Goal: Communication & Community: Answer question/provide support

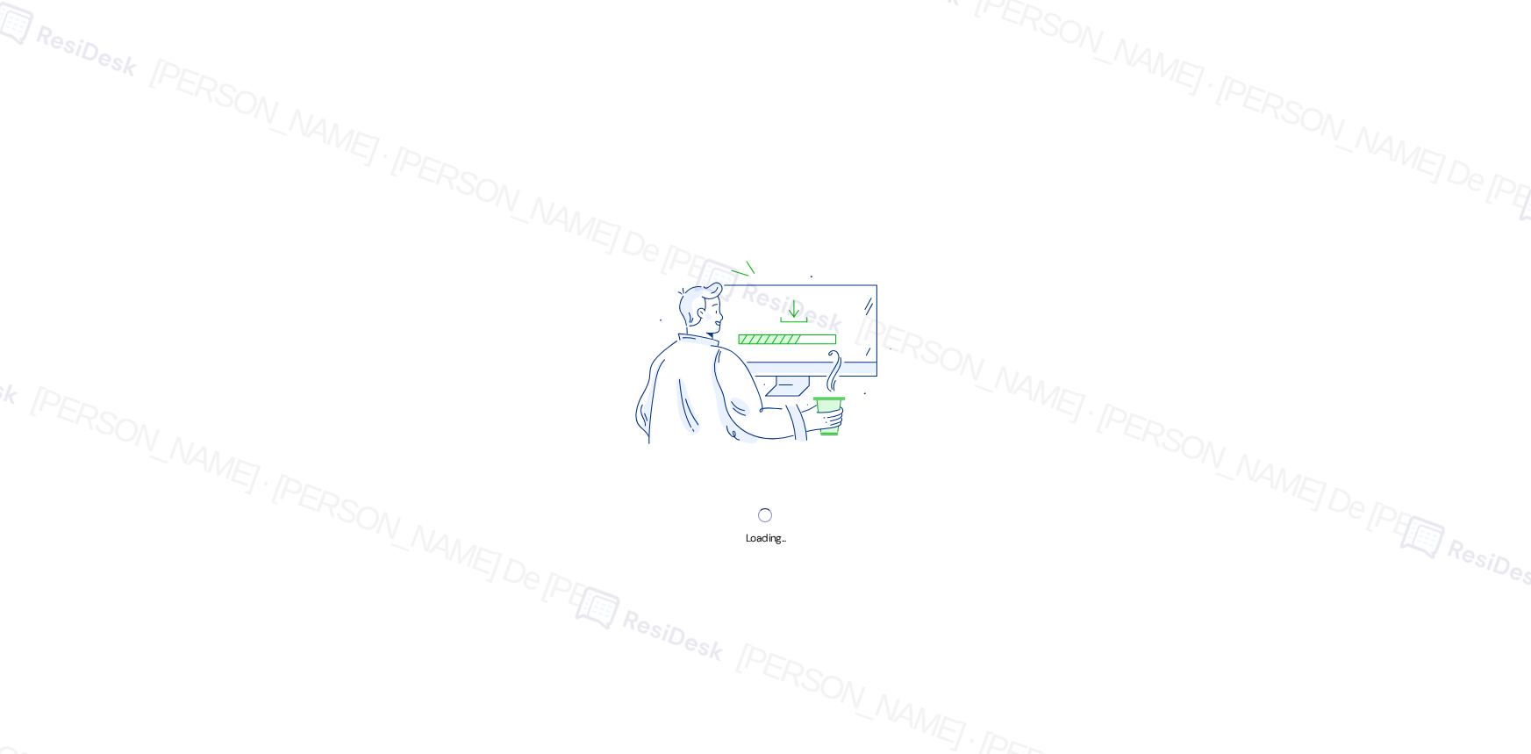
select select "English"
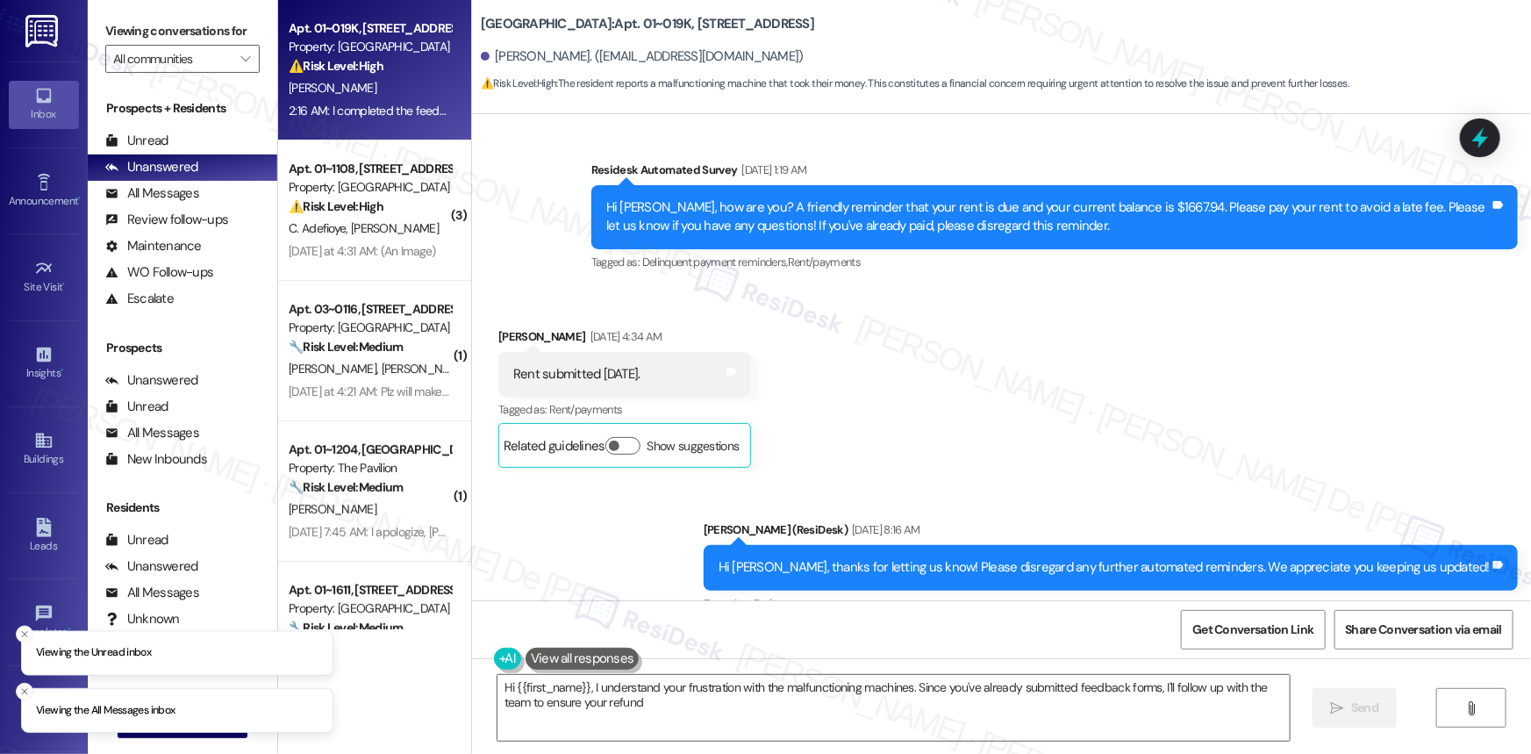
scroll to position [20881, 0]
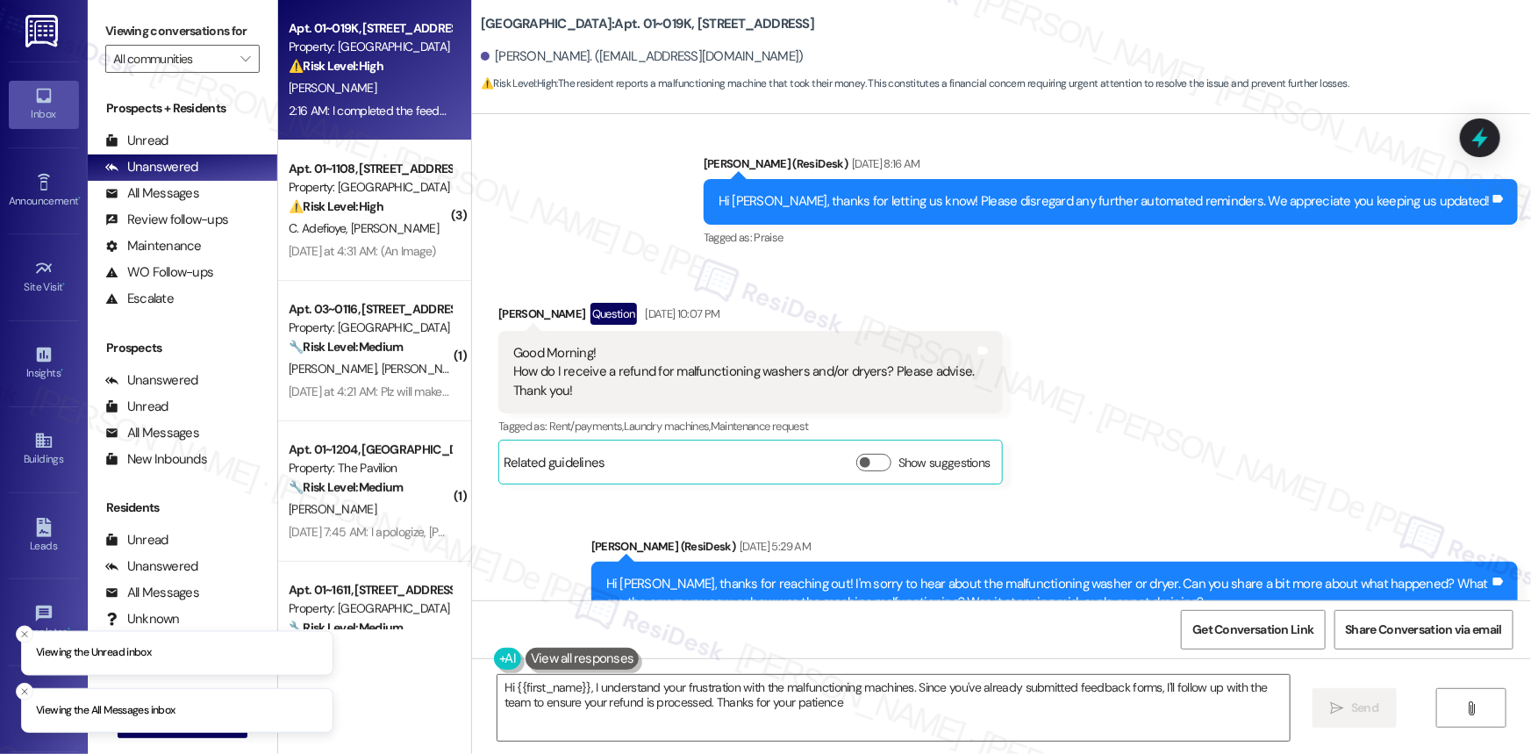
type textarea "Hi {{first_name}}, I understand your frustration with the malfunctioning machin…"
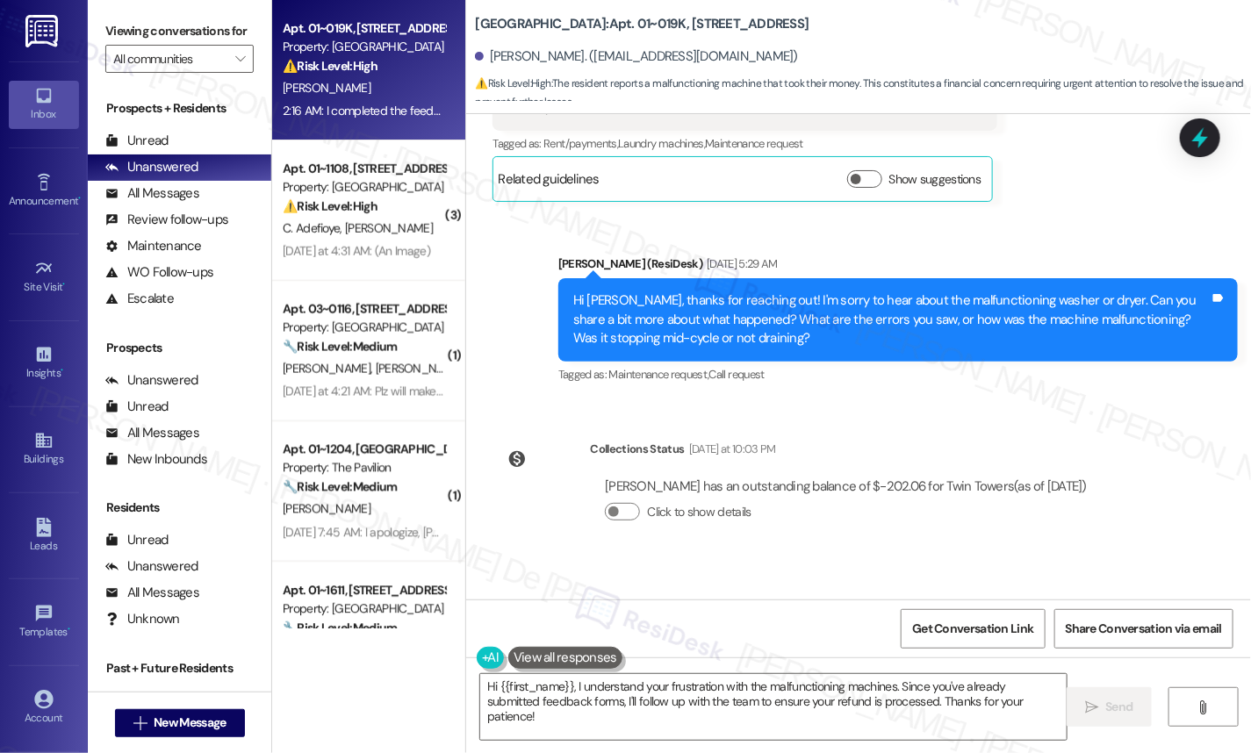
scroll to position [22217, 0]
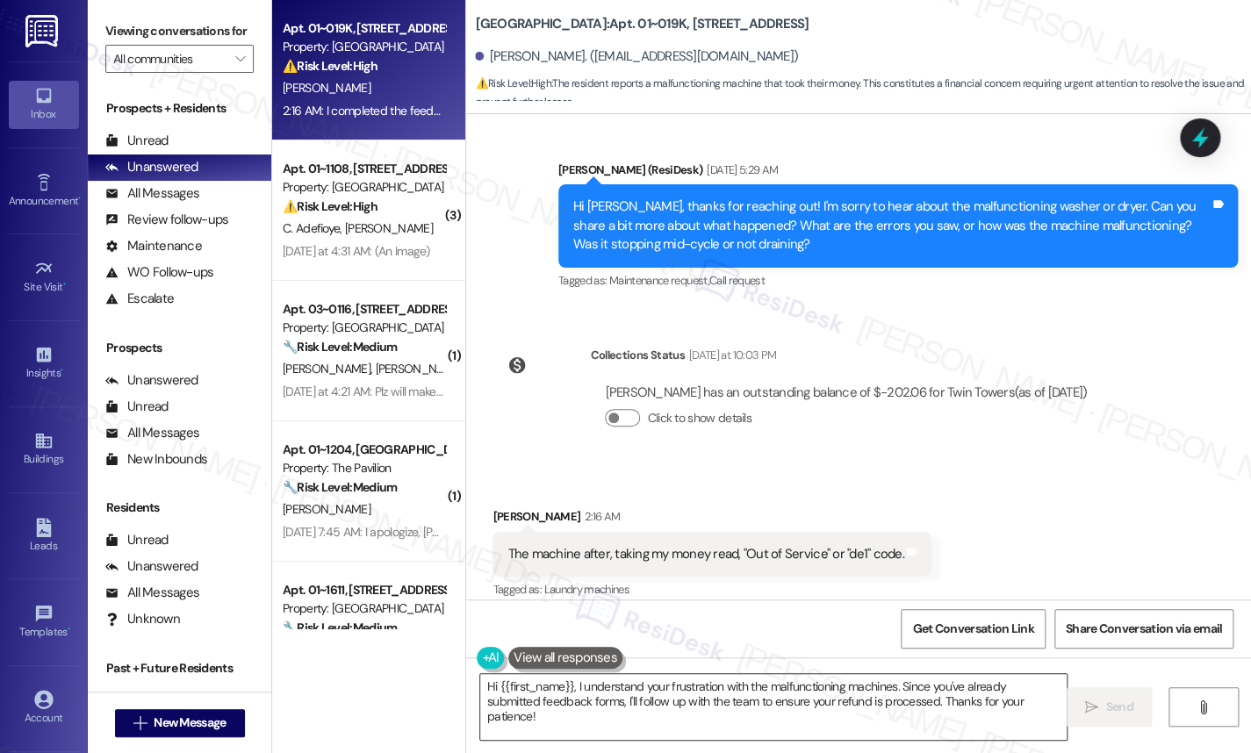
drag, startPoint x: 516, startPoint y: 710, endPoint x: 526, endPoint y: 695, distance: 17.8
click at [515, 711] on textarea "Hi {{first_name}}, I understand your frustration with the malfunctioning machin…" at bounding box center [773, 707] width 586 height 66
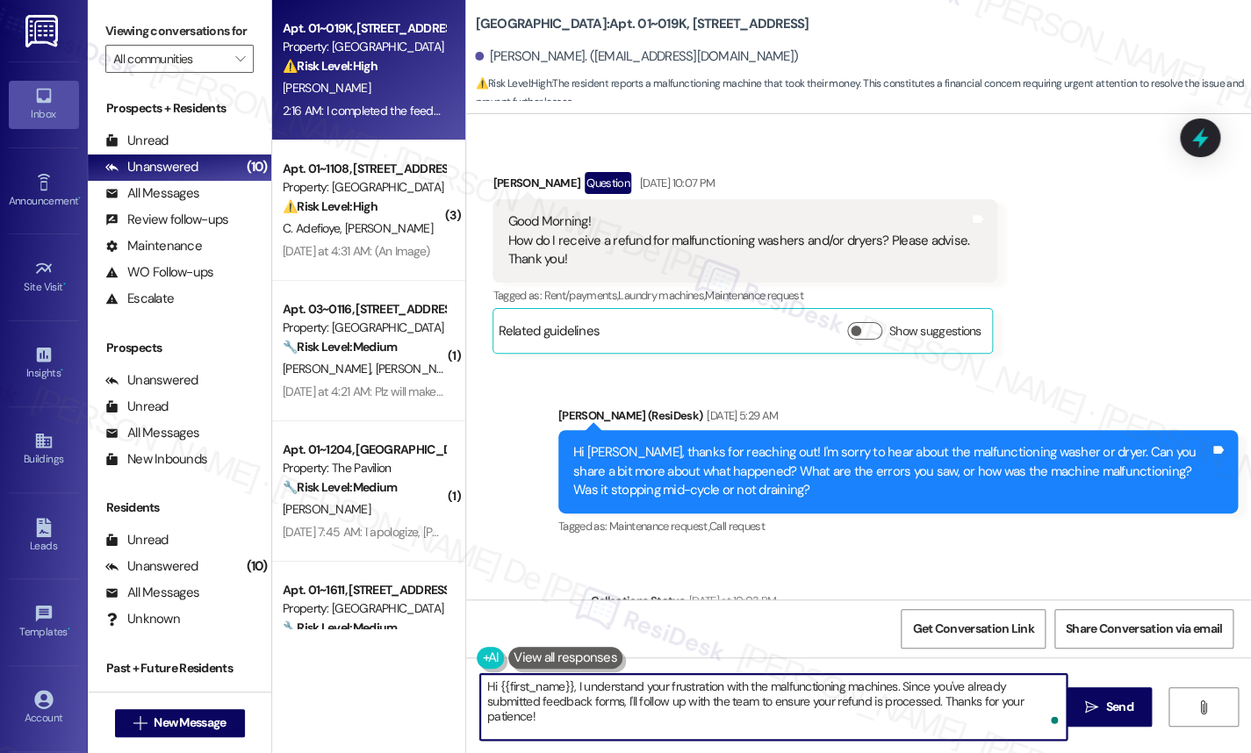
scroll to position [22237, 0]
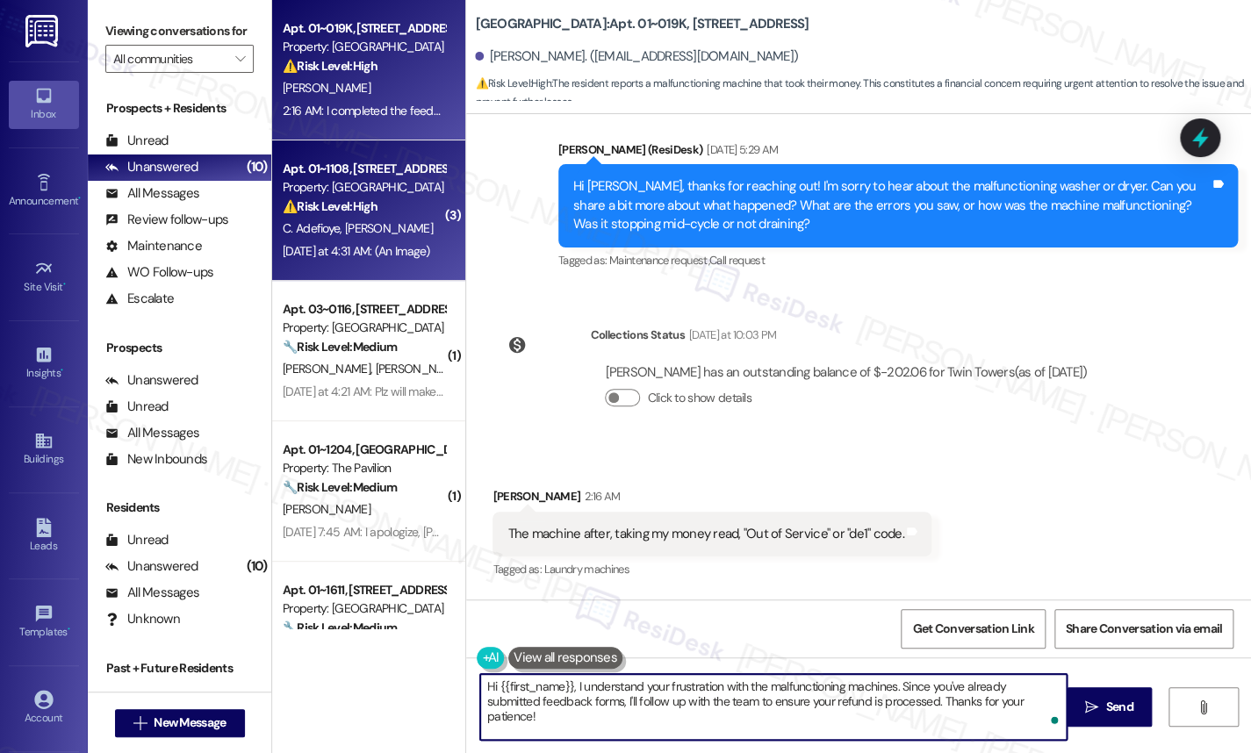
click at [367, 225] on span "C. Jones" at bounding box center [389, 228] width 88 height 16
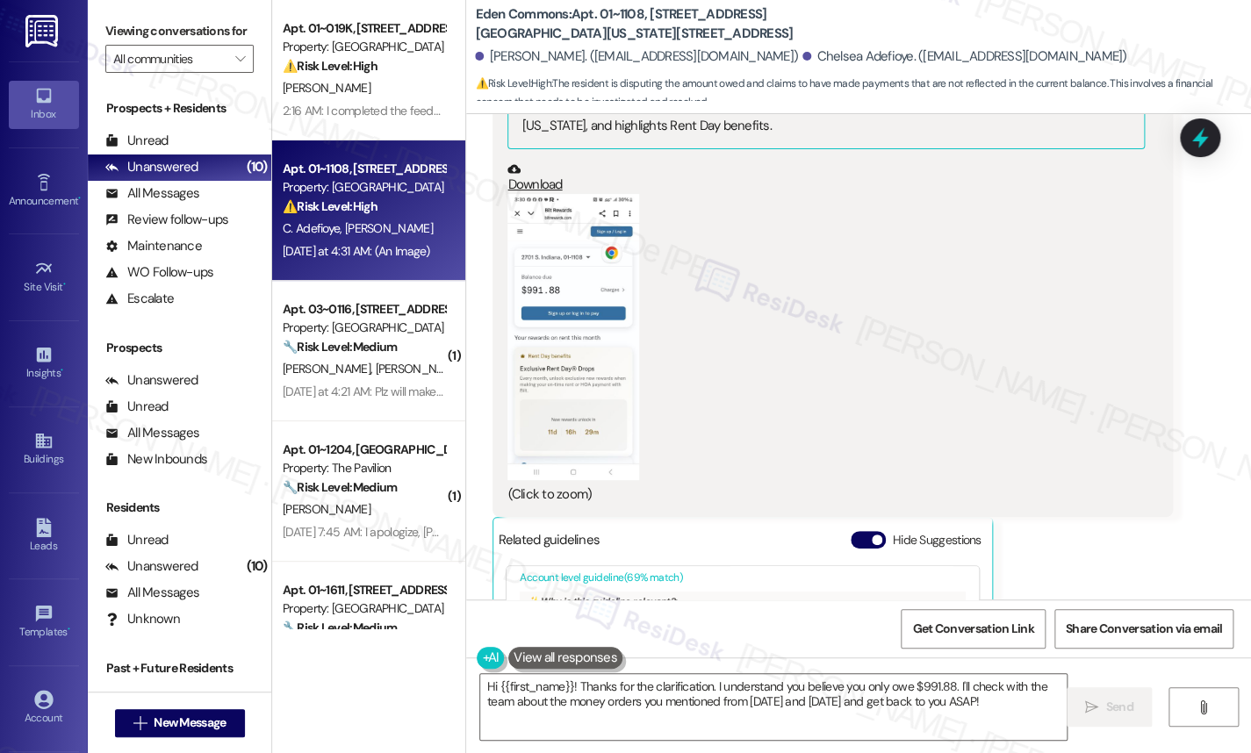
scroll to position [68, 0]
click at [513, 230] on button "Zoom image" at bounding box center [573, 336] width 132 height 285
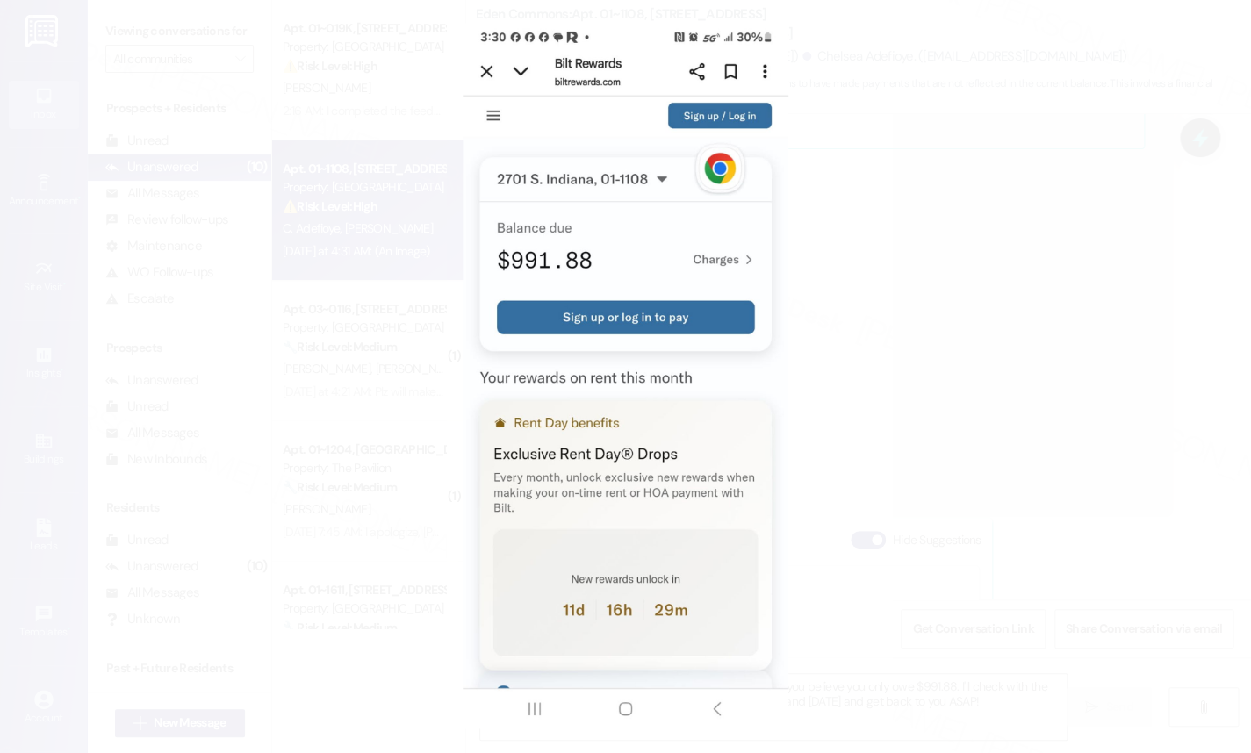
click at [992, 216] on button "Unzoom image" at bounding box center [625, 376] width 1251 height 753
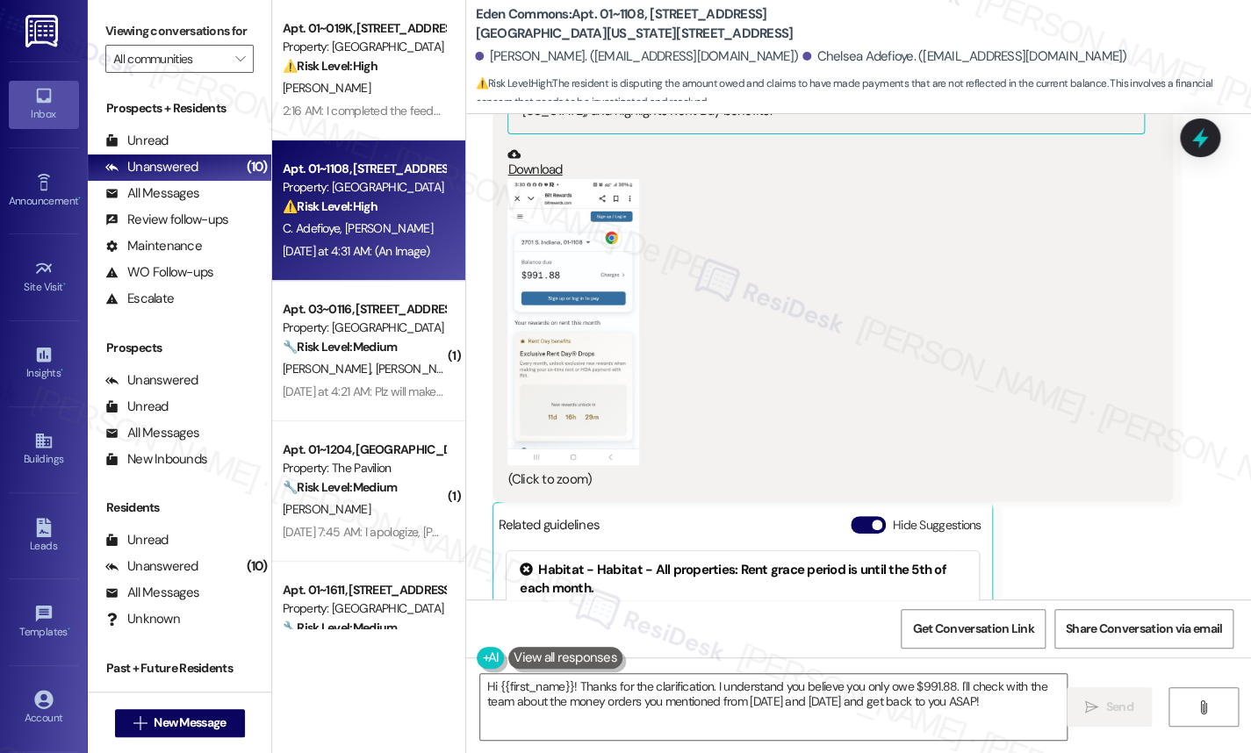
scroll to position [11163, 0]
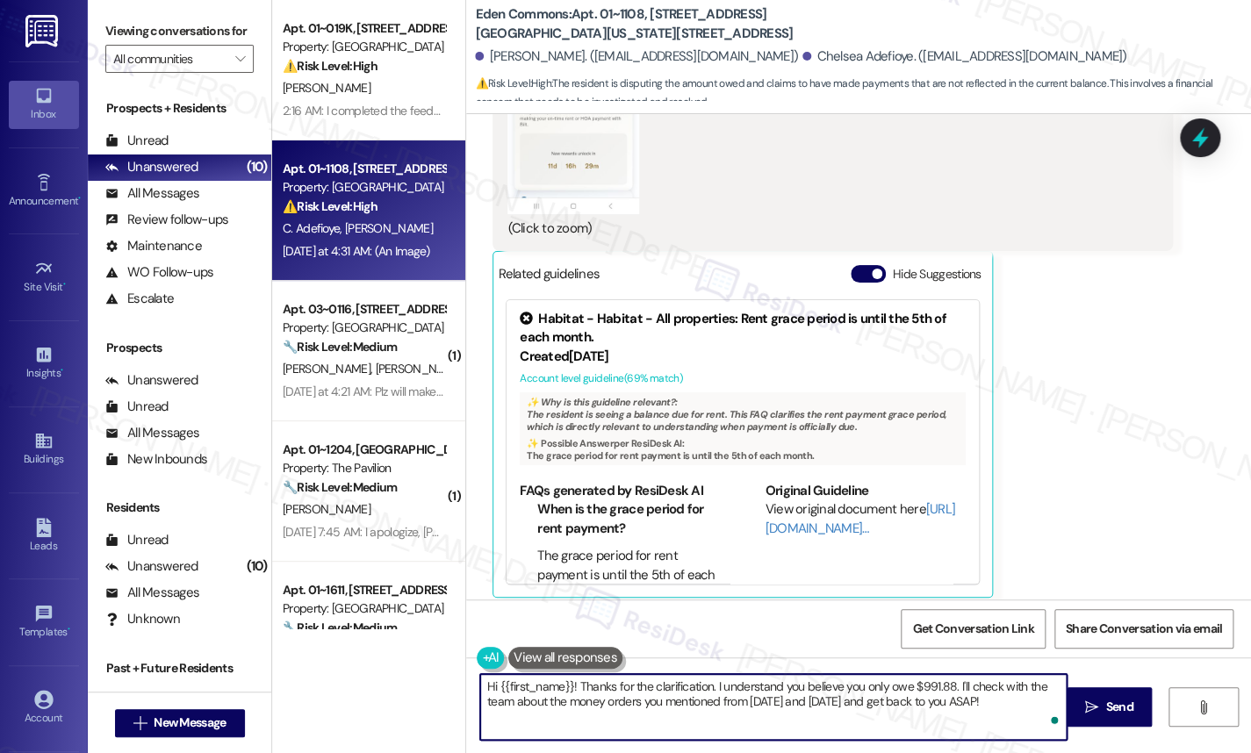
drag, startPoint x: 565, startPoint y: 686, endPoint x: 494, endPoint y: 690, distance: 71.2
click at [494, 690] on textarea "Hi {{first_name}}! Thanks for the clarification. I understand you believe you o…" at bounding box center [773, 707] width 586 height 66
click at [719, 684] on textarea "Hi Cherie! Thanks for the clarification. I understand you believe you only owe …" at bounding box center [773, 707] width 586 height 66
click at [737, 685] on textarea "Hi Cherie! Thanks for the clarification. I understand you believe you only owe …" at bounding box center [773, 707] width 586 height 66
click at [905, 687] on textarea "Hi Cherie! Thanks for the clarification. I understand you believe you only owe …" at bounding box center [773, 707] width 586 height 66
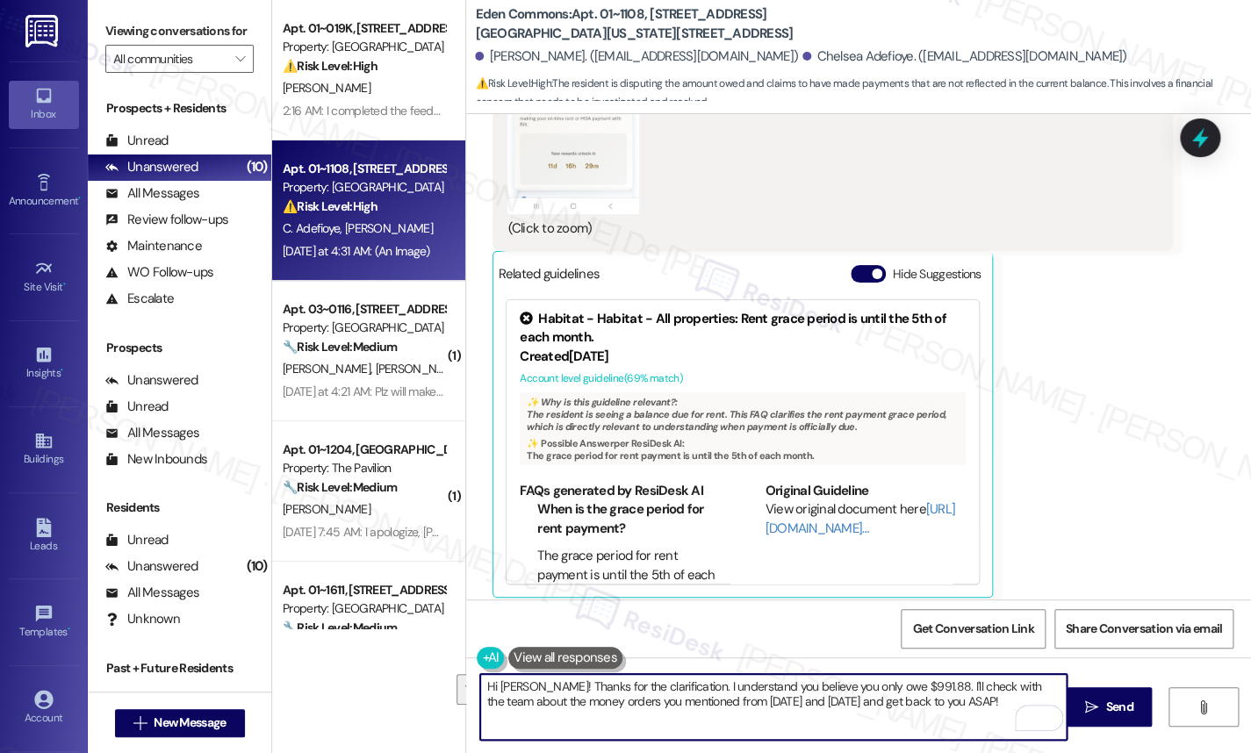
drag, startPoint x: 1001, startPoint y: 696, endPoint x: 909, endPoint y: 681, distance: 92.5
click at [907, 684] on textarea "Hi Cherie! Thanks for the clarification. I understand you believe you only owe …" at bounding box center [773, 707] width 586 height 66
click at [955, 709] on textarea "Hi Cherie! Thanks for the clarification. I understand you believe you only owe …" at bounding box center [773, 707] width 586 height 66
click at [999, 703] on textarea "Hi Cherie! Thanks for the clarification. I understand you believe you only owe …" at bounding box center [773, 707] width 586 height 66
click at [989, 697] on textarea "Hi Cherie! Thanks for the clarification. I understand you believe you only owe …" at bounding box center [773, 707] width 586 height 66
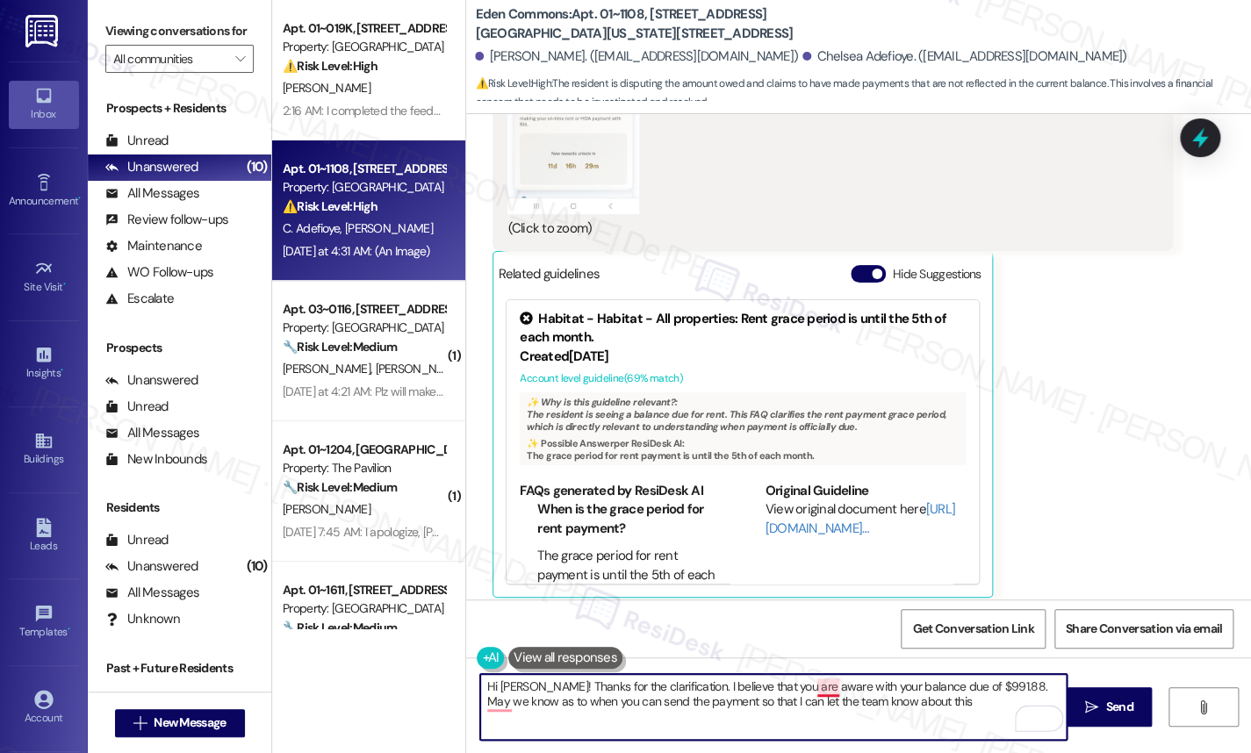
click at [826, 686] on textarea "Hi Cherie! Thanks for the clarification. I believe that you are aware with your…" at bounding box center [773, 707] width 586 height 66
click at [1047, 689] on textarea "Hi Cherie! Thanks for the clarification. I believe that you are aware of your b…" at bounding box center [773, 707] width 586 height 66
click at [867, 700] on textarea "Hi Cherie! Thanks for the clarification. I believe that you are aware of your b…" at bounding box center [773, 707] width 586 height 66
click at [884, 704] on textarea "Hi Cherie! Thanks for the clarification. I believe that you are aware of your b…" at bounding box center [773, 707] width 586 height 66
type textarea "Hi Cherie! Thanks for the clarification. I believe that you are aware of your b…"
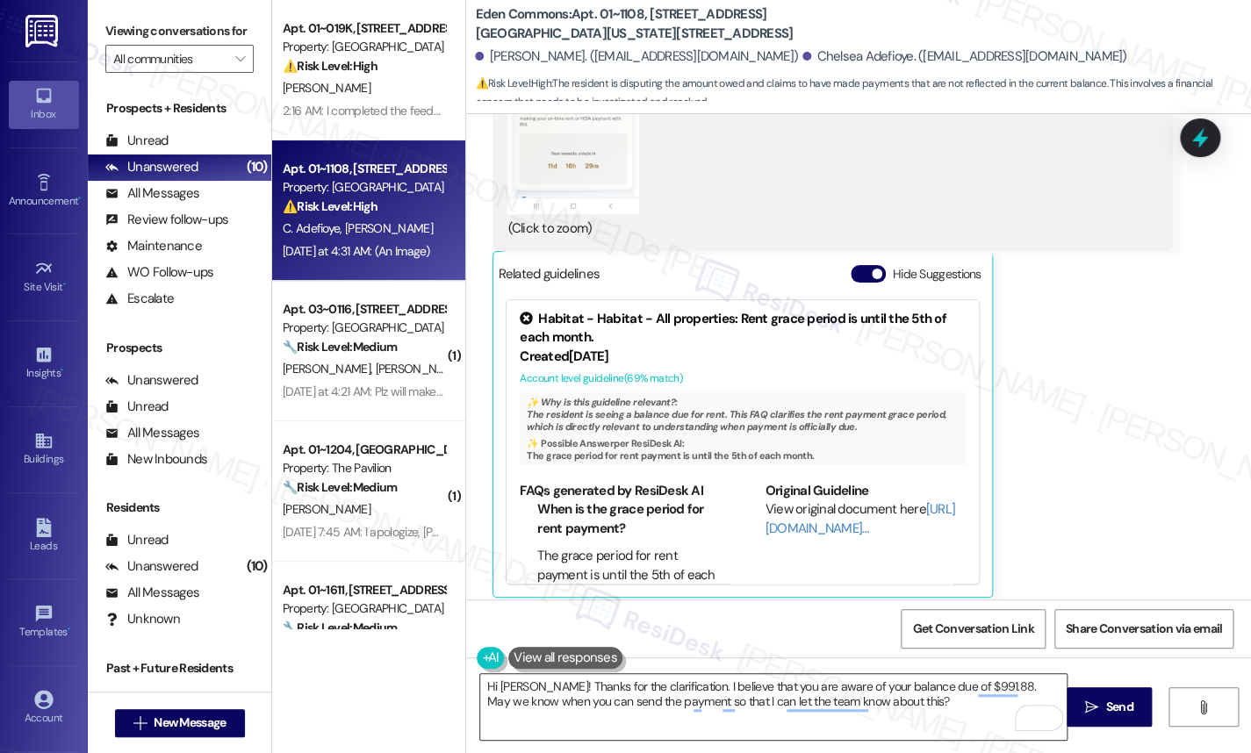
click at [914, 705] on textarea "Hi Cherie! Thanks for the clarification. I believe that you are aware of your b…" at bounding box center [773, 707] width 586 height 66
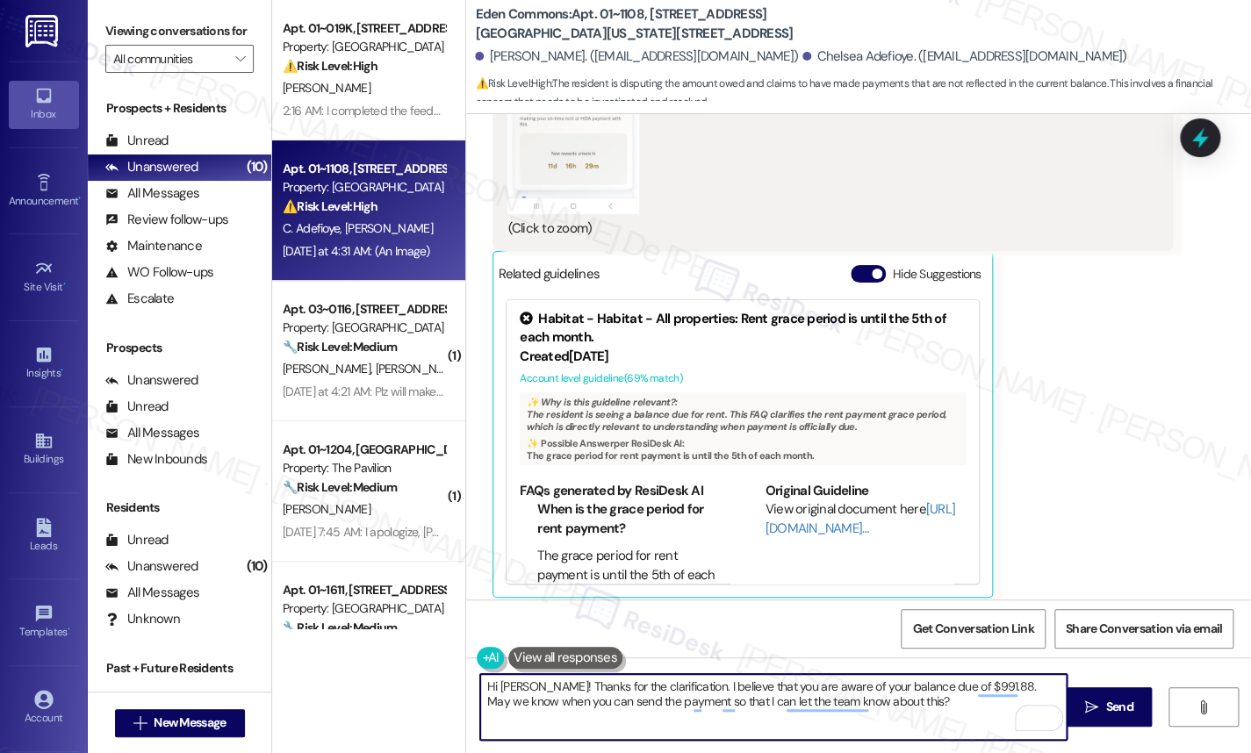
type textarea "Hi Cherie! Thanks for the clarification. I believe that you are aware of your b…"
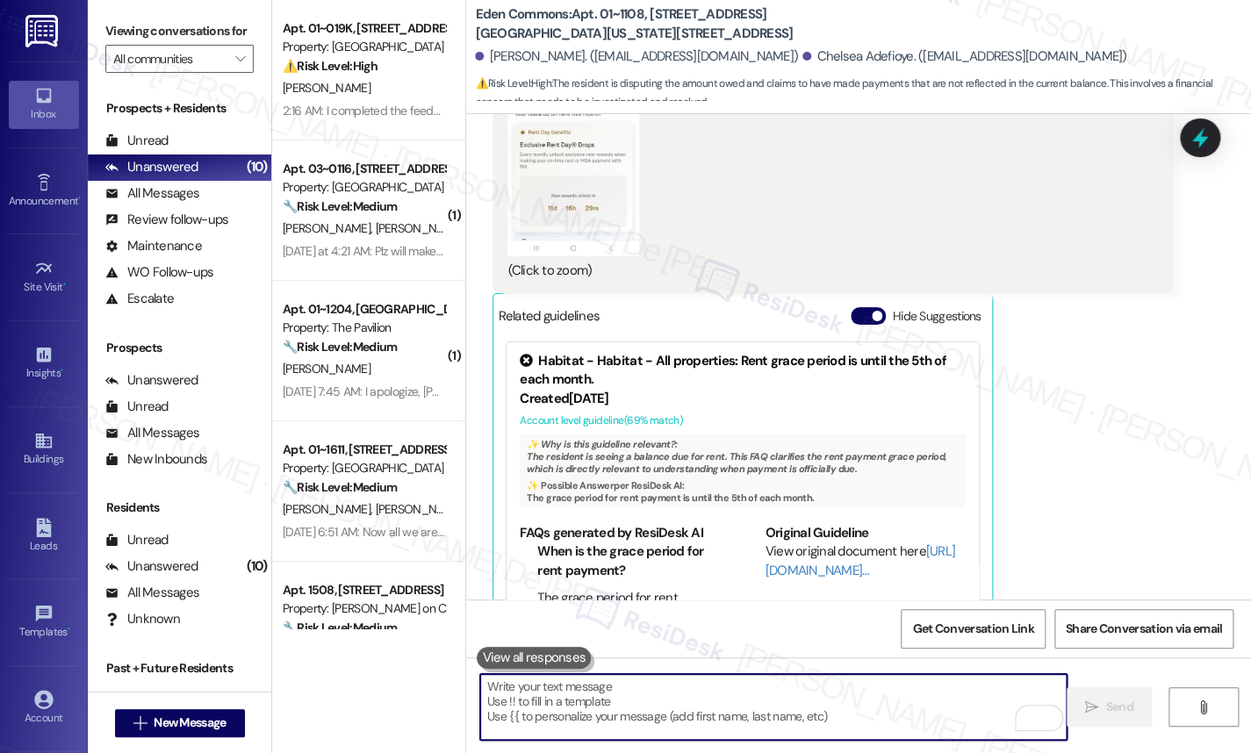
scroll to position [11304, 0]
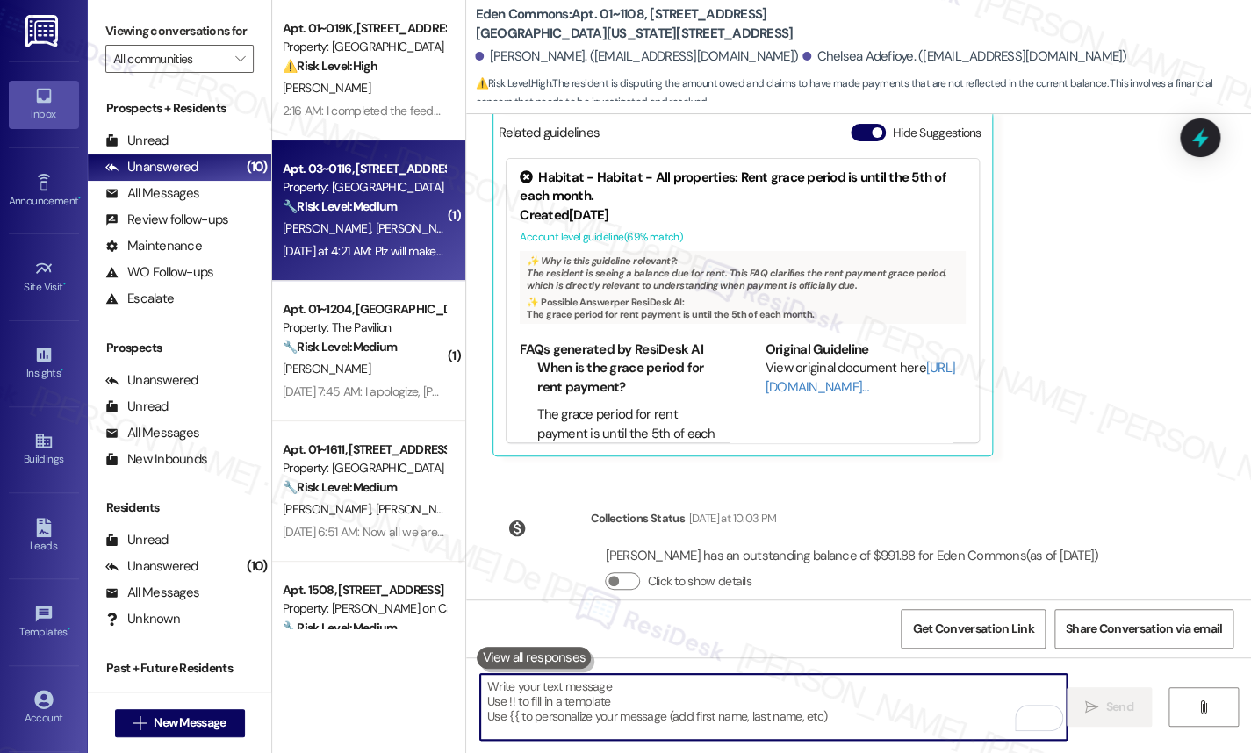
click at [323, 218] on div "E. Obua J. Manu" at bounding box center [364, 229] width 166 height 22
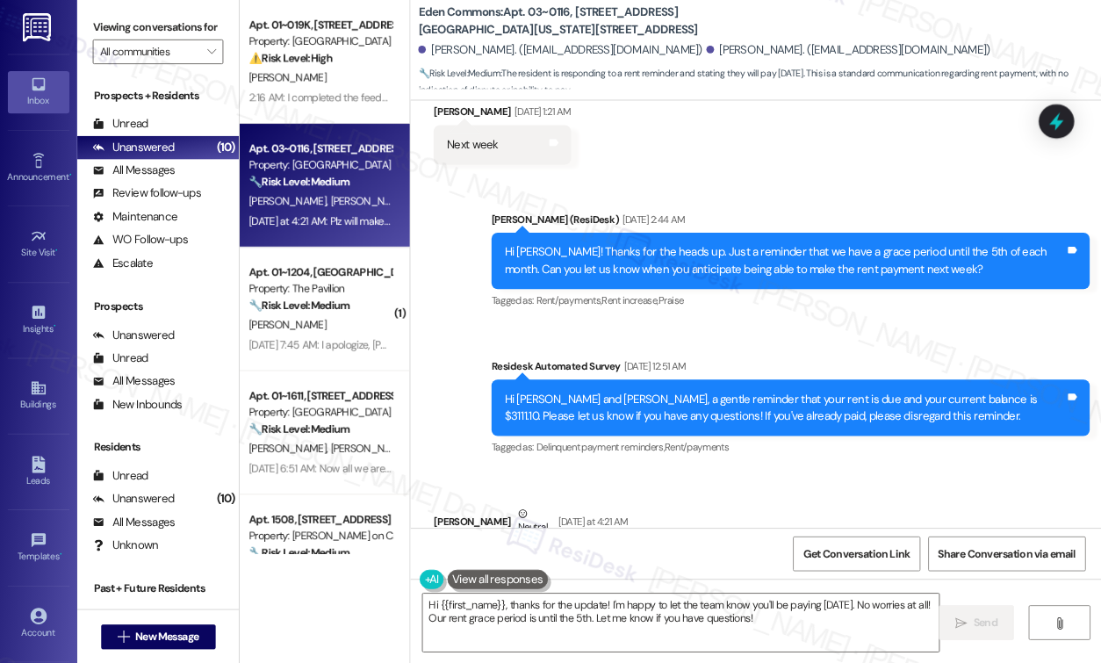
scroll to position [12138, 0]
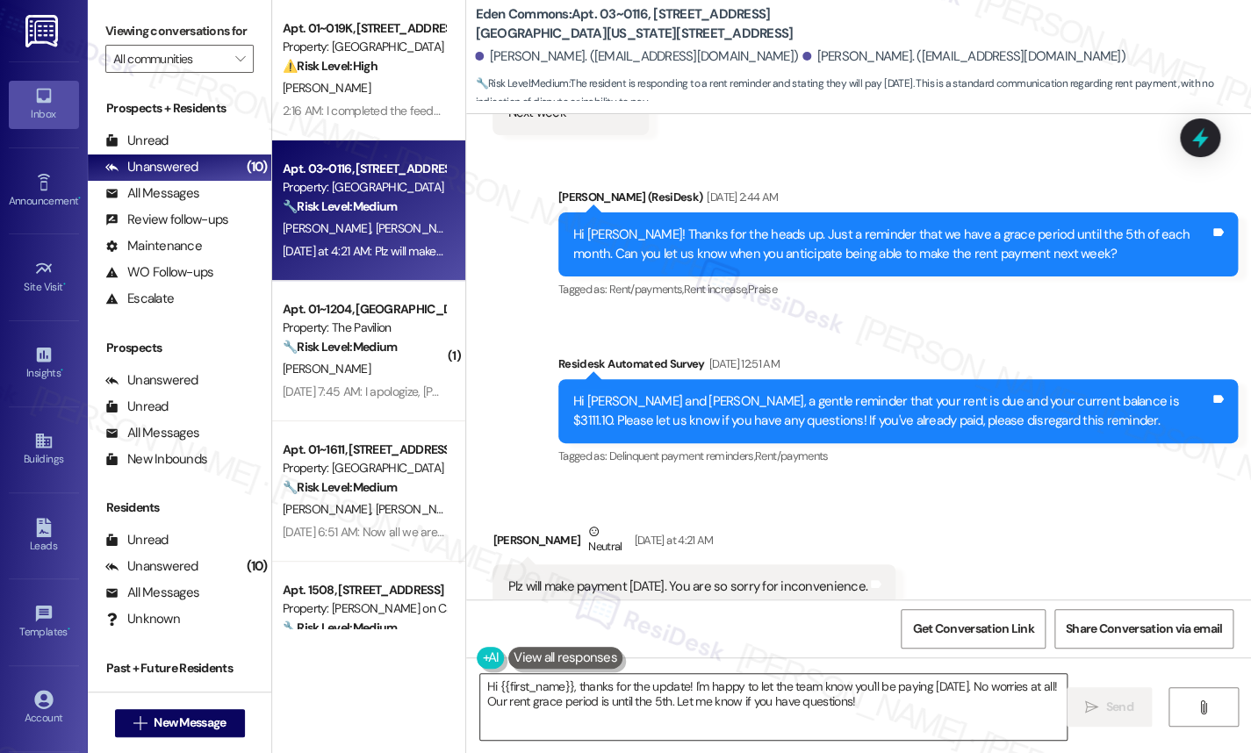
click at [754, 726] on textarea "Hi {{first_name}}, thanks for the update! I'm happy to let the team know you'll…" at bounding box center [773, 707] width 586 height 66
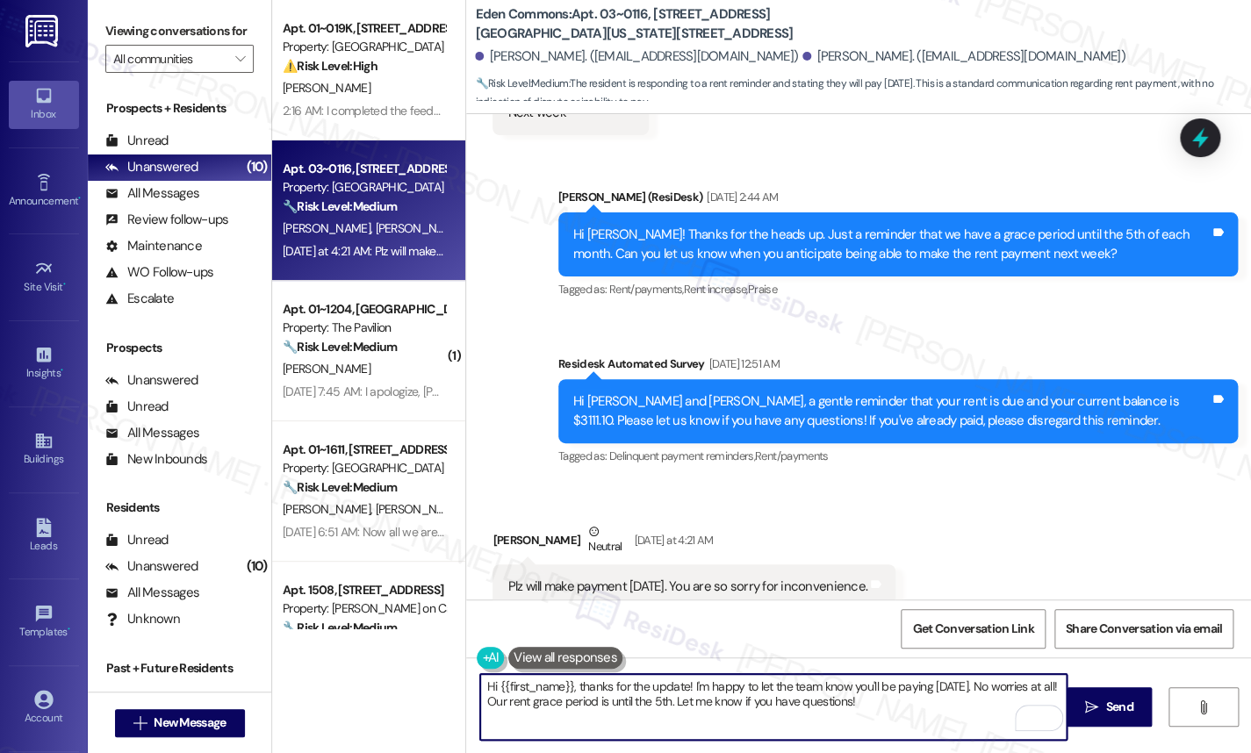
click at [943, 694] on textarea "Hi {{first_name}}, thanks for the update! I'm happy to let the team know you'll…" at bounding box center [773, 707] width 586 height 66
click at [967, 690] on textarea "Hi {{first_name}}, thanks for the update! I'm happy to let the team know you'll…" at bounding box center [773, 707] width 586 height 66
drag, startPoint x: 563, startPoint y: 686, endPoint x: 492, endPoint y: 685, distance: 71.1
click at [492, 685] on textarea "Hi {{first_name}}, thanks for the update! I'm happy to let the team know you'll…" at bounding box center [773, 707] width 586 height 66
drag, startPoint x: 731, startPoint y: 701, endPoint x: 1017, endPoint y: 685, distance: 286.6
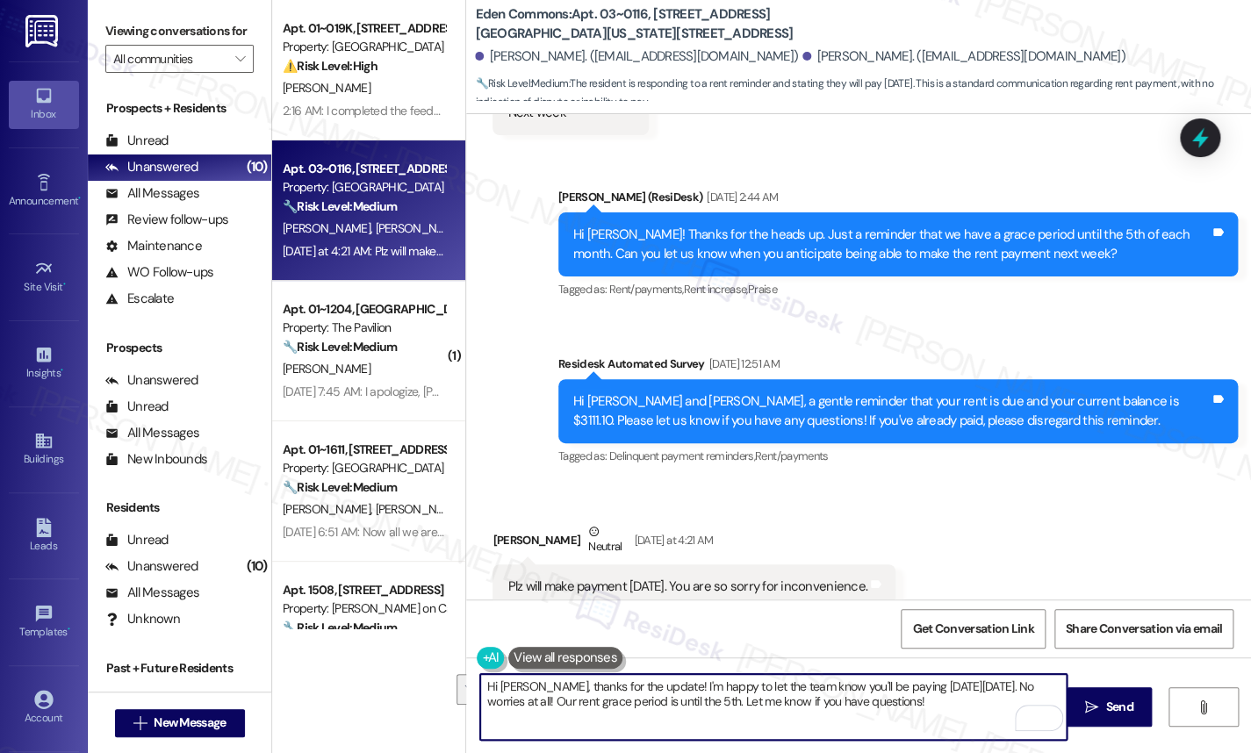
click at [1017, 685] on textarea "Hi Janet, thanks for the update! I'm happy to let the team know you'll be payin…" at bounding box center [773, 707] width 586 height 66
click at [733, 698] on textarea "Hi Janet, thanks for the update! I'm happy to let the team know you'll be payin…" at bounding box center [773, 707] width 586 height 66
drag, startPoint x: 732, startPoint y: 702, endPoint x: 1009, endPoint y: 686, distance: 277.8
click at [1009, 686] on textarea "Hi Janet, thanks for the update! I'm happy to let the team know you'll be payin…" at bounding box center [773, 707] width 586 height 66
click at [689, 704] on textarea "Hi Janet, thanks for the update! I'm happy to let the team know you'll be payin…" at bounding box center [773, 707] width 586 height 66
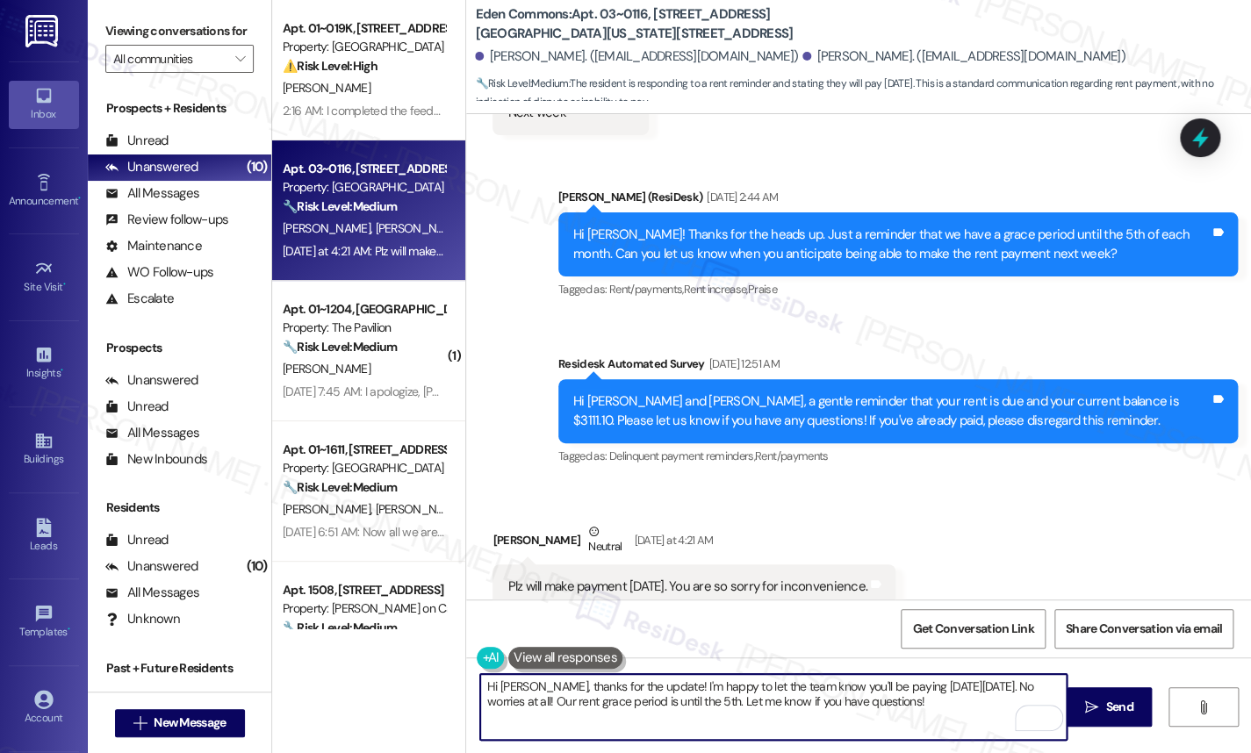
click at [696, 704] on textarea "Hi Janet, thanks for the update! I'm happy to let the team know you'll be payin…" at bounding box center [773, 707] width 586 height 66
click at [728, 697] on textarea "Hi Janet, thanks for the update! I'm happy to let the team know you'll be payin…" at bounding box center [773, 707] width 586 height 66
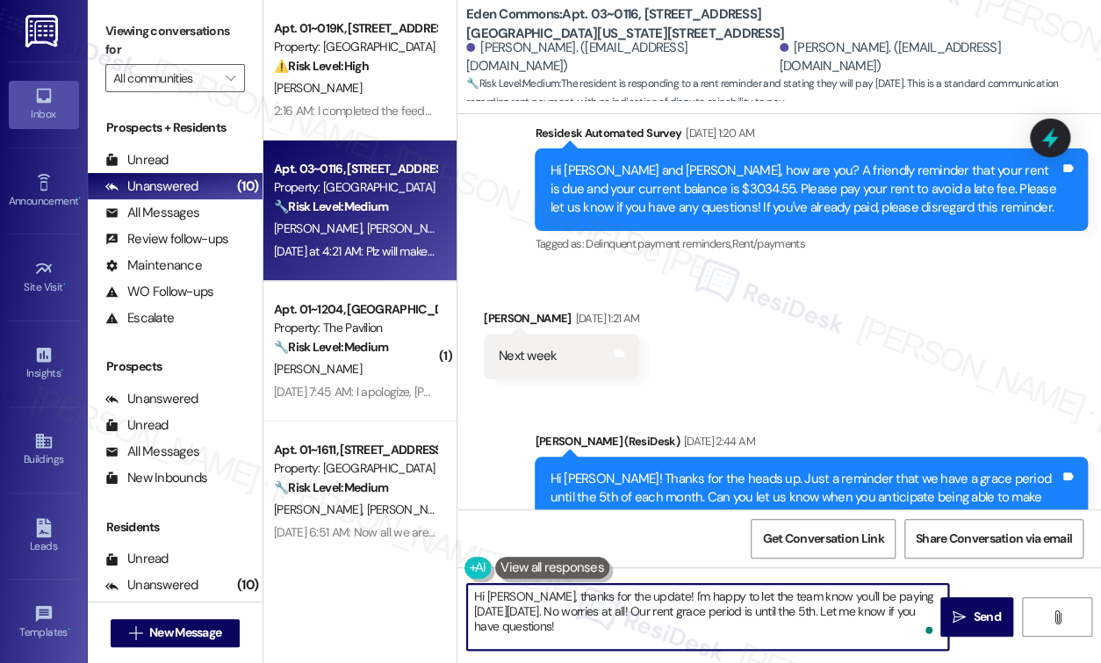
click at [612, 631] on textarea "Hi Janet, thanks for the update! I'm happy to let the team know you'll be payin…" at bounding box center [707, 617] width 481 height 66
drag, startPoint x: 835, startPoint y: 611, endPoint x: 850, endPoint y: 611, distance: 14.9
click at [835, 611] on textarea "Hi Janet, thanks for the update! I'm happy to let the team know you'll be payin…" at bounding box center [707, 617] width 481 height 66
drag, startPoint x: 684, startPoint y: 596, endPoint x: 934, endPoint y: 632, distance: 252.7
click at [632, 594] on textarea "Hi Janet, thanks for the update! I'm happy to let the team know you'll be payin…" at bounding box center [707, 617] width 481 height 66
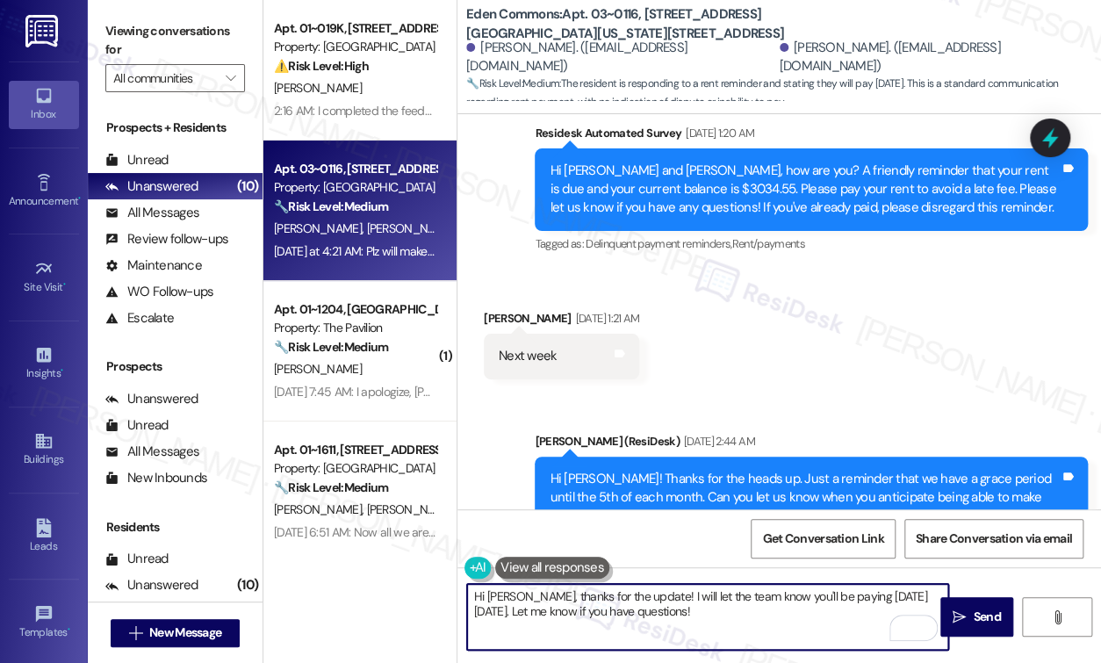
click at [742, 611] on textarea "Hi Janet, thanks for the update! I will let the team know you'll be paying on F…" at bounding box center [707, 617] width 481 height 66
drag, startPoint x: 711, startPoint y: 613, endPoint x: 503, endPoint y: 621, distance: 208.2
click at [499, 623] on textarea "Hi Janet, thanks for the update! I will let the team know you'll be paying on F…" at bounding box center [707, 617] width 481 height 66
type textarea "Hi Janet, thanks for the update! I will let the team know you'll be paying on F…"
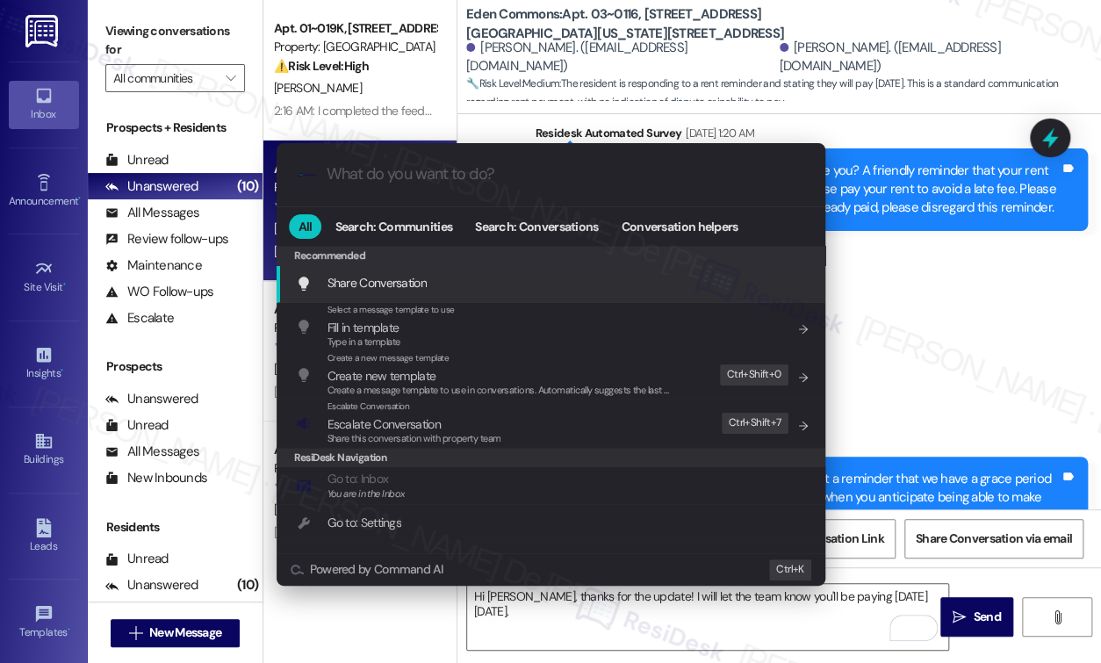
click at [463, 176] on input "What do you want to do?" at bounding box center [564, 174] width 477 height 18
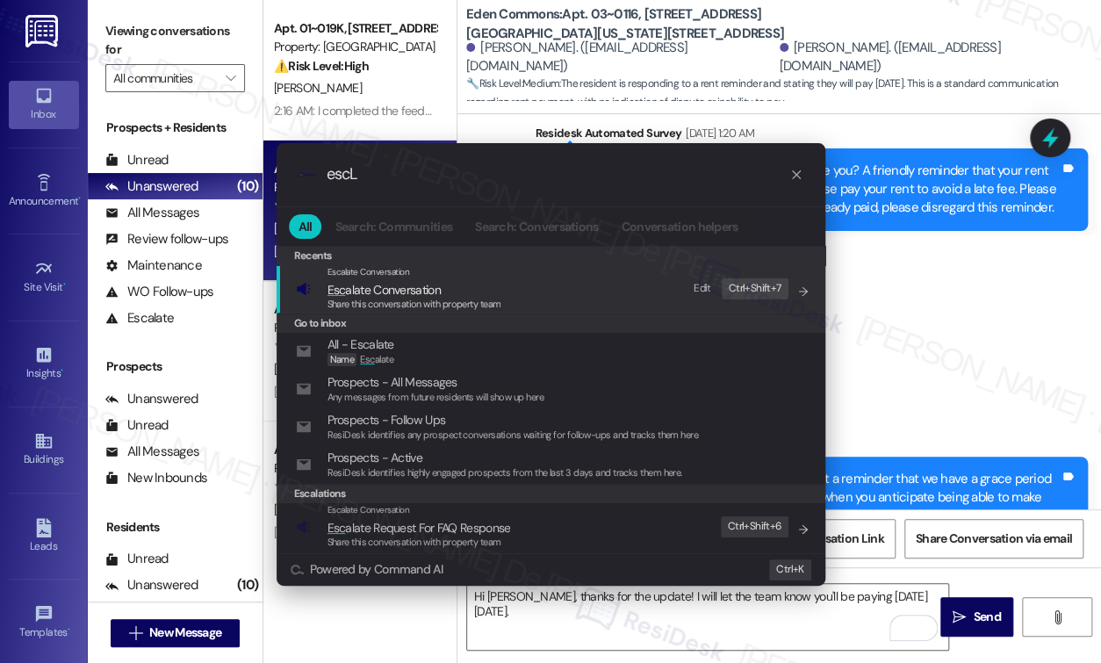
type input "escL"
click at [528, 283] on div "Escalate Conversation Esc alate Conversation Share this conversation with prope…" at bounding box center [552, 288] width 513 height 47
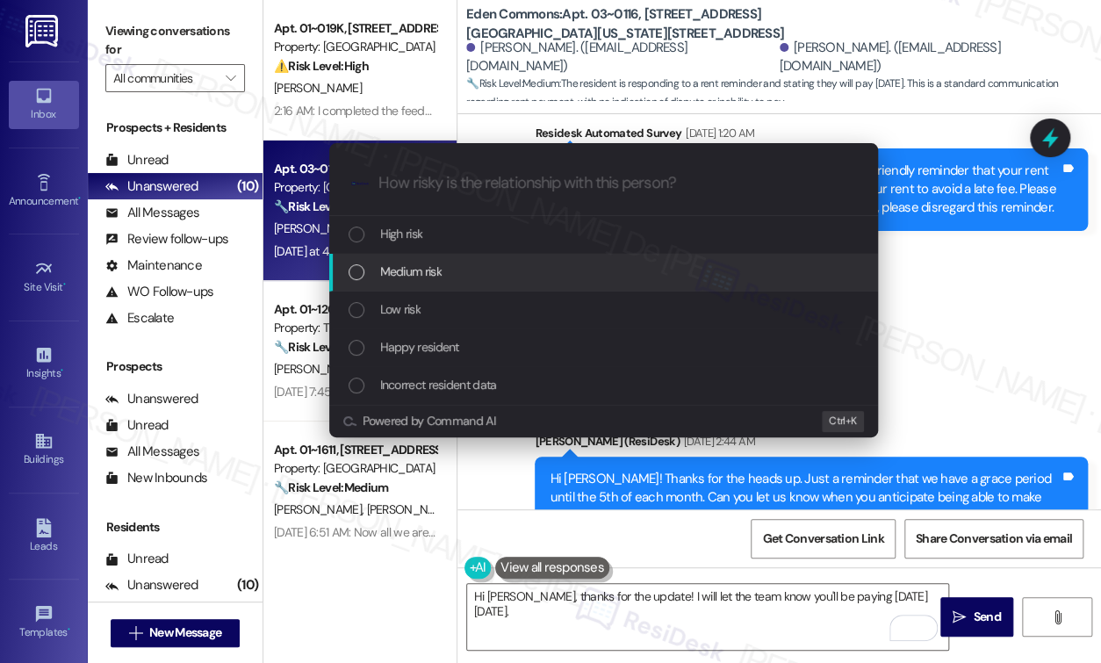
click at [520, 275] on div "Medium risk" at bounding box center [604, 271] width 513 height 19
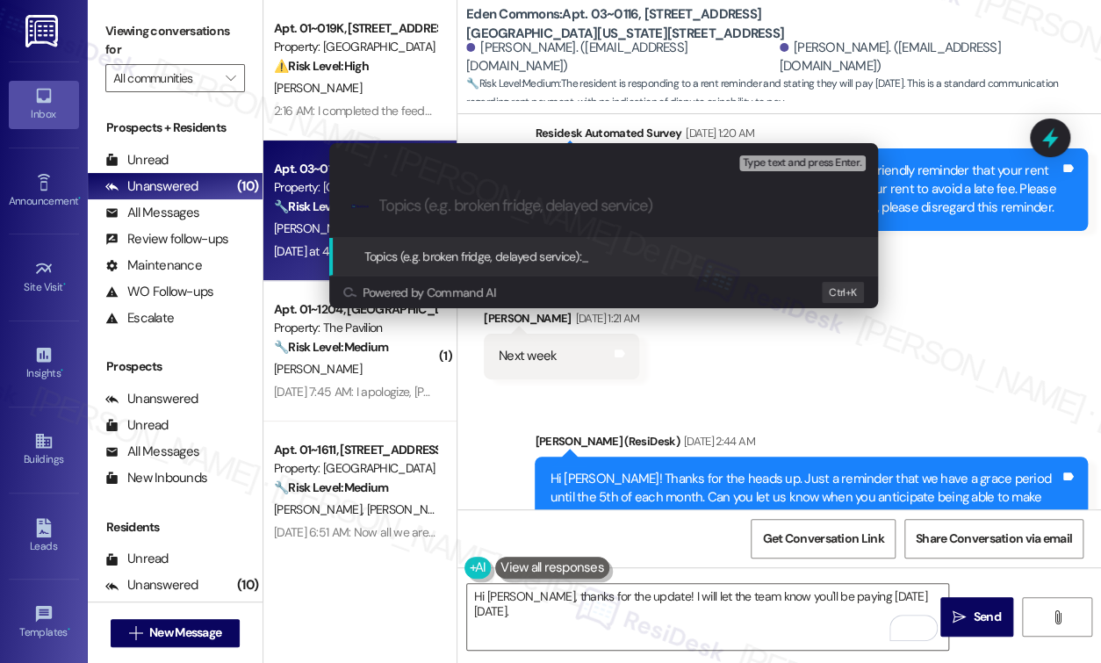
click at [470, 198] on input "Topics (e.g. broken fridge, delayed service)" at bounding box center [617, 206] width 477 height 18
type input "Promise to pay (09/19)"
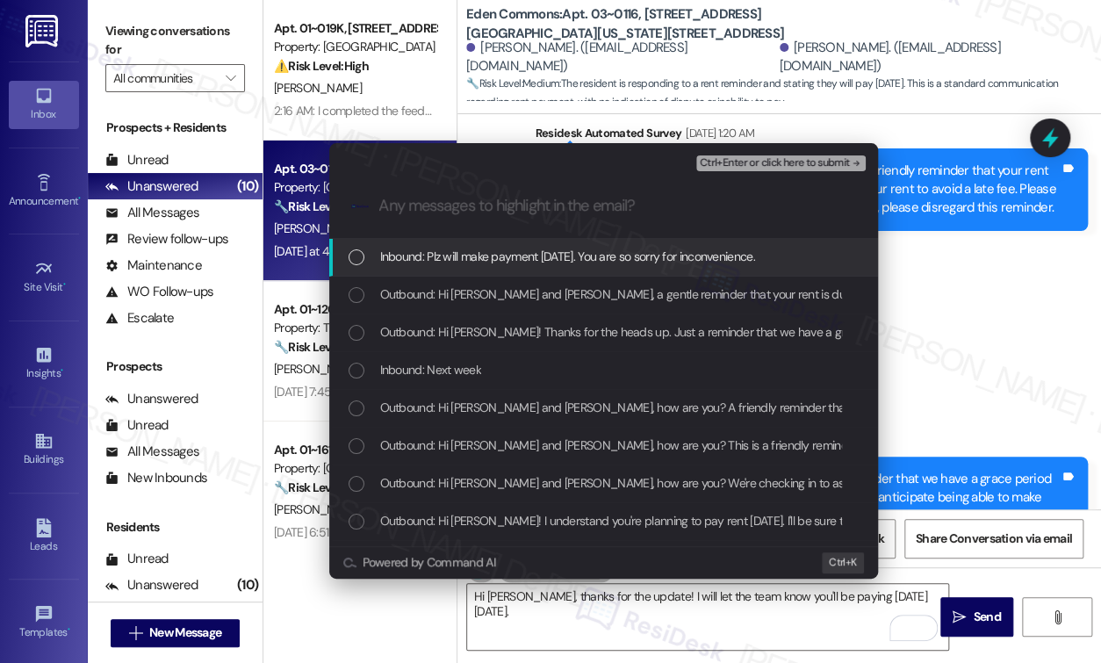
click at [616, 620] on div "Escalate Conversation Medium risk Promise to pay (09/19) Any messages to highli…" at bounding box center [550, 331] width 1101 height 663
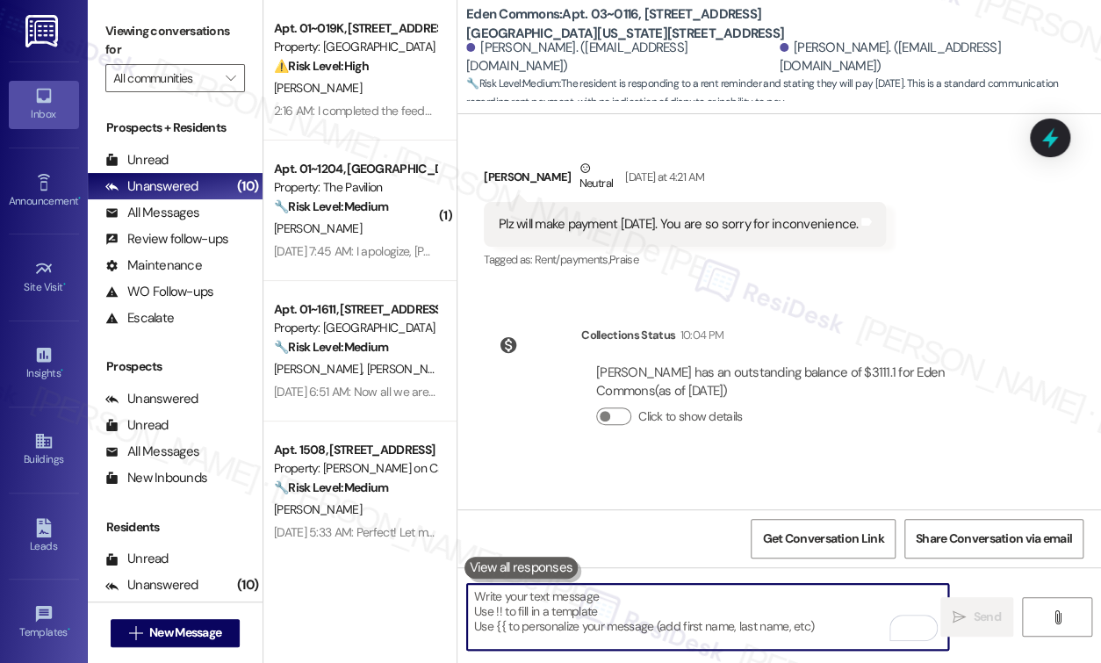
scroll to position [12785, 0]
paste textarea "In the meantime, please don’t hesitate to let me know if there’s anything else …"
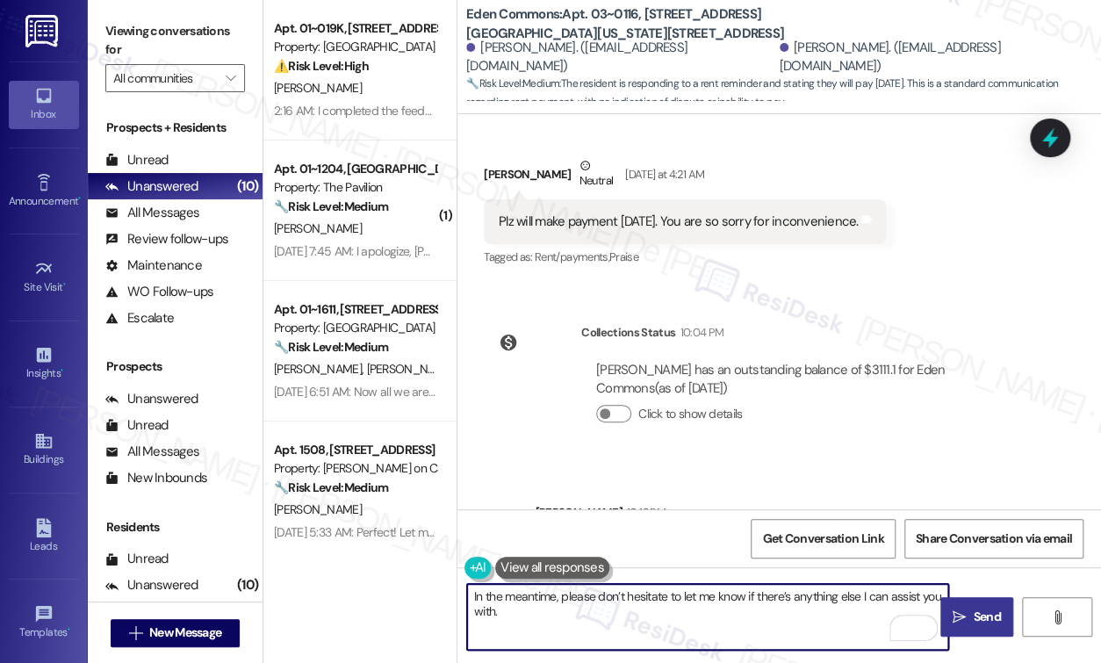
type textarea "In the meantime, please don’t hesitate to let me know if there’s anything else …"
click at [971, 613] on span "Send" at bounding box center [986, 616] width 34 height 18
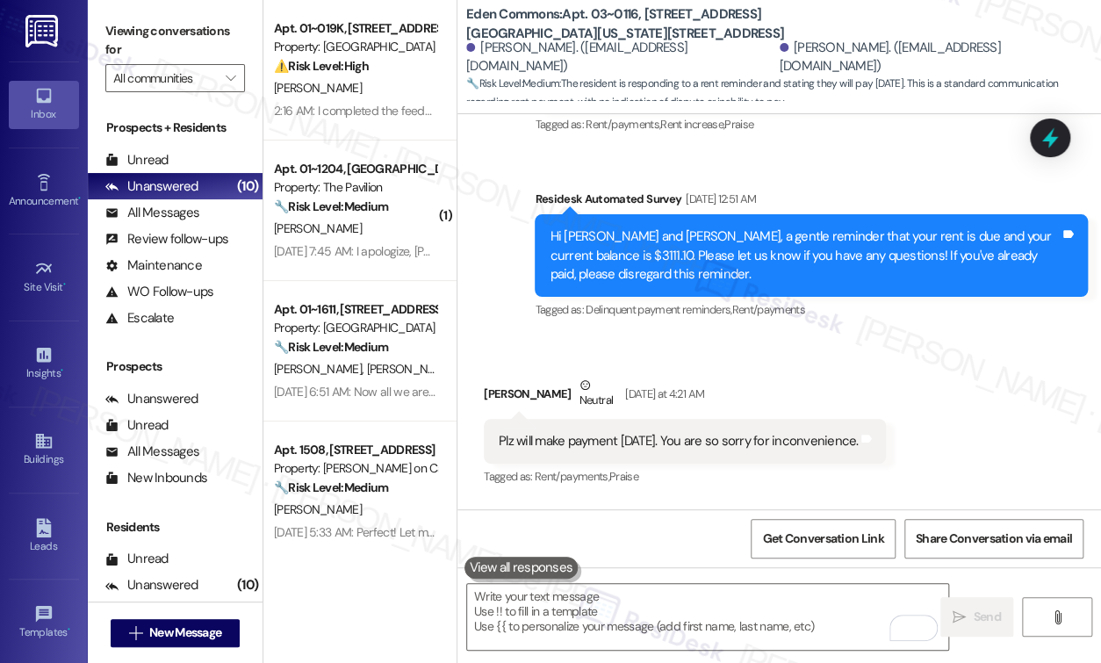
scroll to position [12463, 0]
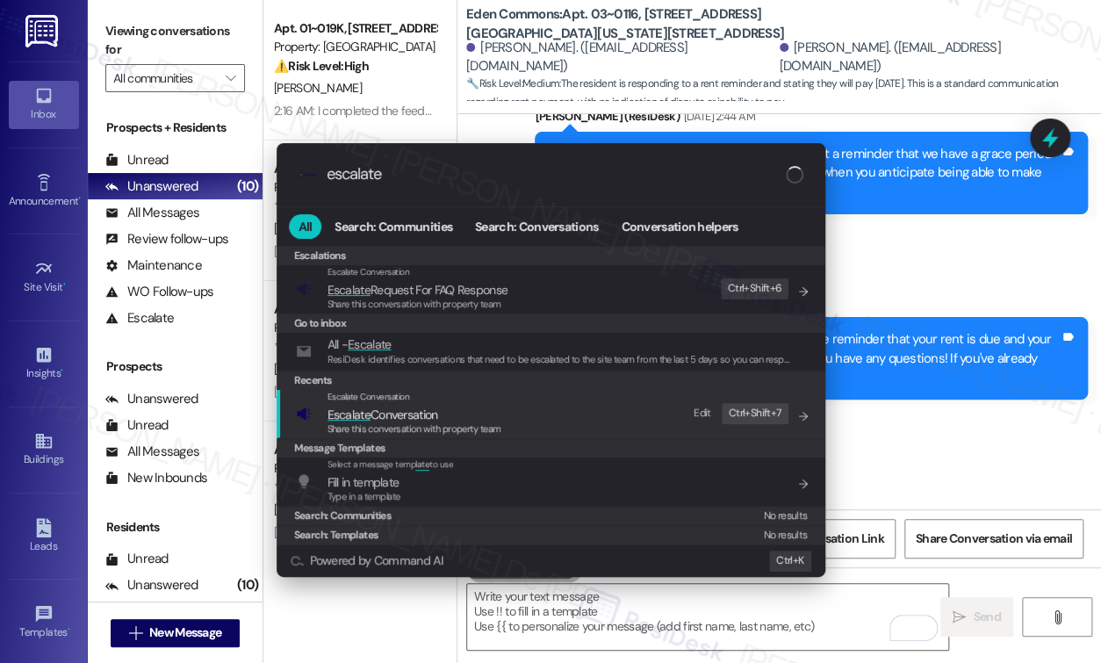
type input "escalate"
click at [527, 411] on div "Escalate Conversation Escalate Conversation Share this conversation with proper…" at bounding box center [552, 413] width 513 height 47
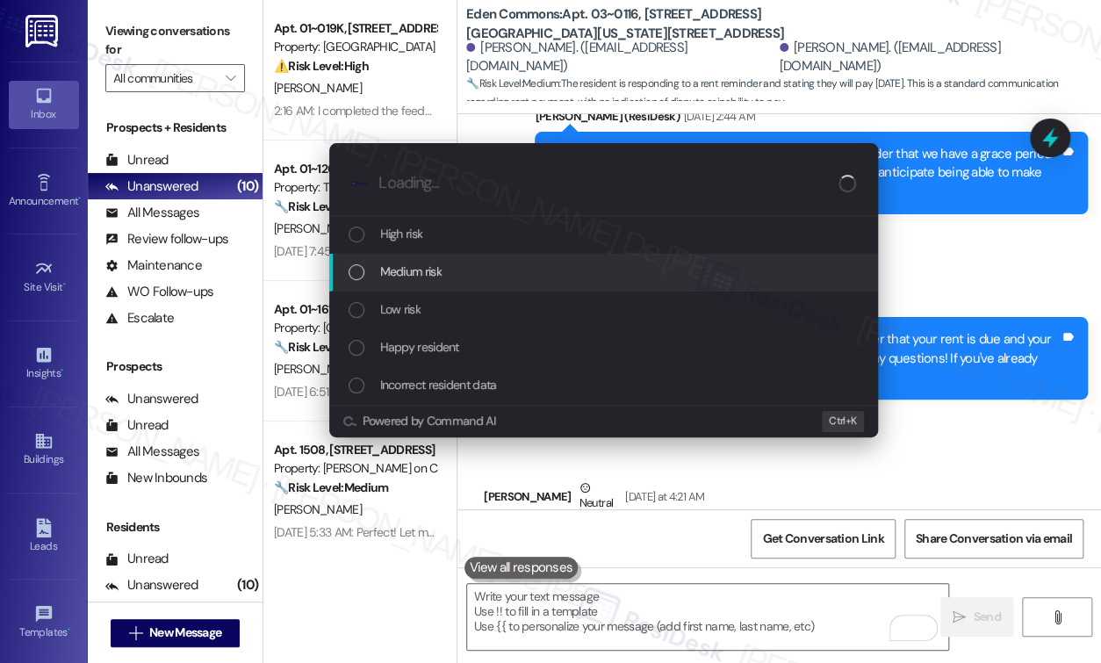
click at [439, 257] on div "Medium risk" at bounding box center [603, 273] width 549 height 38
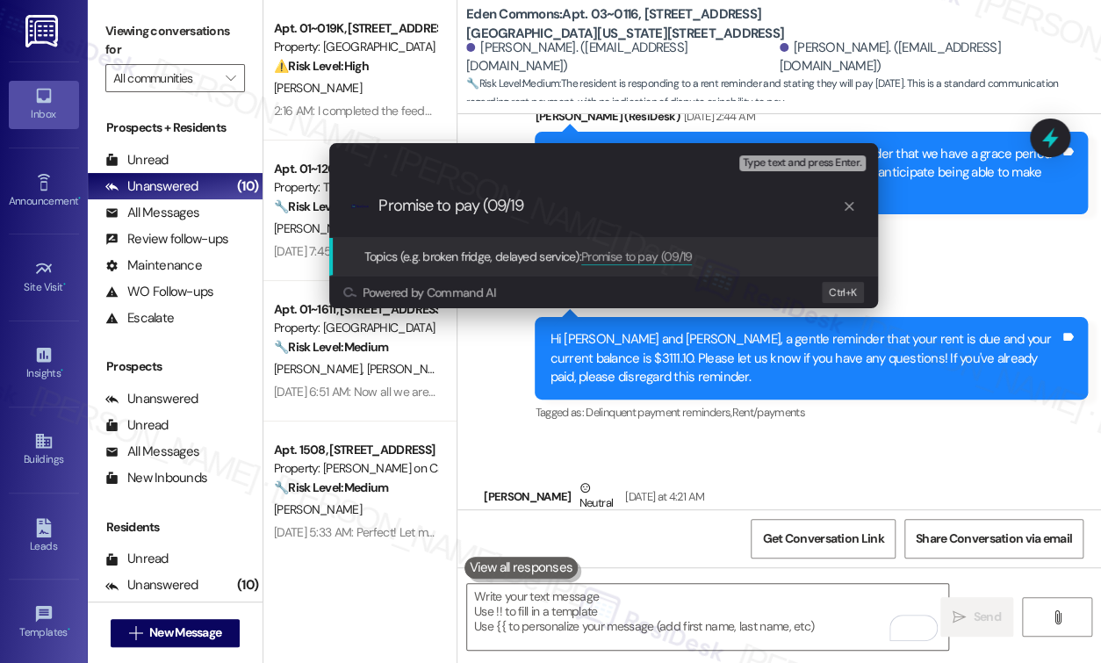
type input "Promise to pay (09/19)"
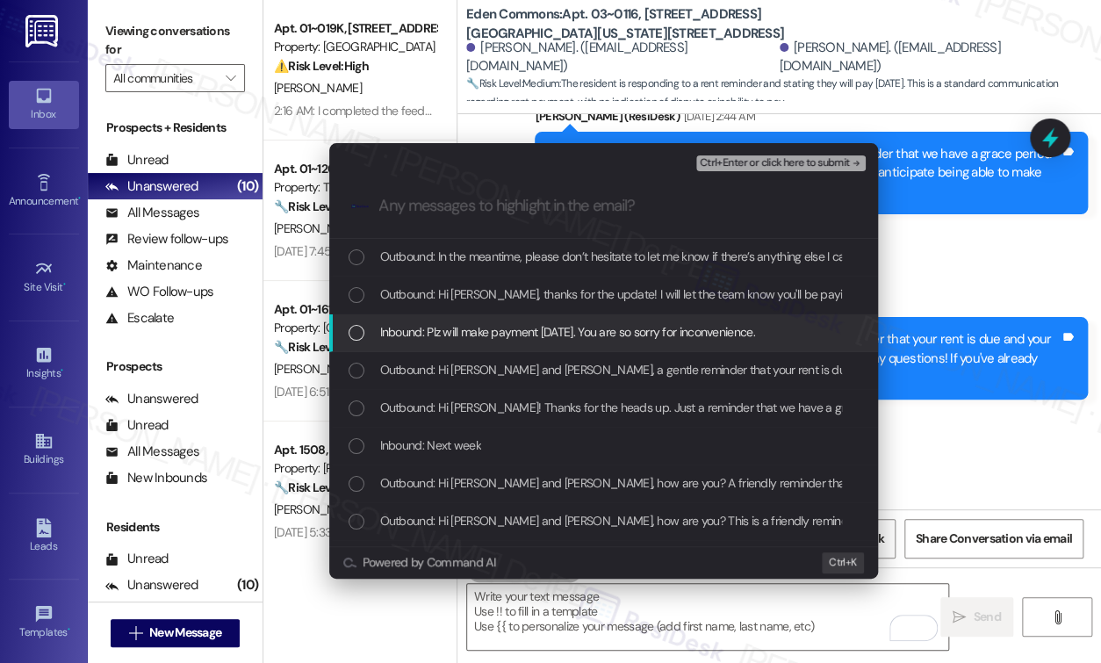
click at [355, 333] on div "List of options" at bounding box center [356, 333] width 16 height 16
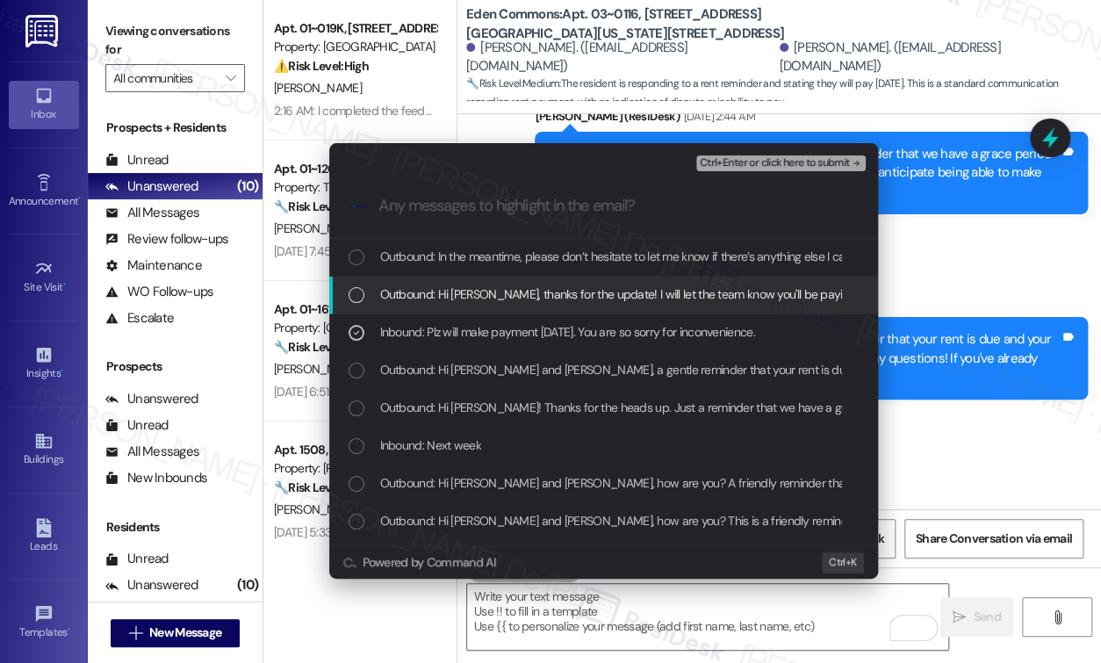
click at [355, 298] on div "List of options" at bounding box center [356, 295] width 16 height 16
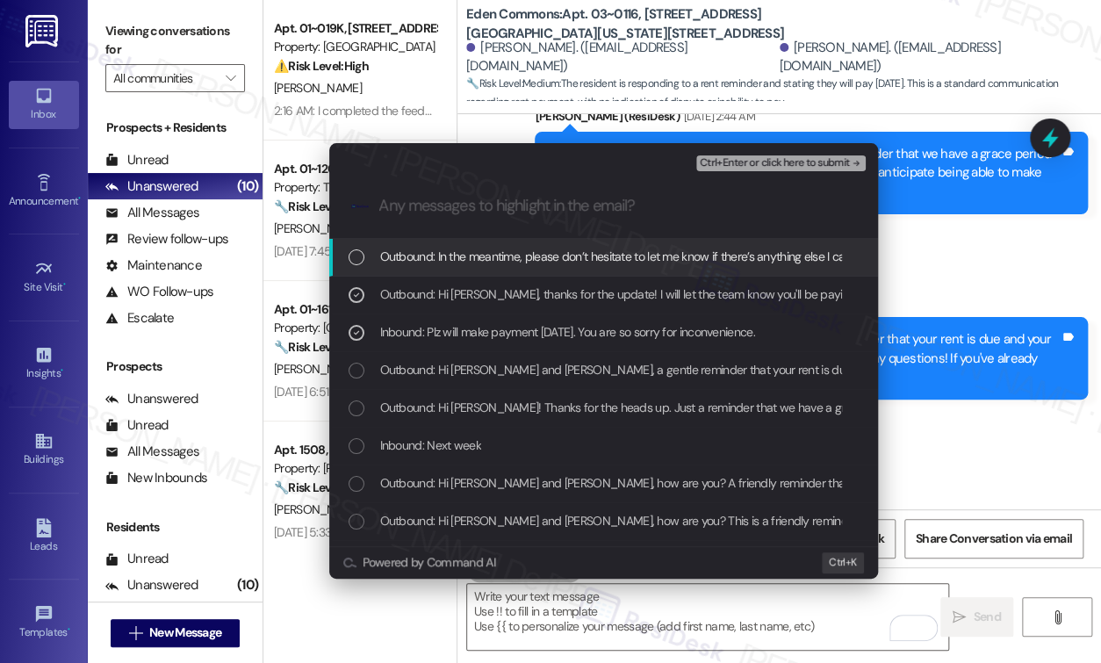
click at [357, 261] on div "List of options" at bounding box center [356, 257] width 16 height 16
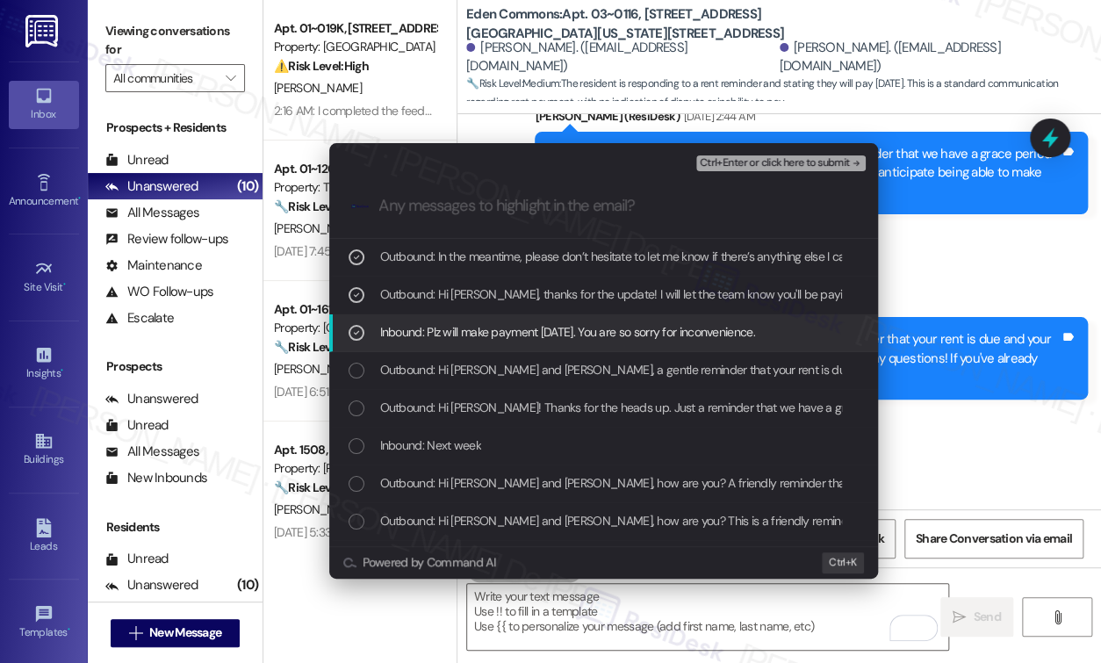
click at [845, 163] on span "Ctrl+Enter or click here to submit" at bounding box center [774, 163] width 150 height 12
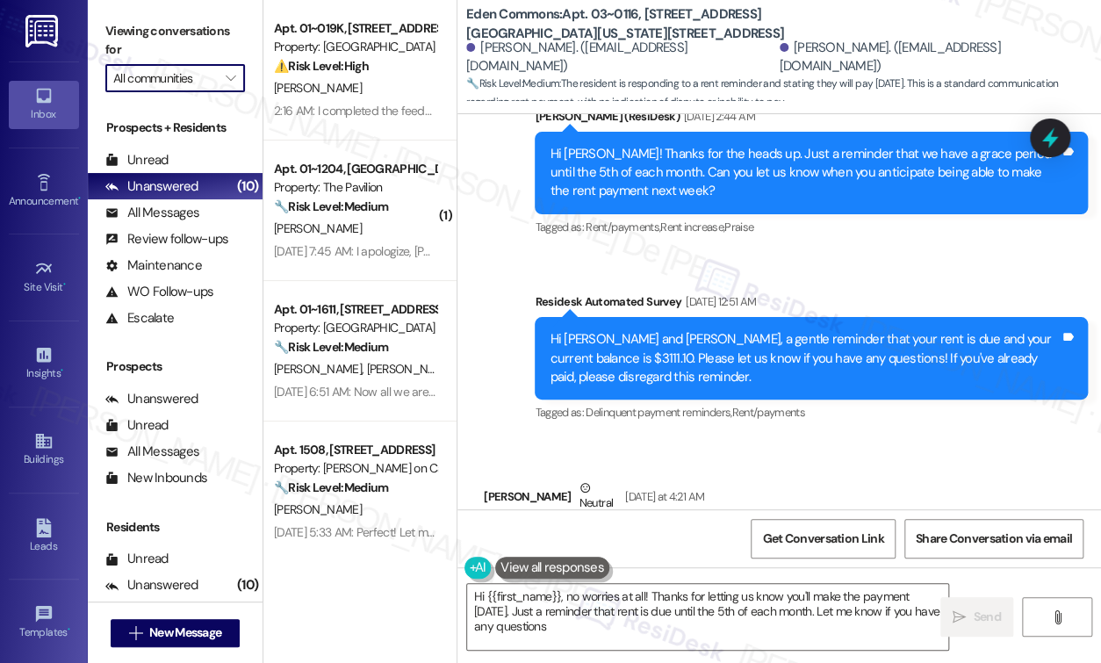
type textarea "Hi {{first_name}}, no worries at all! Thanks for letting us know you'll make th…"
click at [231, 88] on span "" at bounding box center [230, 78] width 17 height 28
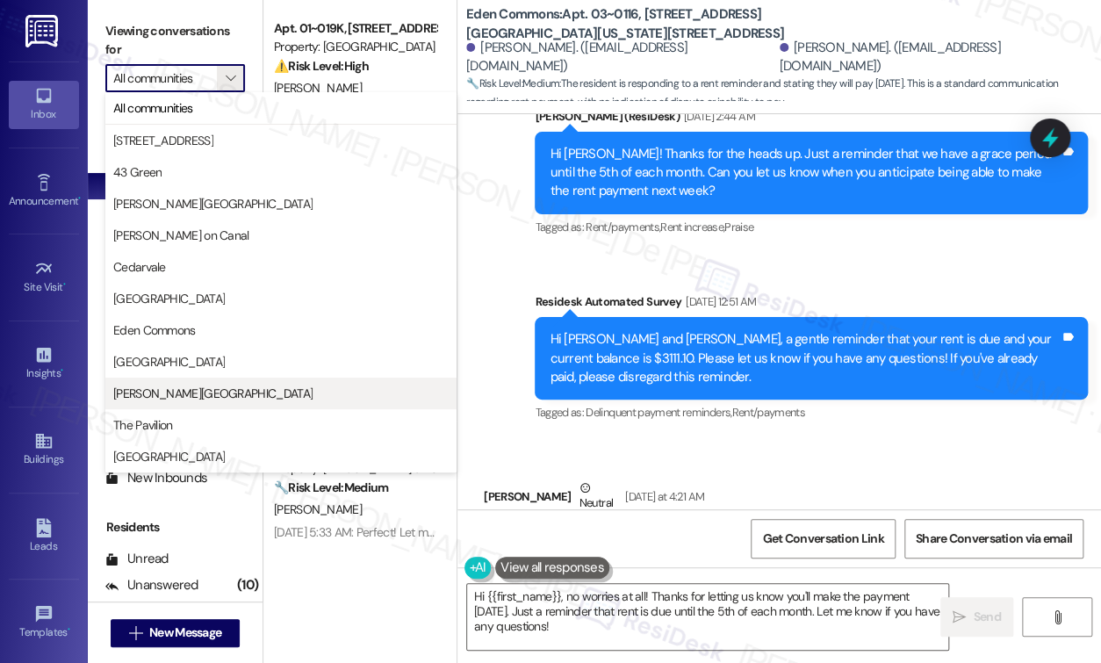
click at [172, 396] on span "Kingsbury Plaza" at bounding box center [212, 393] width 199 height 18
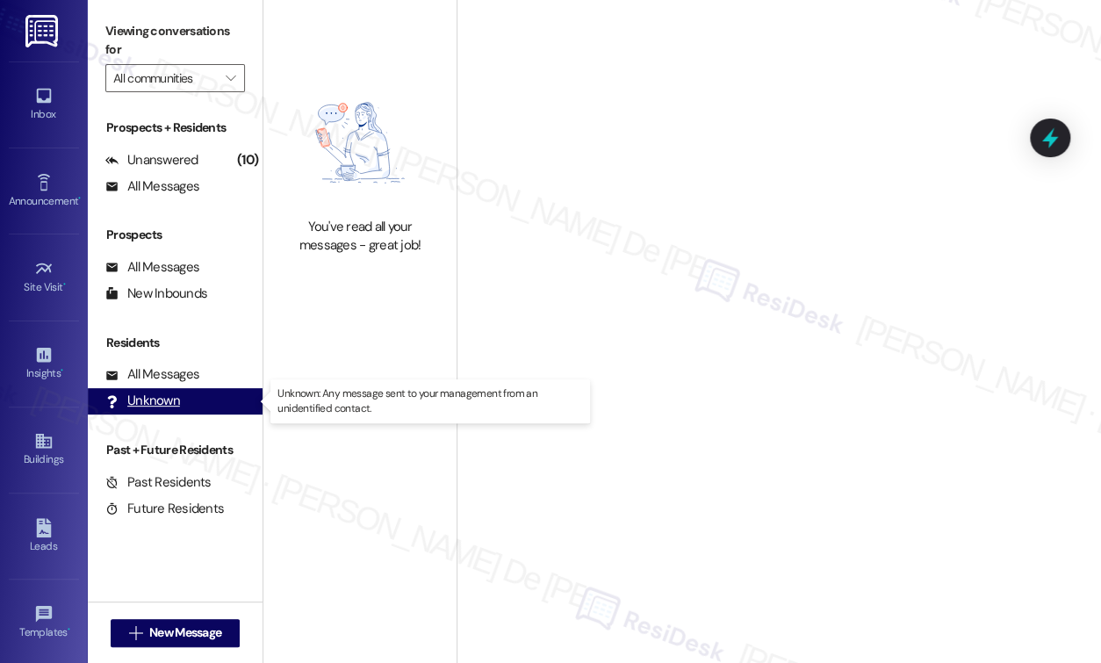
type input "Kingsbury Plaza"
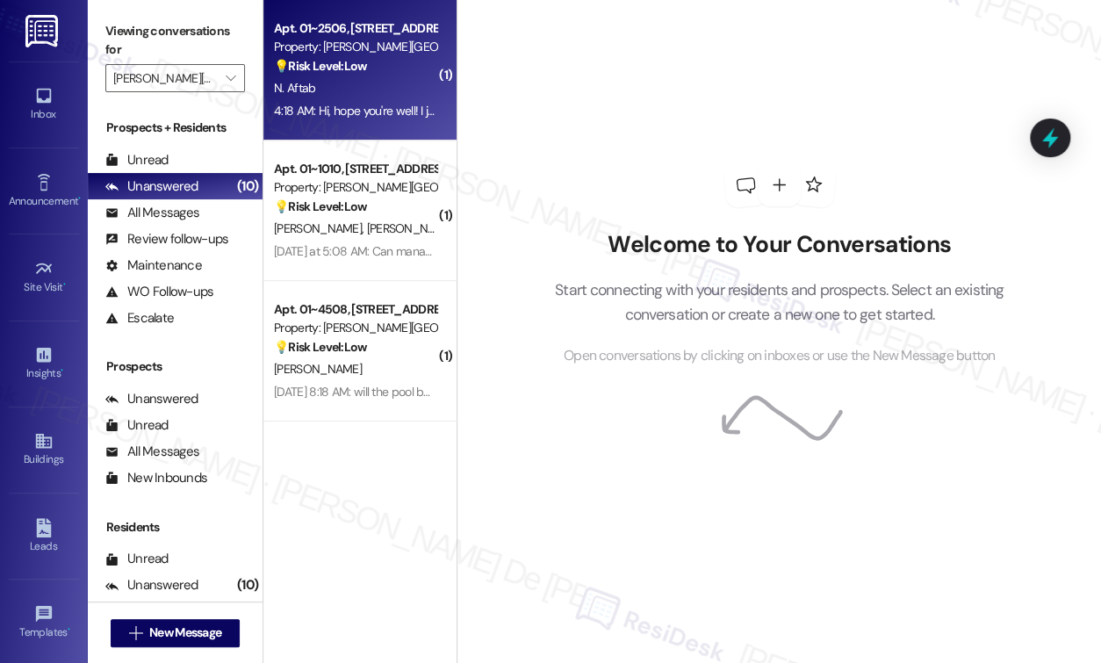
click at [345, 82] on div "N. Aftab" at bounding box center [355, 88] width 166 height 22
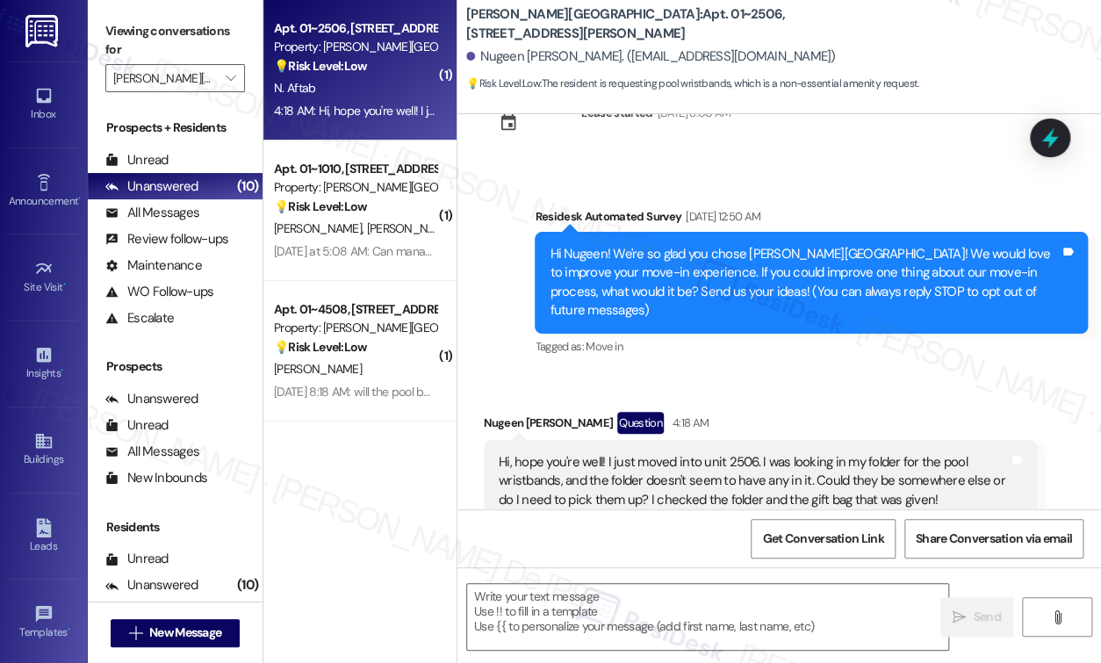
scroll to position [97, 0]
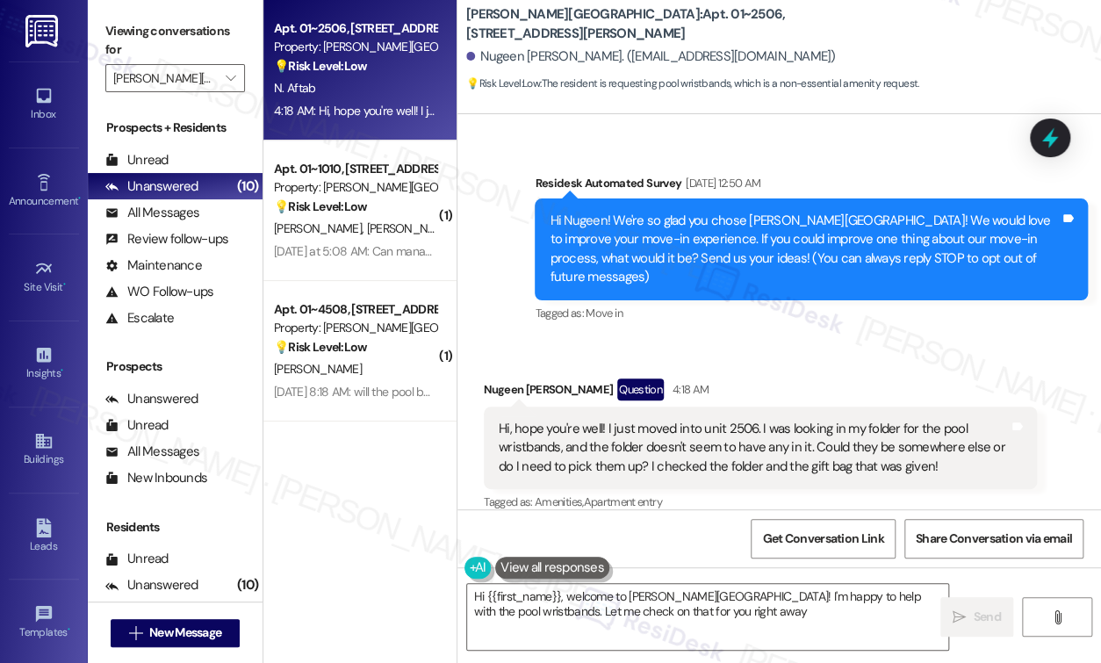
type textarea "Hi {{first_name}}, welcome to Kingsbury Plaza! I'm happy to help with the pool …"
click at [148, 79] on input "Kingsbury Plaza" at bounding box center [165, 78] width 104 height 28
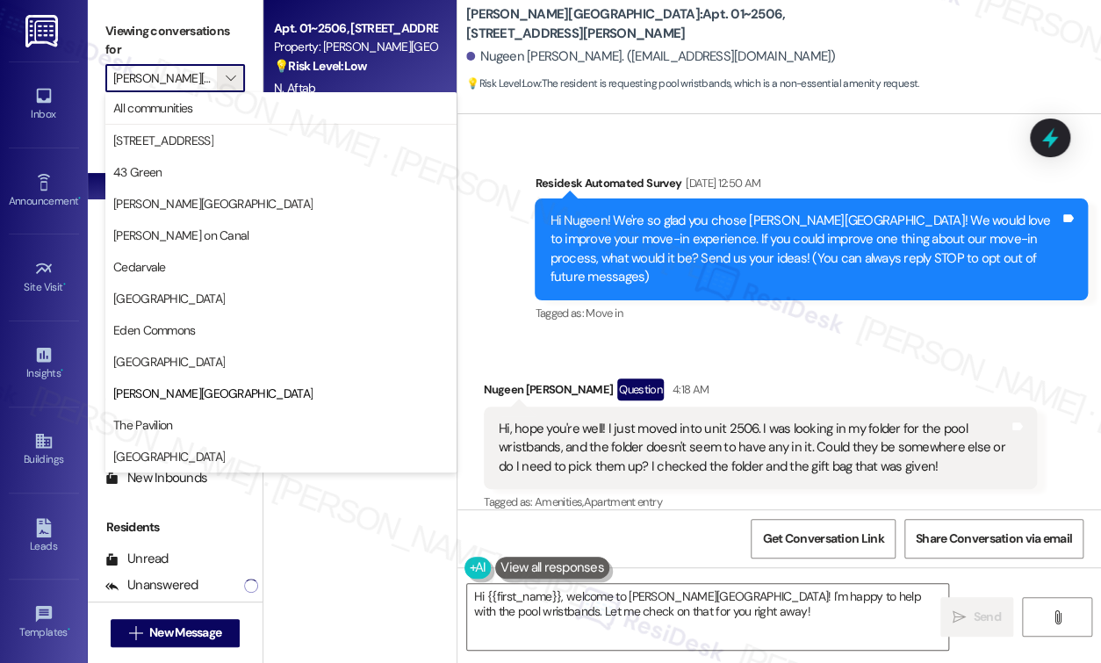
scroll to position [98, 0]
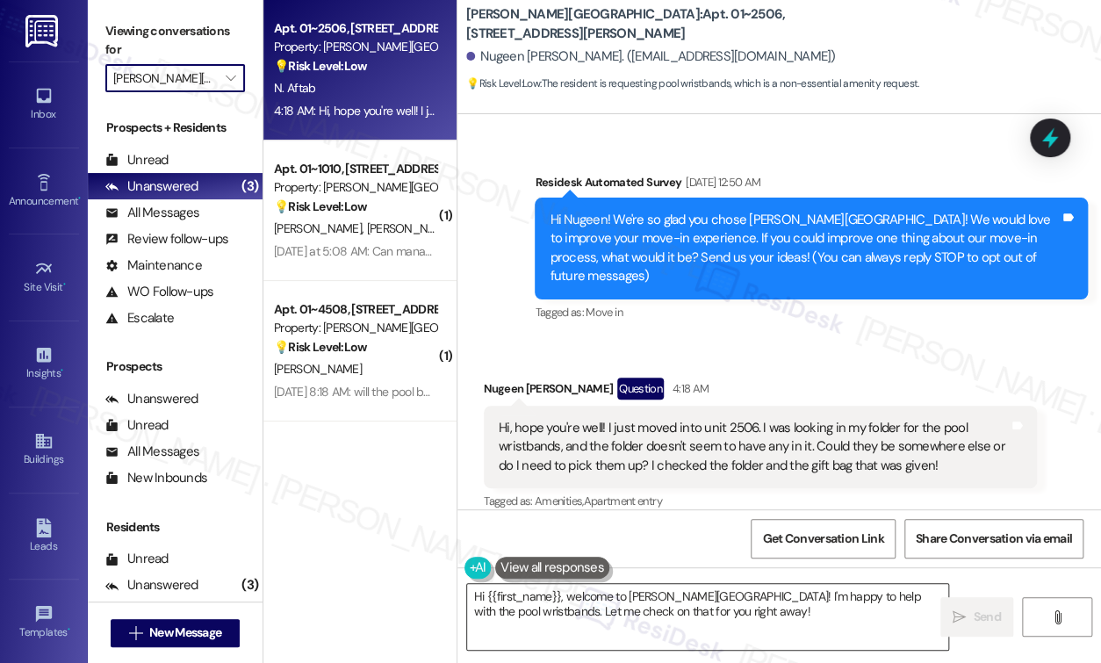
click at [786, 607] on textarea "Hi {{first_name}}, welcome to Kingsbury Plaza! I'm happy to help with the pool …" at bounding box center [707, 617] width 481 height 66
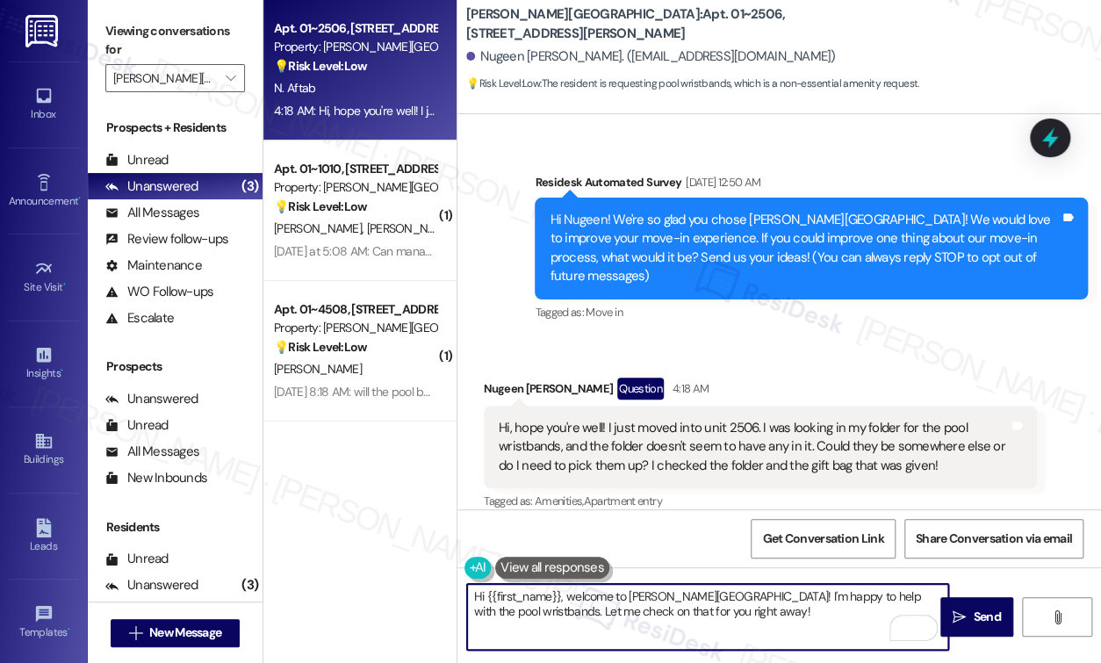
click at [721, 614] on textarea "Hi {{first_name}}, welcome to Kingsbury Plaza! I'm happy to help with the pool …" at bounding box center [707, 617] width 481 height 66
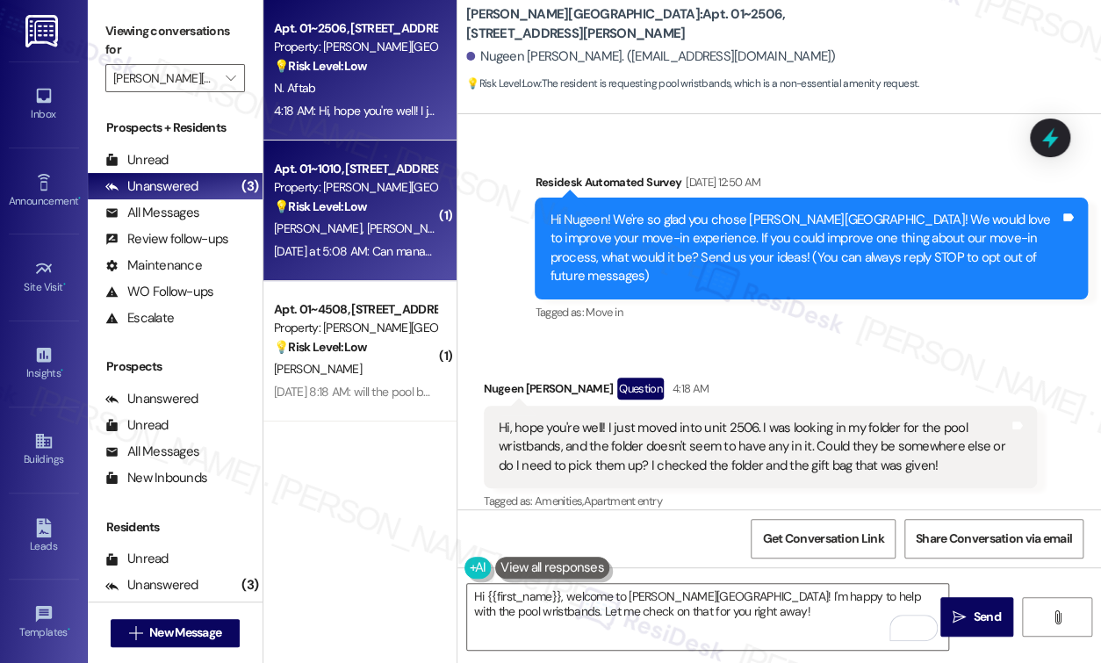
click at [390, 186] on div "Property: [PERSON_NAME][GEOGRAPHIC_DATA]" at bounding box center [355, 187] width 162 height 18
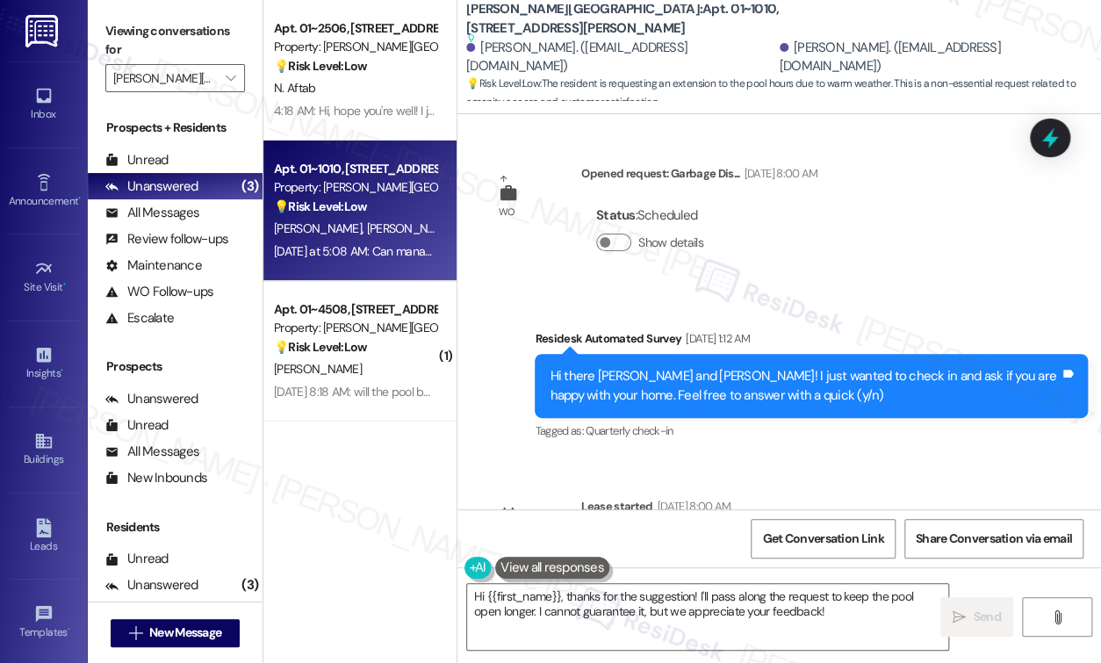
scroll to position [4952, 0]
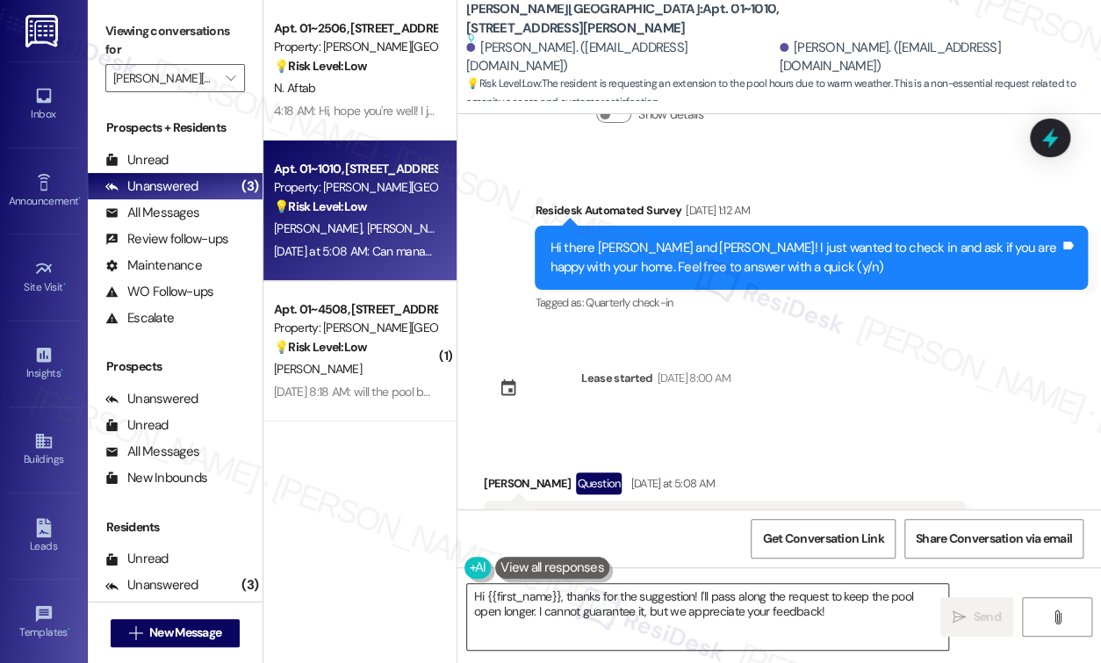
click at [820, 618] on textarea "Hi {{first_name}}, thanks for the suggestion! I'll pass along the request to ke…" at bounding box center [707, 617] width 481 height 66
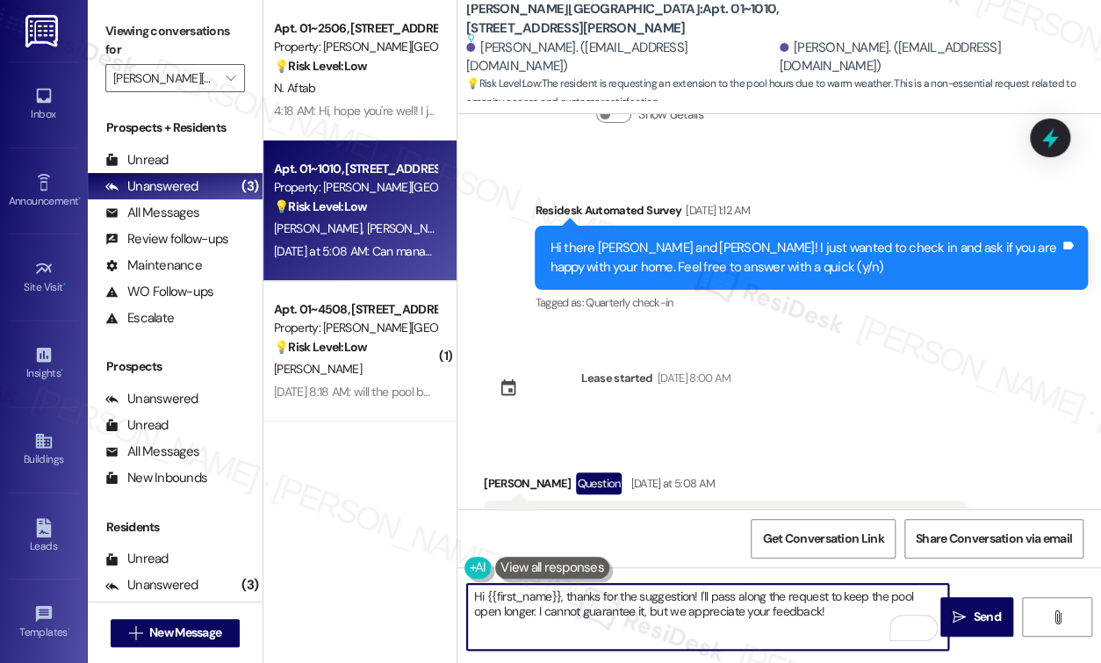
click at [562, 596] on textarea "Hi {{first_name}}, thanks for the suggestion! I'll pass along the request to ke…" at bounding box center [707, 617] width 481 height 66
type textarea "Hi Jared, thanks for the suggestion! I'll pass along the request to keep the po…"
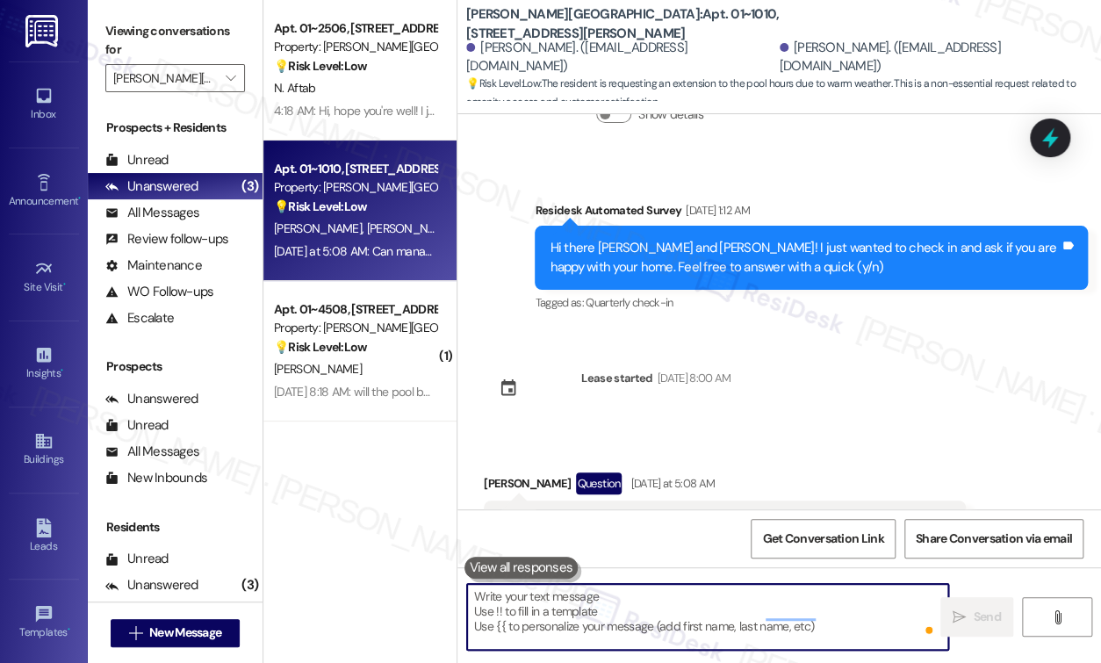
scroll to position [4951, 0]
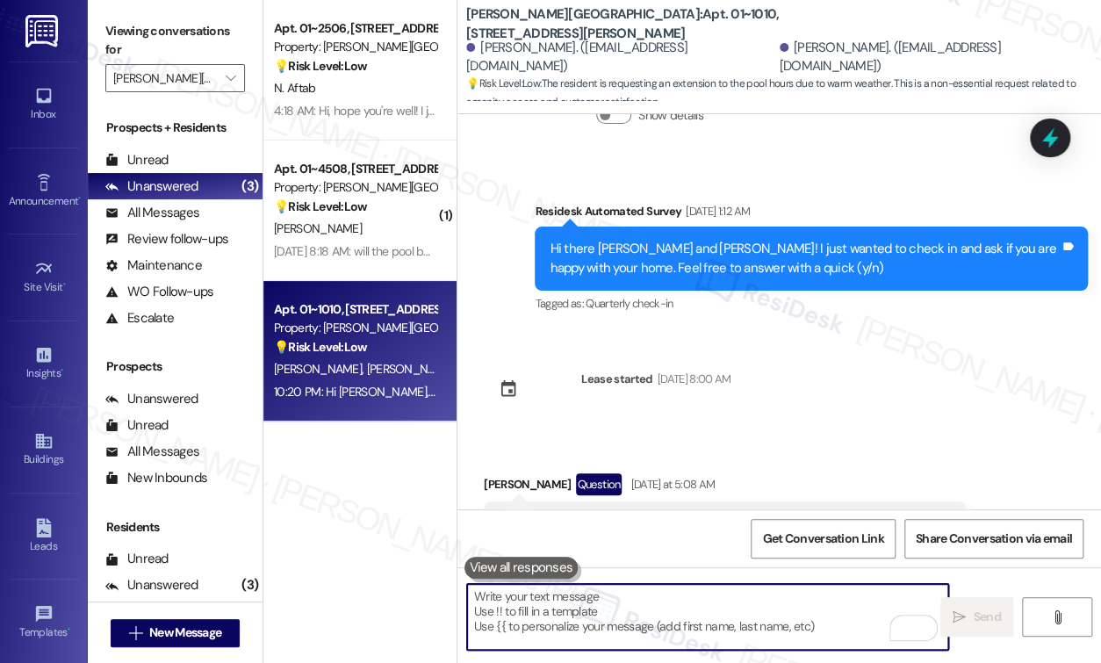
click at [570, 613] on textarea "To enrich screen reader interactions, please activate Accessibility in Grammarl…" at bounding box center [707, 617] width 481 height 66
paste textarea "In the meantime, please don’t hesitate to let me know if there’s anything else …"
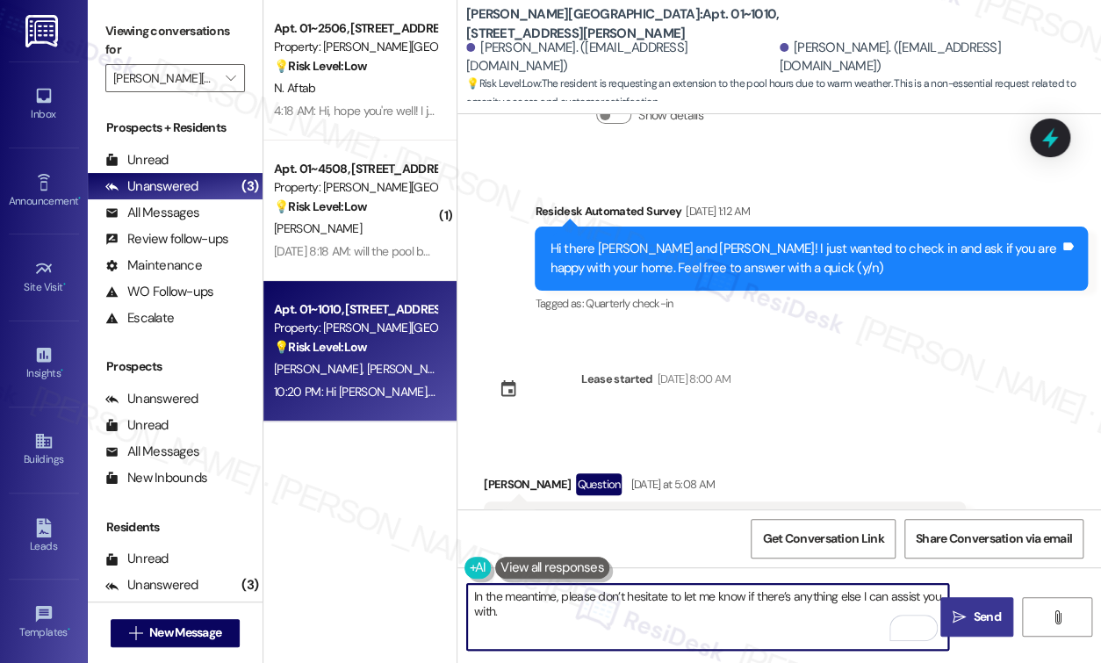
type textarea "In the meantime, please don’t hesitate to let me know if there’s anything else …"
click at [962, 607] on span " Send" at bounding box center [976, 616] width 55 height 18
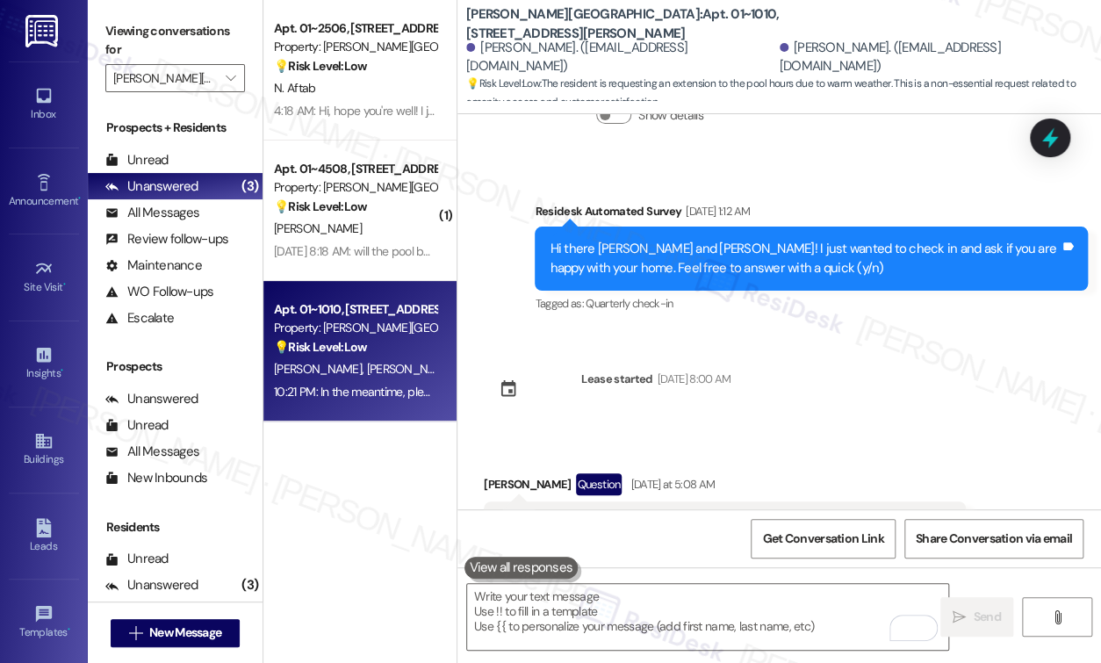
scroll to position [5234, 0]
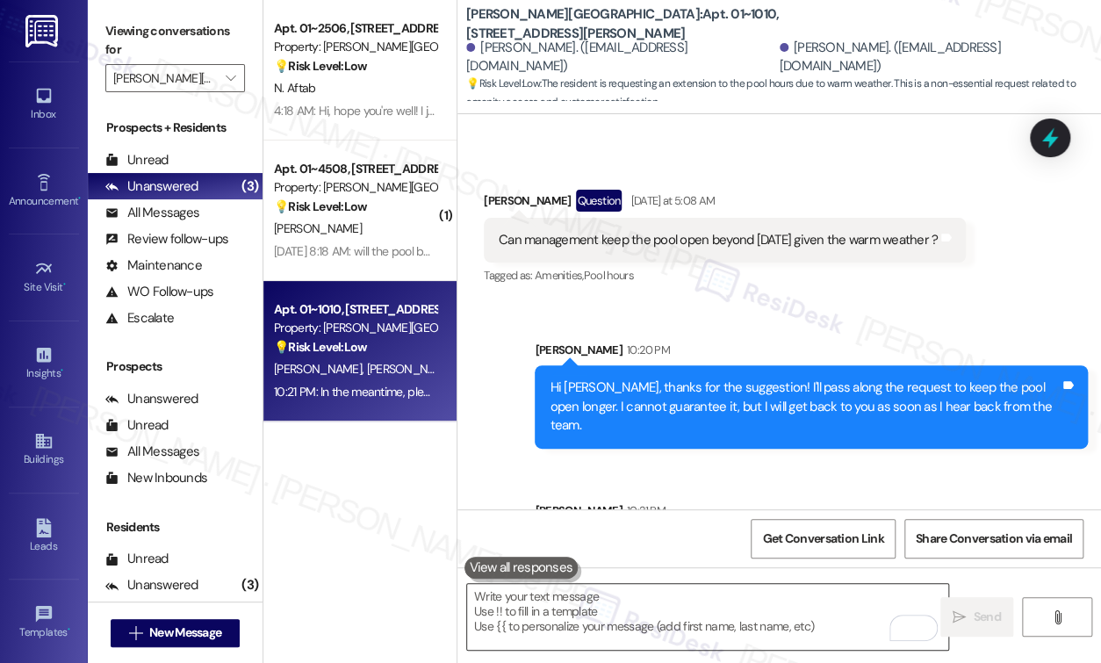
click at [681, 611] on textarea "To enrich screen reader interactions, please activate Accessibility in Grammarl…" at bounding box center [707, 617] width 481 height 66
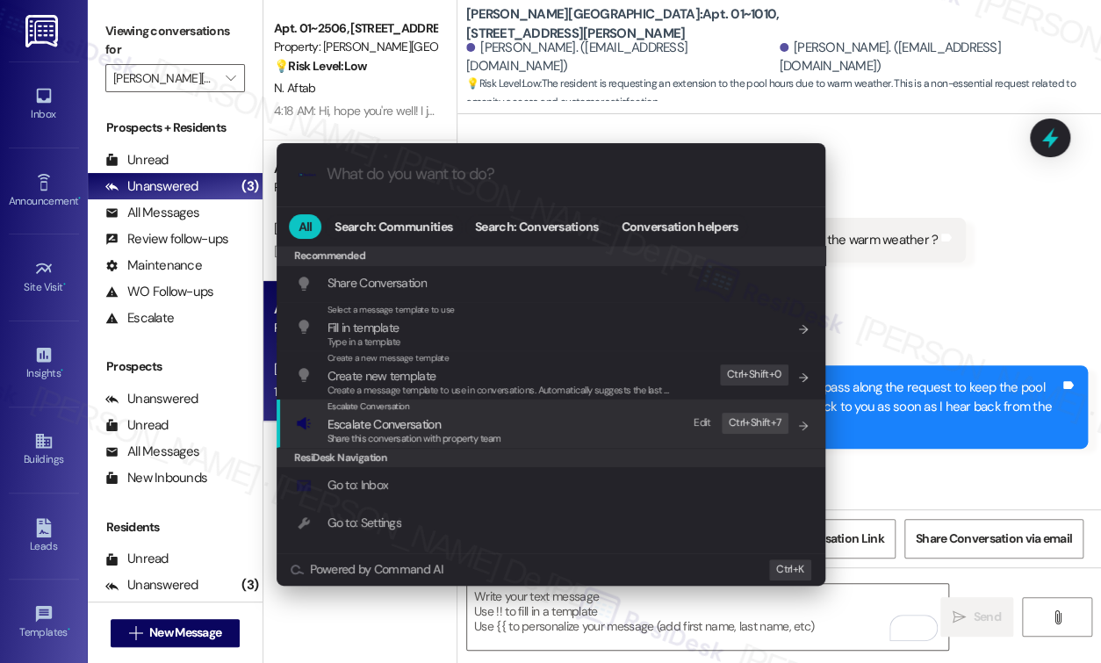
click at [527, 420] on div "Escalate Conversation Escalate Conversation Share this conversation with proper…" at bounding box center [552, 422] width 513 height 47
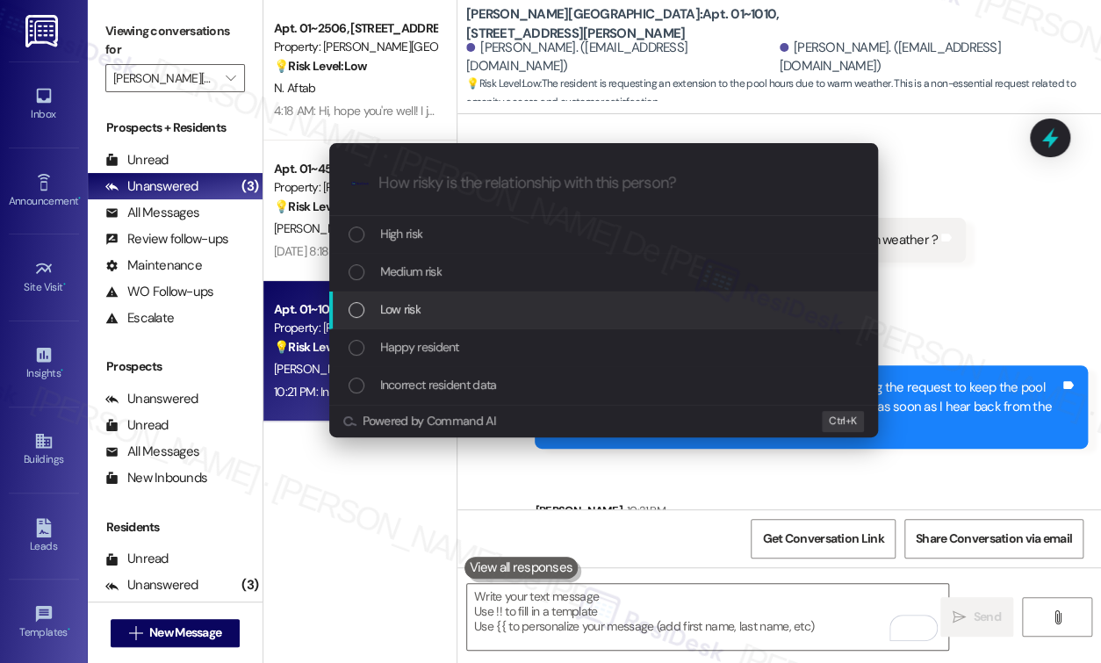
click at [428, 316] on div "Low risk" at bounding box center [604, 308] width 513 height 19
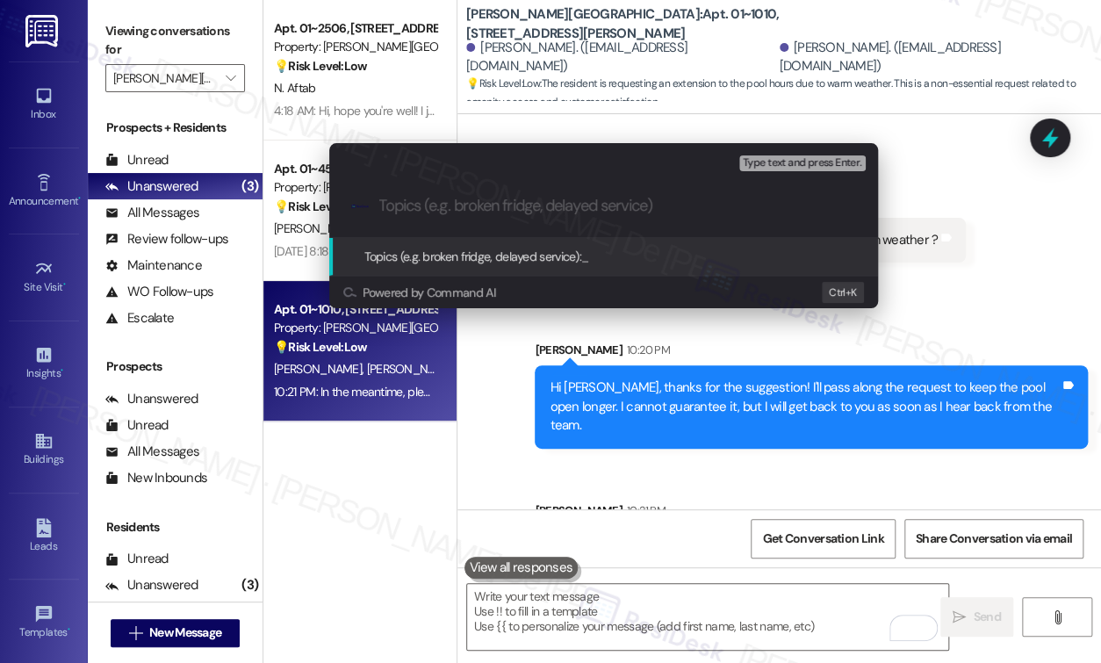
click at [676, 598] on div "Escalate Conversation Low risk Topics (e.g. broken fridge, delayed service) Any…" at bounding box center [550, 331] width 1101 height 663
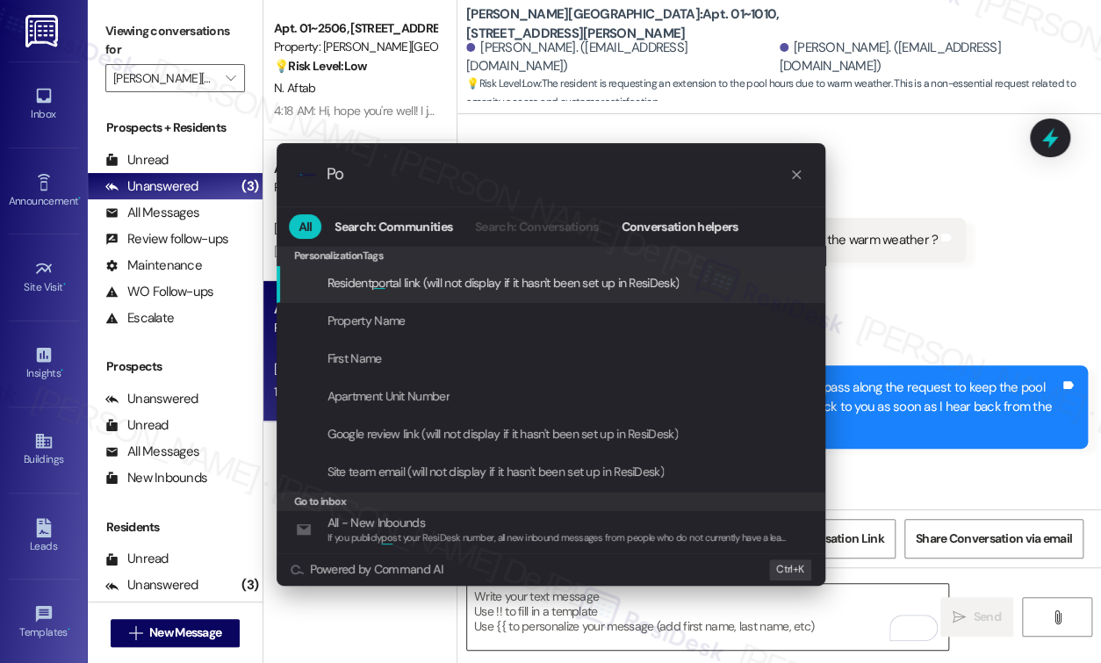
type input "P"
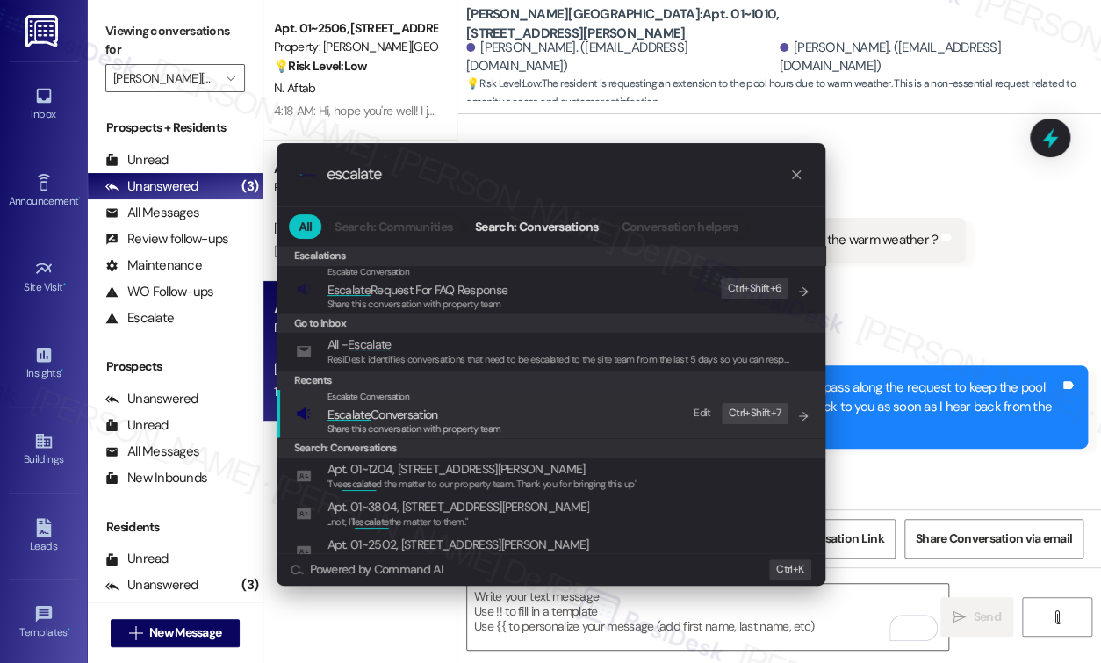
type input "escalate"
click at [441, 407] on span "Escalate Conversation" at bounding box center [414, 414] width 174 height 19
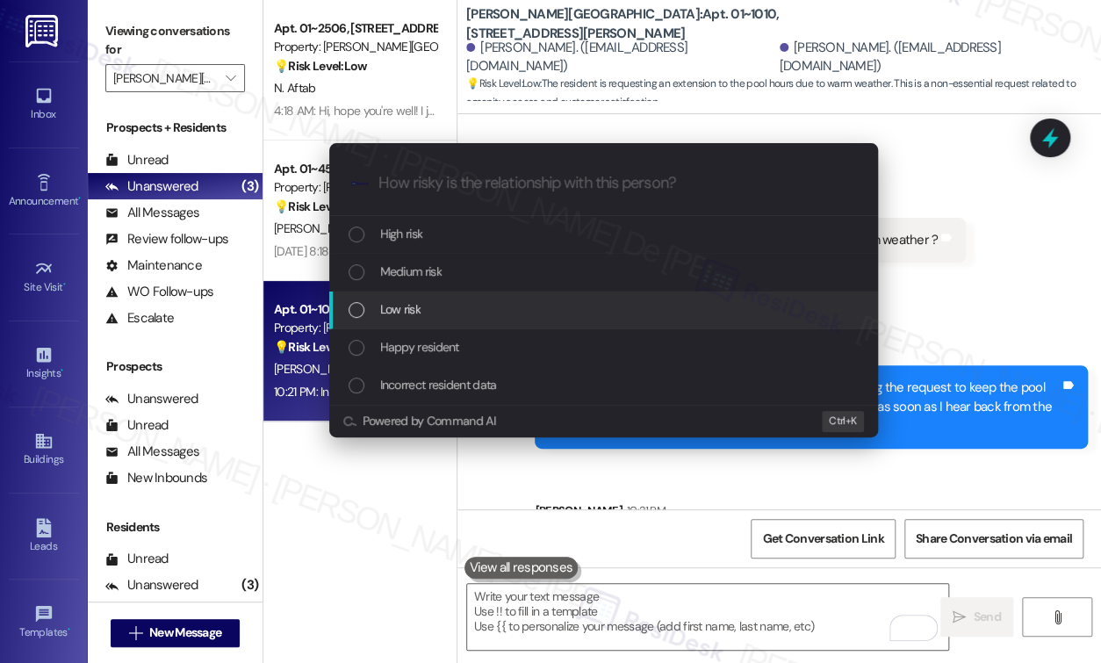
click at [403, 291] on div "Low risk" at bounding box center [603, 310] width 549 height 38
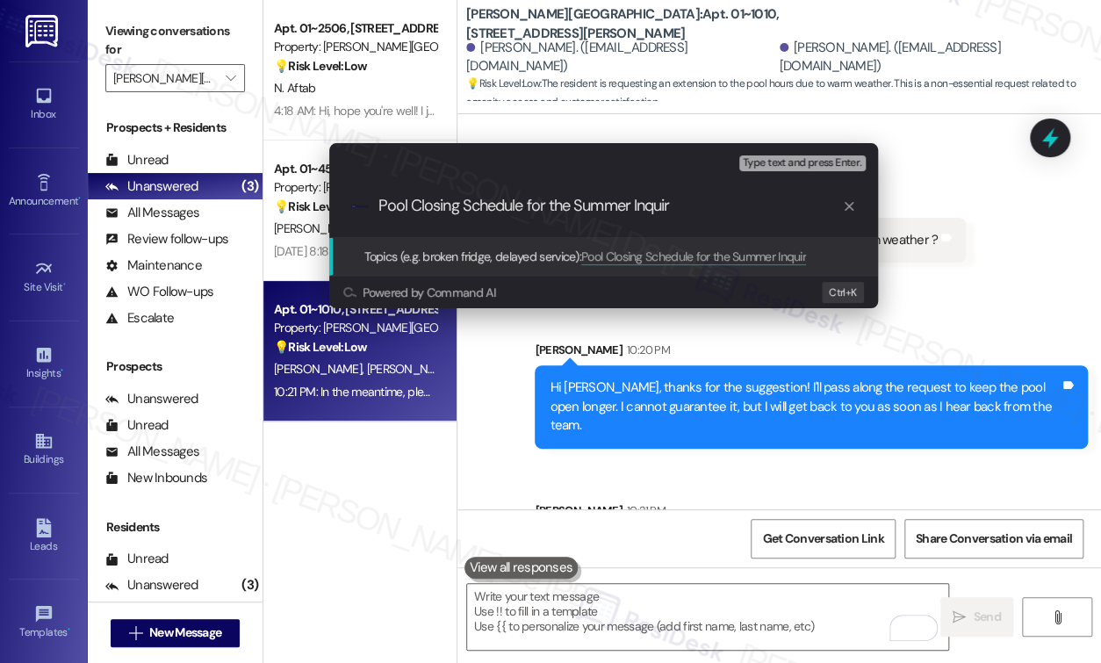
type input "Pool Closing Schedule for the Summer Inquiry"
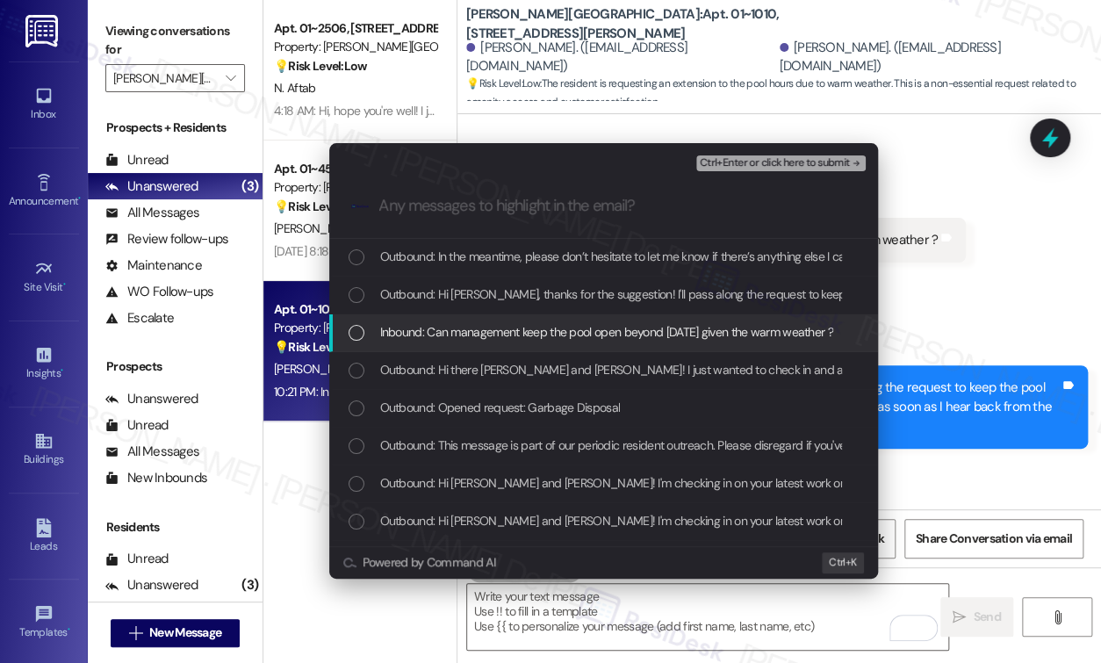
click at [357, 329] on div "List of options" at bounding box center [356, 333] width 16 height 16
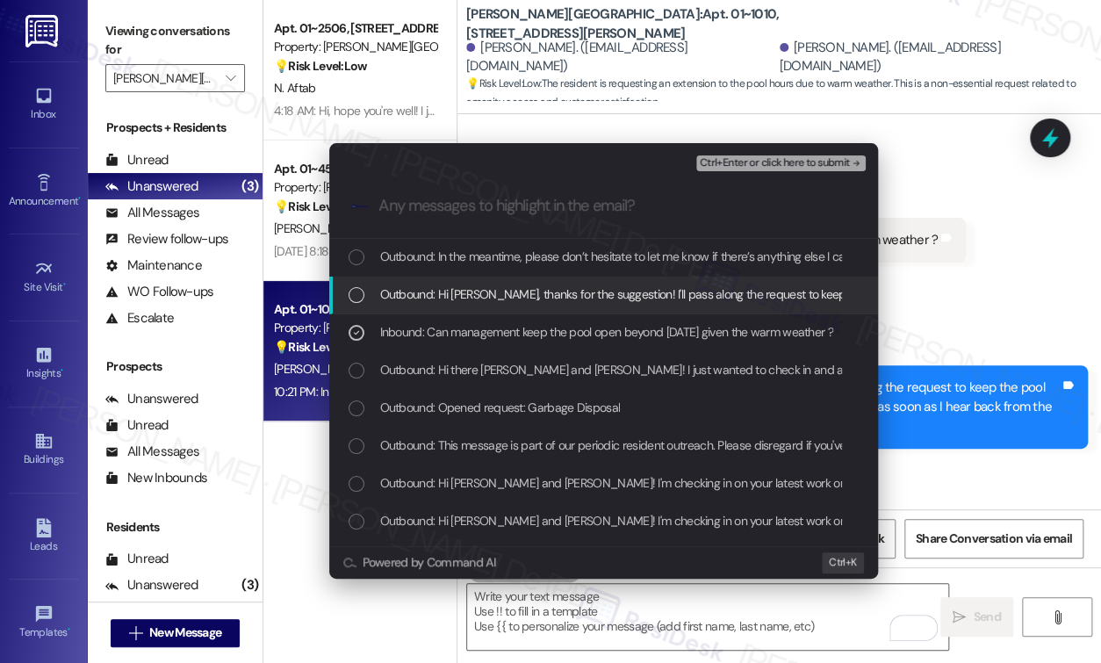
click at [355, 295] on div "List of options" at bounding box center [356, 295] width 16 height 16
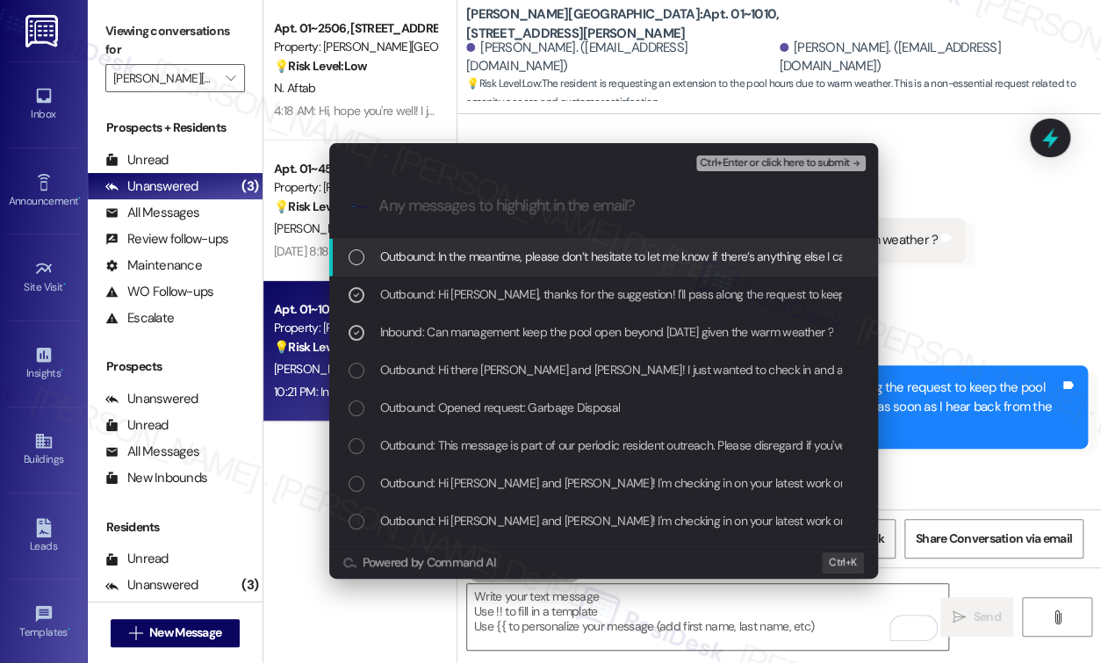
click at [355, 253] on div "List of options" at bounding box center [356, 257] width 16 height 16
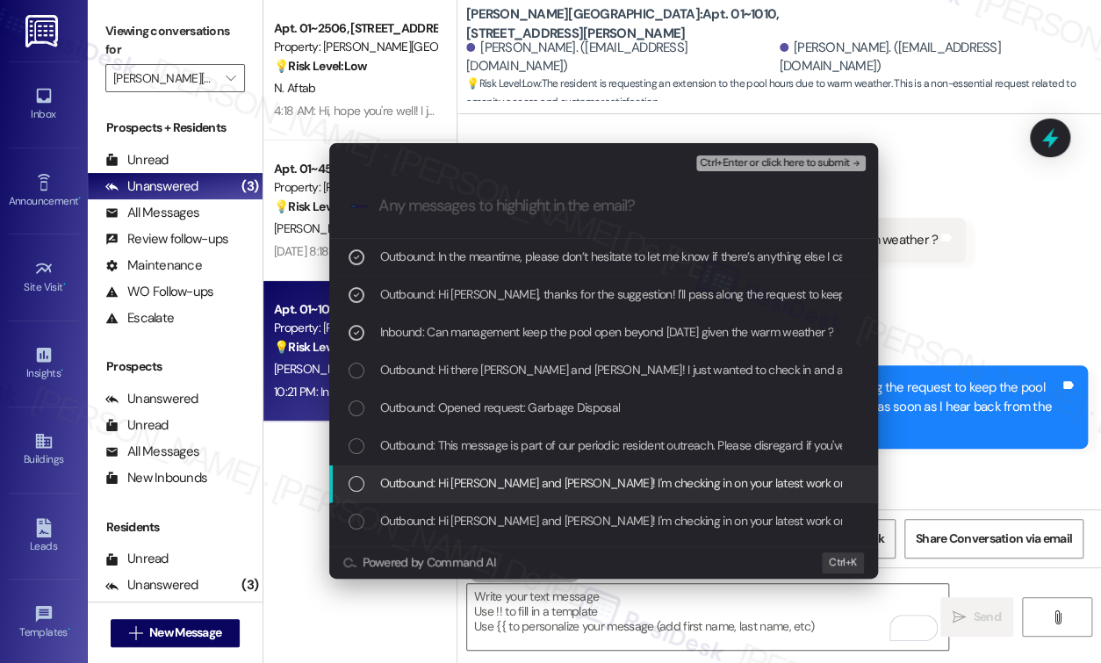
click at [742, 169] on span "Ctrl+Enter or click here to submit" at bounding box center [774, 163] width 150 height 12
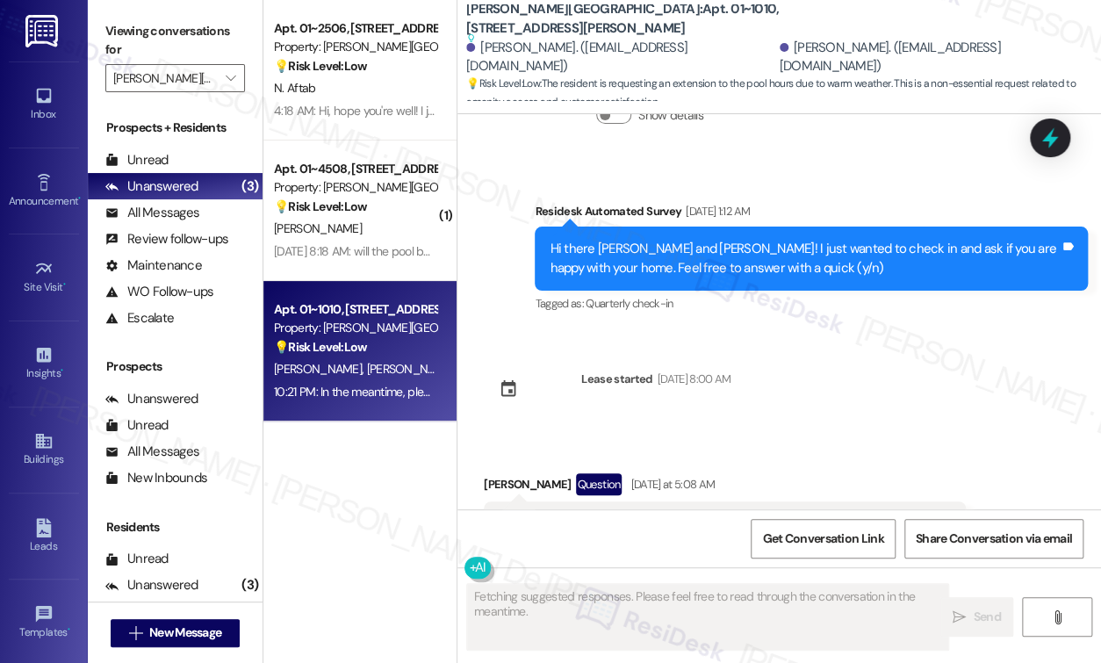
scroll to position [5261, 0]
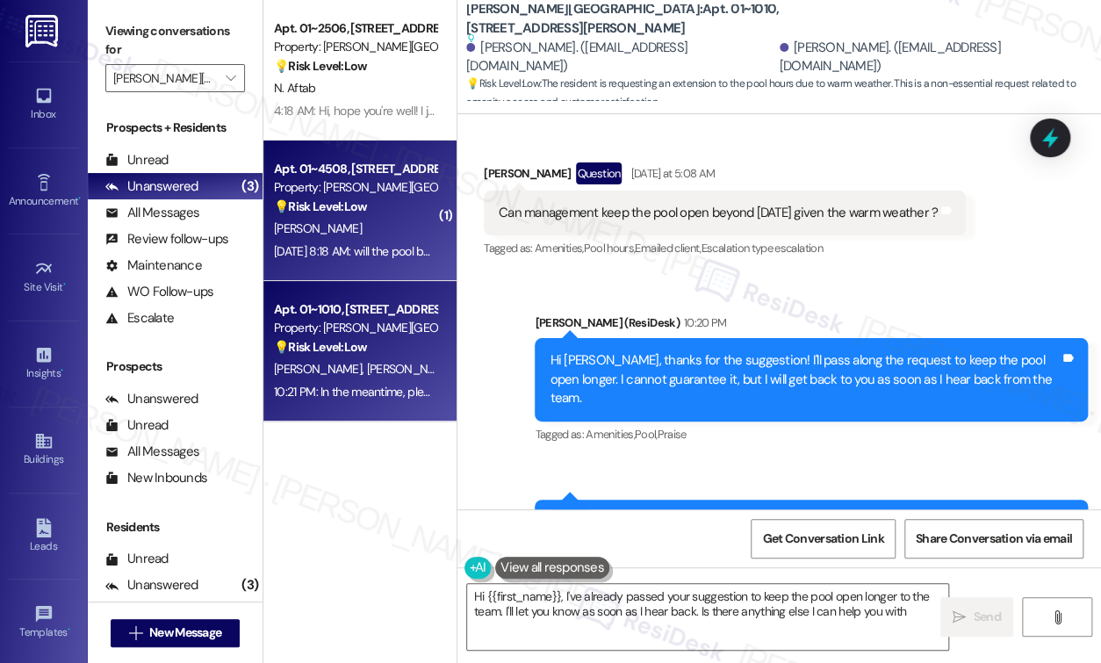
type textarea "Hi {{first_name}}, I've already passed your suggestion to keep the pool open lo…"
click at [369, 239] on div "D. Fong" at bounding box center [355, 229] width 166 height 22
click at [383, 366] on div "J. Bennis E. Lowery" at bounding box center [355, 369] width 166 height 22
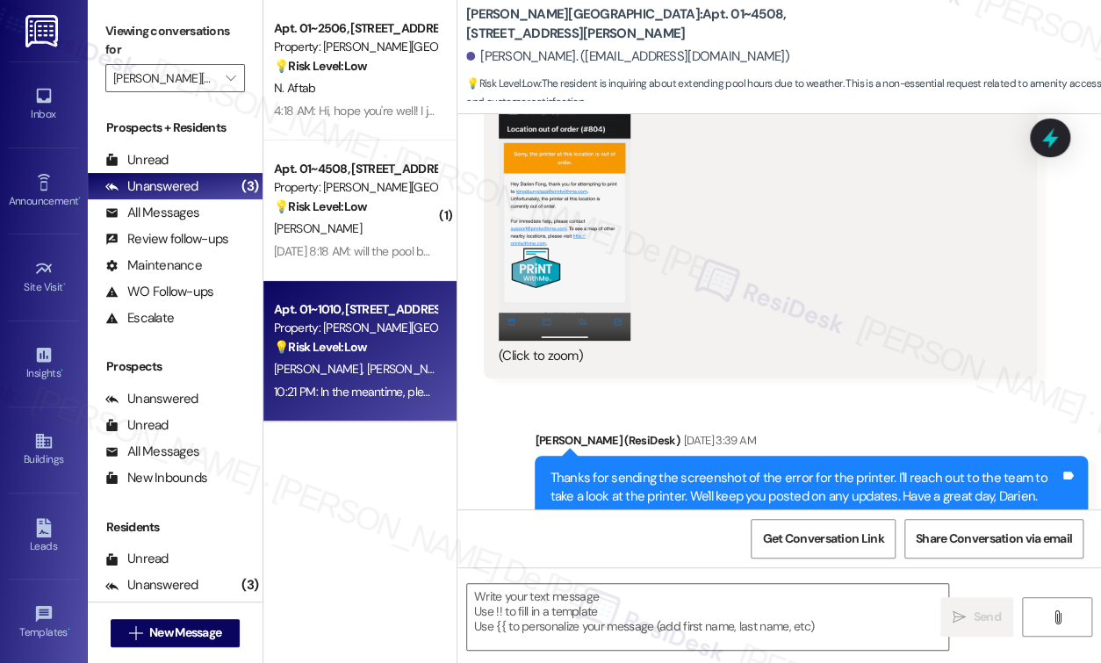
scroll to position [6832, 0]
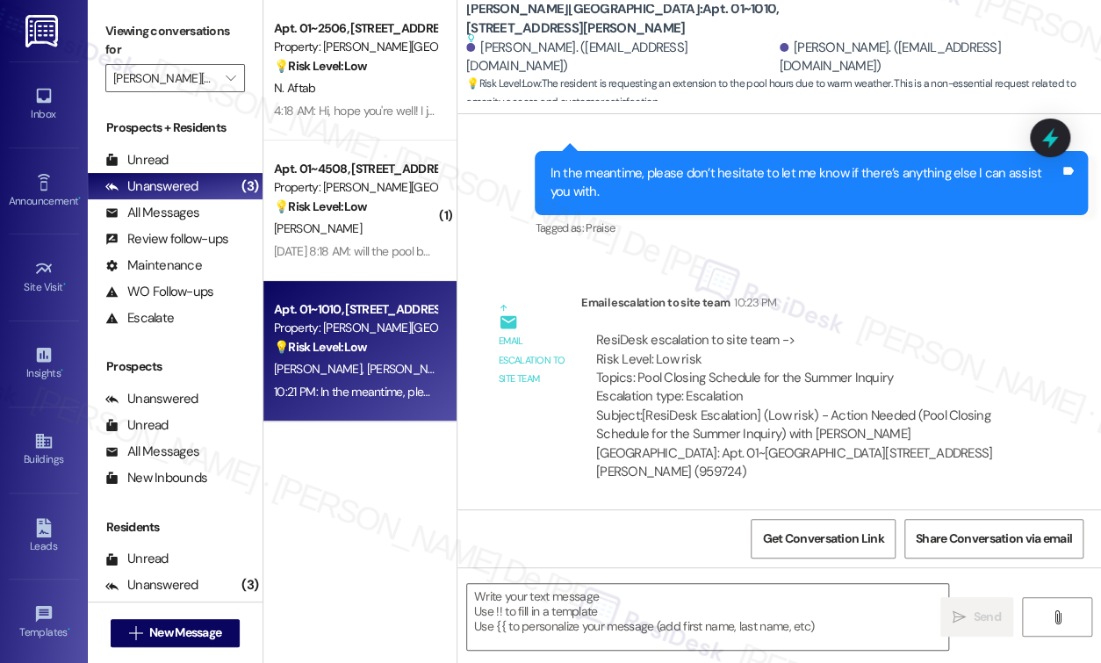
type textarea "Fetching suggested responses. Please feel free to read through the conversation…"
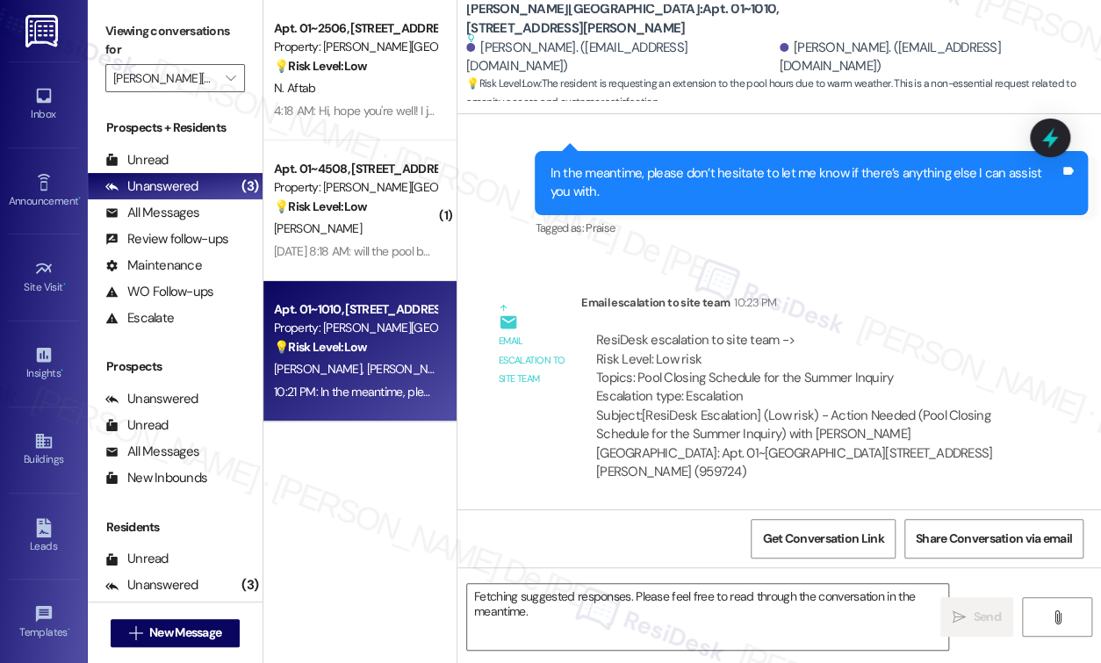
scroll to position [5496, 0]
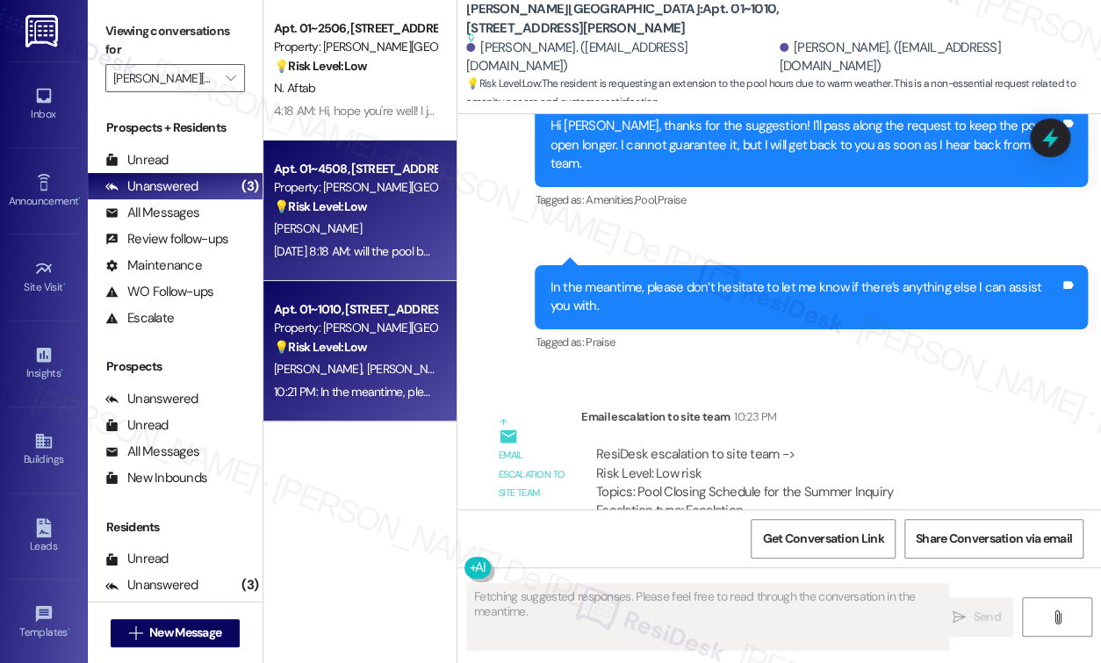
click at [353, 206] on strong "💡 Risk Level: Low" at bounding box center [320, 206] width 93 height 16
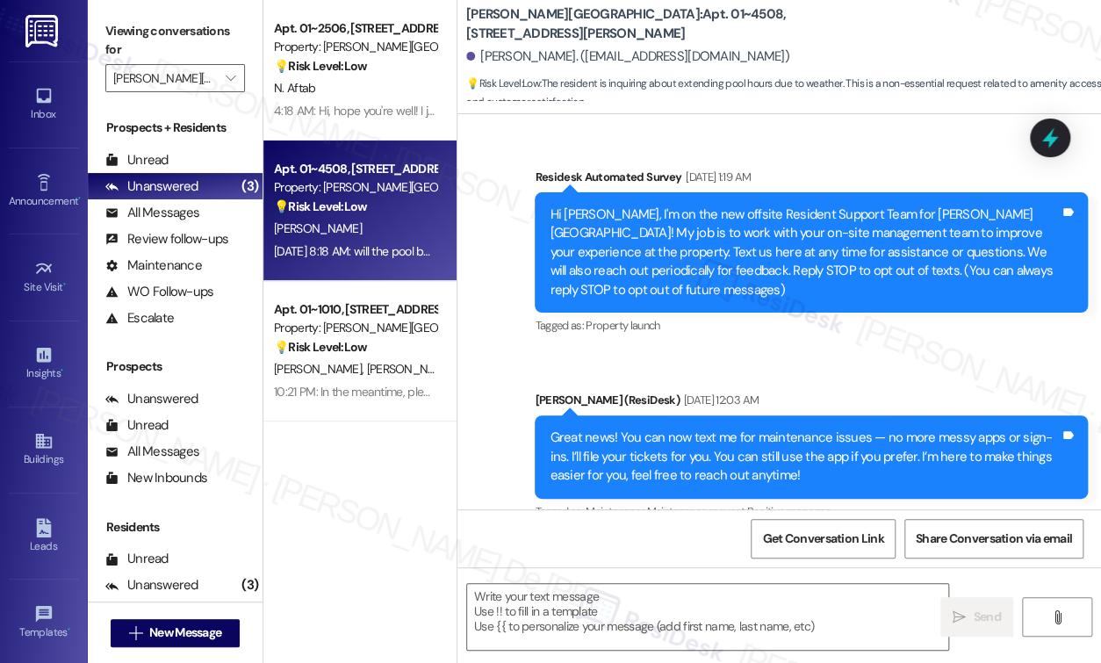
scroll to position [6832, 0]
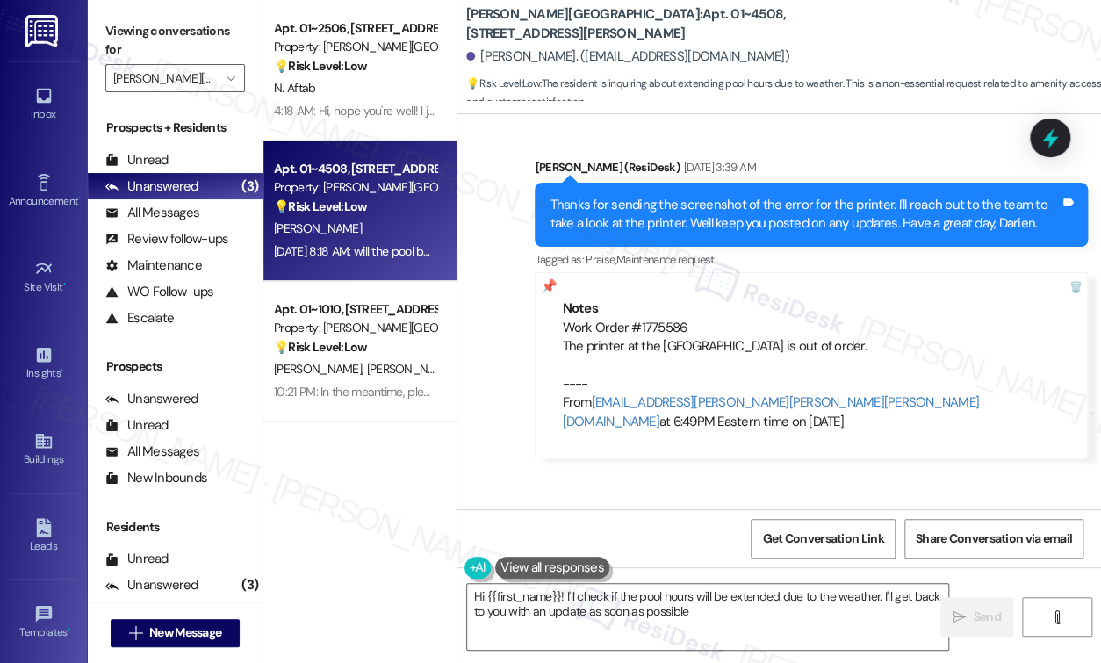
type textarea "Hi {{first_name}}! I'll check if the pool hours will be extended due to the wea…"
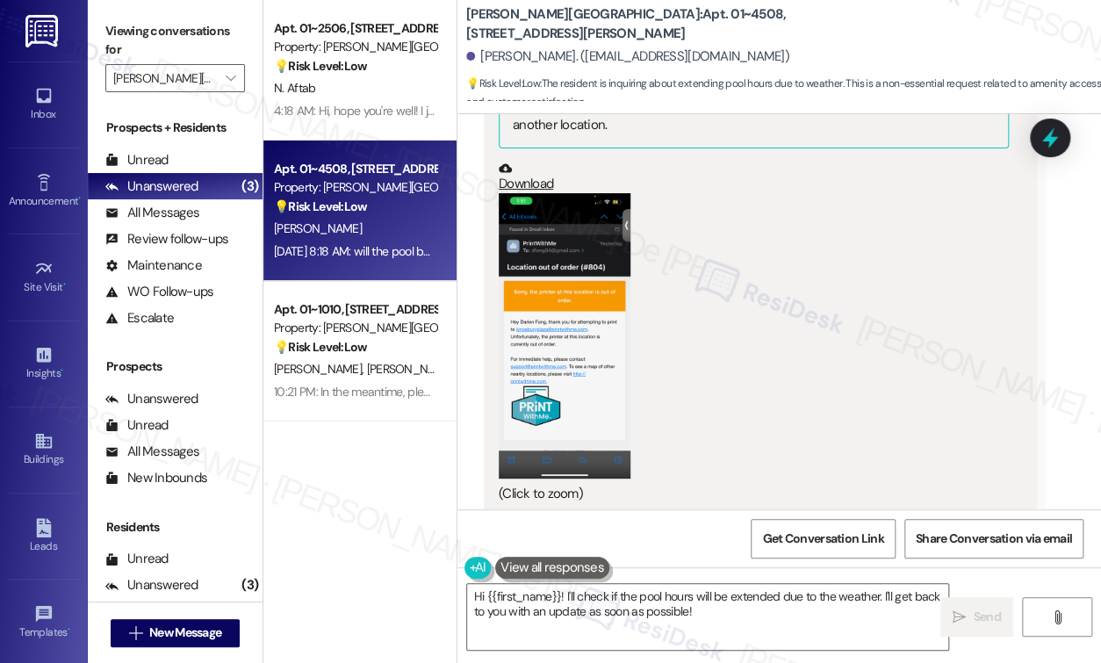
scroll to position [6363, 0]
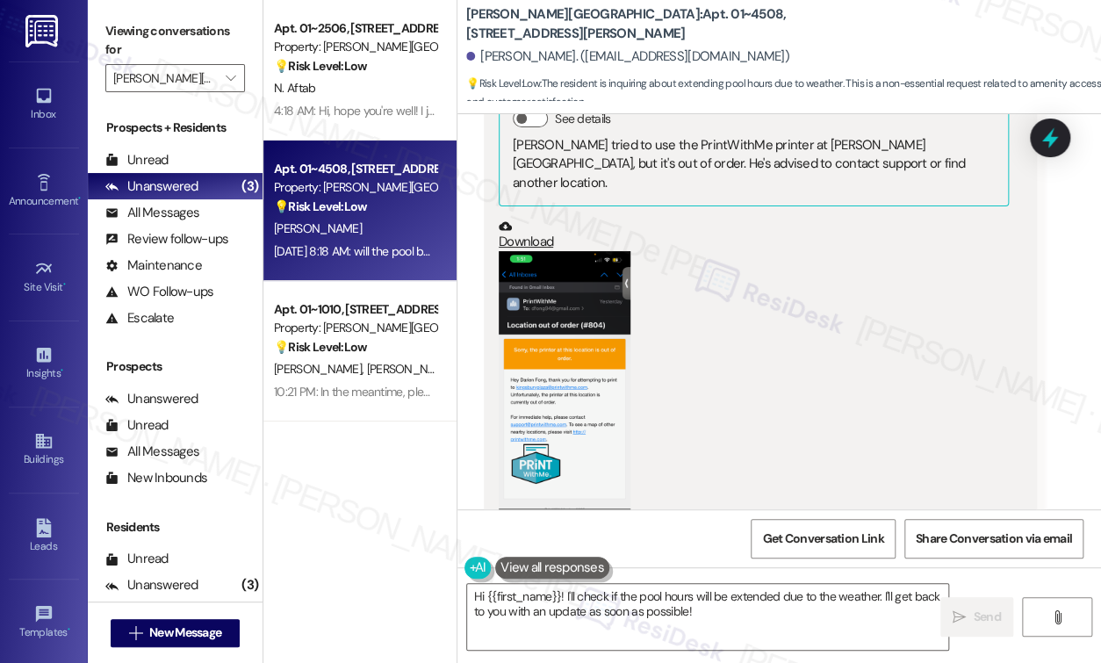
click at [549, 331] on button "Zoom image" at bounding box center [565, 393] width 132 height 285
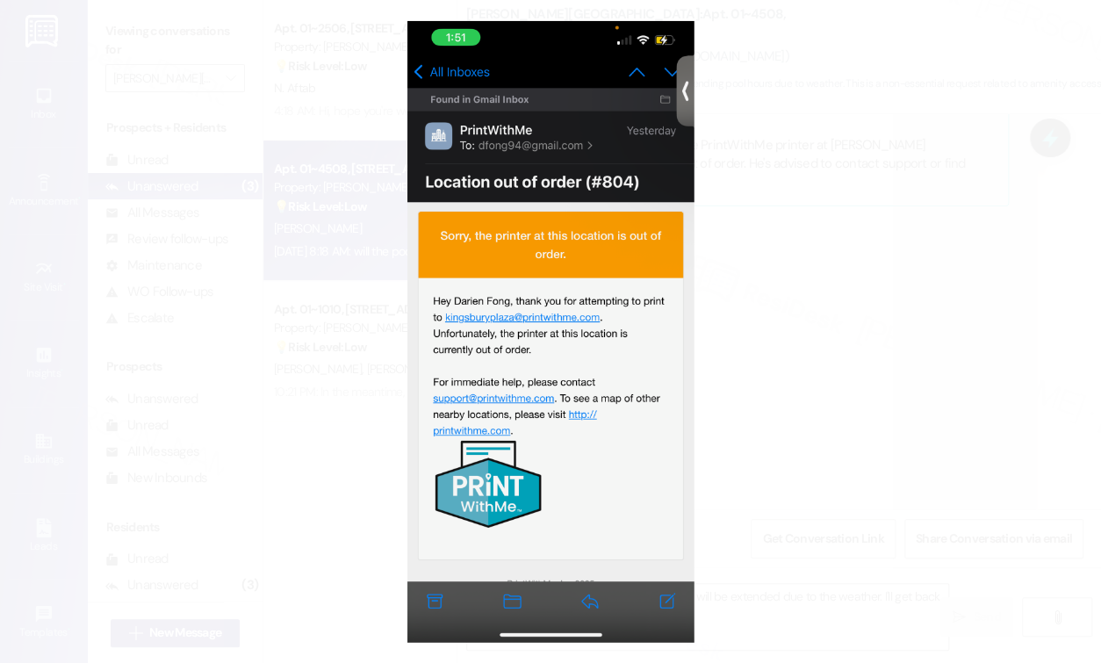
click at [783, 314] on button "Unzoom image" at bounding box center [550, 331] width 1101 height 663
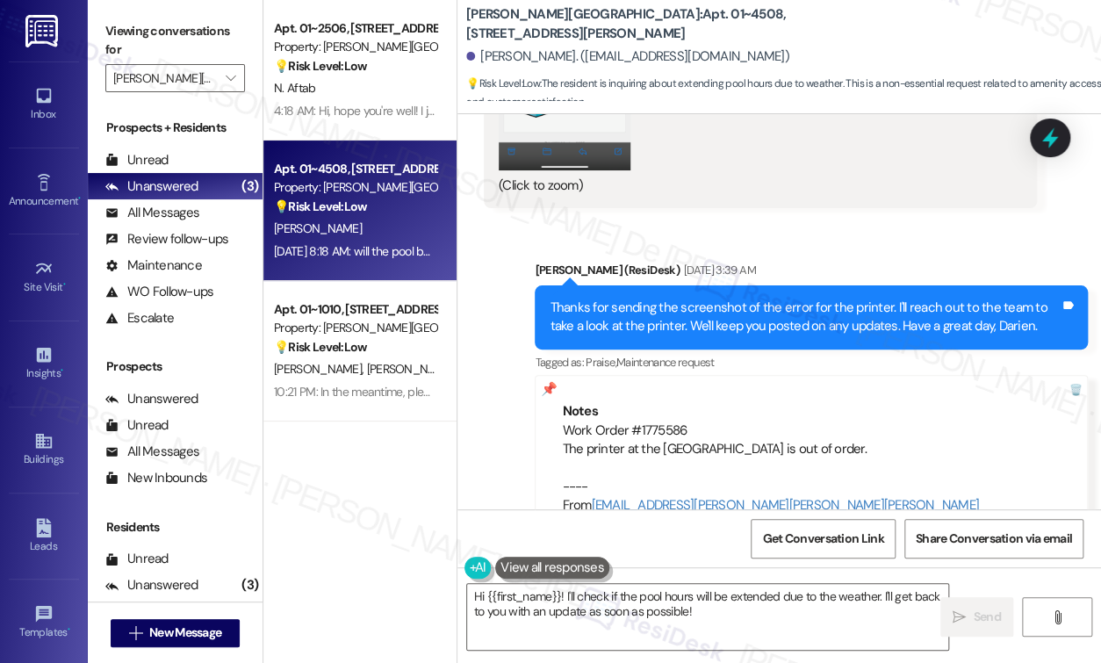
scroll to position [6832, 0]
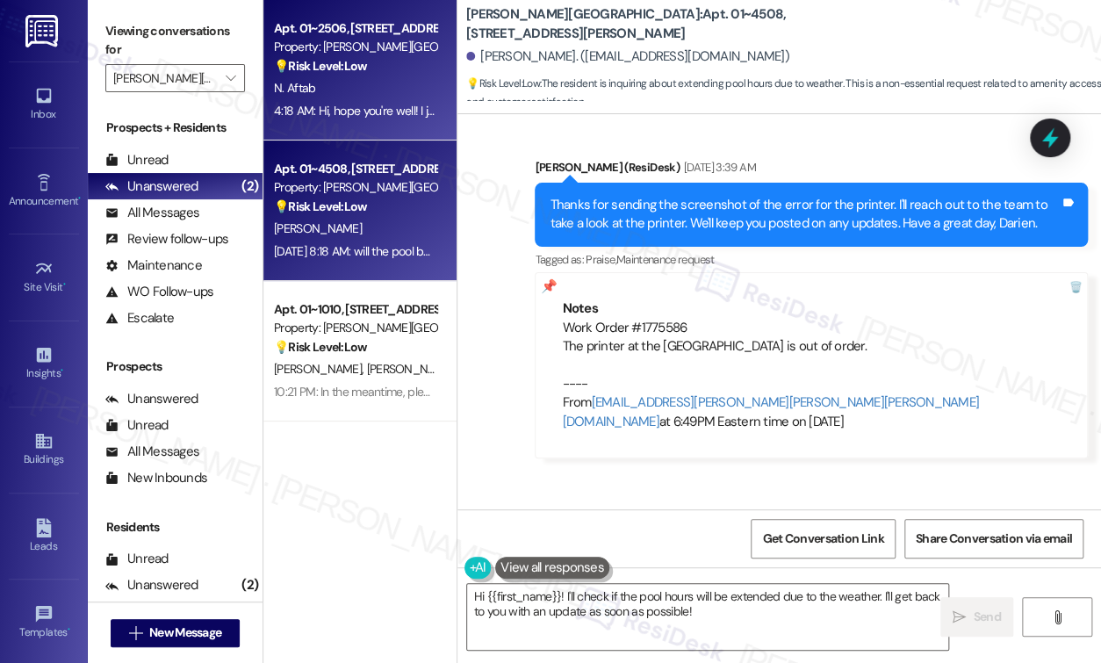
click at [302, 86] on span "N. Aftab" at bounding box center [294, 88] width 41 height 16
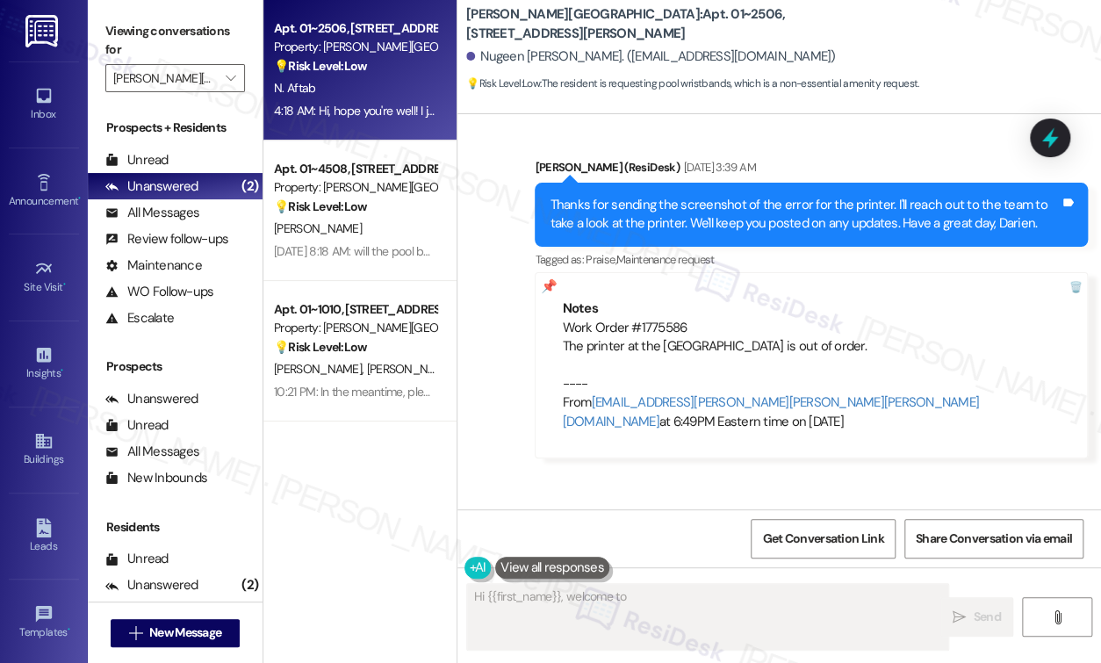
scroll to position [98, 0]
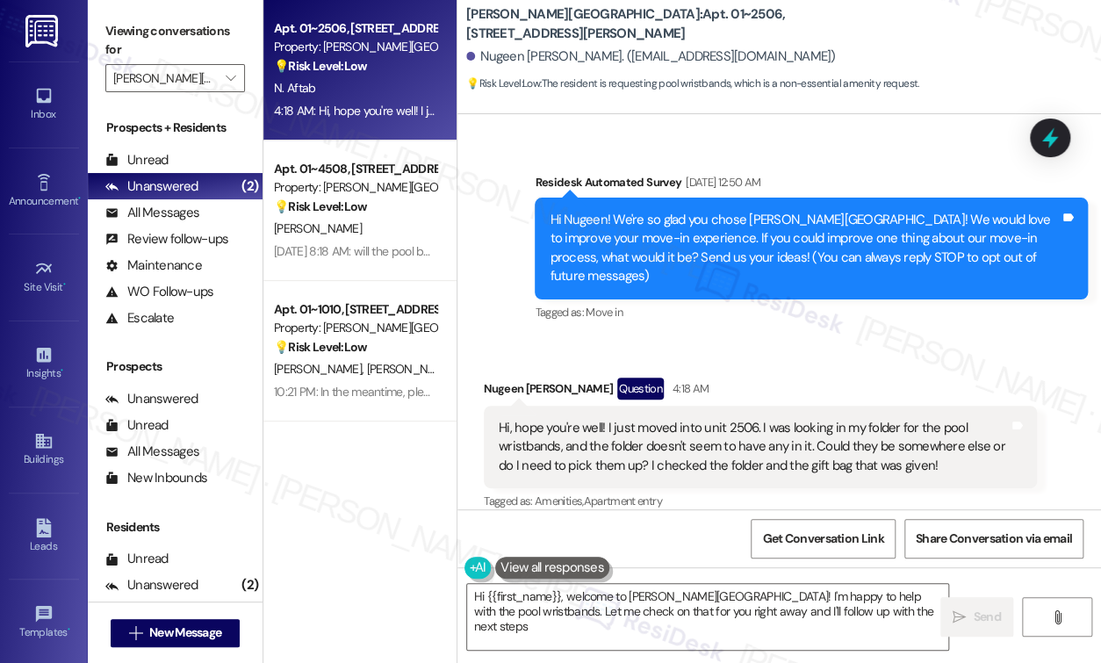
type textarea "Hi {{first_name}}, welcome to Kingsbury Plaza! I'm happy to help with the pool …"
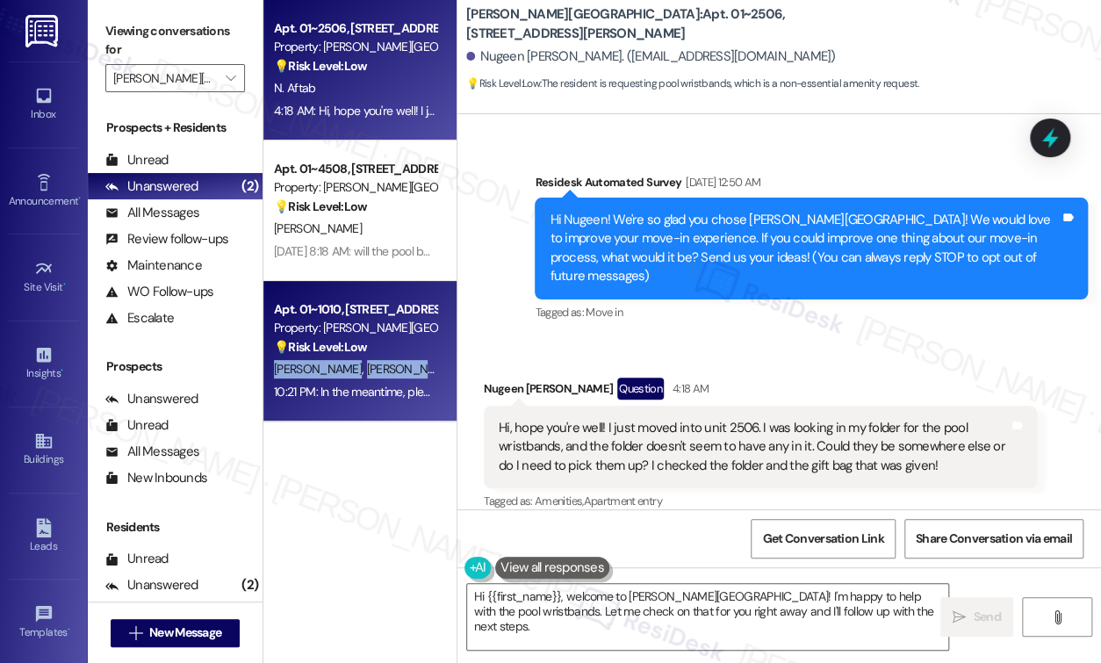
click at [400, 358] on div "Apt. 01~1010, 520 North Kingsbury Property: Kingsbury Plaza 💡 Risk Level: Low T…" at bounding box center [359, 351] width 193 height 140
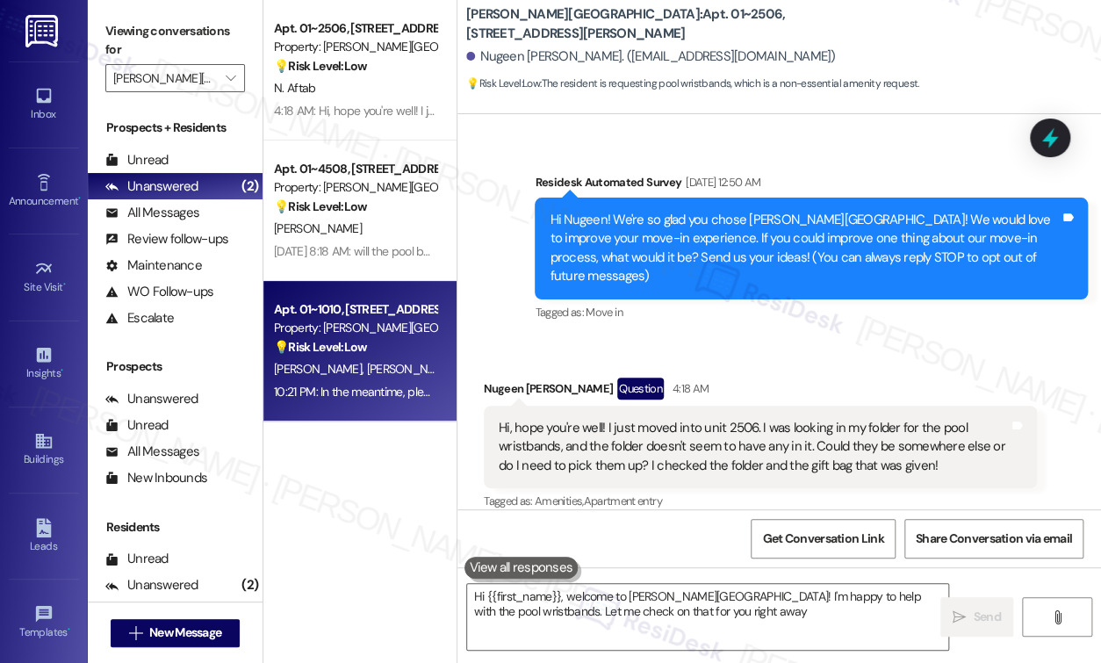
type textarea "Hi {{first_name}}, welcome to Kingsbury Plaza! I'm happy to help with the pool …"
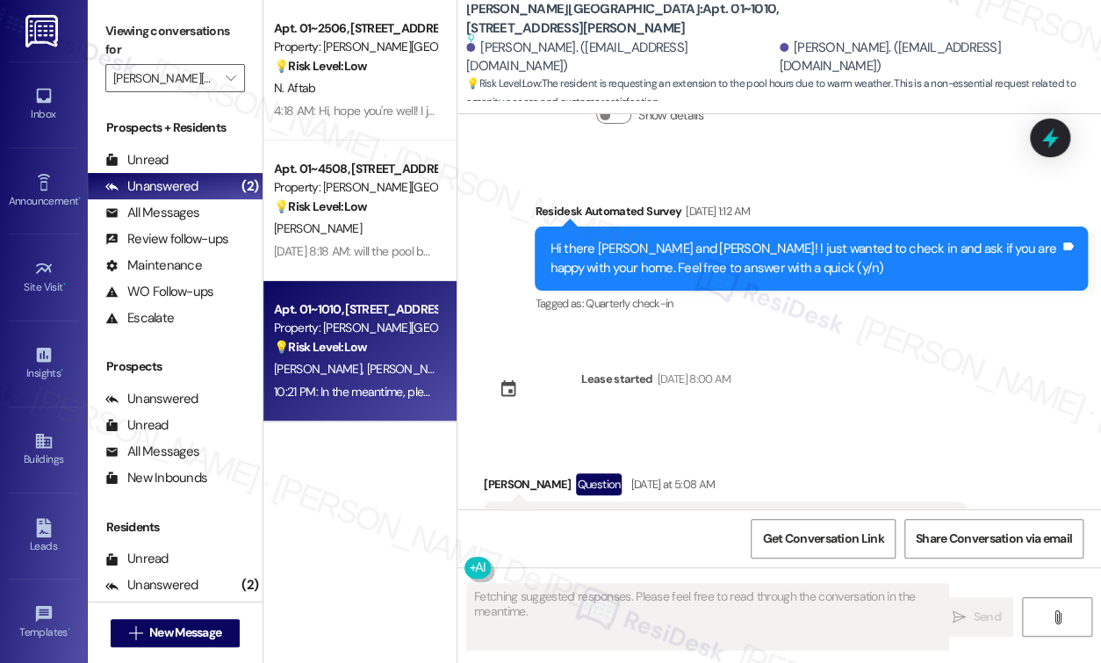
scroll to position [5419, 0]
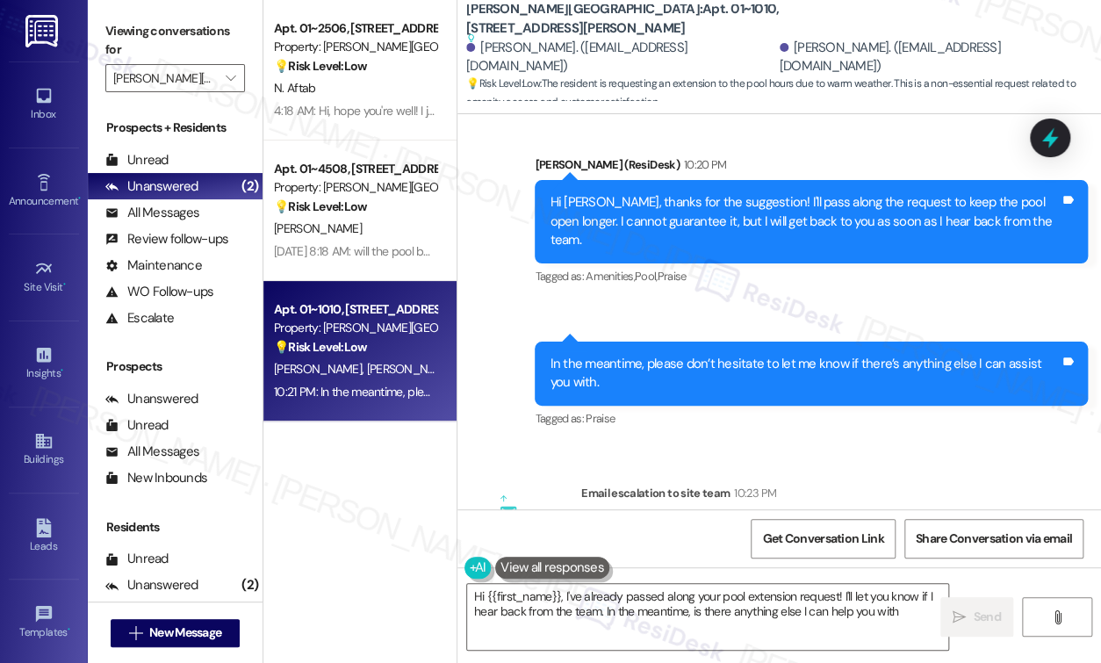
type textarea "Hi {{first_name}}, I've already passed along your pool extension request! I'll …"
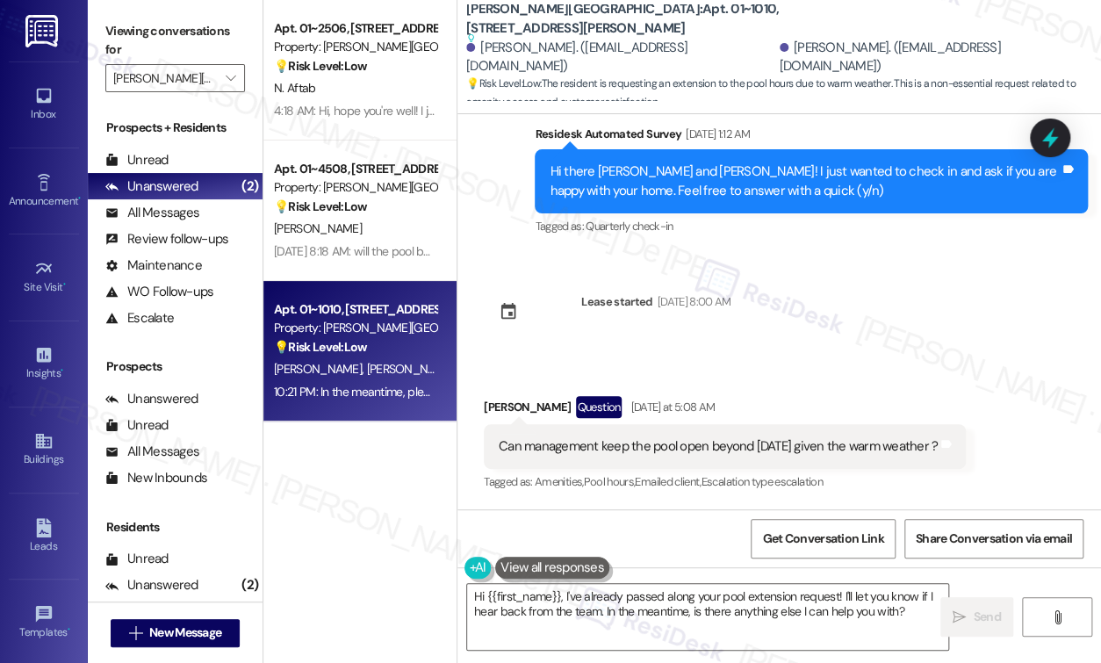
scroll to position [5496, 0]
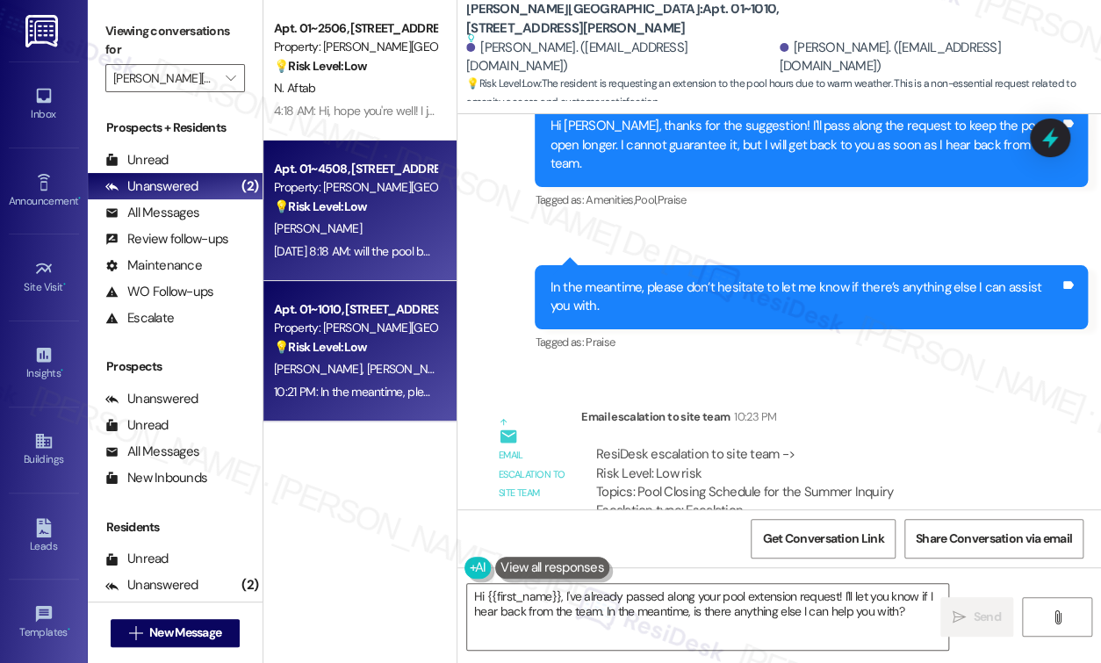
click at [381, 215] on div "💡 Risk Level: Low The resident is inquiring about extending pool hours due to w…" at bounding box center [355, 206] width 162 height 18
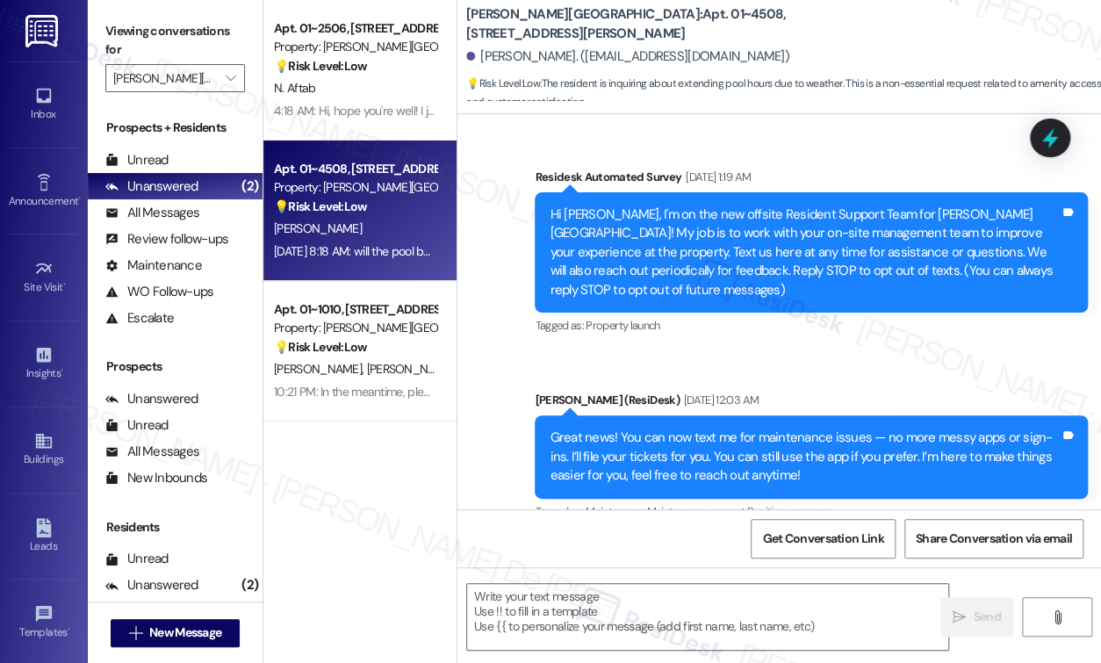
scroll to position [6831, 0]
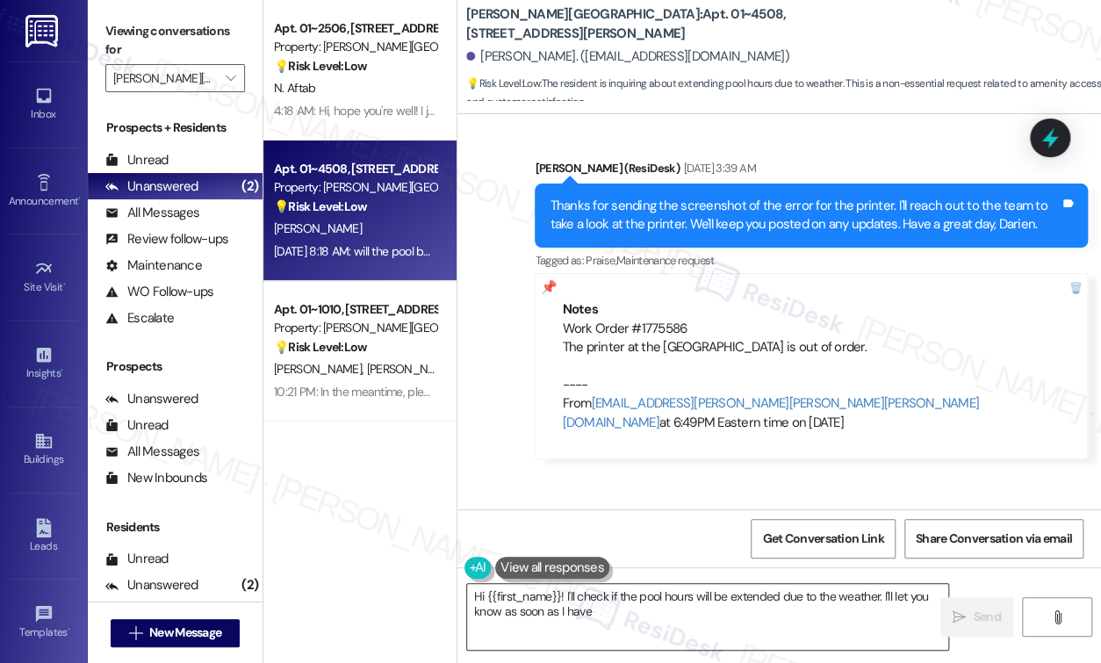
click at [598, 602] on textarea "Hi {{first_name}}! I'll check if the pool hours will be extended due to the wea…" at bounding box center [707, 617] width 481 height 66
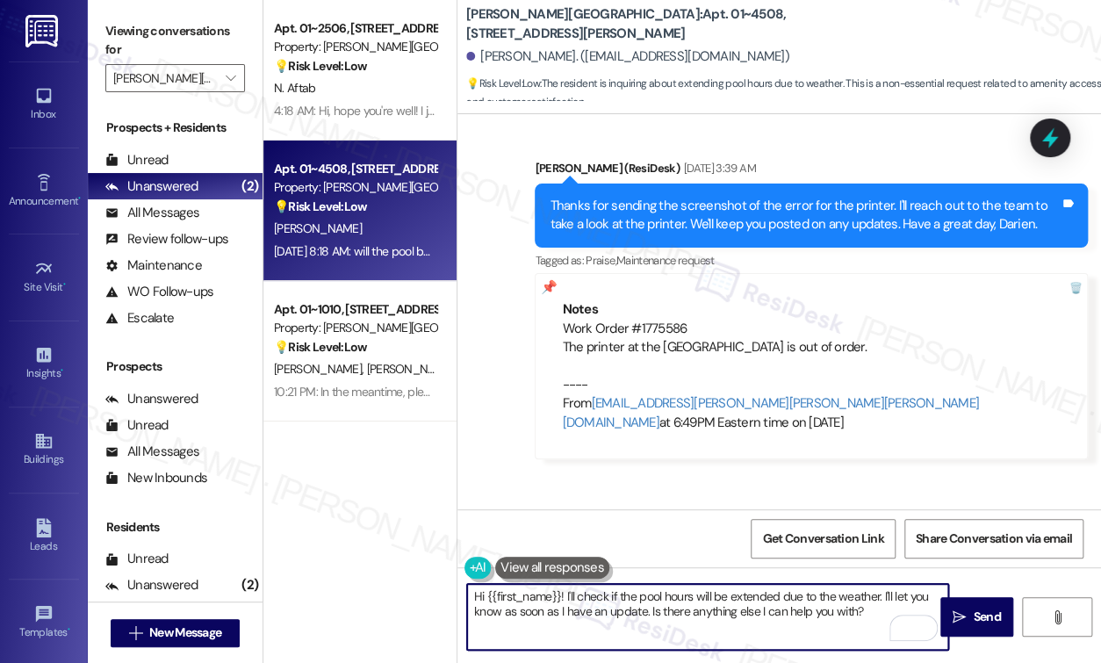
drag, startPoint x: 561, startPoint y: 598, endPoint x: 578, endPoint y: 604, distance: 18.6
click at [559, 598] on textarea "Hi {{first_name}}! I'll check if the pool hours will be extended due to the wea…" at bounding box center [707, 617] width 481 height 66
type textarea "Hi Darien! I'll check if the pool hours will be extended due to the weather. I'…"
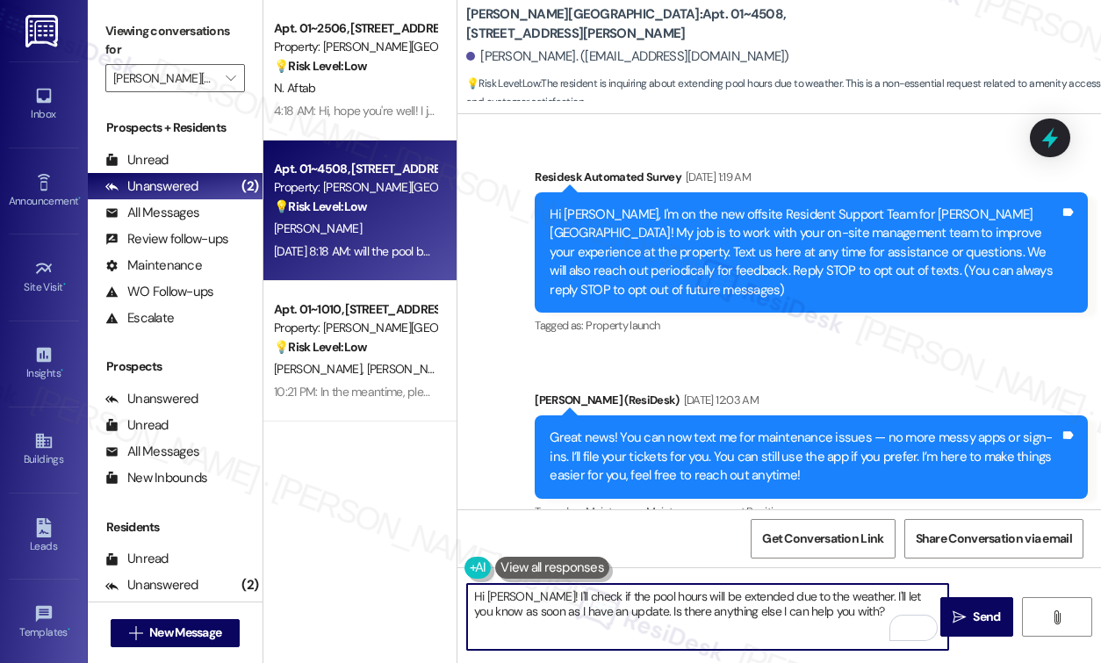
select select "English"
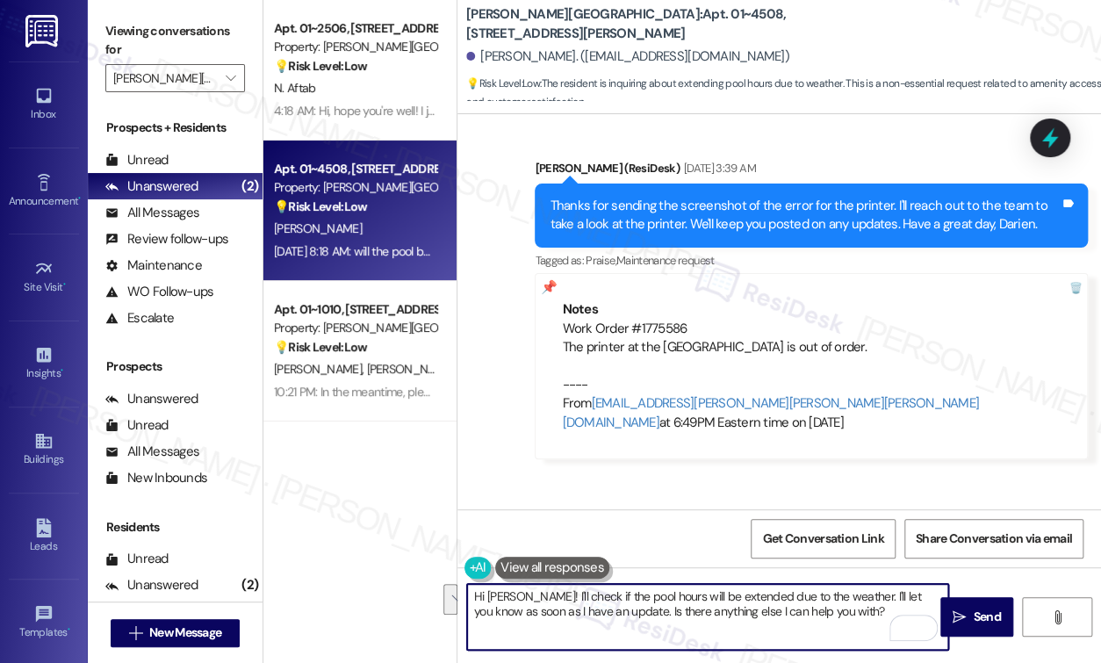
drag, startPoint x: 0, startPoint y: 0, endPoint x: 524, endPoint y: 600, distance: 796.8
click at [524, 600] on textarea "Hi Darien! I'll check if the pool hours will be extended due to the weather. I'…" at bounding box center [707, 617] width 481 height 66
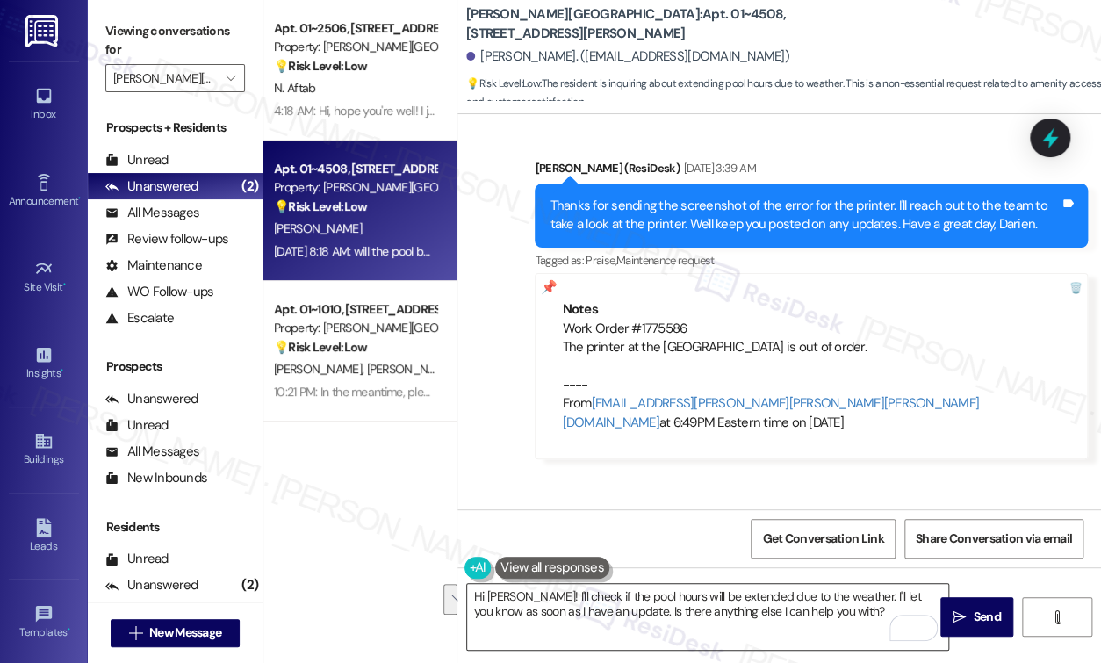
click at [739, 593] on textarea "Hi Darien! I'll check if the pool hours will be extended due to the weather. I'…" at bounding box center [707, 617] width 481 height 66
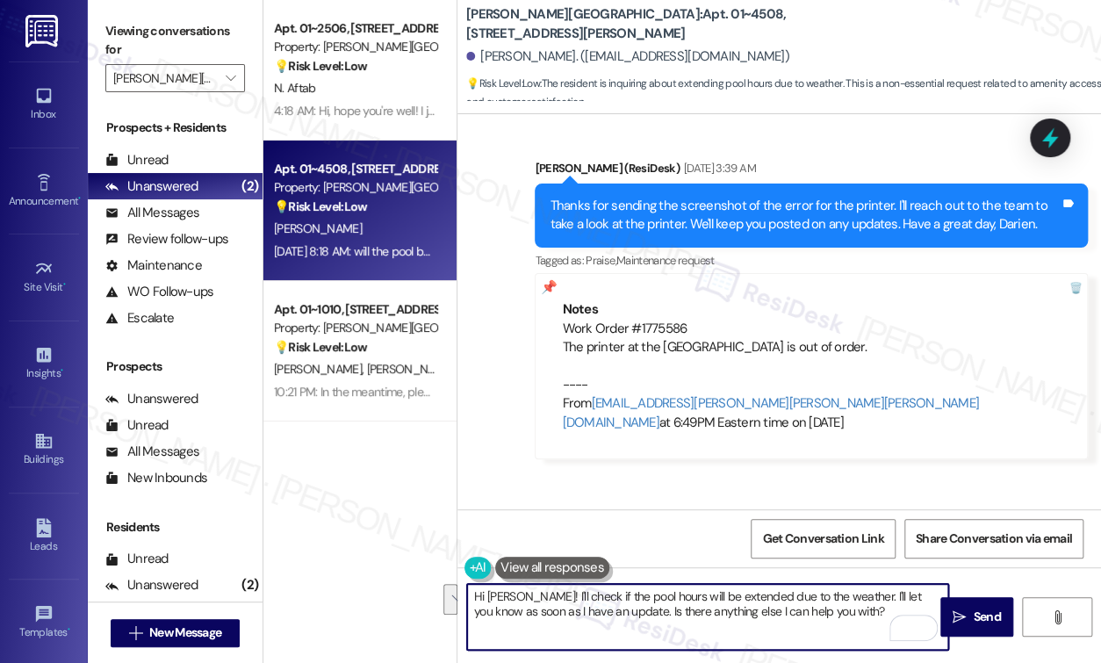
drag, startPoint x: 827, startPoint y: 618, endPoint x: 524, endPoint y: 595, distance: 303.6
click at [524, 595] on textarea "Hi Darien! I'll check if the pool hours will be extended due to the weather. I'…" at bounding box center [707, 617] width 481 height 66
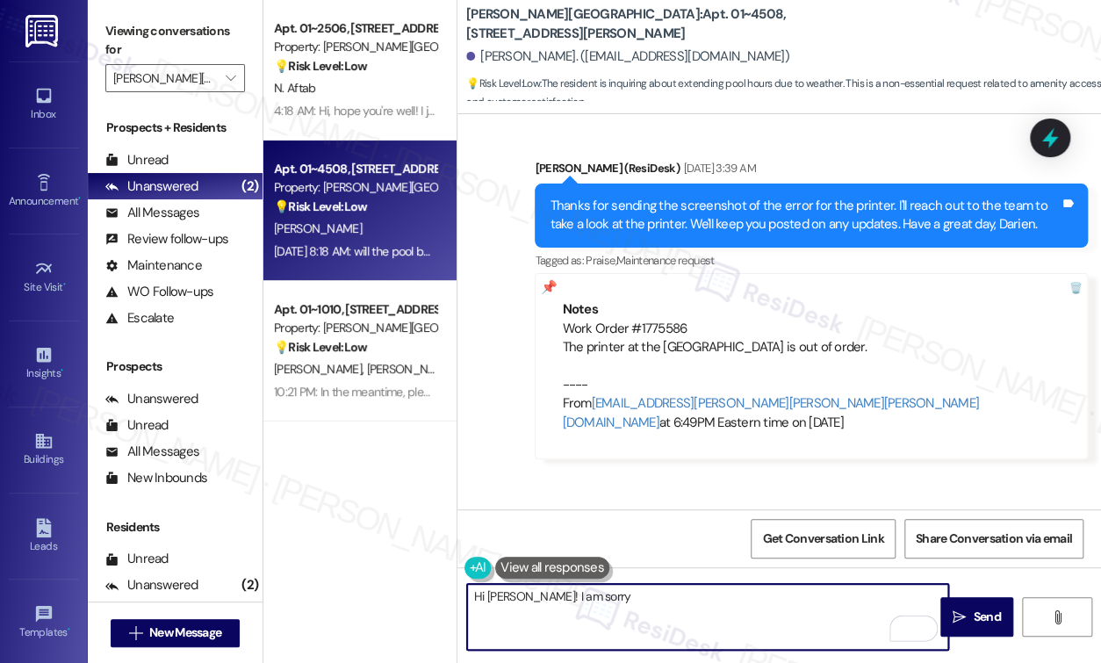
click at [569, 570] on button at bounding box center [552, 567] width 114 height 22
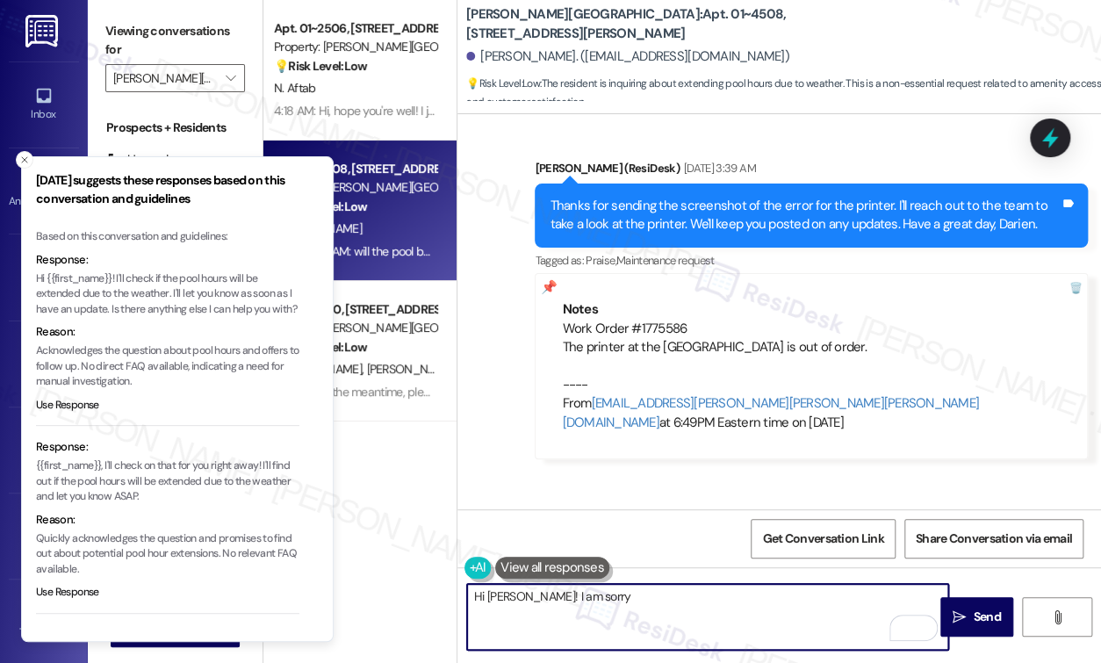
click at [622, 606] on textarea "Hi Darien! I am sorry" at bounding box center [707, 617] width 481 height 66
click at [860, 601] on textarea "Hi Darien! I am sorry for the late response. How was your weekend?" at bounding box center [707, 617] width 481 height 66
type textarea "Hi Darien! I am sorry for the late response. How was your weekend? Were you abl…"
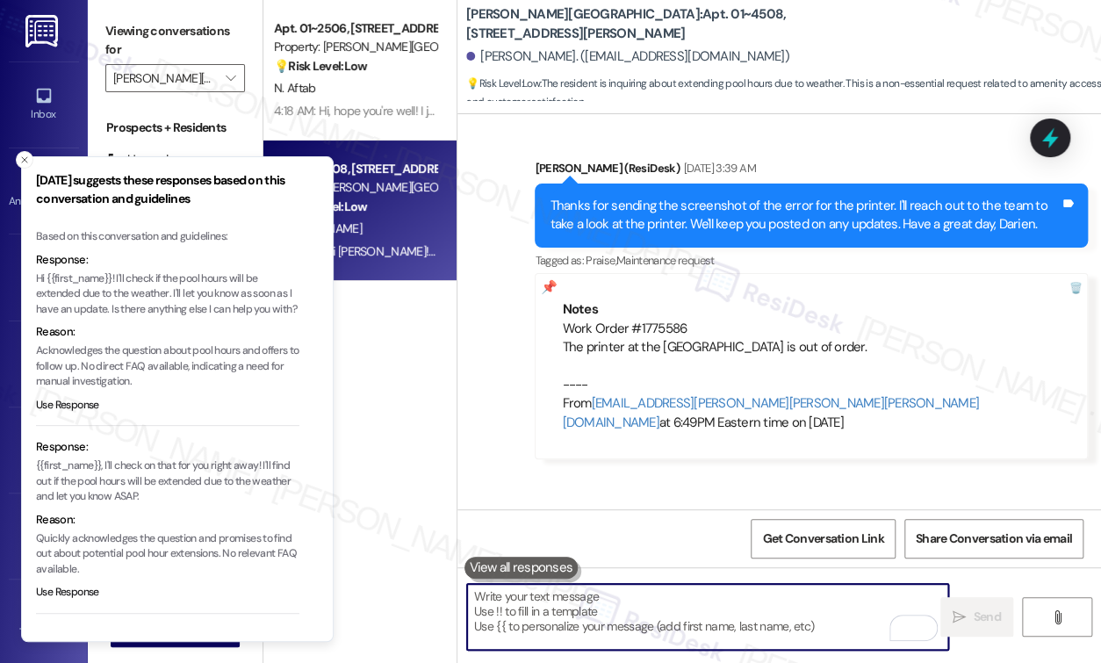
click at [391, 344] on div "Apt. 01~2506, 520 North Kingsbury Property: Kingsbury Plaza 💡 Risk Level: Low T…" at bounding box center [359, 269] width 193 height 538
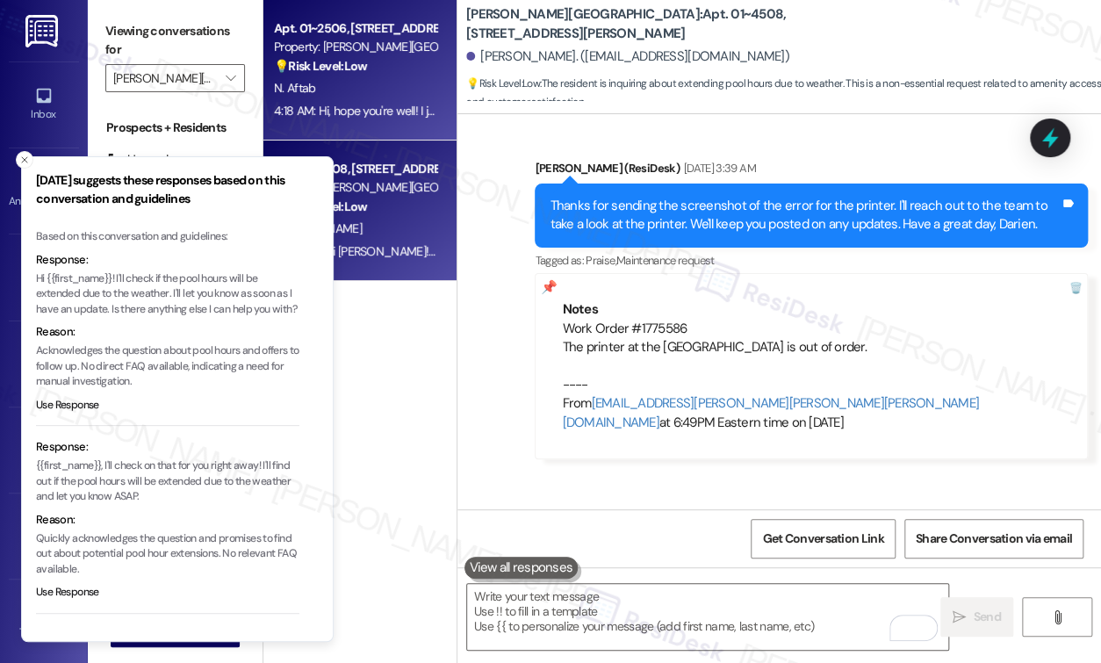
click at [392, 117] on div "4:18 AM: Hi, hope you're well! I just moved into unit 2506. I was looking in my…" at bounding box center [949, 111] width 1350 height 16
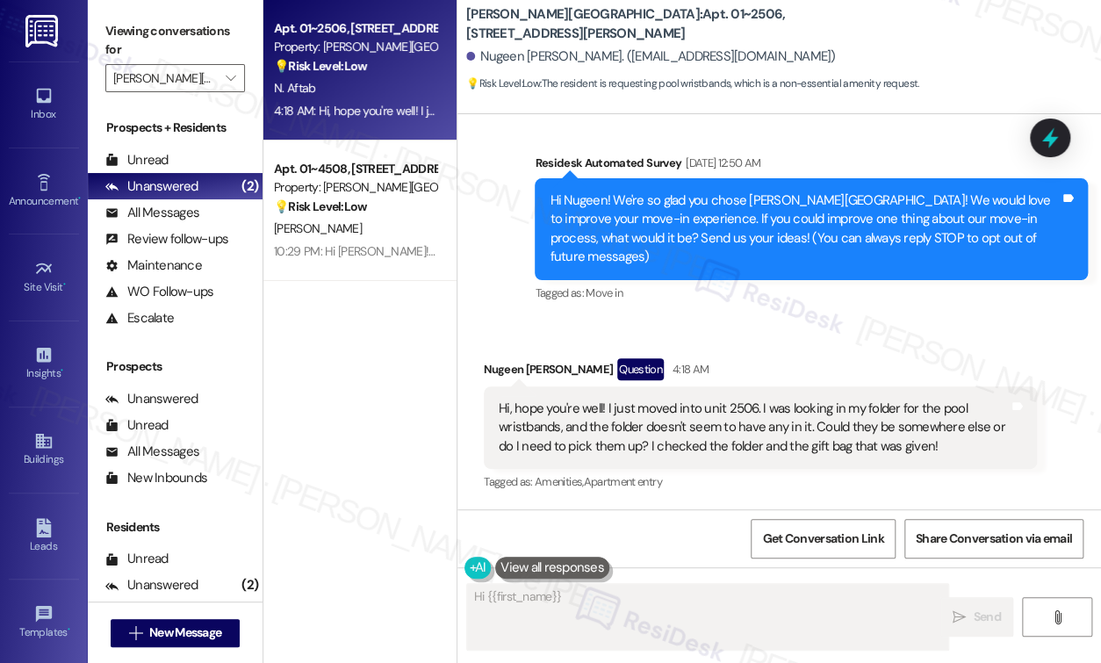
scroll to position [98, 0]
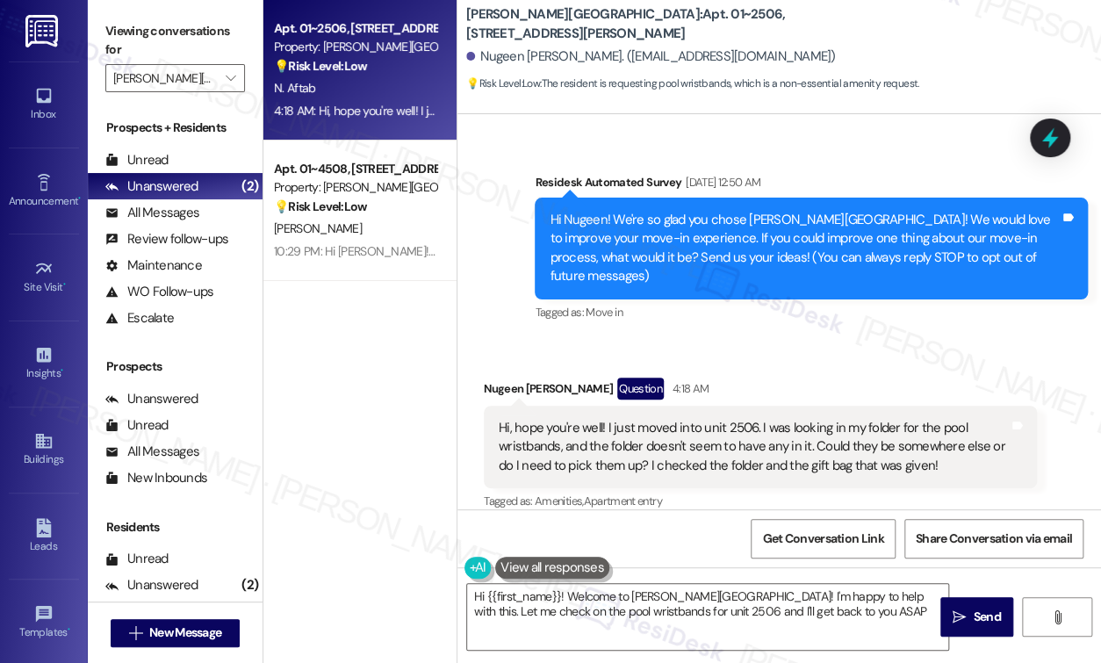
type textarea "Hi {{first_name}}! Welcome to Kingsbury Plaza! I'm happy to help with this. Let…"
click at [186, 63] on label "Viewing conversations for" at bounding box center [175, 41] width 140 height 47
click at [233, 82] on icon "" at bounding box center [231, 78] width 10 height 14
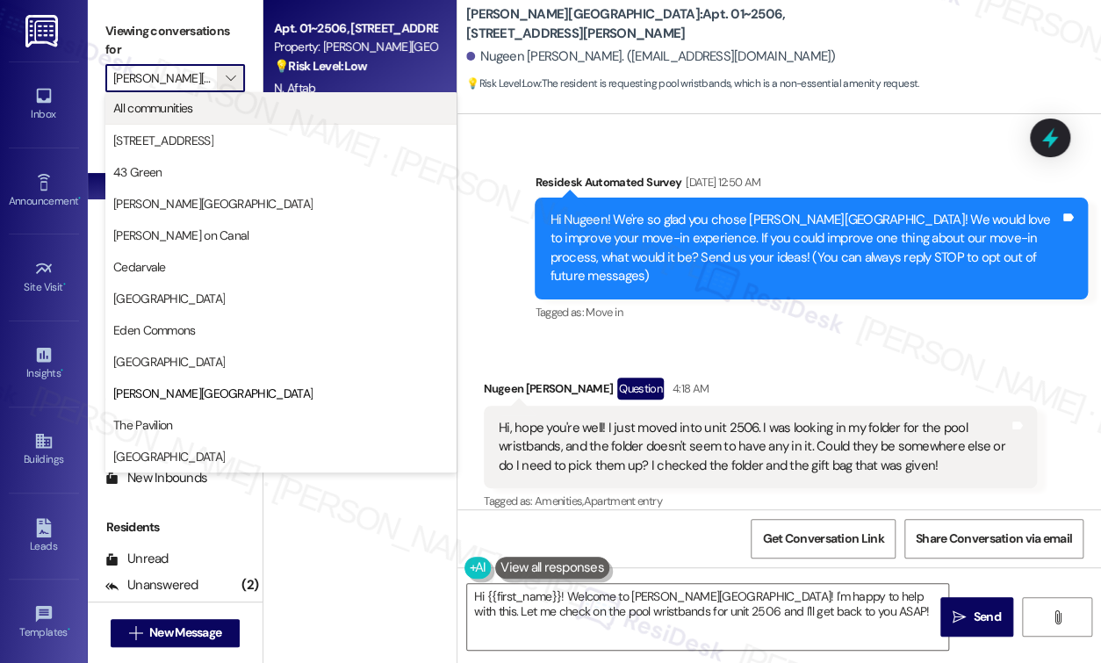
click at [217, 105] on span "All communities" at bounding box center [280, 108] width 335 height 18
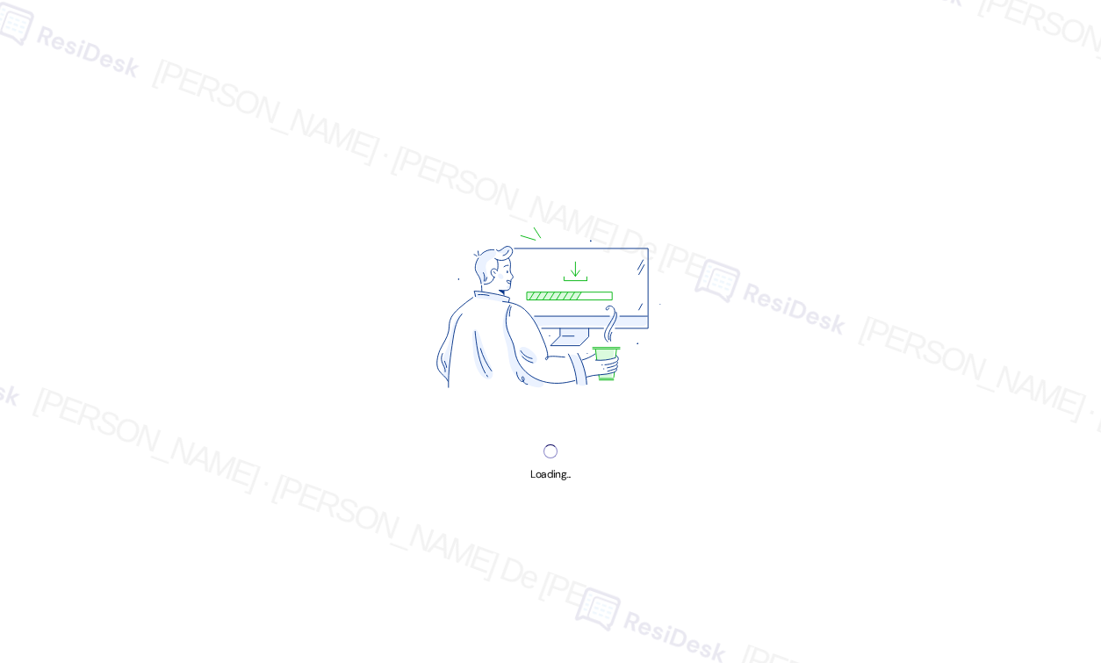
select select "English"
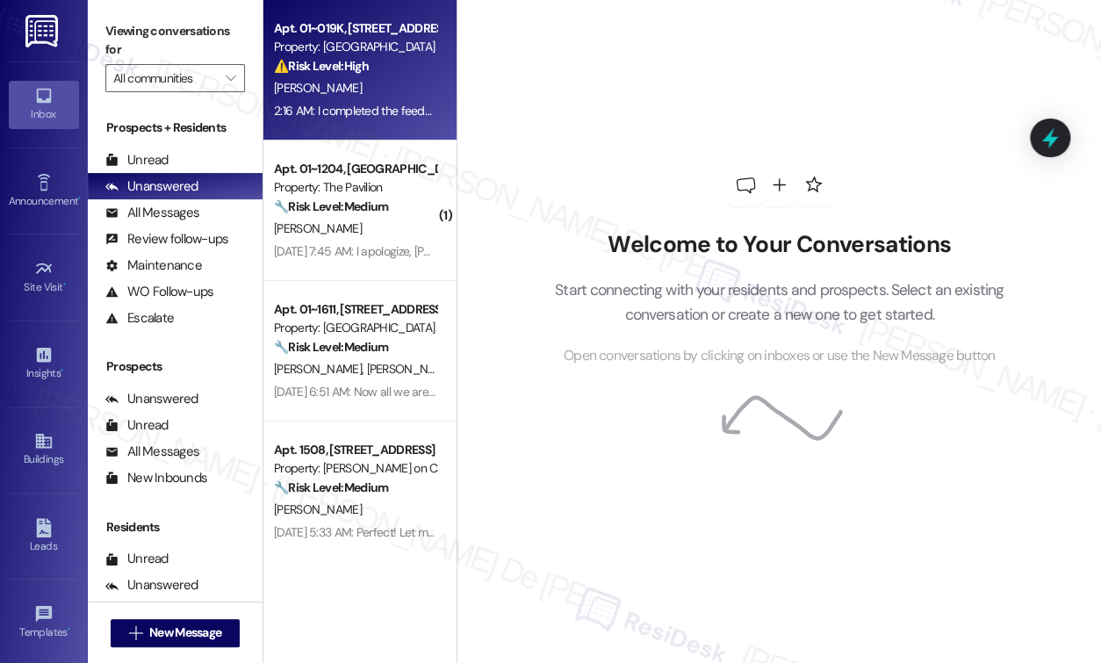
click at [365, 84] on div "[PERSON_NAME]" at bounding box center [355, 88] width 166 height 22
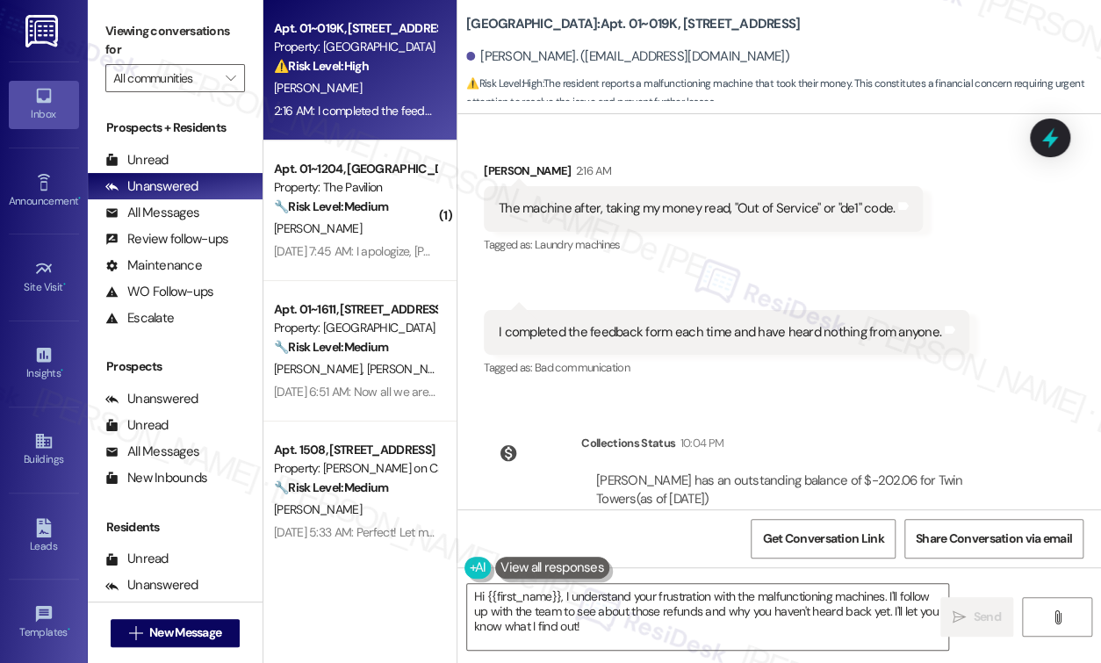
scroll to position [23005, 0]
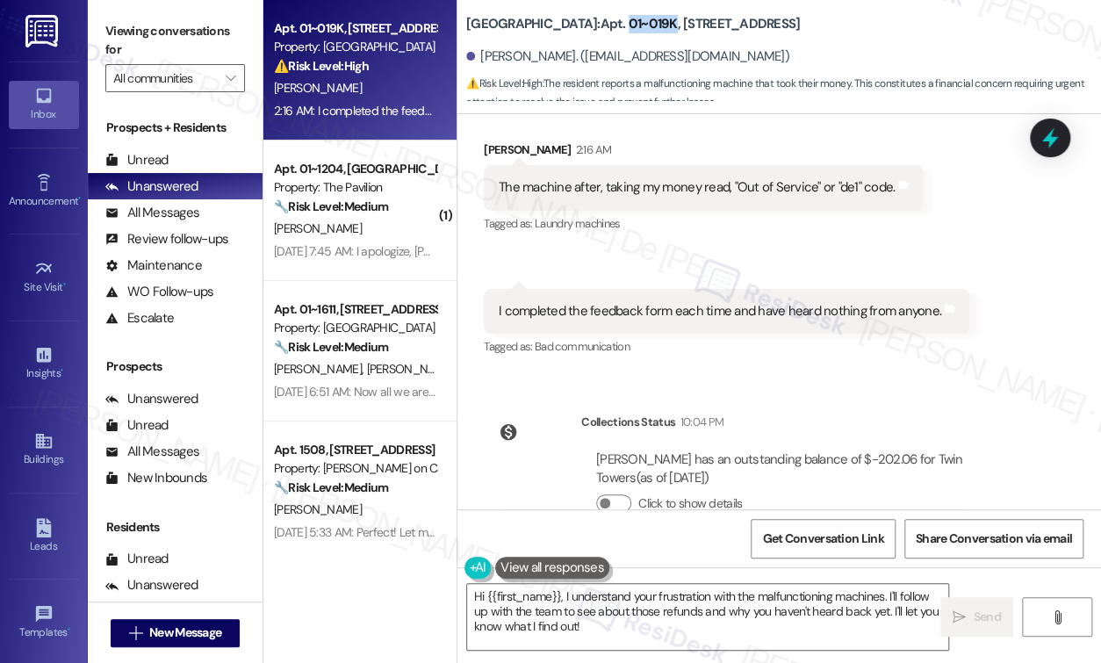
drag, startPoint x: 569, startPoint y: 24, endPoint x: 613, endPoint y: 32, distance: 44.8
click at [613, 32] on b "Twin Towers: Apt. 01~019K, [STREET_ADDRESS]" at bounding box center [633, 24] width 334 height 18
copy b "01~019K"
click at [695, 639] on textarea "Hi {{first_name}}, I understand your frustration with the malfunctioning machin…" at bounding box center [707, 617] width 481 height 66
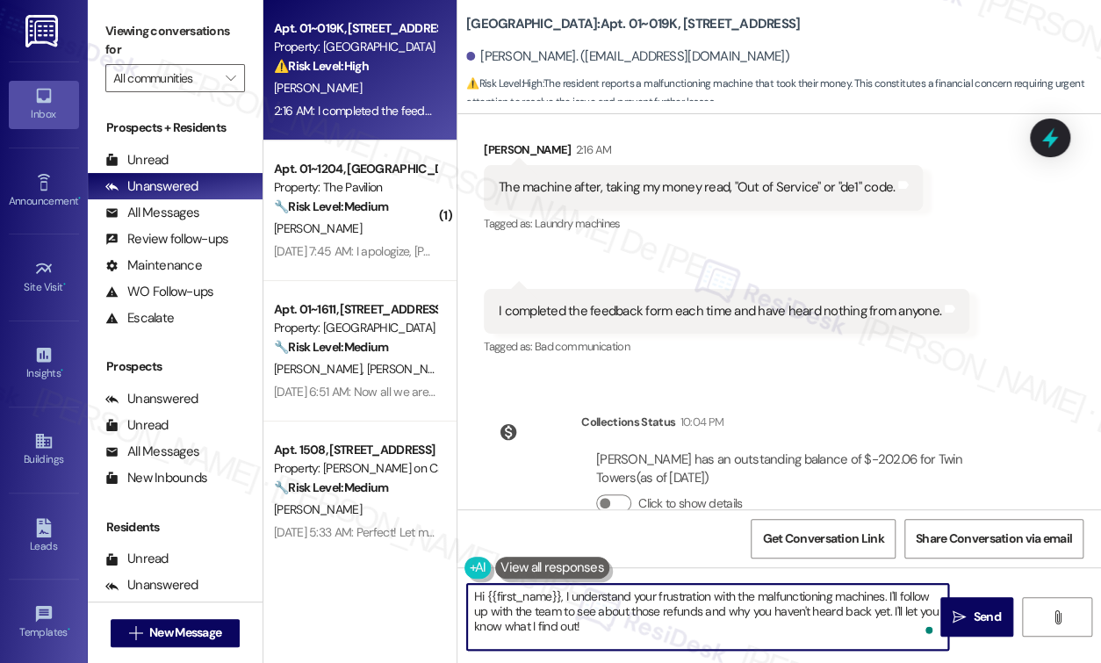
click at [709, 632] on textarea "Hi {{first_name}}, I understand your frustration with the malfunctioning machin…" at bounding box center [707, 617] width 481 height 66
drag, startPoint x: 631, startPoint y: 629, endPoint x: 891, endPoint y: 596, distance: 261.9
click at [891, 596] on textarea "Hi {{first_name}}, I understand your frustration with the malfunctioning machin…" at bounding box center [707, 617] width 481 height 66
type textarea "Hi {{first_name}}, I understand your frustration with the malfunctioning machin…"
click at [983, 610] on span "Send" at bounding box center [985, 616] width 27 height 18
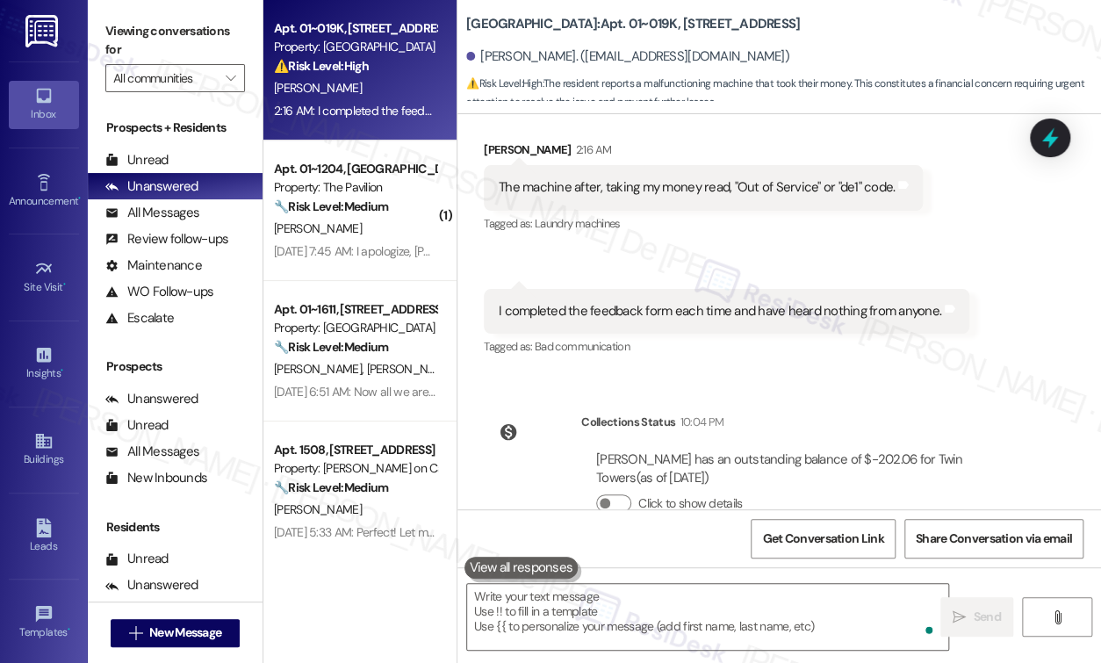
scroll to position [22824, 0]
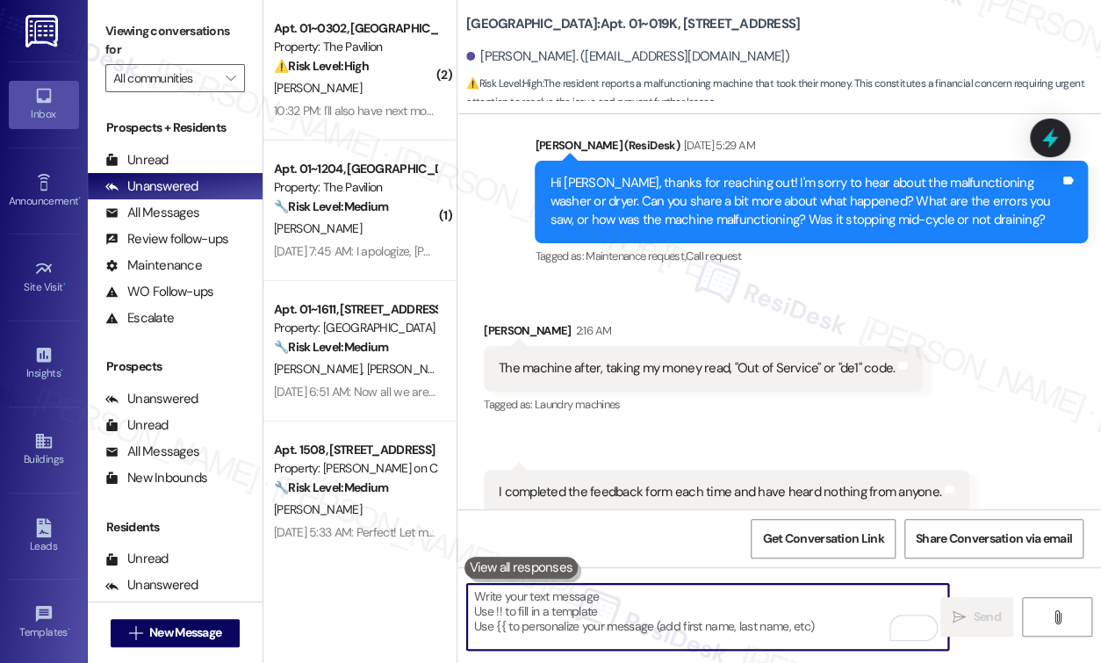
click at [637, 636] on textarea "To enrich screen reader interactions, please activate Accessibility in Grammarl…" at bounding box center [707, 617] width 481 height 66
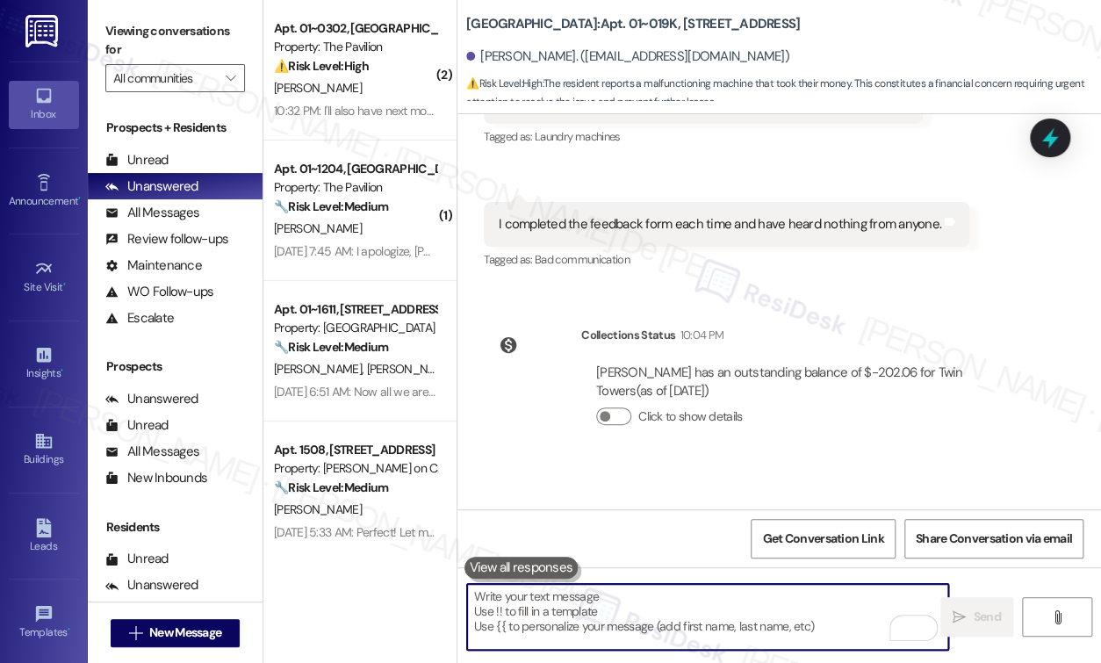
scroll to position [23164, 0]
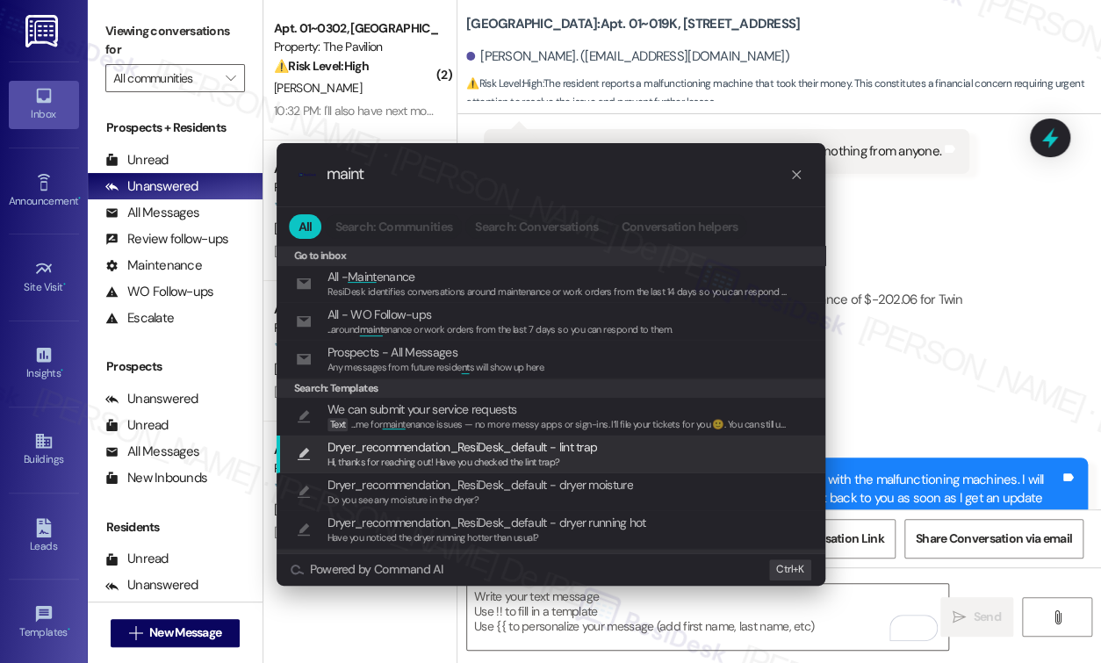
type input "maint"
click at [793, 176] on icon "progress bar" at bounding box center [796, 175] width 14 height 14
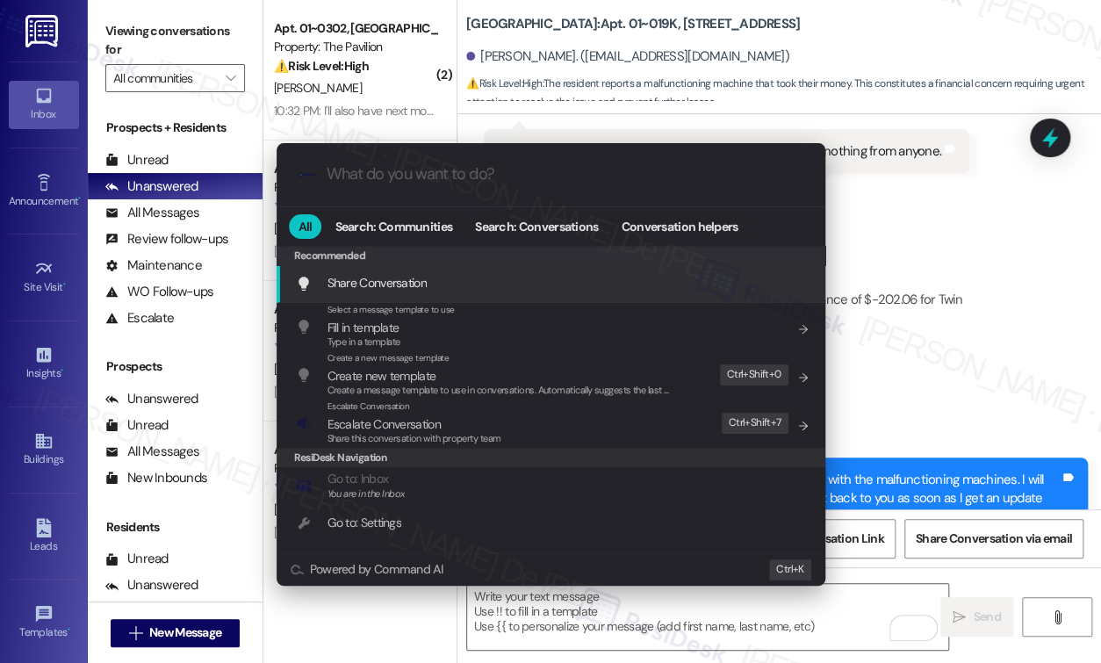
click at [886, 170] on div ".cls-1{fill:#0a055f;}.cls-2{fill:#0cc4c4;} resideskLogoBlueOrange All Search: C…" at bounding box center [550, 331] width 1101 height 663
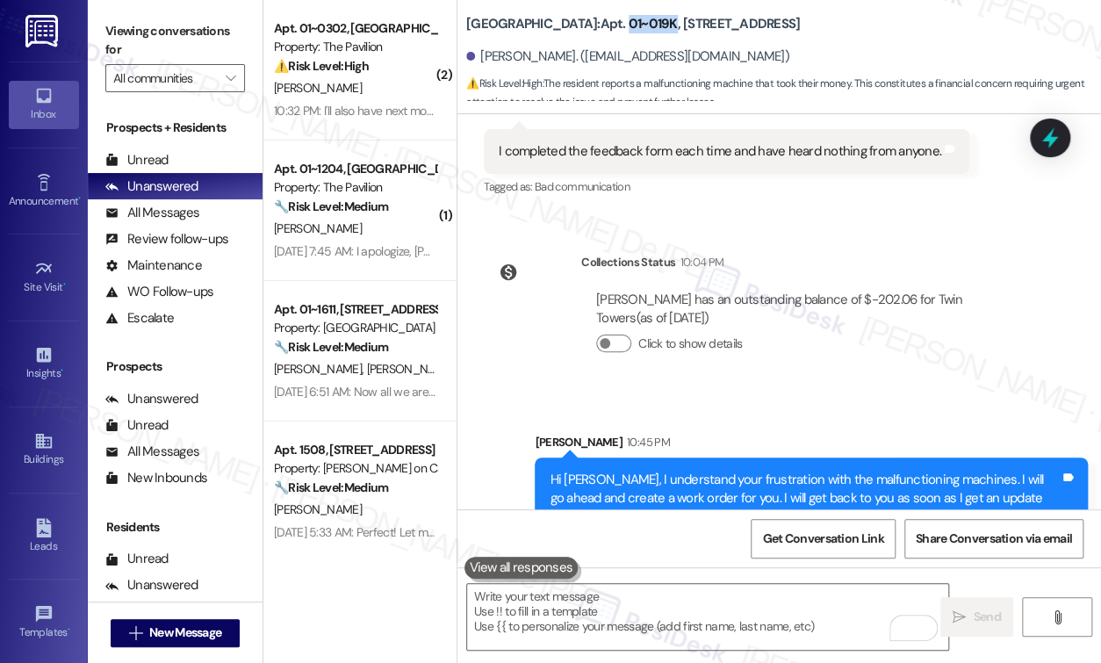
drag, startPoint x: 615, startPoint y: 23, endPoint x: 569, endPoint y: 29, distance: 46.9
click at [569, 29] on b "Twin Towers: Apt. 01~019K, 1649 E. 50th St., Suite 1A" at bounding box center [633, 24] width 334 height 18
copy b "01~019K"
click at [821, 539] on span "Get Conversation Link" at bounding box center [822, 538] width 121 height 18
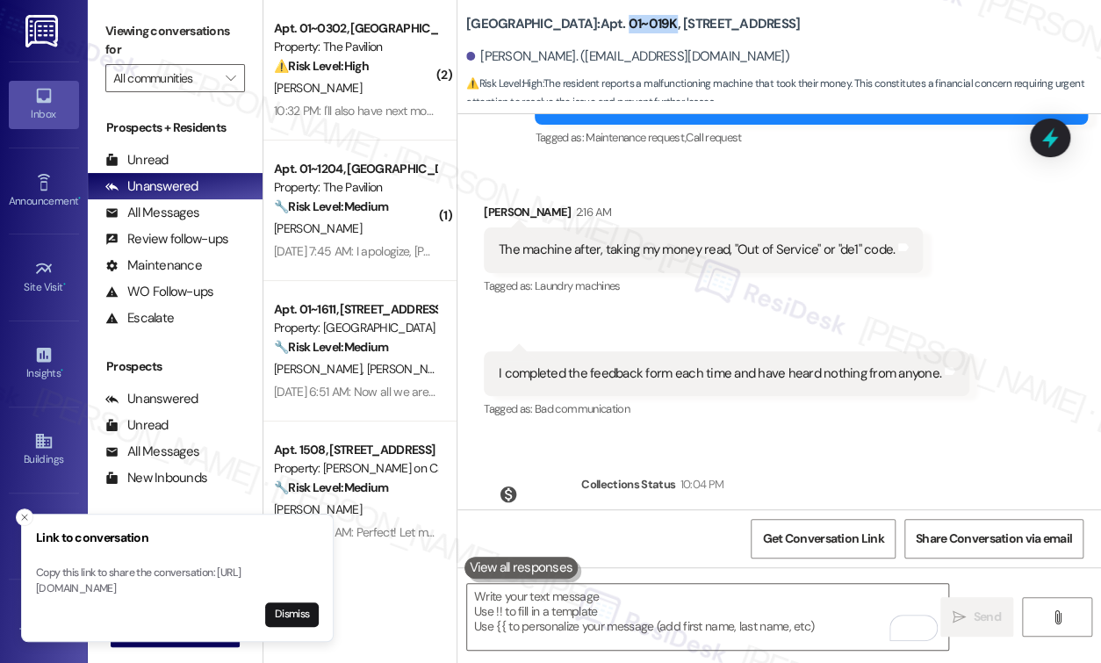
scroll to position [22931, 0]
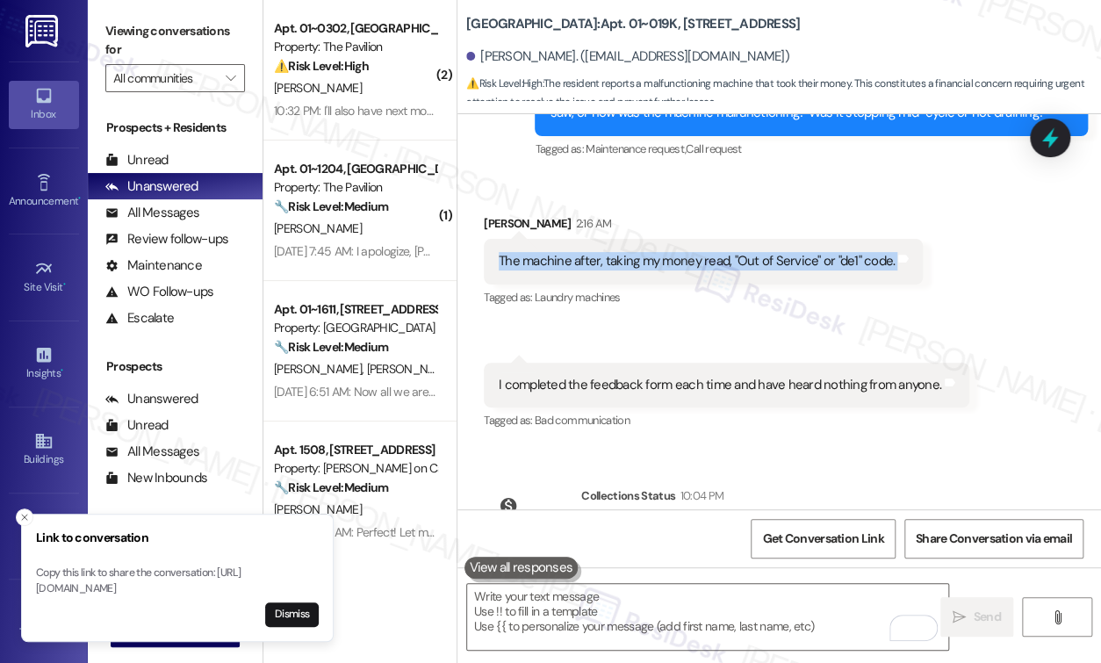
drag, startPoint x: 493, startPoint y: 214, endPoint x: 900, endPoint y: 239, distance: 407.1
click at [900, 239] on div "The machine after, taking my money read, "Out of Service" or "de1" code. Tags a…" at bounding box center [703, 261] width 439 height 45
copy div "The machine after, taking my money read, "Out of Service" or "de1" code. Tags a…"
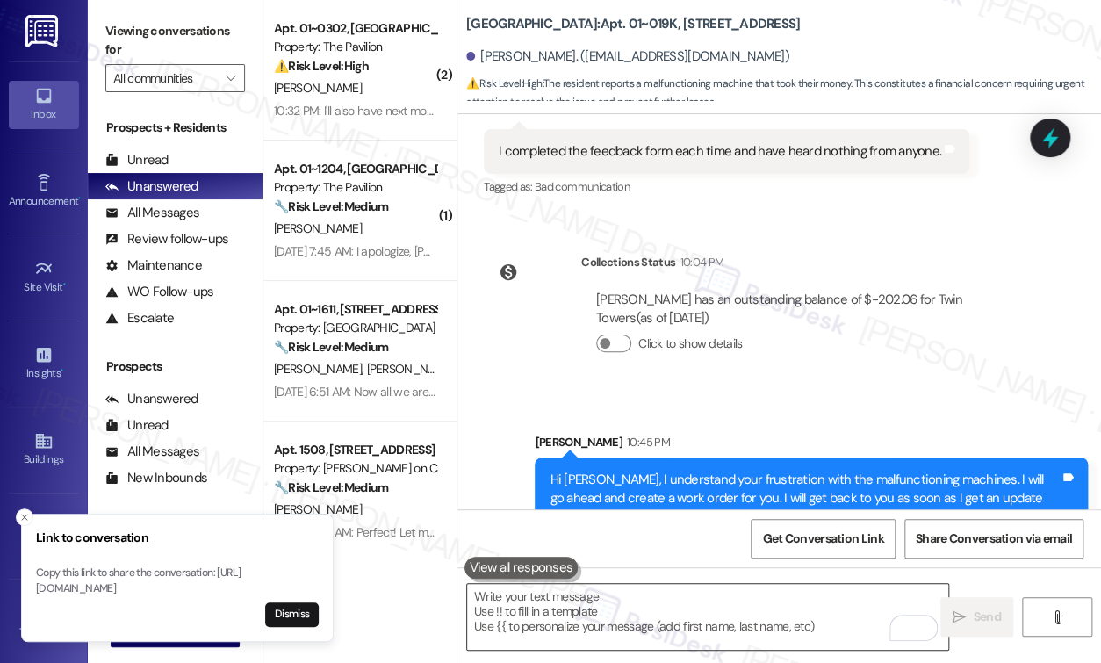
click at [716, 632] on textarea "To enrich screen reader interactions, please activate Accessibility in Grammarl…" at bounding box center [707, 617] width 481 height 66
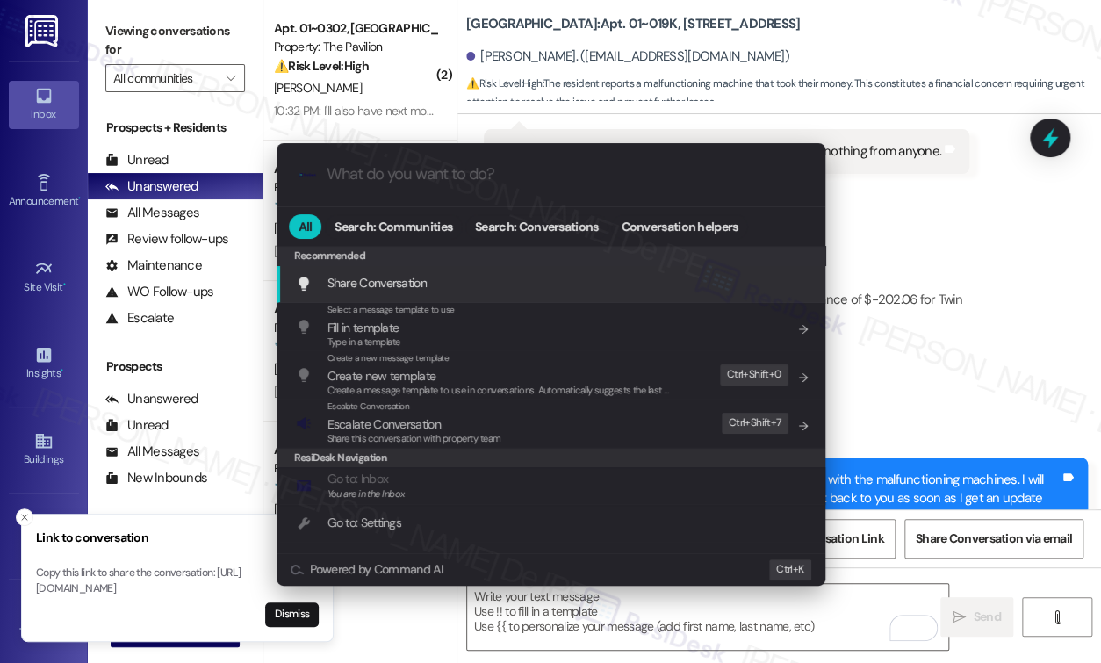
paste input "Work Order #1776159"
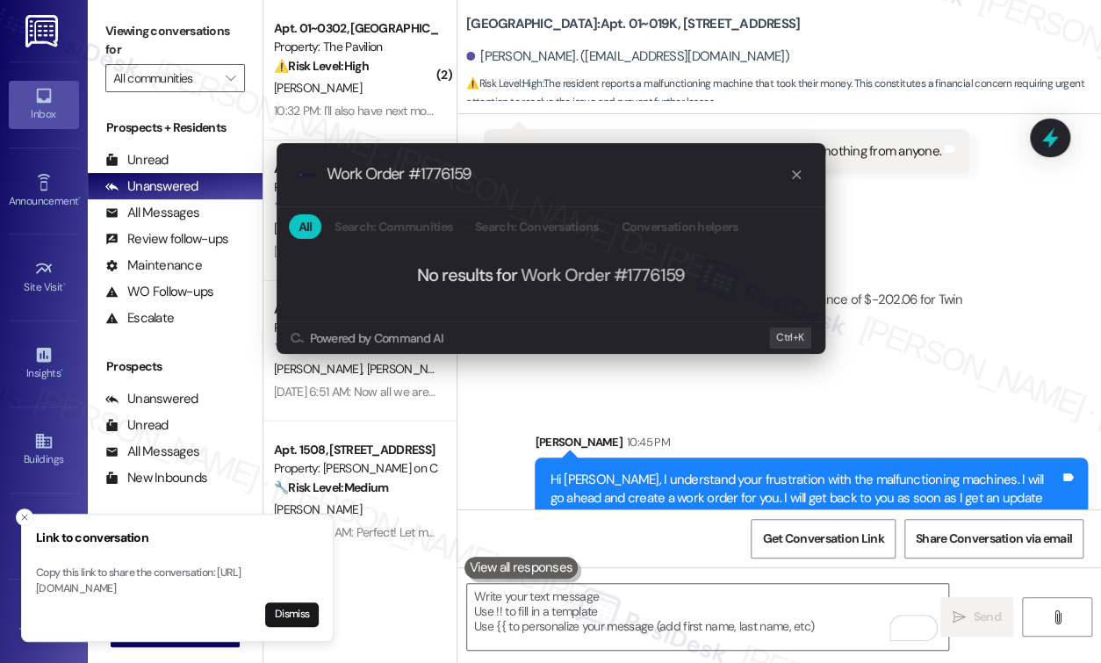
click at [323, 171] on div ".cls-1{fill:#0a055f;}.cls-2{fill:#0cc4c4;} resideskLogoBlueOrange Work Order #1…" at bounding box center [550, 174] width 549 height 62
click at [330, 176] on input "Work Order #1776159" at bounding box center [557, 174] width 463 height 18
click at [539, 179] on input "Work Order #1776159" at bounding box center [557, 174] width 463 height 18
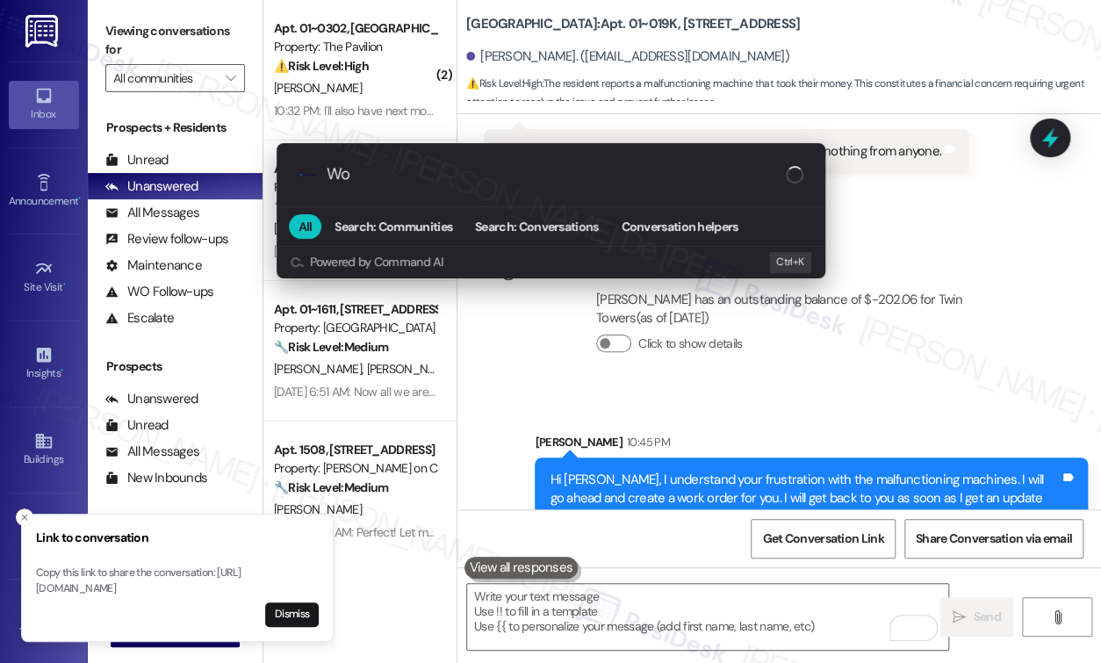
type input "W"
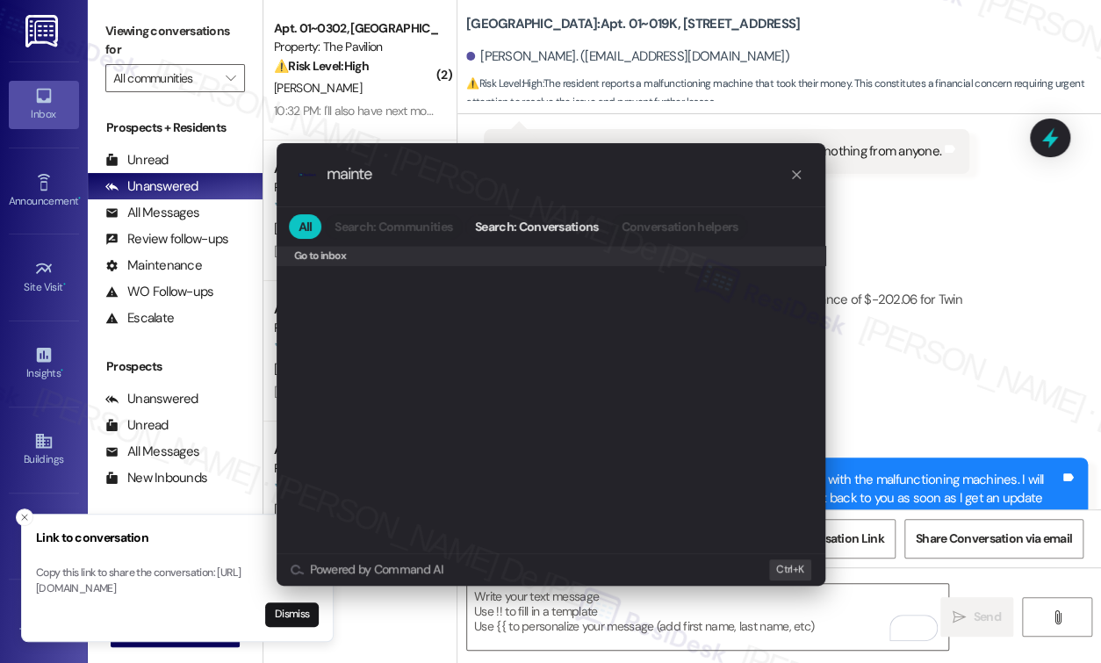
scroll to position [0, 0]
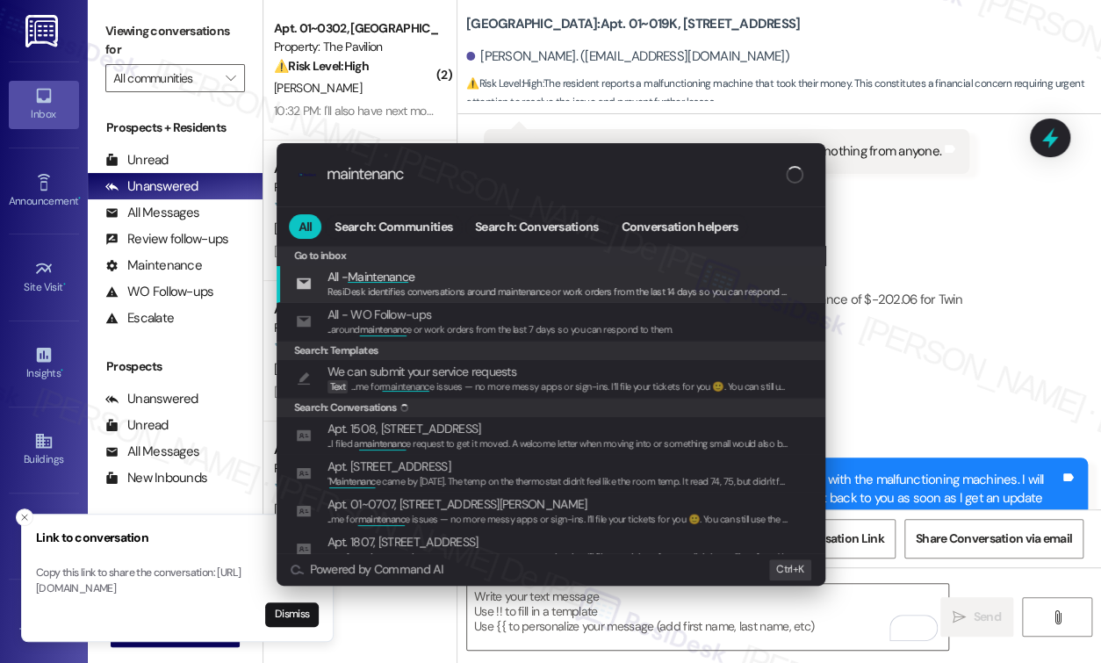
type input "maintenance"
drag, startPoint x: 433, startPoint y: 173, endPoint x: 425, endPoint y: 181, distance: 11.2
click at [434, 176] on input "maintenance" at bounding box center [557, 174] width 463 height 18
click at [388, 178] on input "maintenance" at bounding box center [557, 174] width 463 height 18
click at [388, 177] on input "maintenance" at bounding box center [557, 174] width 463 height 18
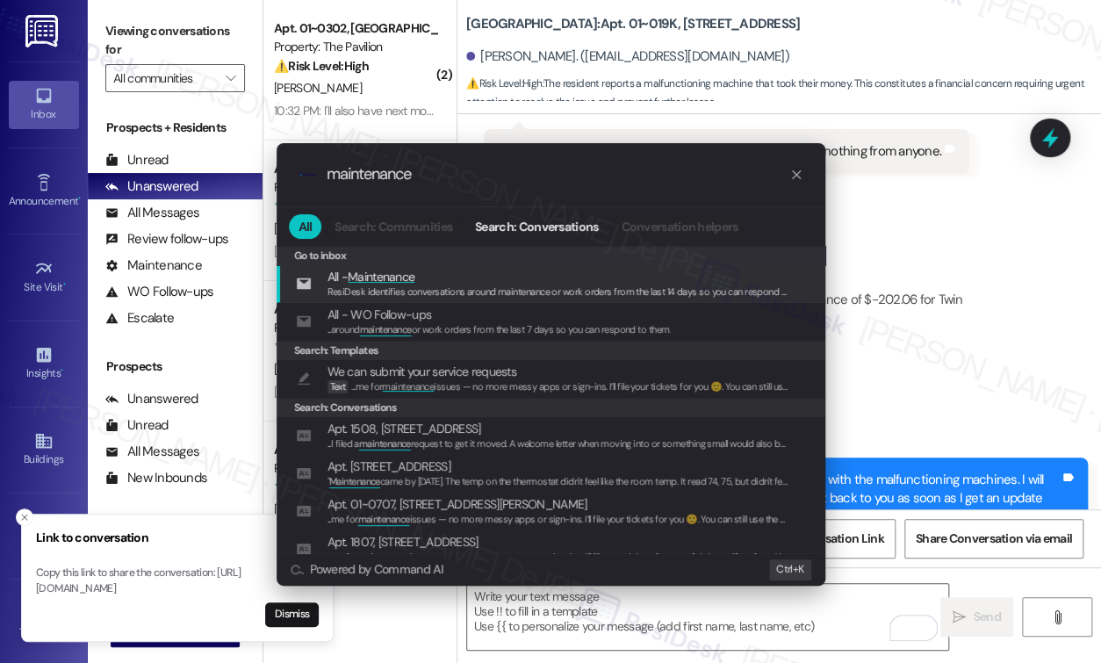
click at [384, 176] on input "maintenance" at bounding box center [557, 174] width 463 height 18
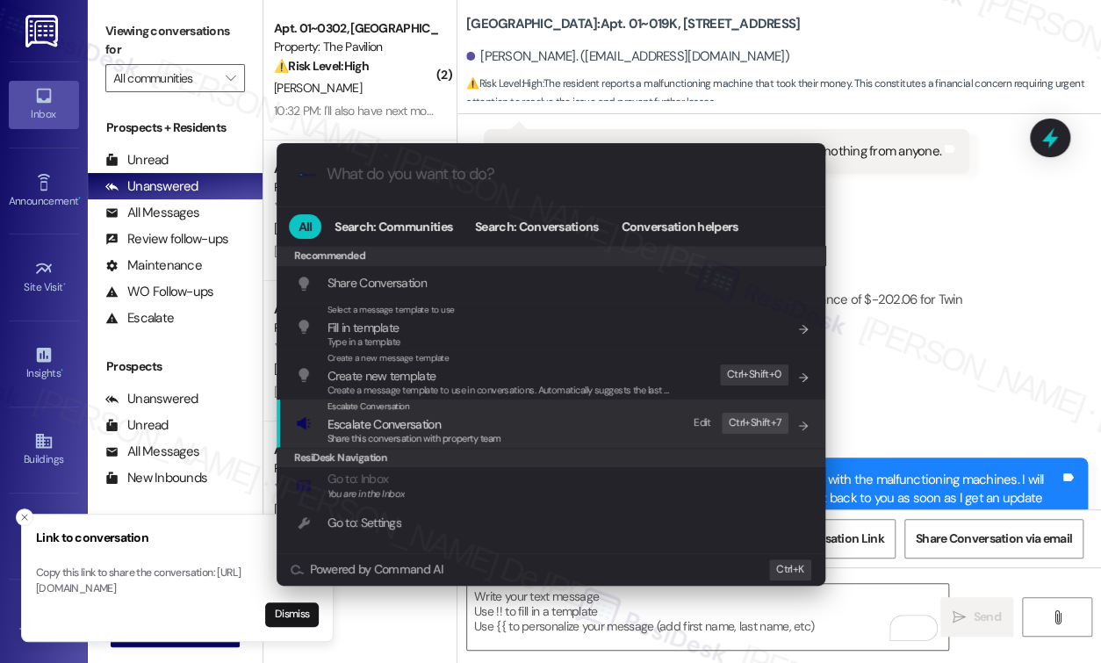
click at [548, 425] on div "Escalate Conversation Escalate Conversation Share this conversation with proper…" at bounding box center [552, 422] width 513 height 47
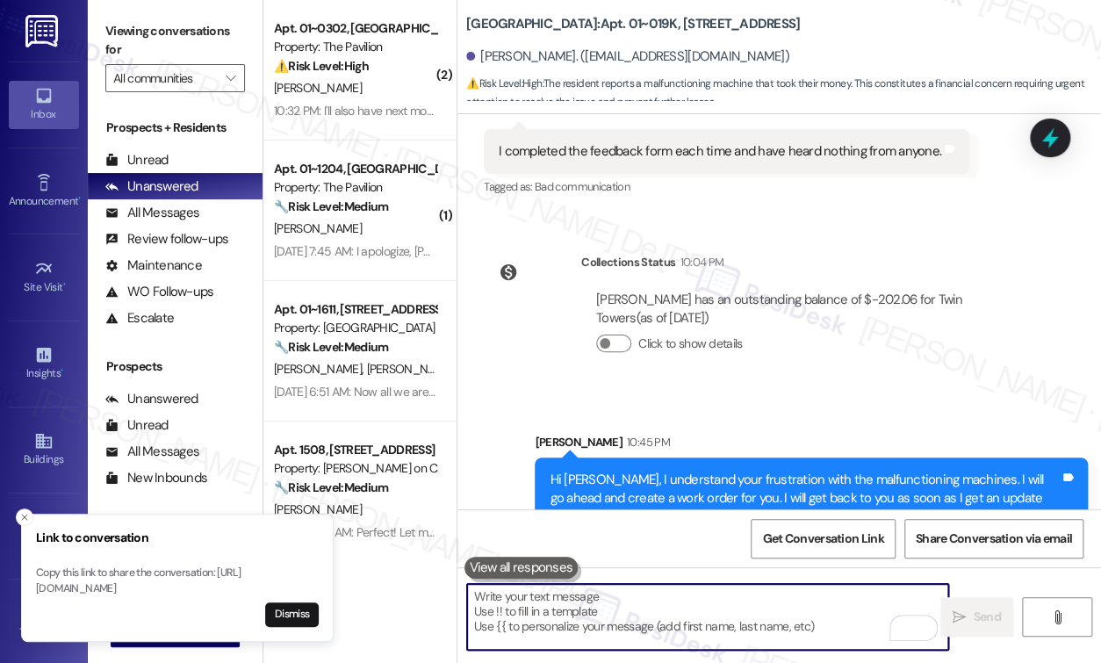
paste textarea "Work Order #1776159"
type textarea "Work Order #1776159"
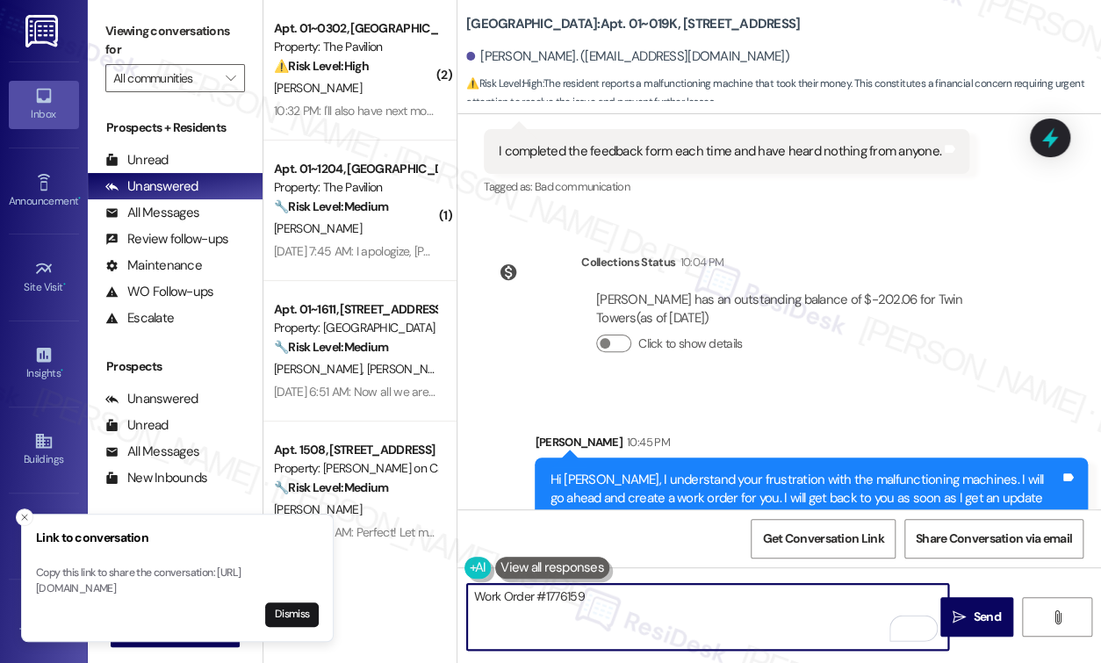
click at [644, 606] on textarea "Work Order #1776159" at bounding box center [707, 617] width 481 height 66
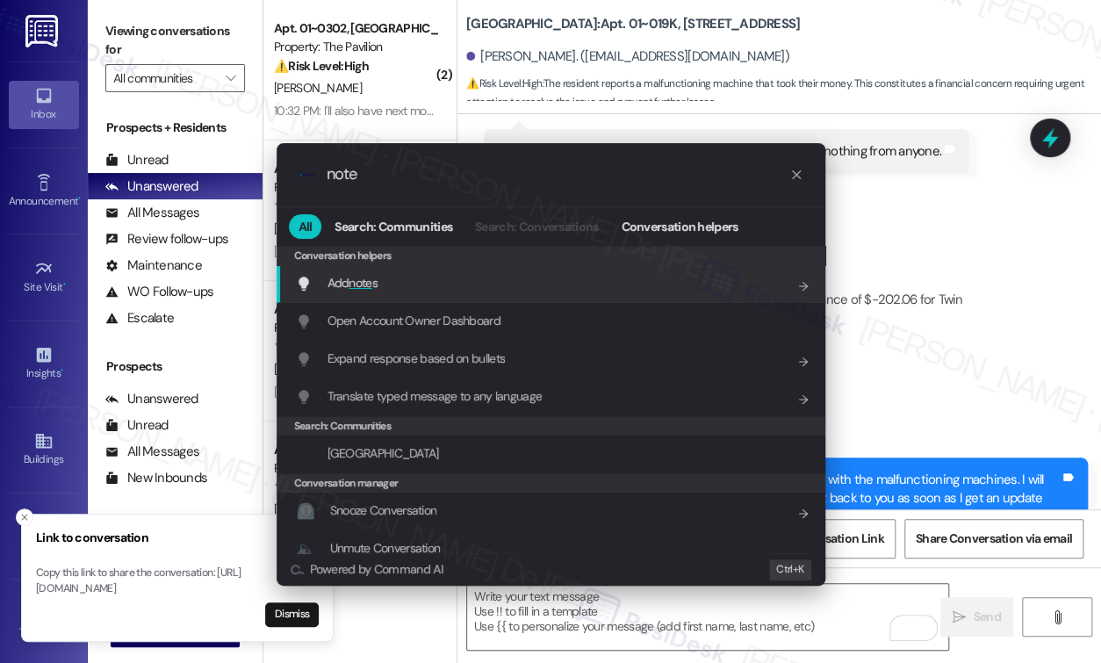
type input "note"
click at [489, 284] on div "Add note s Add shortcut" at bounding box center [552, 282] width 513 height 19
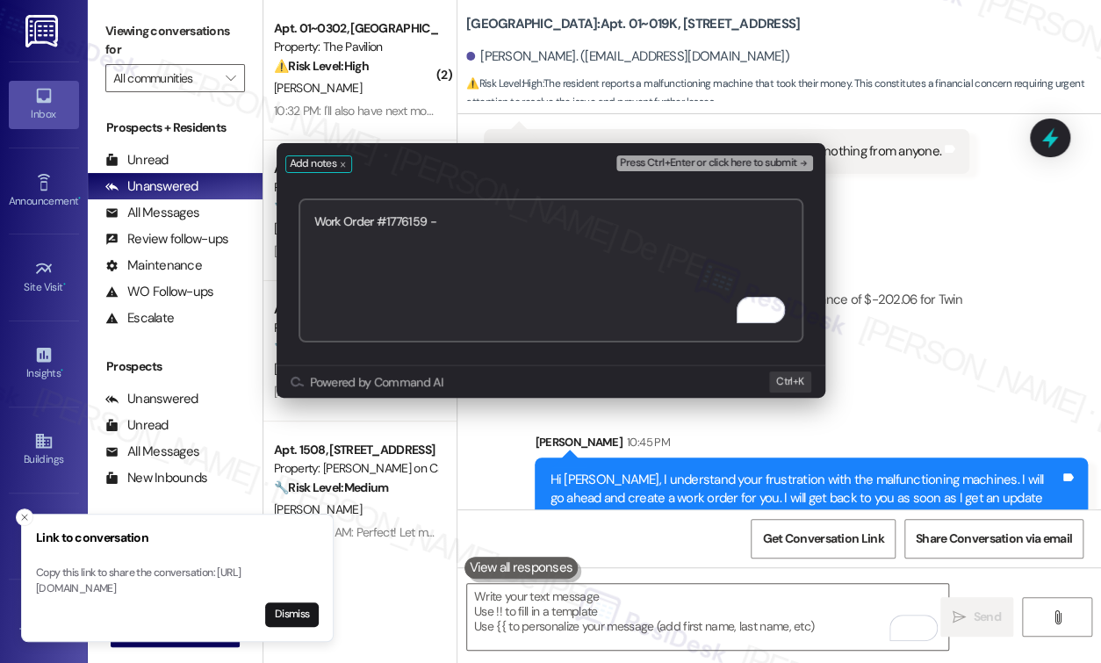
paste textarea "Washing machine is not working"
type textarea "Work Order #1776159 - Washing machine is not working"
click at [692, 164] on span "Press Ctrl+Enter or click here to submit" at bounding box center [708, 163] width 176 height 12
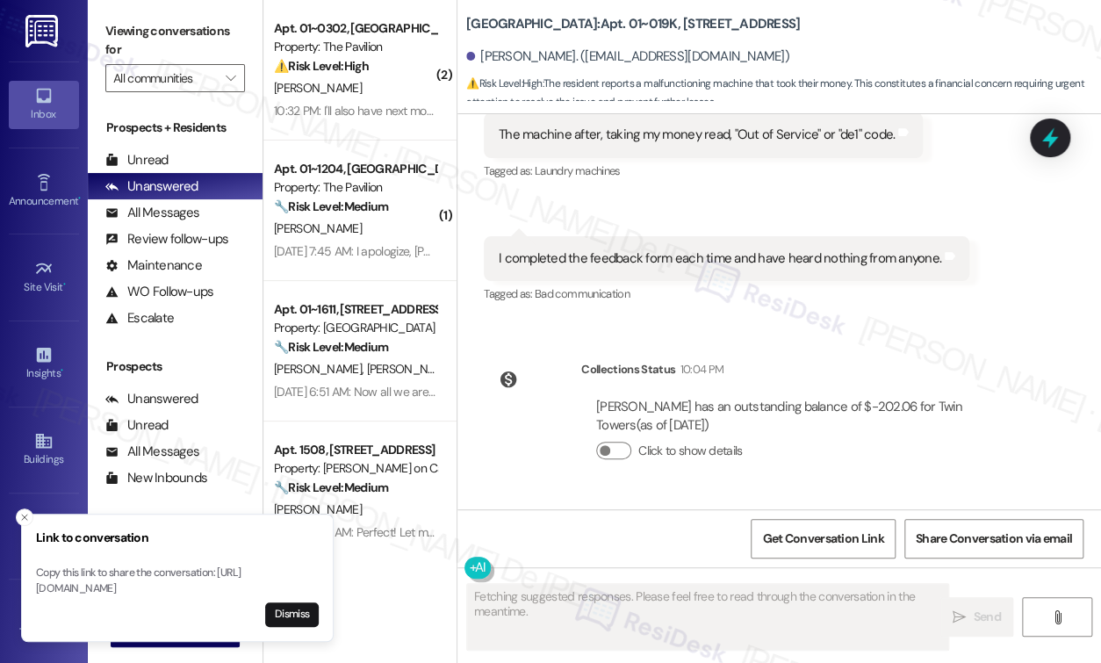
scroll to position [23357, 0]
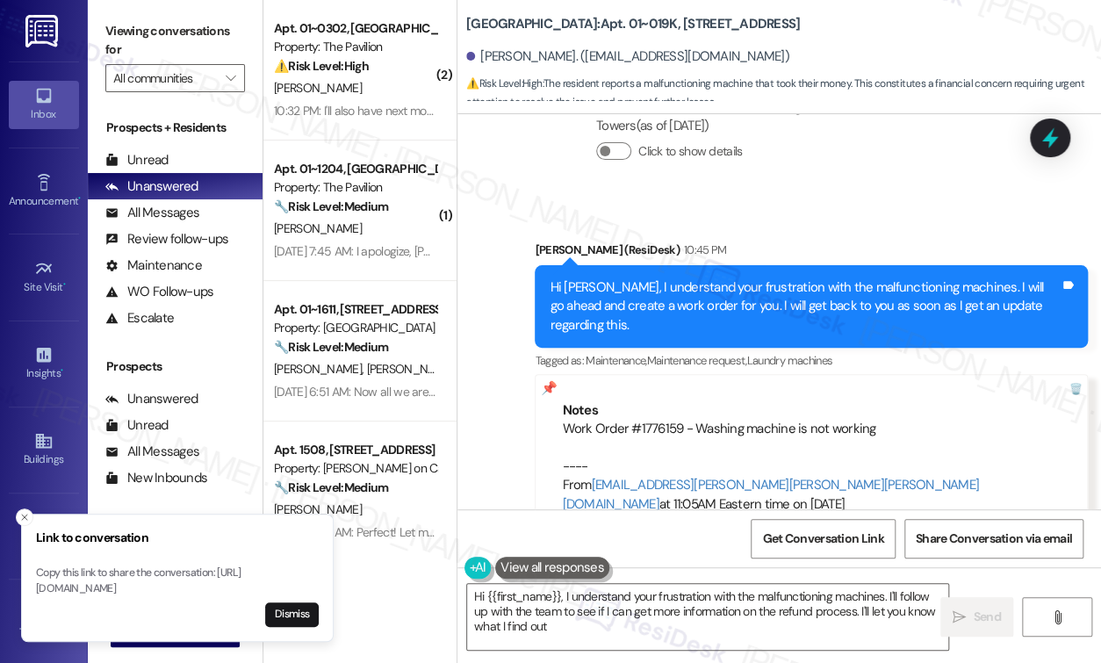
type textarea "Hi {{first_name}}, I understand your frustration with the malfunctioning machin…"
click at [21, 508] on button "Close toast" at bounding box center [25, 517] width 18 height 18
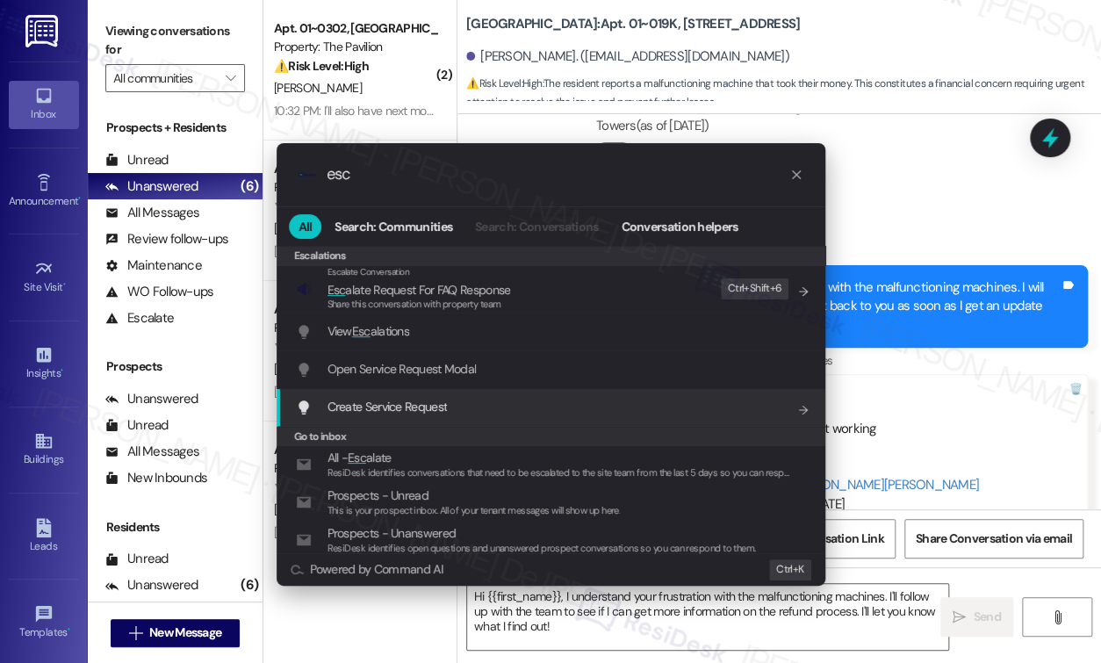
type input "esc"
click at [507, 400] on div "Create Service Request Add shortcut" at bounding box center [552, 406] width 513 height 19
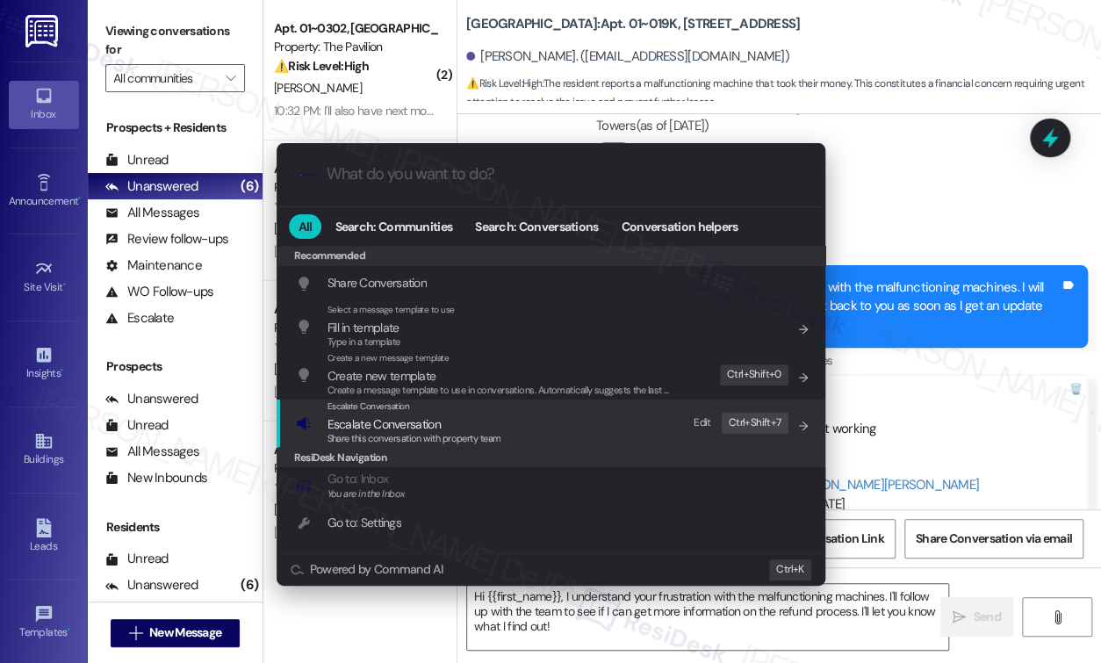
click at [580, 426] on div "Escalate Conversation Escalate Conversation Share this conversation with proper…" at bounding box center [552, 422] width 513 height 47
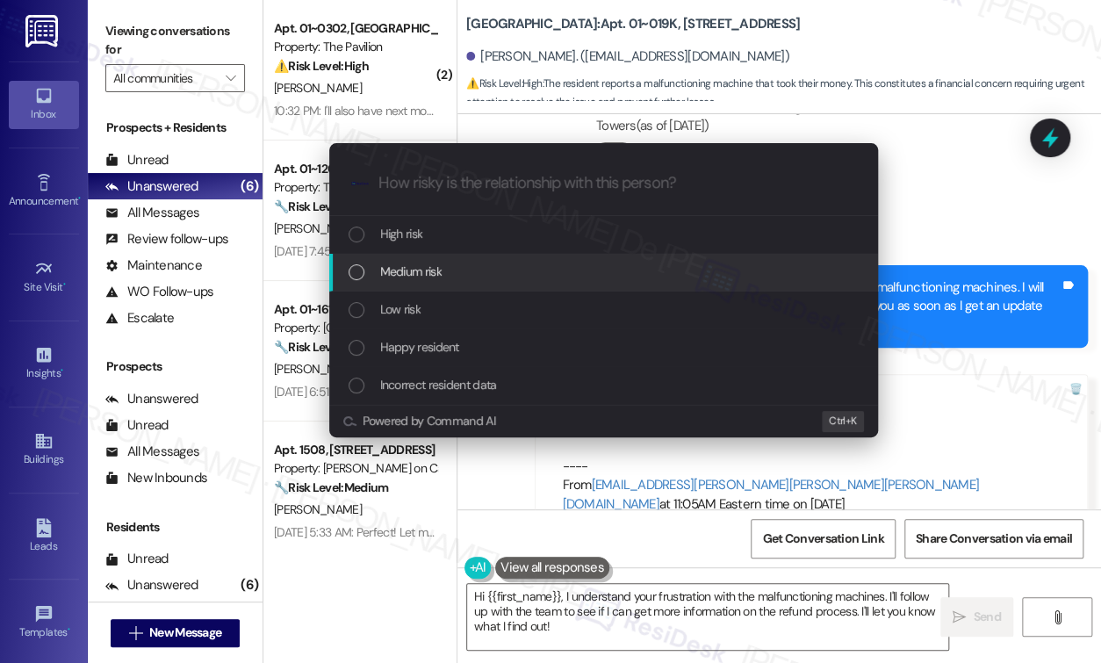
click at [470, 280] on div "Medium risk" at bounding box center [604, 271] width 513 height 19
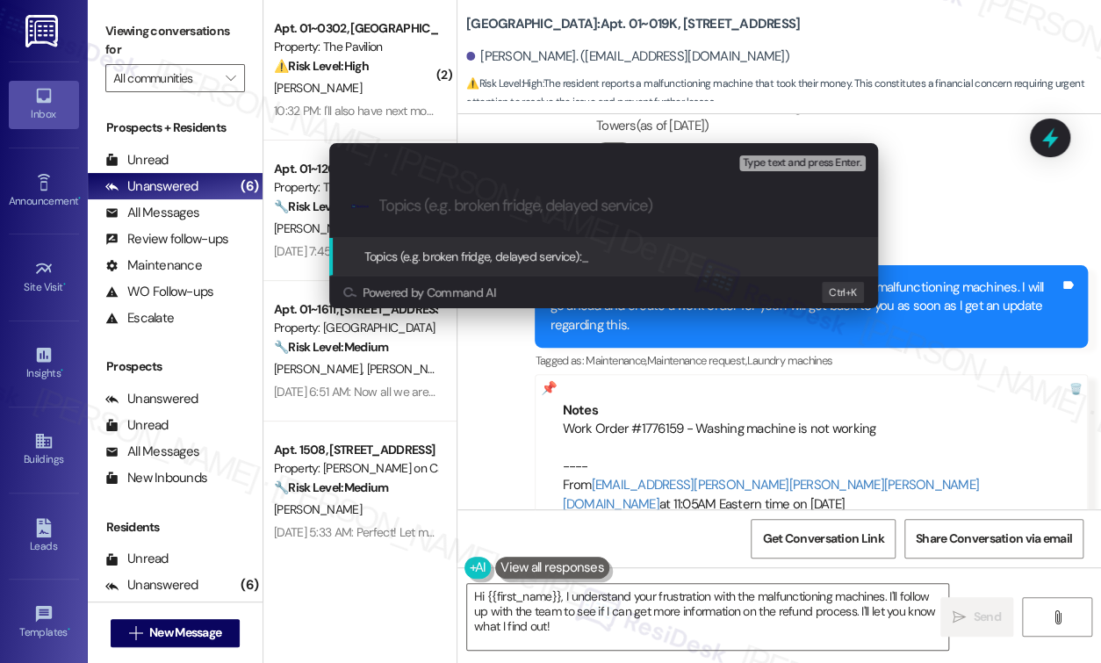
click at [431, 215] on div ".cls-1{fill:#0a055f;}.cls-2{fill:#0cc4c4;} resideskLogoBlueOrange" at bounding box center [603, 206] width 549 height 62
click at [433, 202] on input "Topics (e.g. broken fridge, delayed service)" at bounding box center [617, 206] width 477 height 18
paste input "Work Order #1776159"
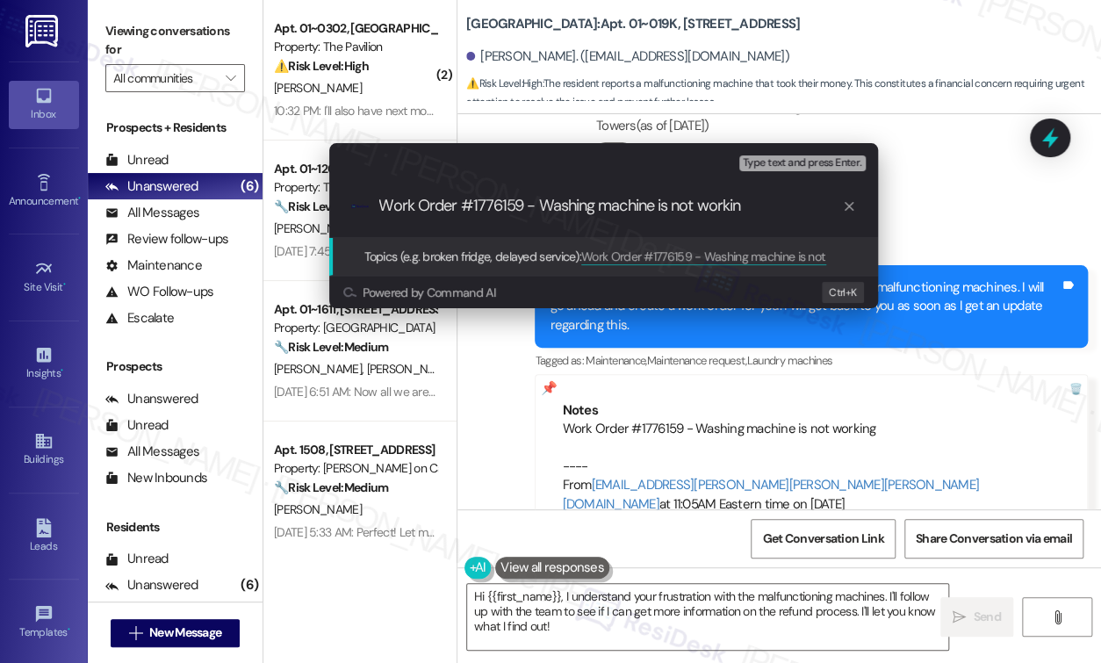
type input "Work Order #1776159 - Washing machine is not working"
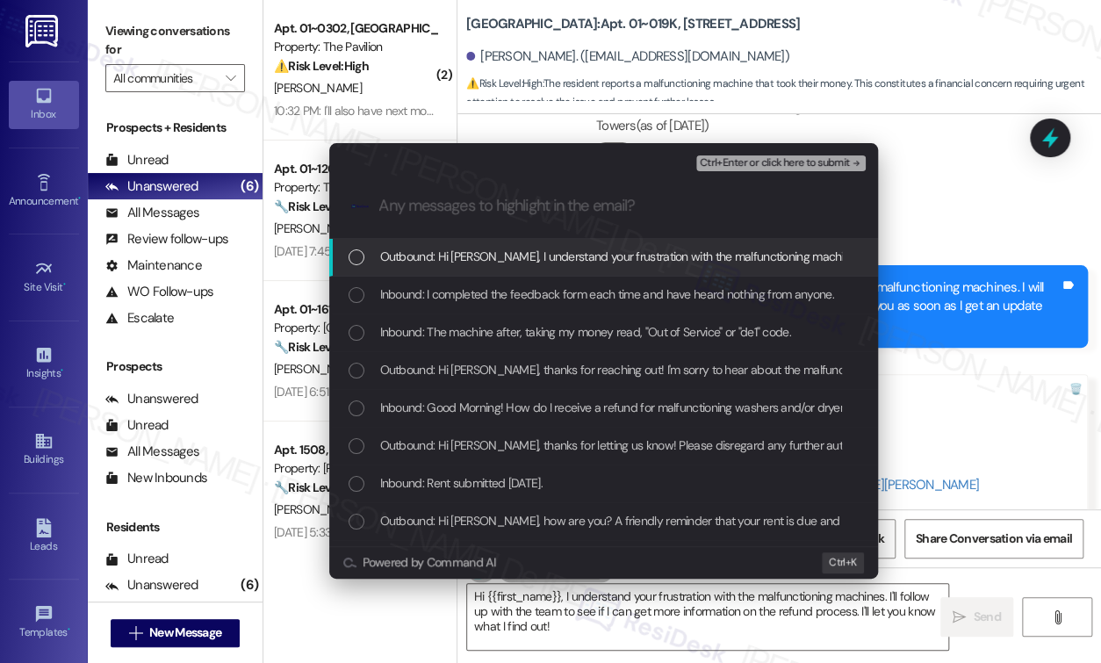
click at [354, 258] on div "List of options" at bounding box center [356, 257] width 16 height 16
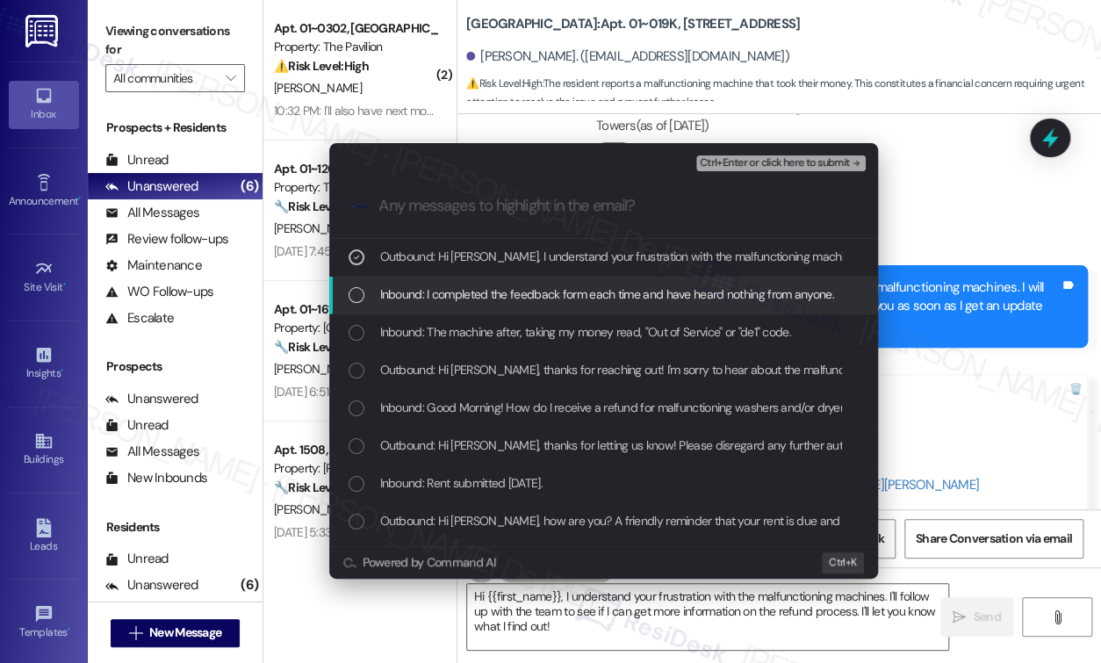
click at [353, 298] on div "List of options" at bounding box center [356, 295] width 16 height 16
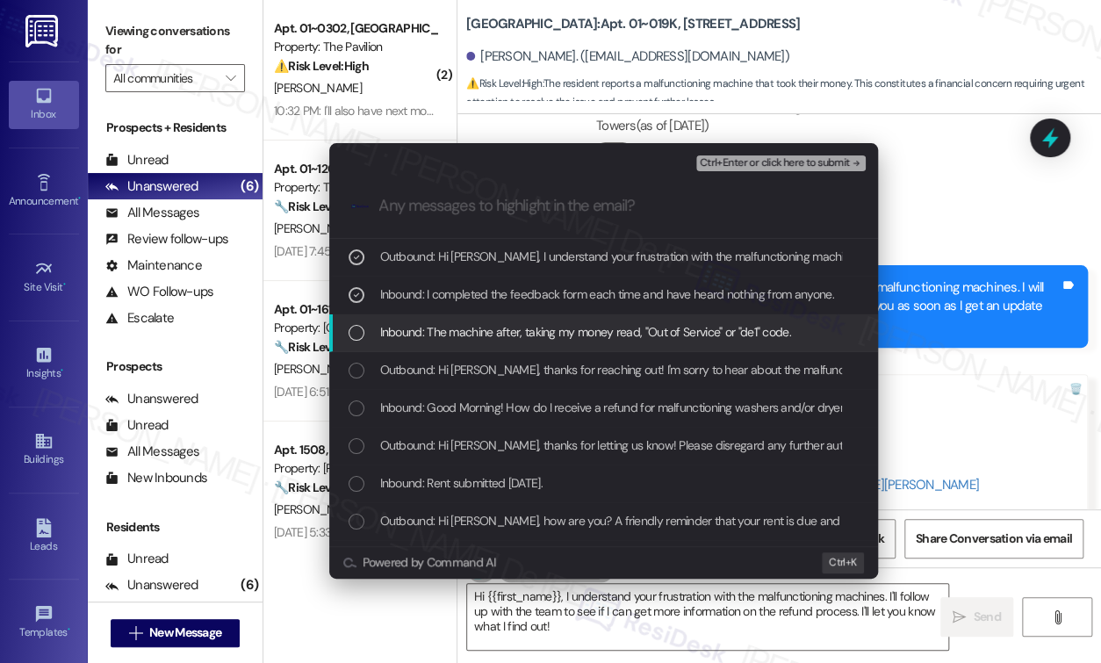
click at [348, 335] on div "List of options" at bounding box center [356, 333] width 16 height 16
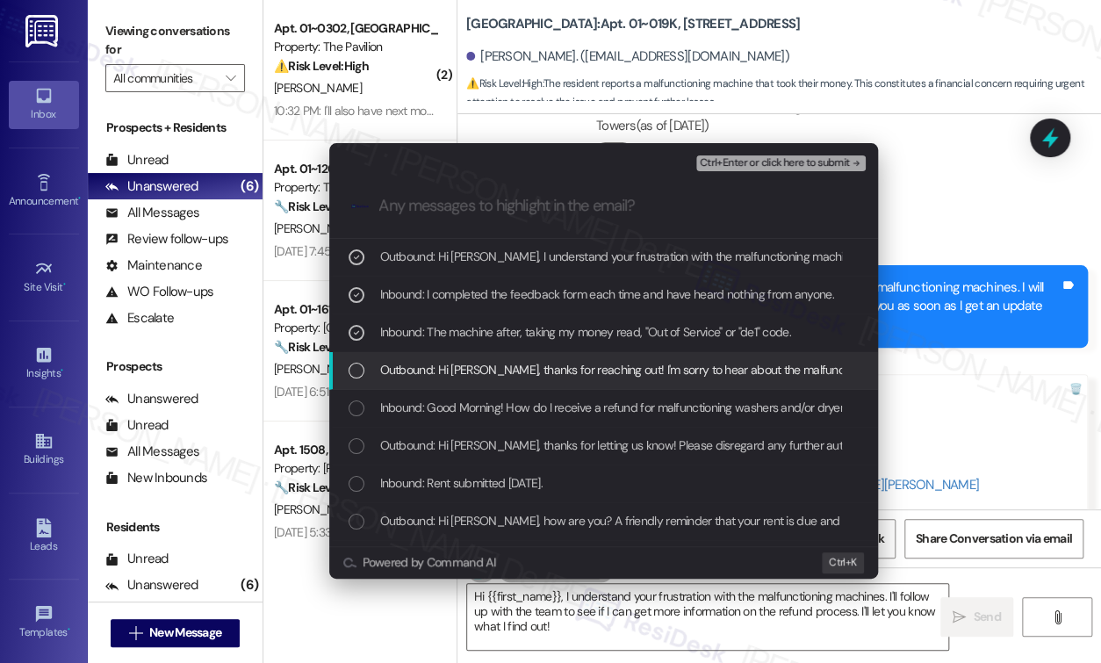
click at [448, 369] on span "Outbound: Hi Kimberly, thanks for reaching out! I'm sorry to hear about the mal…" at bounding box center [1089, 369] width 1418 height 19
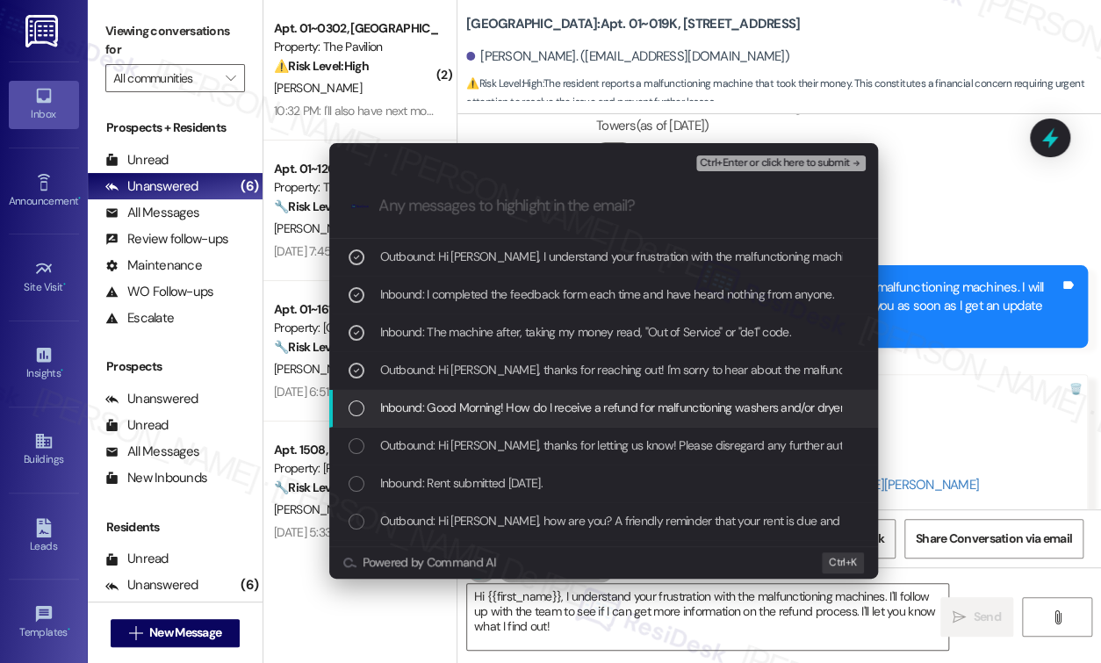
click at [429, 401] on span "Inbound: Good Morning! How do I receive a refund for malfunctioning washers and…" at bounding box center [683, 407] width 607 height 19
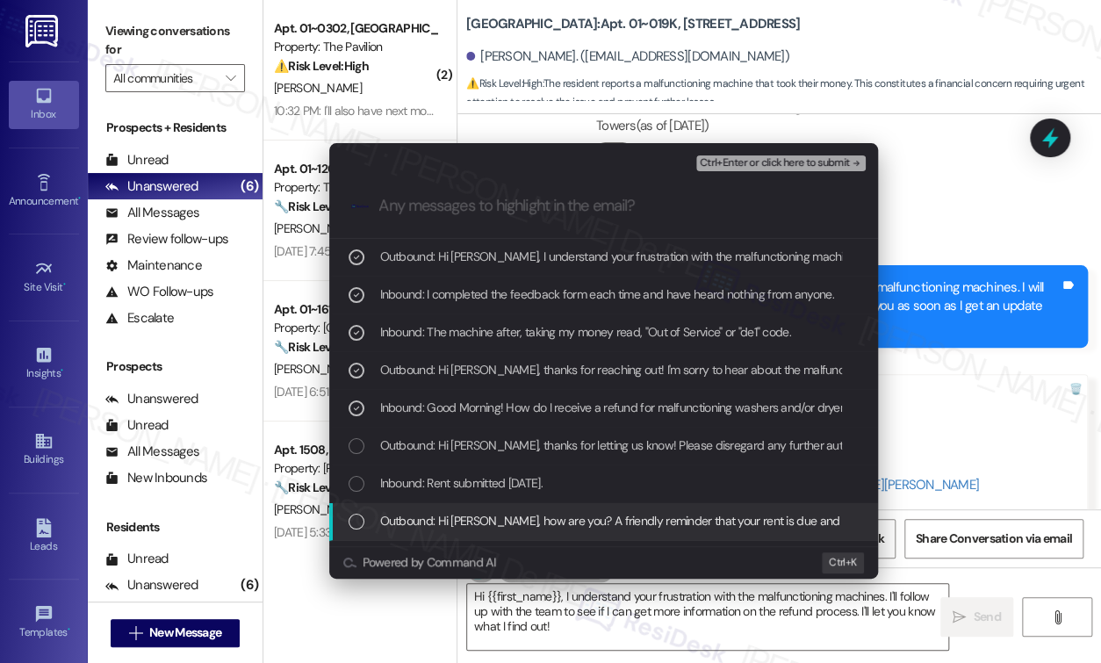
click at [761, 161] on span "Ctrl+Enter or click here to submit" at bounding box center [774, 163] width 150 height 12
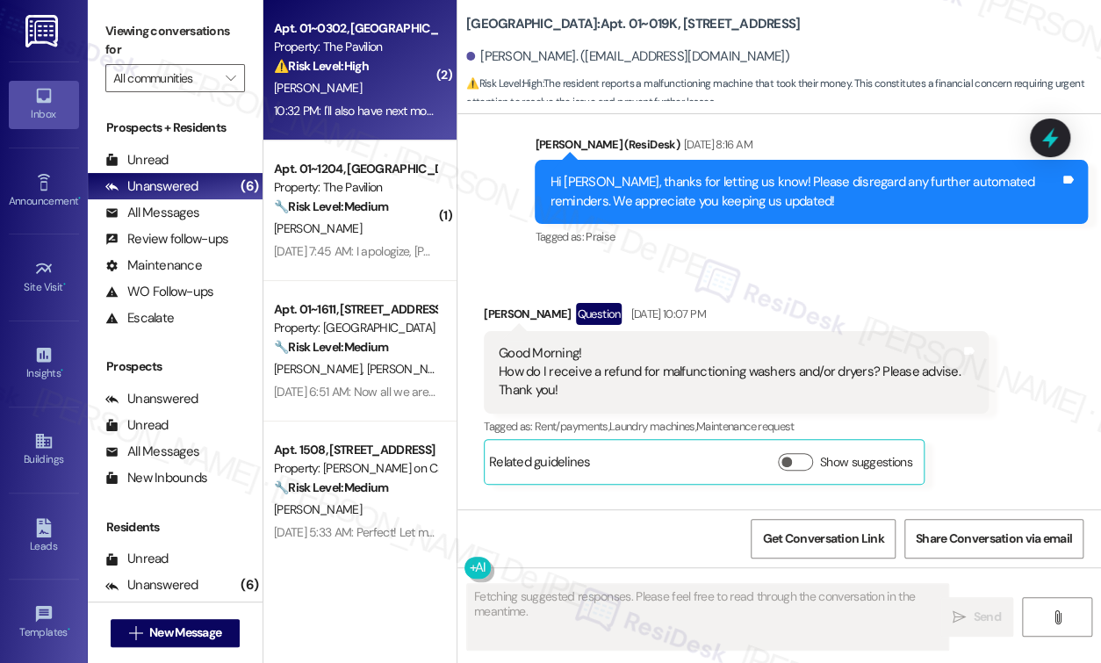
scroll to position [22824, 0]
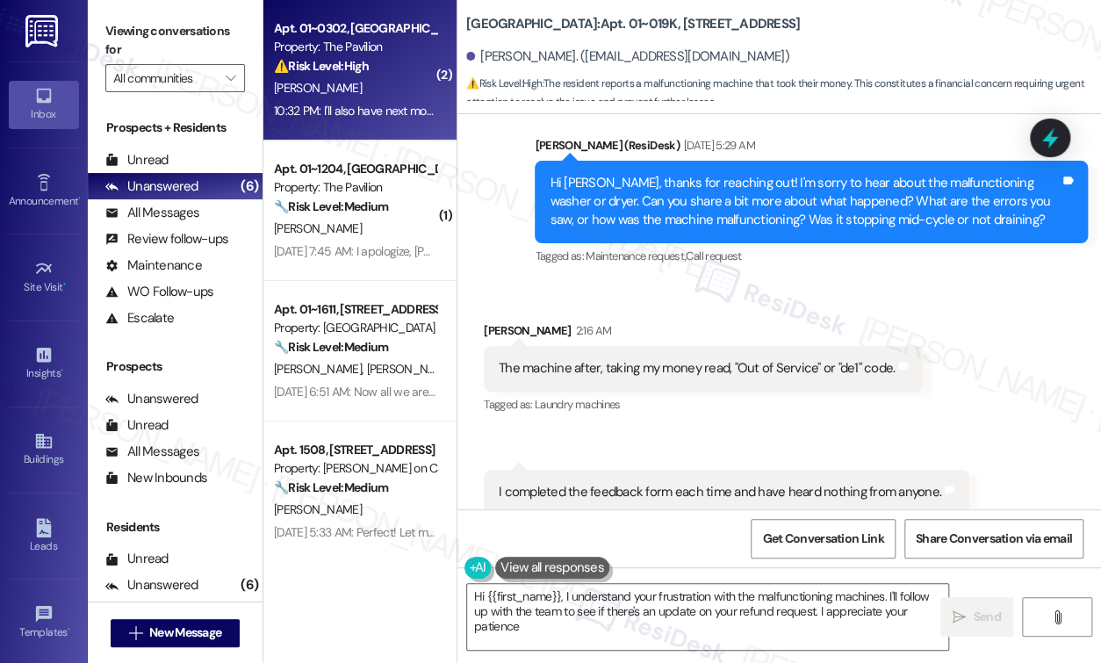
type textarea "Hi {{first_name}}, I understand your frustration with the malfunctioning machin…"
click at [342, 57] on div "⚠️ Risk Level: High The resident is requesting an extension for rent payment an…" at bounding box center [355, 66] width 162 height 18
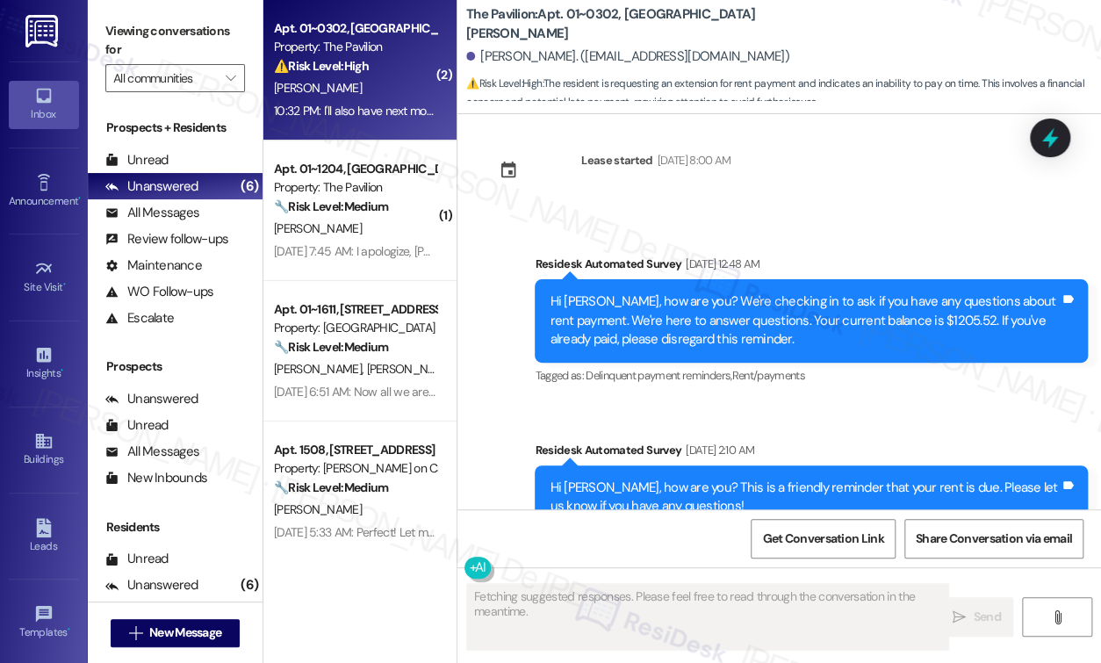
scroll to position [10349, 0]
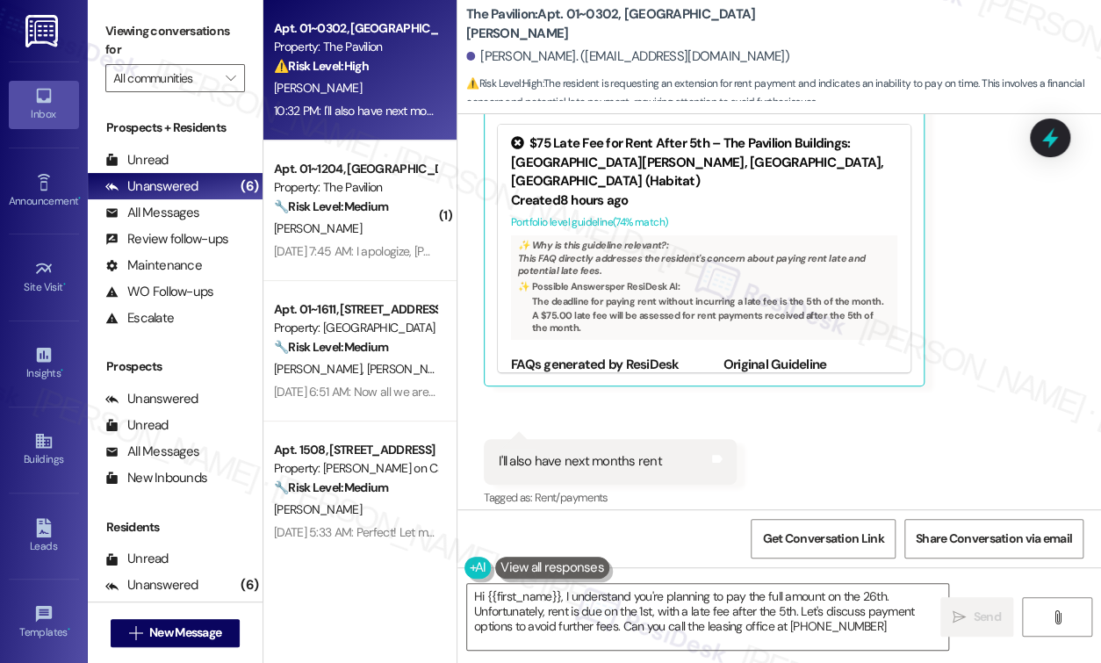
type textarea "Hi {{first_name}}, I understand you're planning to pay the full amount on the 2…"
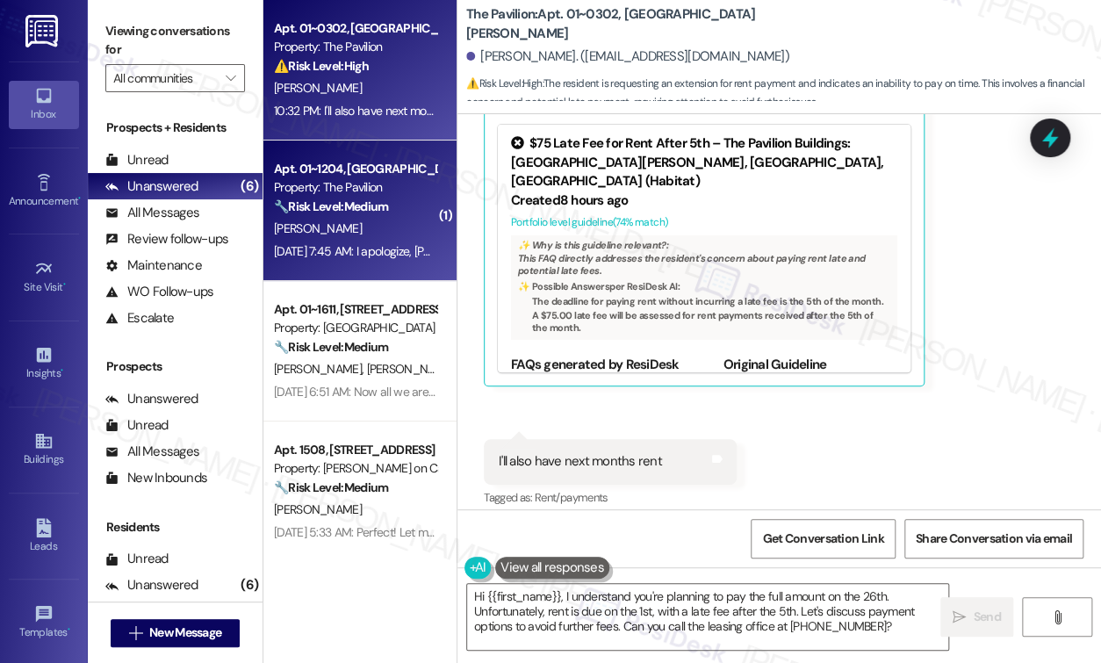
click at [340, 240] on div "Sep 13, 2025 at 7:45 AM: I apologize, Sarah...this was an extremely busy wk, bu…" at bounding box center [355, 251] width 166 height 22
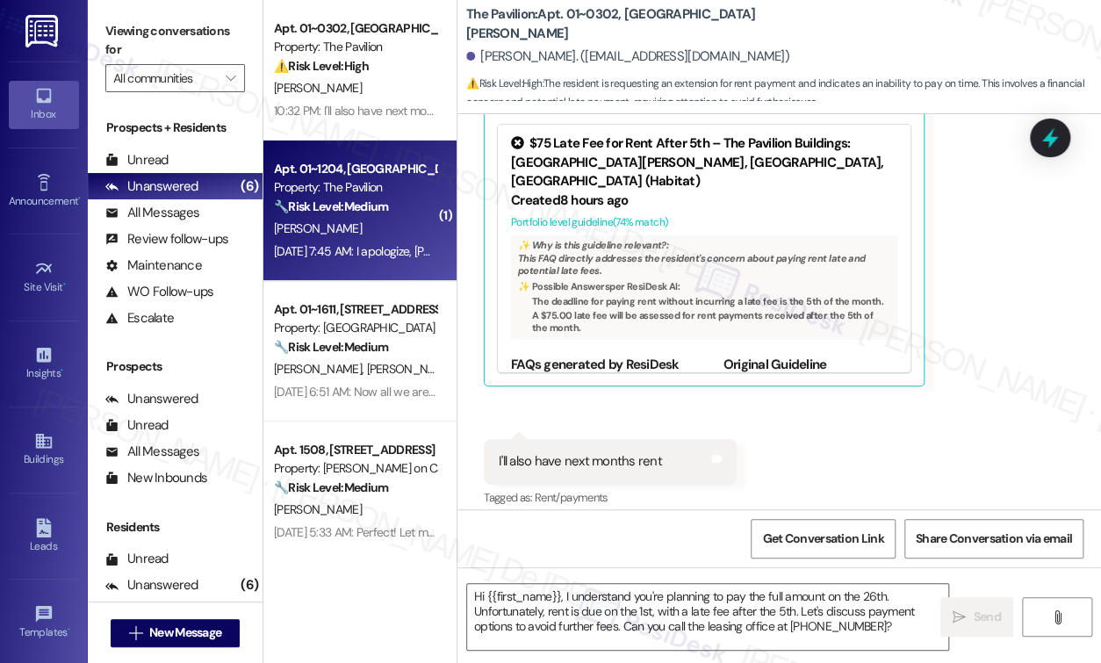
type textarea "Fetching suggested responses. Please feel free to read through the conversation…"
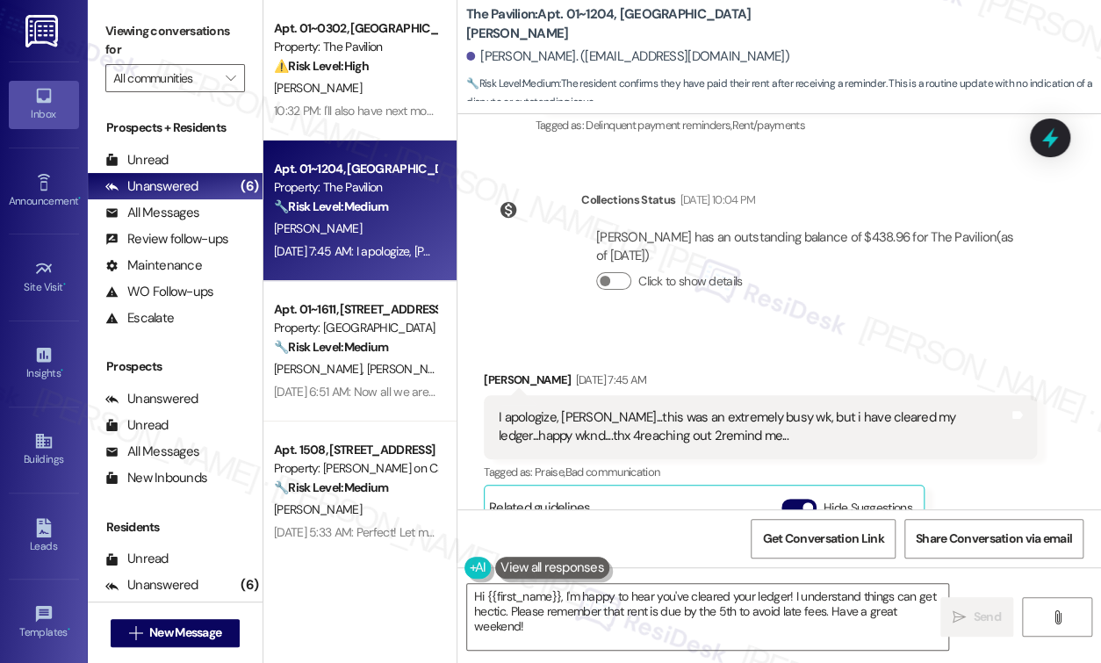
scroll to position [7962, 0]
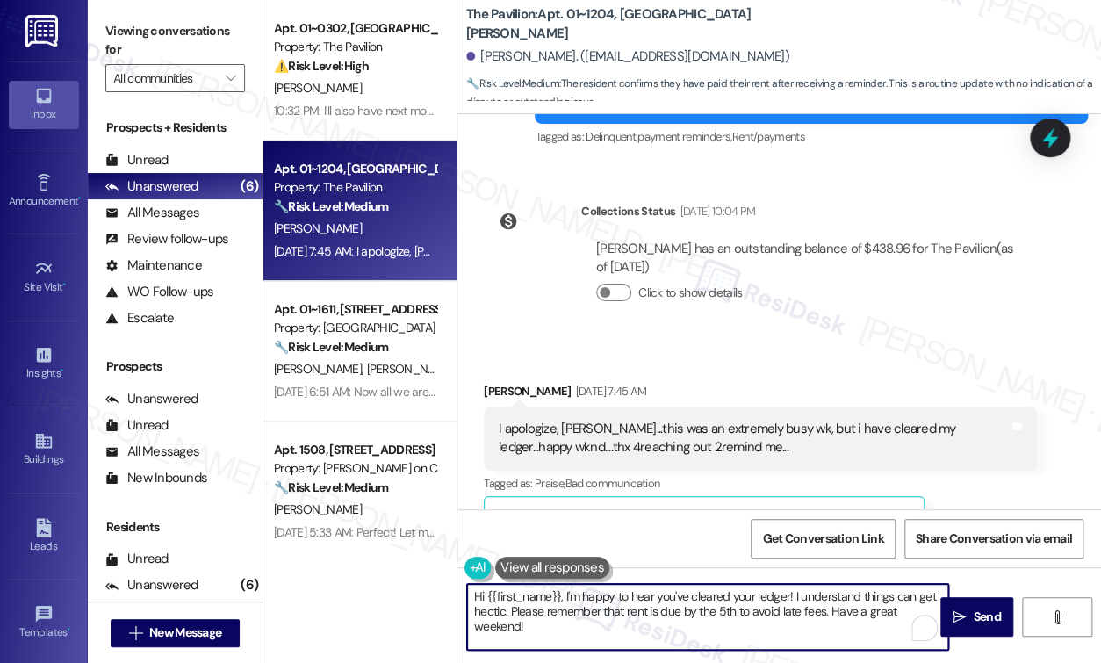
click at [699, 631] on textarea "Hi {{first_name}}, I'm happy to hear you've cleared your ledger! I understand t…" at bounding box center [707, 617] width 481 height 66
drag, startPoint x: 558, startPoint y: 593, endPoint x: 494, endPoint y: 579, distance: 65.6
click at [486, 599] on textarea "Hi {{first_name}}, I'm happy to hear you've cleared your ledger! I understand t…" at bounding box center [707, 617] width 481 height 66
drag, startPoint x: 642, startPoint y: 624, endPoint x: 907, endPoint y: 596, distance: 266.5
click at [907, 596] on textarea "Hi Jeryl, I hope you had a great weekend. I'm happy to hear you've cleared your…" at bounding box center [707, 617] width 481 height 66
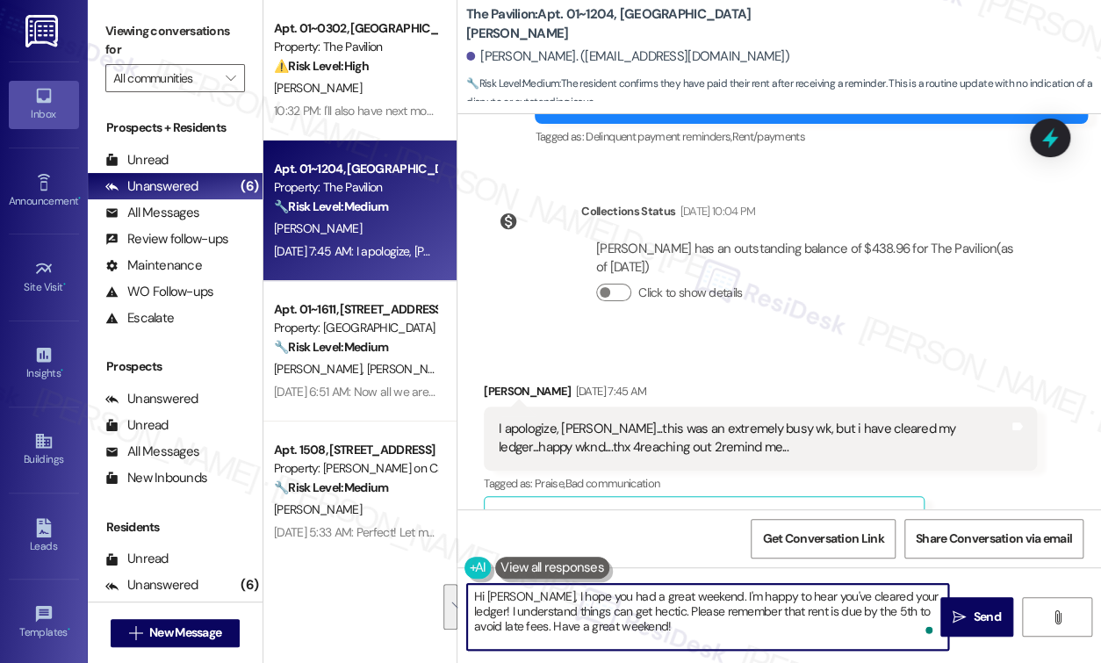
click at [668, 628] on textarea "Hi Jeryl, I hope you had a great weekend. I'm happy to hear you've cleared your…" at bounding box center [707, 617] width 481 height 66
drag, startPoint x: 662, startPoint y: 629, endPoint x: 910, endPoint y: 596, distance: 250.6
click at [910, 596] on textarea "Hi Jeryl, I hope you had a great weekend. I'm happy to hear you've cleared your…" at bounding box center [707, 617] width 481 height 66
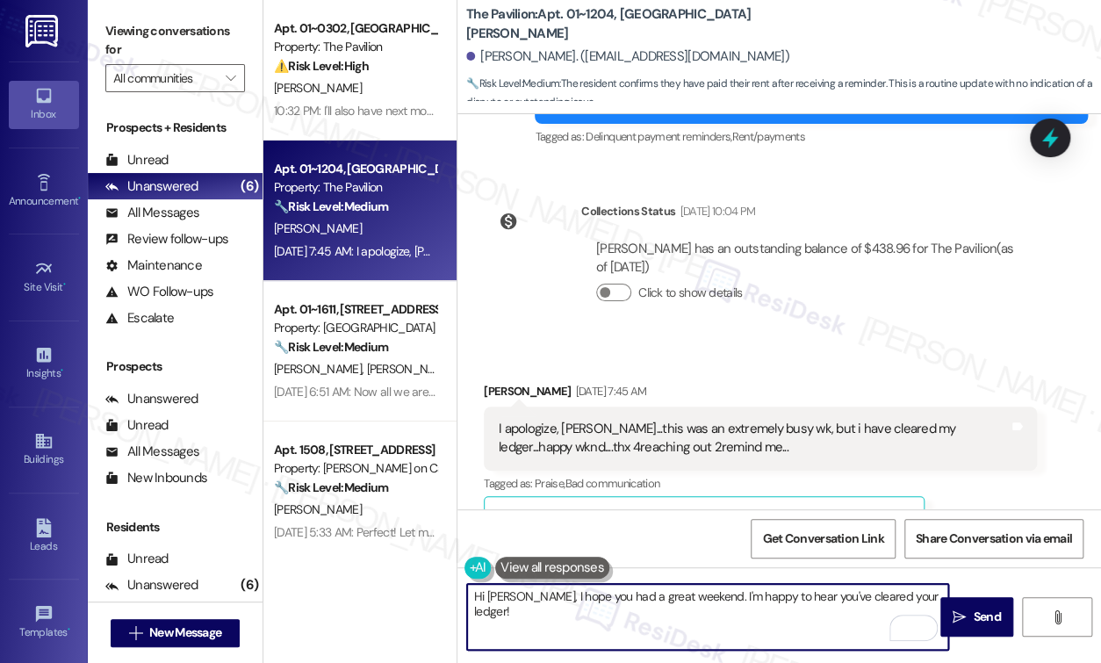
paste textarea "To ensure everything is in order, could you please check if you've received a p…"
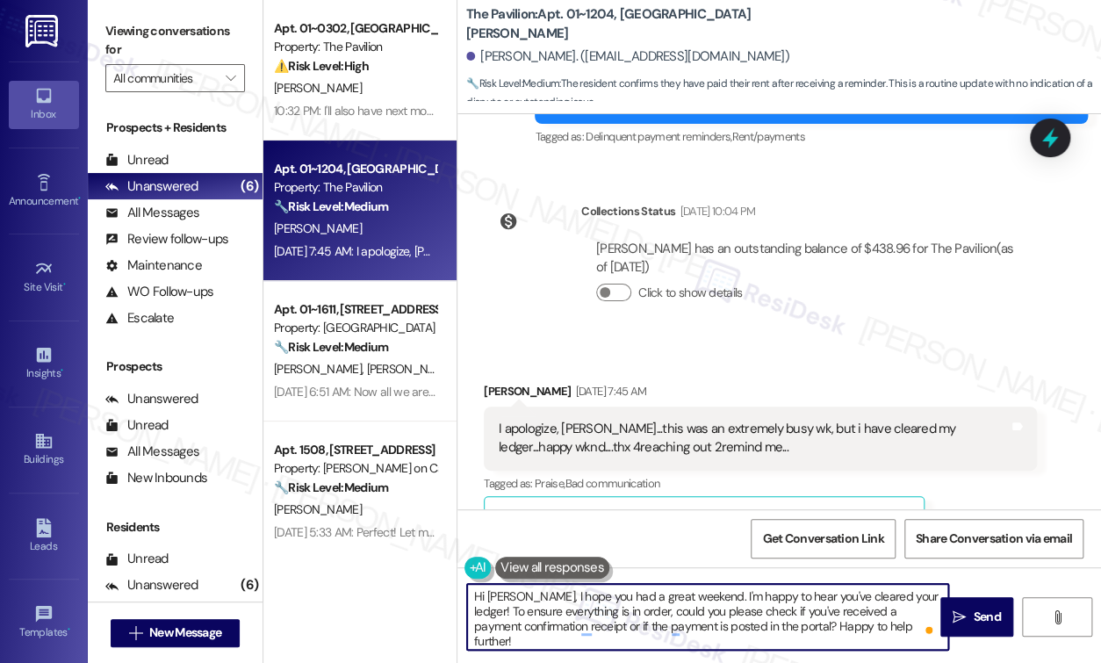
click at [800, 616] on textarea "Hi Jeryl, I hope you had a great weekend. I'm happy to hear you've cleared your…" at bounding box center [707, 617] width 481 height 66
type textarea "Hi Jeryl, I hope you had a great weekend. I'm happy to hear you've cleared your…"
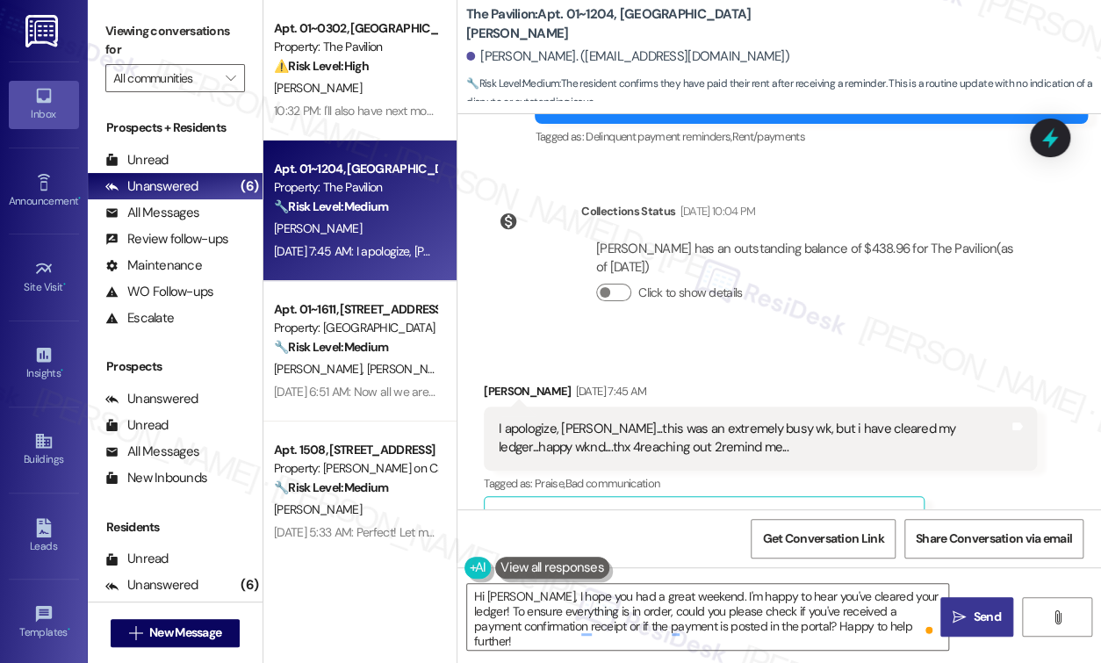
click at [965, 614] on icon "" at bounding box center [958, 617] width 13 height 14
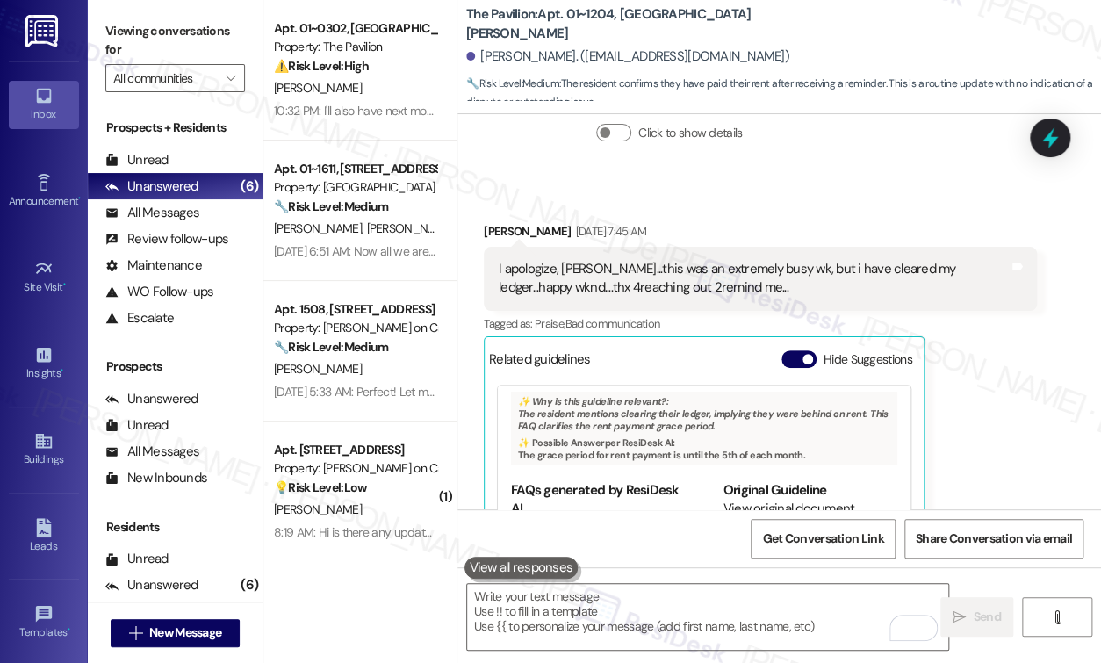
scroll to position [8355, 0]
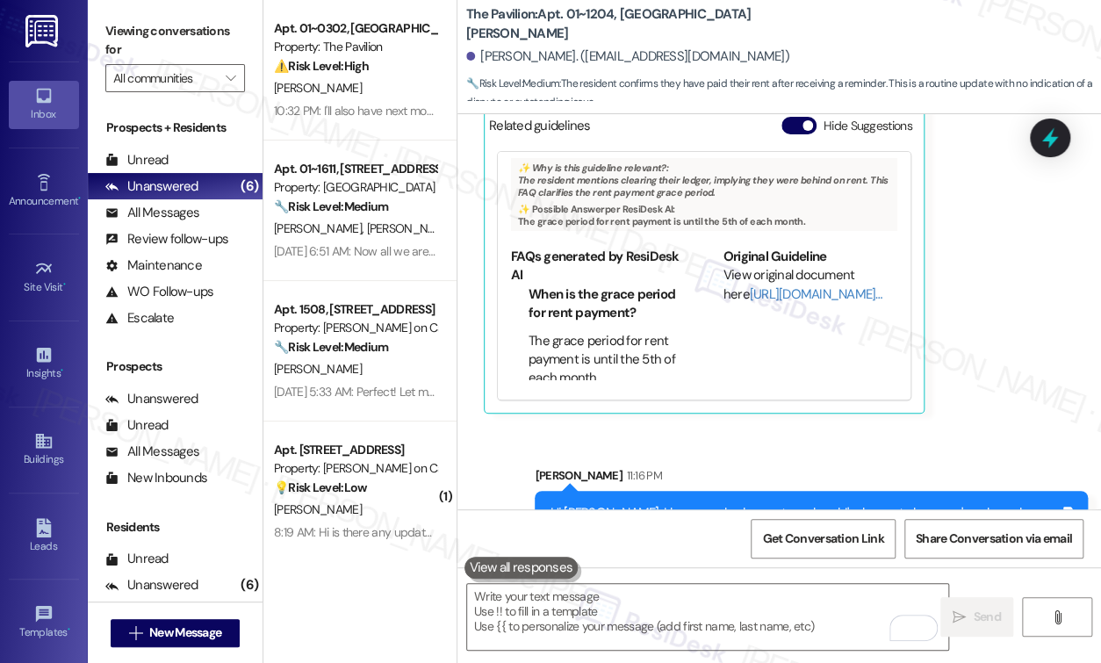
click at [992, 453] on div "Sent via SMS Sarah 11:16 PM Hi Jeryl, I hope you had a great weekend. I'm happy…" at bounding box center [810, 529] width 579 height 153
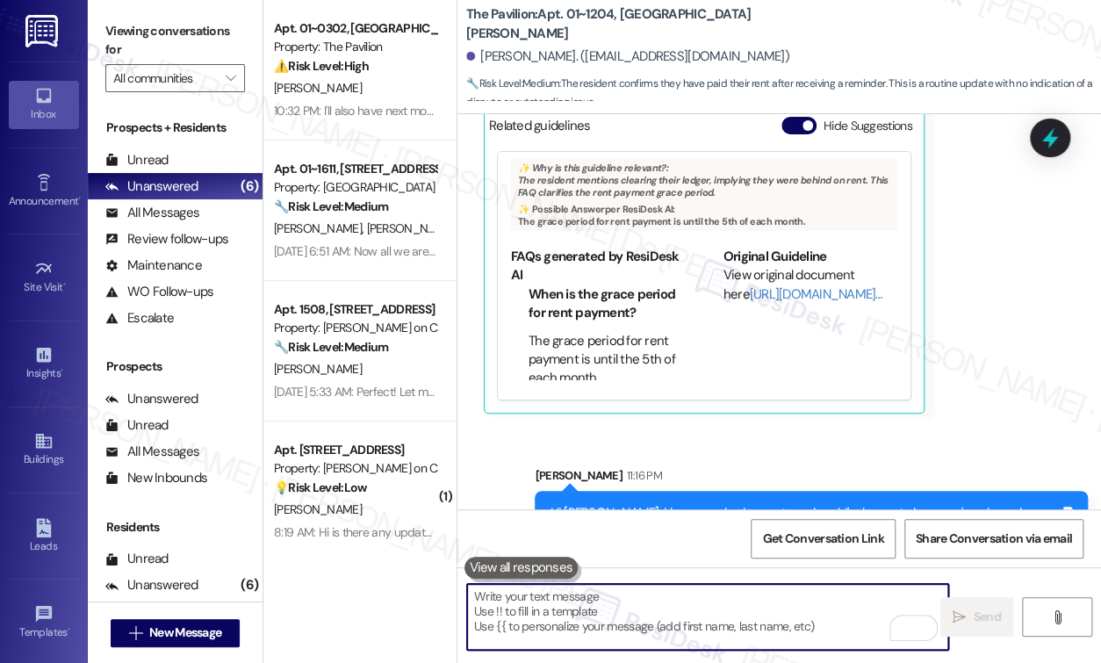
click at [822, 625] on textarea "To enrich screen reader interactions, please activate Accessibility in Grammarl…" at bounding box center [707, 617] width 481 height 66
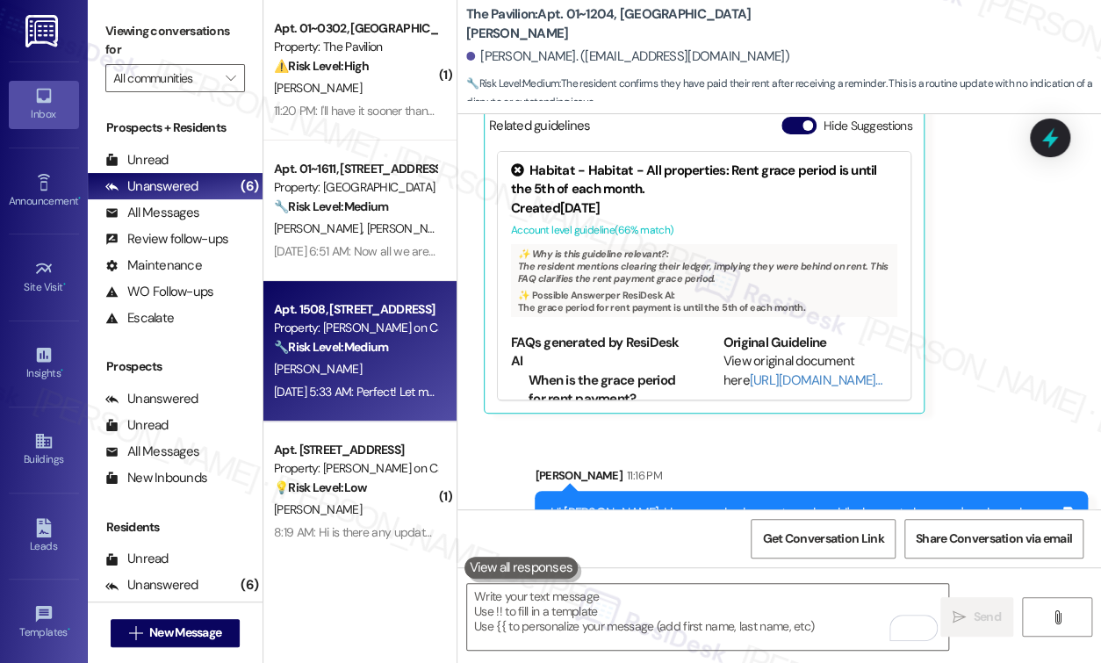
click at [362, 305] on div "Apt. 1508, [STREET_ADDRESS]" at bounding box center [355, 309] width 162 height 18
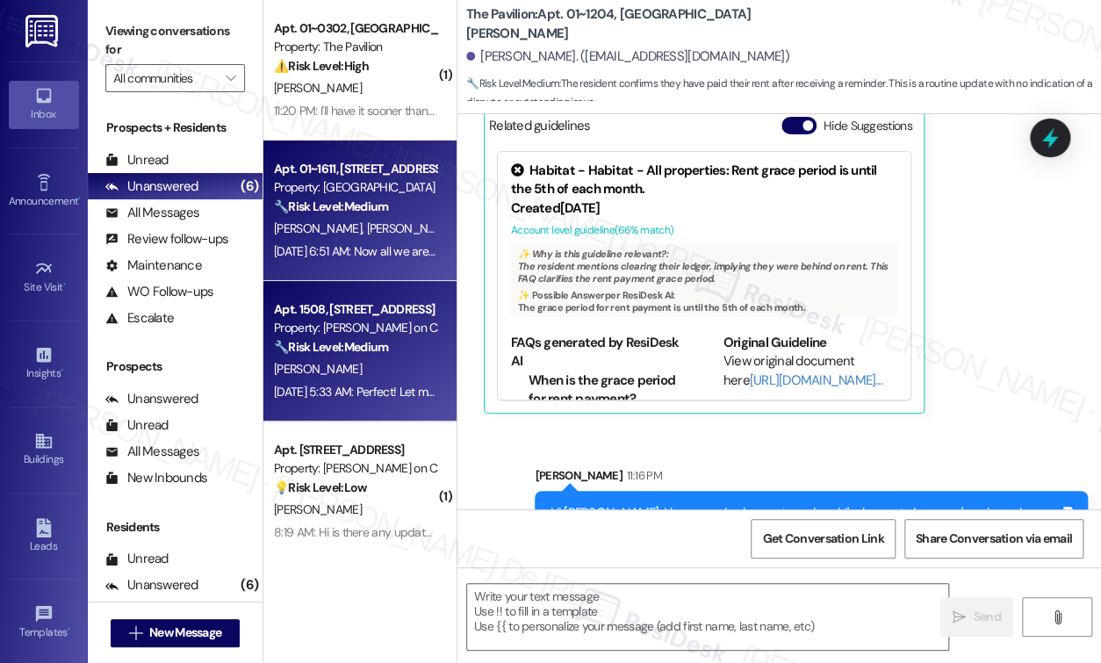
click at [358, 180] on div "Property: [GEOGRAPHIC_DATA]" at bounding box center [355, 187] width 162 height 18
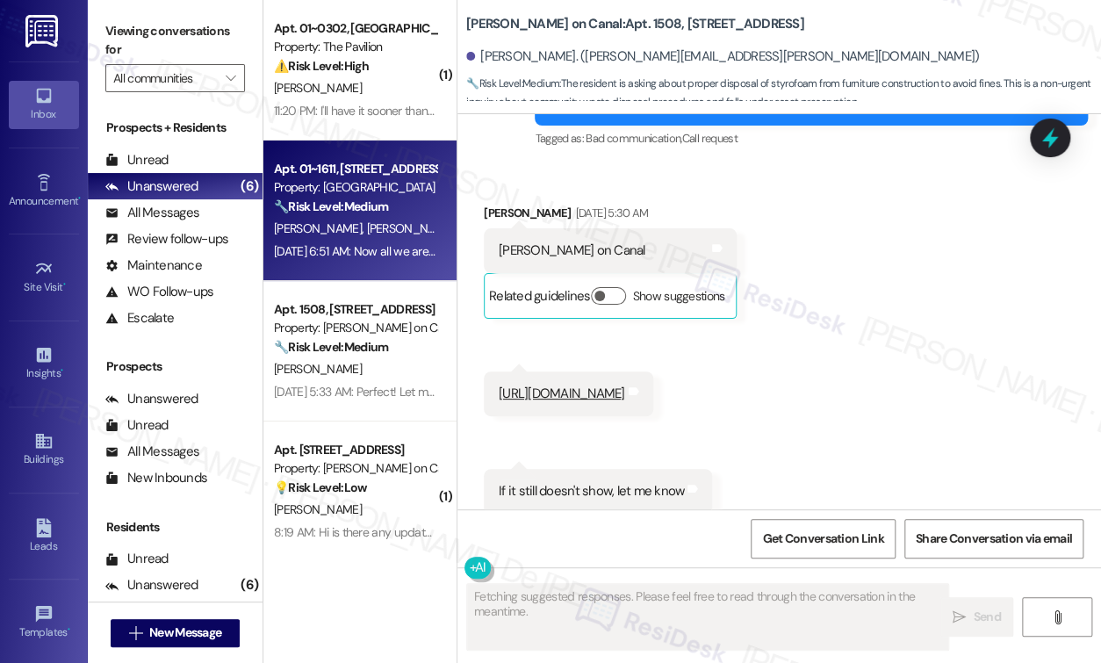
scroll to position [5540, 0]
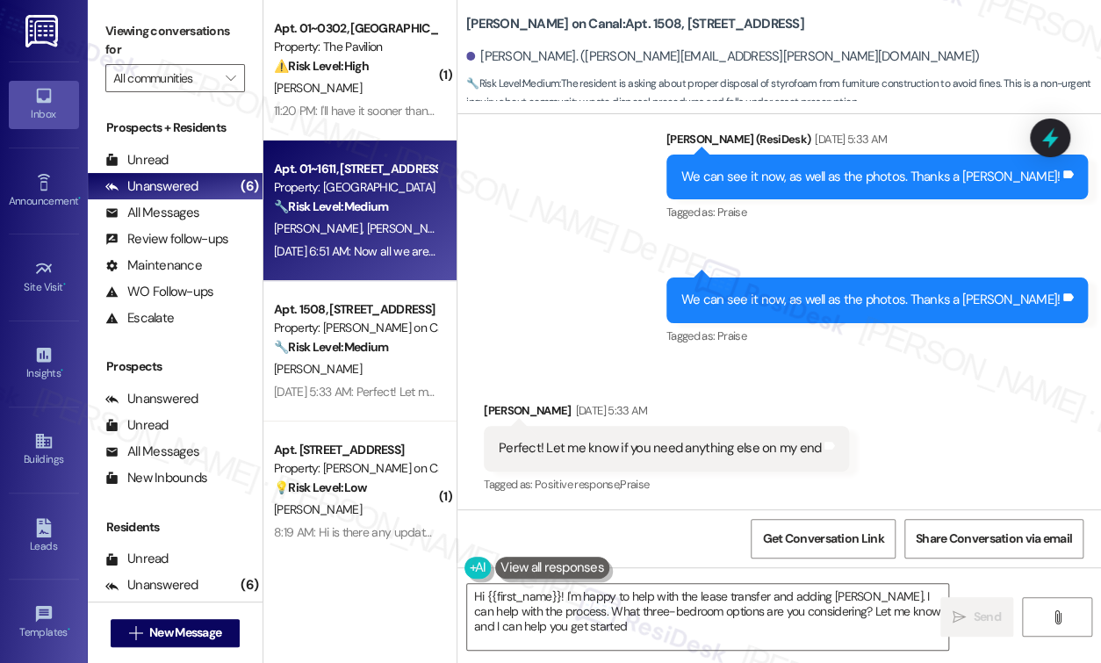
type textarea "Hi {{first_name}}! I'm happy to help with the lease transfer and adding Brittan…"
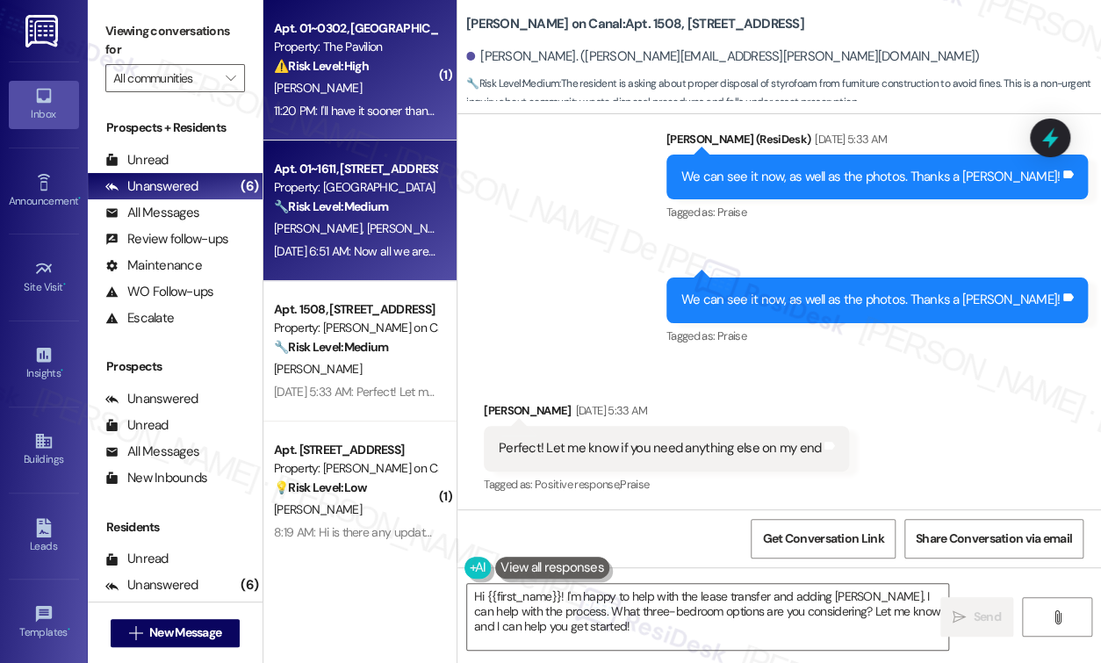
click at [348, 121] on div "11:20 PM: I'll have it sooner than the 26. It'll be this week 11:20 PM: I'll ha…" at bounding box center [355, 111] width 166 height 22
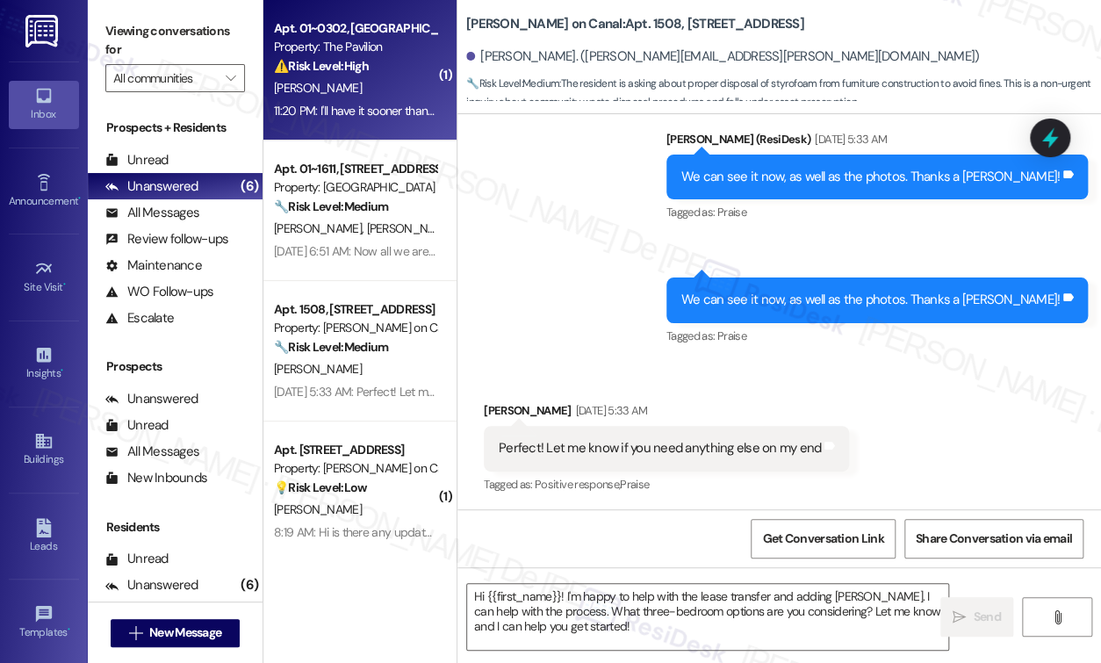
type textarea "Fetching suggested responses. Please feel free to read through the conversation…"
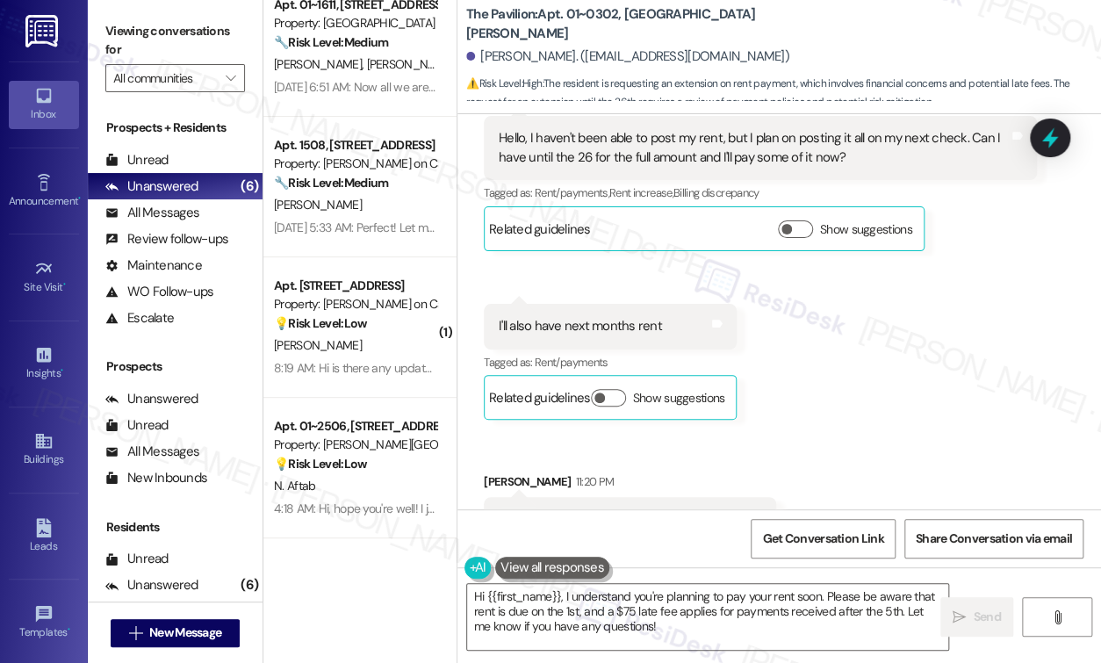
scroll to position [10233, 0]
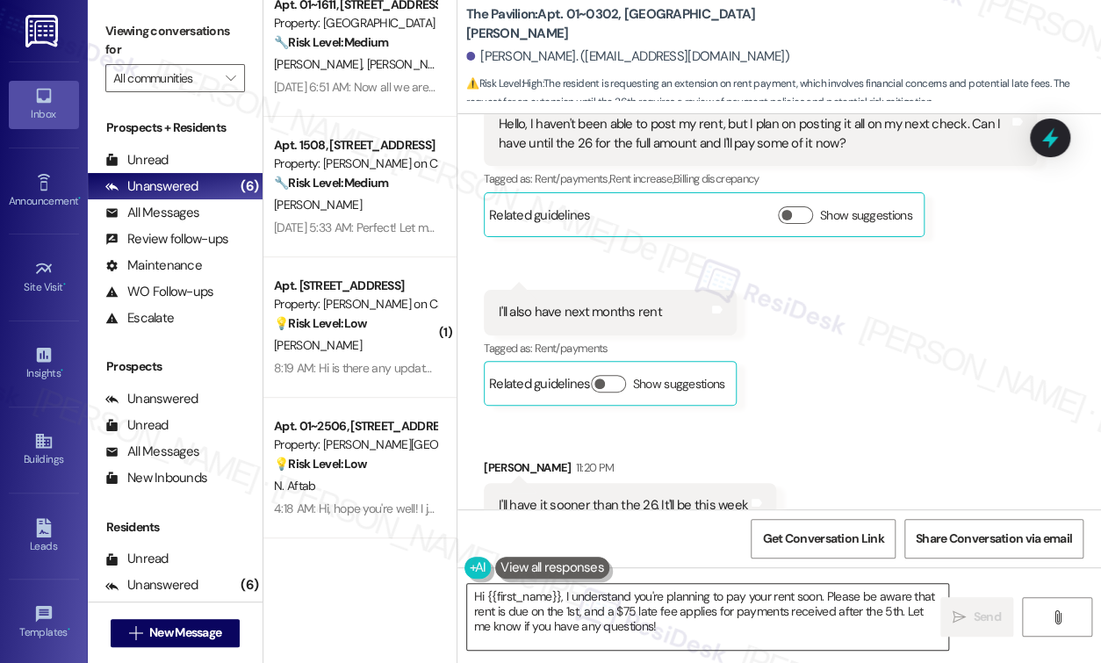
click at [685, 628] on textarea "Hi {{first_name}}, I understand you're planning to pay your rent soon. Please b…" at bounding box center [707, 617] width 481 height 66
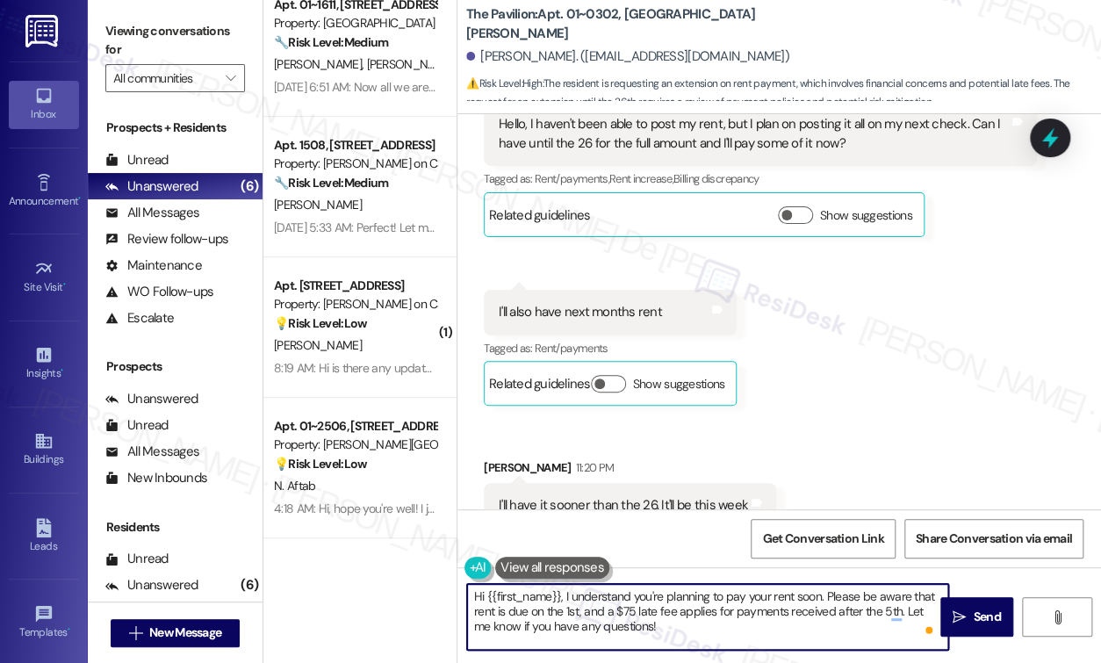
click at [666, 630] on textarea "Hi {{first_name}}, I understand you're planning to pay your rent soon. Please b…" at bounding box center [707, 617] width 481 height 66
click at [699, 623] on textarea "Hi {{first_name}}, I understand you're planning to pay your rent soon. Please b…" at bounding box center [707, 617] width 481 height 66
click at [723, 631] on textarea "Hi {{first_name}}, I understand you're planning to pay your rent soon. Please b…" at bounding box center [707, 617] width 481 height 66
drag, startPoint x: 728, startPoint y: 630, endPoint x: 807, endPoint y: 597, distance: 85.7
click at [817, 599] on textarea "Hi {{first_name}}, I understand you're planning to pay your rent soon. Please b…" at bounding box center [707, 617] width 481 height 66
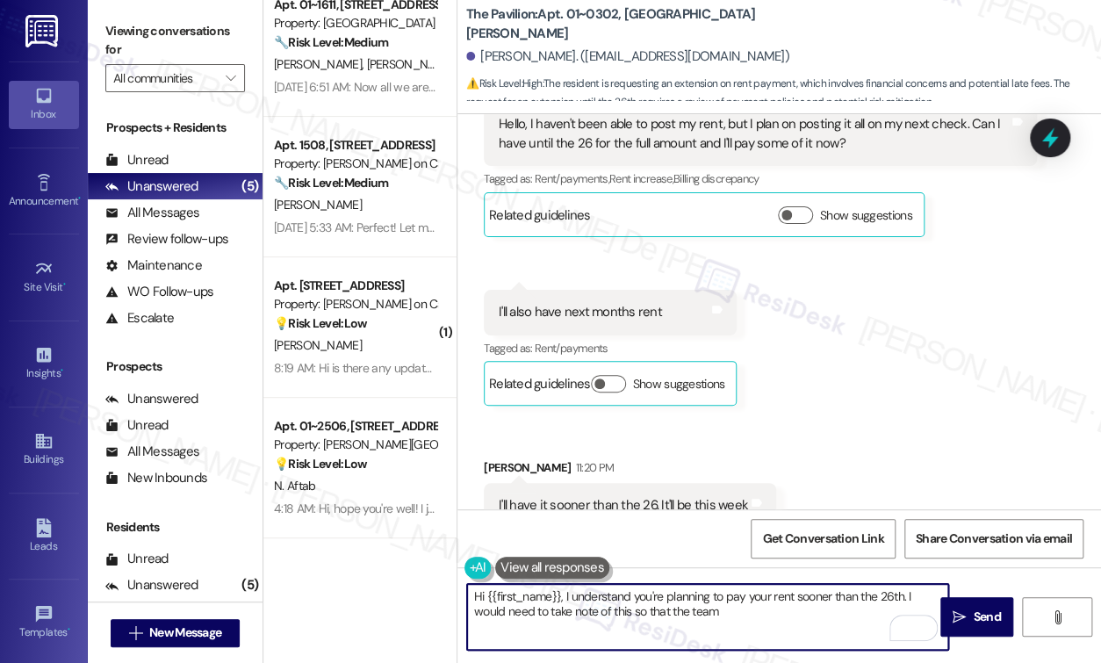
click at [562, 611] on textarea "Hi {{first_name}}, I understand you're planning to pay your rent sooner than th…" at bounding box center [707, 617] width 481 height 66
drag, startPoint x: 713, startPoint y: 613, endPoint x: 549, endPoint y: 642, distance: 165.6
click at [549, 642] on textarea "Hi {{first_name}}, I understand you're planning to pay your rent sooner than th…" at bounding box center [707, 617] width 481 height 66
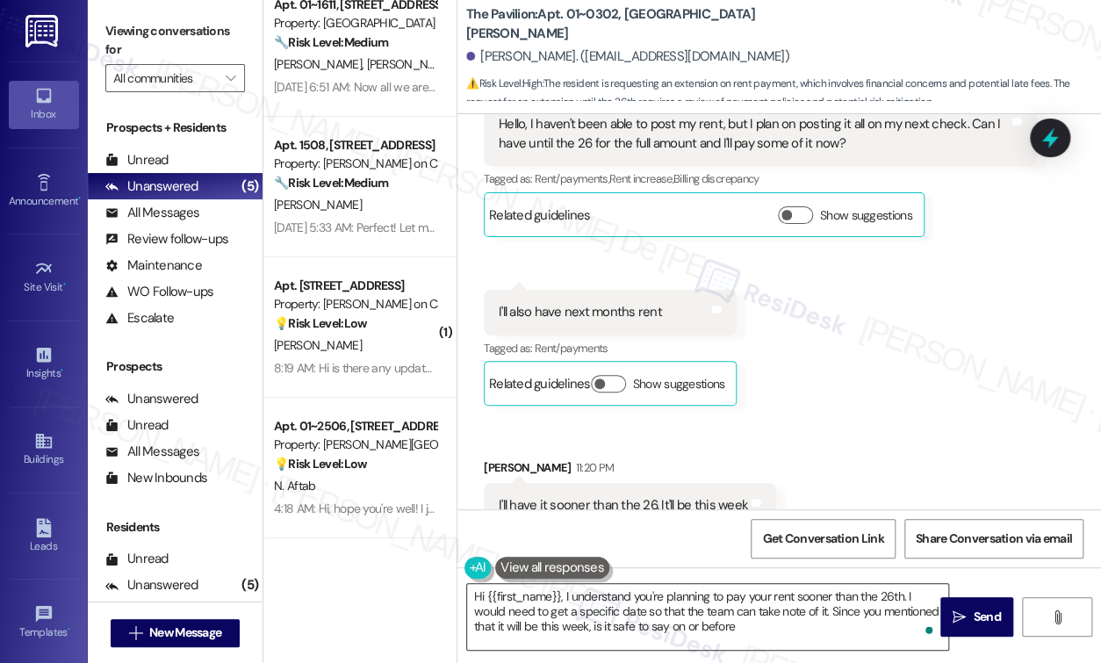
click at [774, 620] on textarea "Hi {{first_name}}, I understand you're planning to pay your rent sooner than th…" at bounding box center [707, 617] width 481 height 66
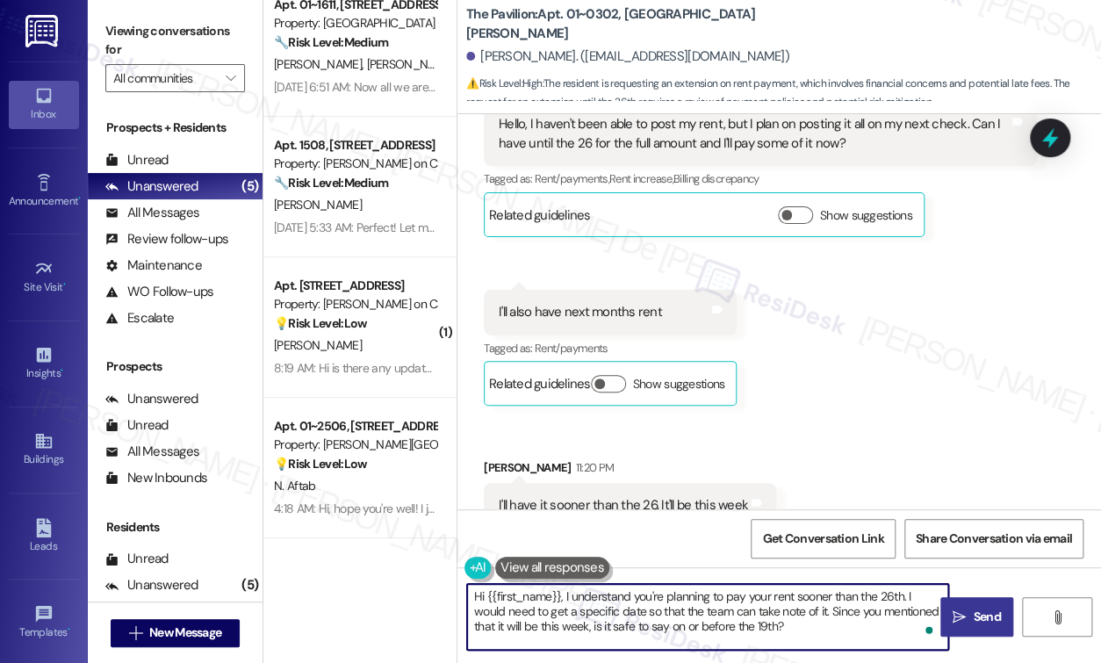
type textarea "Hi {{first_name}}, I understand you're planning to pay your rent sooner than th…"
click at [986, 608] on span "Send" at bounding box center [985, 616] width 27 height 18
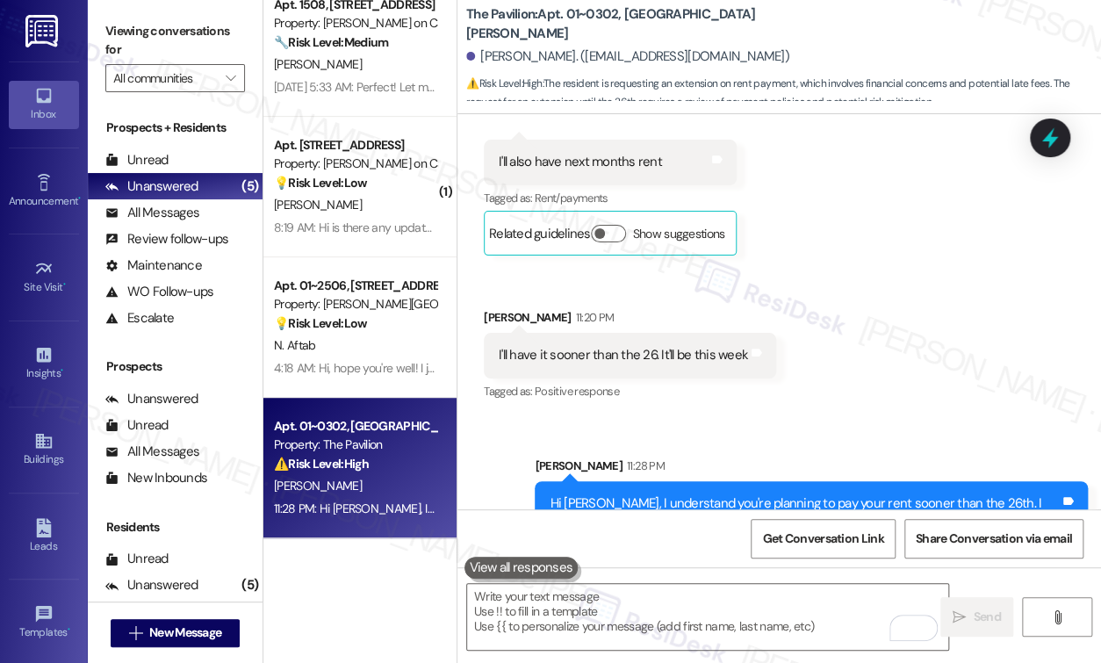
scroll to position [10393, 0]
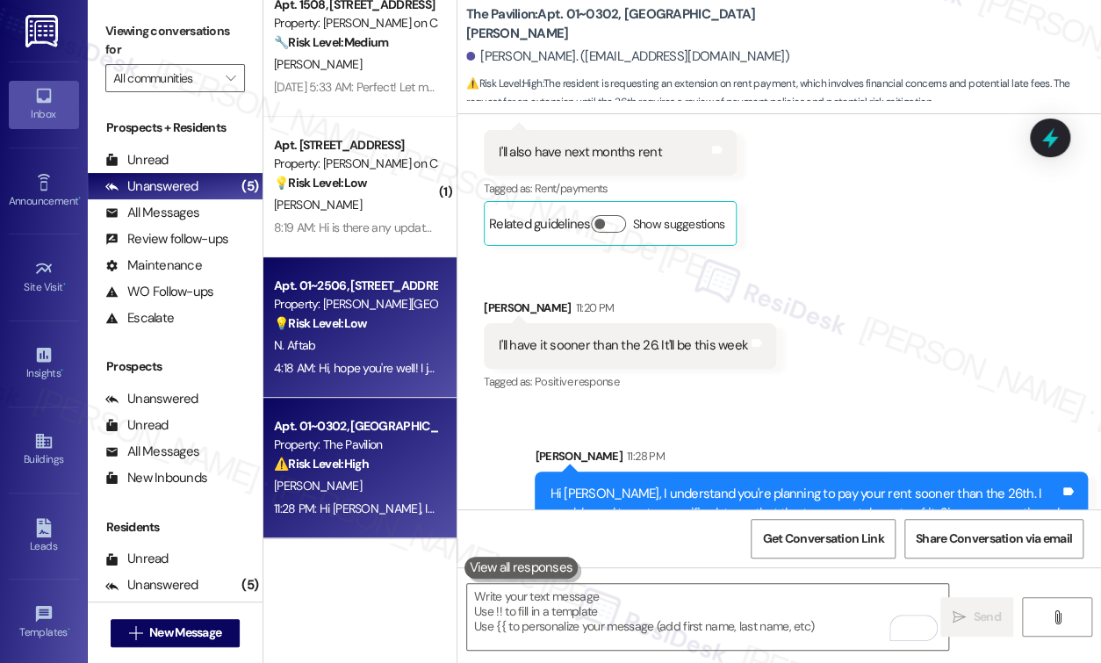
click at [334, 348] on div "N. Aftab" at bounding box center [355, 345] width 166 height 22
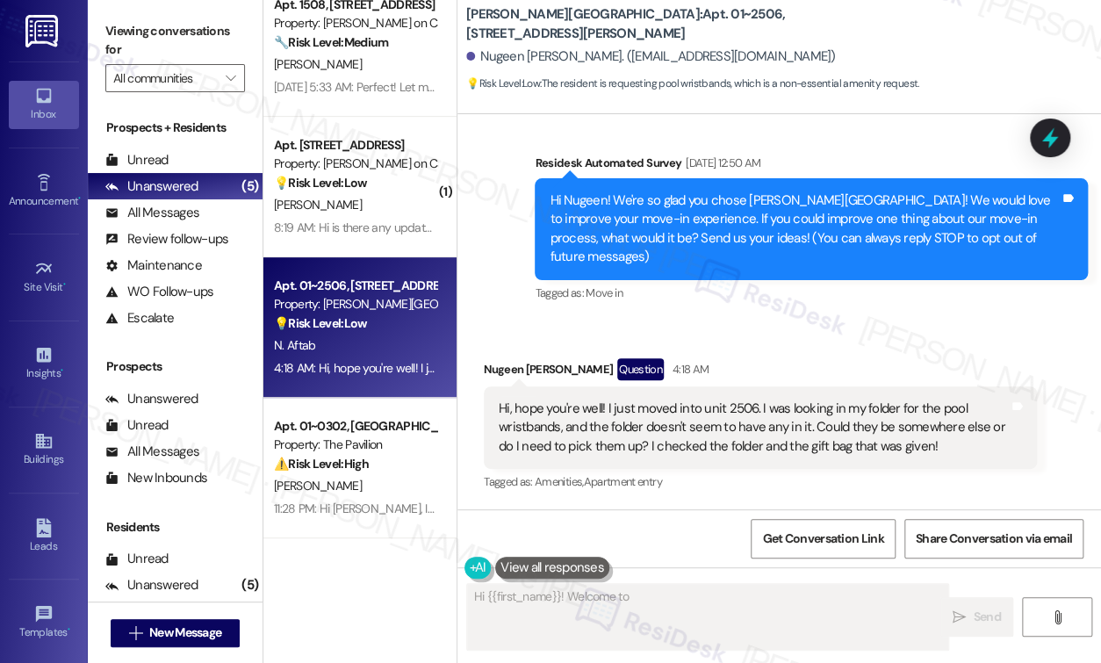
scroll to position [98, 0]
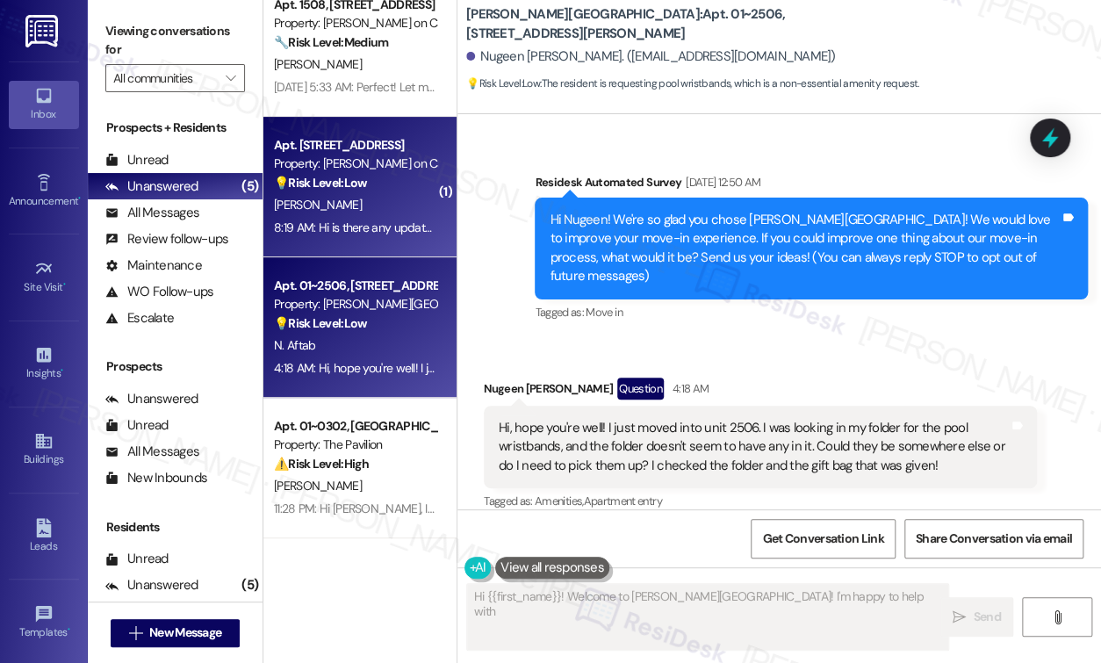
type textarea "Hi {{first_name}}! Welcome to Kingsbury Plaza! I'm happy to help with this"
click at [312, 180] on strong "💡 Risk Level: Low" at bounding box center [320, 183] width 93 height 16
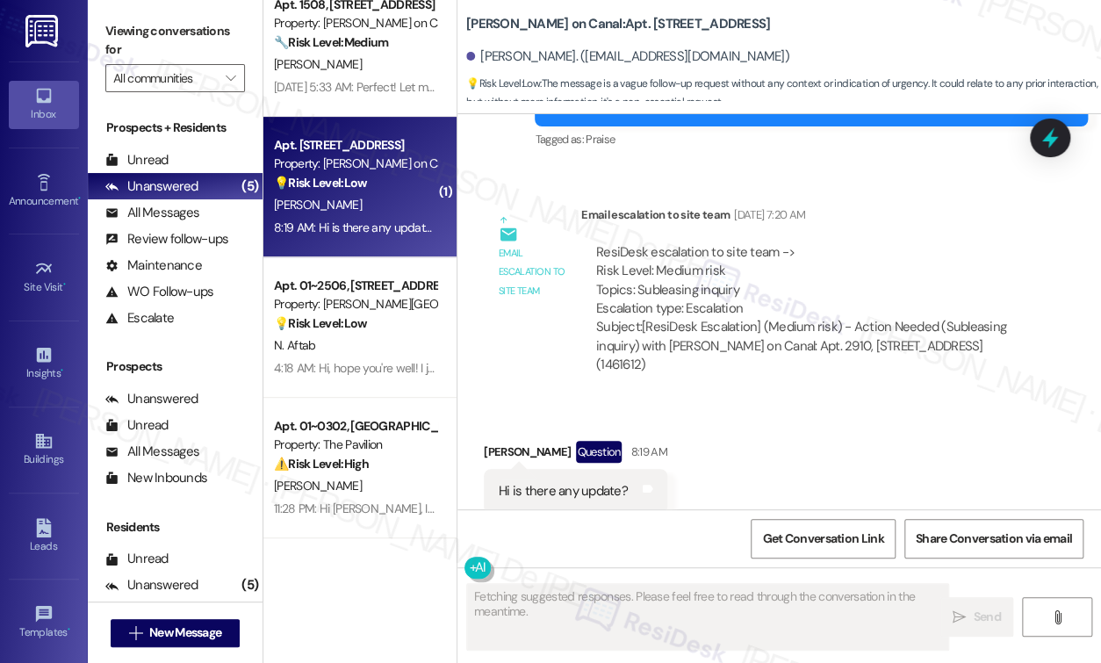
scroll to position [1514, 0]
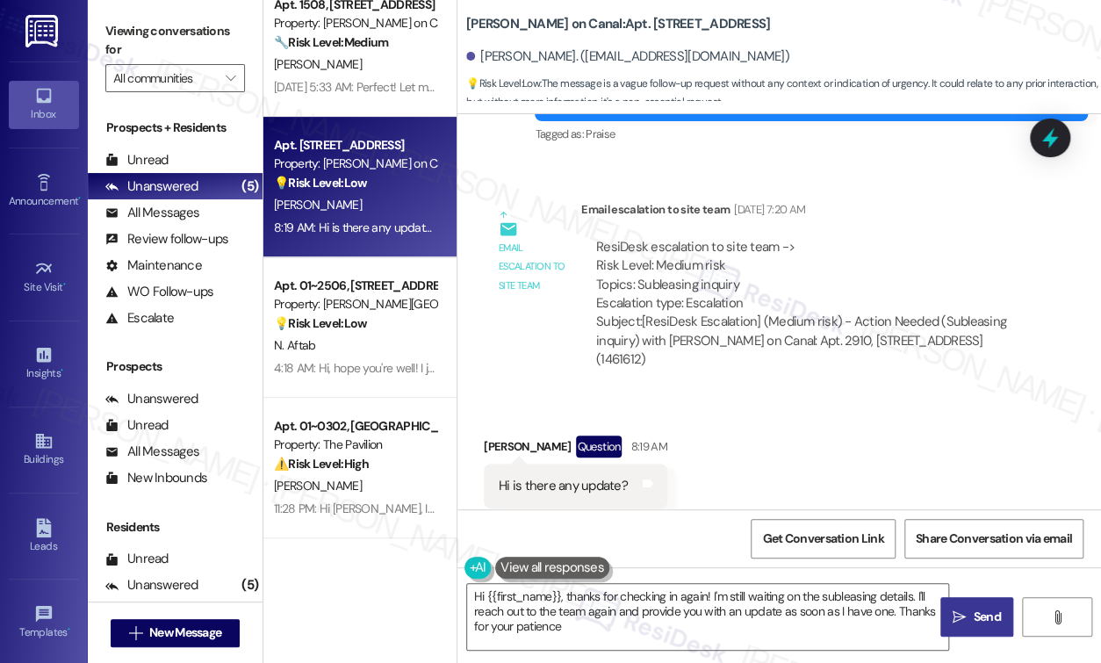
type textarea "Hi {{first_name}}, thanks for checking in again! I'm still waiting on the suble…"
click at [815, 538] on span "Get Conversation Link" at bounding box center [822, 538] width 121 height 18
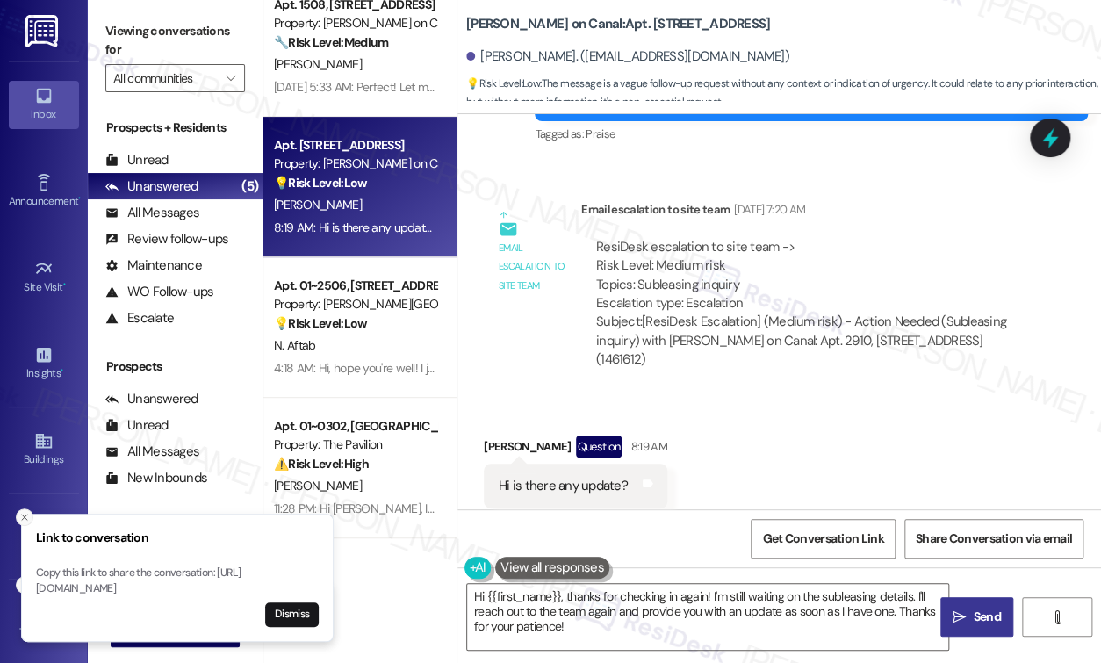
click at [25, 512] on icon "Close toast" at bounding box center [24, 517] width 11 height 11
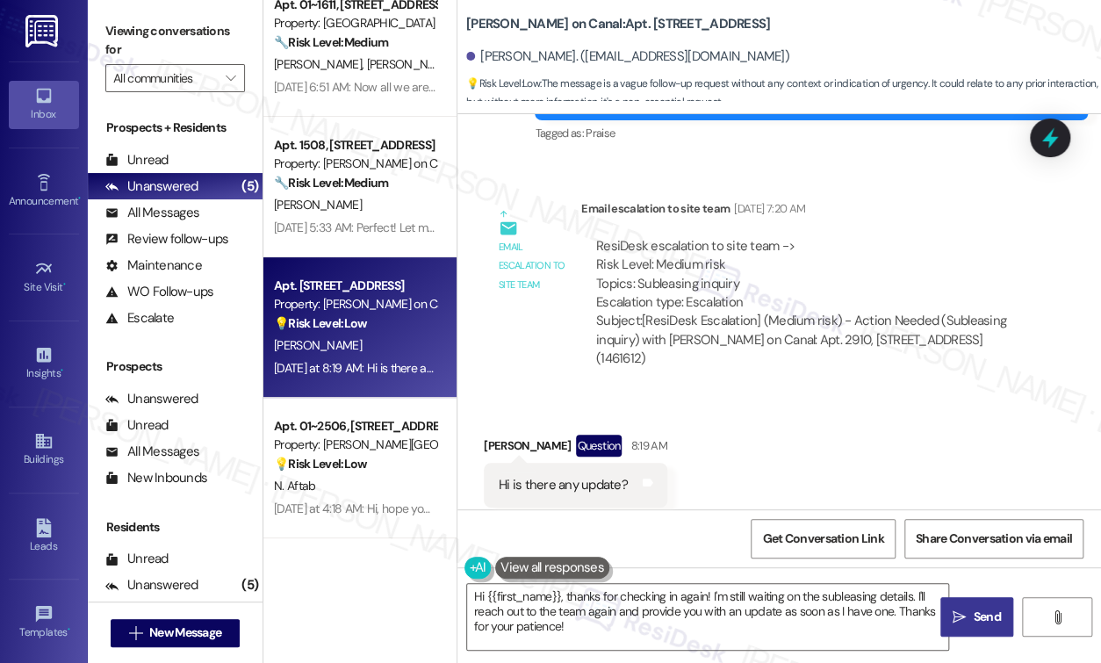
scroll to position [24, 0]
click at [818, 549] on span "Get Conversation Link" at bounding box center [822, 539] width 128 height 38
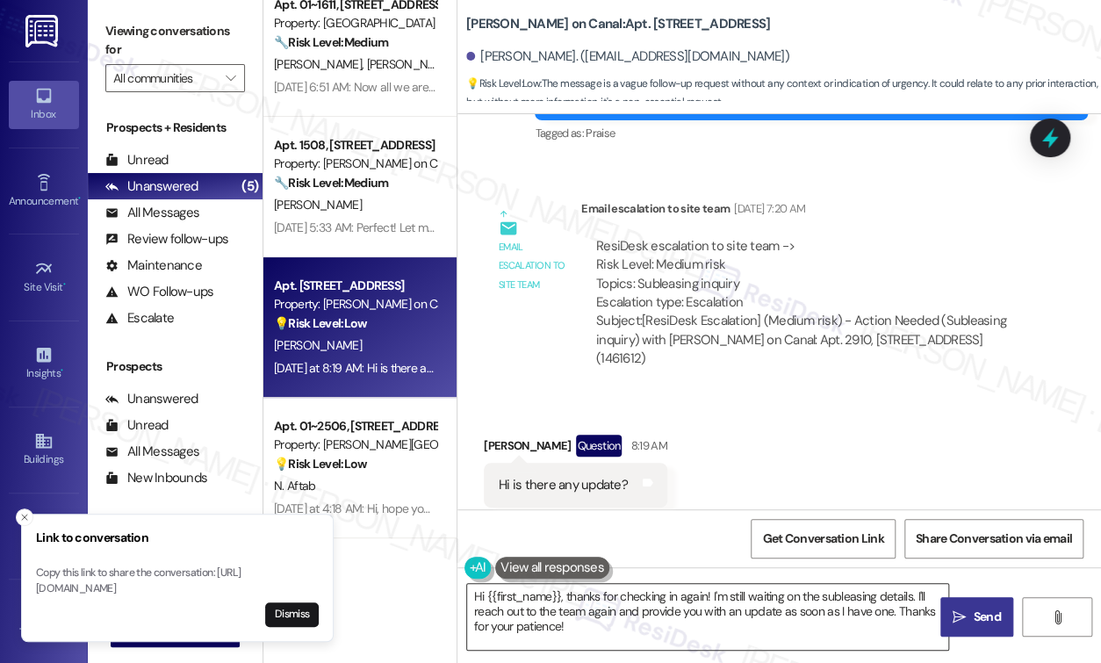
click at [628, 625] on textarea "Hi {{first_name}}, thanks for checking in again! I'm still waiting on the suble…" at bounding box center [707, 617] width 481 height 66
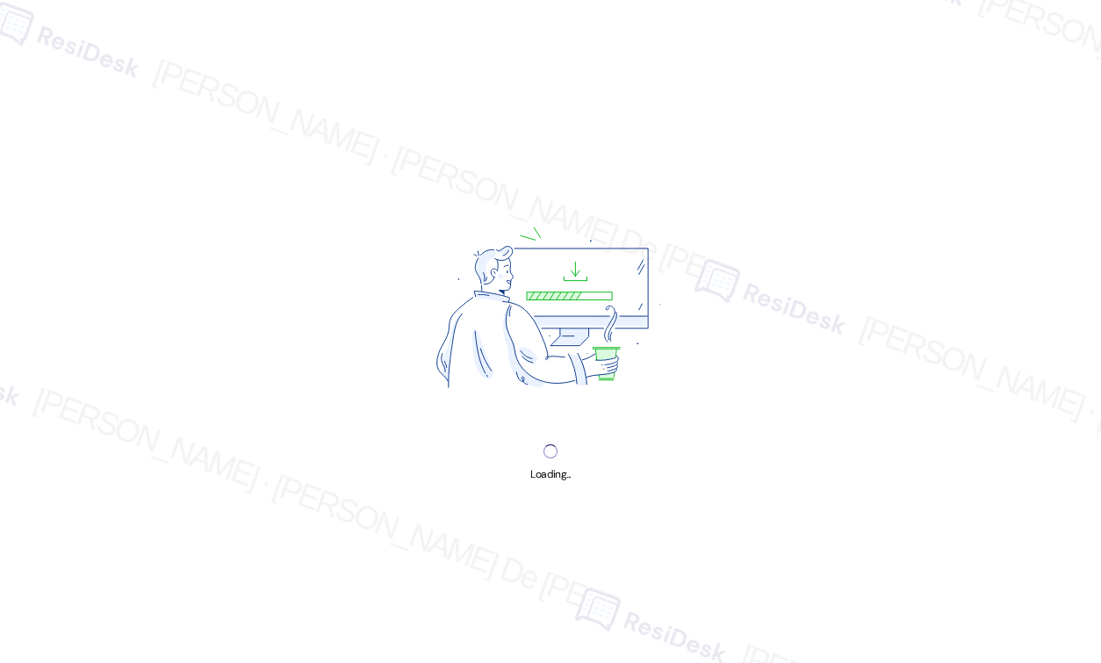
select select "English"
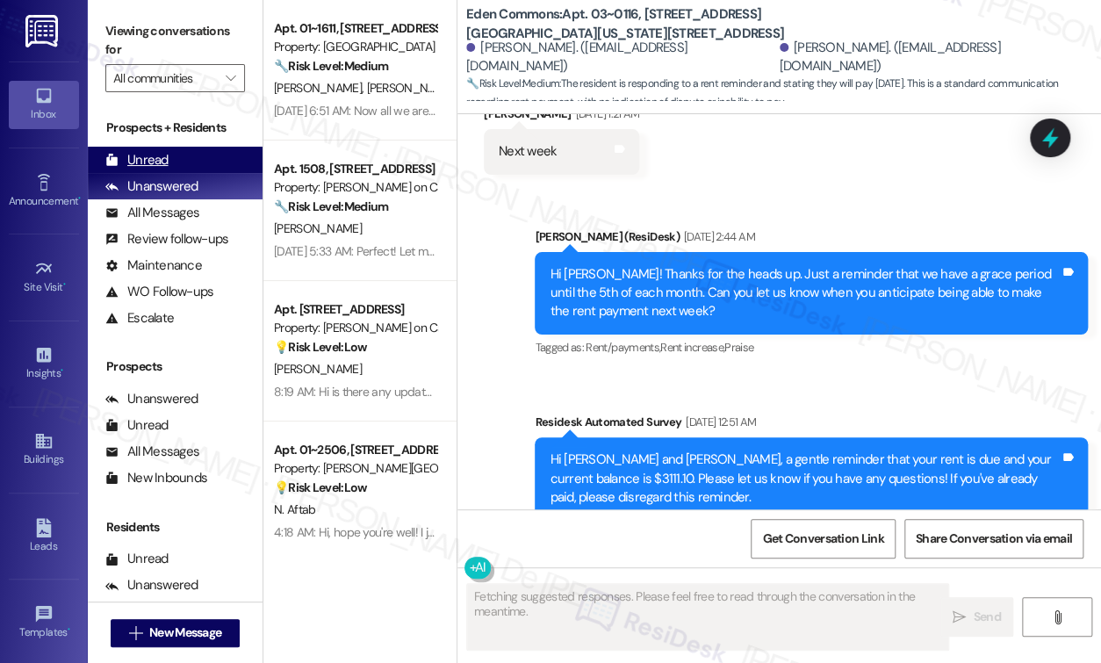
scroll to position [12463, 0]
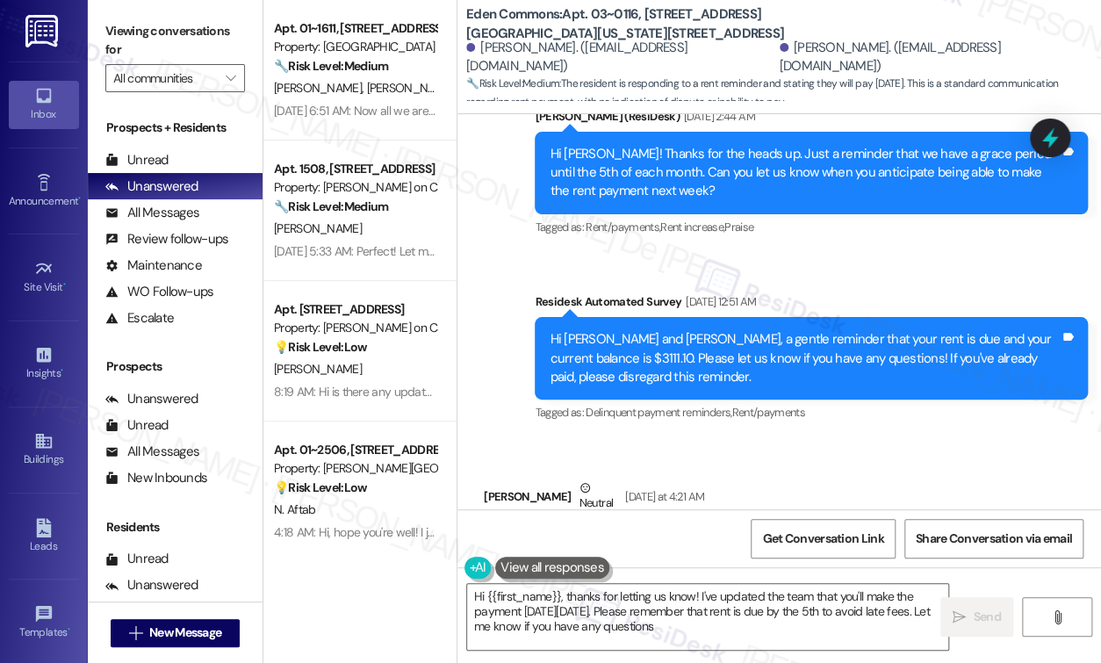
type textarea "Hi {{first_name}}, thanks for letting us know! I've updated the team that you'l…"
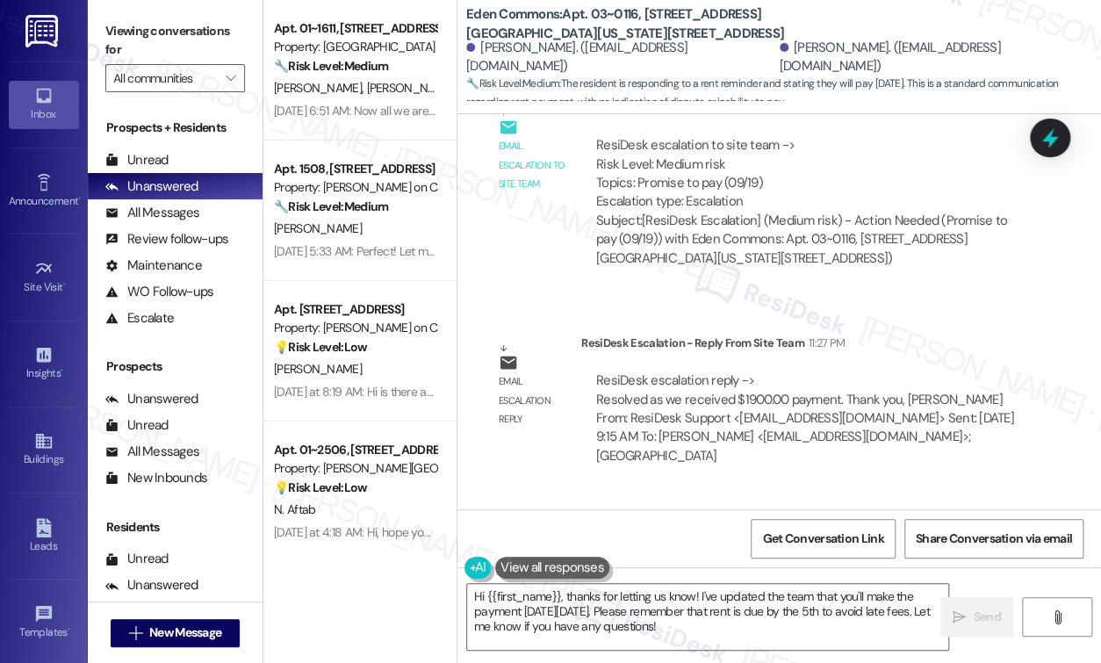
scroll to position [13527, 0]
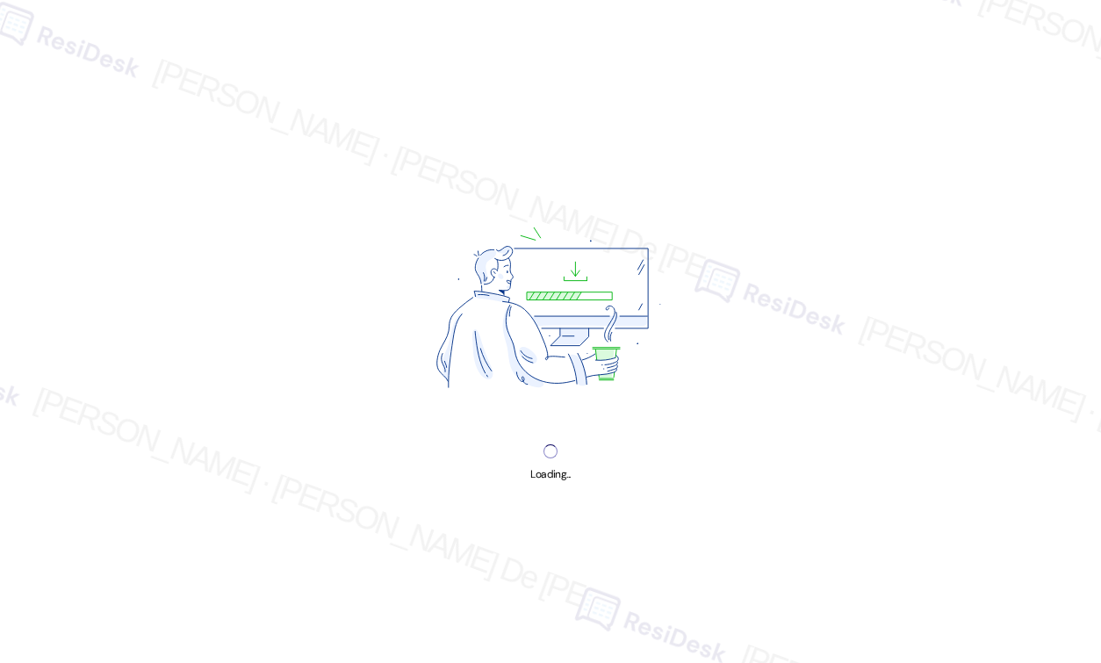
select select "English"
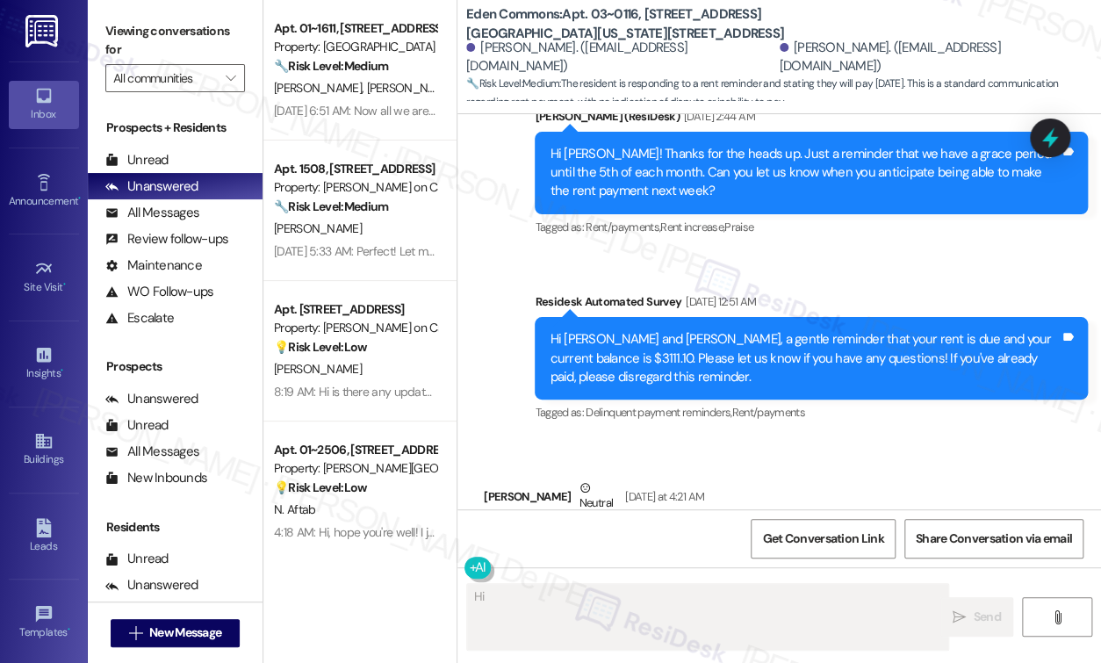
scroll to position [12932, 0]
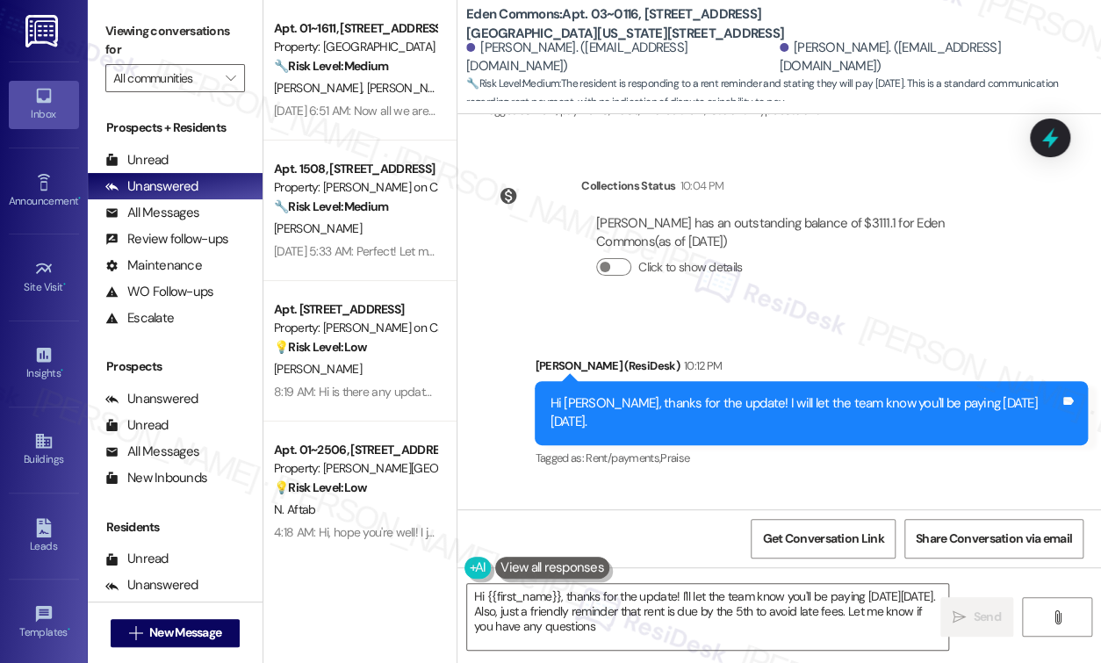
type textarea "Hi {{first_name}}, thanks for the update! I'll let the team know you'll be payi…"
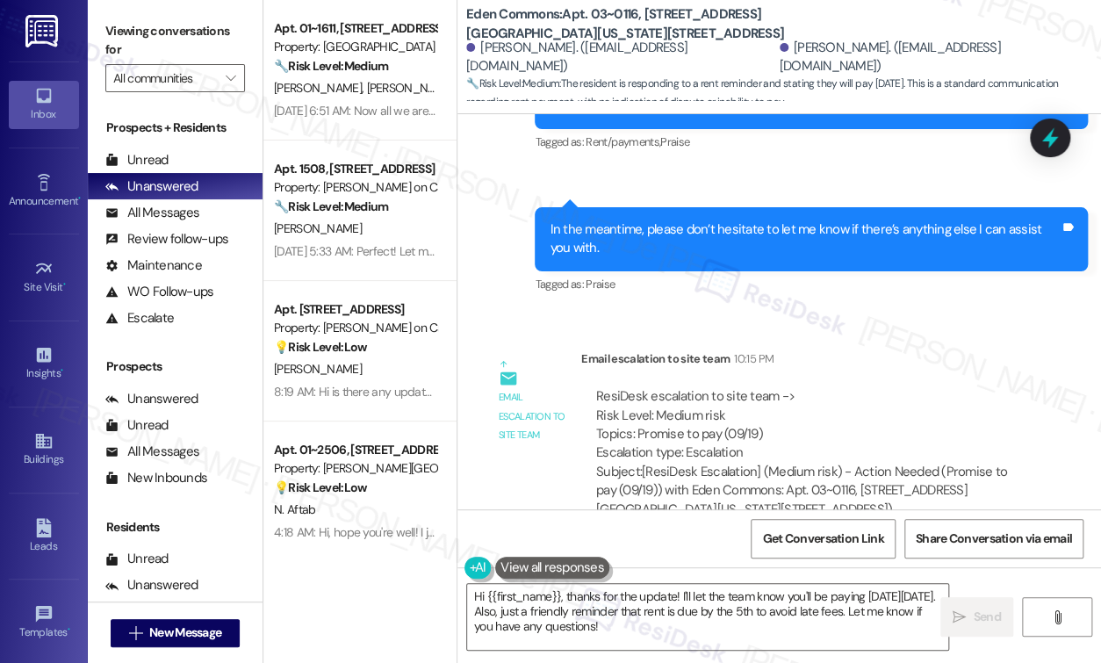
scroll to position [13367, 0]
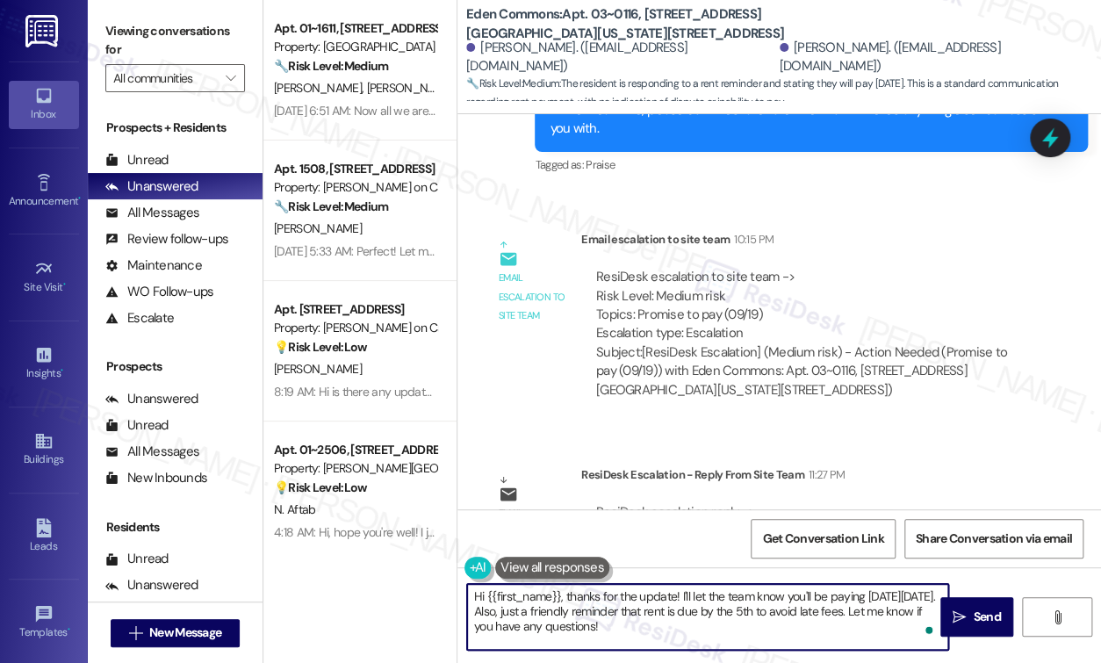
drag, startPoint x: 559, startPoint y: 597, endPoint x: 558, endPoint y: 616, distance: 19.3
click at [487, 601] on textarea "Hi {{first_name}}, thanks for the update! I'll let the team know you'll be payi…" at bounding box center [707, 617] width 481 height 66
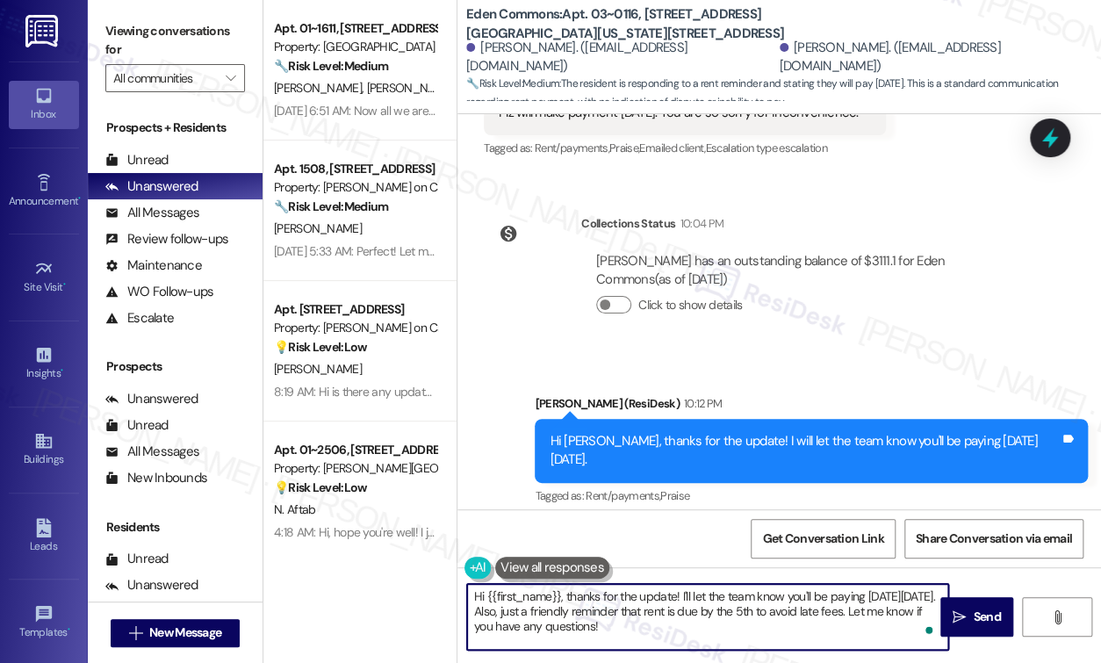
scroll to position [12899, 0]
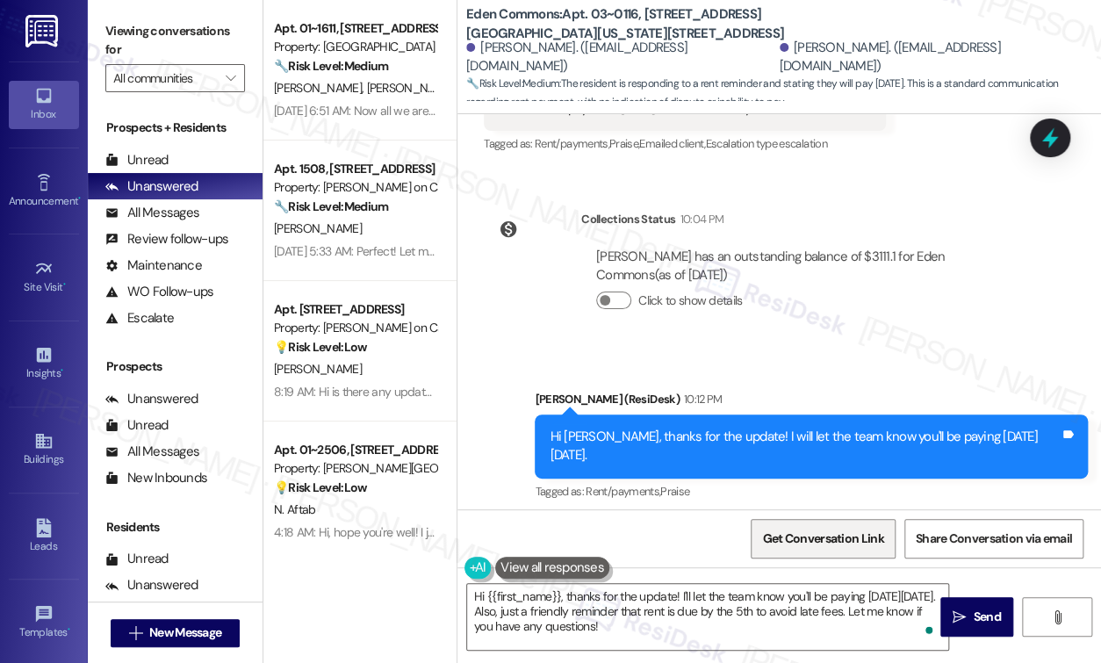
click at [795, 529] on span "Get Conversation Link" at bounding box center [822, 538] width 121 height 18
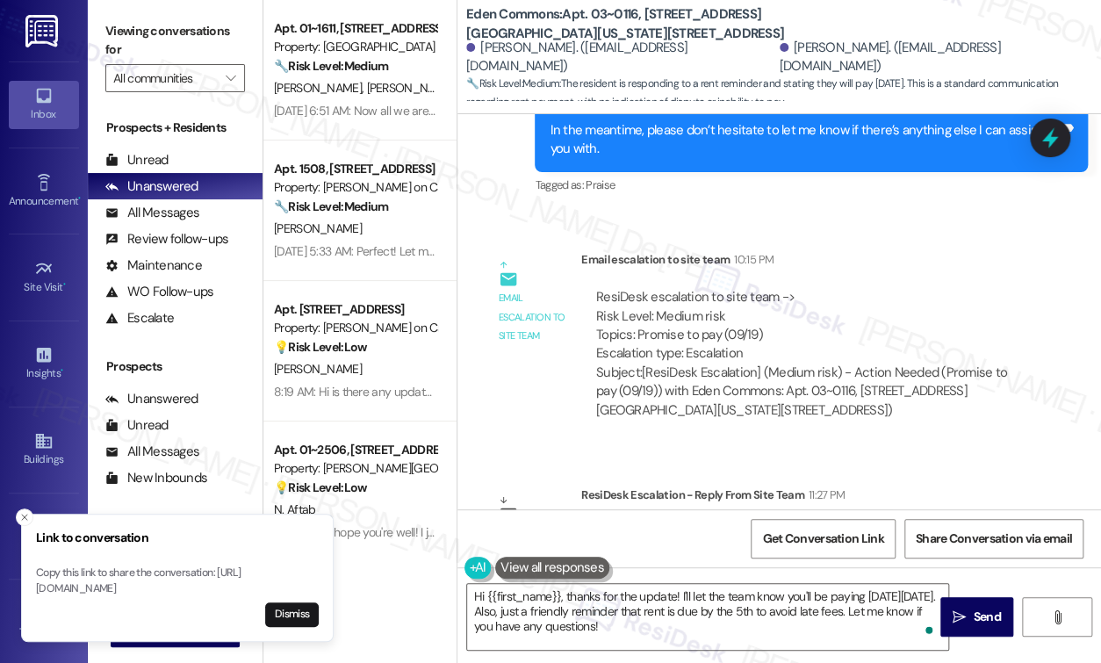
scroll to position [13367, 0]
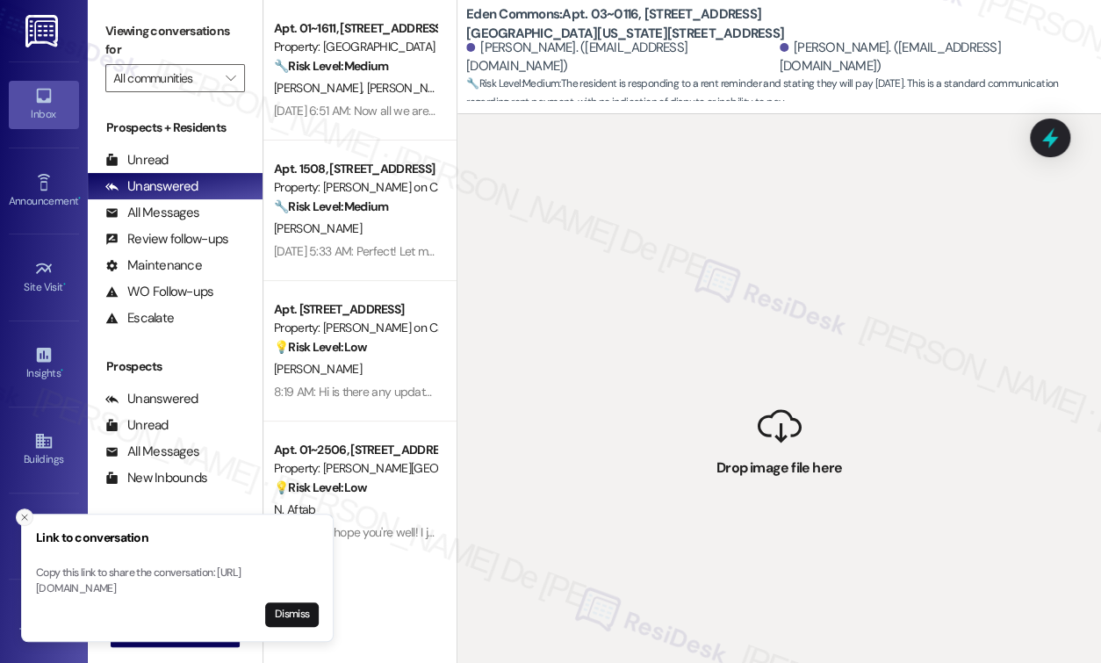
click at [28, 512] on icon "Close toast" at bounding box center [24, 517] width 11 height 11
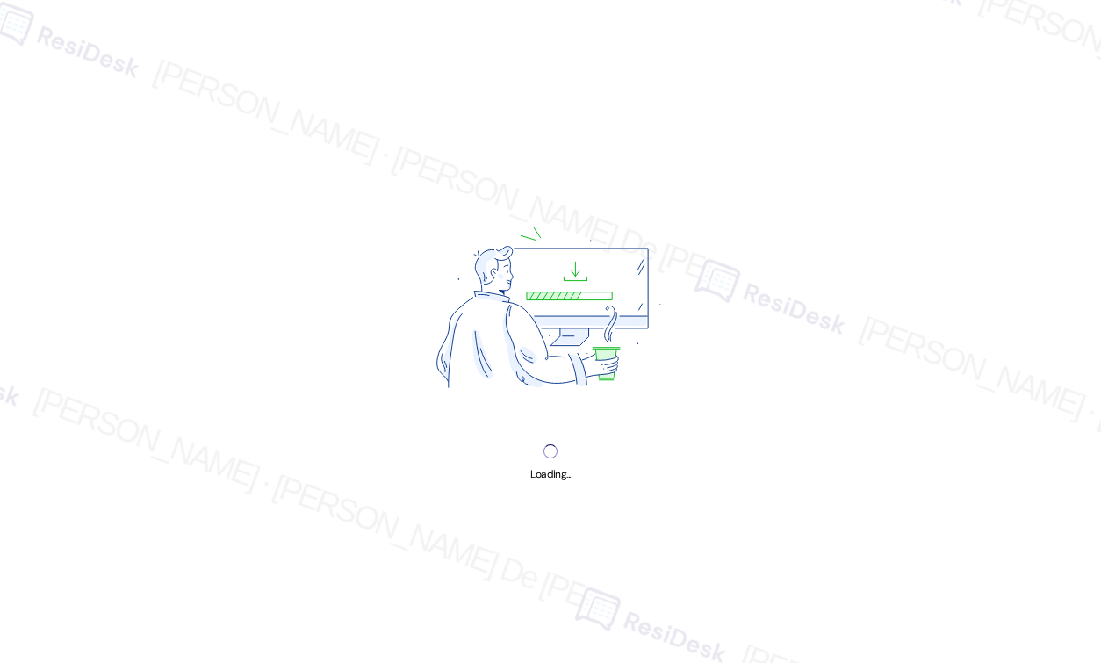
select select "English"
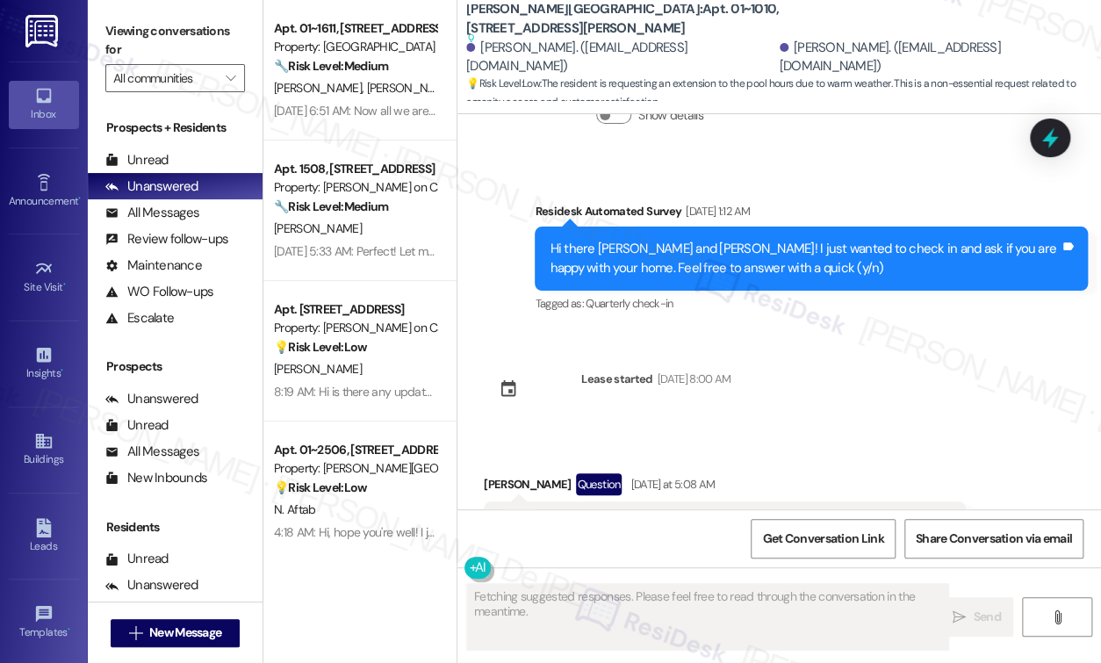
scroll to position [5653, 0]
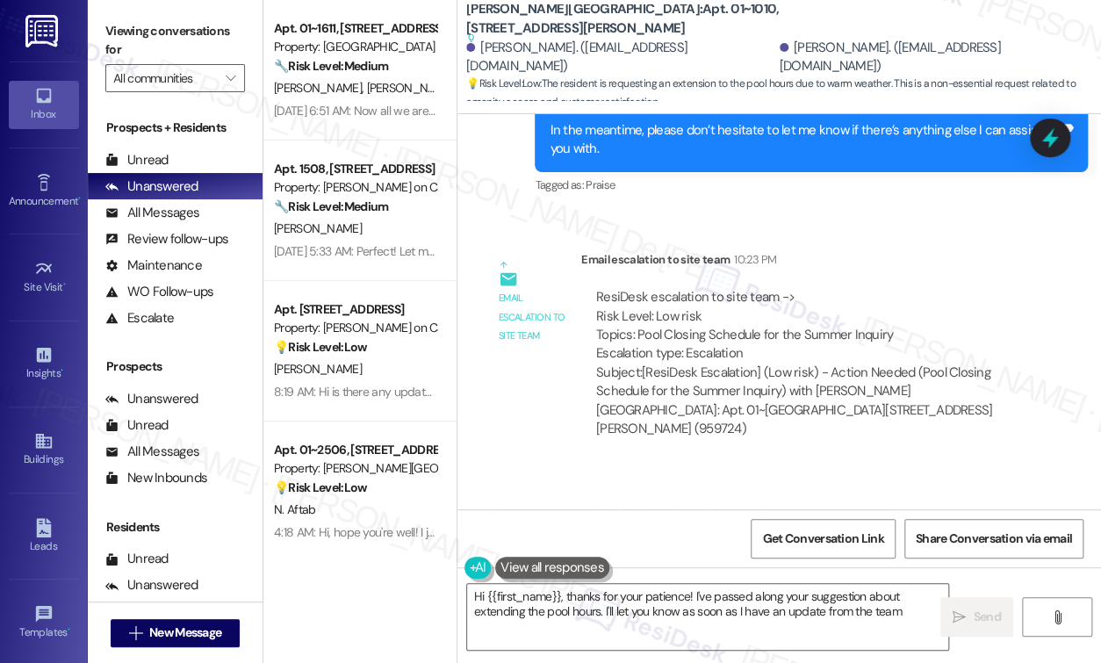
type textarea "Hi {{first_name}}, thanks for your patience! I've passed along your suggestion …"
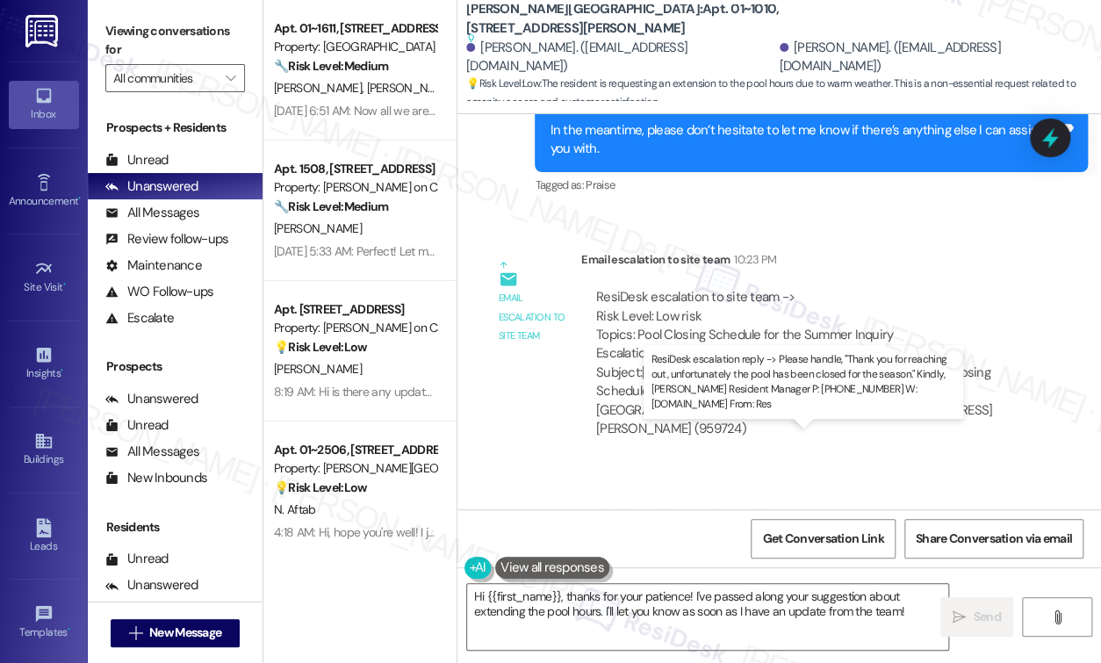
click at [692, 542] on div "ResiDesk escalation reply -> Please handle, "Thank you for reaching out, unfort…" at bounding box center [805, 579] width 418 height 74
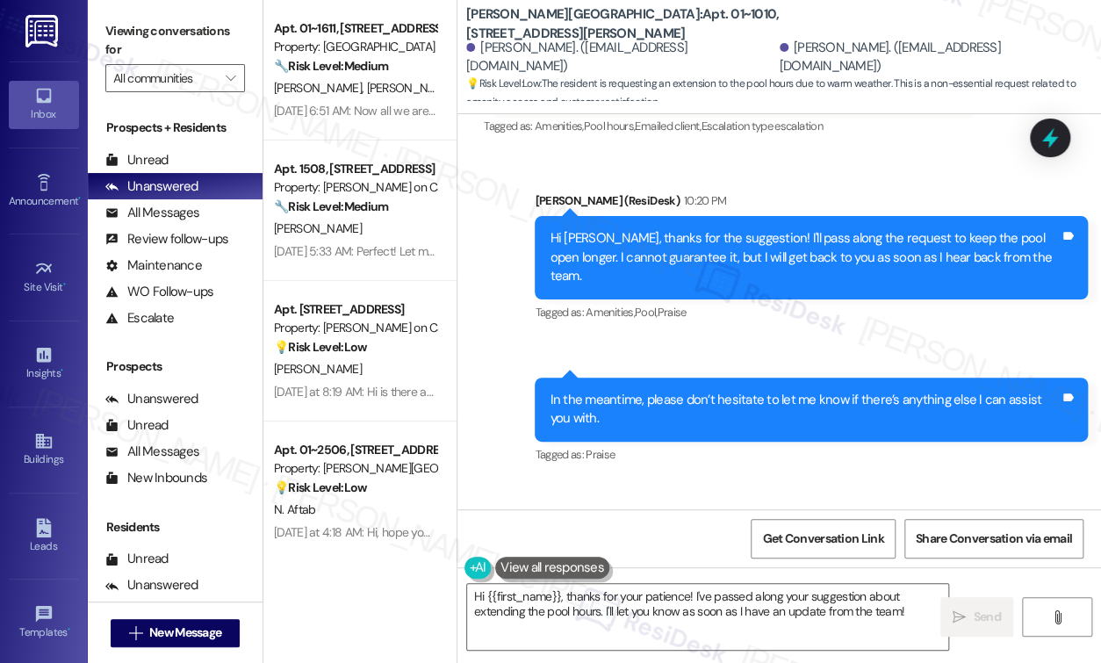
scroll to position [5835, 0]
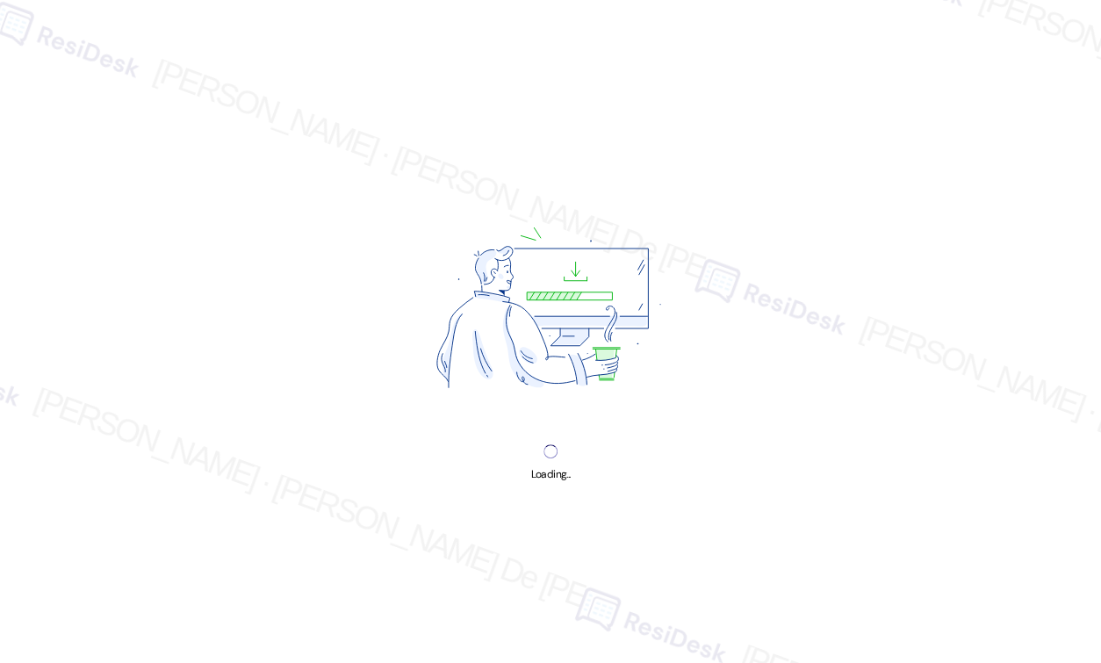
select select "English"
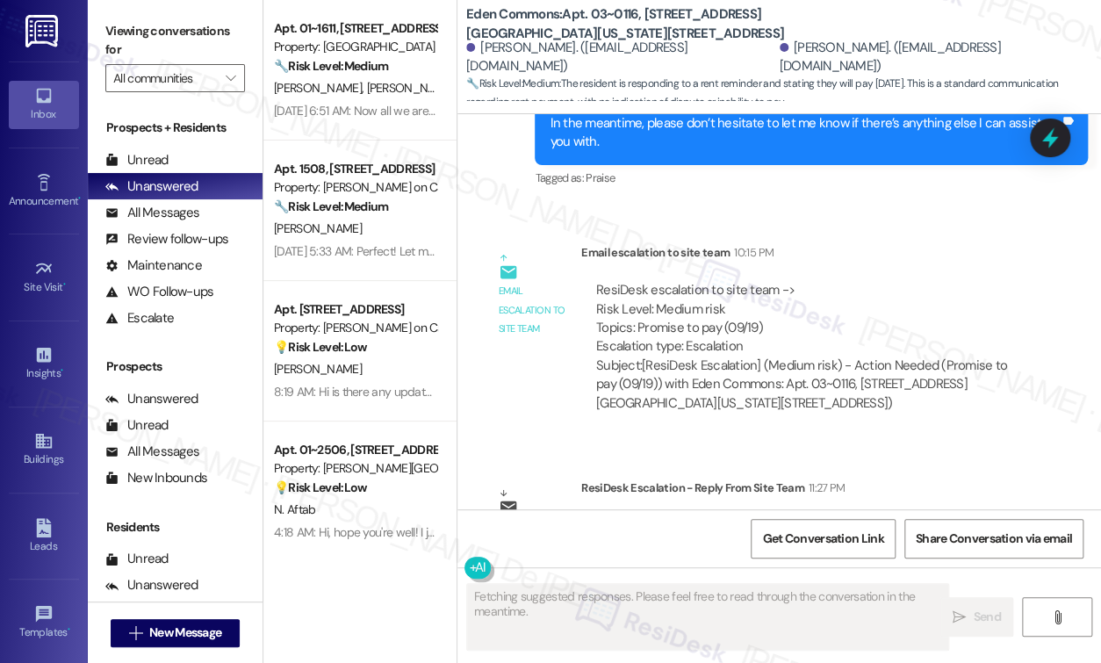
scroll to position [13367, 0]
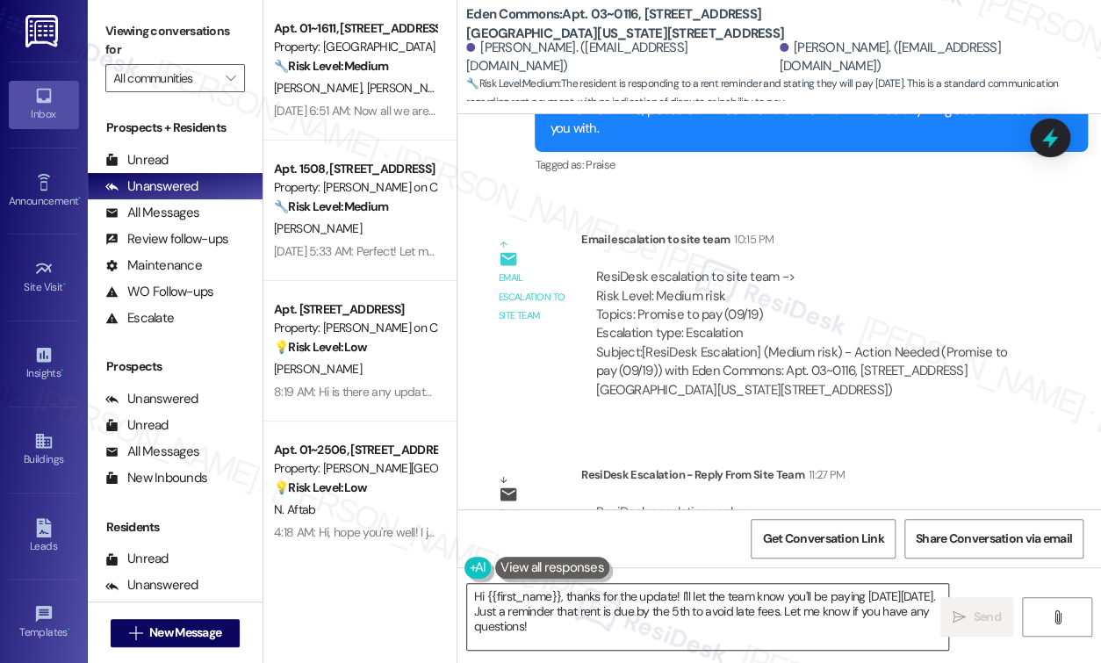
click at [564, 598] on textarea "Hi {{first_name}}, thanks for the update! I'll let the team know you'll be payi…" at bounding box center [707, 617] width 481 height 66
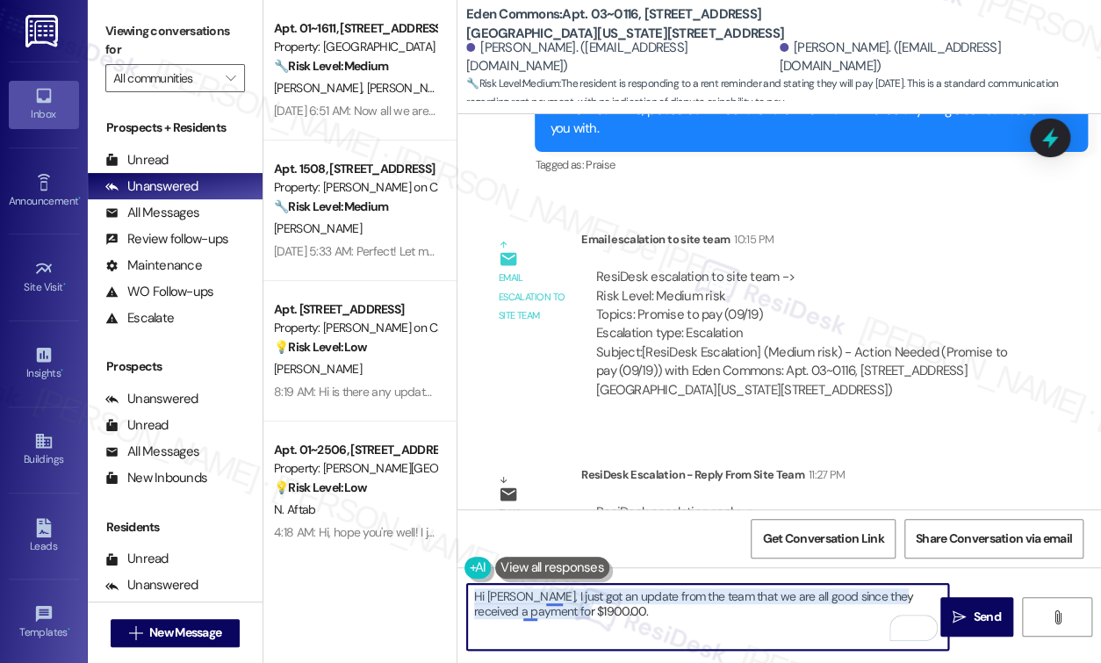
click at [549, 596] on textarea "Hi [PERSON_NAME], I just got an update from the team that we are all good since…" at bounding box center [707, 617] width 481 height 66
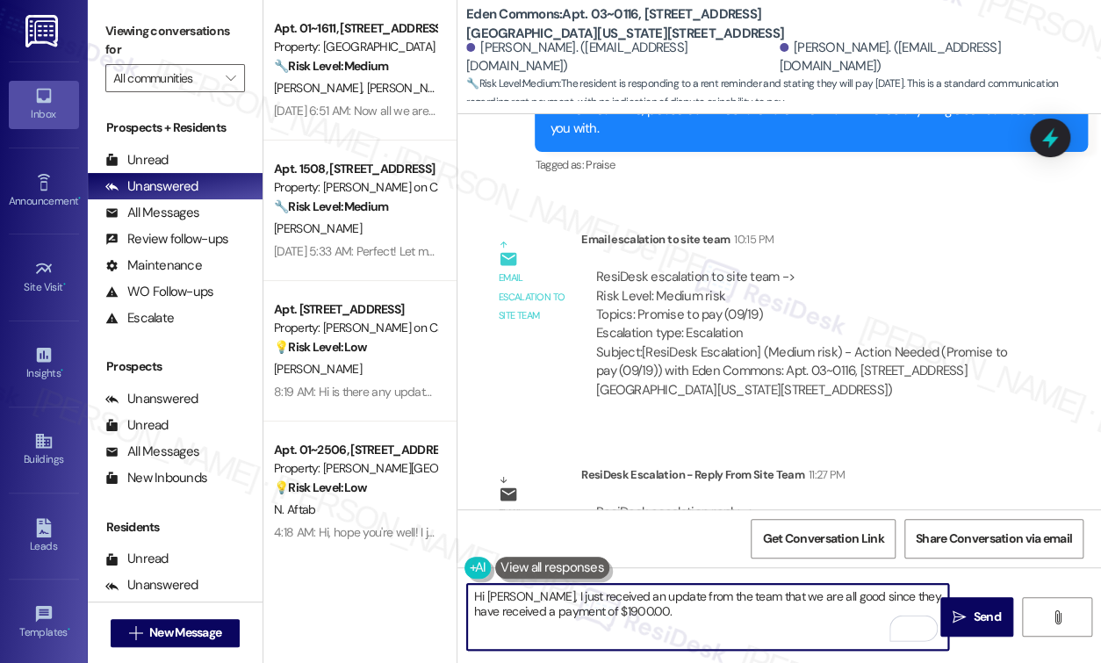
click at [680, 615] on textarea "Hi [PERSON_NAME], I just received an update from the team that we are all good …" at bounding box center [707, 617] width 481 height 66
click at [483, 599] on textarea "Hi [PERSON_NAME], I just received an update from the team that we are all good …" at bounding box center [707, 617] width 481 height 66
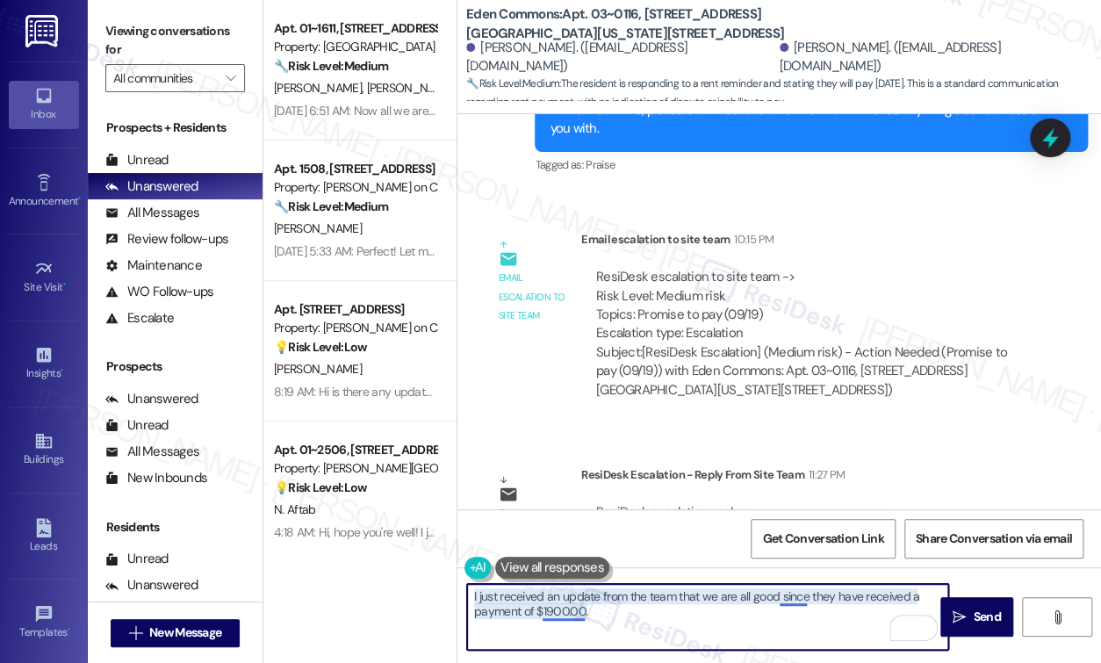
click at [796, 594] on textarea "I just received an update from the team that we are all good since they have re…" at bounding box center [707, 617] width 481 height 66
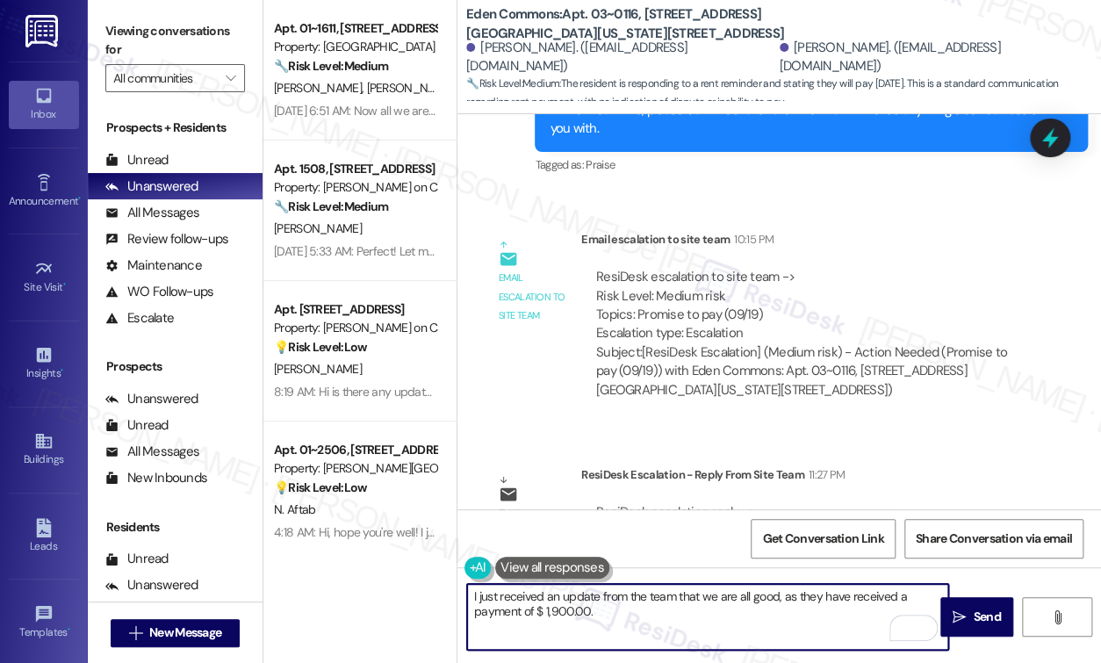
click at [617, 606] on textarea "I just received an update from the team that we are all good, as they have rece…" at bounding box center [707, 617] width 481 height 66
paste textarea "Please don’t hesitate to let me know if there’s anything I can help you with."
type textarea "I just received an update from the team that we are all good, as they have rece…"
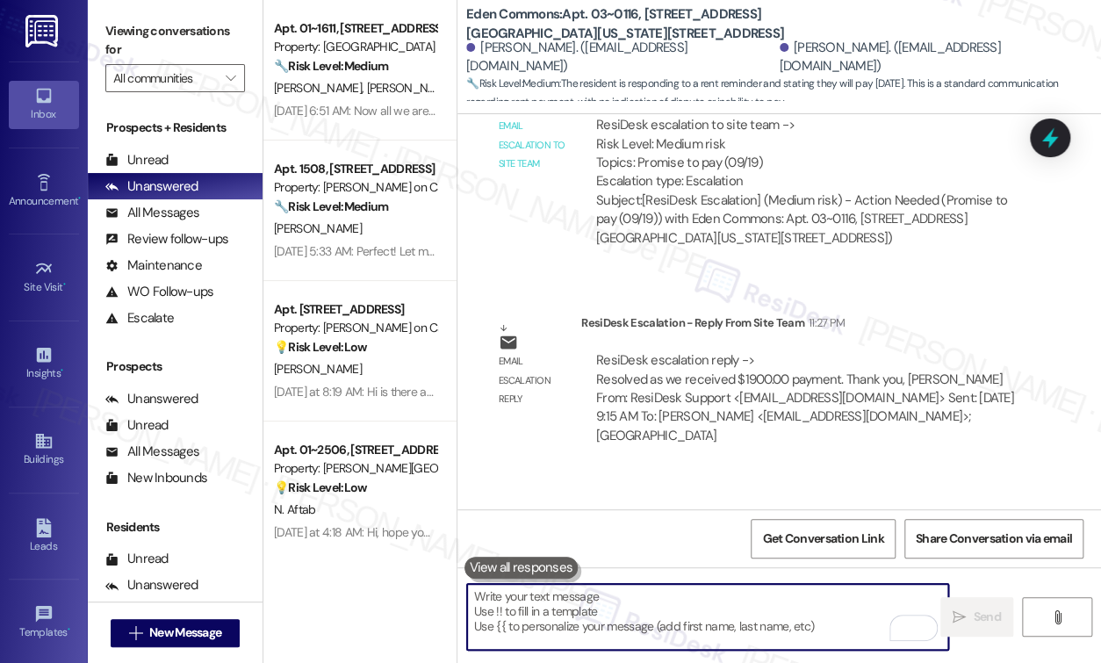
scroll to position [13527, 0]
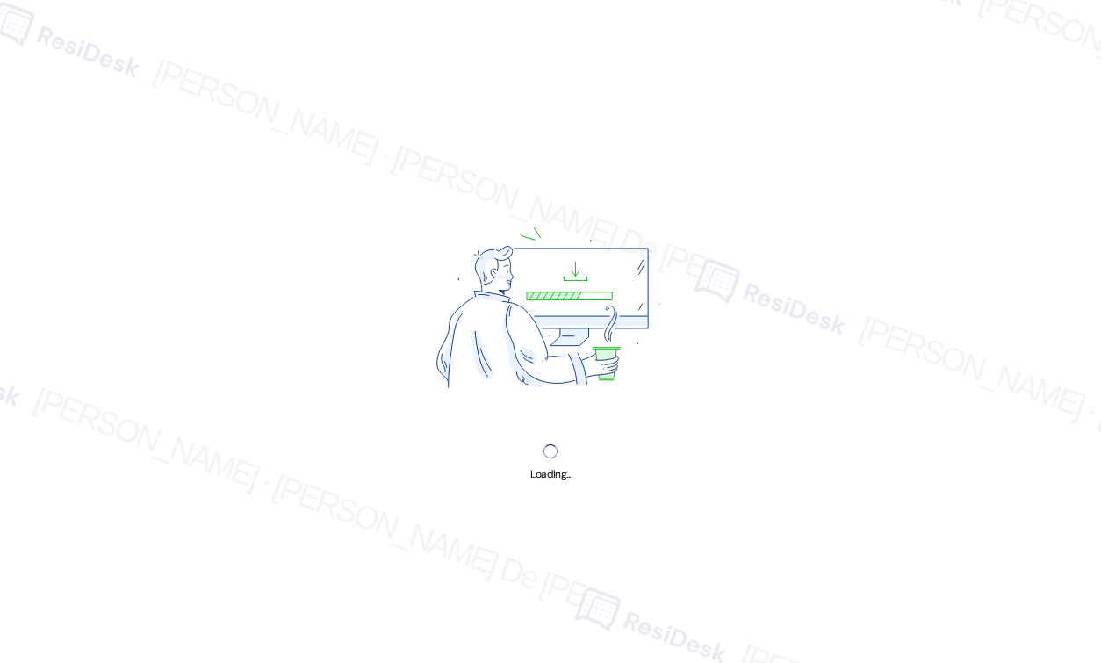
select select "English"
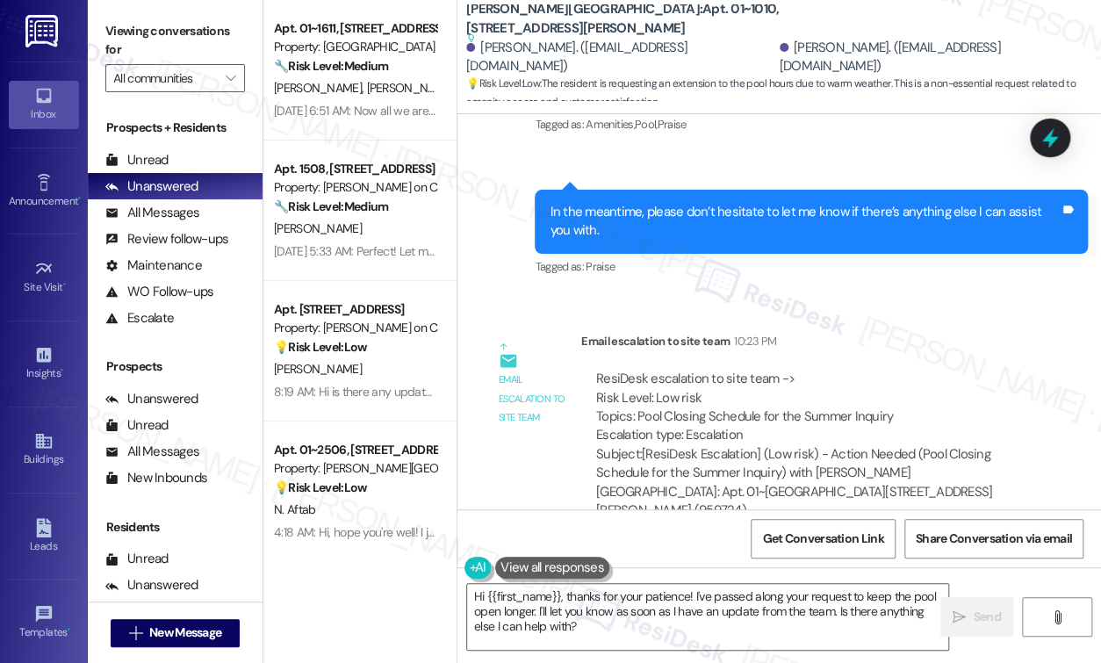
scroll to position [5675, 0]
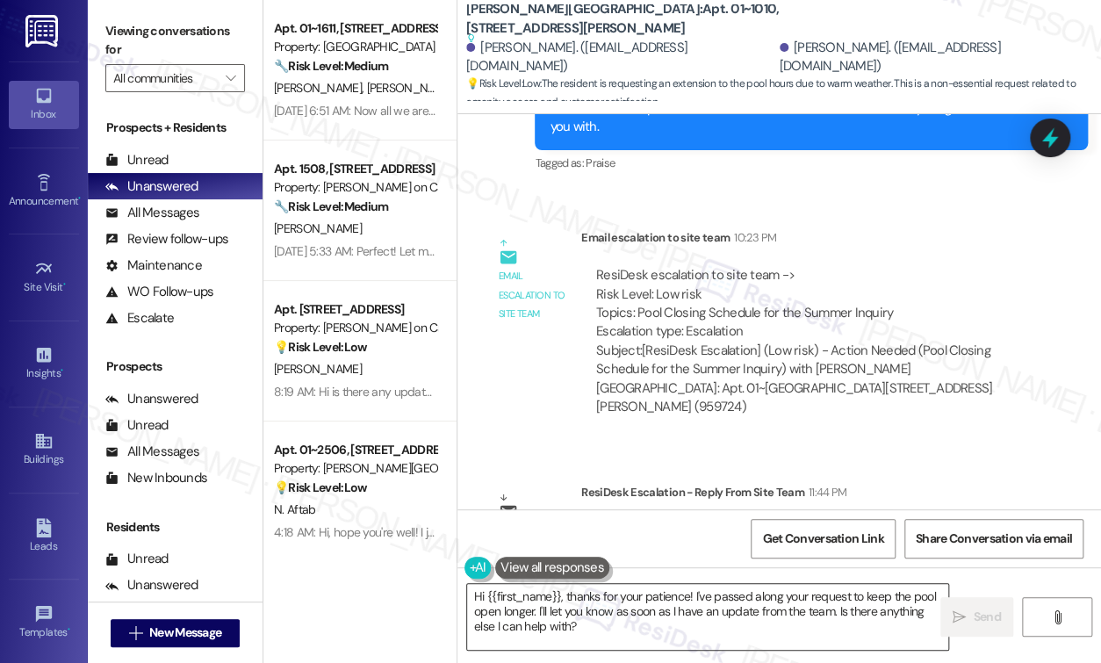
click at [580, 618] on textarea "Hi {{first_name}}, thanks for your patience! I've passed along your request to …" at bounding box center [707, 617] width 481 height 66
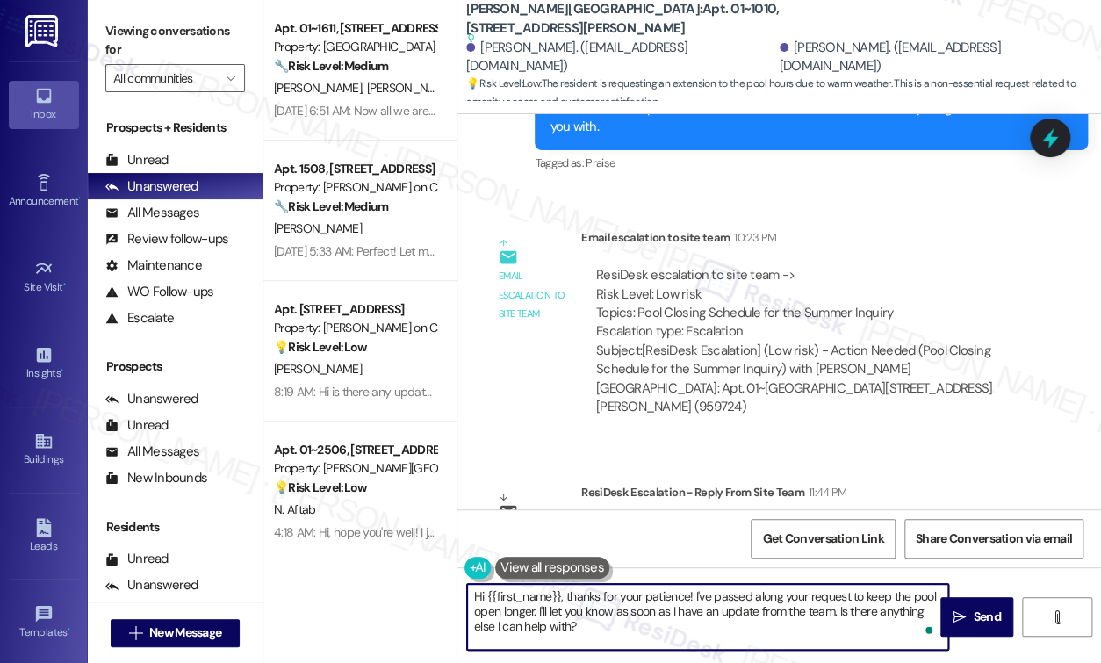
click at [537, 625] on textarea "Hi {{first_name}}, thanks for your patience! I've passed along your request to …" at bounding box center [707, 617] width 481 height 66
drag, startPoint x: 565, startPoint y: 597, endPoint x: 397, endPoint y: 590, distance: 168.7
click at [411, 592] on div "Apt. 01~1611, [STREET_ADDRESS][GEOGRAPHIC_DATA][US_STATE][STREET_ADDRESS] Prope…" at bounding box center [681, 331] width 837 height 663
click at [600, 598] on textarea "Thanks for your patience! I've passed along your request to keep the pool open …" at bounding box center [707, 617] width 481 height 66
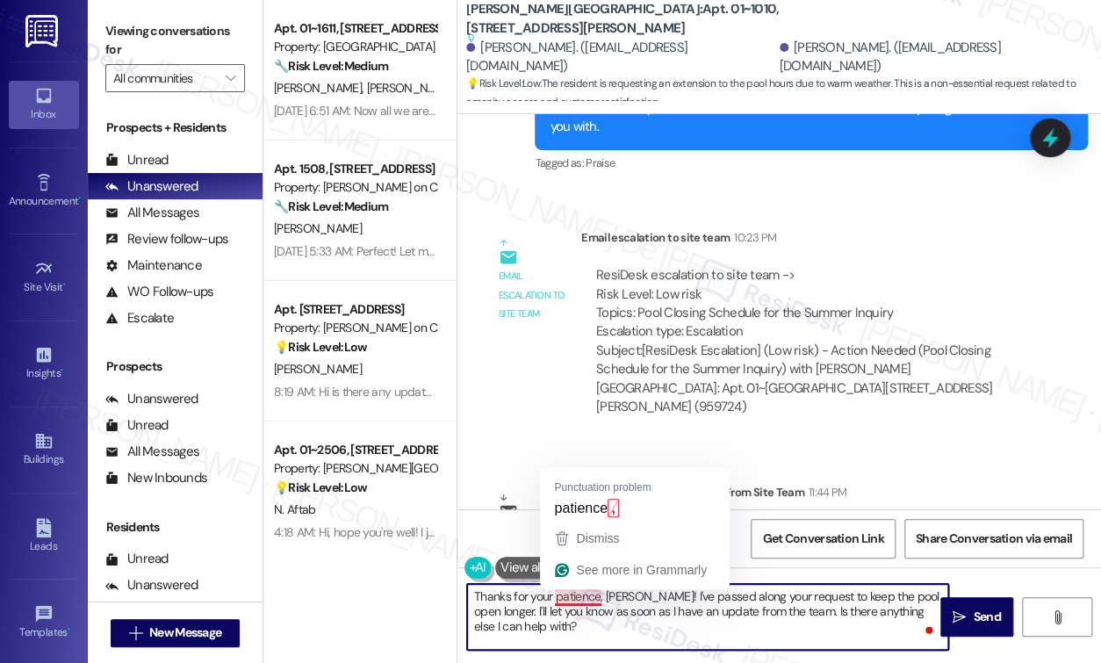
click at [571, 594] on textarea "Thanks for your patience, [PERSON_NAME]! I've passed along your request to keep…" at bounding box center [707, 617] width 481 height 66
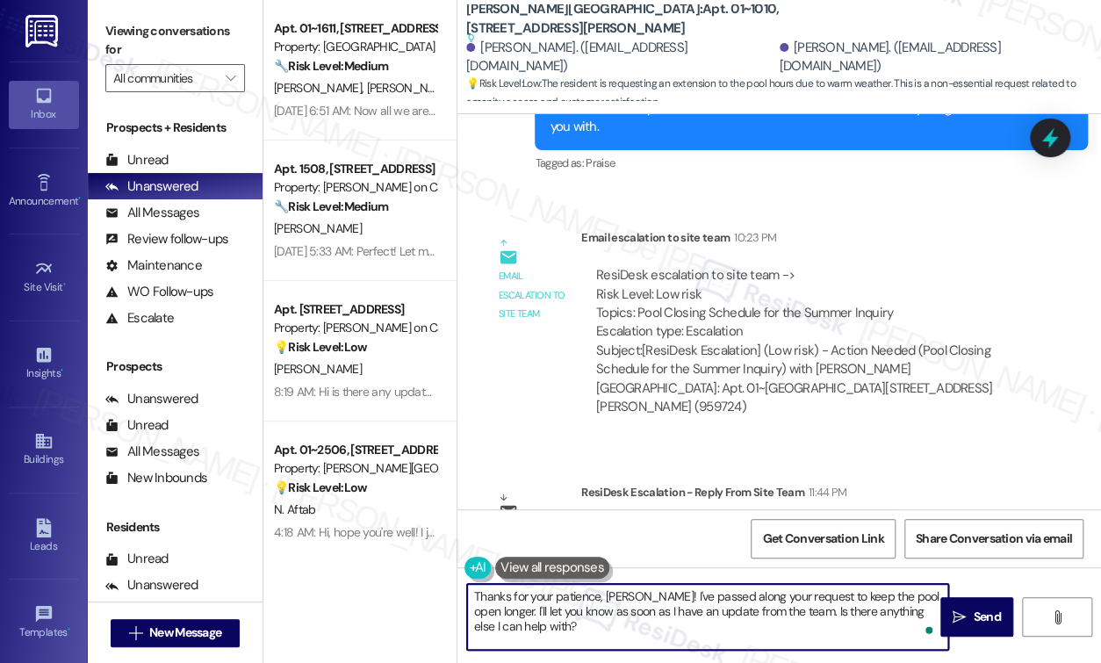
click at [713, 600] on textarea "Thanks for your patience, Jared! I've passed along your request to keep the poo…" at bounding box center [707, 617] width 481 height 66
click at [569, 618] on textarea "Thanks for your patience, Jared! I've passed along your request to keep the poo…" at bounding box center [707, 617] width 481 height 66
click at [809, 600] on textarea "Thanks for your patience, Jared! I've passed along your request to keep the poo…" at bounding box center [707, 617] width 481 height 66
click at [663, 621] on textarea "Thanks for your patience, Jared! I've passed along your request to keep the poo…" at bounding box center [707, 617] width 481 height 66
drag, startPoint x: 625, startPoint y: 628, endPoint x: 642, endPoint y: 602, distance: 31.2
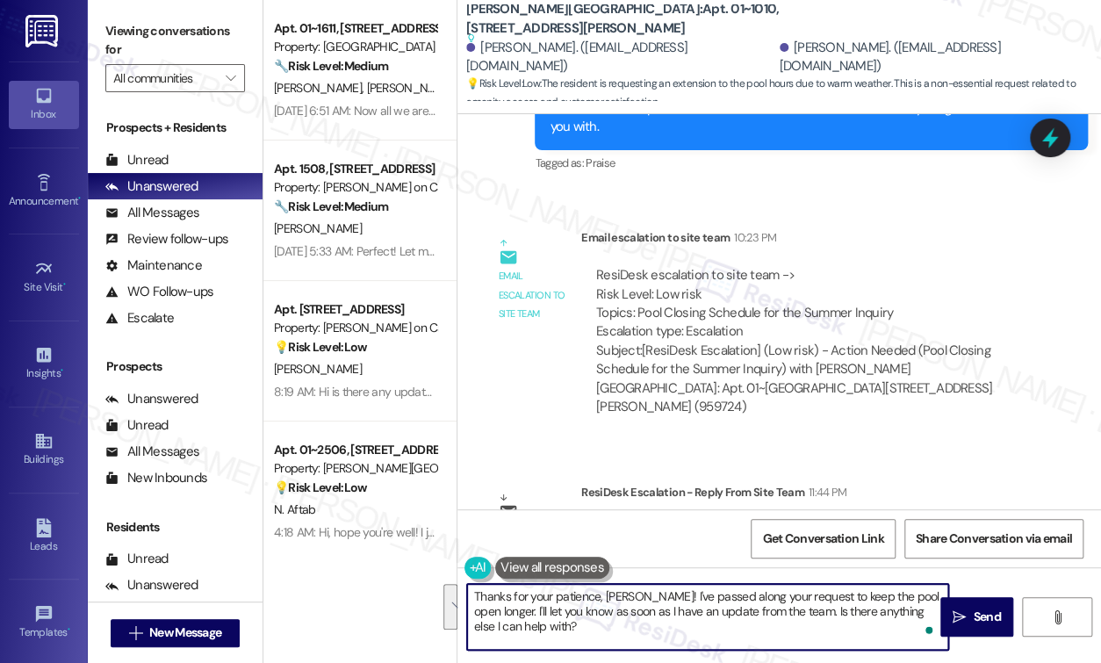
click at [642, 602] on textarea "Thanks for your patience, Jared! I've passed along your request to keep the poo…" at bounding box center [707, 617] width 481 height 66
paste textarea "Please don’t hesitate to let me know if there’s anything I can help you with."
type textarea "Thanks for your patience, Jared! I just got an update from the team that the po…"
click at [965, 614] on span " Send" at bounding box center [976, 616] width 55 height 18
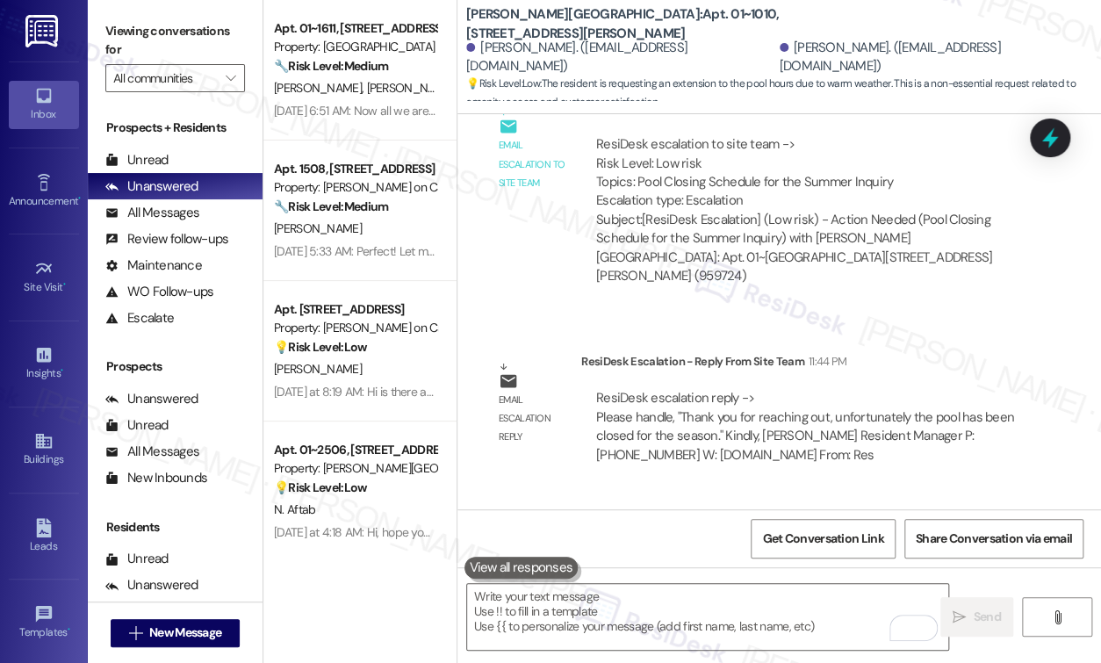
scroll to position [5835, 0]
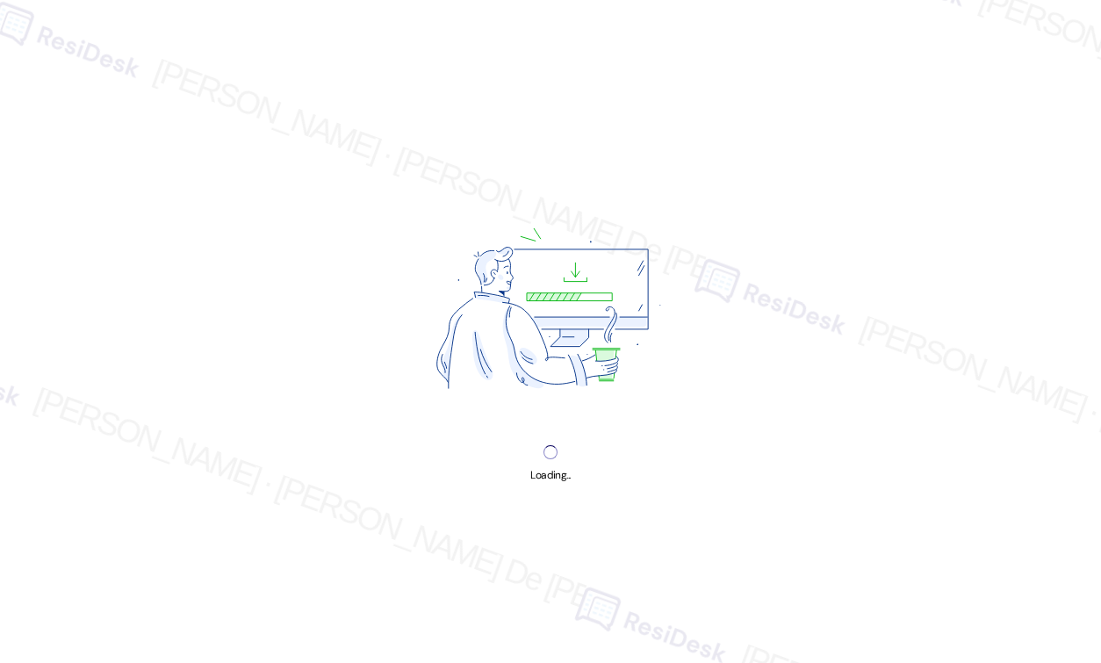
select select "English"
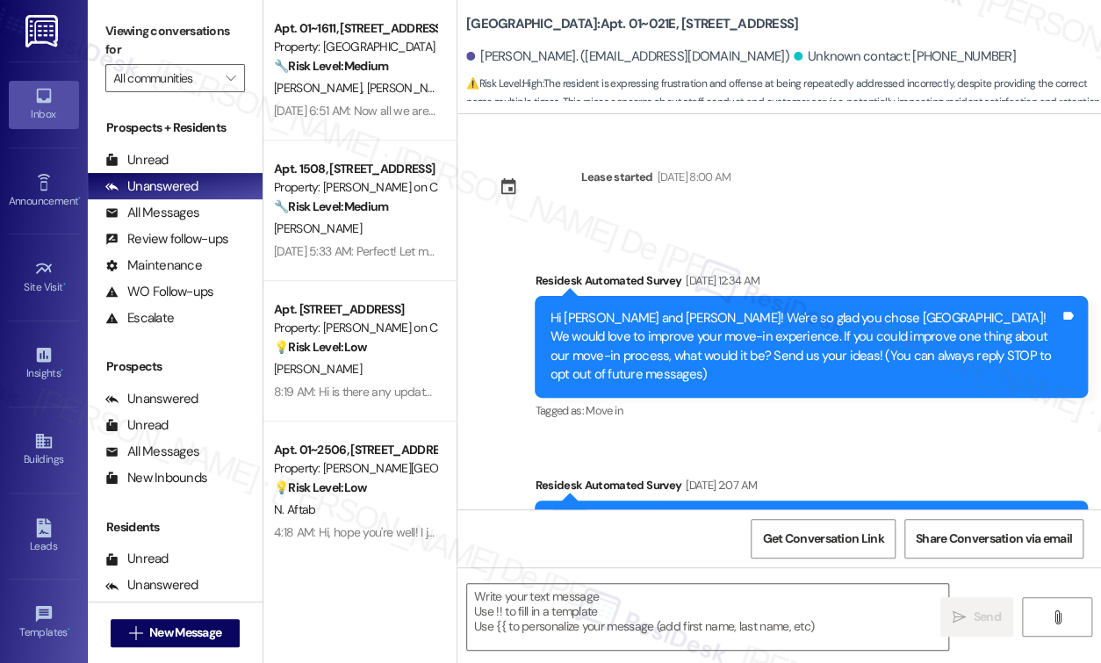
scroll to position [3306, 0]
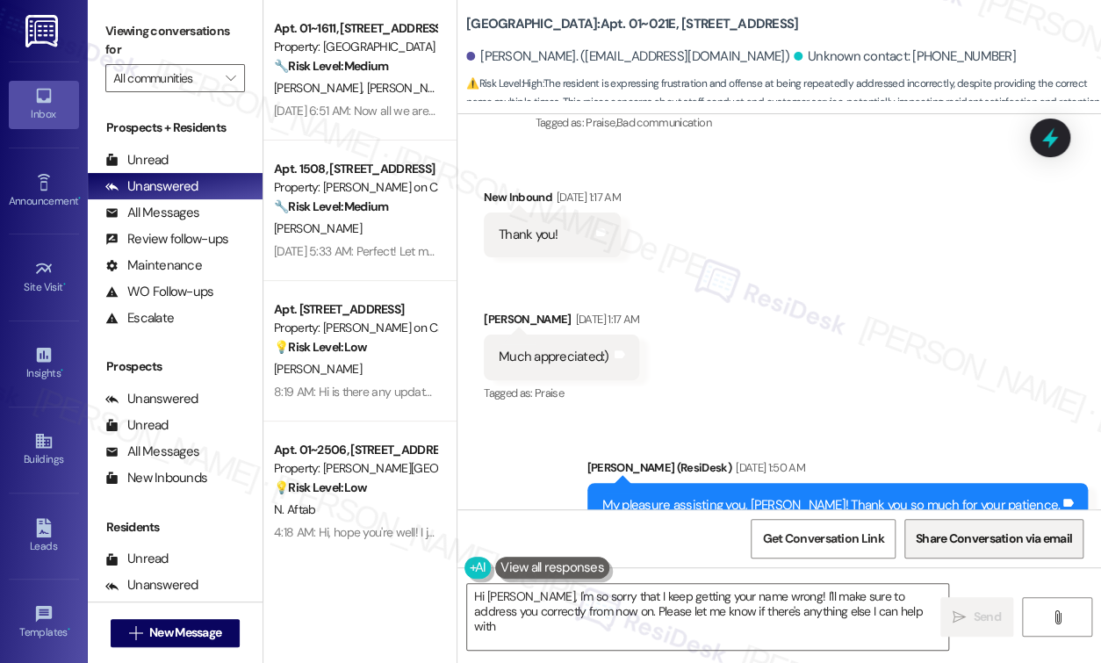
type textarea "Hi [PERSON_NAME], I'm so sorry that I keep getting your name wrong! I'll make s…"
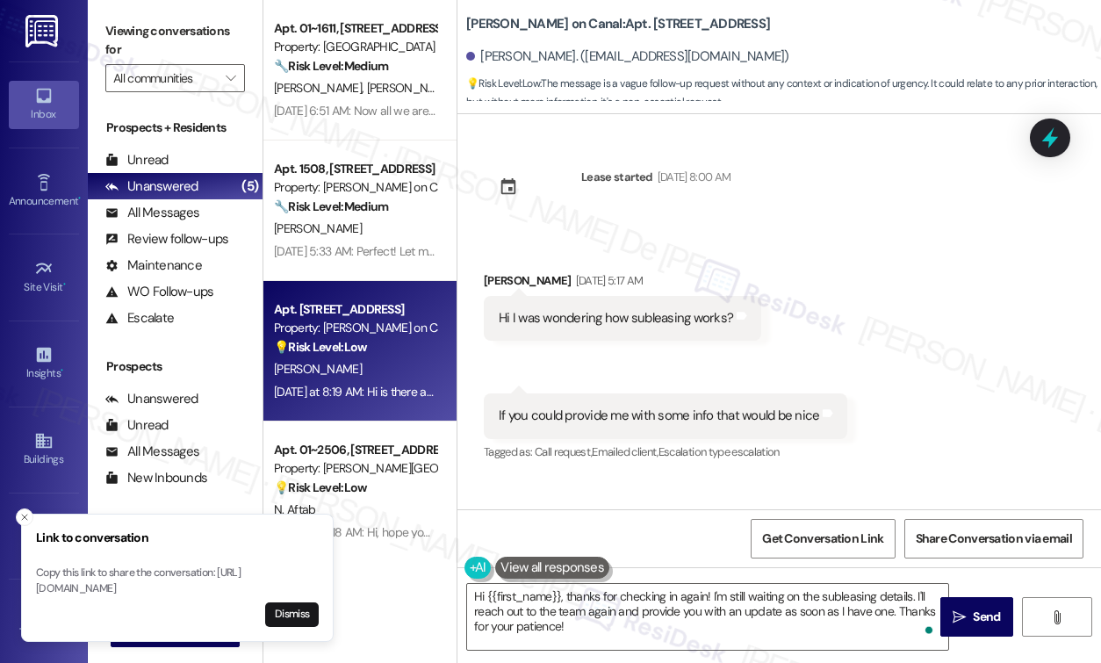
select select "English"
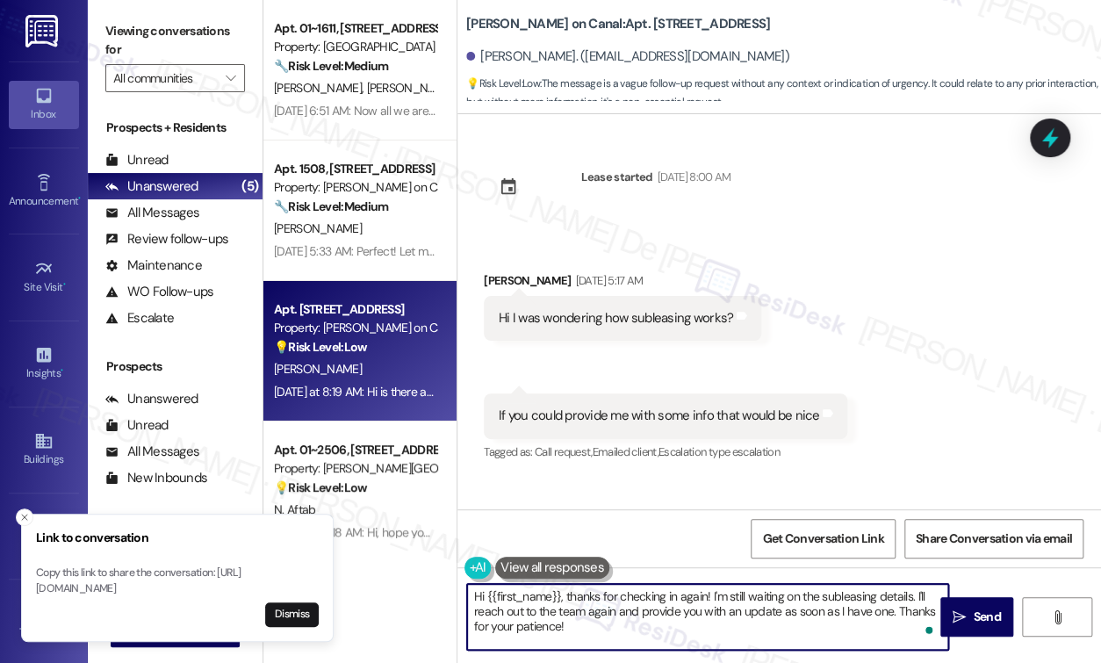
scroll to position [360, 0]
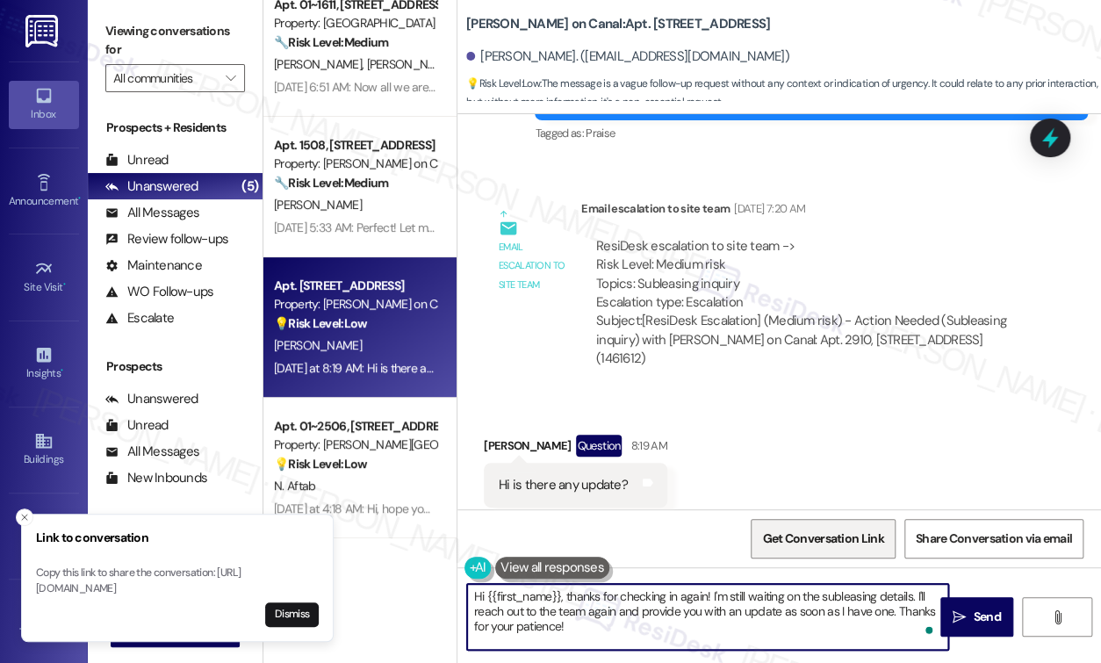
click at [829, 537] on span "Get Conversation Link" at bounding box center [822, 538] width 121 height 18
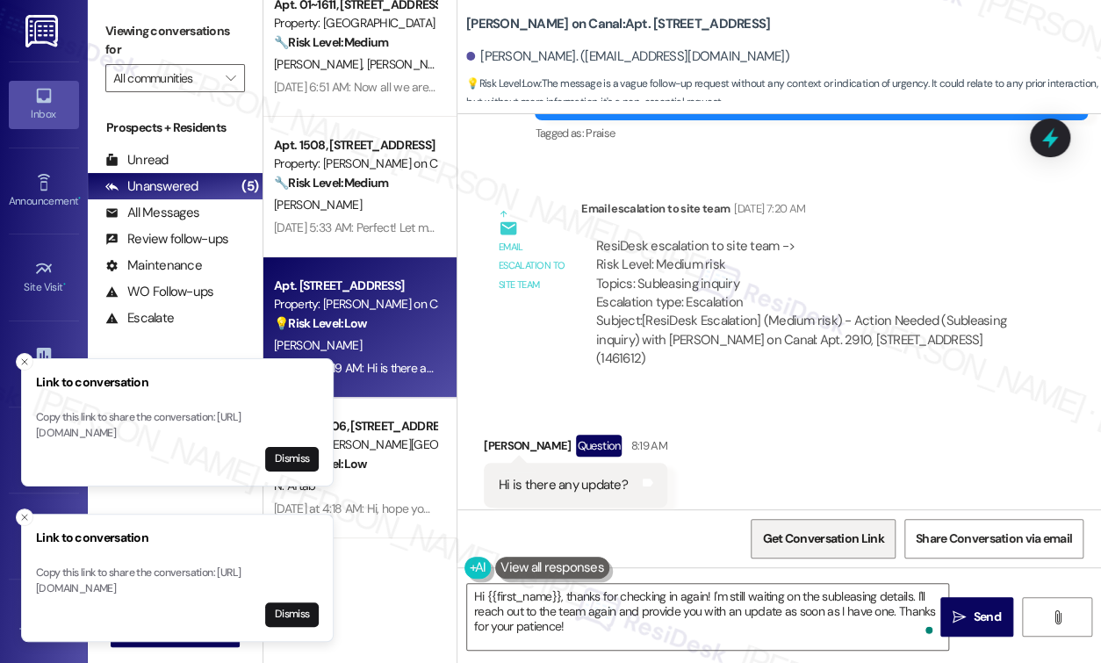
click at [817, 538] on span "Get Conversation Link" at bounding box center [822, 538] width 121 height 18
click at [26, 353] on button "Close toast" at bounding box center [25, 362] width 18 height 18
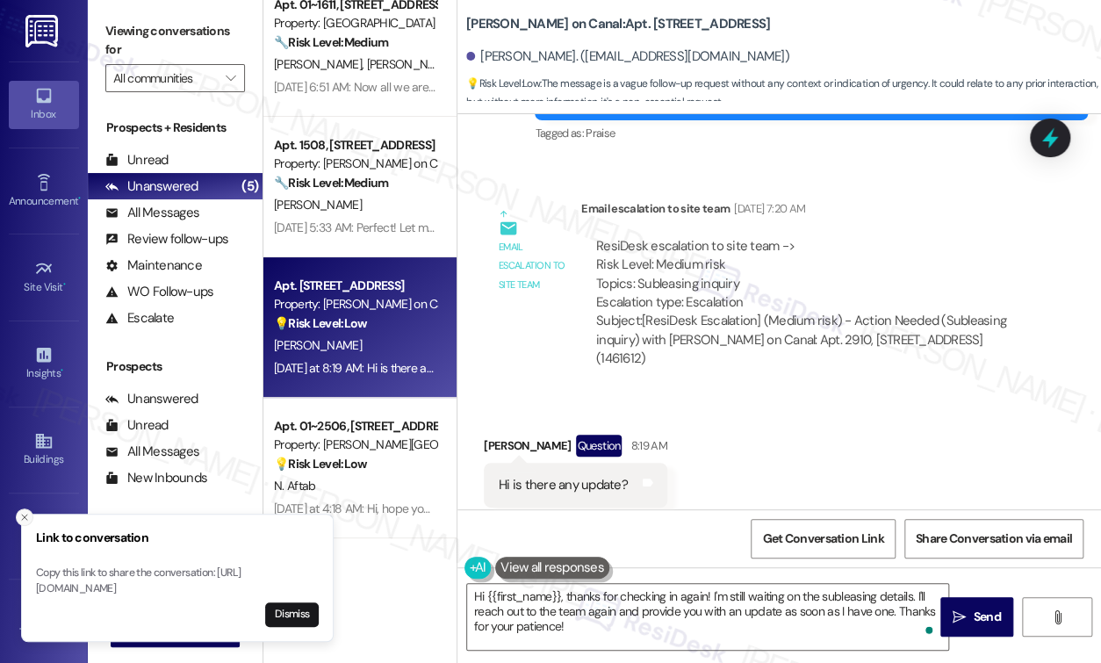
click at [25, 512] on icon "Close toast" at bounding box center [24, 517] width 11 height 11
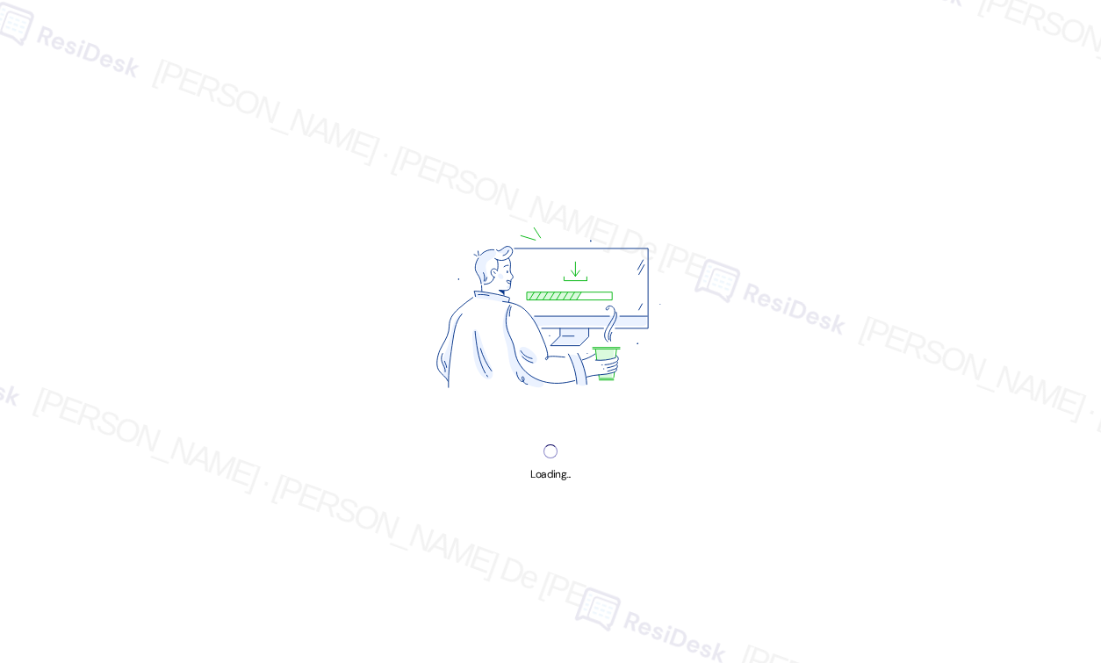
select select "English"
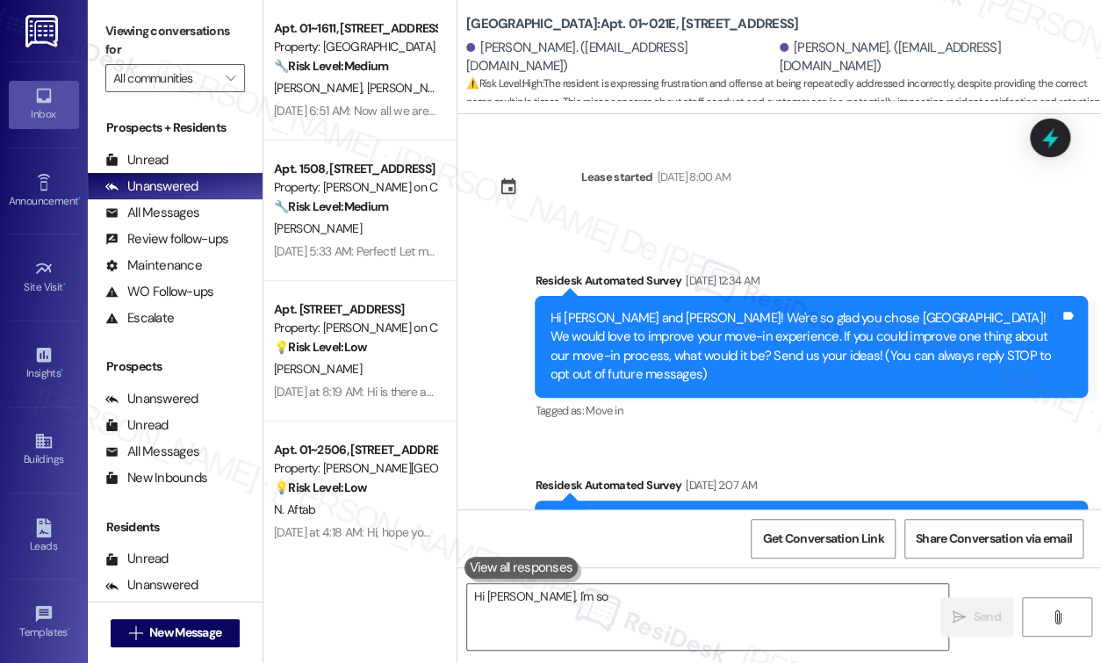
scroll to position [3486, 0]
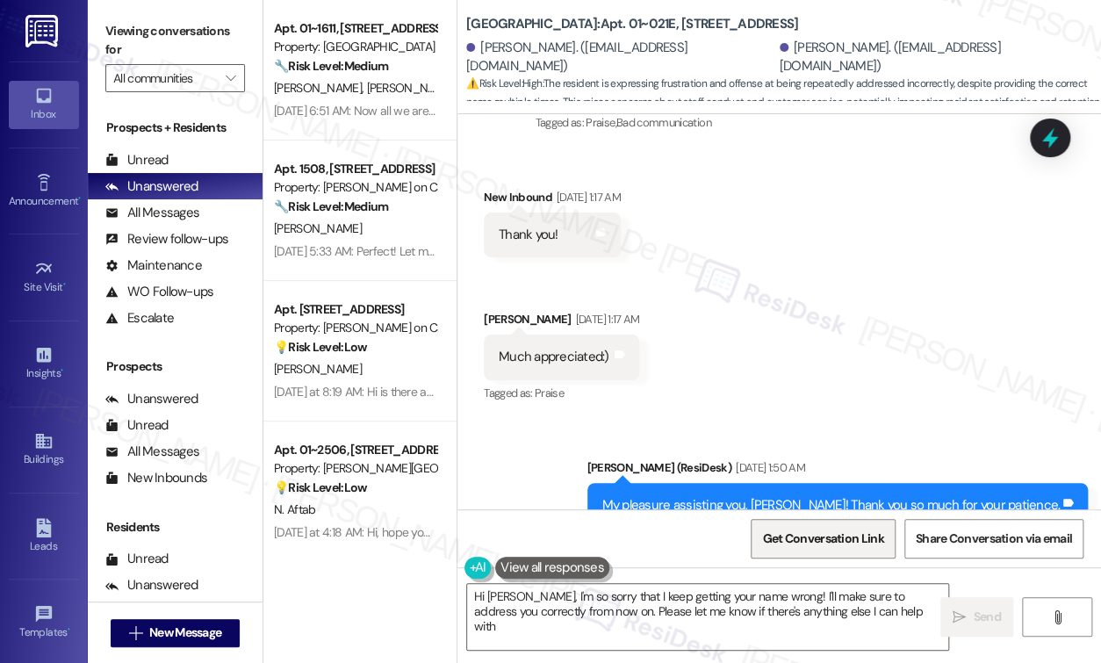
type textarea "Hi [PERSON_NAME], I'm so sorry that I keep getting your name wrong! I'll make s…"
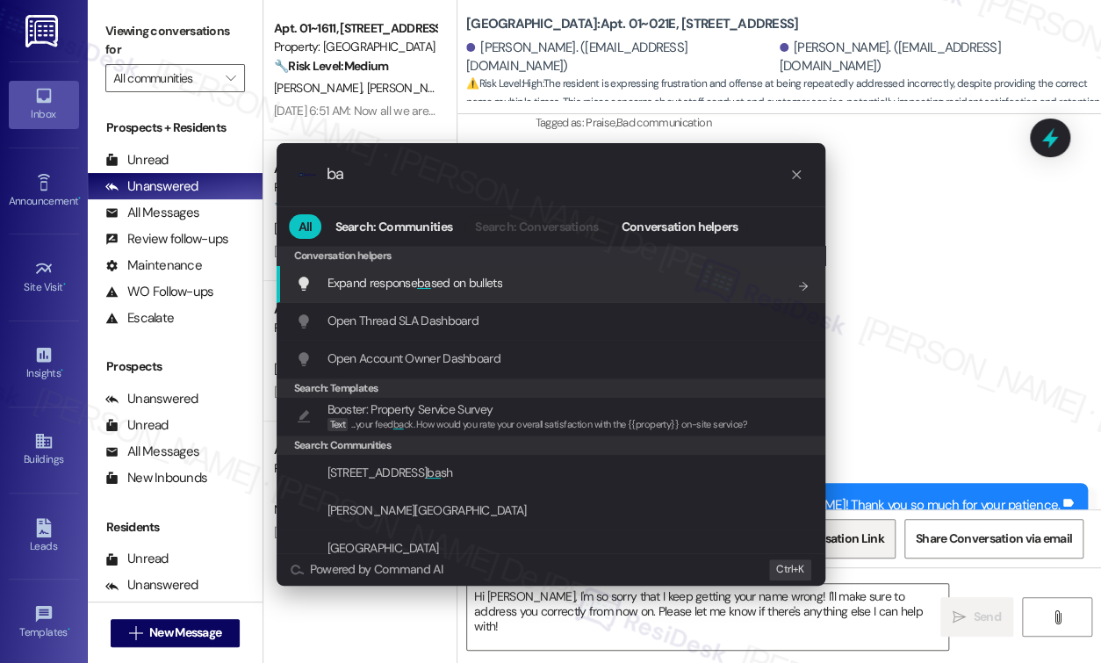
type input "b"
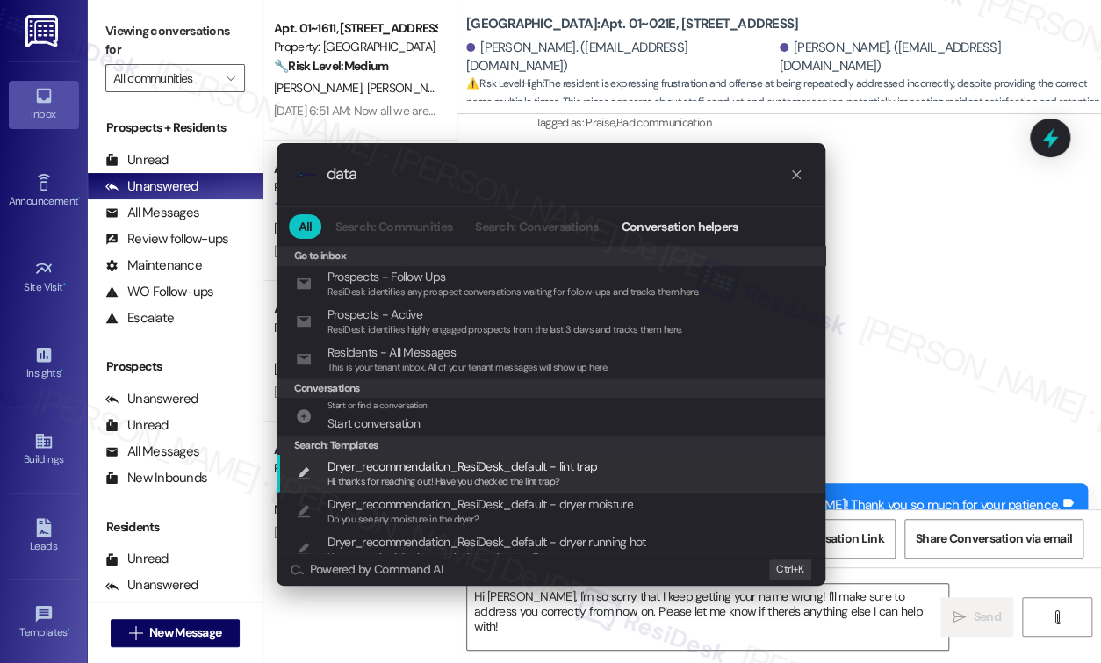
type input "data"
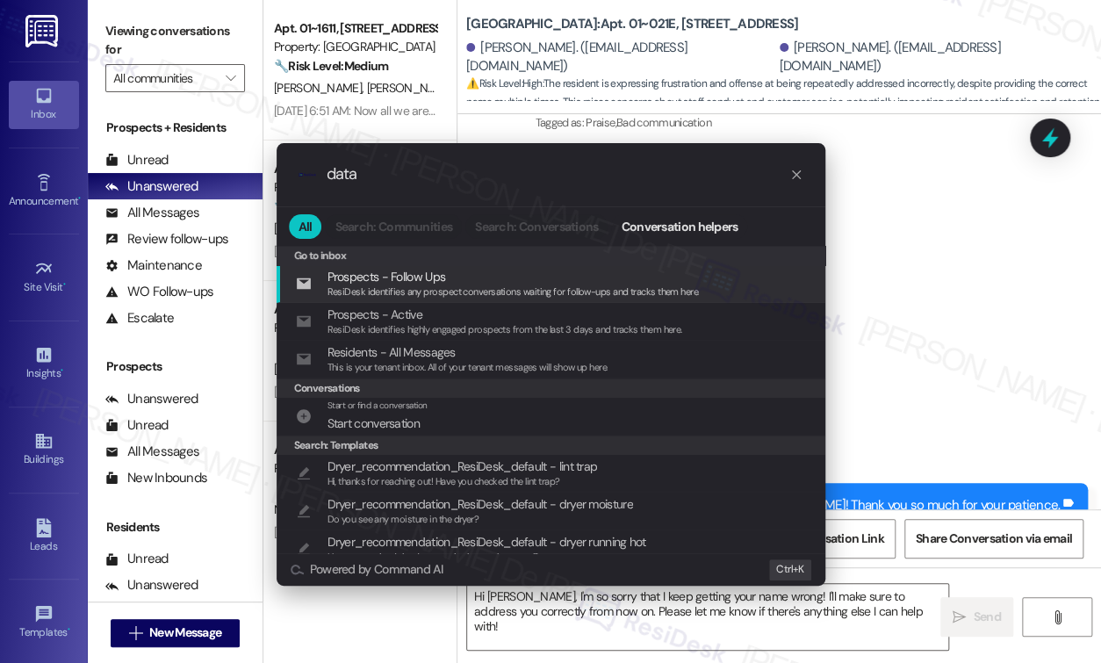
click at [793, 185] on div ".cls-1{fill:#0a055f;}.cls-2{fill:#0cc4c4;} resideskLogoBlueOrange data" at bounding box center [550, 174] width 549 height 62
click at [799, 170] on icon "progress bar" at bounding box center [796, 174] width 9 height 9
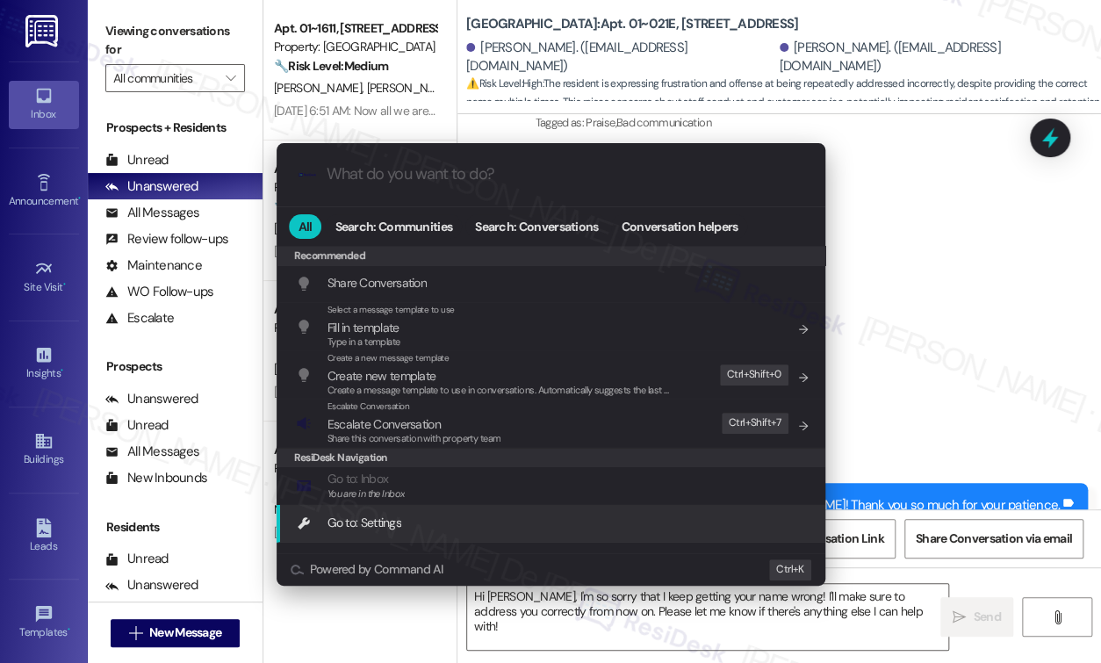
scroll to position [899, 0]
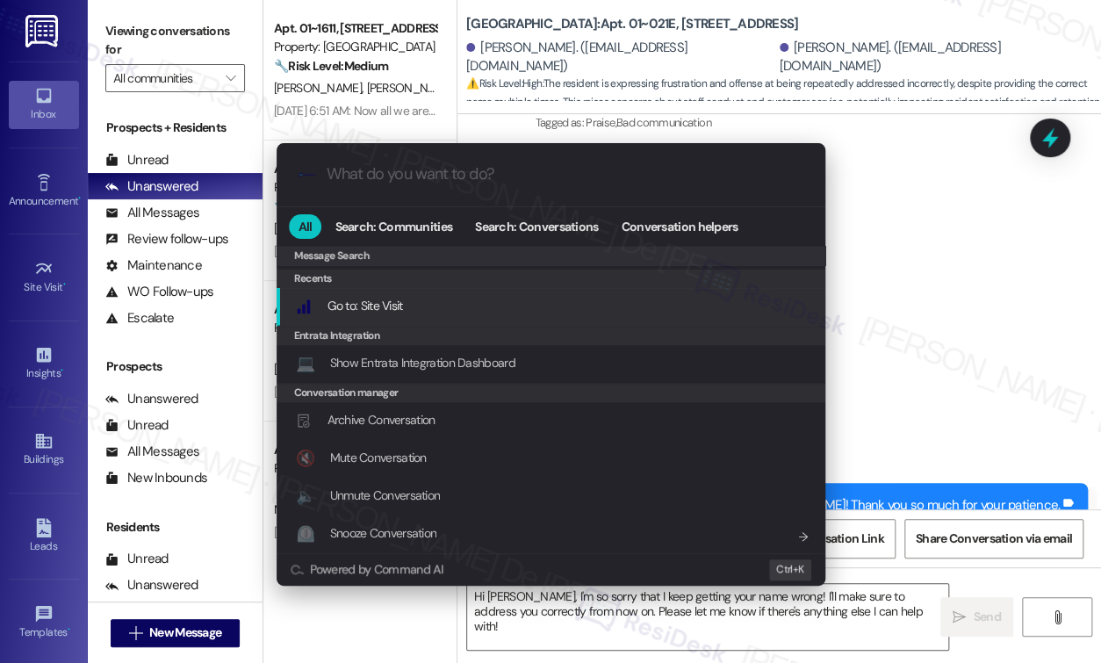
click at [870, 162] on div ".cls-1{fill:#0a055f;}.cls-2{fill:#0cc4c4;} resideskLogoBlueOrange All Search: C…" at bounding box center [550, 331] width 1101 height 663
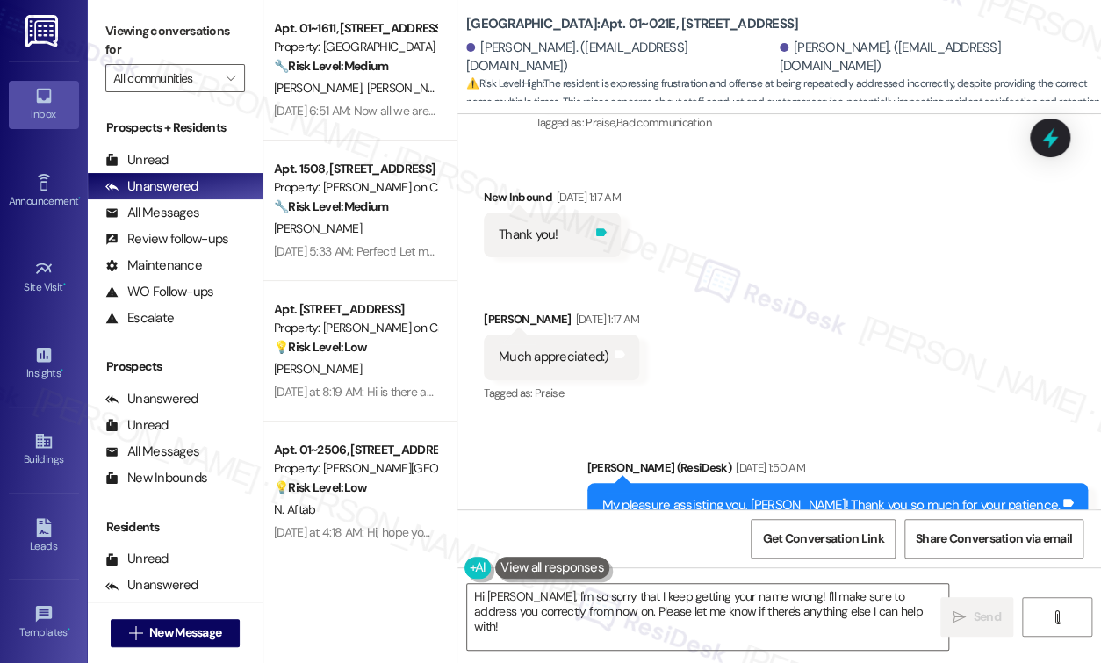
click at [606, 228] on icon at bounding box center [601, 232] width 11 height 8
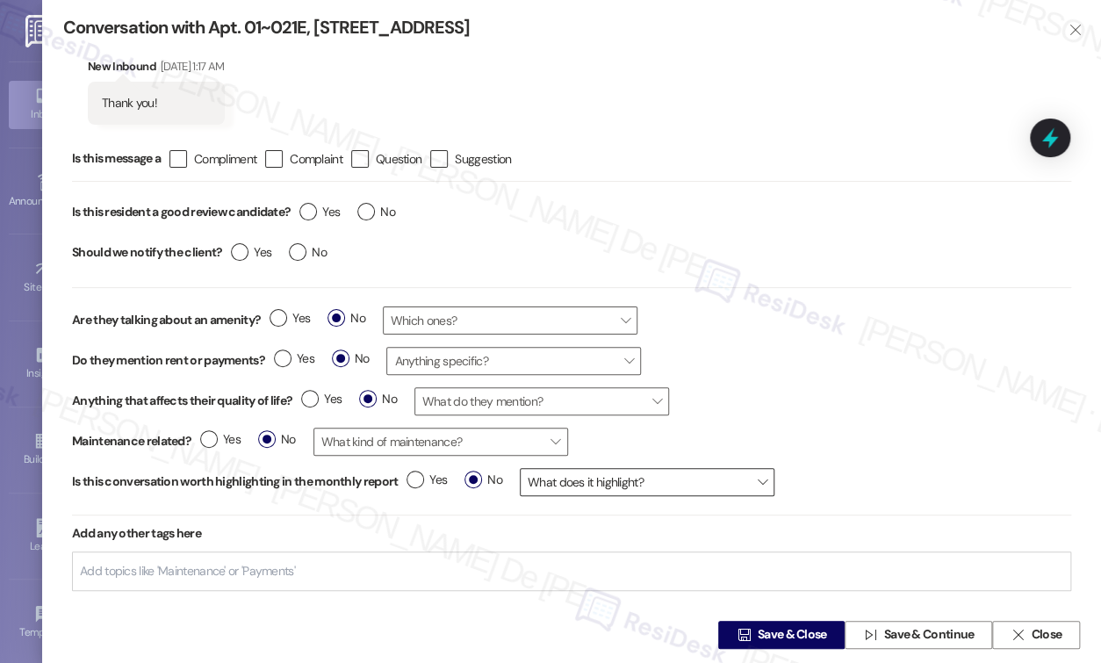
scroll to position [36, 0]
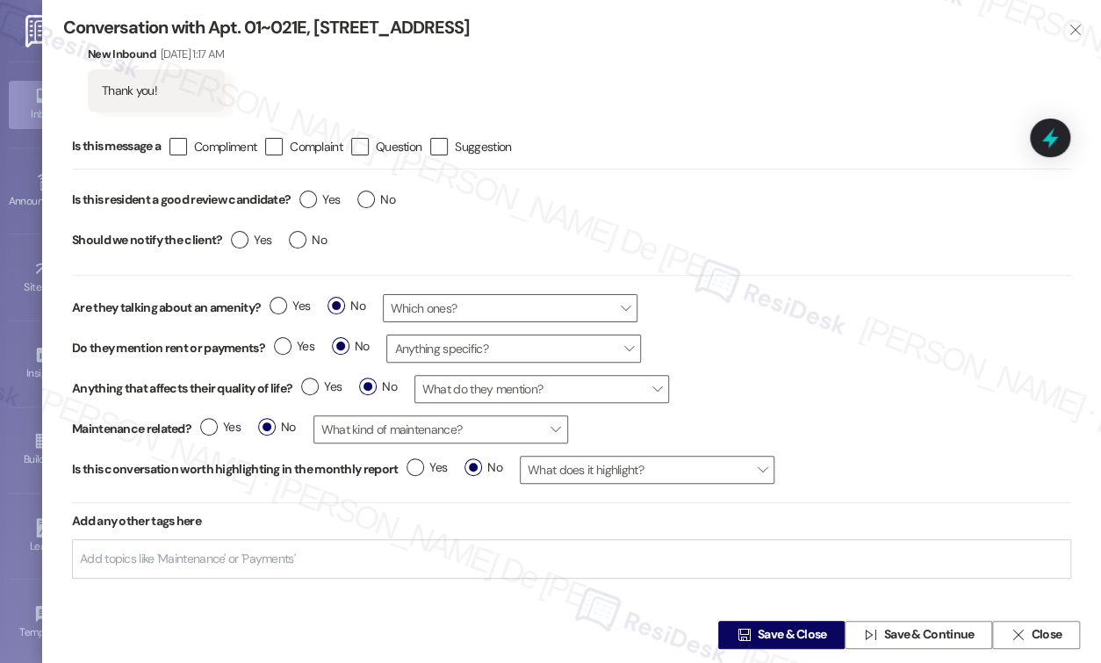
click at [97, 562] on input "Add topics like 'Maintenance' or 'Payments'" at bounding box center [189, 558] width 218 height 15
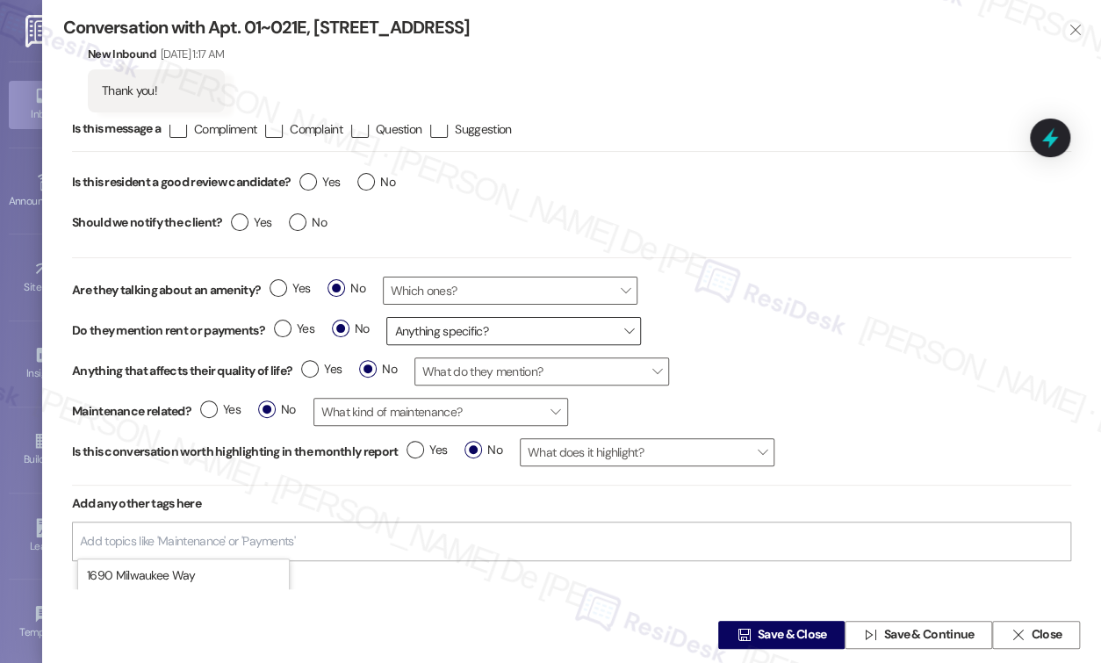
scroll to position [0, 0]
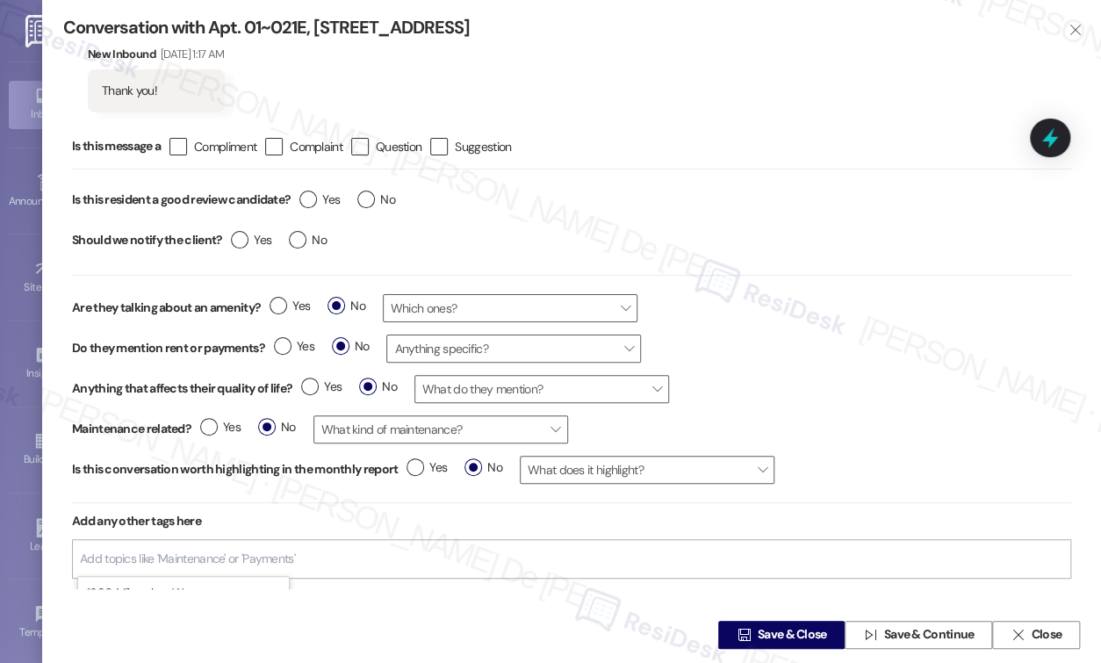
click at [326, 555] on div "Add topics like 'Maintenance' or 'Payments' 1 6 9 0 M i l w a u k e e W a y 1 6…" at bounding box center [571, 558] width 999 height 39
type input "bad"
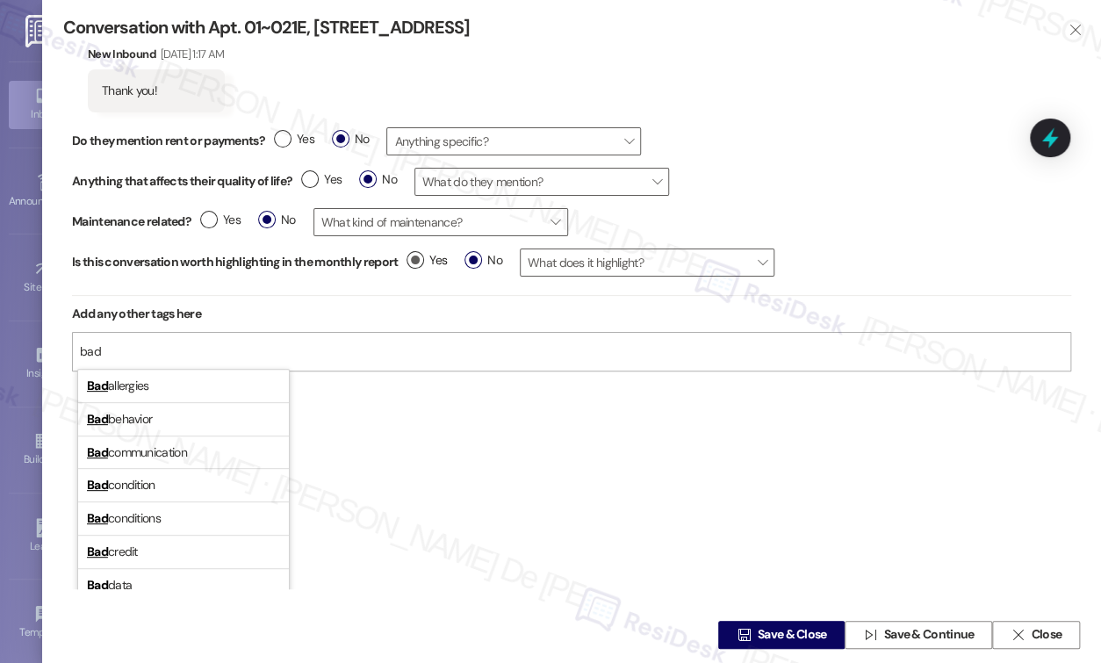
scroll to position [233, 0]
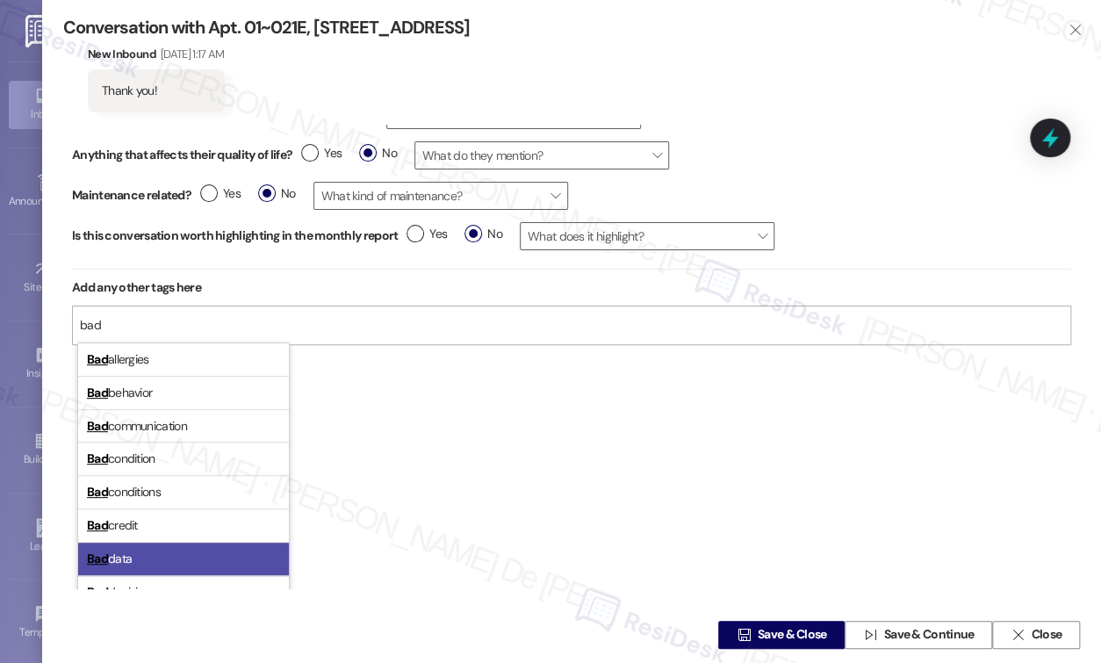
click at [237, 556] on li "Bad data" at bounding box center [183, 558] width 211 height 33
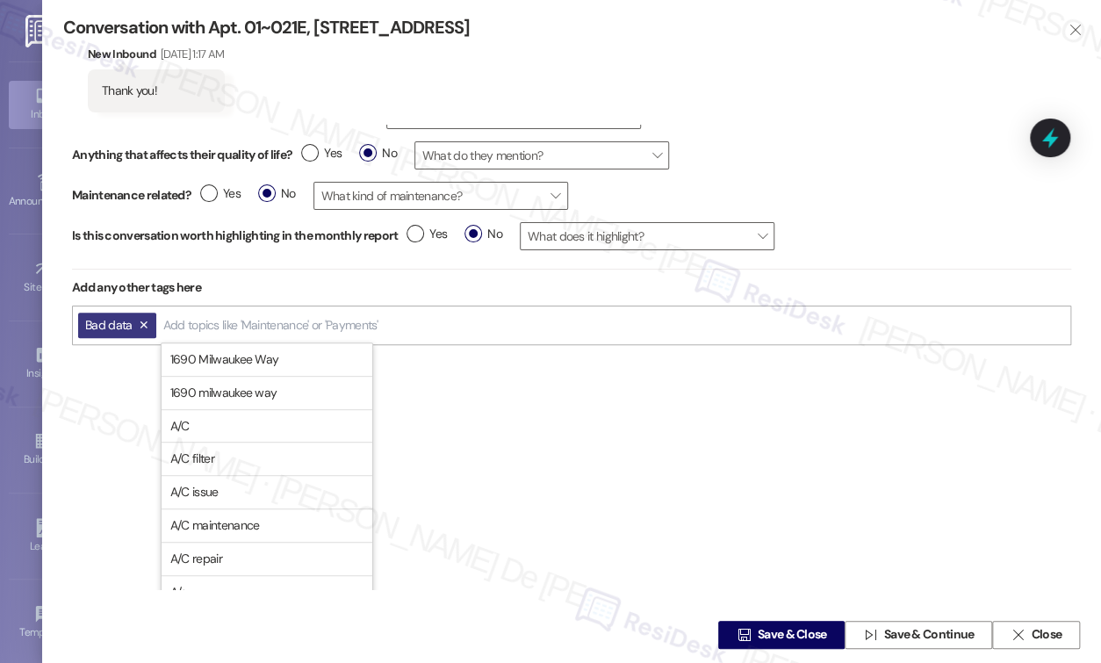
click at [267, 282] on div "Is this message a  Compliment  Complaint  Question  Suggestion Is this resi…" at bounding box center [571, 118] width 999 height 454
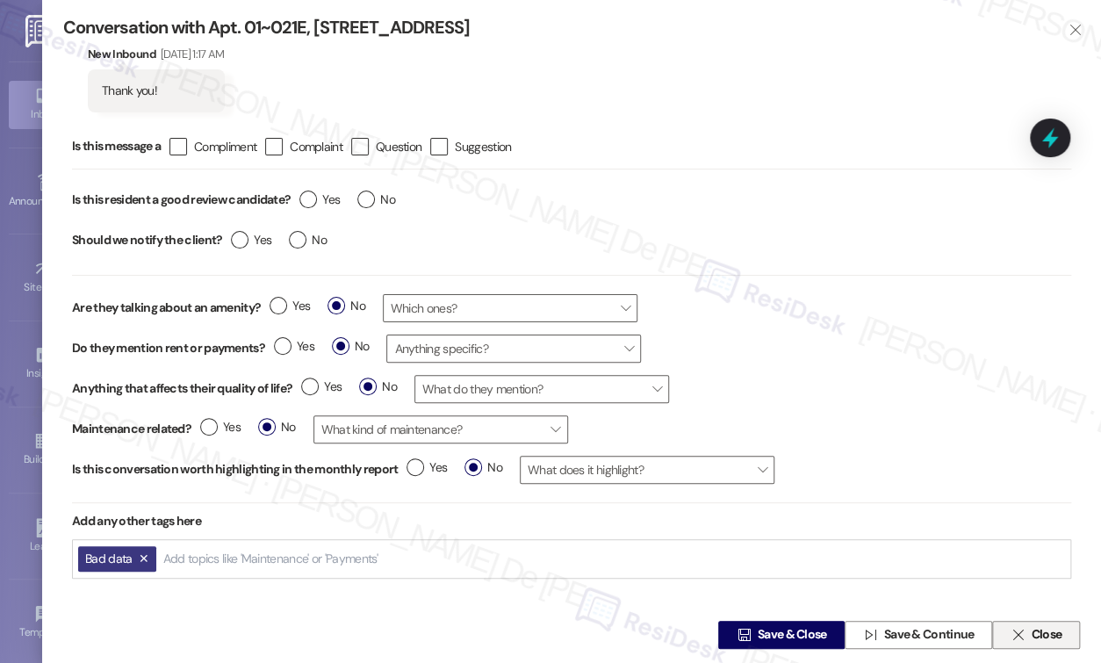
click at [1031, 628] on span "Close" at bounding box center [1045, 635] width 31 height 18
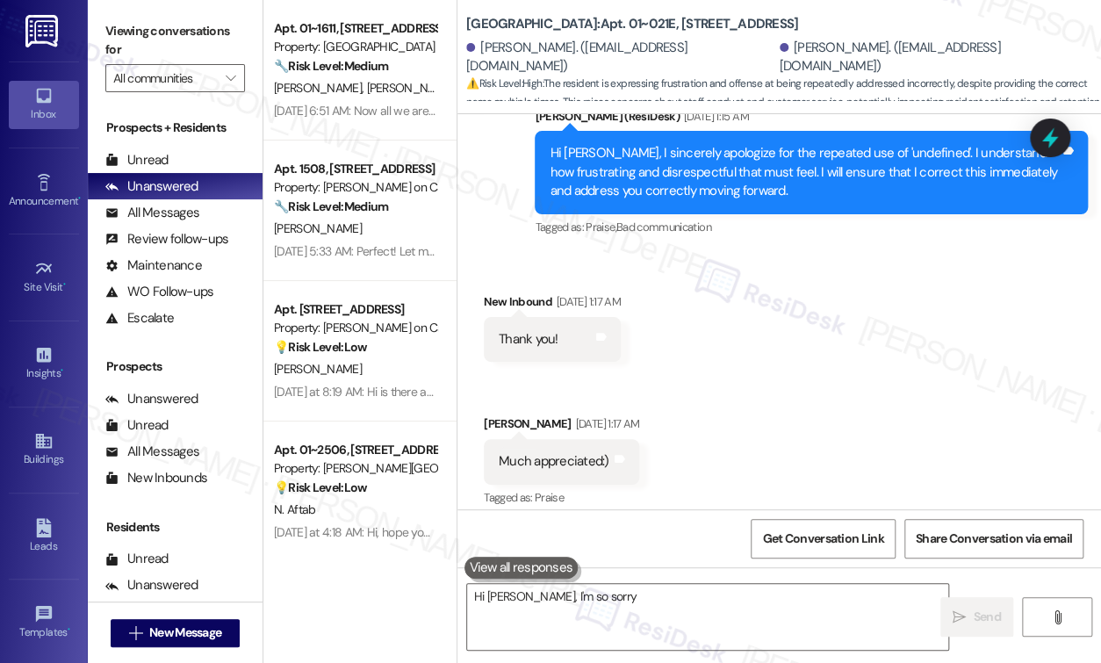
scroll to position [3338, 0]
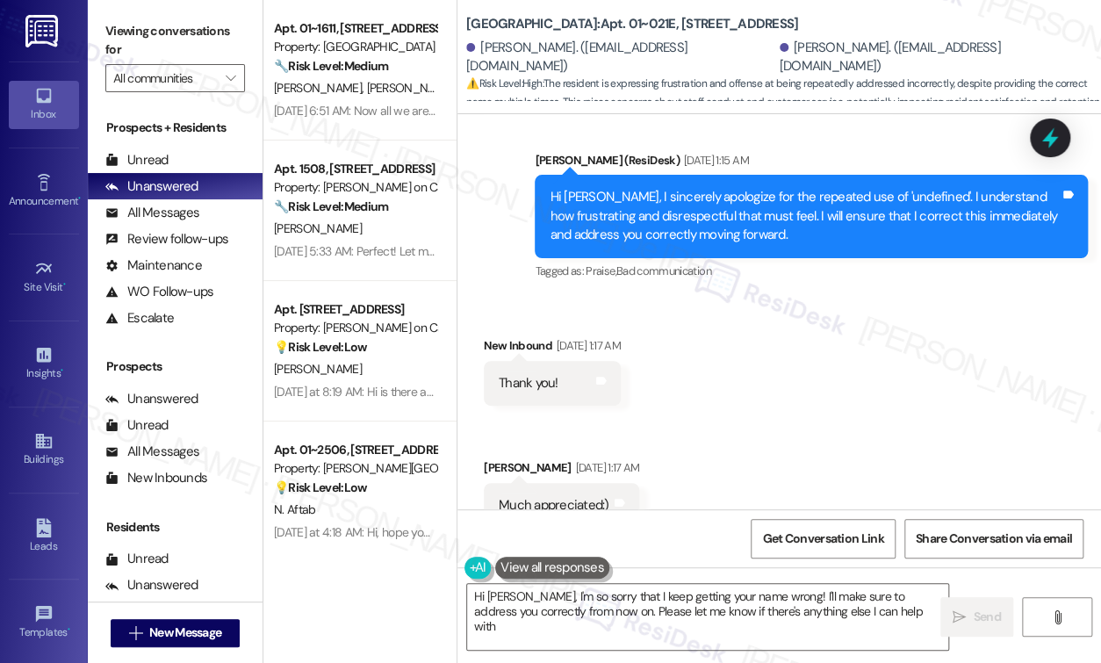
type textarea "Hi [PERSON_NAME], I'm so sorry that I keep getting your name wrong! I'll make s…"
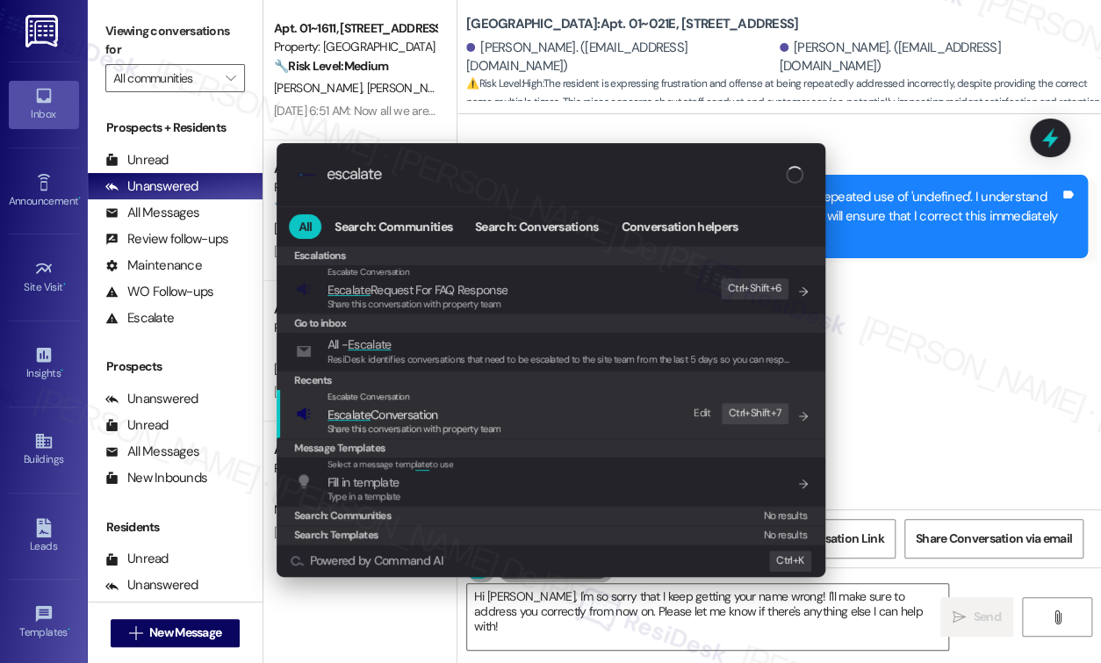
type input "escalate"
click at [545, 412] on div "Escalate Conversation Escalate Conversation Share this conversation with proper…" at bounding box center [552, 413] width 513 height 47
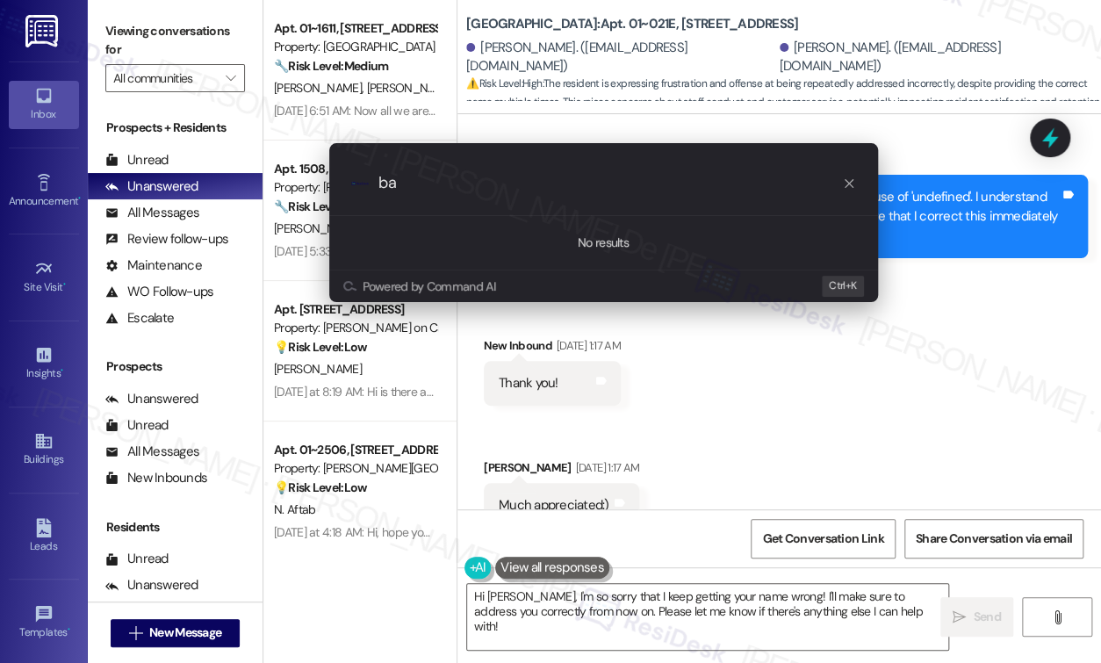
type input "b"
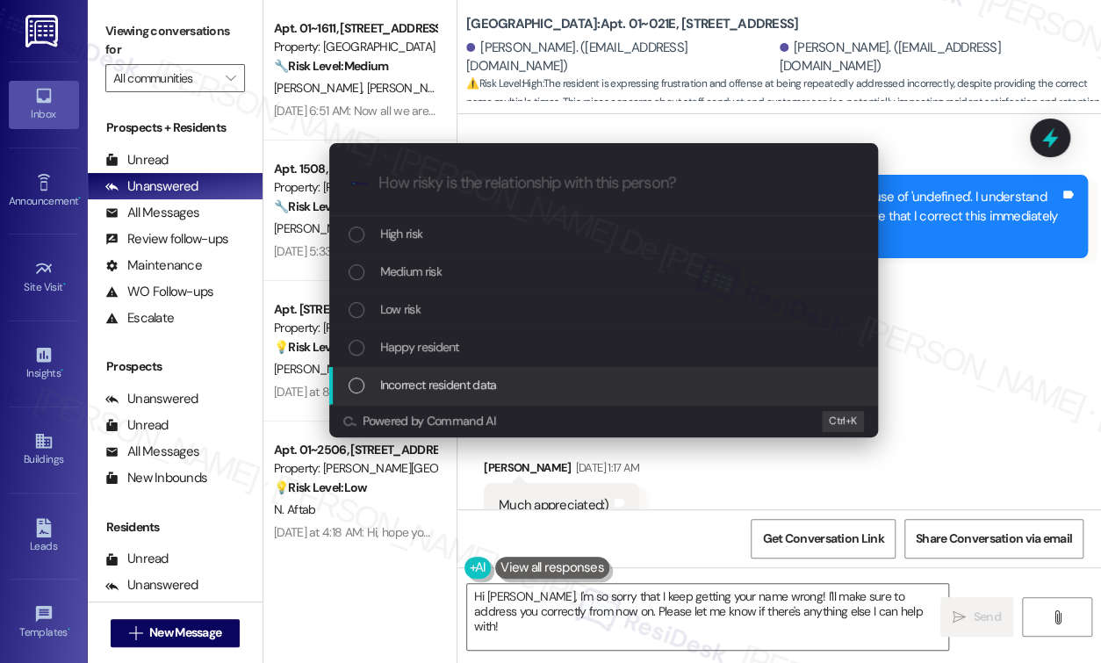
click at [493, 385] on span "Incorrect resident data" at bounding box center [438, 384] width 117 height 19
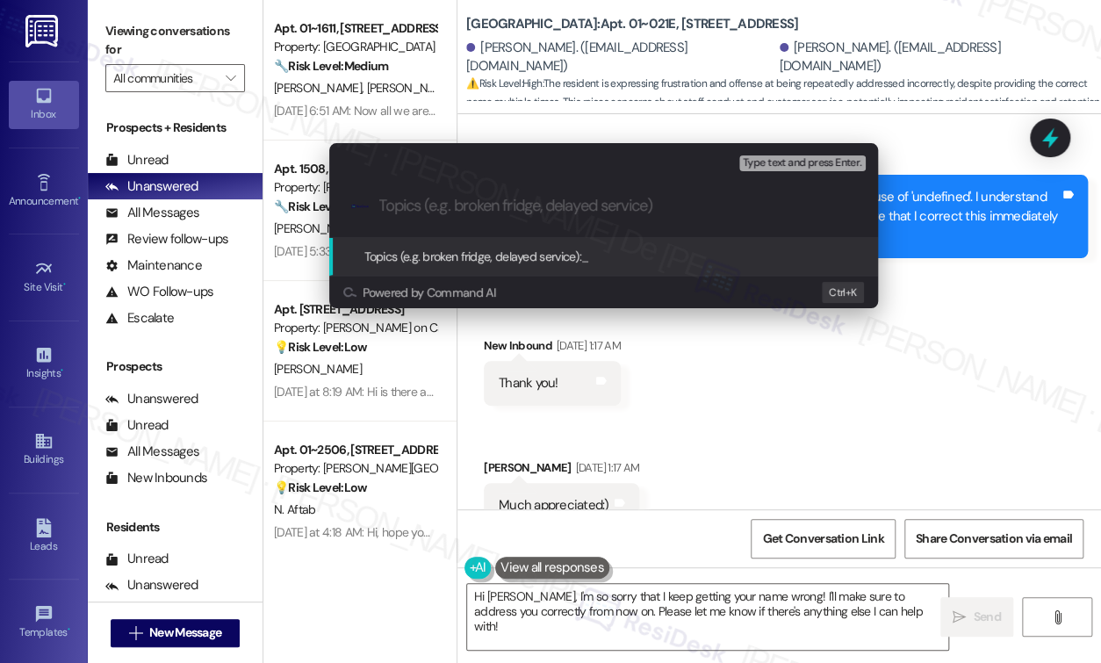
click at [525, 213] on input "Topics (e.g. broken fridge, delayed service)" at bounding box center [617, 206] width 477 height 18
type input "Bad data"
click at [789, 170] on button "Type text and press Enter." at bounding box center [802, 163] width 126 height 16
click at [792, 164] on span "Type text and press Enter." at bounding box center [801, 163] width 118 height 12
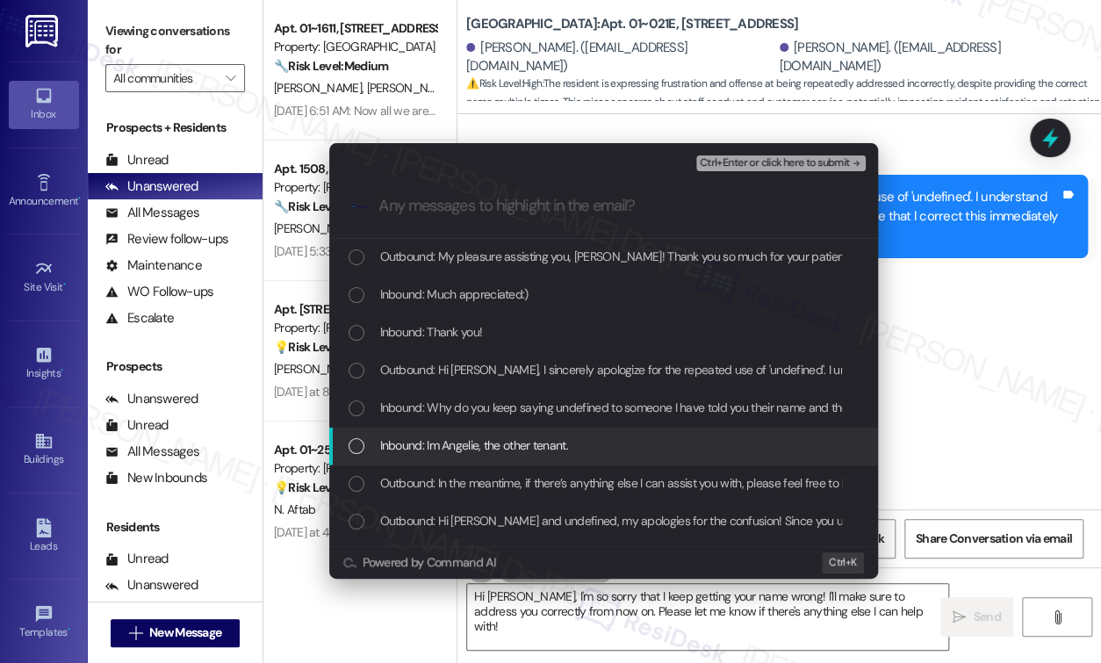
click at [437, 445] on span "Inbound: Im Angelie, the other tenant." at bounding box center [474, 444] width 188 height 19
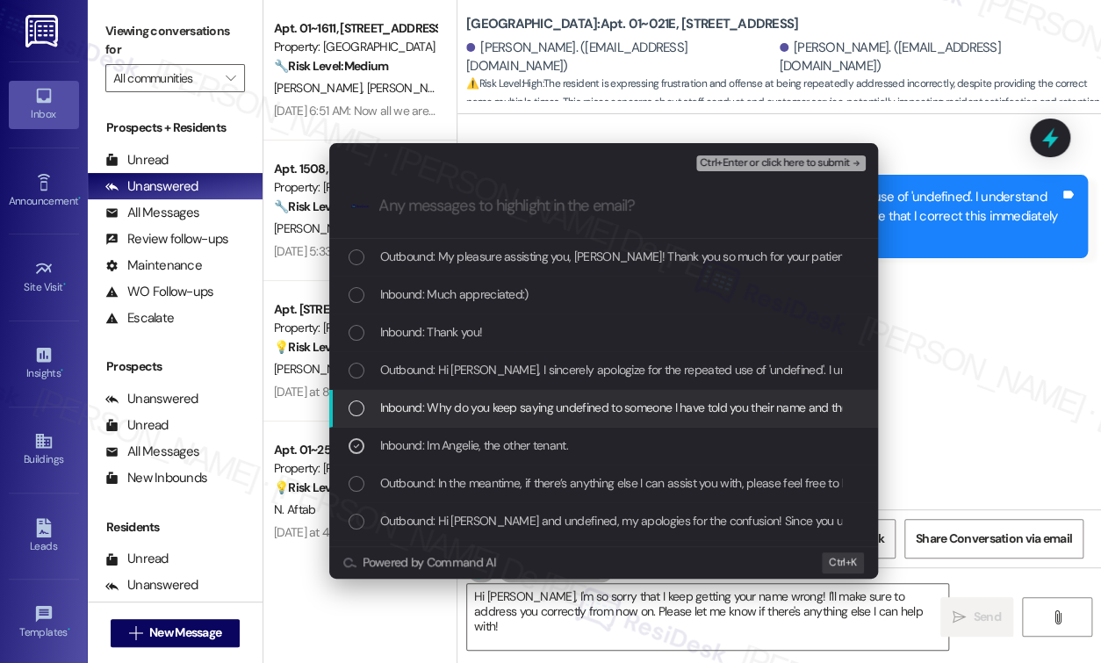
click at [441, 405] on span "Inbound: Why do you keep saying undefined to someone I have told you their name…" at bounding box center [949, 407] width 1138 height 19
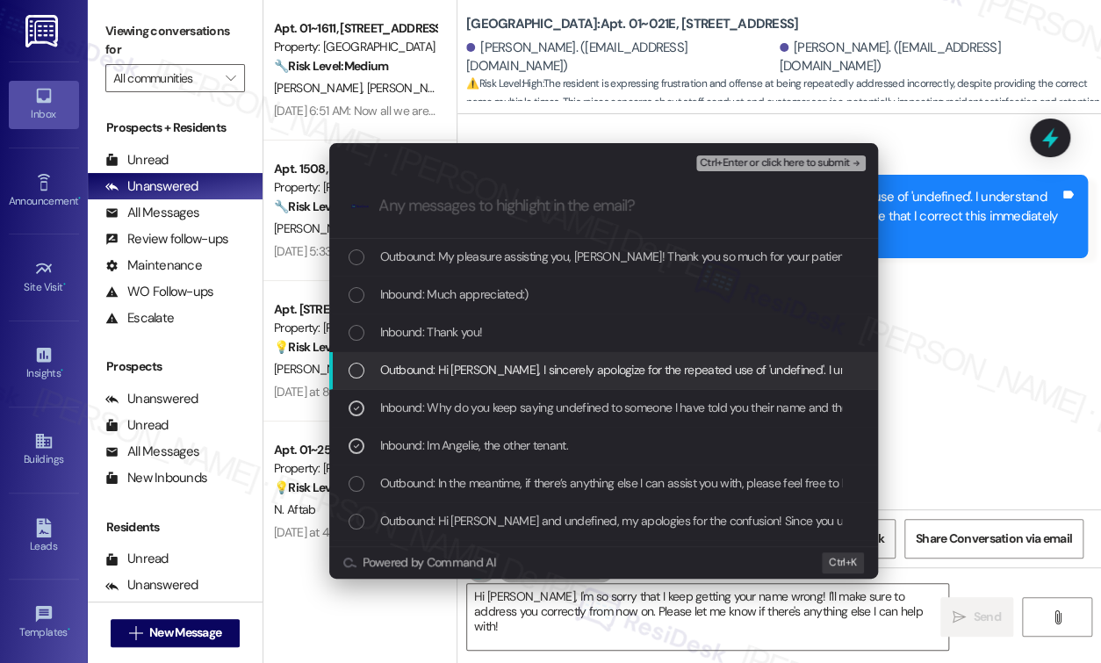
click at [439, 373] on span "Outbound: Hi [PERSON_NAME], I sincerely apologize for the repeated use of 'unde…" at bounding box center [979, 369] width 1198 height 19
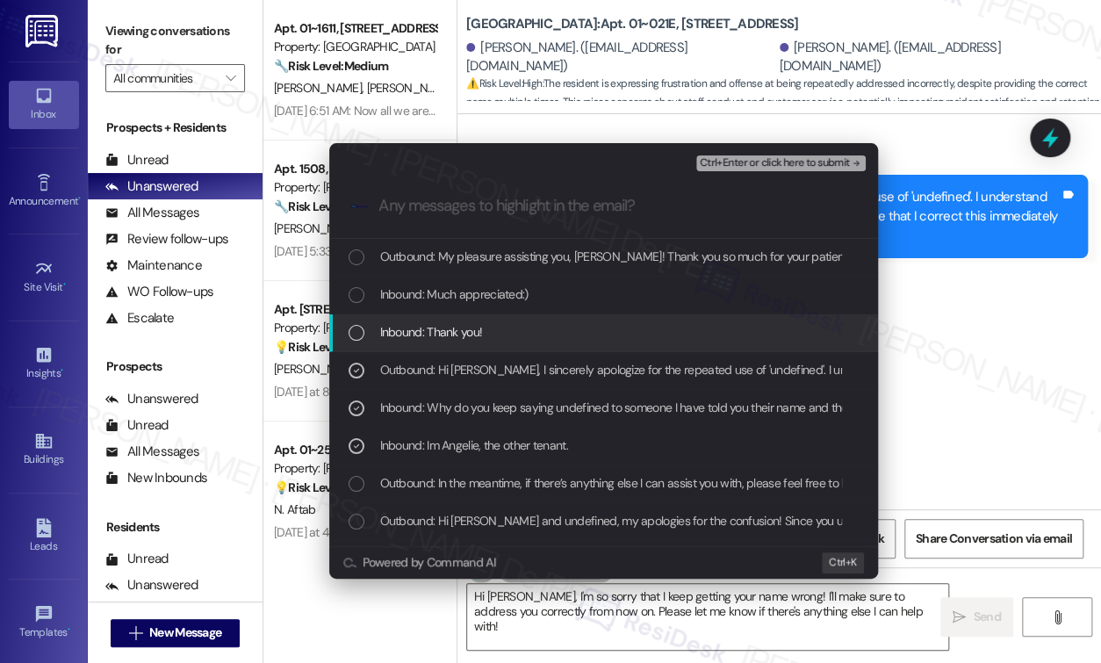
click at [419, 330] on span "Inbound: Thank you!" at bounding box center [431, 331] width 103 height 19
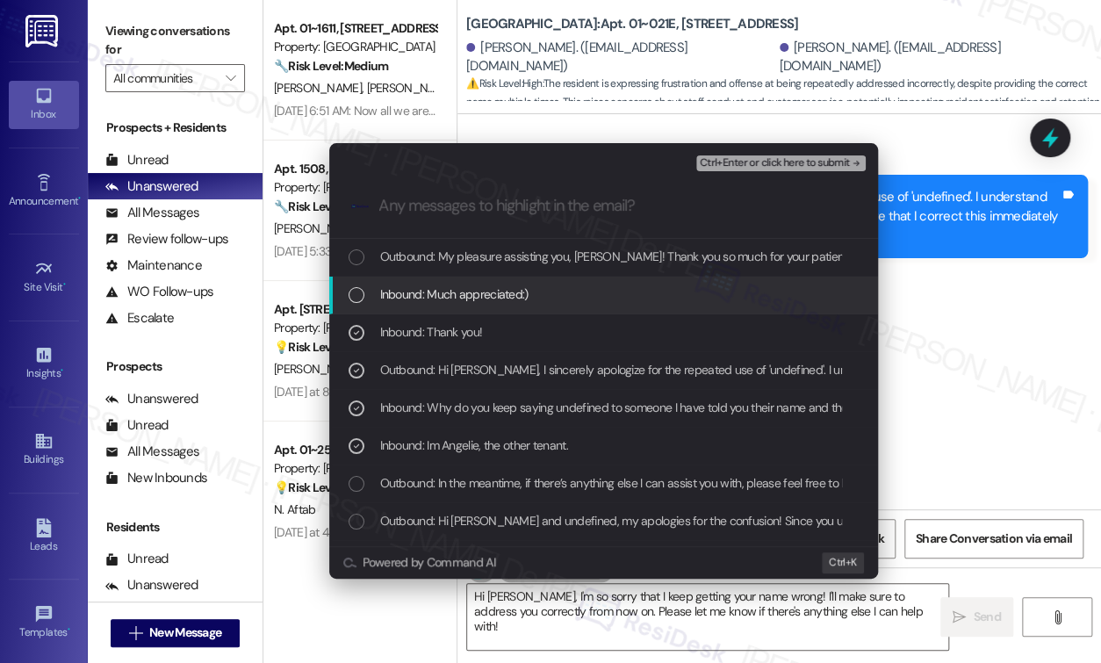
click at [438, 289] on span "Inbound: Much appreciated:)" at bounding box center [454, 293] width 148 height 19
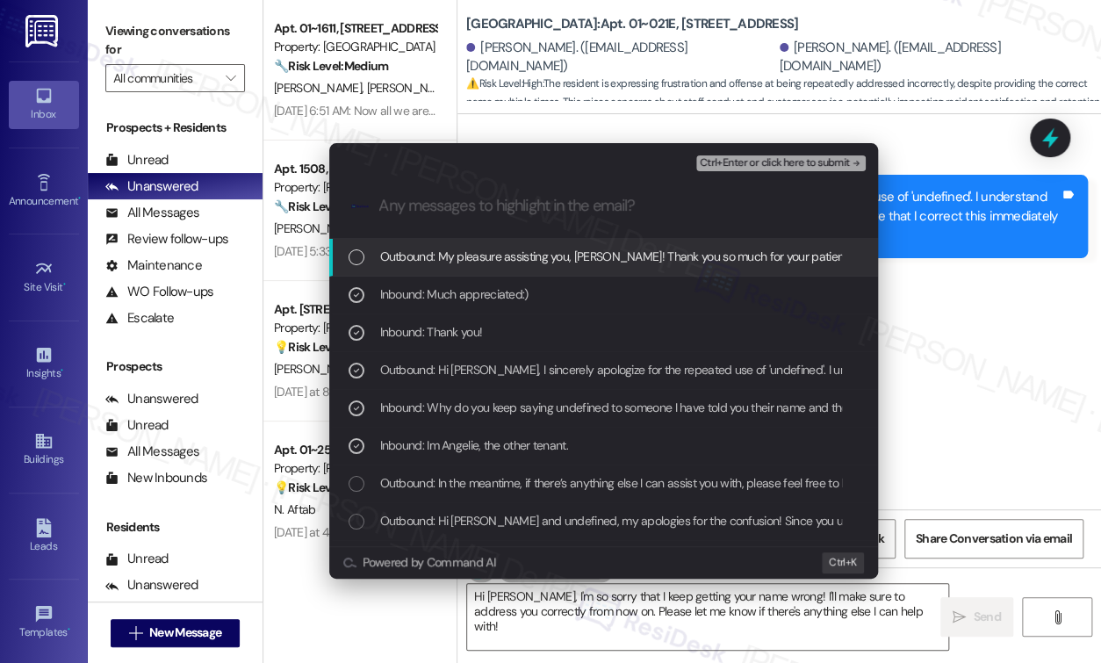
click at [418, 252] on span "Outbound: My pleasure assisting you, [PERSON_NAME]! Thank you so much for your …" at bounding box center [619, 256] width 478 height 19
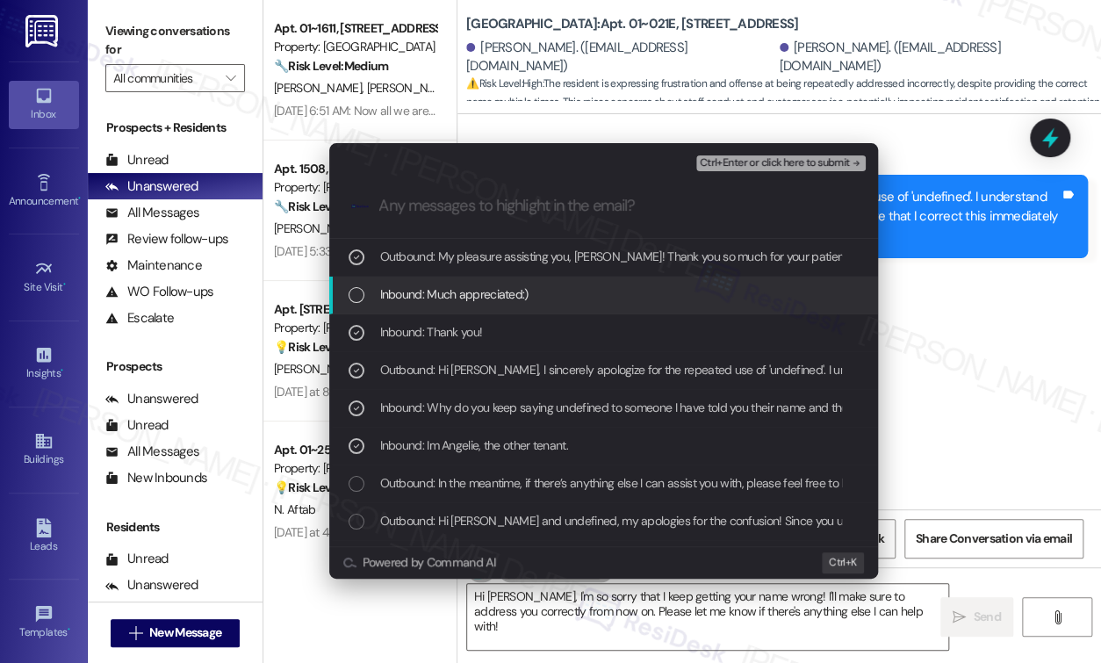
click at [481, 305] on div "Inbound: Much appreciated:)" at bounding box center [603, 295] width 549 height 38
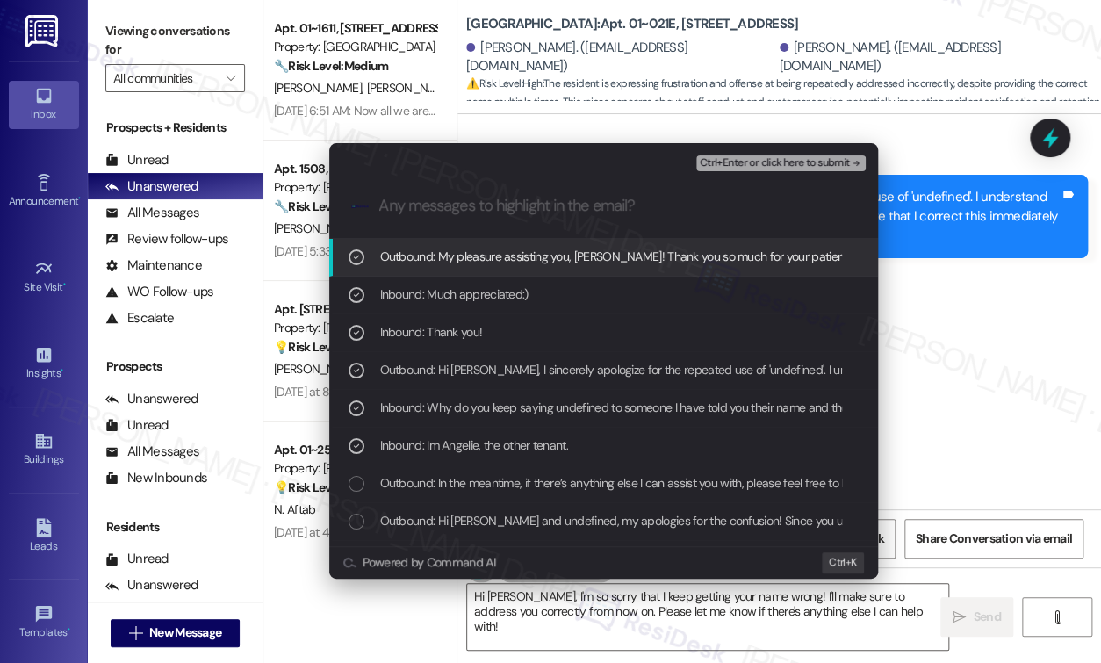
click at [778, 161] on span "Ctrl+Enter or click here to submit" at bounding box center [774, 163] width 150 height 12
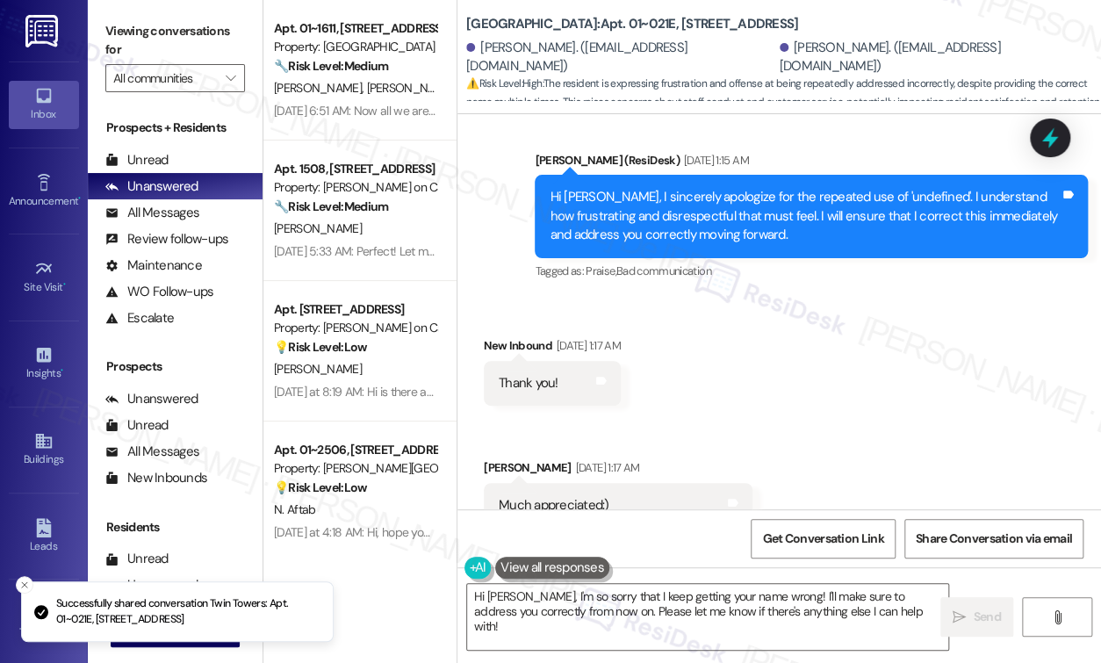
scroll to position [3486, 0]
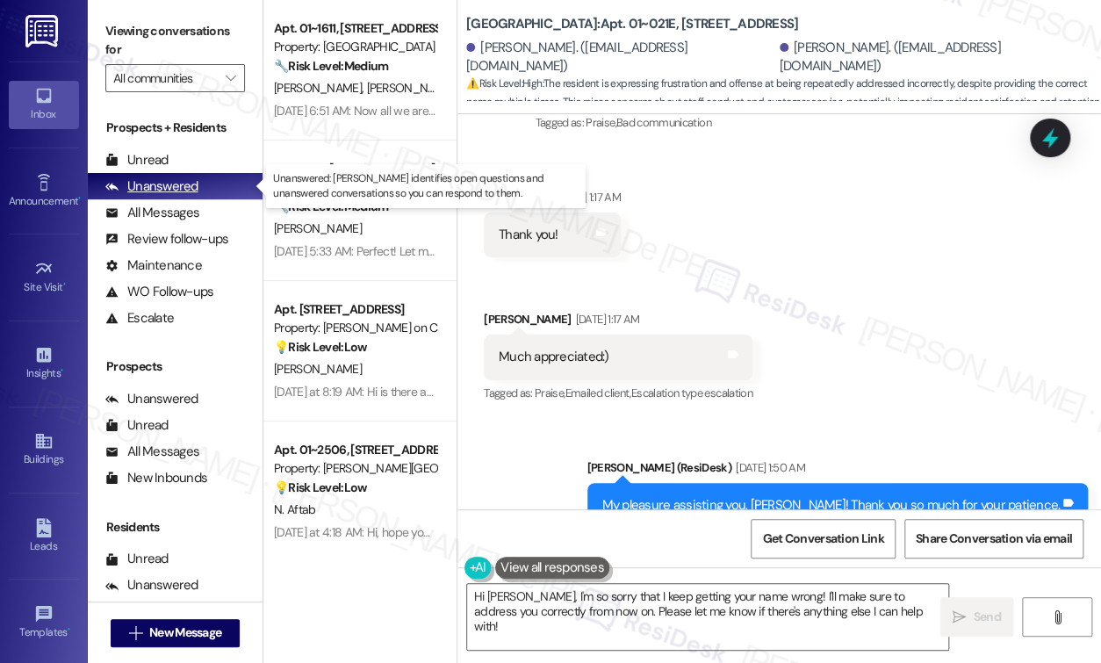
click at [168, 182] on div "Unanswered" at bounding box center [151, 186] width 93 height 18
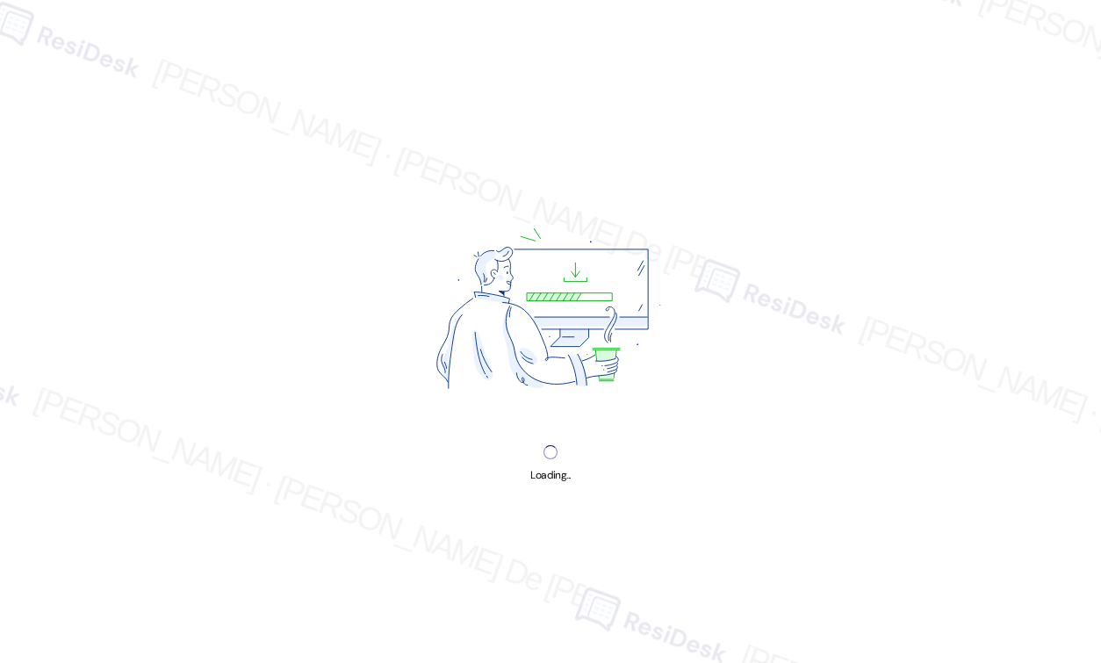
select select "English"
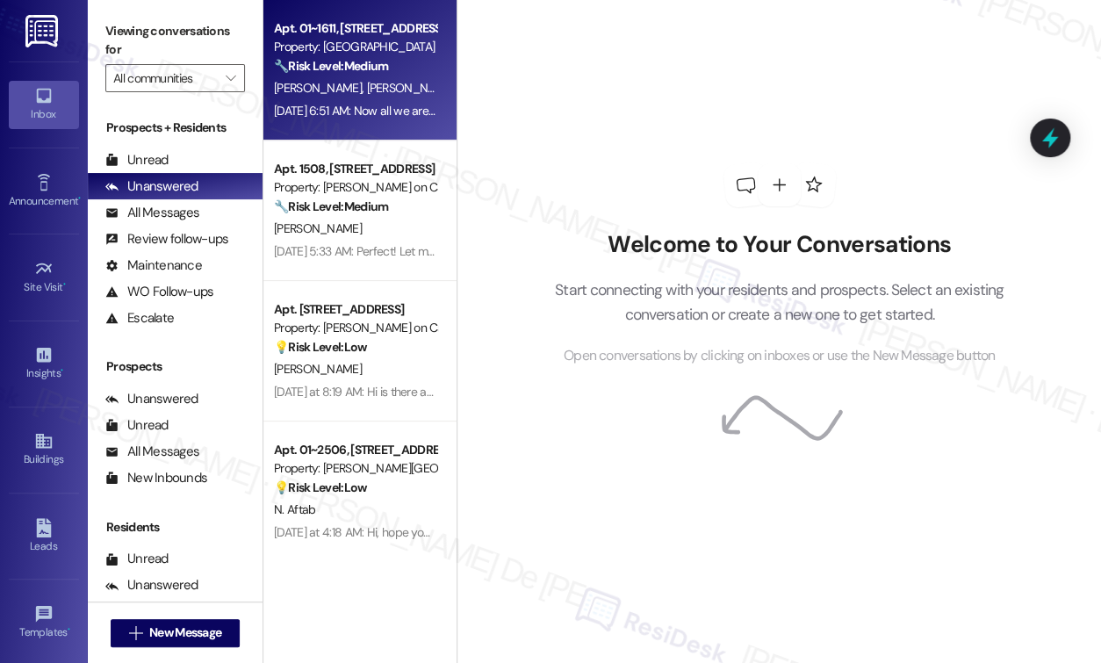
click at [362, 74] on div "🔧 Risk Level: Medium The resident is inquiring about transferring their lease t…" at bounding box center [355, 66] width 162 height 18
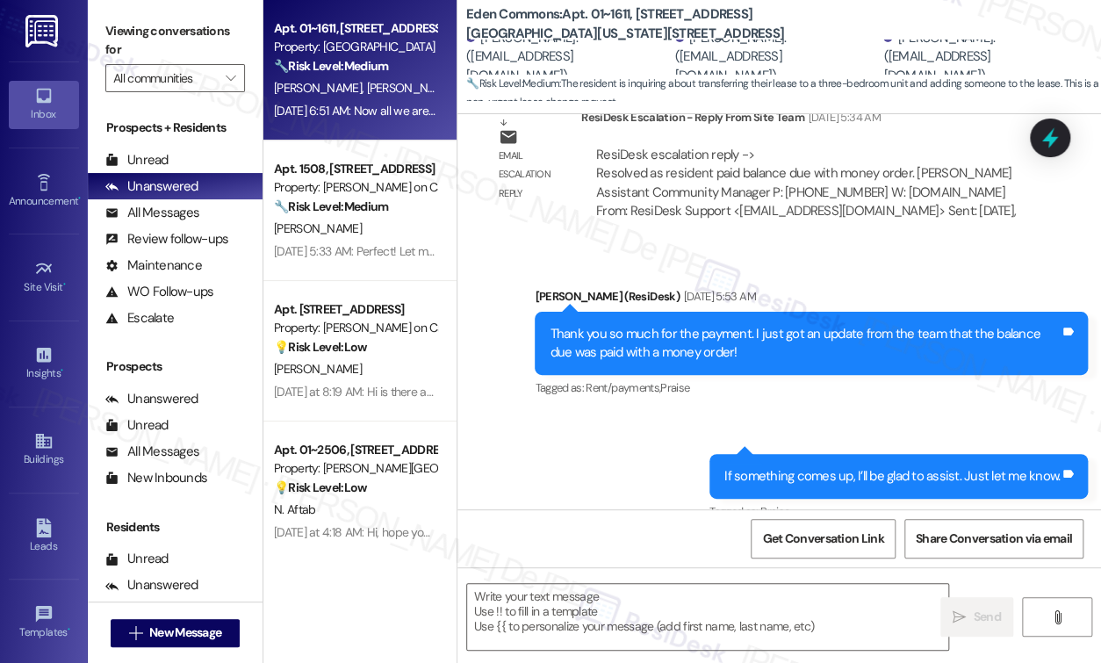
scroll to position [2356, 0]
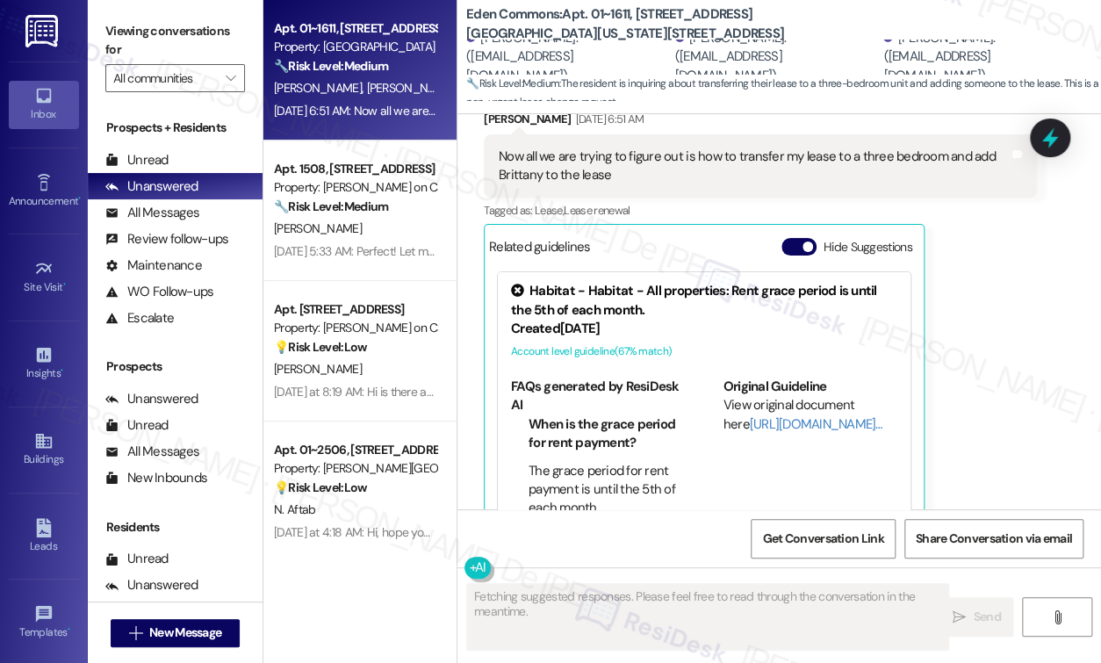
click at [1024, 353] on div "[PERSON_NAME] [DATE] 6:51 AM Now all we are trying to figure out is how to tran…" at bounding box center [760, 322] width 553 height 425
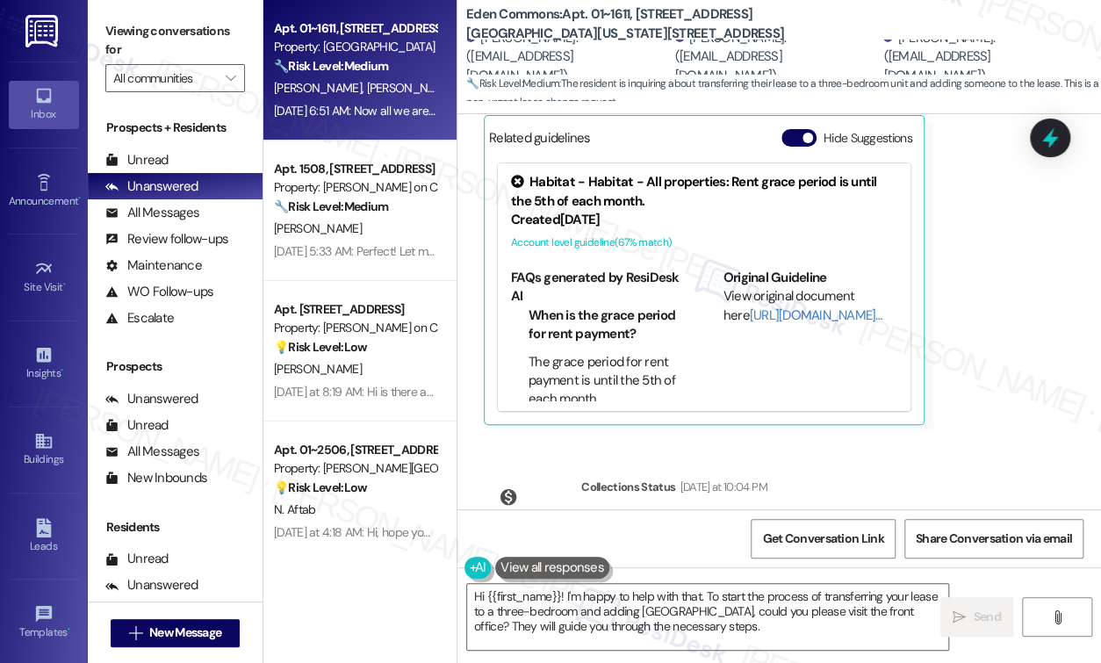
scroll to position [2536, 0]
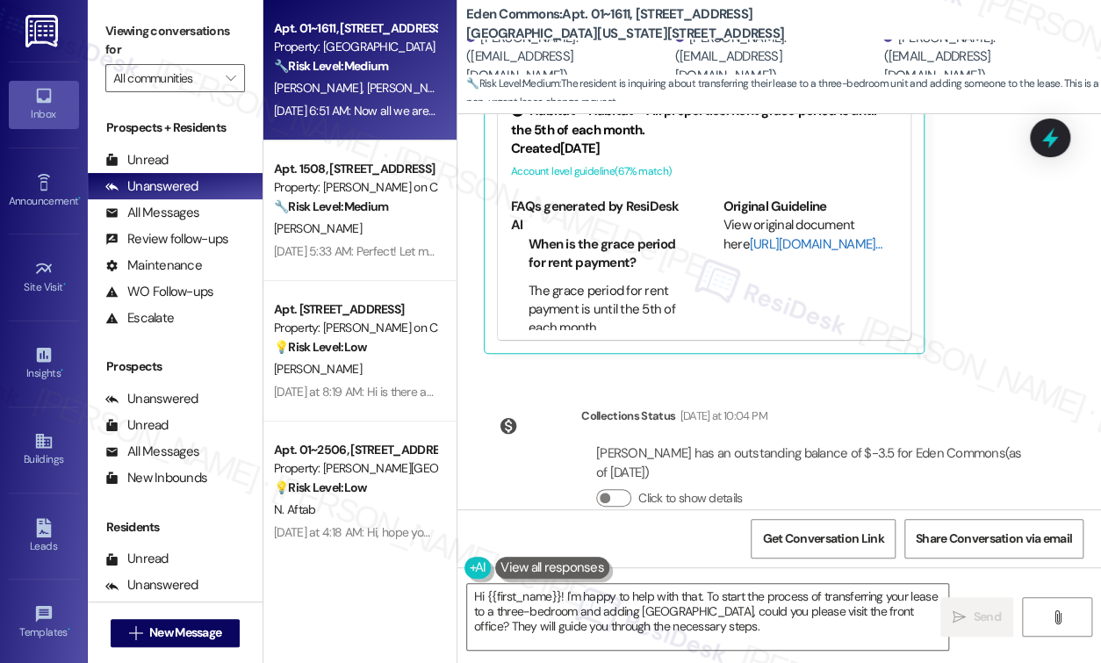
click at [753, 235] on link "[URL][DOMAIN_NAME]…" at bounding box center [816, 244] width 133 height 18
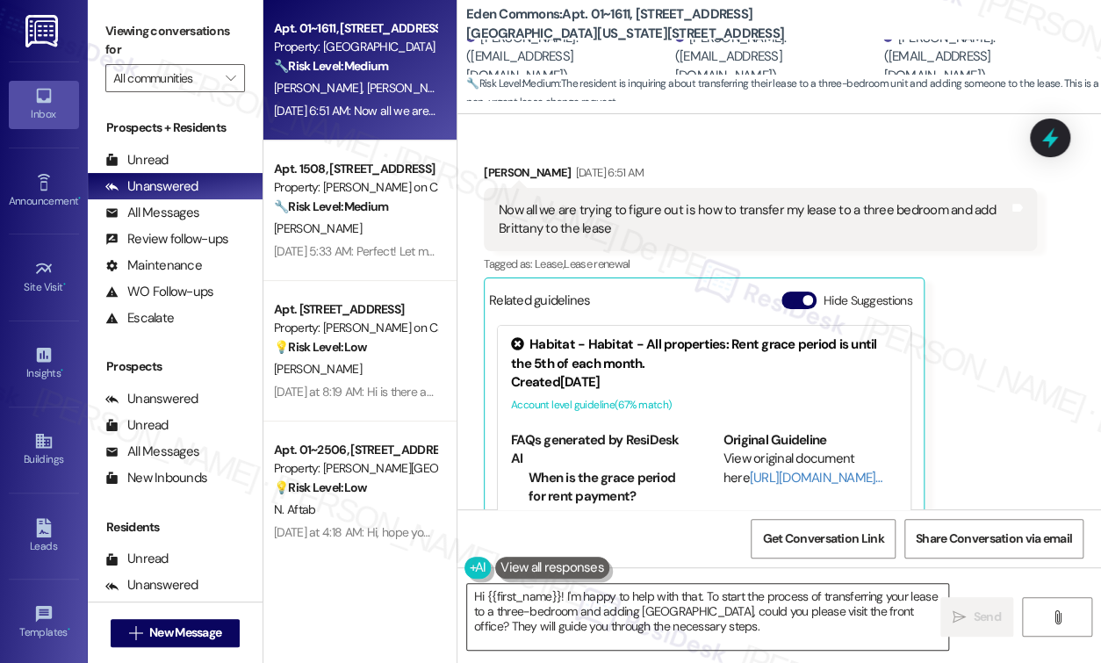
click at [640, 607] on textarea "Hi {{first_name}}! I'm happy to help with that. To start the process of transfe…" at bounding box center [707, 617] width 481 height 66
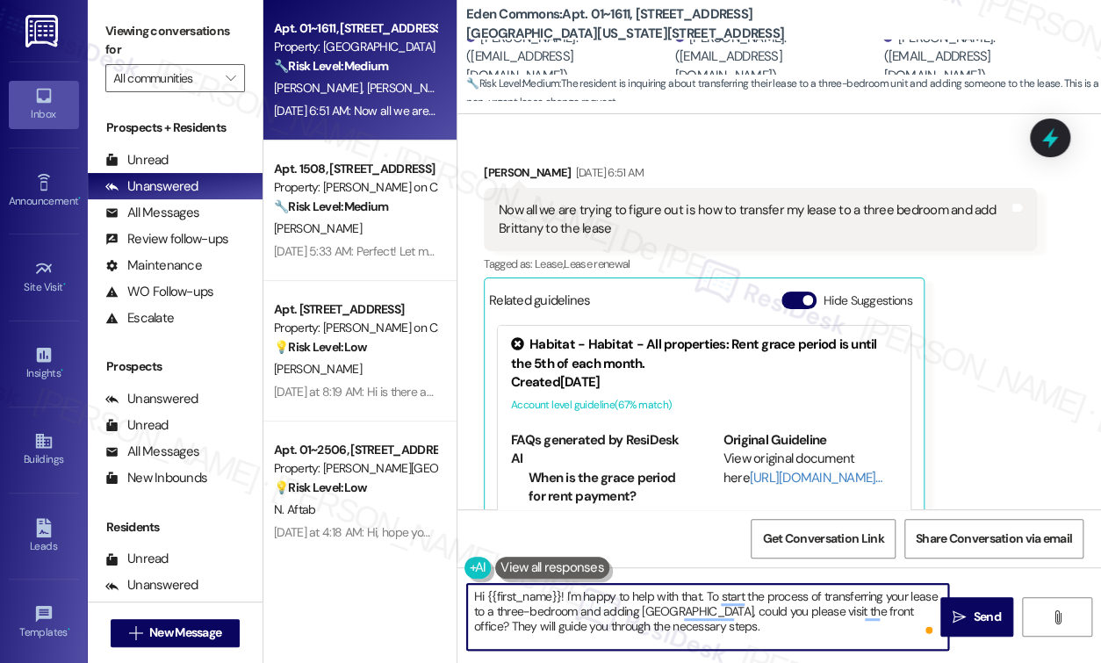
click at [563, 596] on textarea "Hi {{first_name}}! I'm happy to help with that. To start the process of transfe…" at bounding box center [707, 617] width 481 height 66
click at [559, 593] on textarea "Hi {{first_name}}! I'm happy to help with that. To start the process of transfe…" at bounding box center [707, 617] width 481 height 66
click at [559, 595] on textarea "Hi {{first_name}}! I'm happy to help with that. To start the process of transfe…" at bounding box center [707, 617] width 481 height 66
click at [592, 596] on textarea "Hi Glen! I'm happy to help with that. To start the process of transferring your…" at bounding box center [707, 617] width 481 height 66
click at [592, 595] on textarea "Hi Glen! I'm happy to help with that. To start the process of transferring your…" at bounding box center [707, 617] width 481 height 66
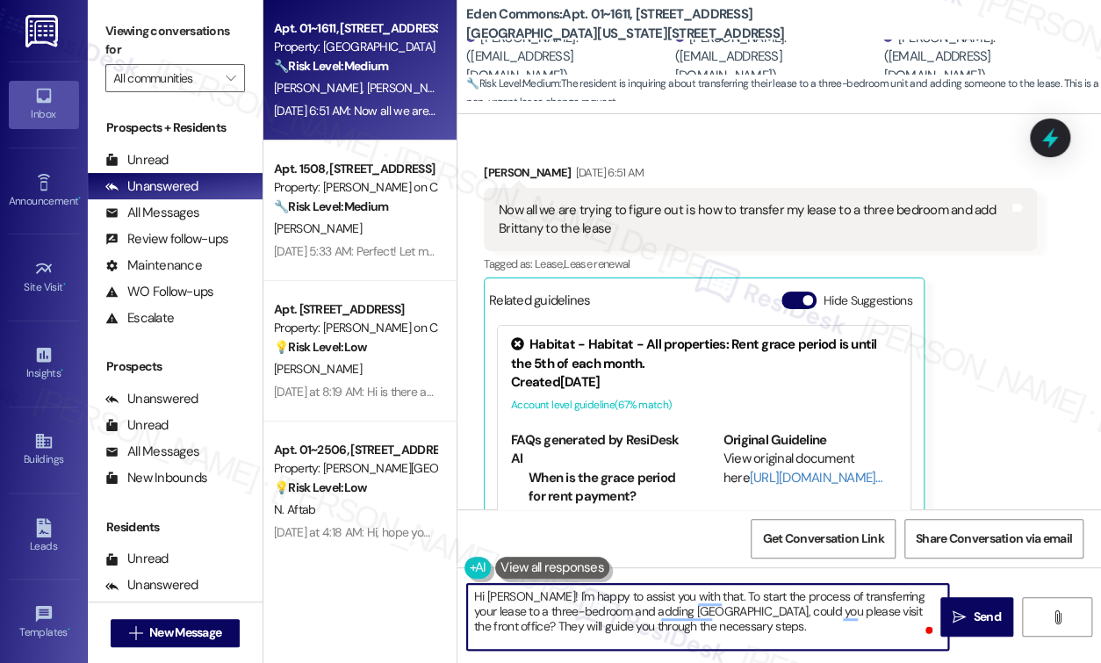
click at [758, 635] on textarea "Hi Glen! I'm happy to assist you with that. To start the process of transferrin…" at bounding box center [707, 617] width 481 height 66
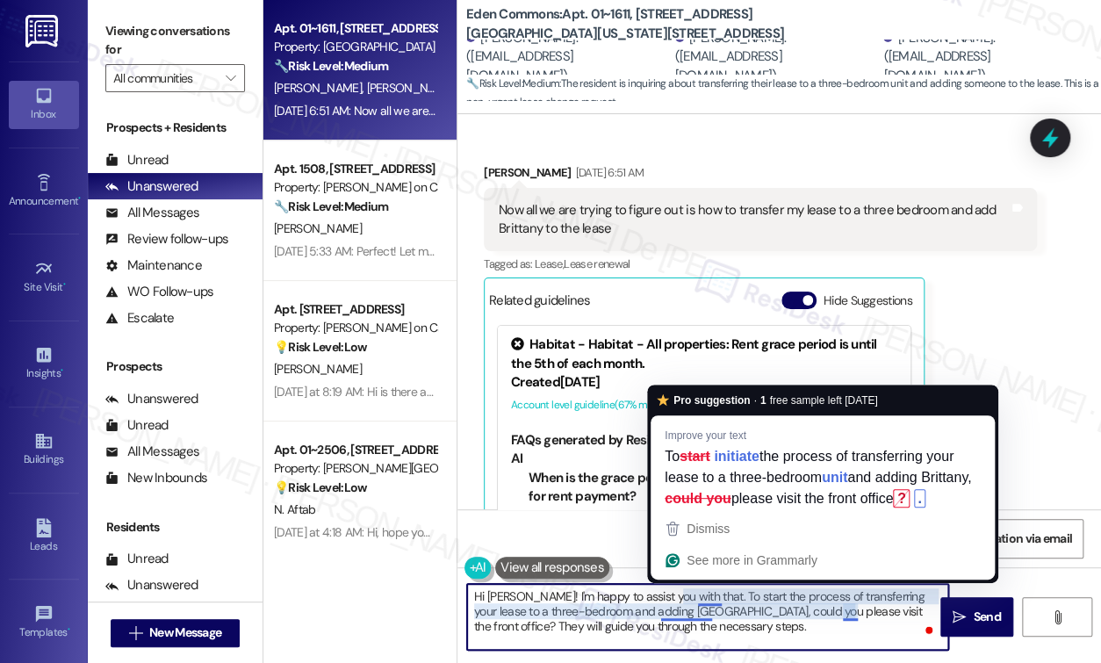
click at [722, 635] on textarea "Hi Glen! I'm happy to assist you with that. To start the process of transferrin…" at bounding box center [707, 617] width 481 height 66
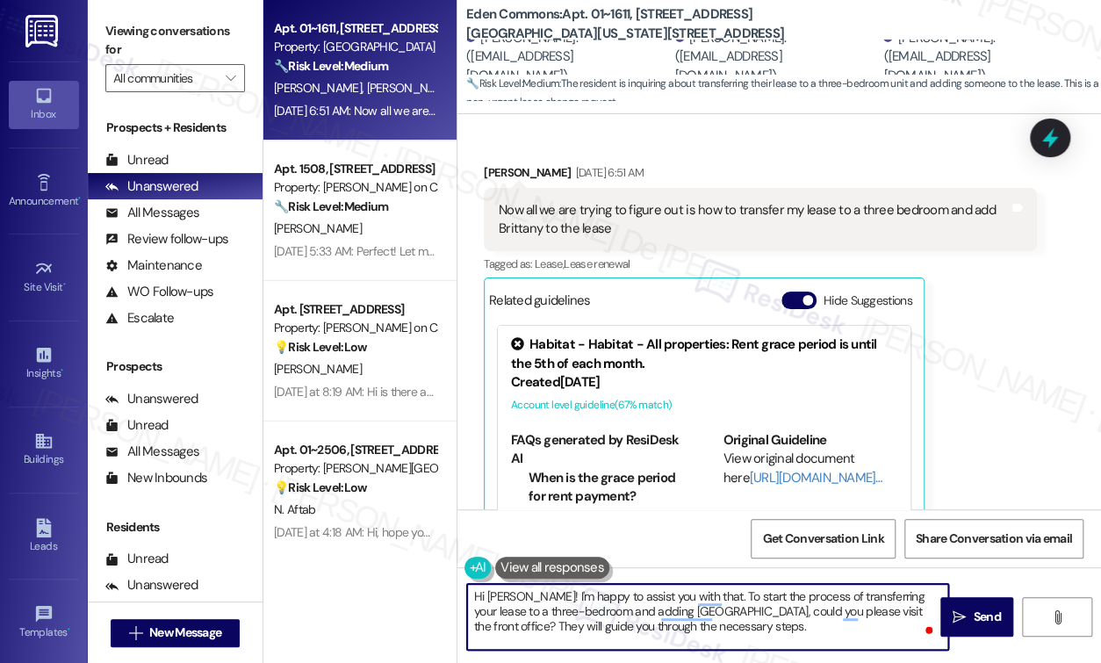
click at [689, 632] on textarea "Hi Glen! I'm happy to assist you with that. To start the process of transferrin…" at bounding box center [707, 617] width 481 height 66
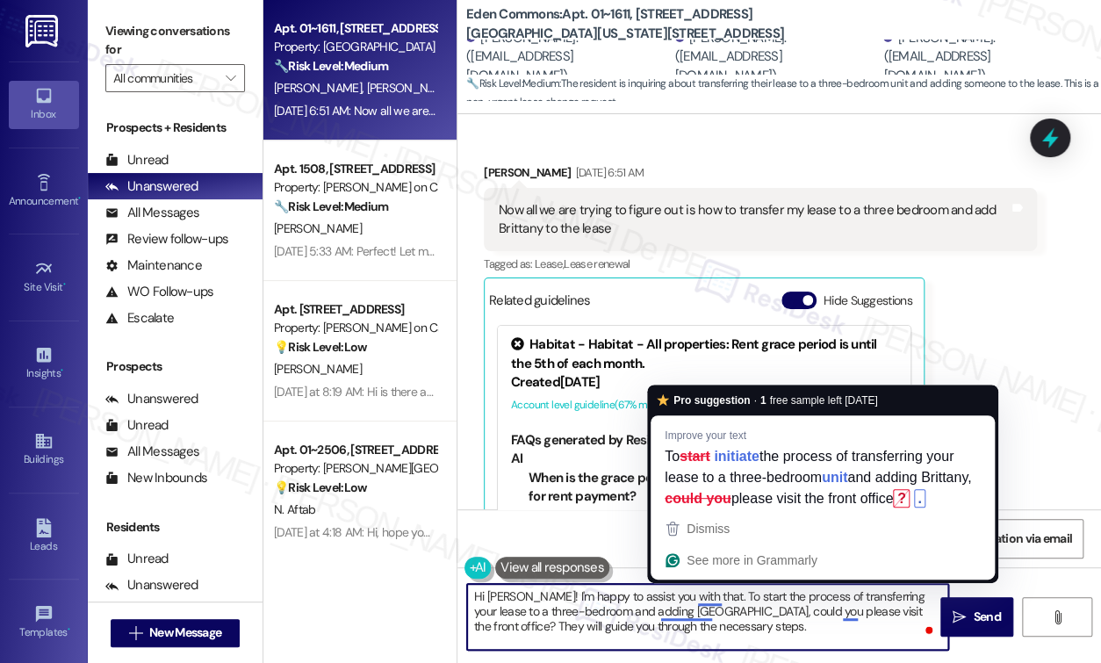
click at [667, 632] on textarea "Hi Glen! I'm happy to assist you with that. To start the process of transferrin…" at bounding box center [707, 617] width 481 height 66
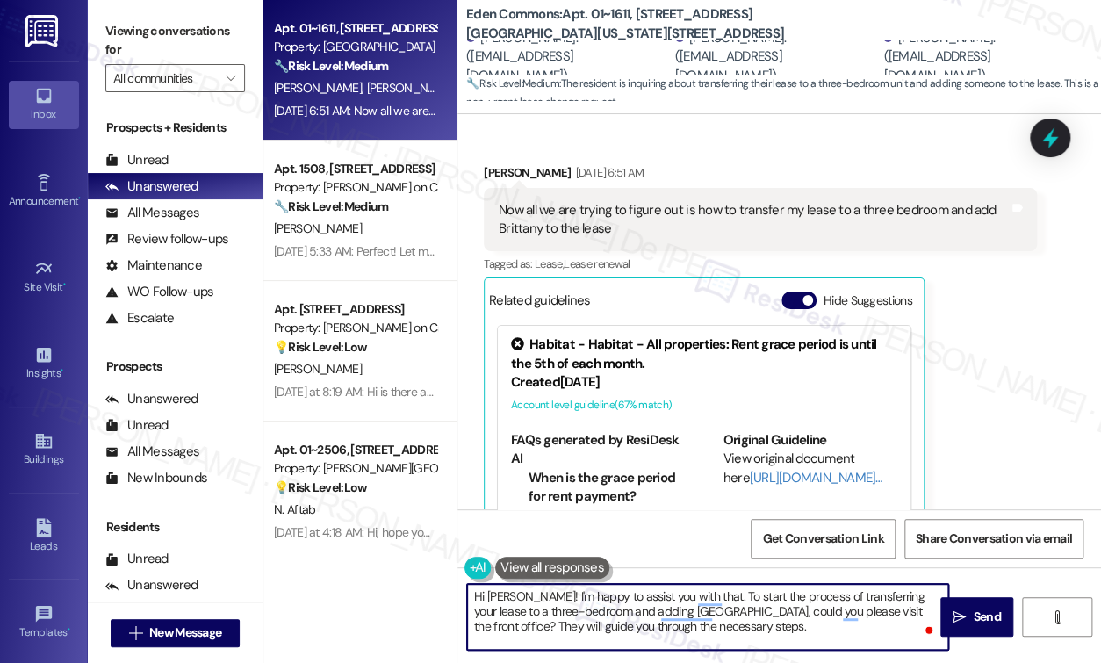
click at [742, 627] on textarea "Hi Glen! I'm happy to assist you with that. To start the process of transferrin…" at bounding box center [707, 617] width 481 height 66
click at [721, 626] on textarea "Hi Glen! I'm happy to assist you with that. To start the process of transferrin…" at bounding box center [707, 617] width 481 height 66
click at [672, 632] on textarea "Hi Glen! I'm happy to assist you with that. To start the process of transferrin…" at bounding box center [707, 617] width 481 height 66
click at [802, 636] on textarea "Hi Glen! I'm happy to assist you with that. To start the process of transferrin…" at bounding box center [707, 617] width 481 height 66
drag, startPoint x: 748, startPoint y: 625, endPoint x: 683, endPoint y: 589, distance: 74.2
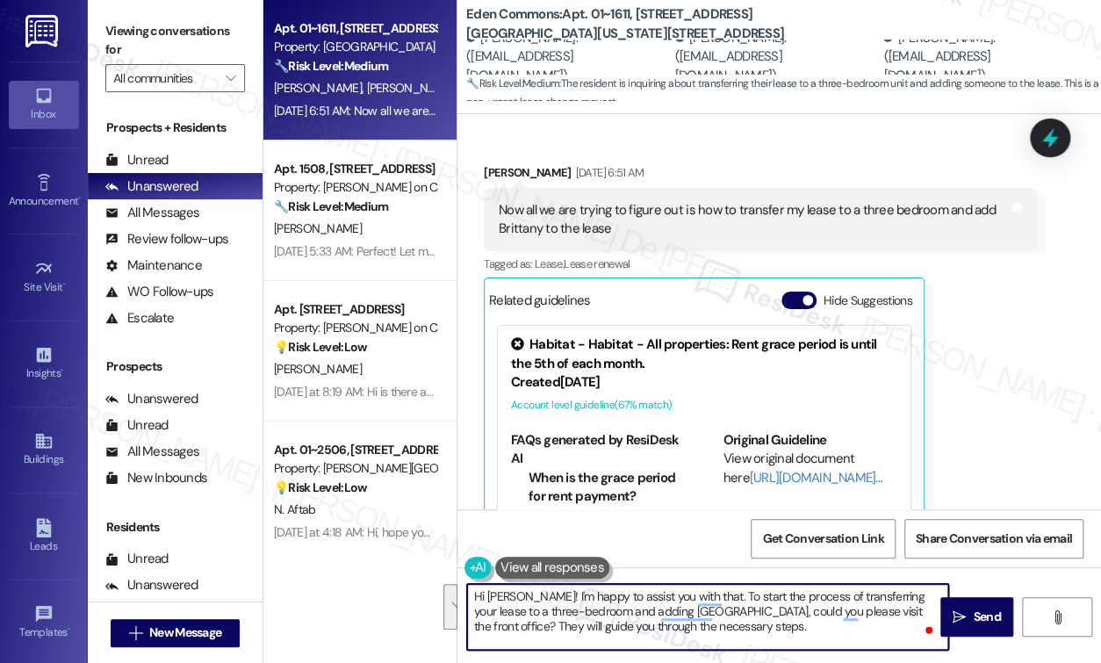
click at [683, 589] on textarea "Hi Glen! I'm happy to assist you with that. To start the process of transferrin…" at bounding box center [707, 617] width 481 height 66
click at [663, 640] on textarea "Hi Glen! I'm happy to assist you with that. To start the process of transferrin…" at bounding box center [707, 617] width 481 height 66
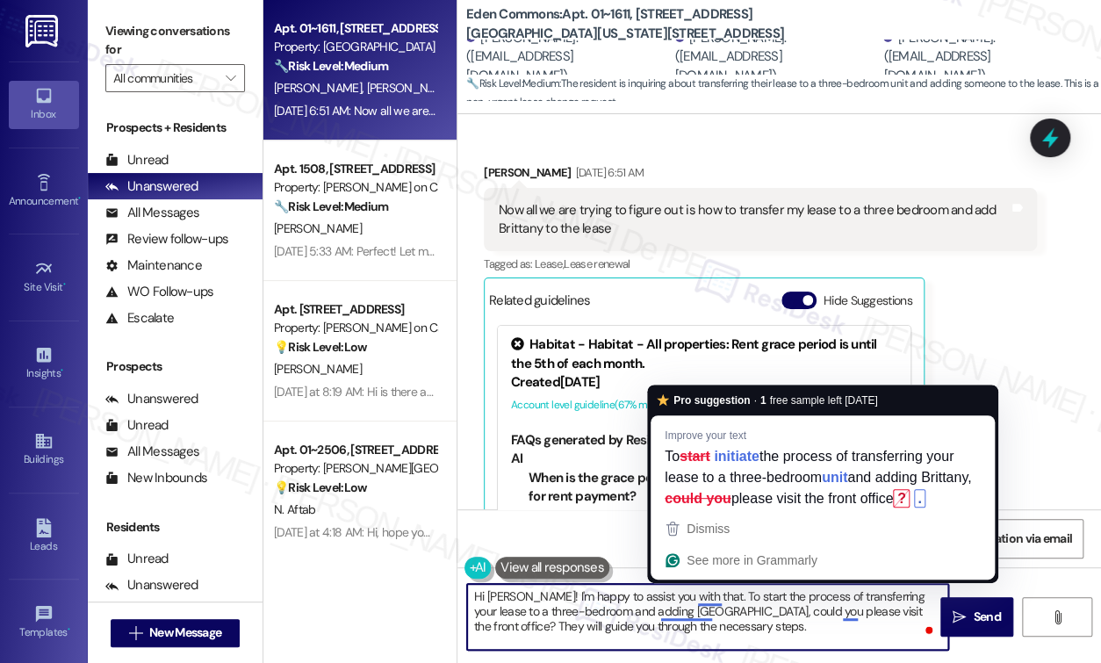
click at [679, 637] on textarea "Hi Glen! I'm happy to assist you with that. To start the process of transferrin…" at bounding box center [707, 617] width 481 height 66
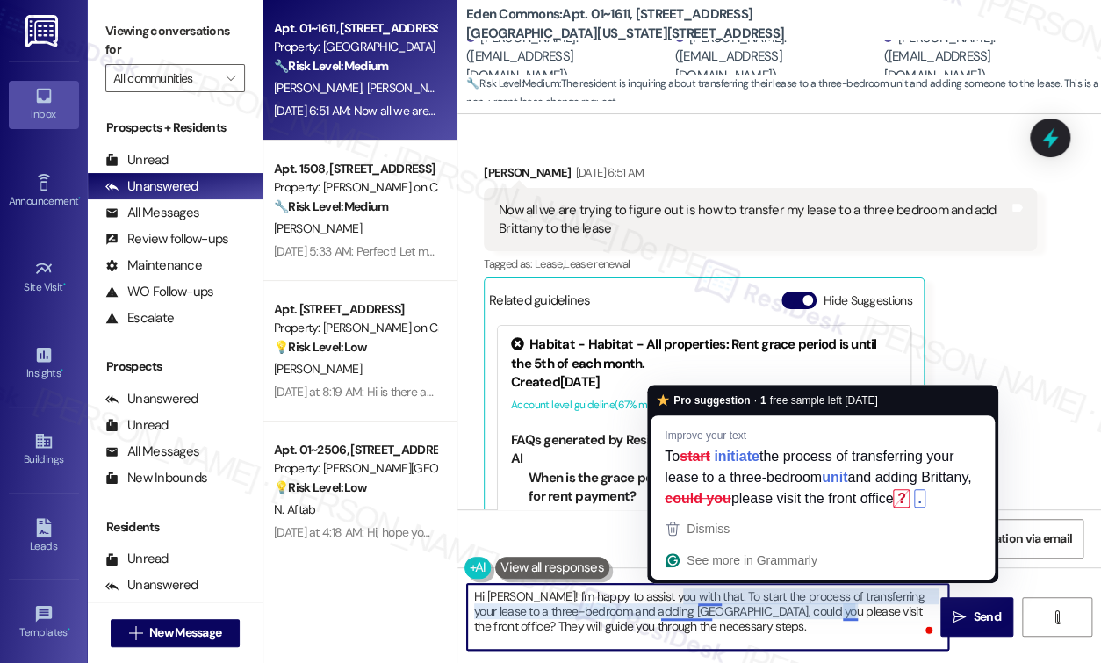
click at [686, 614] on textarea "Hi Glen! I'm happy to assist you with that. To start the process of transferrin…" at bounding box center [707, 617] width 481 height 66
click at [764, 629] on textarea "Hi Glen! I'm happy to assist you with that. To start the process of transferrin…" at bounding box center [707, 617] width 481 height 66
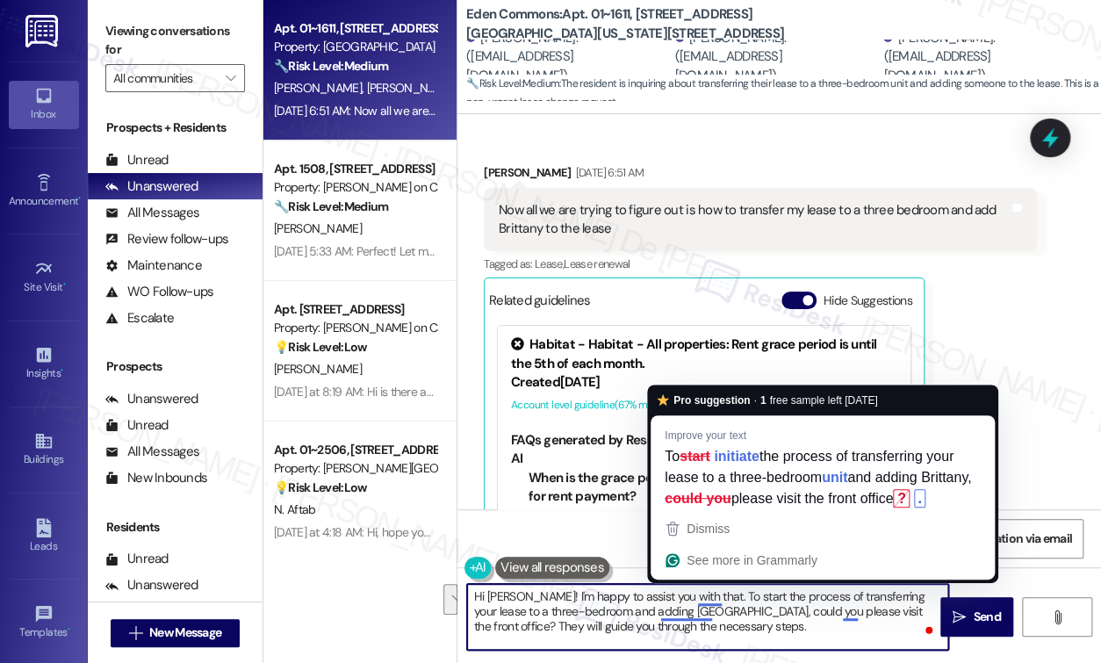
drag, startPoint x: 673, startPoint y: 637, endPoint x: 663, endPoint y: 615, distance: 24.0
click at [663, 615] on textarea "Hi Glen! I'm happy to assist you with that. To start the process of transferrin…" at bounding box center [707, 617] width 481 height 66
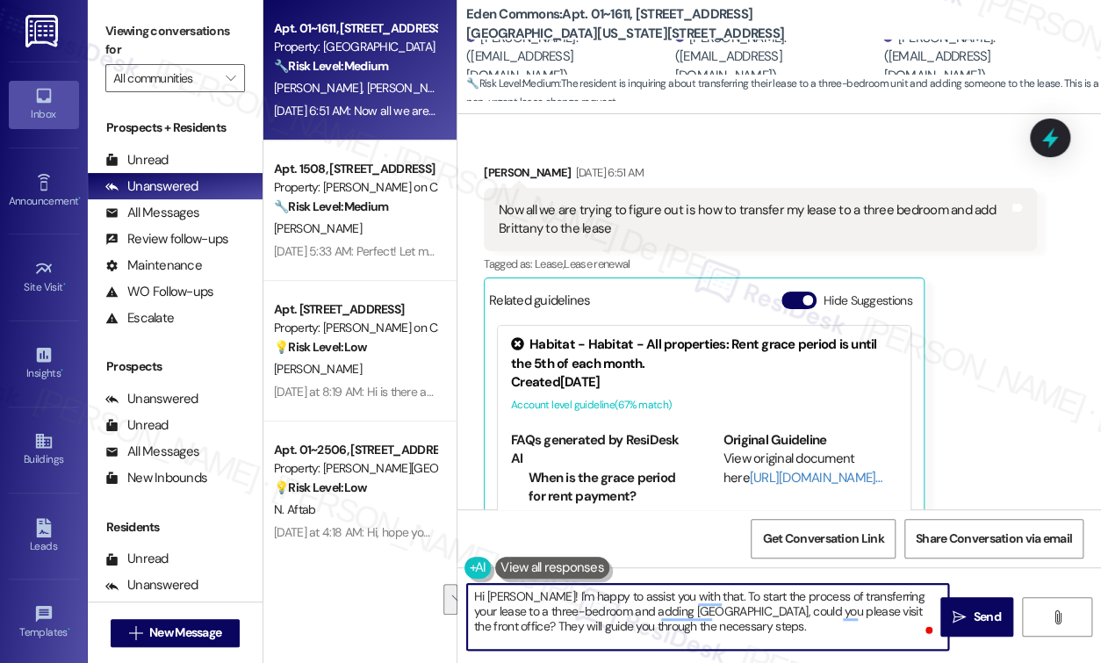
drag, startPoint x: 709, startPoint y: 621, endPoint x: 688, endPoint y: 635, distance: 25.3
click at [708, 620] on textarea "Hi Glen! I'm happy to assist you with that. To start the process of transferrin…" at bounding box center [707, 617] width 481 height 66
click at [702, 627] on textarea "Hi Glen! I'm happy to assist you with that. To start the process of transferrin…" at bounding box center [707, 617] width 481 height 66
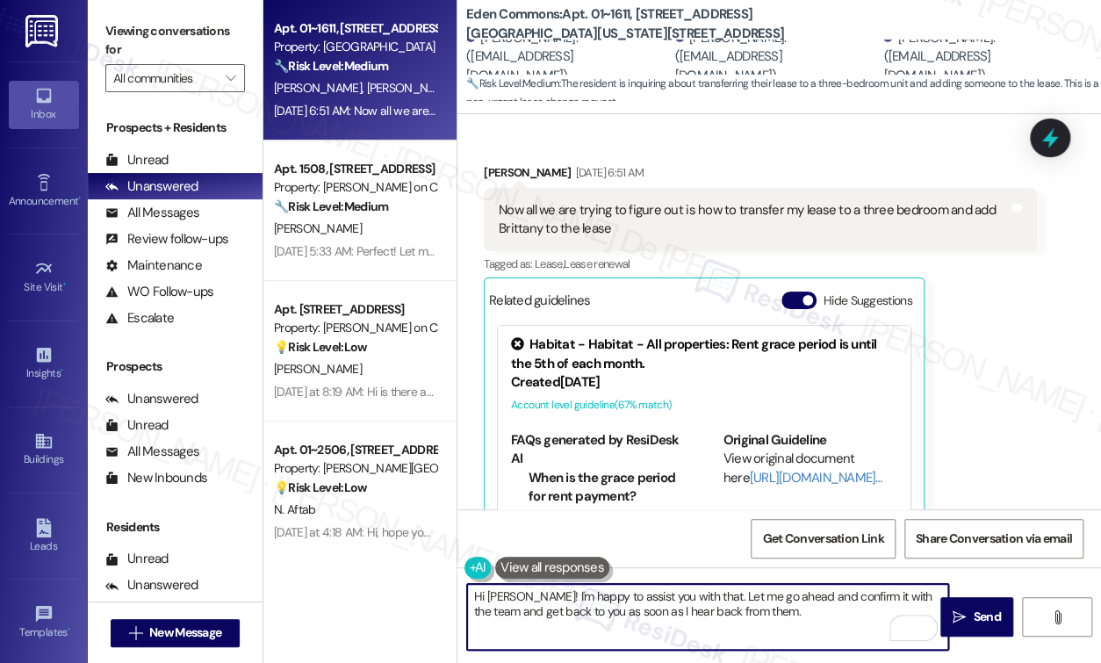
click at [825, 613] on textarea "Hi Glen! I'm happy to assist you with that. Let me go ahead and confirm it with…" at bounding box center [707, 617] width 481 height 66
click at [678, 592] on textarea "Hi Glen! I'm happy to assist you with that. Let me go ahead and confirm it with…" at bounding box center [707, 617] width 481 height 66
click at [834, 605] on textarea "Hi Glen! I'm happy to assist you in adding Brittany to the lease. Let me go ahe…" at bounding box center [707, 617] width 481 height 66
paste textarea "In the meantime, I’ll be glad to help with anything else you might need. Just l…"
type textarea "Hi Glen! I'm happy to assist you in adding Brittany to the lease. Let me go ahe…"
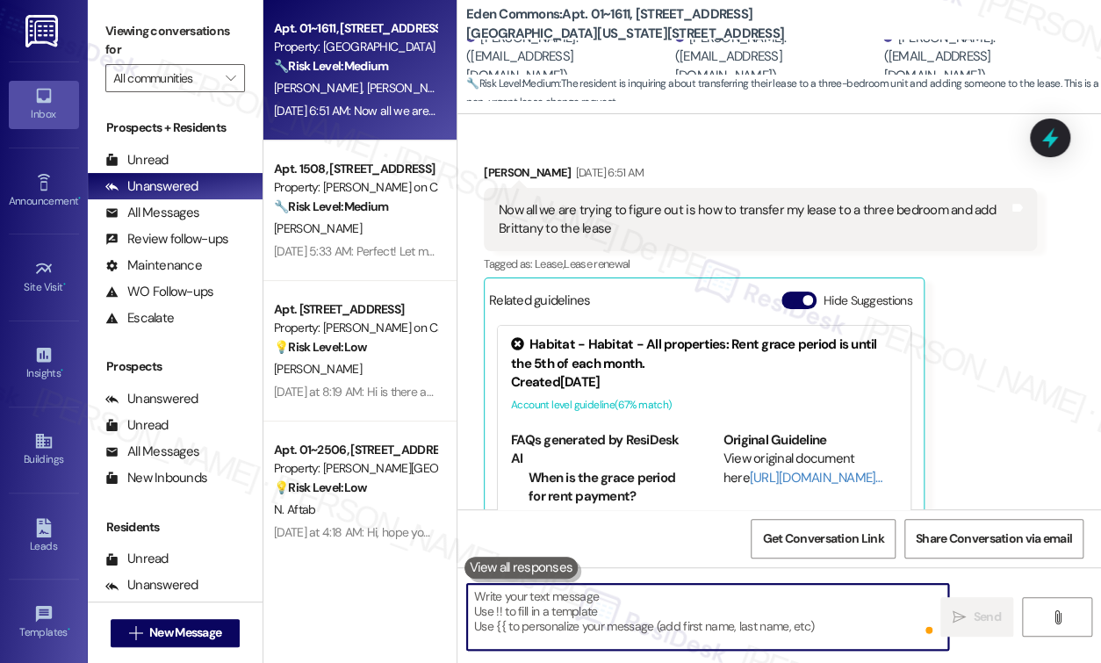
scroll to position [2356, 0]
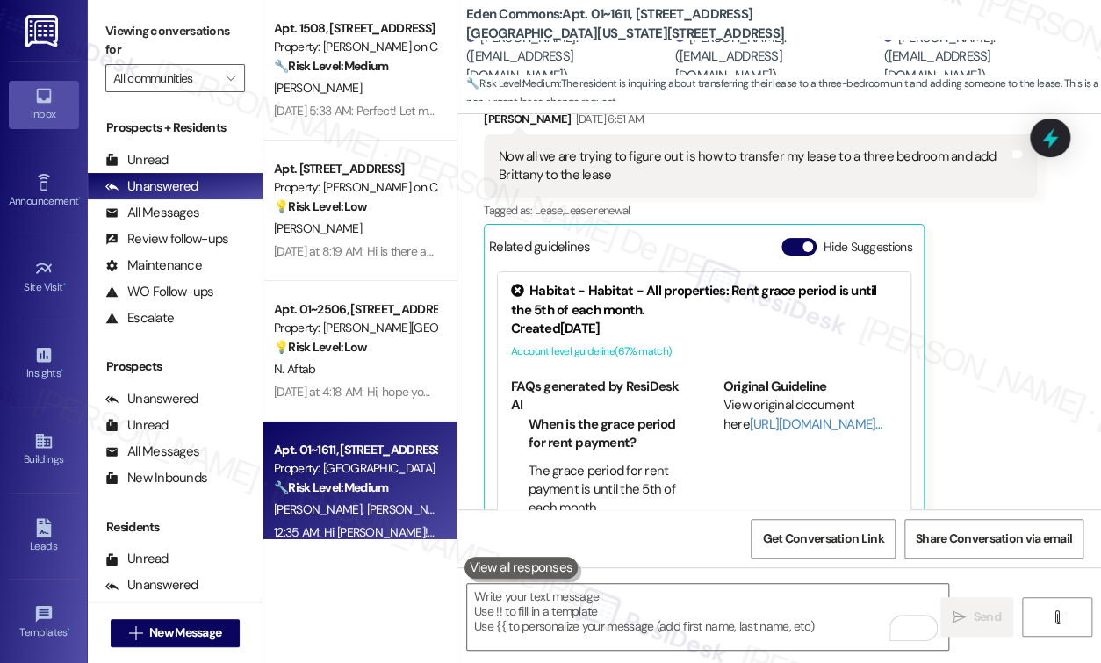
click at [997, 326] on div "Glen Graf Graf Sep 13, 2025 at 6:51 AM Now all we are trying to figure out is h…" at bounding box center [760, 322] width 553 height 425
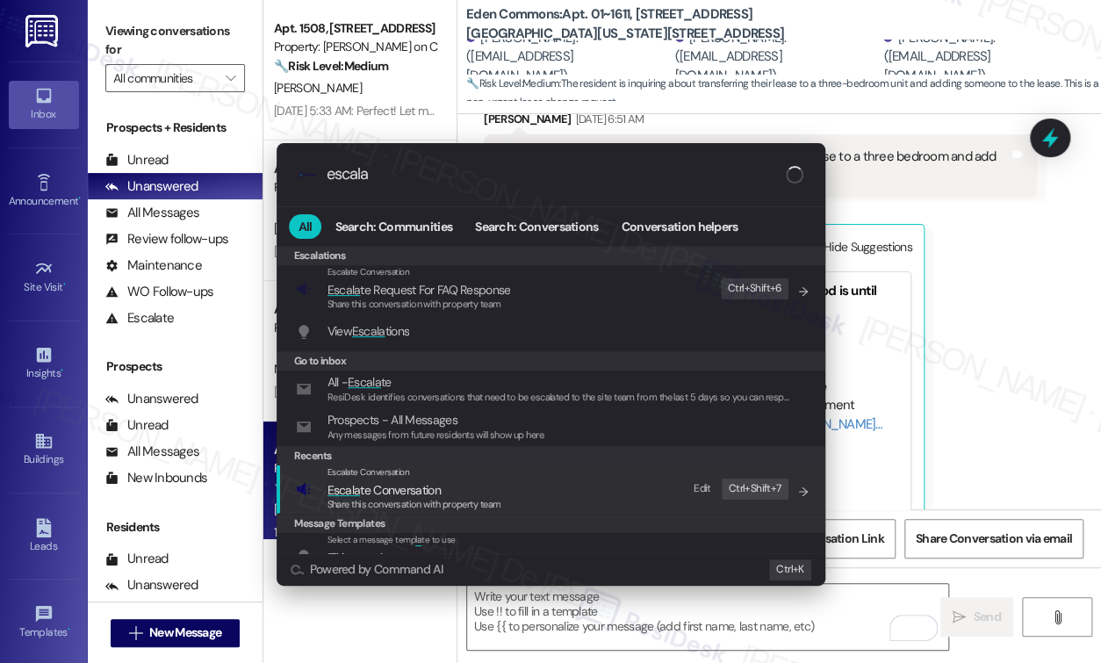
type input "escala"
click at [461, 502] on span "Share this conversation with property team" at bounding box center [414, 504] width 174 height 12
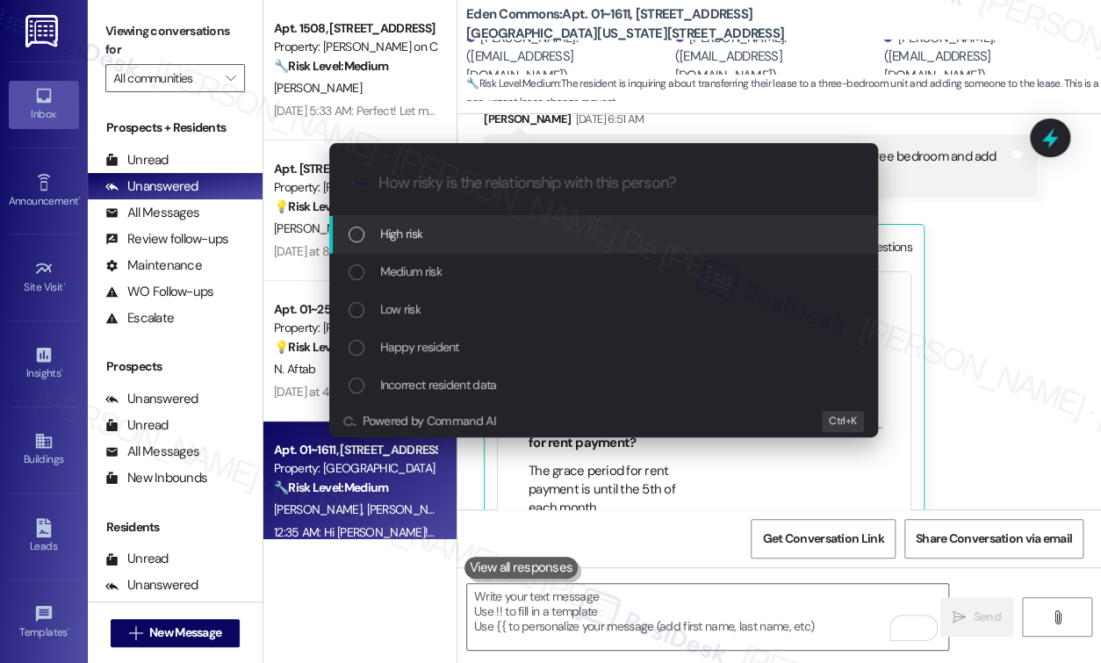
click at [512, 257] on div "Medium risk" at bounding box center [603, 273] width 549 height 38
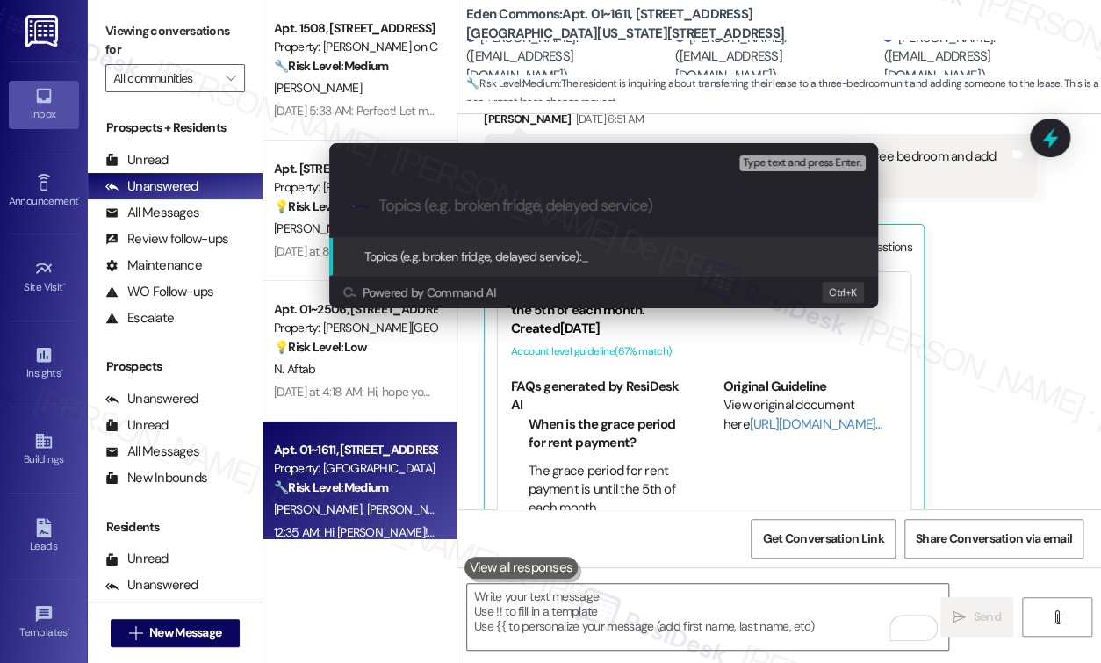
click at [518, 191] on div ".cls-1{fill:#0a055f;}.cls-2{fill:#0cc4c4;} resideskLogoBlueOrange" at bounding box center [603, 206] width 549 height 62
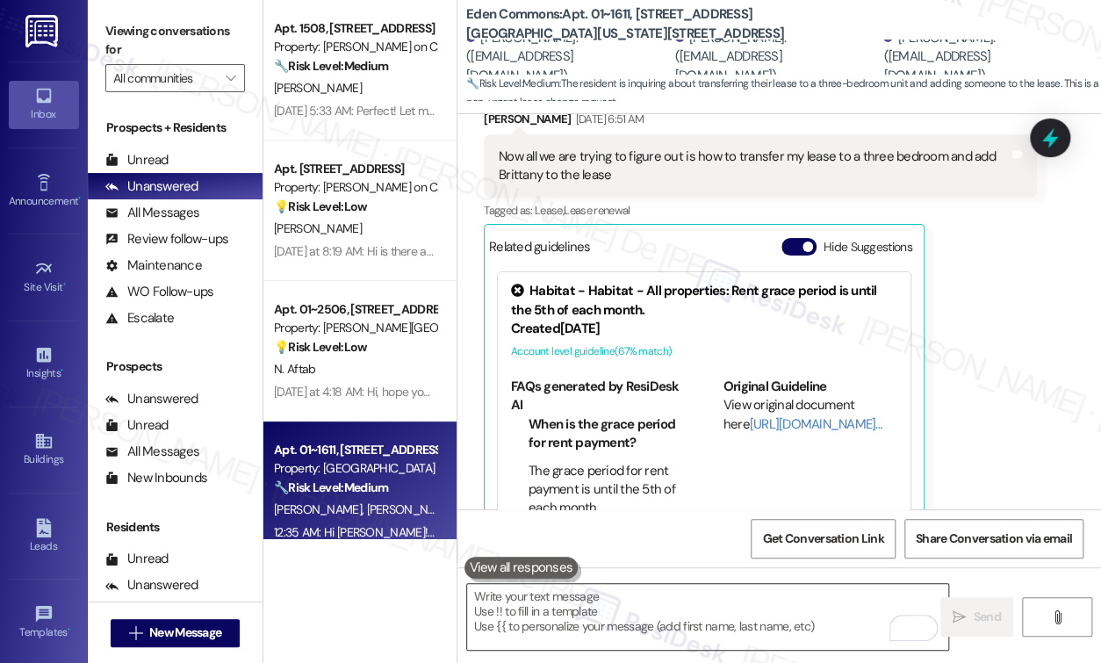
click at [626, 615] on textarea "To enrich screen reader interactions, please activate Accessibility in Grammarl…" at bounding box center [707, 617] width 481 height 66
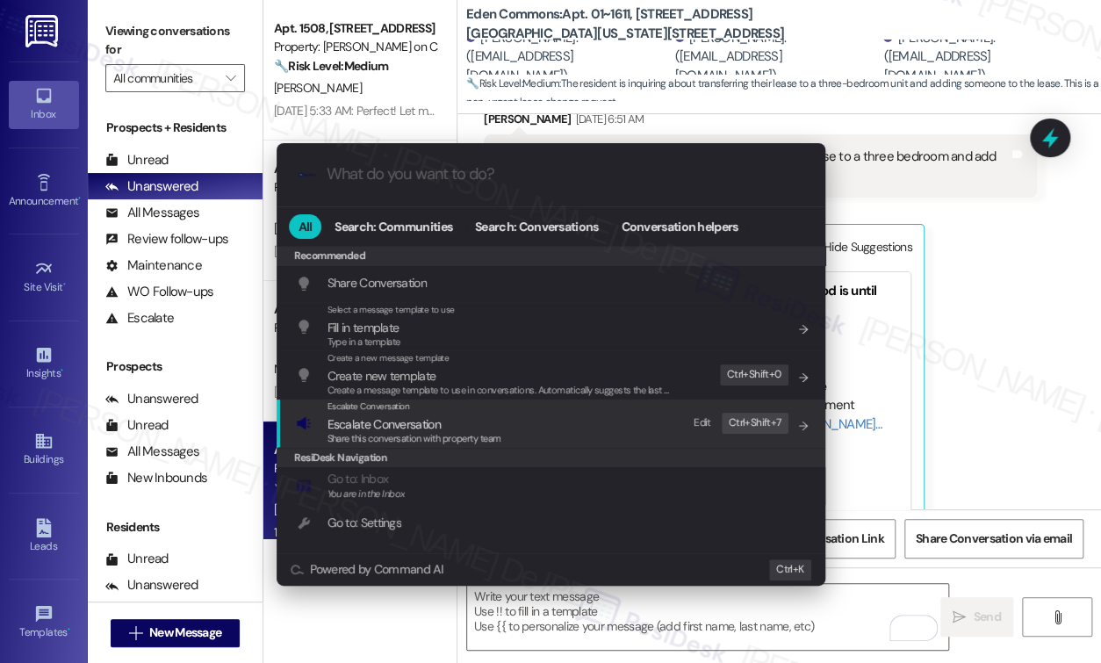
click at [463, 432] on span "Share this conversation with property team" at bounding box center [414, 438] width 174 height 12
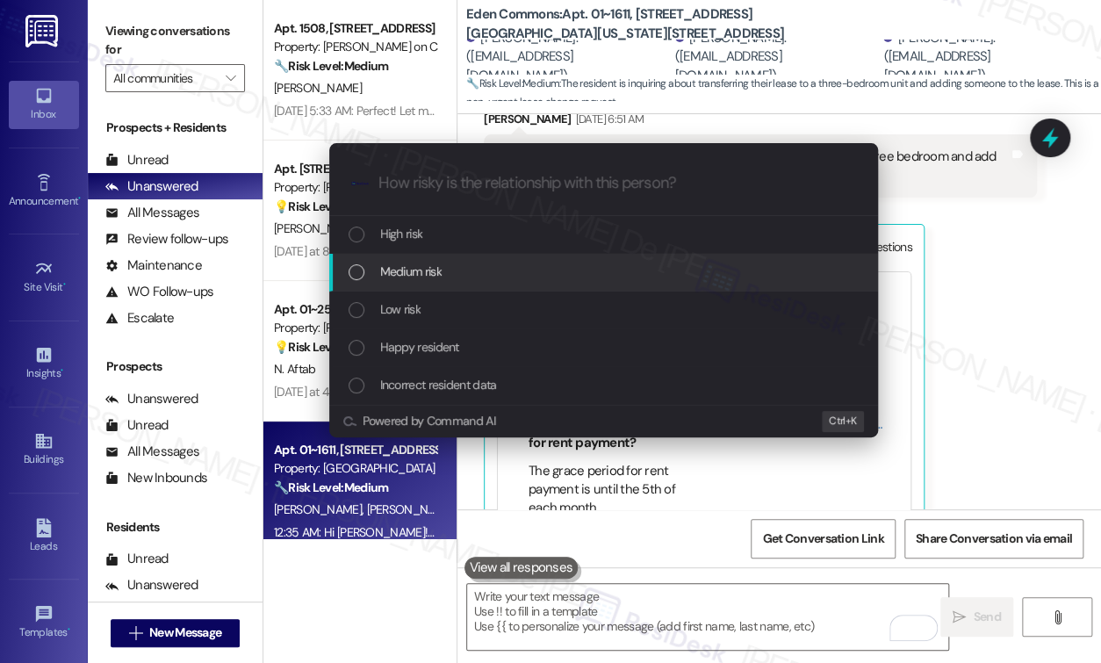
click at [398, 281] on span "Medium risk" at bounding box center [410, 271] width 61 height 19
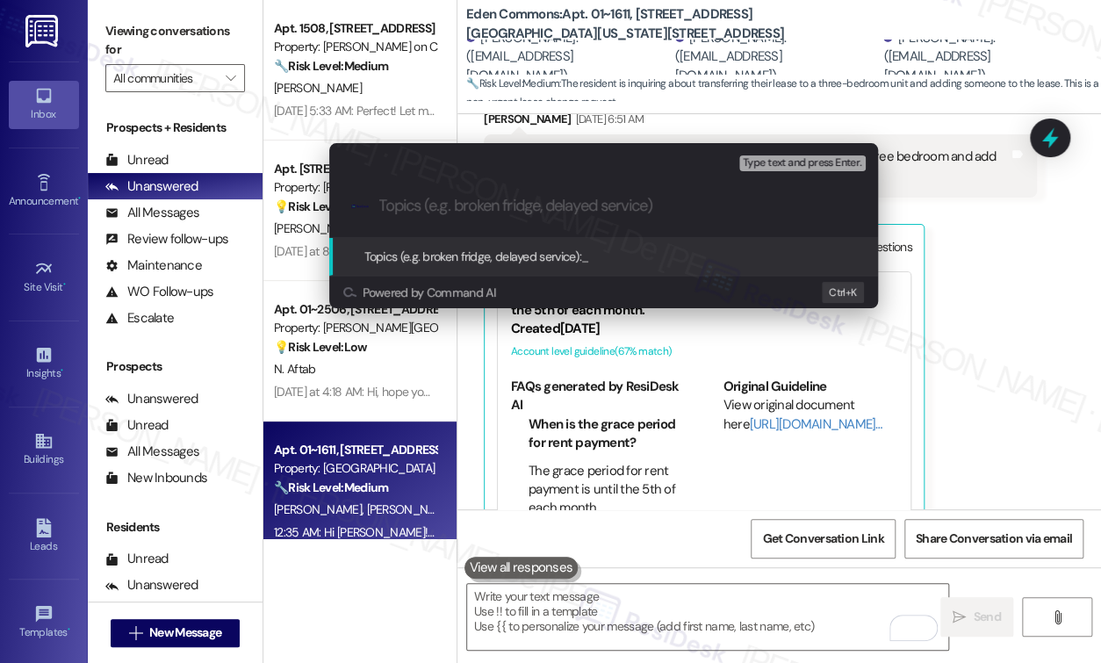
click at [435, 204] on input "Topics (e.g. broken fridge, delayed service)" at bounding box center [617, 206] width 477 height 18
type input "Adding Brittany to the Lease"
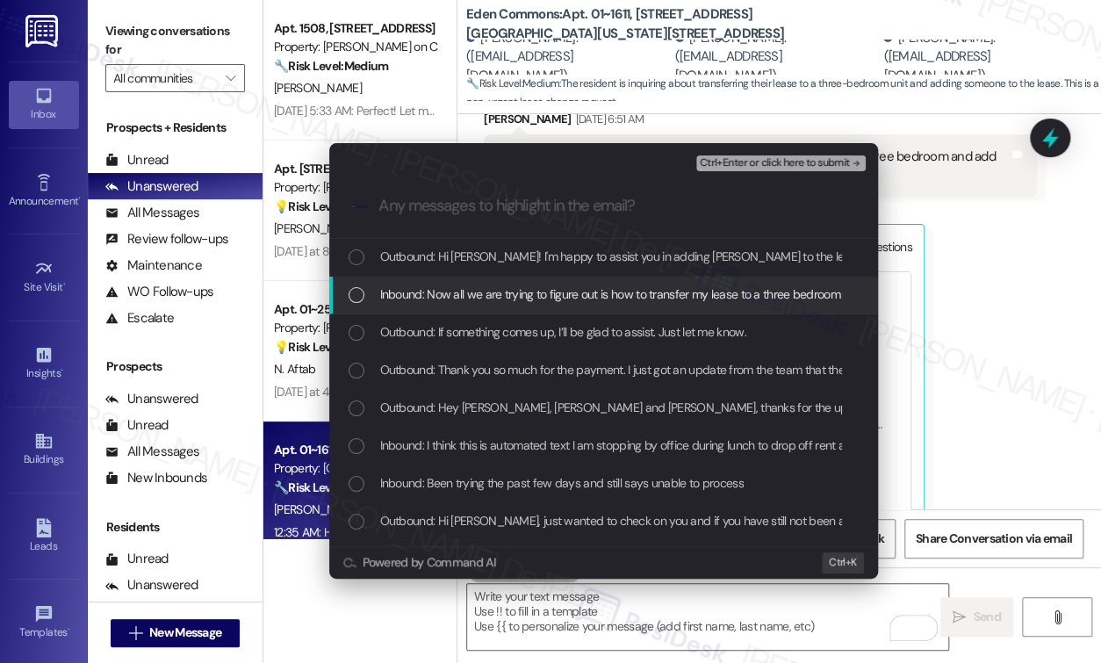
click at [362, 294] on div "List of options" at bounding box center [356, 295] width 16 height 16
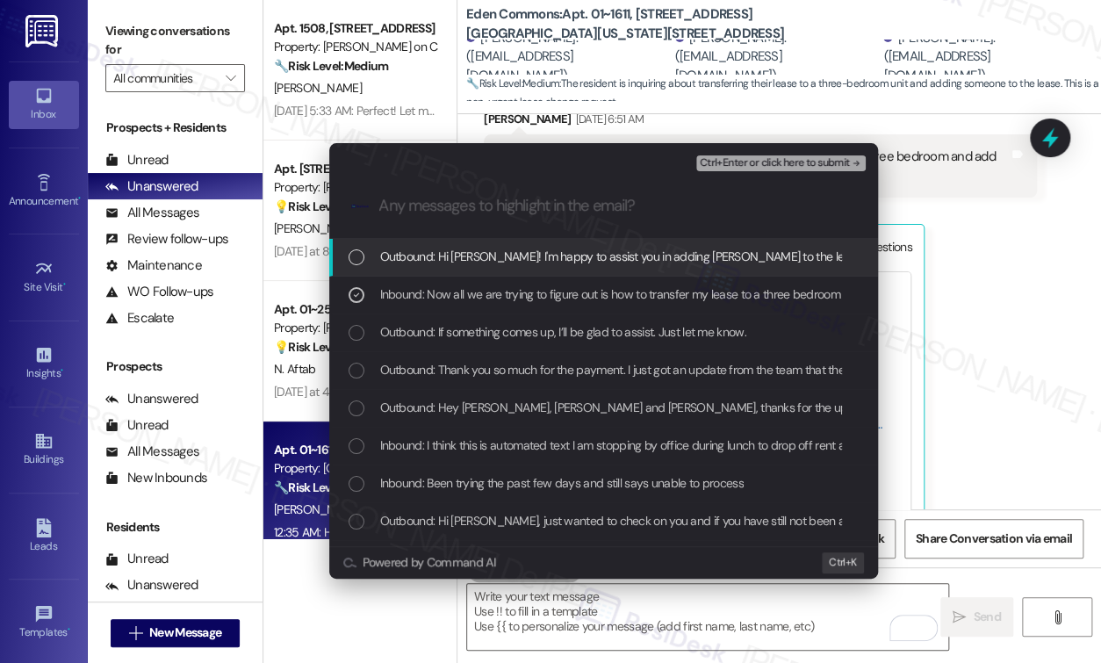
click at [361, 257] on div "List of options" at bounding box center [356, 257] width 16 height 16
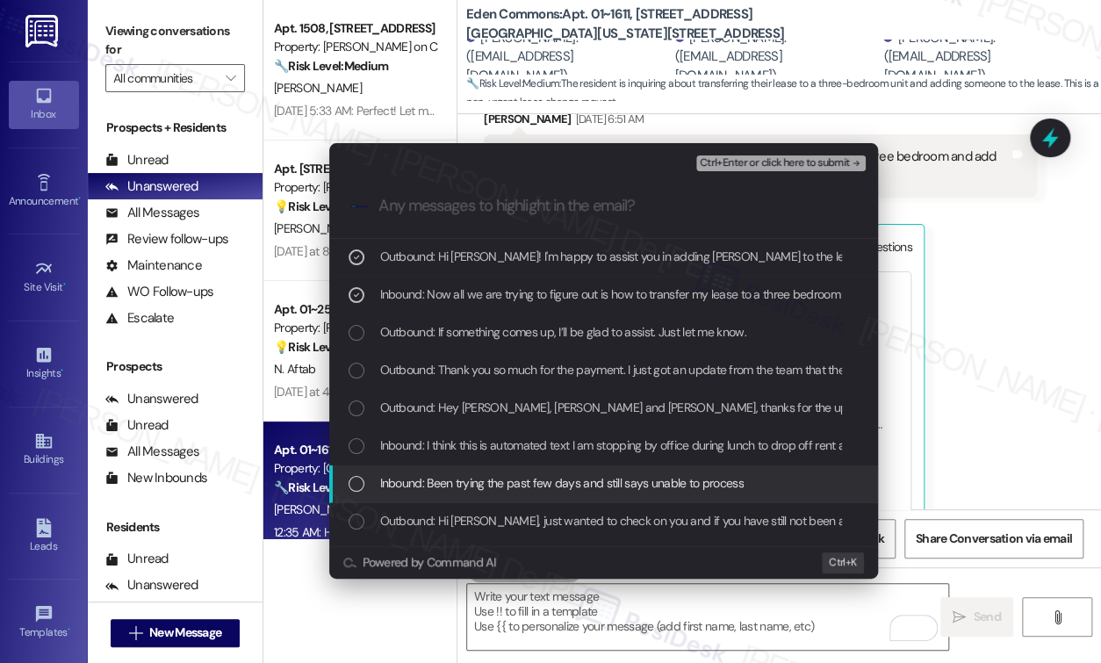
click at [809, 160] on span "Ctrl+Enter or click here to submit" at bounding box center [774, 163] width 150 height 12
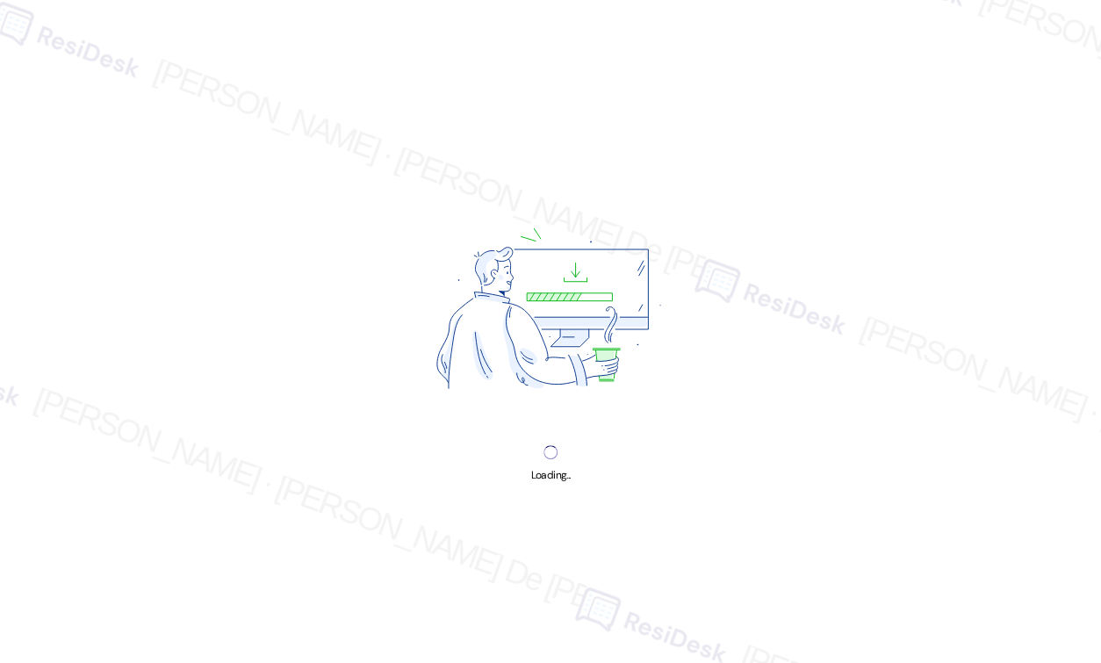
select select "English"
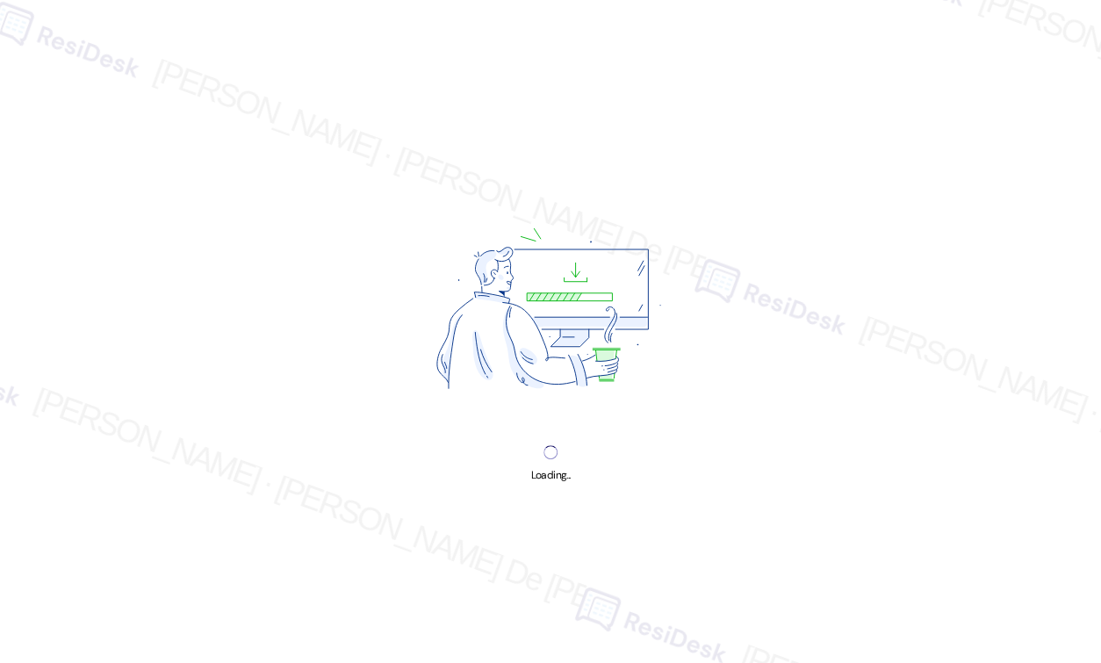
scroll to position [360, 0]
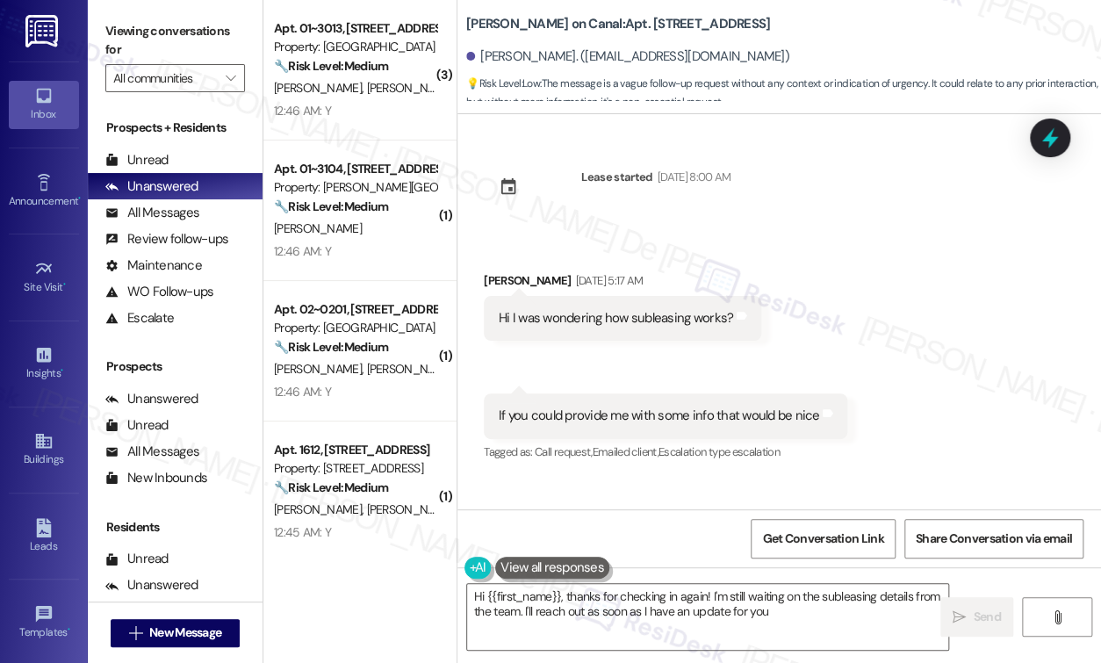
type textarea "Hi {{first_name}}, thanks for checking in again! I'm still waiting on the suble…"
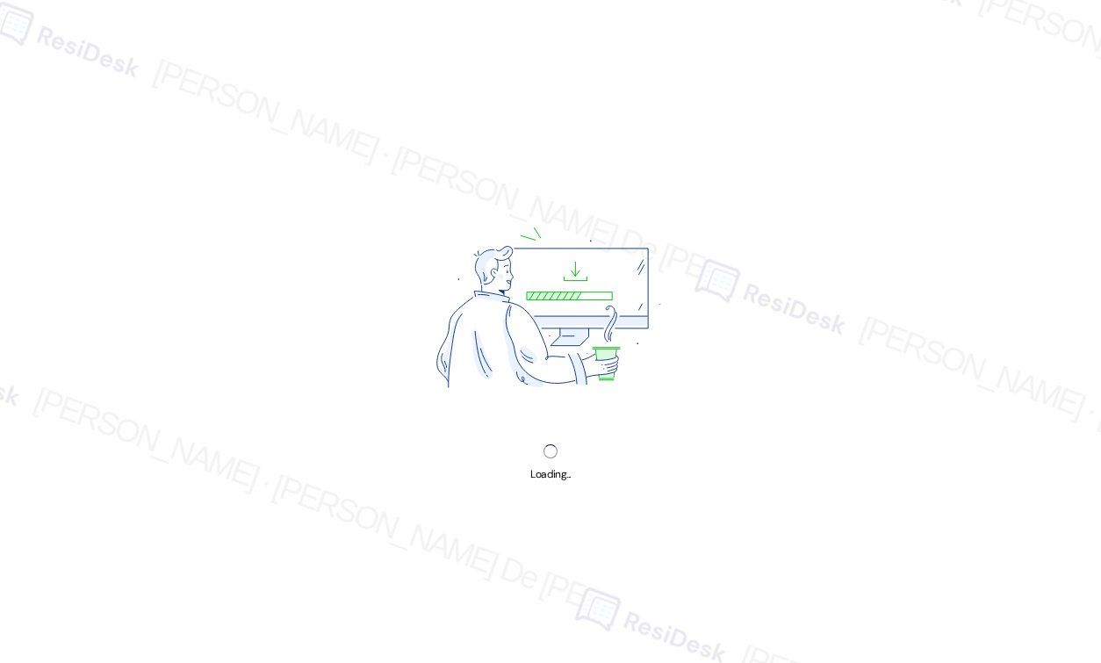
select select "English"
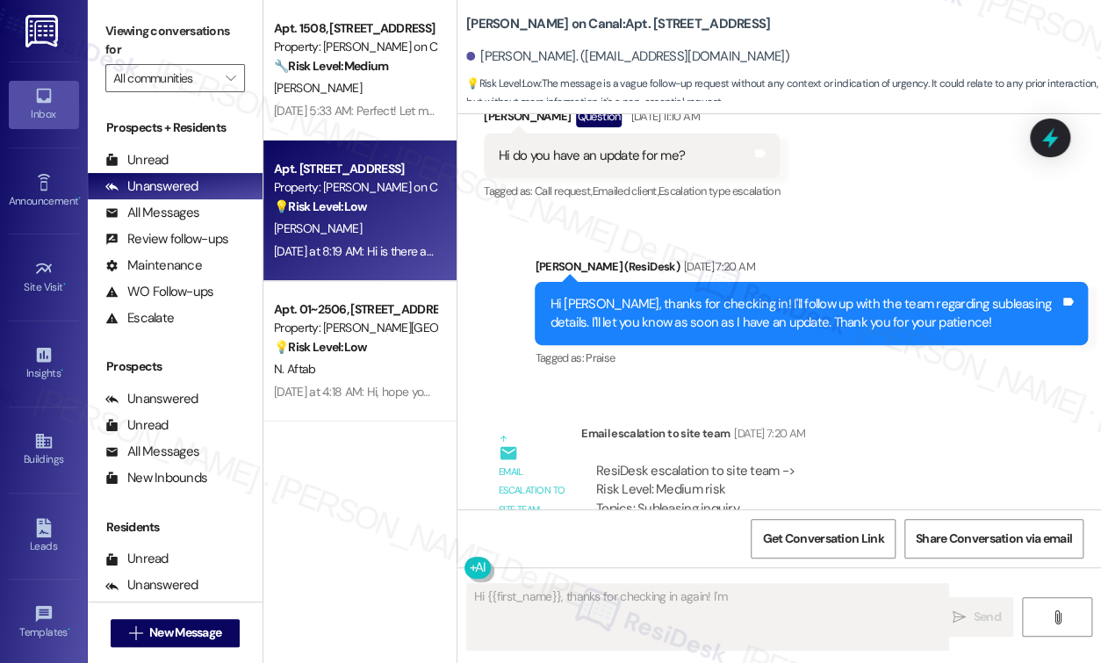
scroll to position [1280, 0]
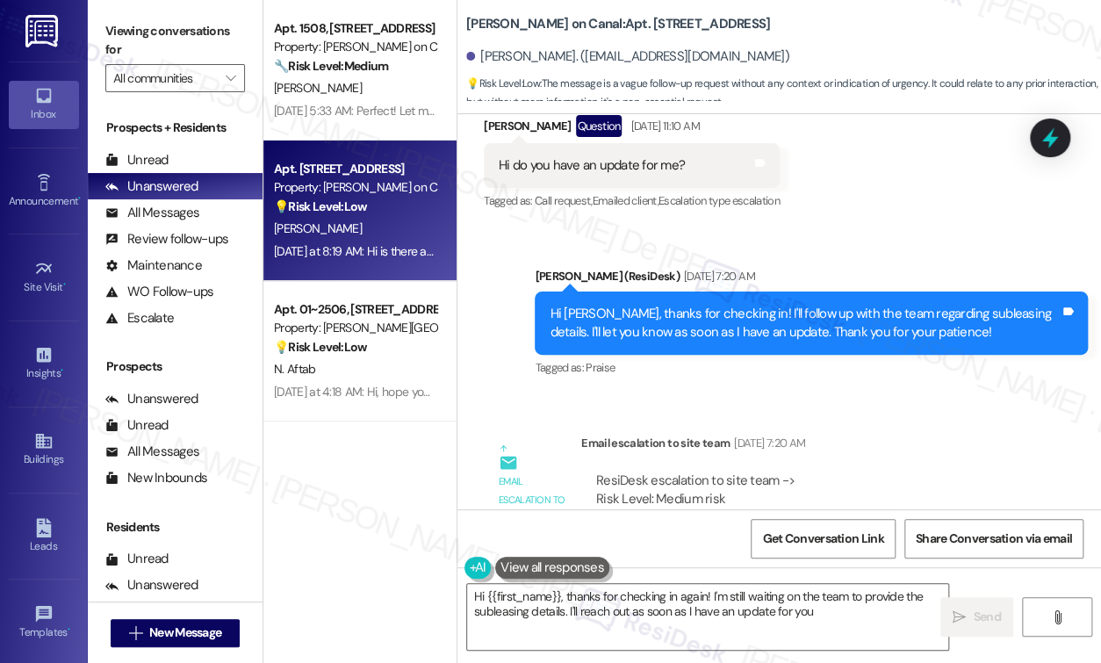
type textarea "Hi {{first_name}}, thanks for checking in again! I'm still waiting on the team …"
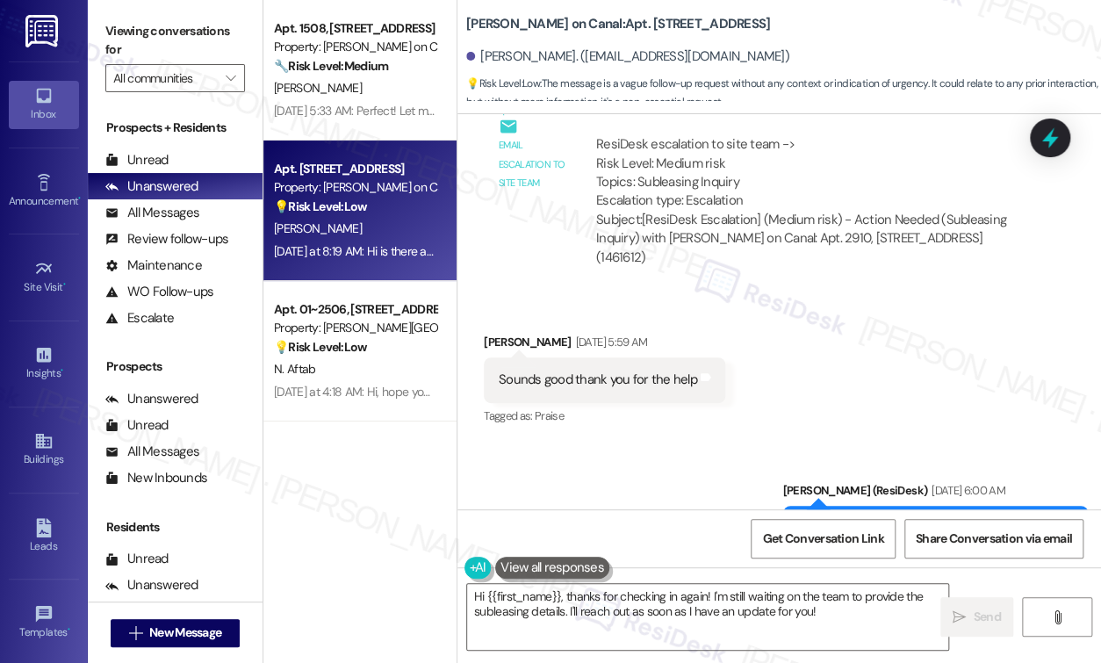
scroll to position [578, 0]
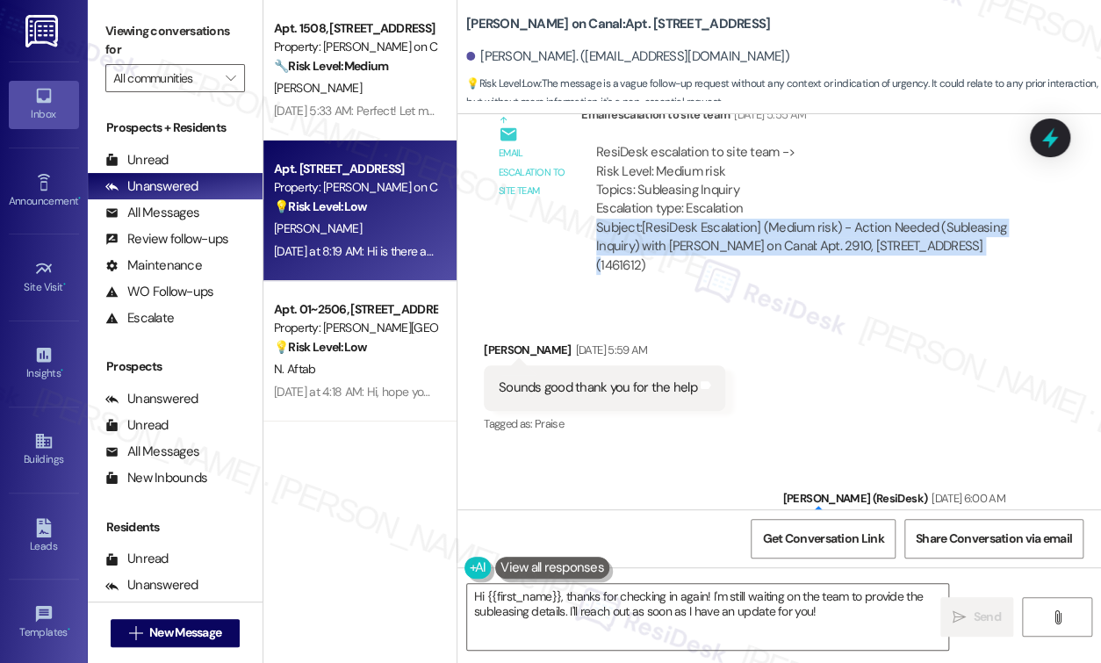
drag, startPoint x: 596, startPoint y: 222, endPoint x: 995, endPoint y: 251, distance: 400.4
click at [995, 251] on div "Subject: [ResiDesk Escalation] (Medium risk) - Action Needed (Subleasing Inquir…" at bounding box center [809, 247] width 426 height 56
drag, startPoint x: 836, startPoint y: 260, endPoint x: 835, endPoint y: 242, distance: 17.6
copy div "Subject: [ResiDesk Escalation] (Medium risk) - Action Needed (Subleasing Inquir…"
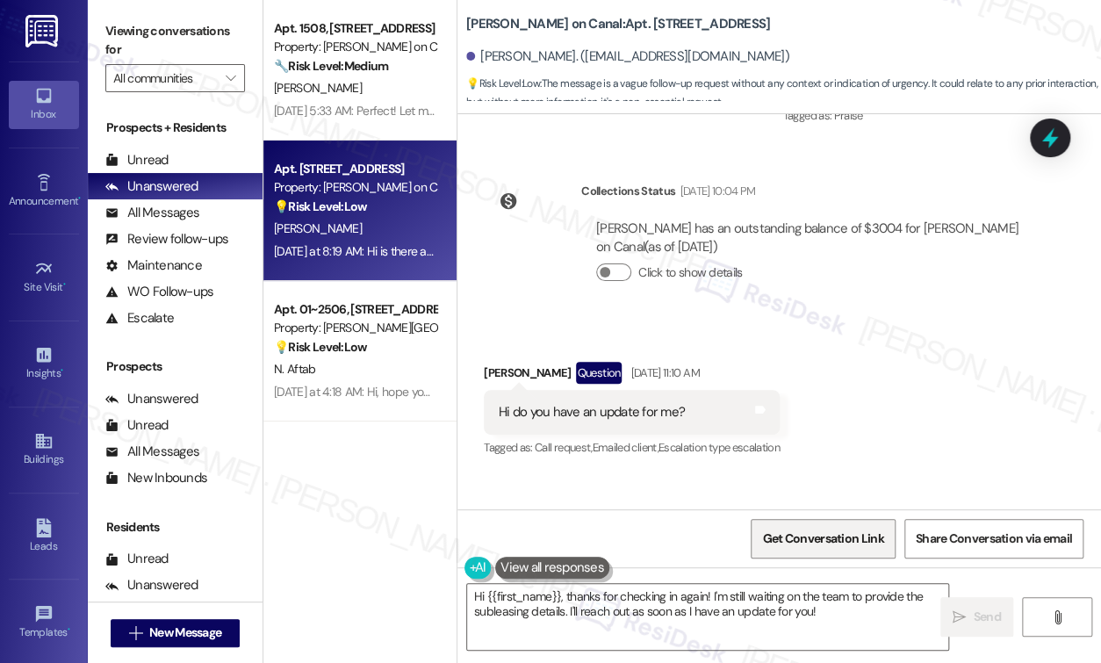
scroll to position [1046, 0]
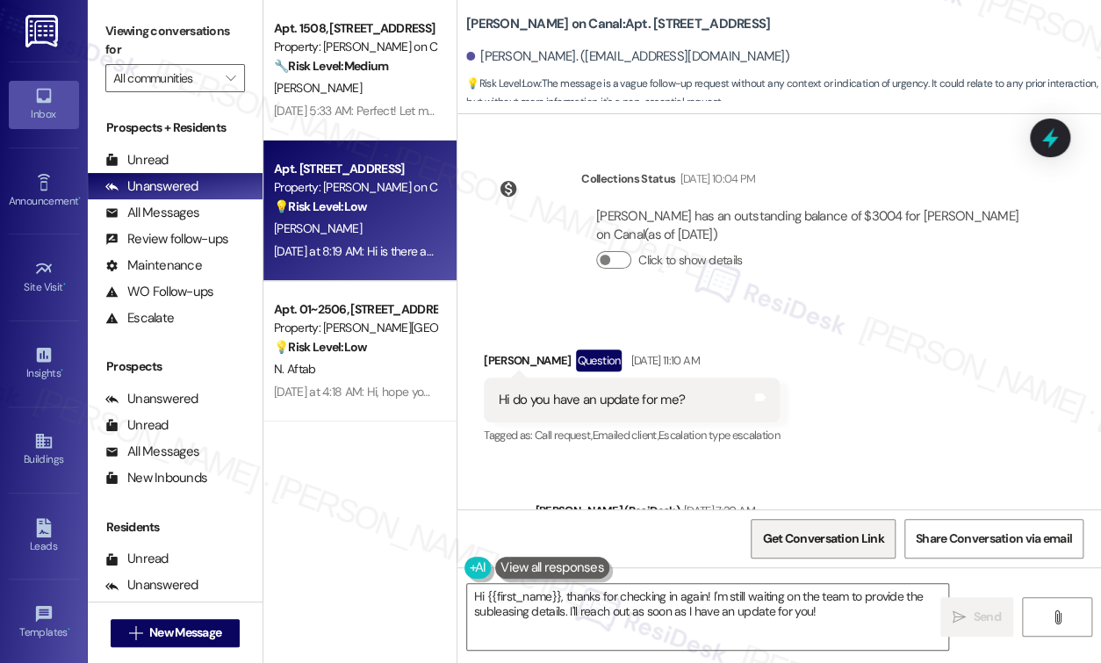
click at [830, 542] on span "Get Conversation Link" at bounding box center [822, 538] width 121 height 18
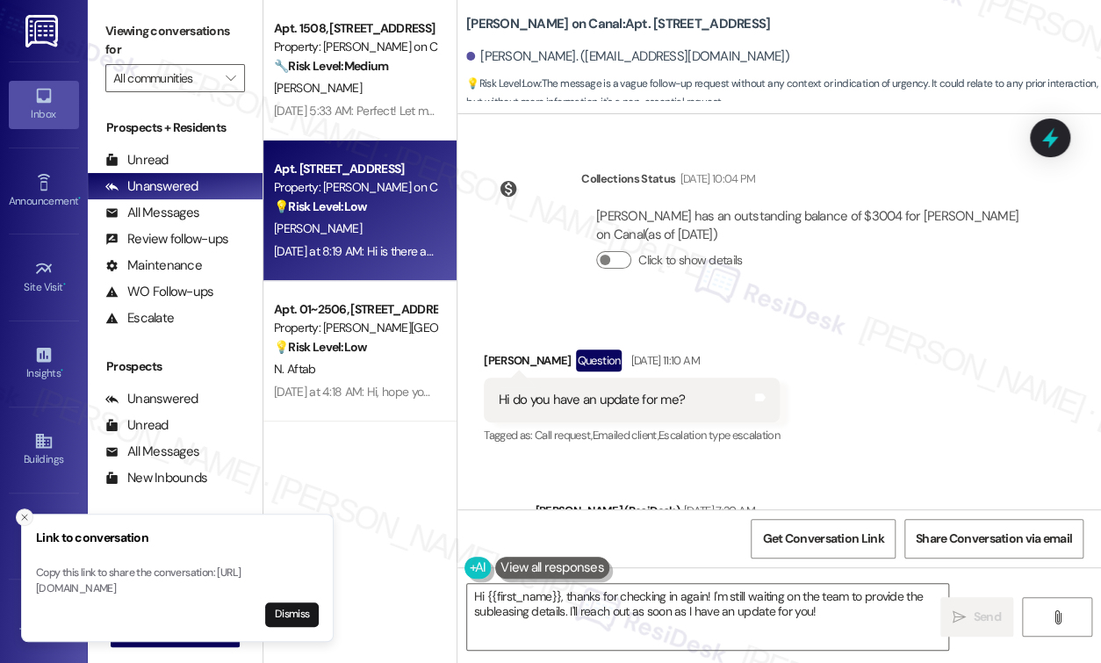
click at [25, 512] on icon "Close toast" at bounding box center [24, 517] width 11 height 11
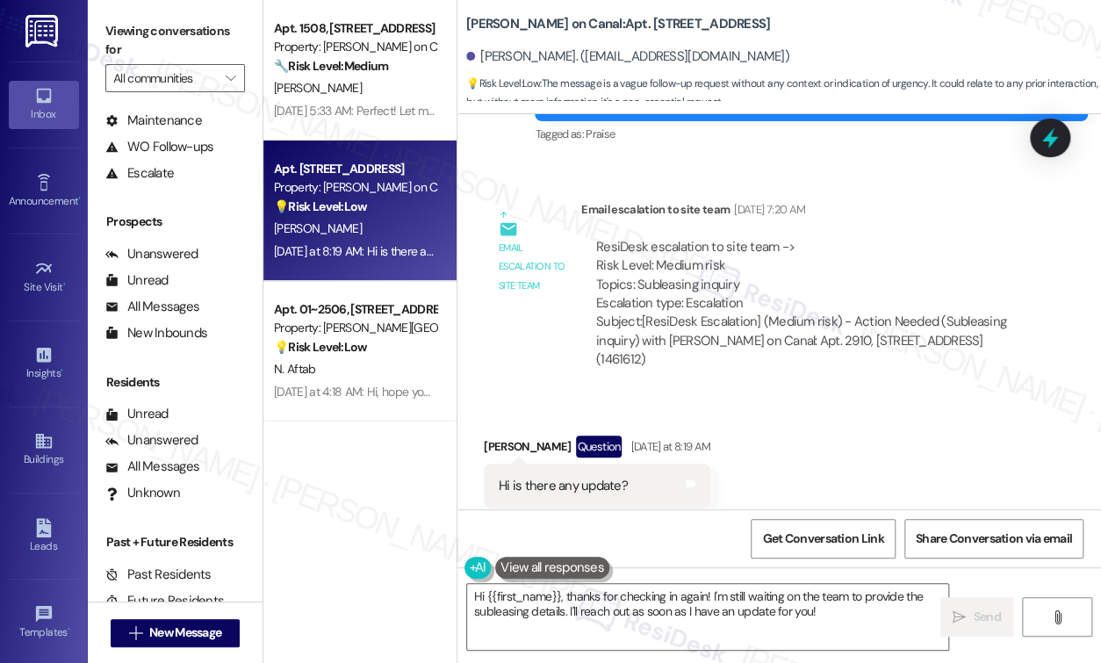
scroll to position [1515, 0]
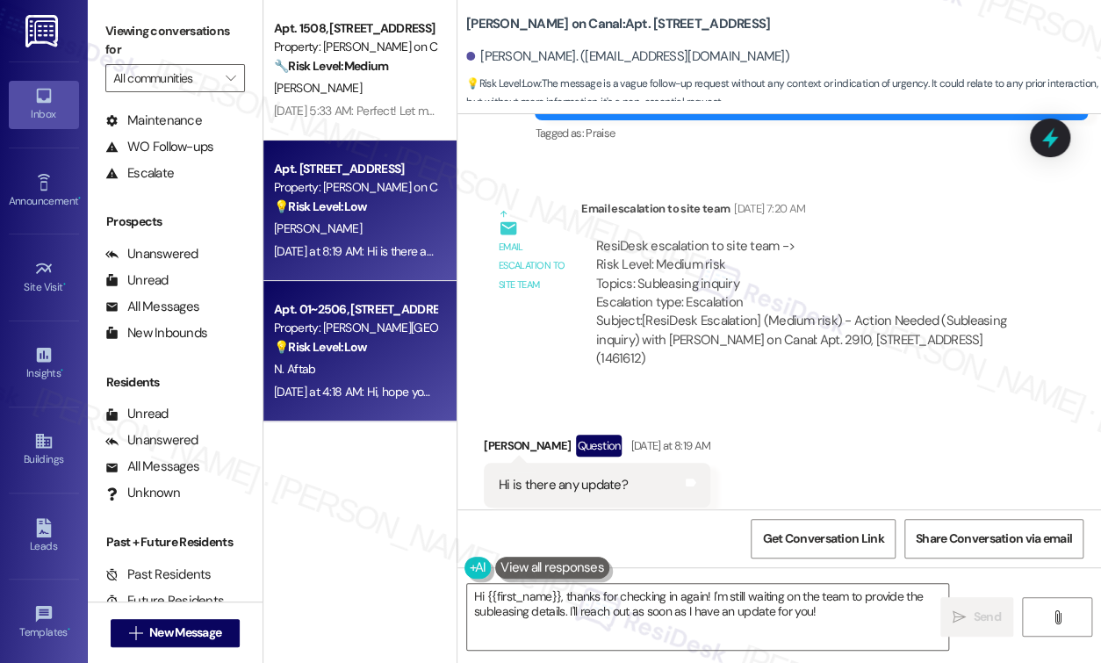
click at [263, 369] on div "Apt. 01~2506, [STREET_ADDRESS][PERSON_NAME] Property: [PERSON_NAME][GEOGRAPHIC_…" at bounding box center [359, 351] width 193 height 140
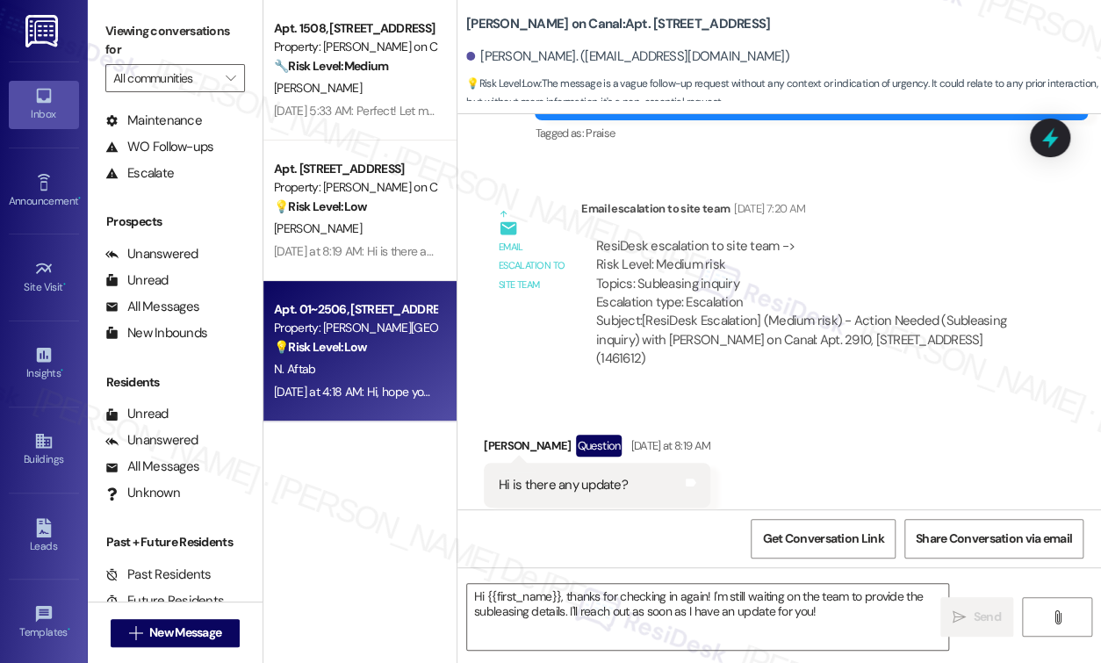
type textarea "Fetching suggested responses. Please feel free to read through the conversation…"
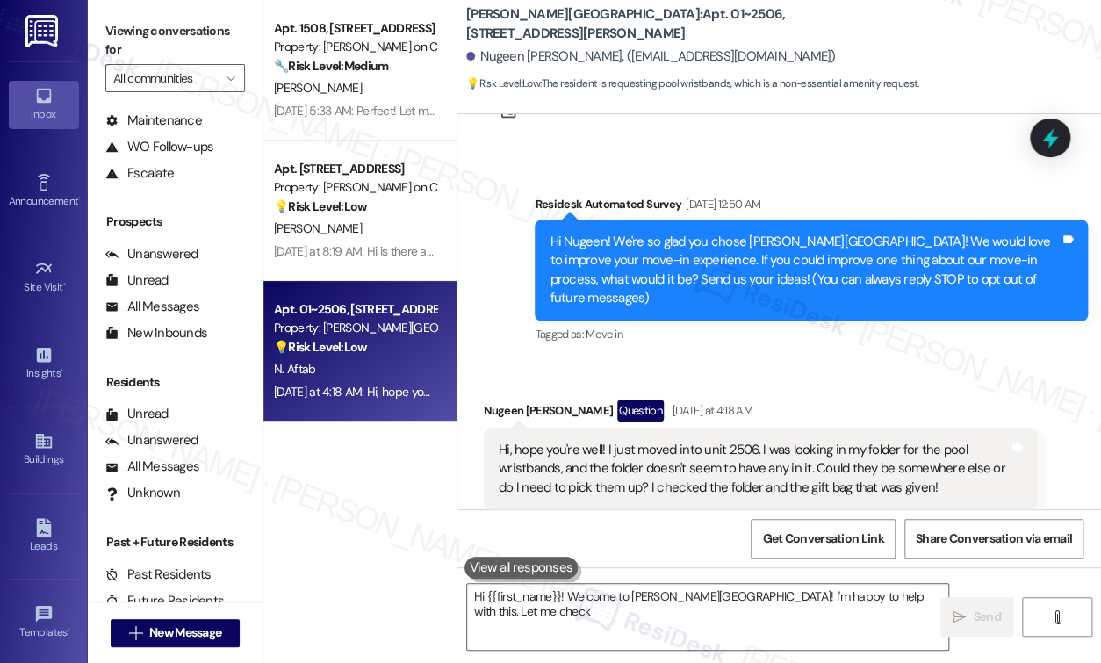
scroll to position [97, 0]
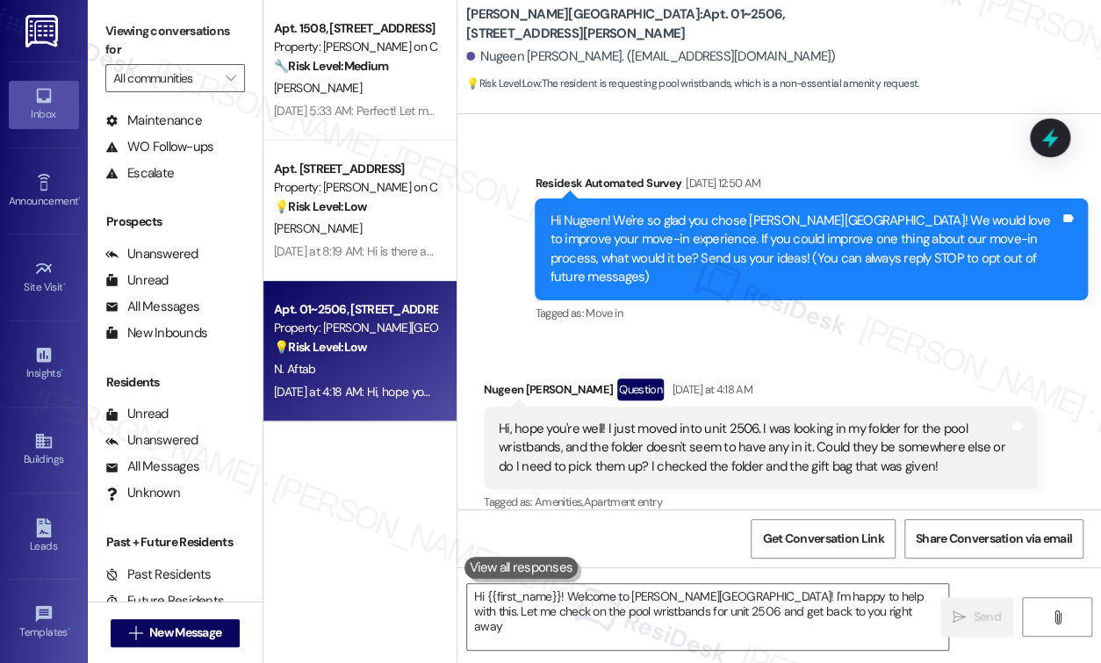
type textarea "Hi {{first_name}}! Welcome to [PERSON_NAME][GEOGRAPHIC_DATA]! I'm happy to help…"
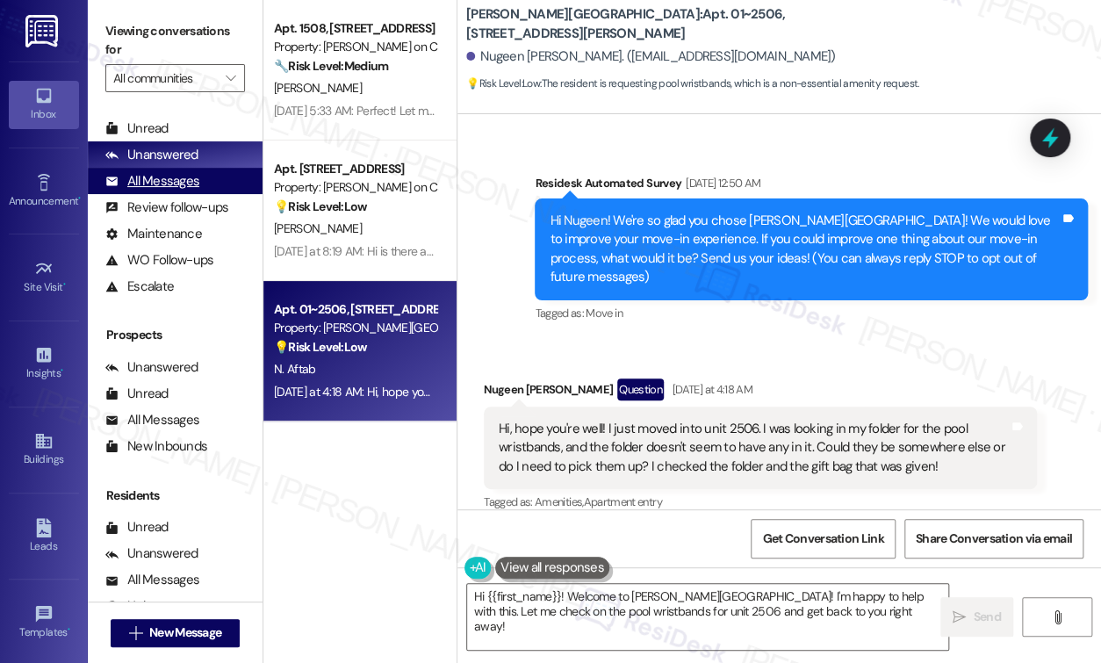
scroll to position [0, 0]
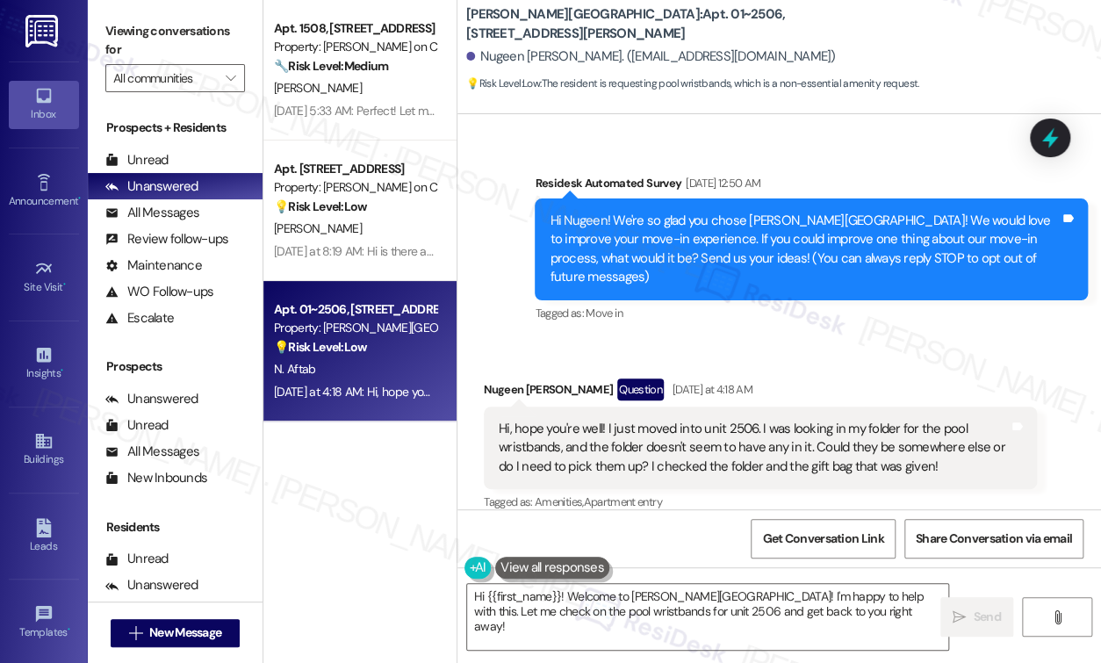
click at [914, 28] on div "[PERSON_NAME][GEOGRAPHIC_DATA]: Apt. 01~2506, [STREET_ADDRESS][GEOGRAPHIC_DATA]…" at bounding box center [783, 48] width 635 height 89
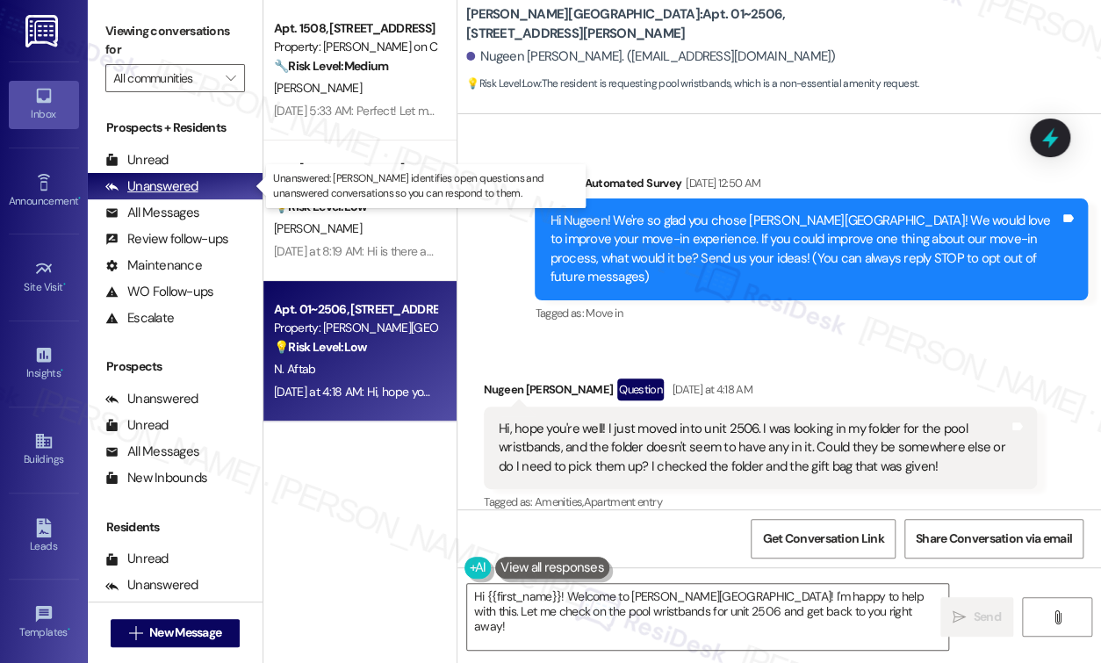
click at [166, 187] on div "Unanswered" at bounding box center [151, 186] width 93 height 18
click at [167, 187] on div "Unanswered" at bounding box center [151, 186] width 93 height 18
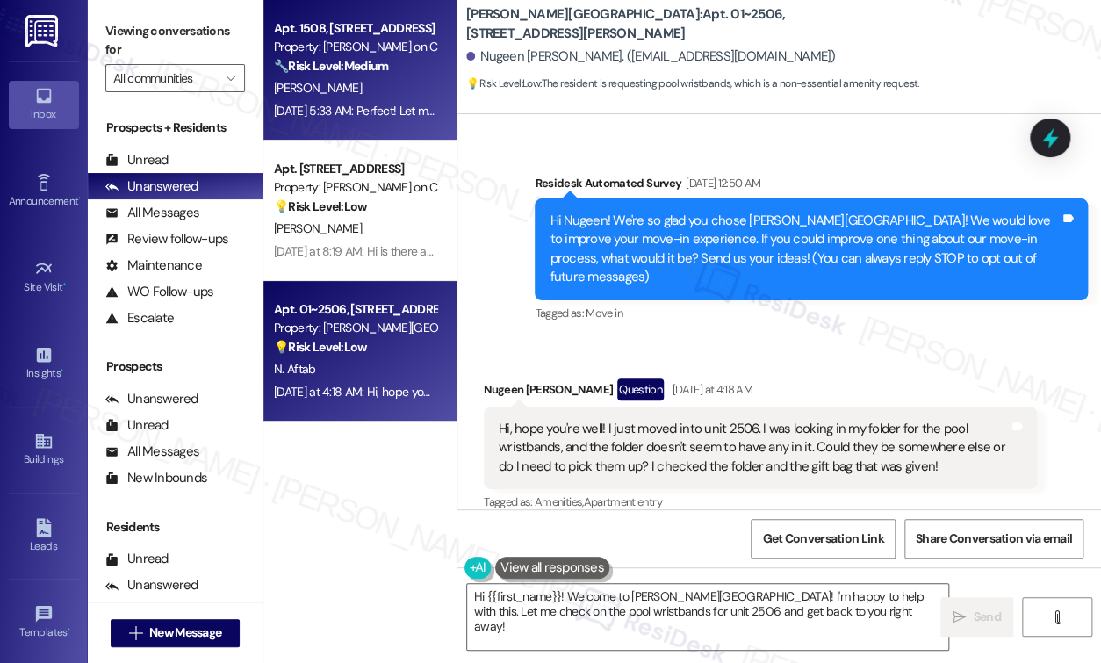
click at [366, 40] on div "Property: [PERSON_NAME] on Canal" at bounding box center [355, 47] width 162 height 18
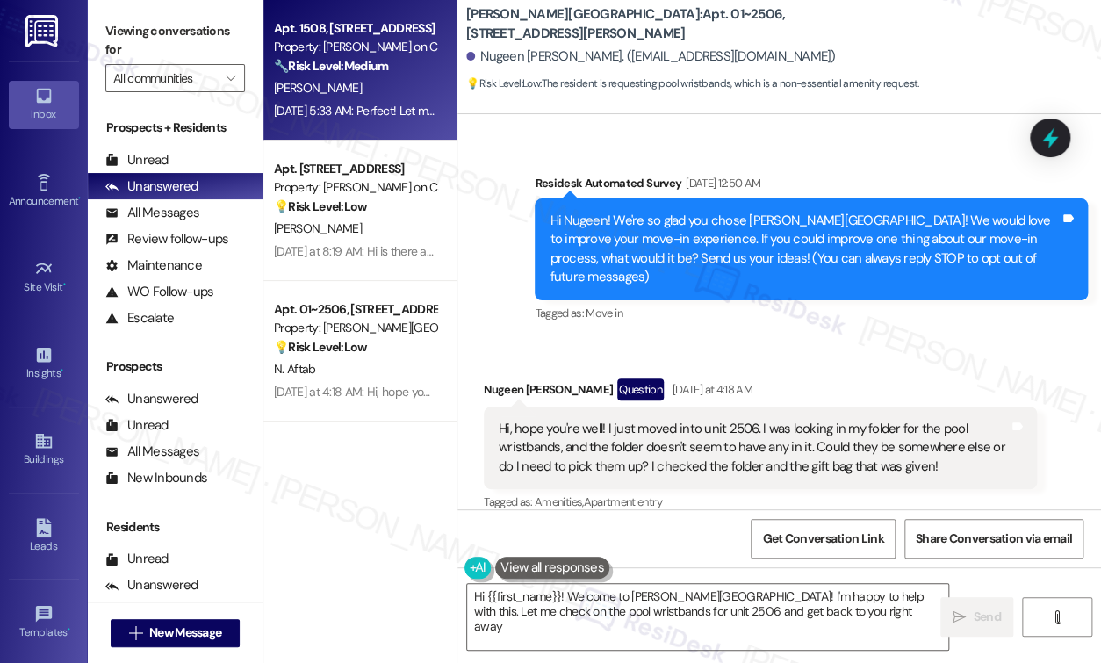
type textarea "Hi {{first_name}}! Welcome to [PERSON_NAME][GEOGRAPHIC_DATA]! I'm happy to help…"
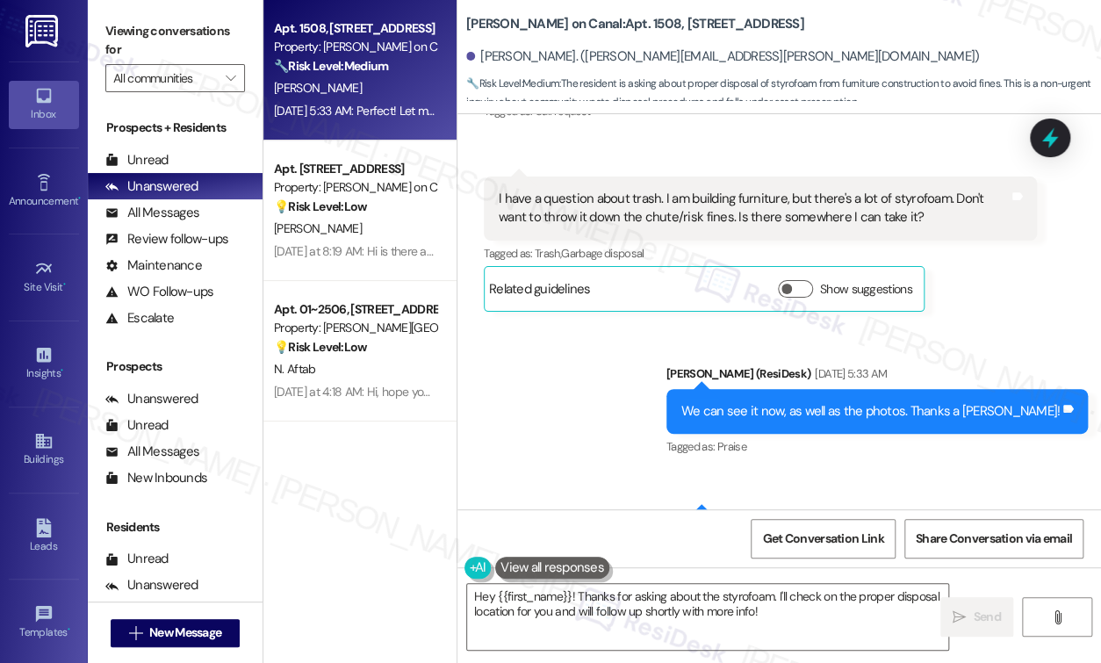
scroll to position [5540, 0]
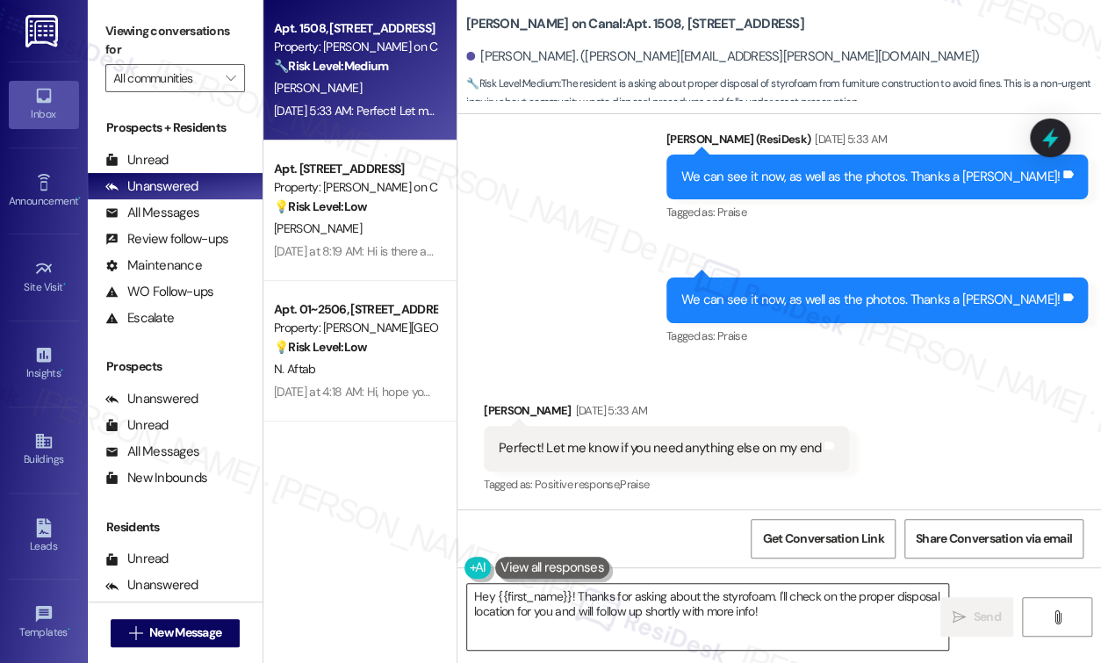
drag, startPoint x: 569, startPoint y: 596, endPoint x: 587, endPoint y: 599, distance: 18.6
click at [569, 596] on textarea "Hey {{first_name}}! Thanks for asking about the styrofoam. I'll check on the pr…" at bounding box center [707, 617] width 481 height 66
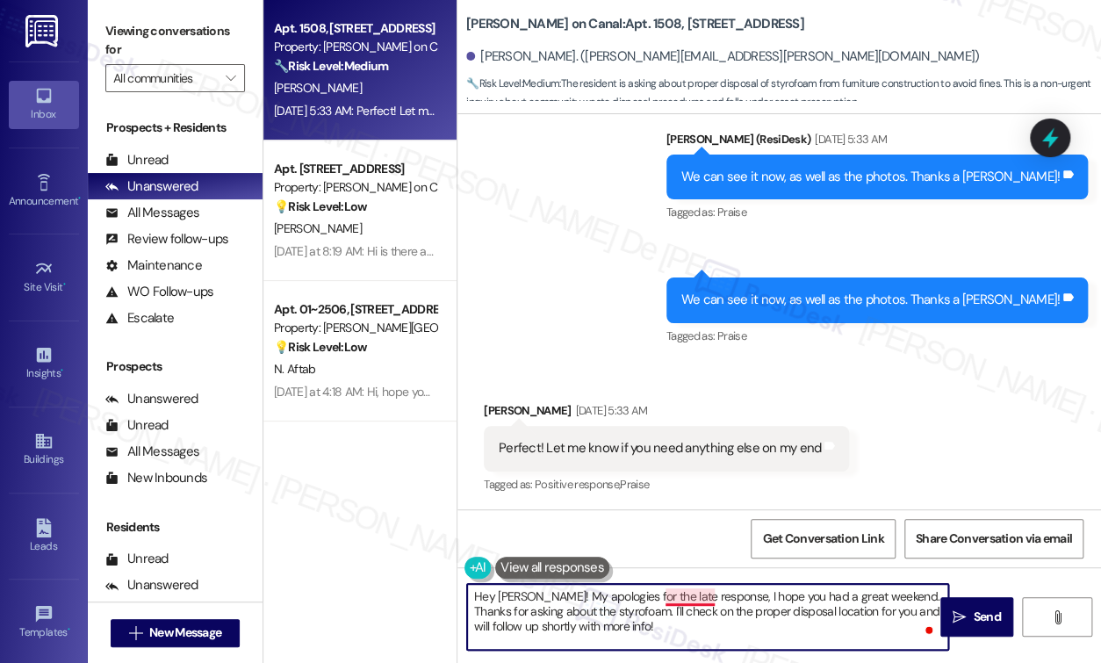
click at [695, 601] on textarea "Hey [PERSON_NAME]! My apologies for the late response, I hope you had a great w…" at bounding box center [707, 617] width 481 height 66
drag, startPoint x: 617, startPoint y: 614, endPoint x: 879, endPoint y: 596, distance: 263.1
click at [879, 596] on textarea "Hey [PERSON_NAME]! My apologies for the late response. I hope you had a great w…" at bounding box center [707, 617] width 481 height 66
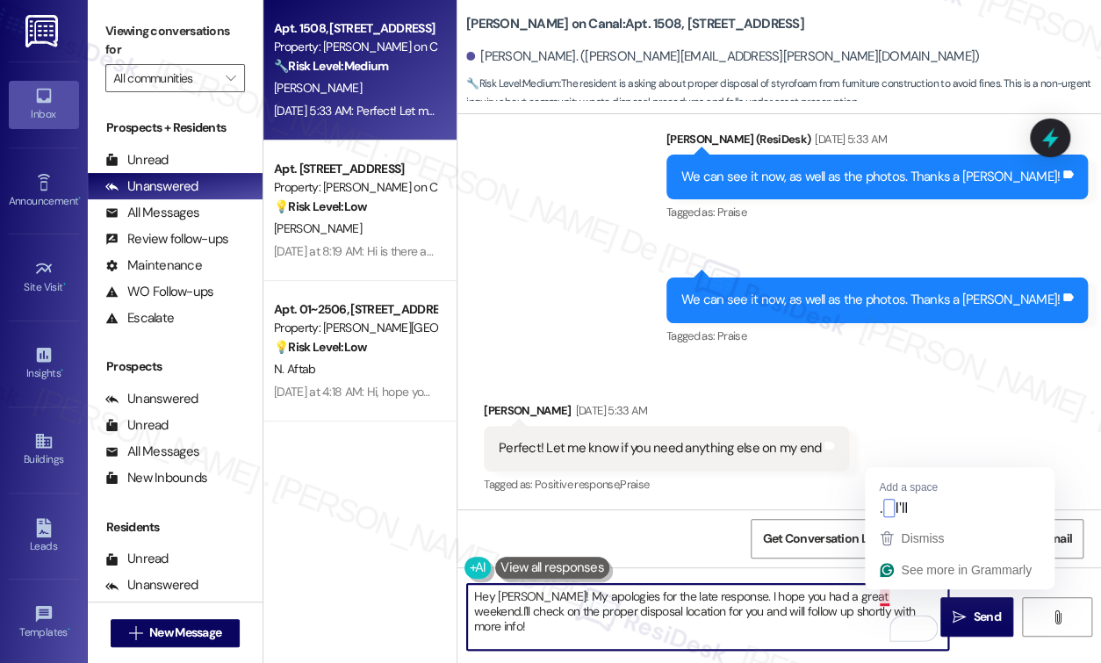
click at [882, 597] on textarea "Hey [PERSON_NAME]! My apologies for the late response. I hope you had a great w…" at bounding box center [707, 617] width 481 height 66
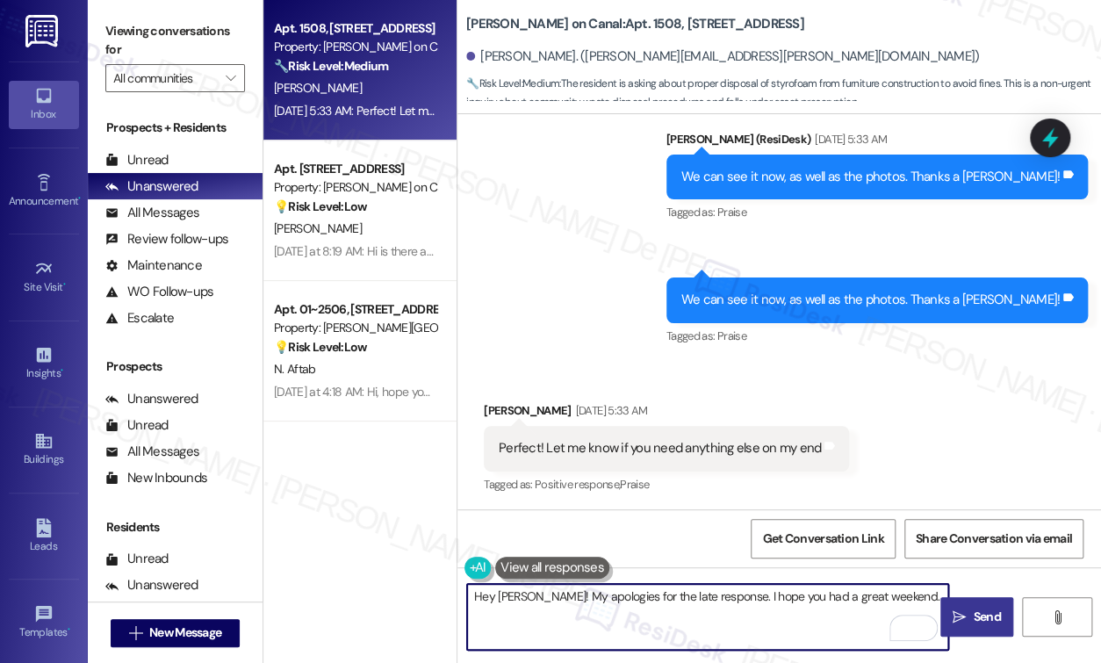
type textarea "Hey [PERSON_NAME]! My apologies for the late response. I hope you had a great w…"
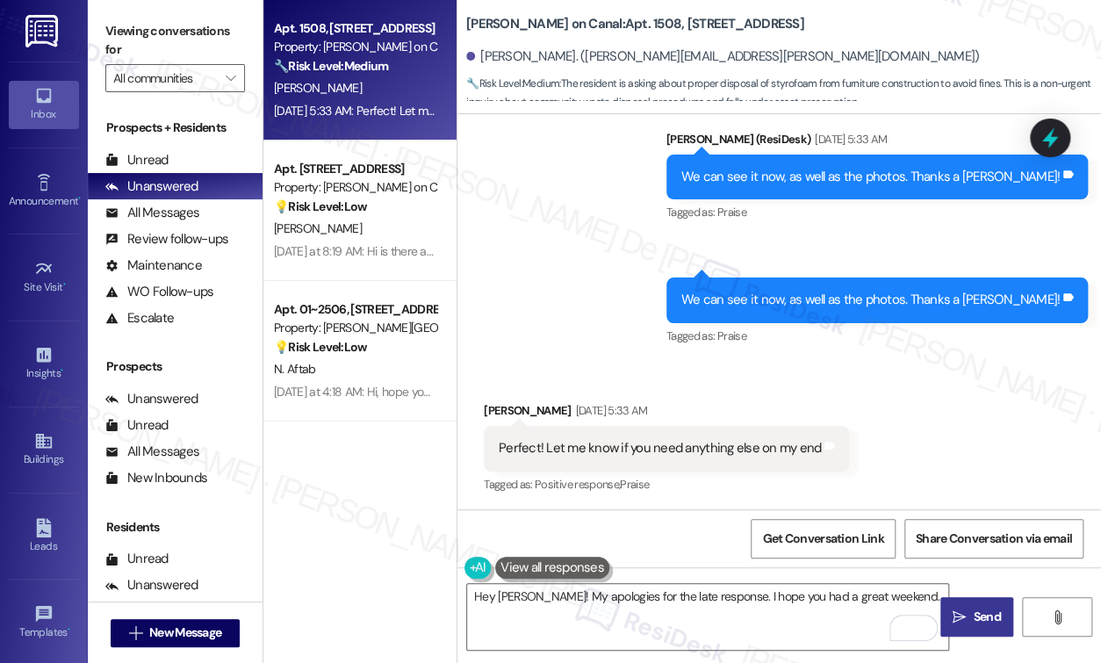
click at [971, 607] on span "Send" at bounding box center [986, 616] width 34 height 18
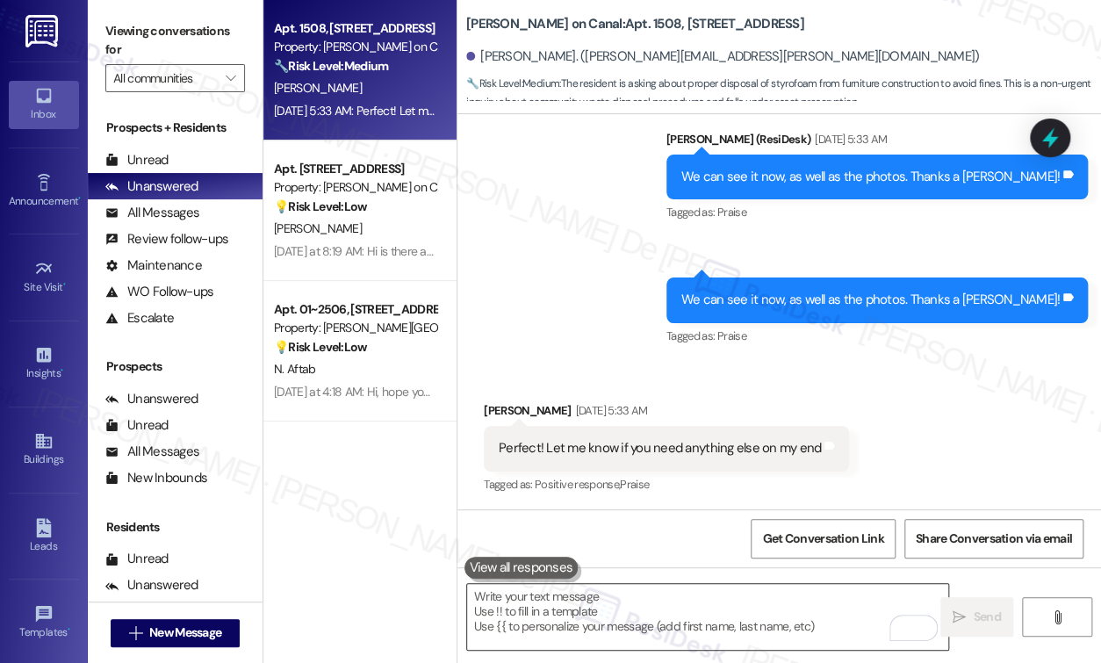
scroll to position [5539, 0]
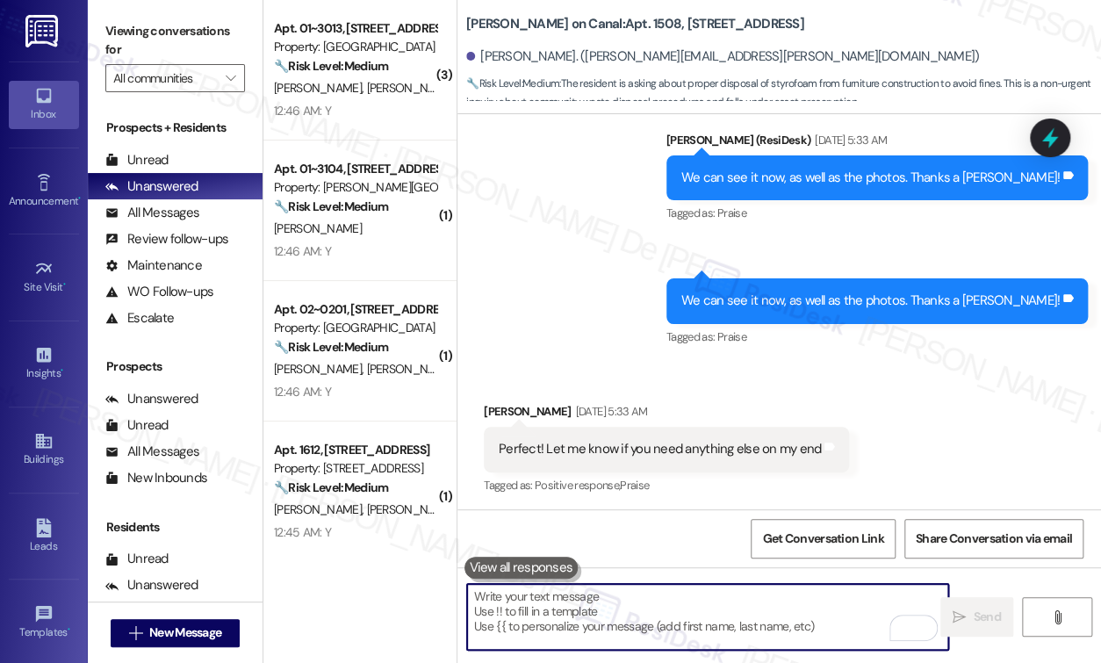
drag, startPoint x: 733, startPoint y: 606, endPoint x: 646, endPoint y: 610, distance: 87.0
paste textarea "I'll check on the proper disposal location for you and will follow up shortly w…"
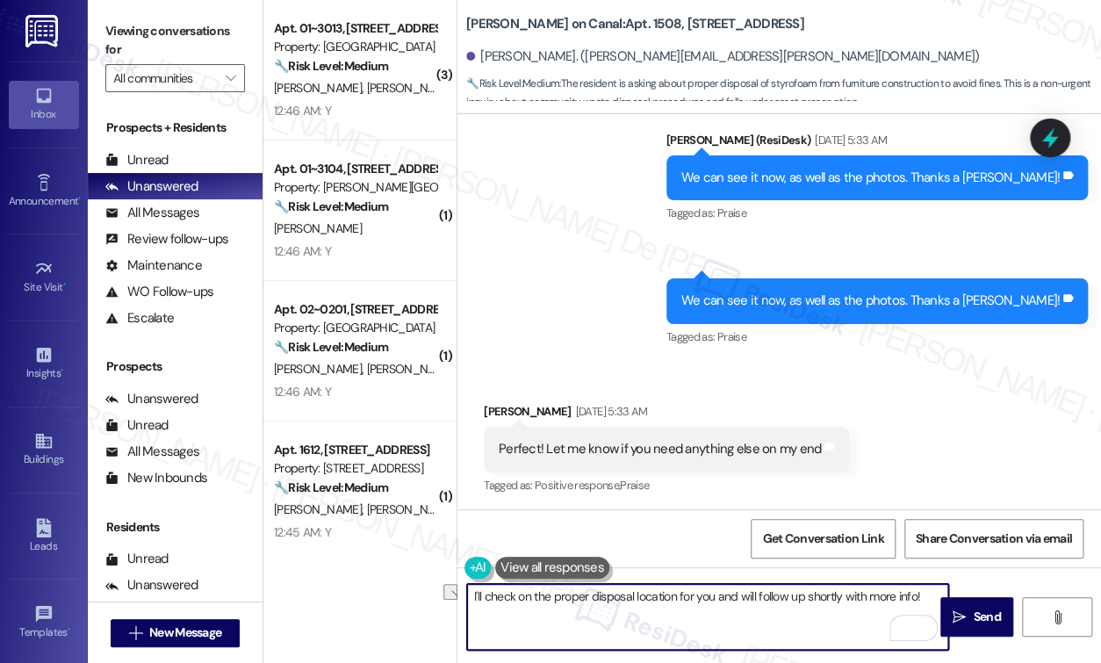
drag, startPoint x: 927, startPoint y: 596, endPoint x: 327, endPoint y: 599, distance: 599.4
click at [327, 599] on div "( 3 ) Apt. 01~3013, 233 East [PERSON_NAME] Property: [GEOGRAPHIC_DATA] 🔧 Risk L…" at bounding box center [681, 331] width 837 height 663
type textarea "T"
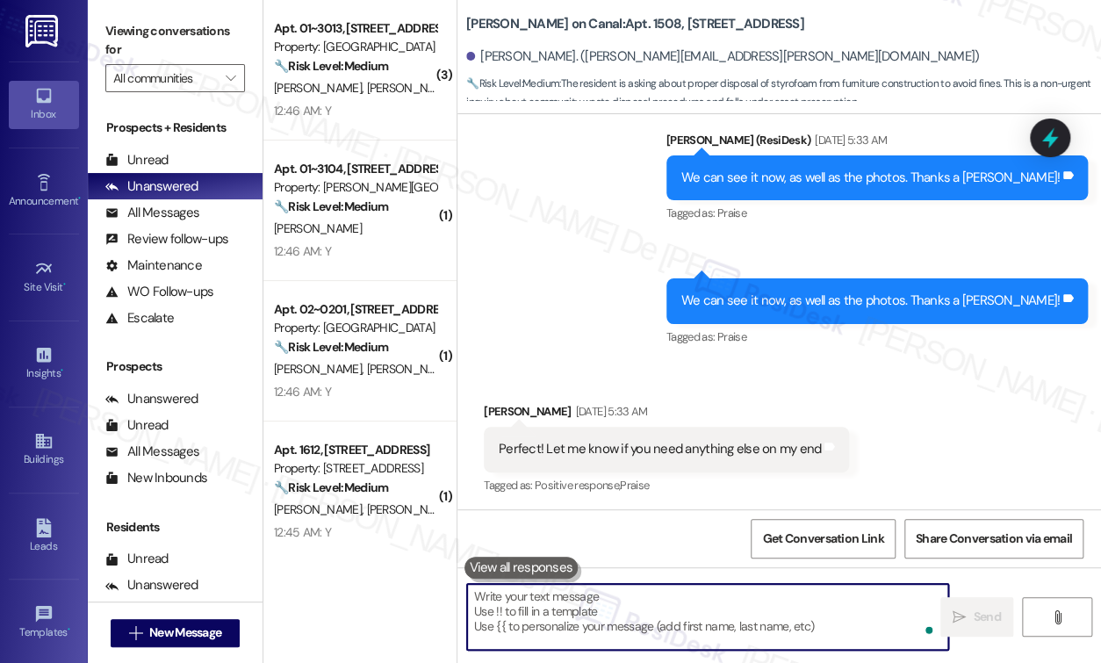
paste textarea "I'll check on the proper disposal location for you and will follow up shortly w…"
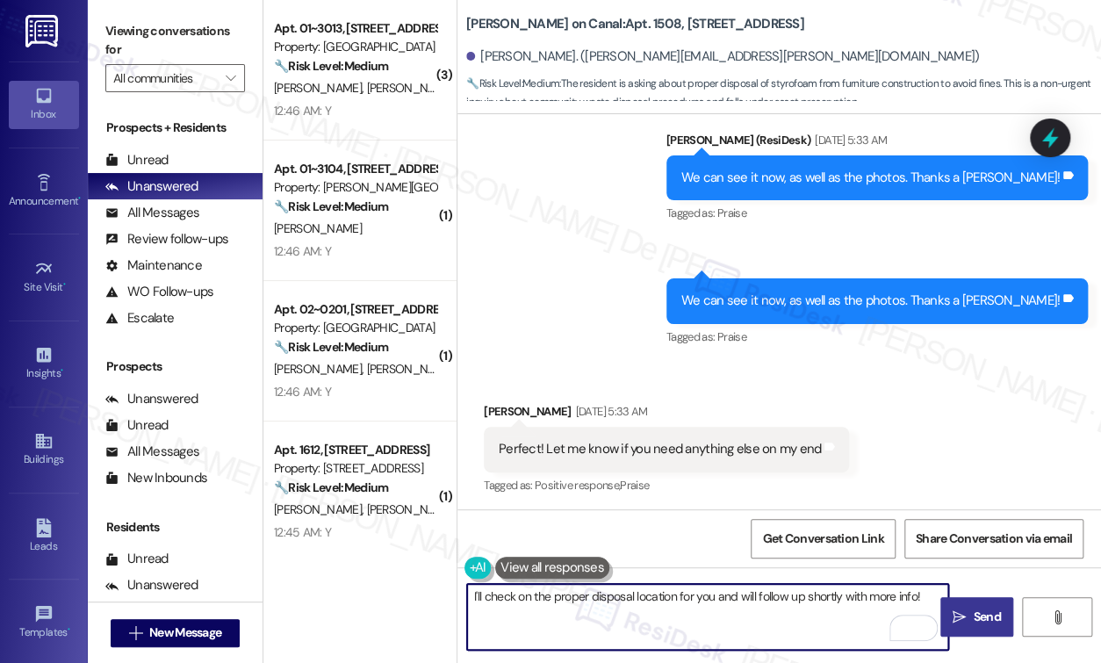
type textarea "I'll check on the proper disposal location for you and will follow up shortly w…"
click at [951, 628] on button " Send" at bounding box center [976, 616] width 73 height 39
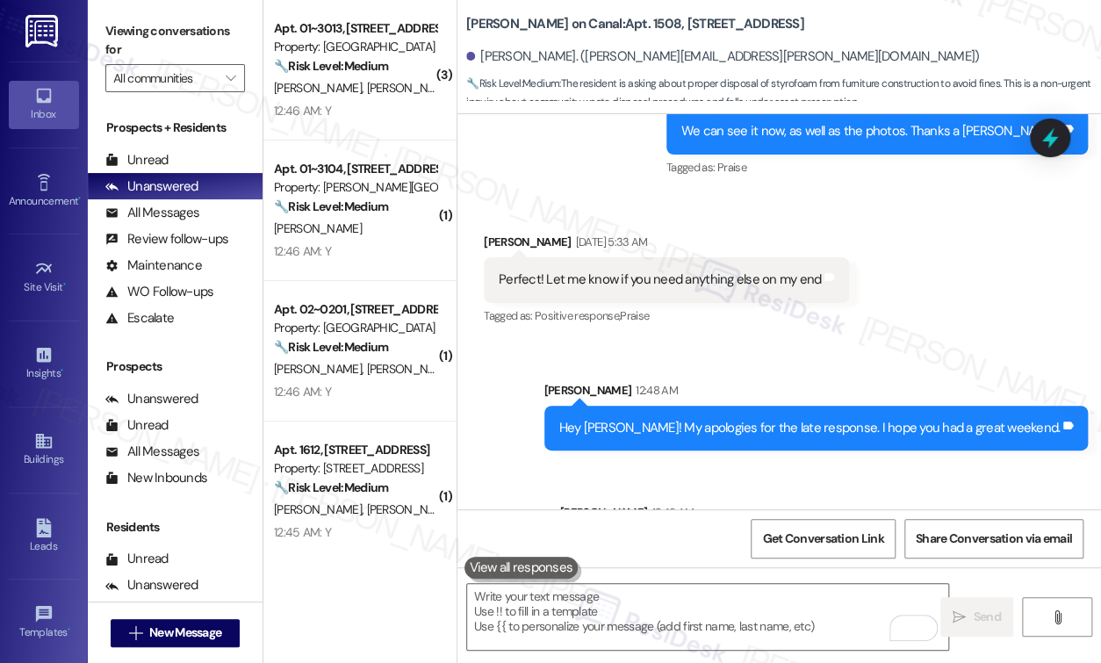
scroll to position [5924, 0]
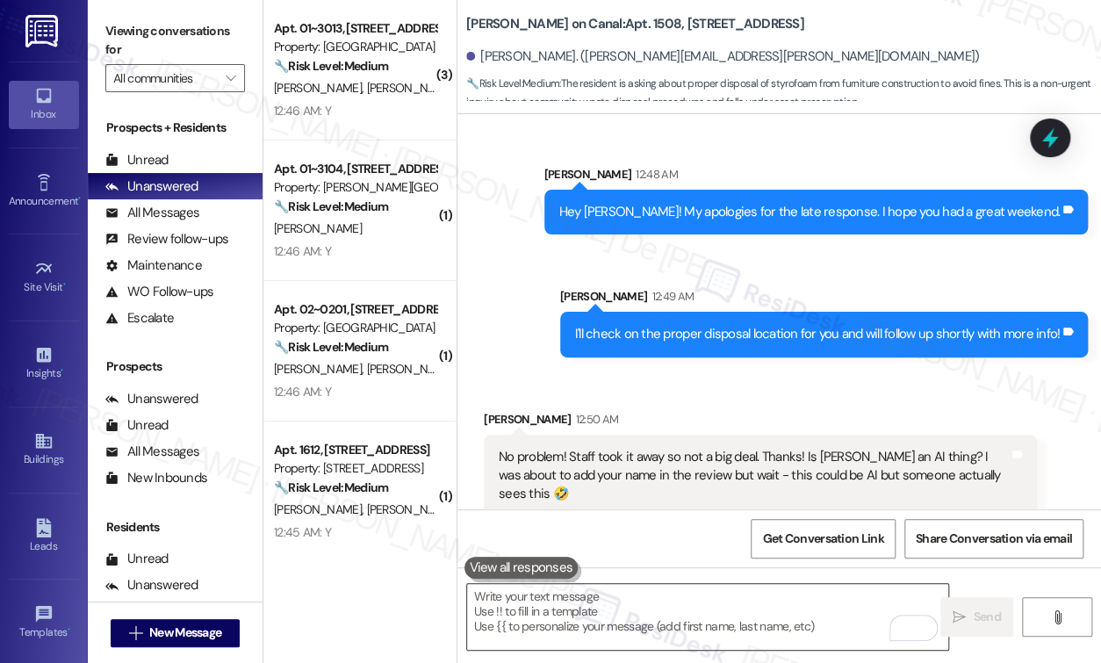
click at [661, 614] on textarea "To enrich screen reader interactions, please activate Accessibility in Grammarl…" at bounding box center [707, 617] width 481 height 66
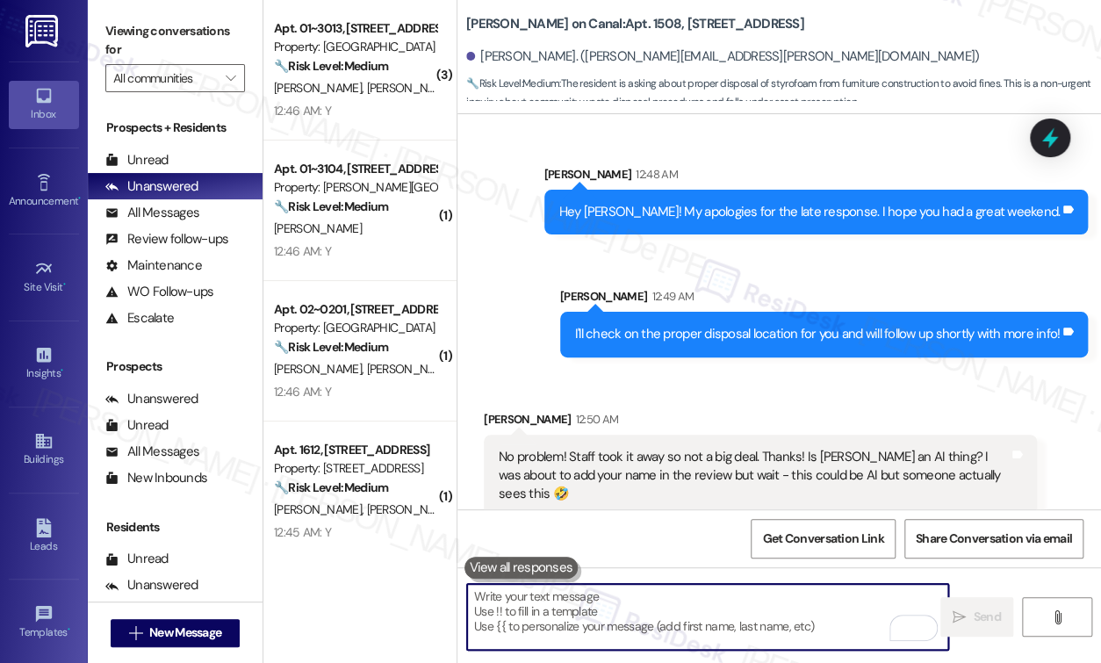
click at [523, 613] on textarea "To enrich screen reader interactions, please activate Accessibility in Grammarl…" at bounding box center [707, 617] width 481 height 66
click at [532, 603] on textarea "To enrich screen reader interactions, please activate Accessibility in Grammarl…" at bounding box center [707, 617] width 481 height 66
click at [596, 606] on textarea "To enrich screen reader interactions, please activate Accessibility in Grammarl…" at bounding box center [707, 617] width 481 height 66
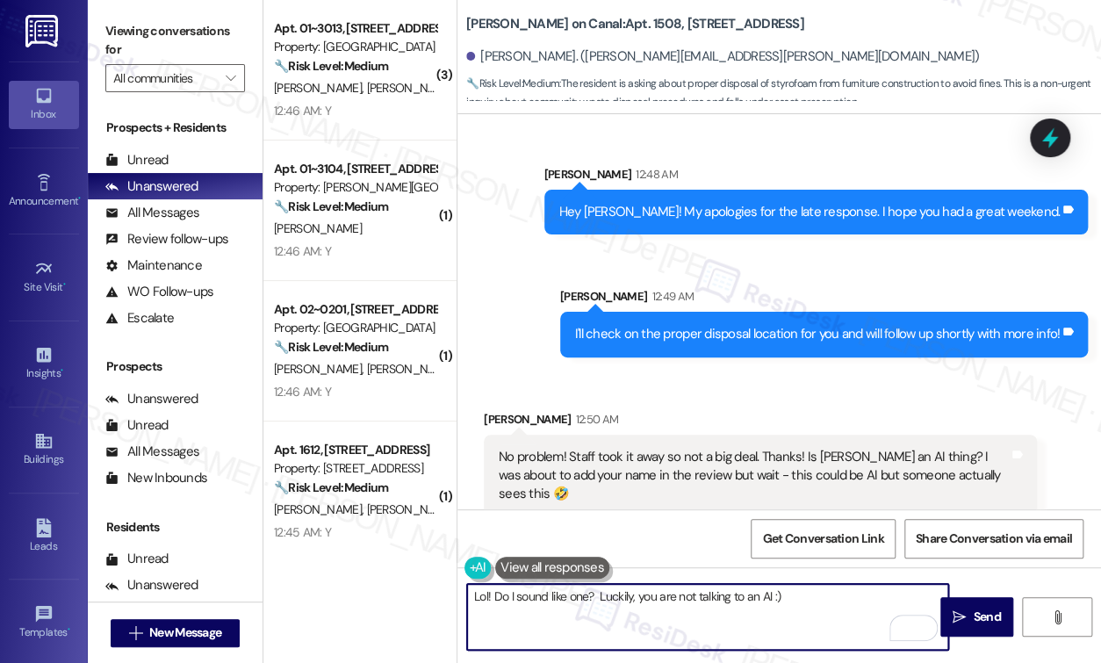
click at [474, 595] on textarea "Lol! Do I sound like one? Luckily, you are not talking to an AI :)" at bounding box center [707, 617] width 481 height 66
click at [473, 595] on textarea "Lol! Do I sound like one? Luckily, you are not talking to an AI :)" at bounding box center [707, 617] width 481 height 66
click at [687, 622] on textarea "I appreciate you considering to add me on your Google ReviewLol! Do I sound lik…" at bounding box center [707, 617] width 481 height 66
click at [635, 602] on textarea "I appreciate you considering to add me on your Google ReviewLol! Do I sound lik…" at bounding box center [707, 617] width 481 height 66
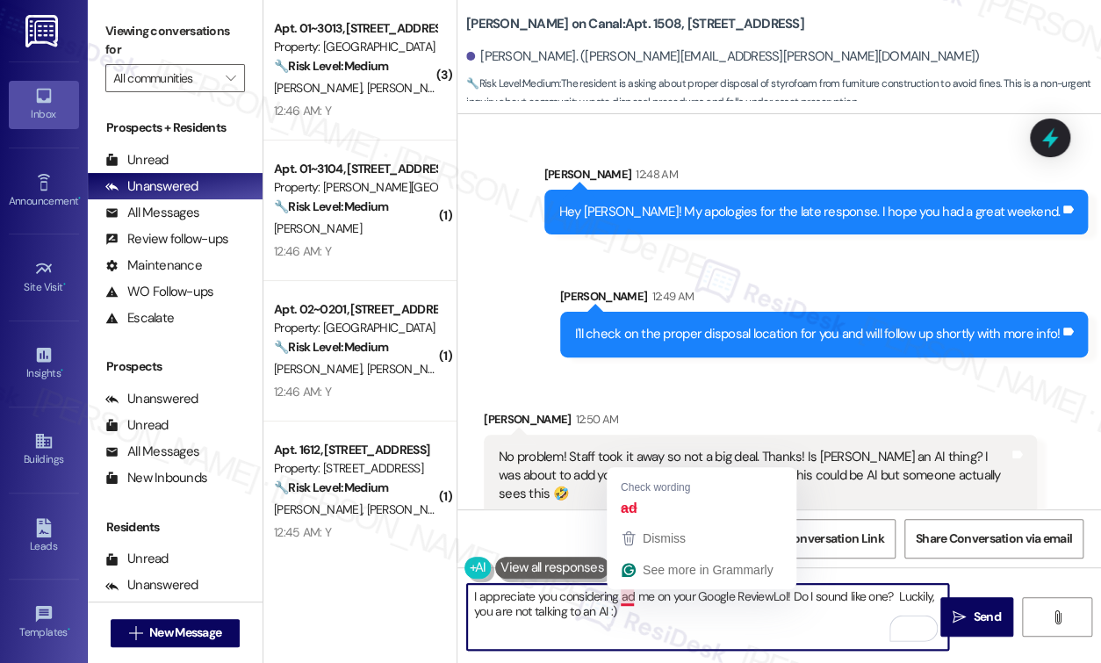
click at [628, 599] on textarea "I appreciate you considering ad me on your Google ReviewLol! Do I sound like on…" at bounding box center [707, 617] width 481 height 66
click at [692, 598] on textarea "I appreciate you considering ad me on your Google ReviewLol! Do I sound like on…" at bounding box center [707, 617] width 481 height 66
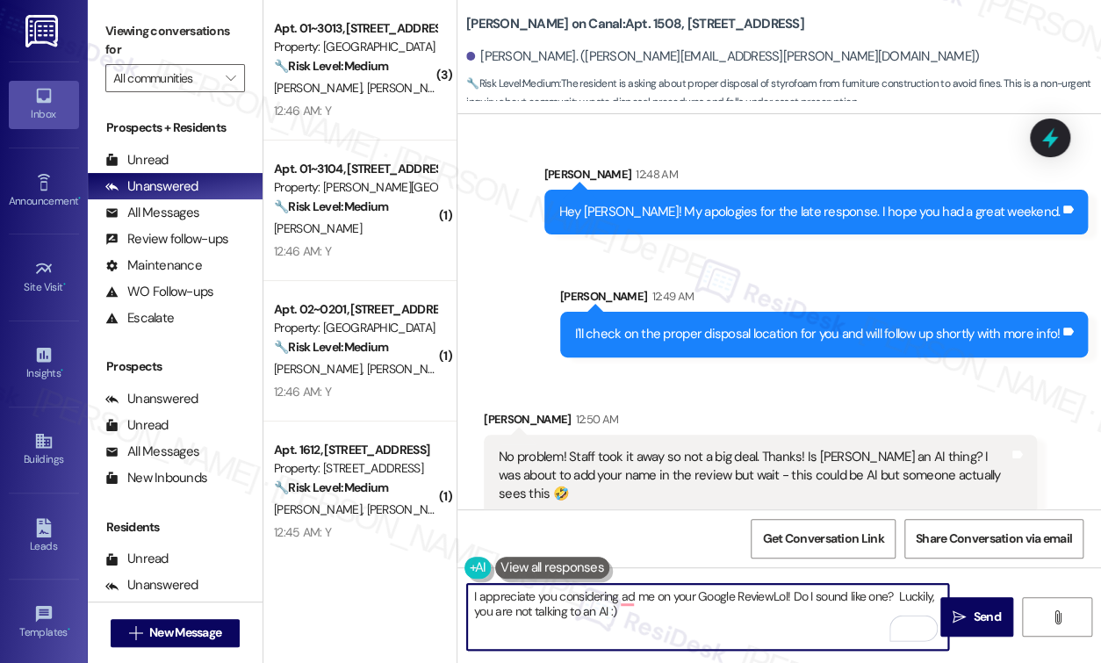
click at [634, 598] on textarea "I appreciate you considering ad me on your Google ReviewLol! Do I sound like on…" at bounding box center [707, 617] width 481 height 66
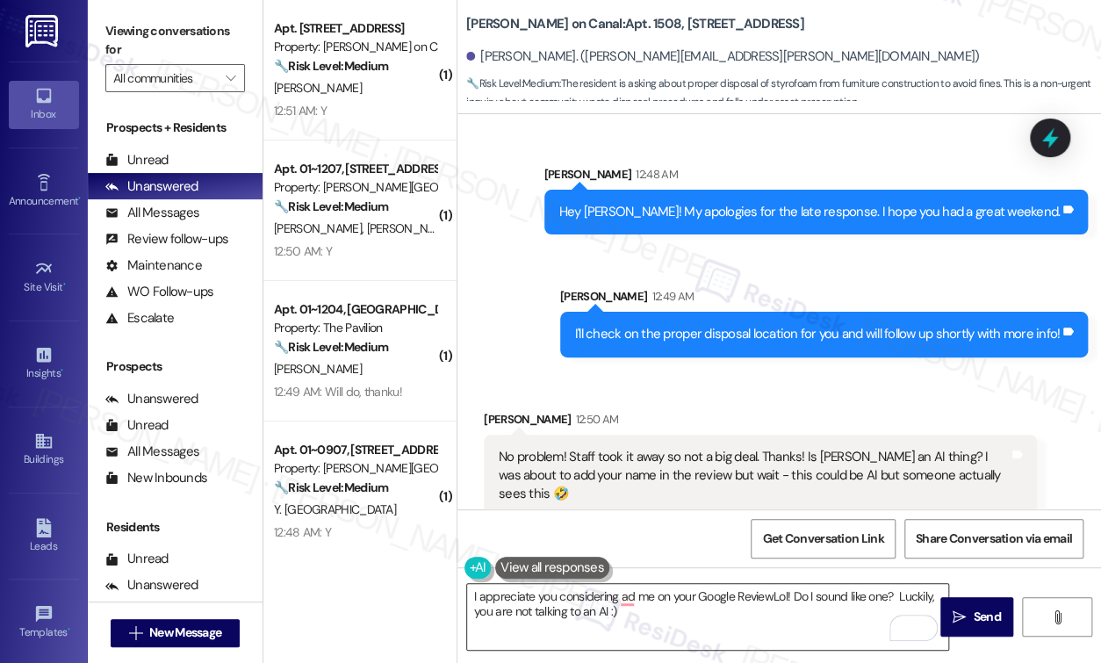
click at [674, 628] on textarea "I appreciate you considering ad me on your Google ReviewLol! Do I sound like on…" at bounding box center [707, 617] width 481 height 66
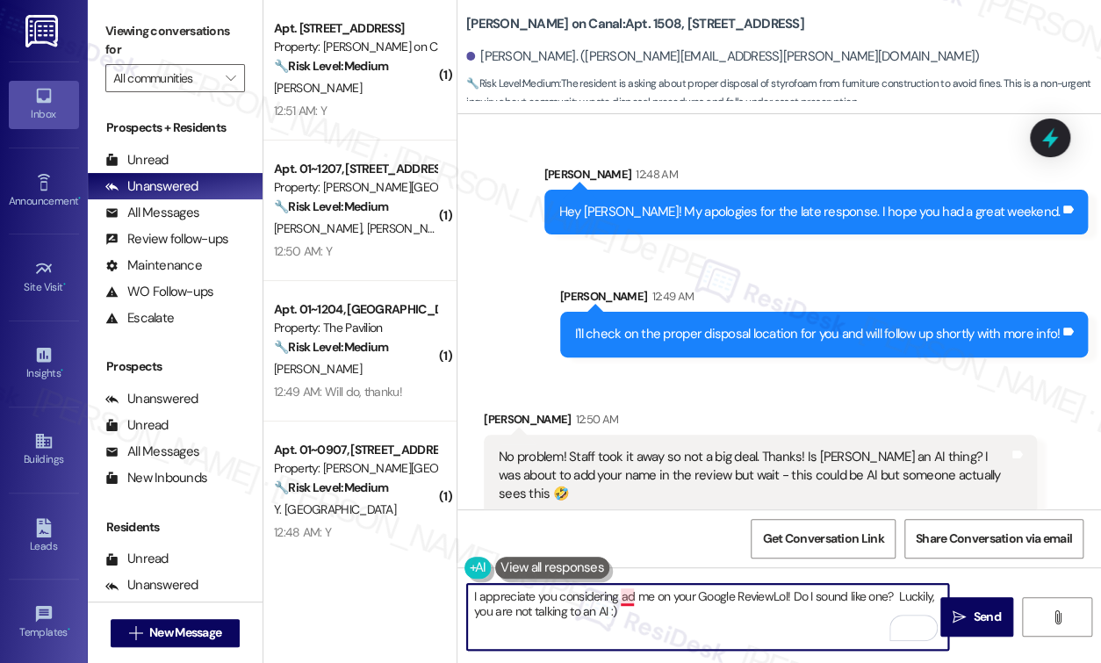
drag, startPoint x: 632, startPoint y: 597, endPoint x: 670, endPoint y: 604, distance: 38.4
click at [632, 597] on textarea "I appreciate you considering ad me on your Google ReviewLol! Do I sound like on…" at bounding box center [707, 617] width 481 height 66
click at [749, 599] on textarea "I appreciate you considering adding me on your Google ReviewLol! Do I sound lik…" at bounding box center [707, 617] width 481 height 66
click at [795, 597] on textarea "I appreciate you considering adding me on your Google ReviewLol! Do I sound lik…" at bounding box center [707, 617] width 481 height 66
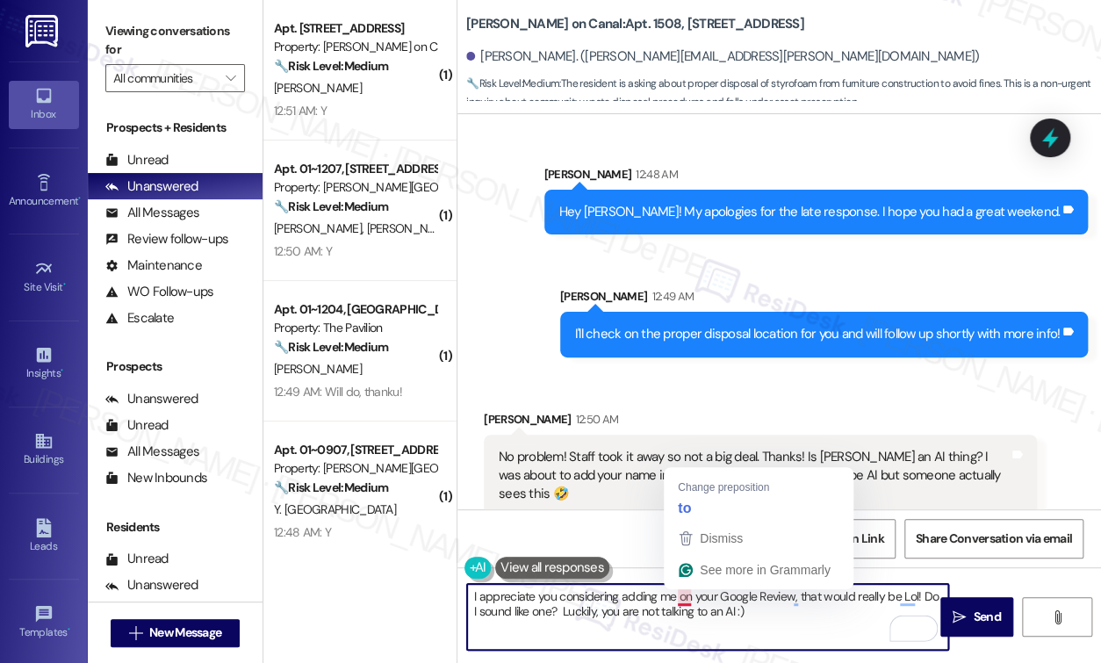
click at [681, 597] on textarea "I appreciate you considering adding me on your Google Review, that would really…" at bounding box center [707, 617] width 481 height 66
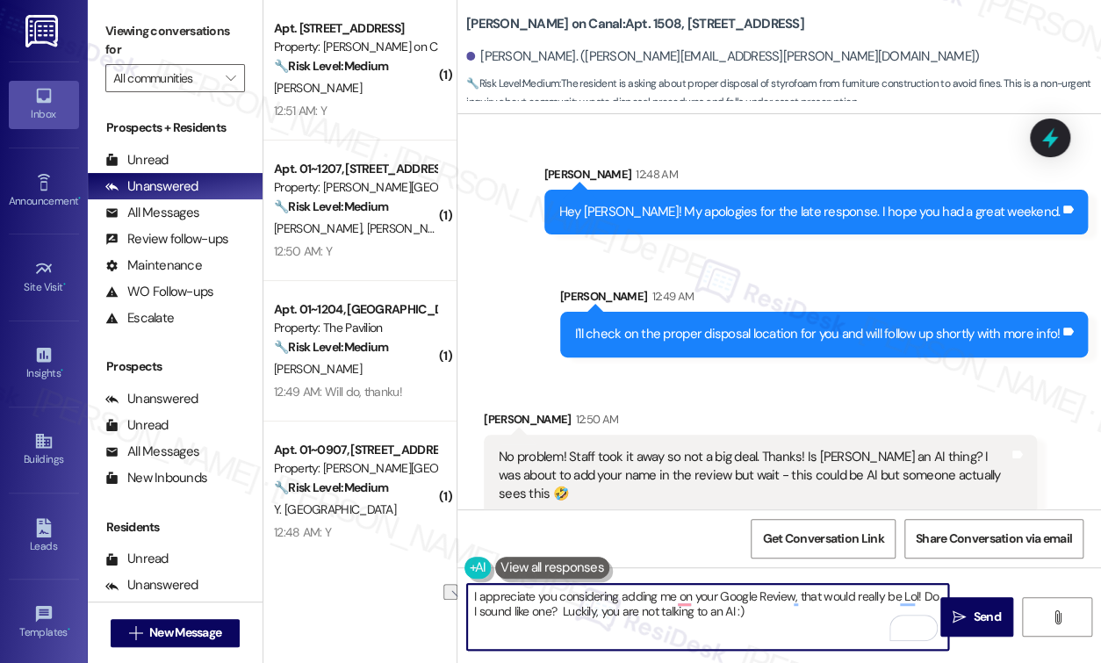
paste textarea "to your Google Review; that would really be great"
click at [929, 596] on textarea "I appreciate you considering adding me to your Google Review; that would really…" at bounding box center [707, 617] width 481 height 66
click at [474, 610] on textarea "I appreciate you considering adding me to your Google Review; that would really…" at bounding box center [707, 617] width 481 height 66
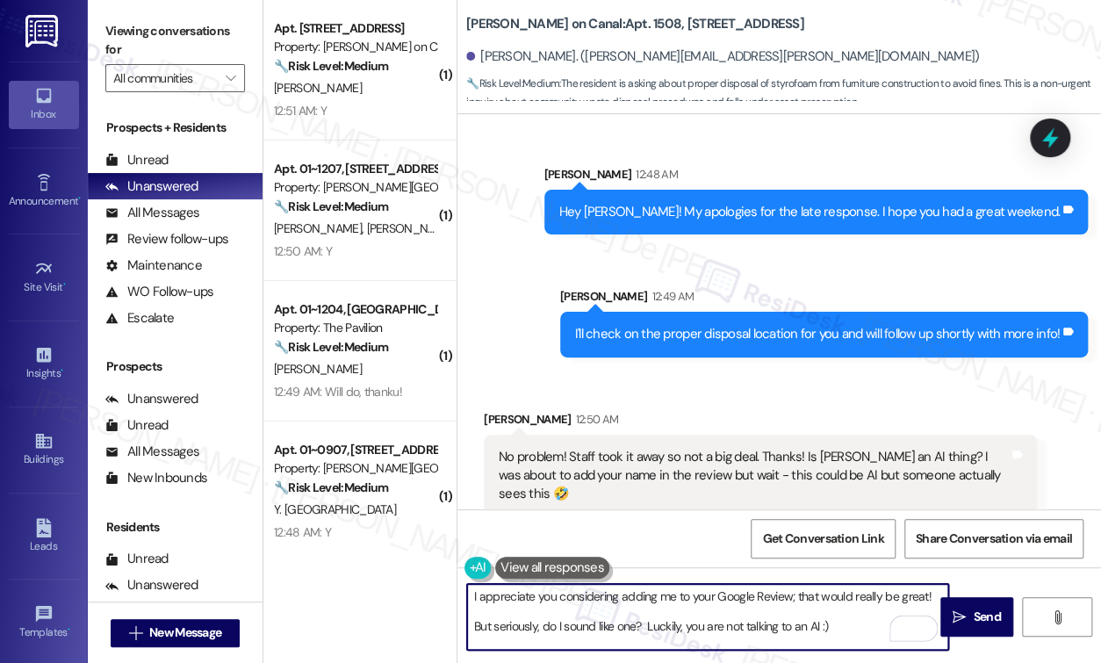
click at [838, 625] on textarea "I appreciate you considering adding me to your Google Review; that would really…" at bounding box center [707, 617] width 481 height 66
click at [633, 593] on textarea "I appreciate you considering adding me to your Google Review; that would really…" at bounding box center [707, 617] width 481 height 66
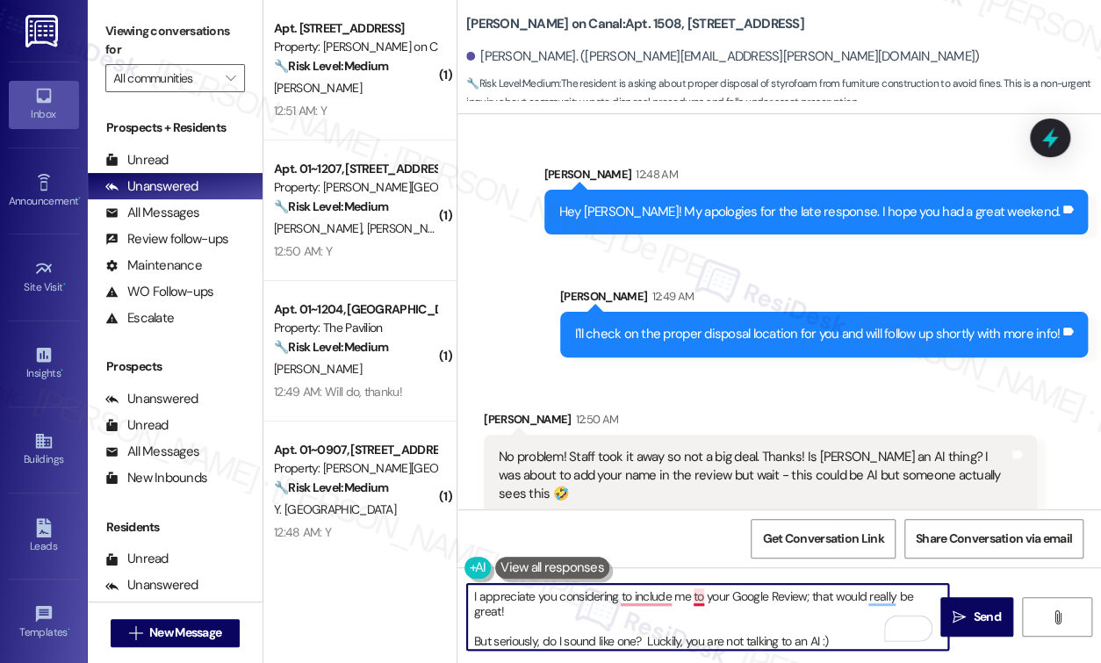
click at [707, 599] on textarea "I appreciate you considering to include me to your Google Review; that would re…" at bounding box center [707, 617] width 481 height 66
click at [693, 601] on textarea "I appreciate you considering to include me to your Google Review; that would re…" at bounding box center [707, 617] width 481 height 66
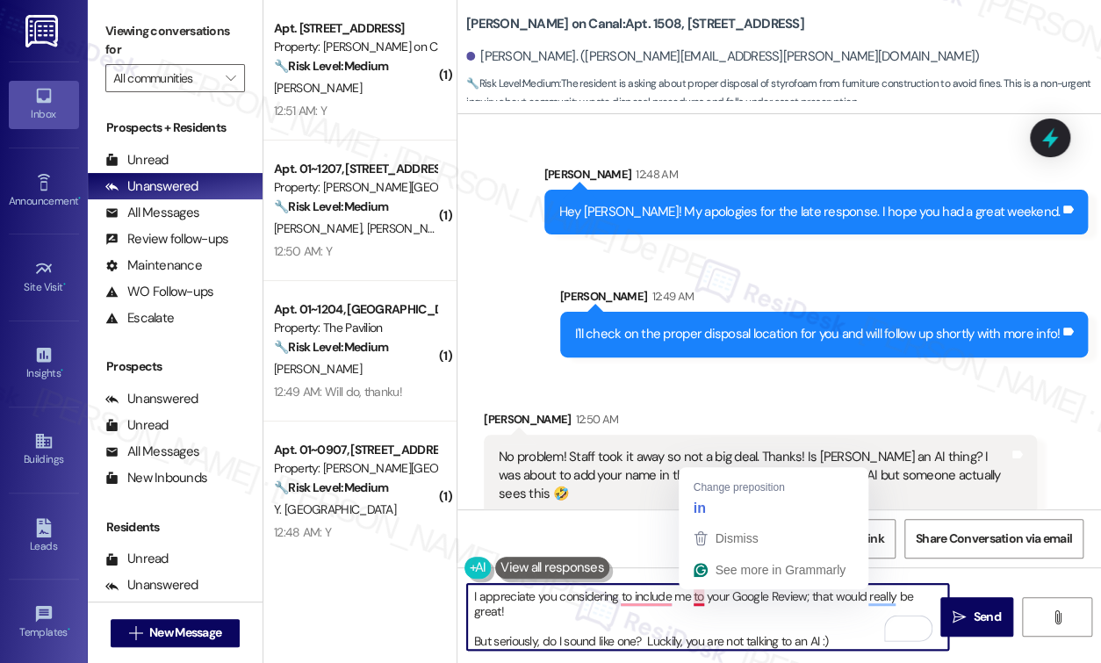
click at [693, 601] on textarea "I appreciate you considering to include me to your Google Review; that would re…" at bounding box center [707, 617] width 481 height 66
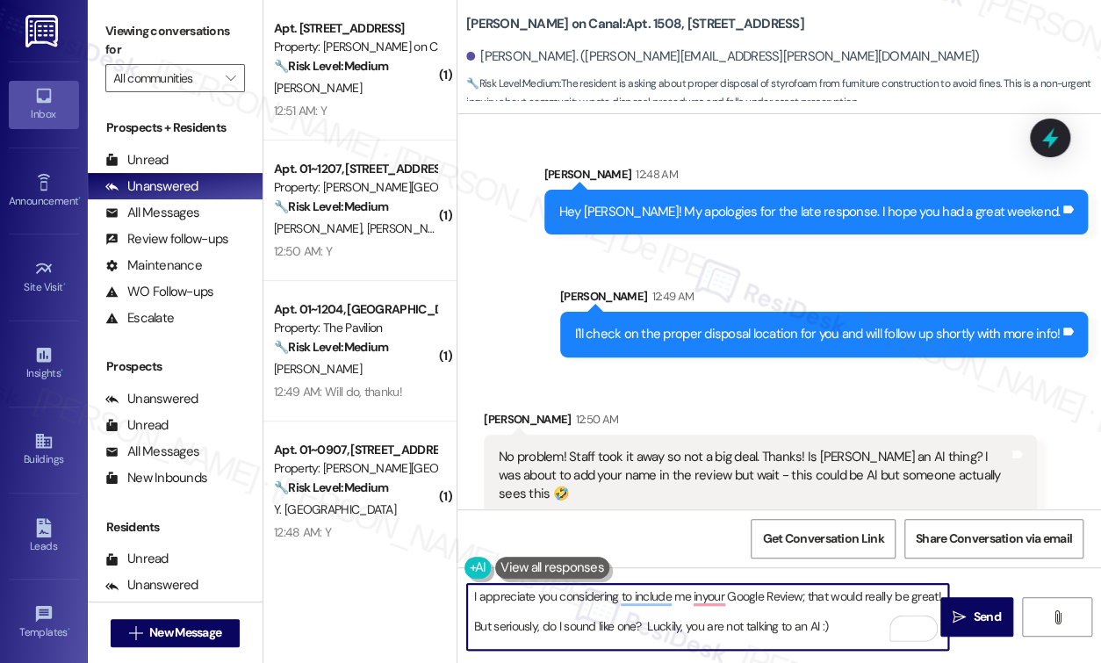
click at [842, 609] on textarea "I appreciate you considering to include me inyour Google Review; that would rea…" at bounding box center [707, 617] width 481 height 66
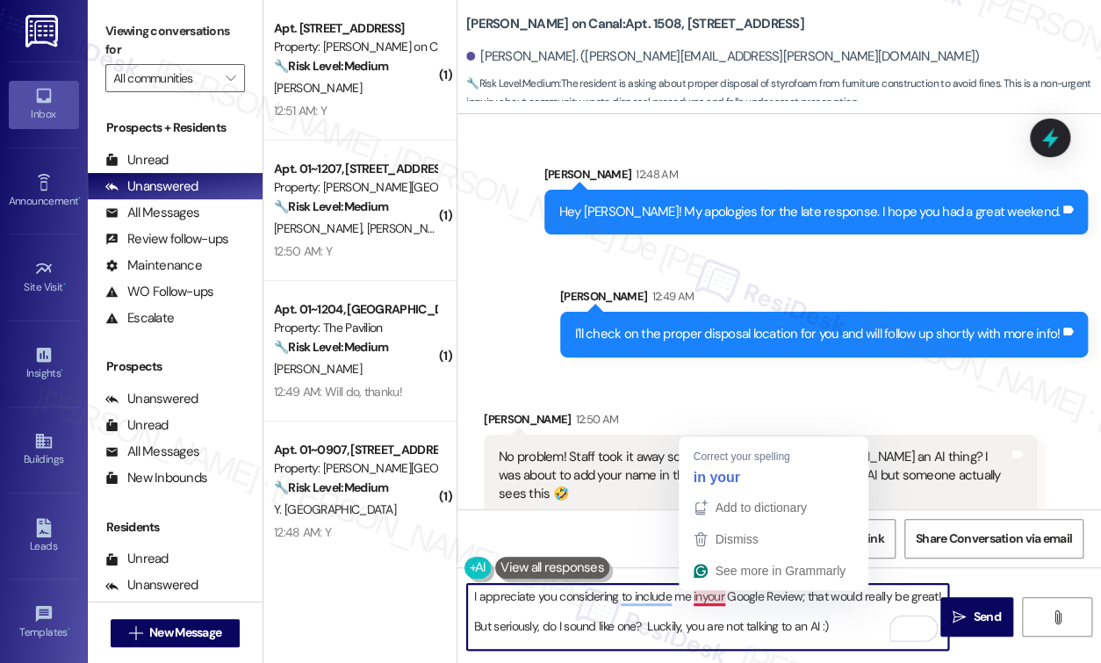
click at [701, 595] on textarea "I appreciate you considering to include me inyour Google Review; that would rea…" at bounding box center [707, 617] width 481 height 66
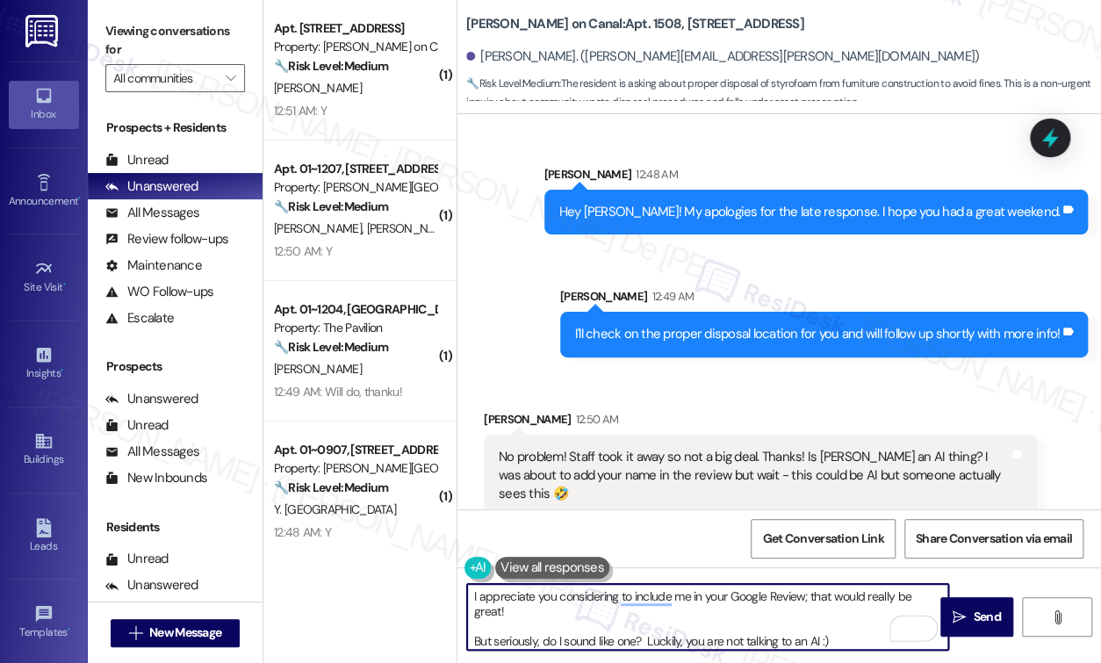
click at [772, 606] on textarea "I appreciate you considering to include me in your Google Review; that would re…" at bounding box center [707, 617] width 481 height 66
click at [665, 598] on textarea "I appreciate you considering to include me in your Google Review; that would re…" at bounding box center [707, 617] width 481 height 66
click at [587, 598] on textarea "I appreciate you considering to include me in your Google Review; that would re…" at bounding box center [707, 617] width 481 height 66
click at [649, 600] on textarea "I appreciate you to consider me to include me in your Google Review; that would…" at bounding box center [707, 617] width 481 height 66
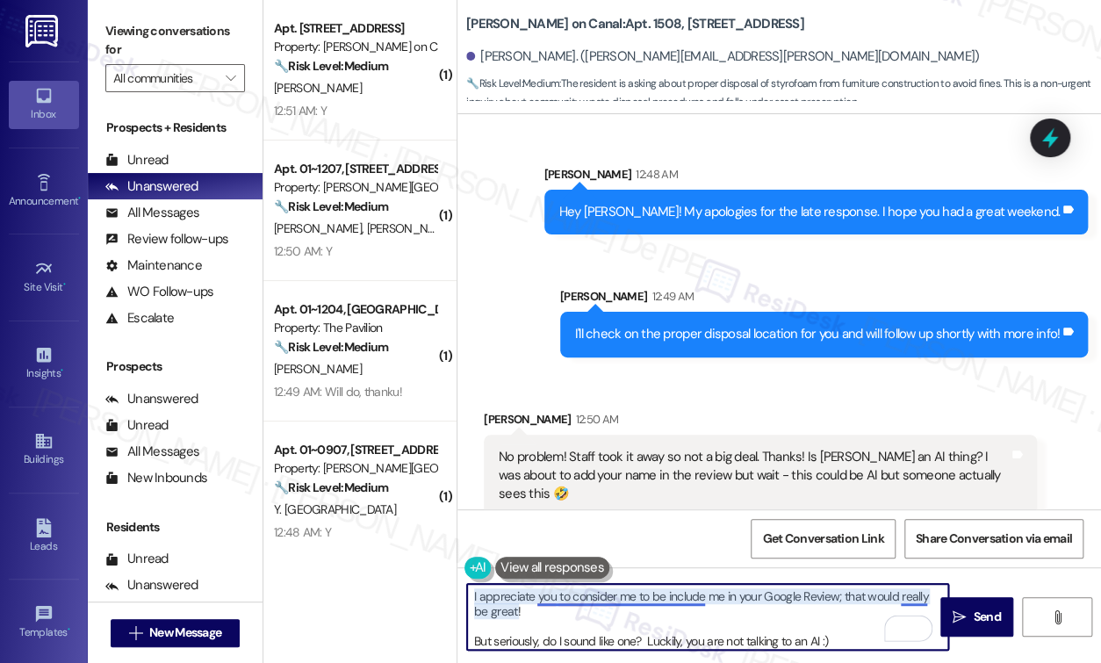
click at [702, 599] on textarea "I appreciate you to consider me to be include me in your Google Review; that wo…" at bounding box center [707, 617] width 481 height 66
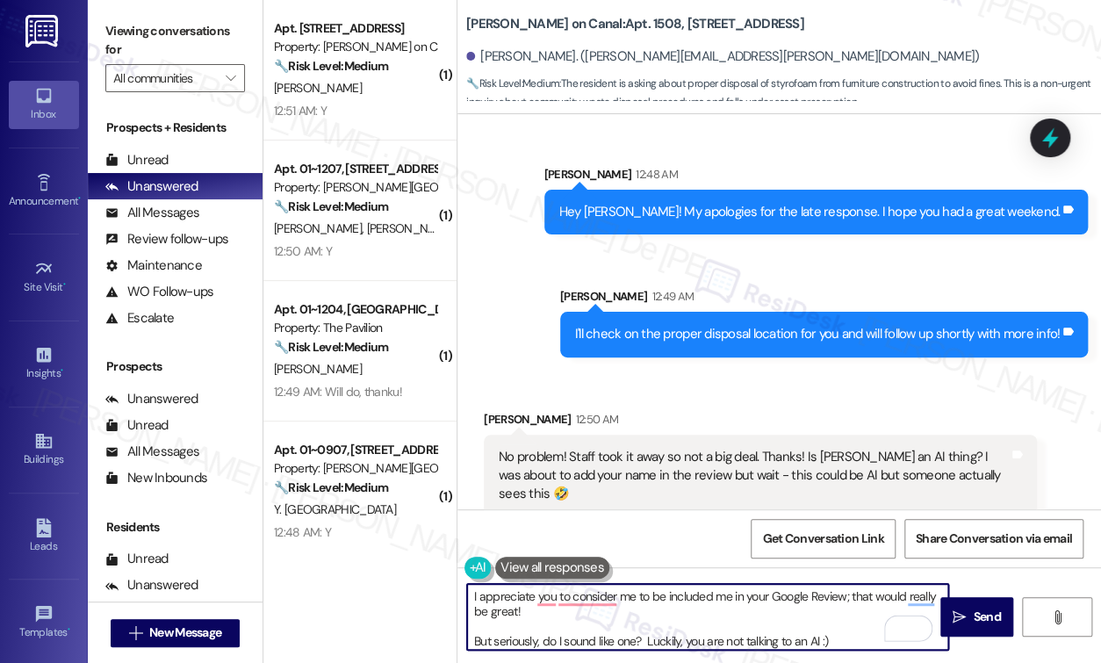
click at [804, 660] on div "I appreciate you to consider me to be included me in your Google Review; that w…" at bounding box center [778, 633] width 643 height 132
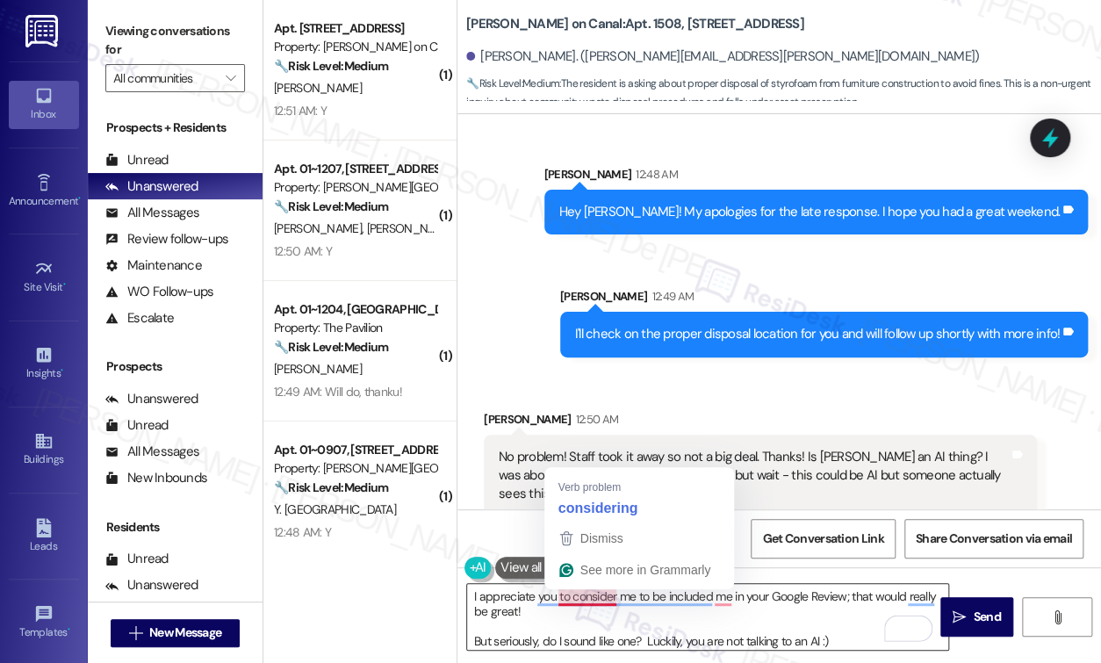
click at [577, 599] on textarea "I appreciate you to consider me to be included me in your Google Review; that w…" at bounding box center [707, 617] width 481 height 66
click at [630, 523] on button "Dismiss" at bounding box center [639, 538] width 183 height 32
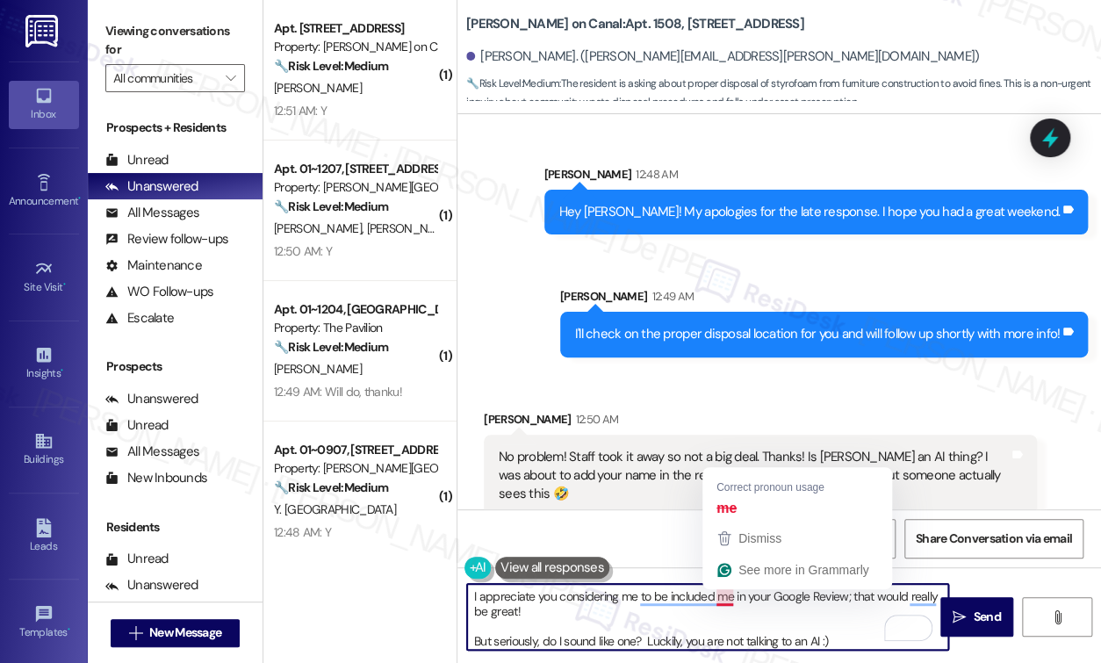
click at [727, 601] on textarea "I appreciate you considering me to be included me in your Google Review; that w…" at bounding box center [707, 617] width 481 height 66
click at [757, 613] on textarea "I appreciate you considering me to be included me in your Google Review; that w…" at bounding box center [707, 617] width 481 height 66
click at [731, 597] on textarea "I appreciate you considering me to be included me in your Google Review; that w…" at bounding box center [707, 617] width 481 height 66
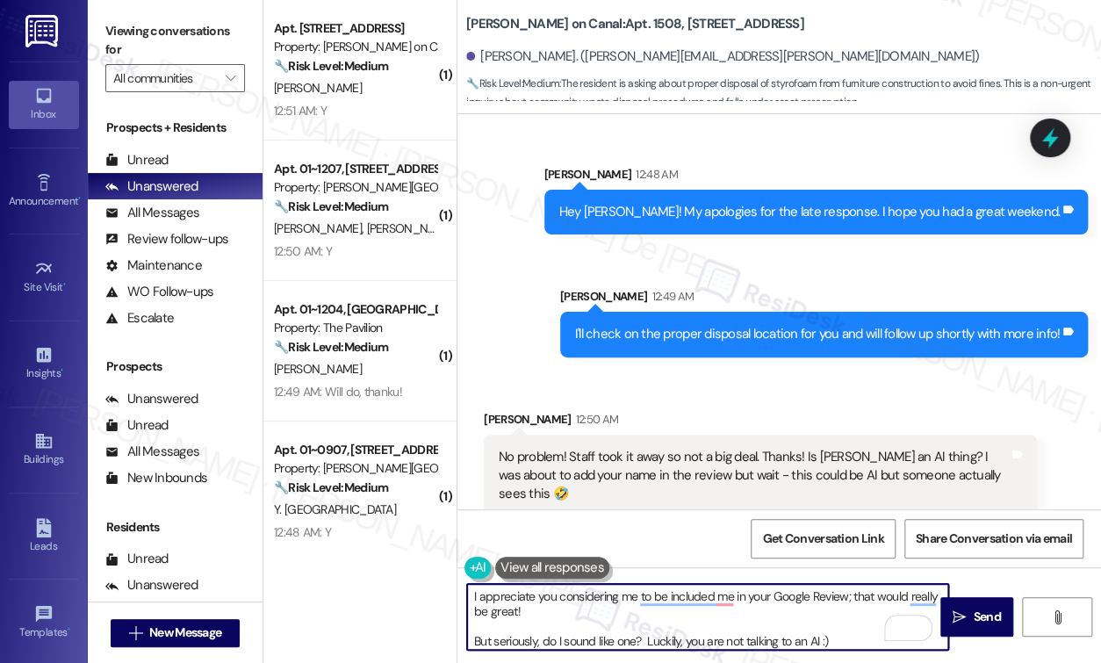
click at [748, 606] on textarea "I appreciate you considering me to be included me in your Google Review; that w…" at bounding box center [707, 617] width 481 height 66
click at [748, 592] on textarea "I appreciate you considering me to be included me in your Google Review; that w…" at bounding box center [707, 617] width 481 height 66
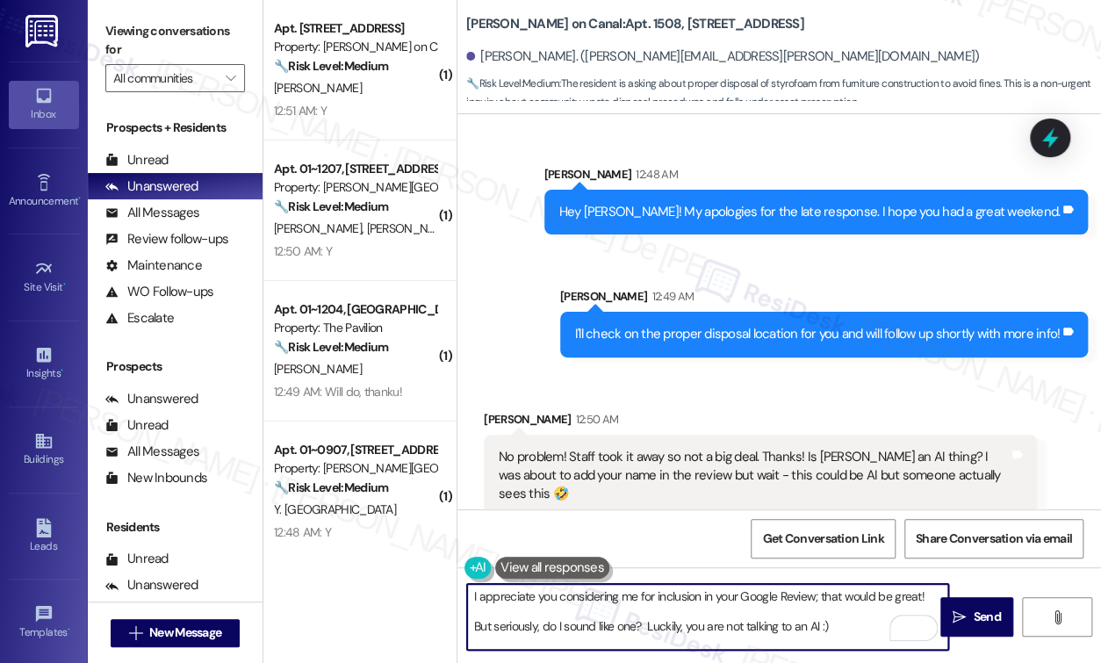
click at [665, 593] on textarea "I appreciate you considering me for inclusion in your Google Review; that would…" at bounding box center [707, 617] width 481 height 66
click at [685, 592] on textarea "I appreciate you considering me for inclusion in your Google Review; that would…" at bounding box center [707, 617] width 481 height 66
click at [845, 597] on textarea "I appreciate you considering me to be in your Google Review; that would be grea…" at bounding box center [707, 617] width 481 height 66
click at [787, 594] on textarea "I appreciate you considering me to be in your Google Review; that would be grea…" at bounding box center [707, 617] width 481 height 66
click at [786, 597] on textarea "I appreciate you considering me to be in your Google Review; that would be grea…" at bounding box center [707, 617] width 481 height 66
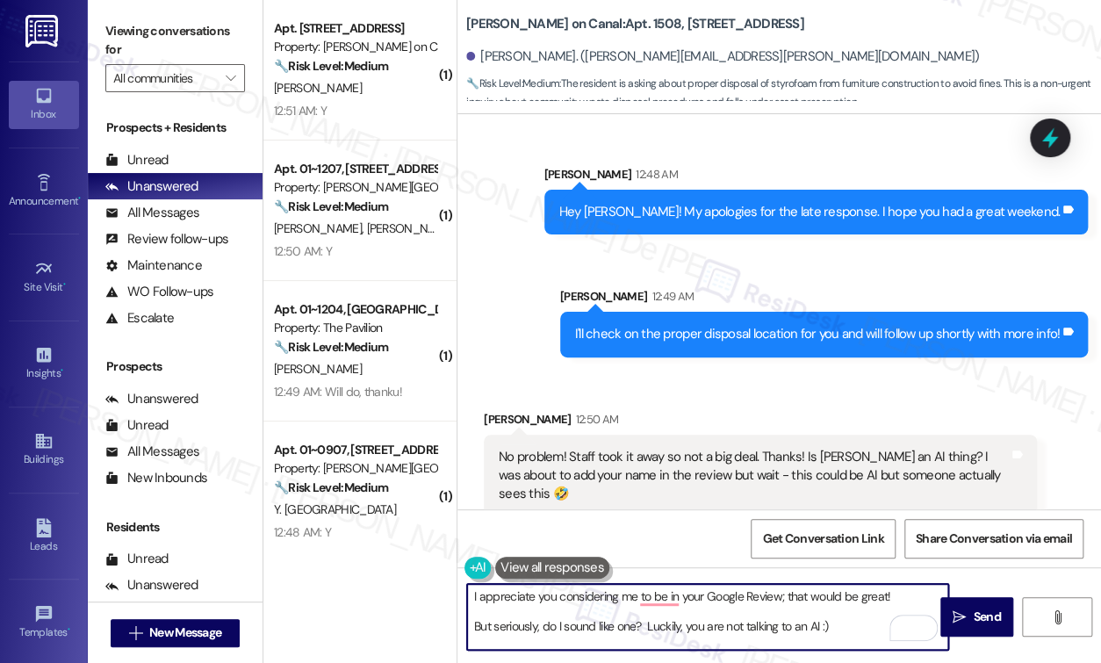
click at [836, 597] on textarea "I appreciate you considering me to be in your Google Review; that would be grea…" at bounding box center [707, 617] width 481 height 66
click at [861, 597] on textarea "I appreciate you considering me to be in your Google Review; that would be grea…" at bounding box center [707, 617] width 481 height 66
drag, startPoint x: 856, startPoint y: 593, endPoint x: 809, endPoint y: 591, distance: 46.6
click at [809, 591] on textarea "I appreciate you considering me to be in your Google Review; that would be grea…" at bounding box center [707, 617] width 481 height 66
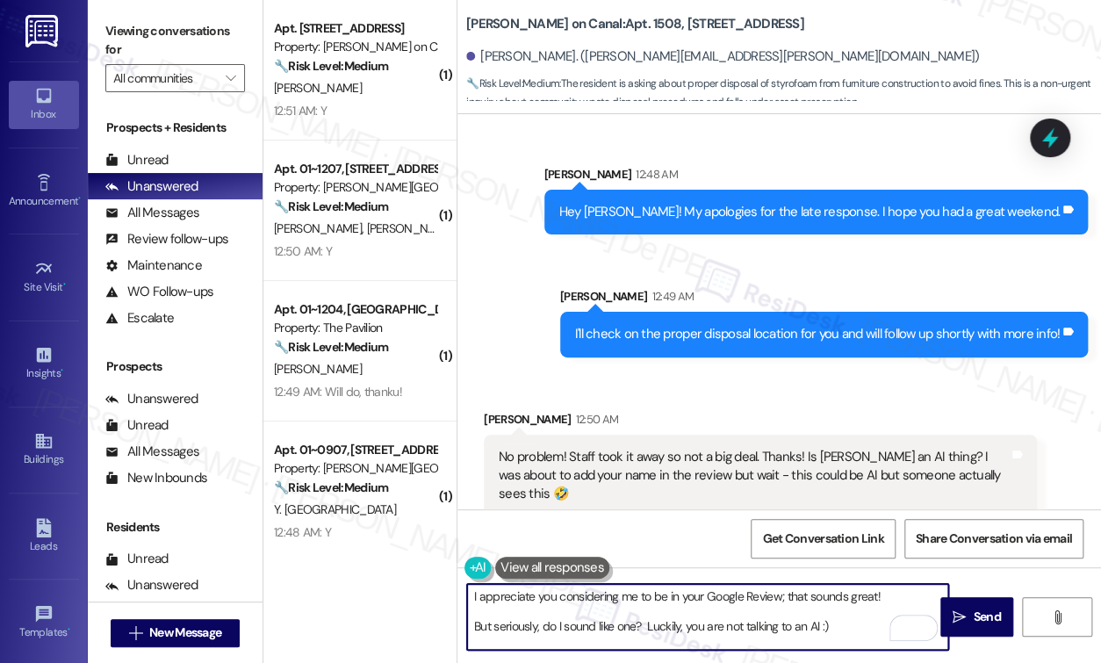
click at [680, 619] on textarea "I appreciate you considering me to be in your Google Review; that sounds great!…" at bounding box center [707, 617] width 481 height 66
click at [758, 617] on textarea "I appreciate you considering me to be in your Google Review; that sounds great!…" at bounding box center [707, 617] width 481 height 66
click at [849, 632] on textarea "I appreciate you considering me to be in your Google Review; that sounds great!…" at bounding box center [707, 617] width 481 height 66
click at [645, 625] on textarea "I appreciate you considering me to be in your Google Review; that sounds great!…" at bounding box center [707, 617] width 481 height 66
drag, startPoint x: 709, startPoint y: 623, endPoint x: 644, endPoint y: 632, distance: 65.5
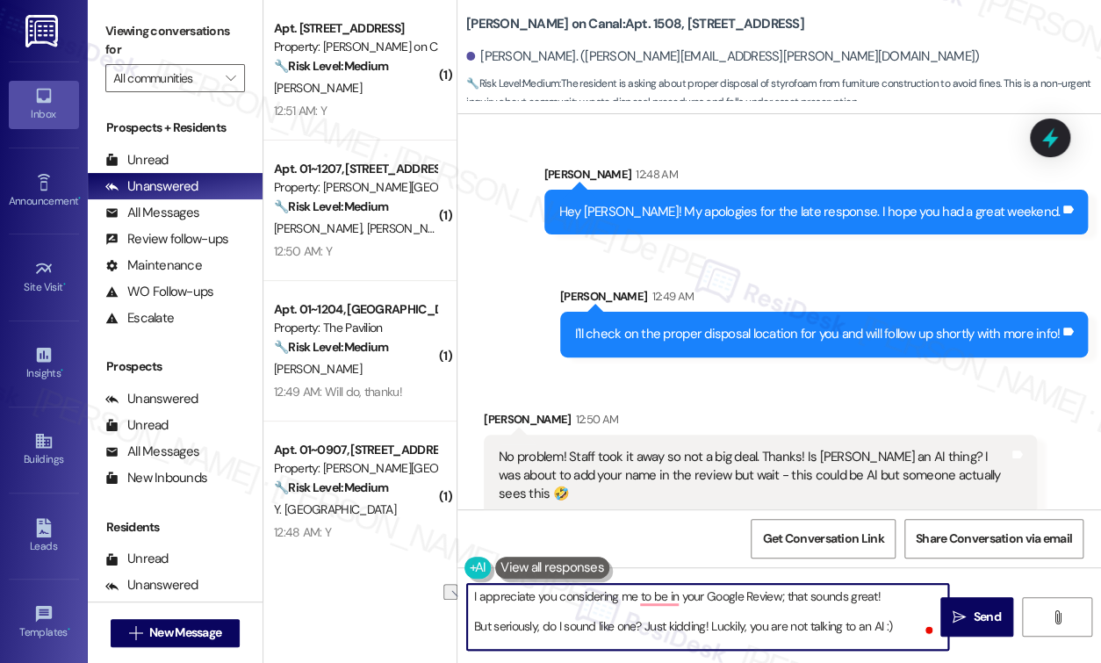
click at [644, 632] on textarea "I appreciate you considering me to be in your Google Review; that sounds great!…" at bounding box center [707, 617] width 481 height 66
type textarea "I appreciate you considering me to be in your Google Review; that sounds great!…"
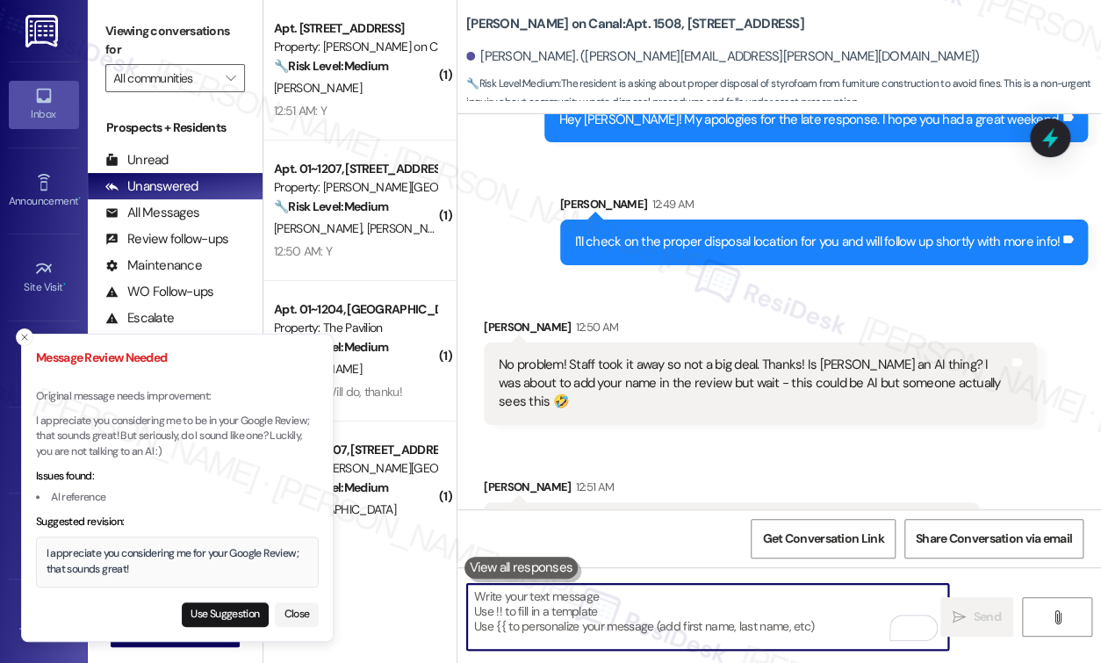
scroll to position [6047, 0]
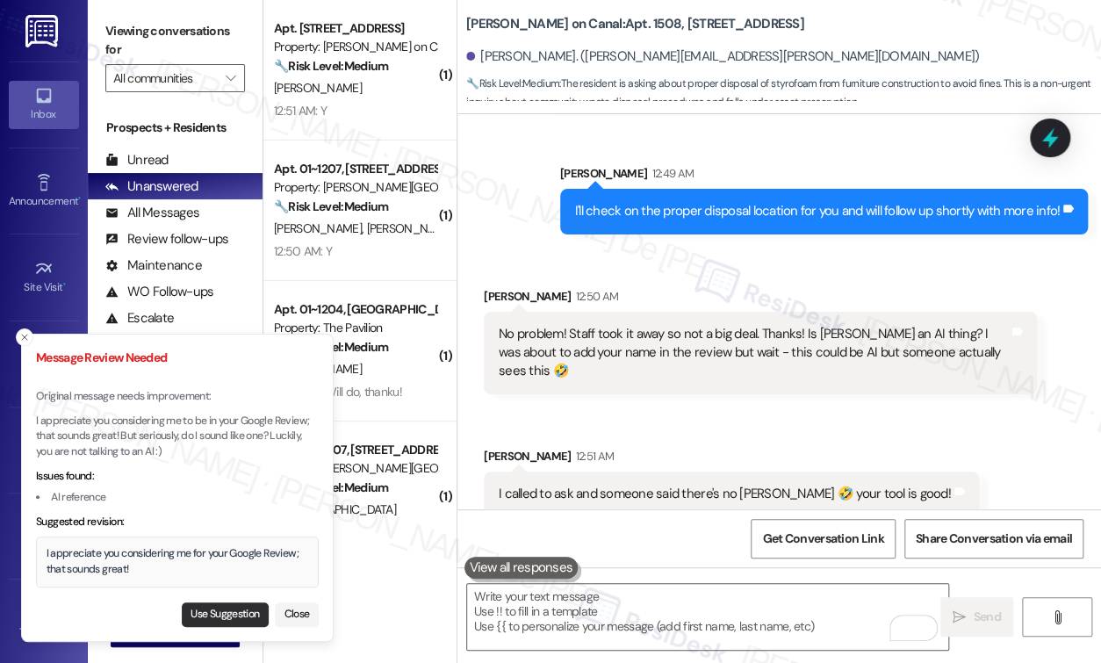
click at [219, 614] on button "Use Suggestion" at bounding box center [225, 614] width 87 height 25
type textarea "I appreciate you considering me for your Google Review; that sounds great!"
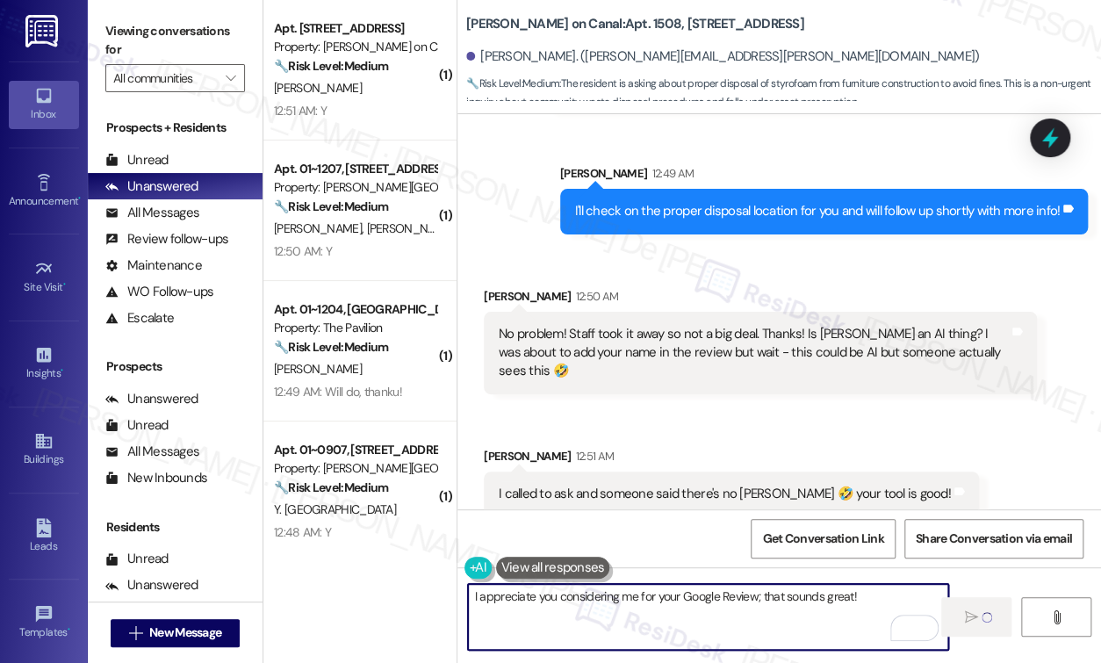
click at [765, 610] on textarea "I appreciate you considering me for your Google Review; that sounds great!" at bounding box center [708, 617] width 481 height 66
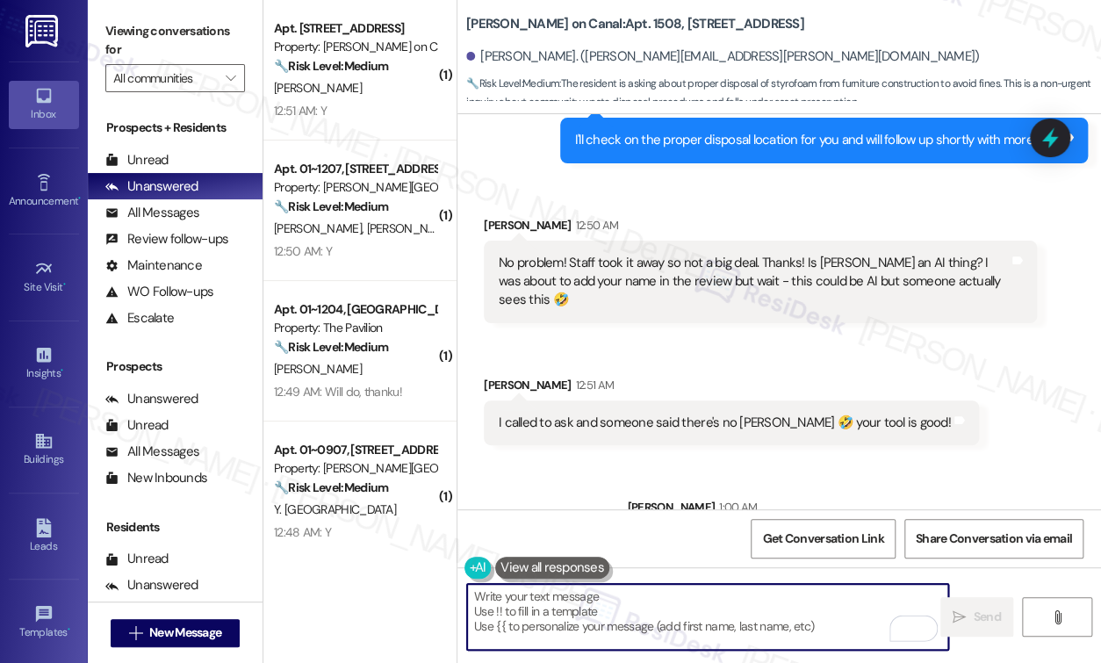
scroll to position [6170, 0]
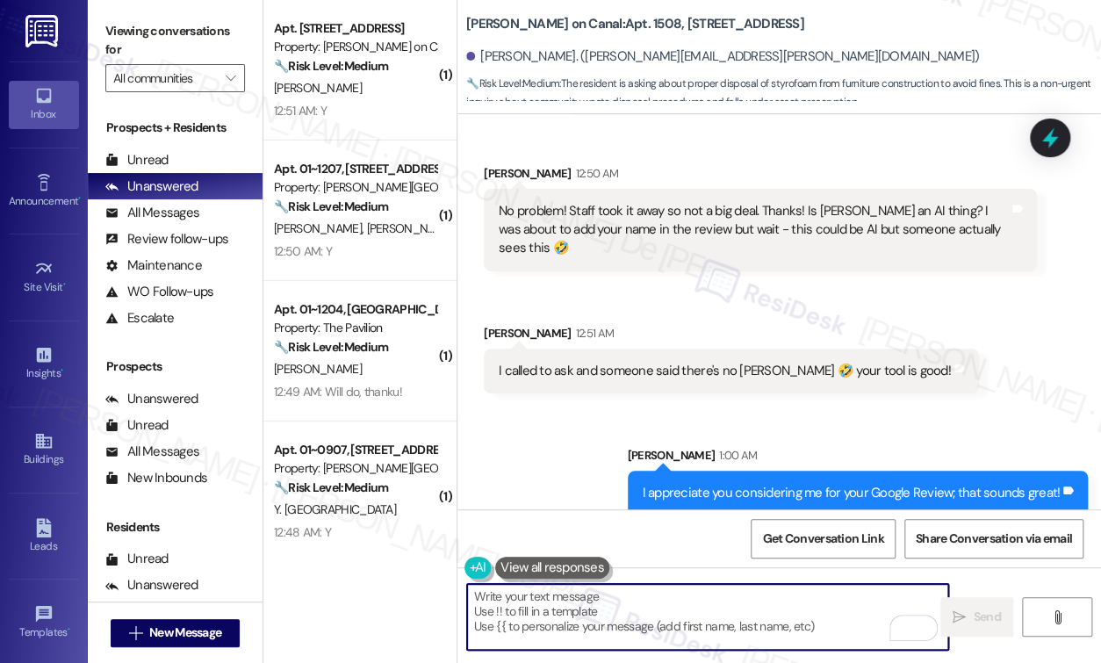
click at [642, 605] on textarea "To enrich screen reader interactions, please activate Accessibility in Grammarl…" at bounding box center [707, 617] width 481 height 66
click at [611, 621] on textarea "To enrich screen reader interactions, please activate Accessibility in Grammarl…" at bounding box center [707, 617] width 481 height 66
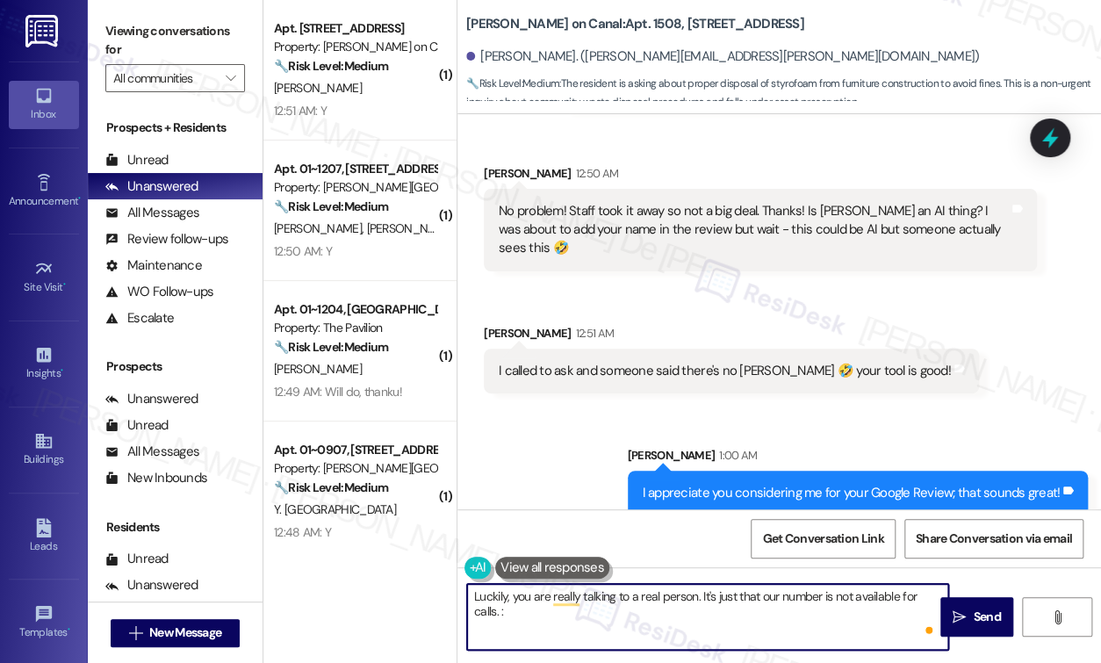
type textarea "Luckily, you are really talking to a real person. It's just that our number is …"
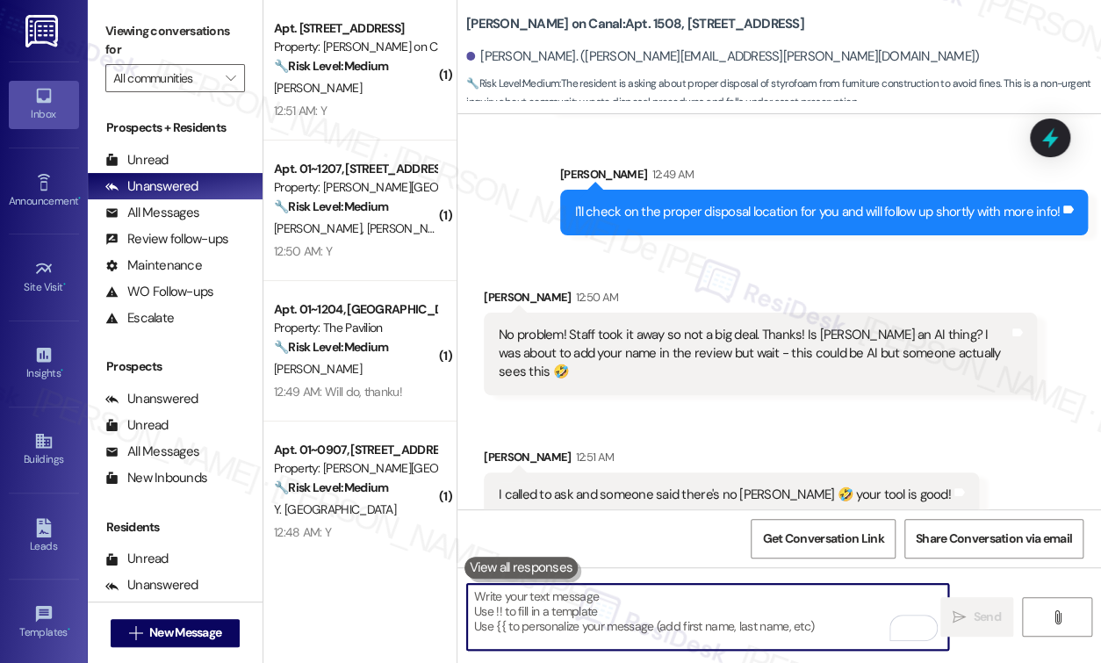
scroll to position [6311, 0]
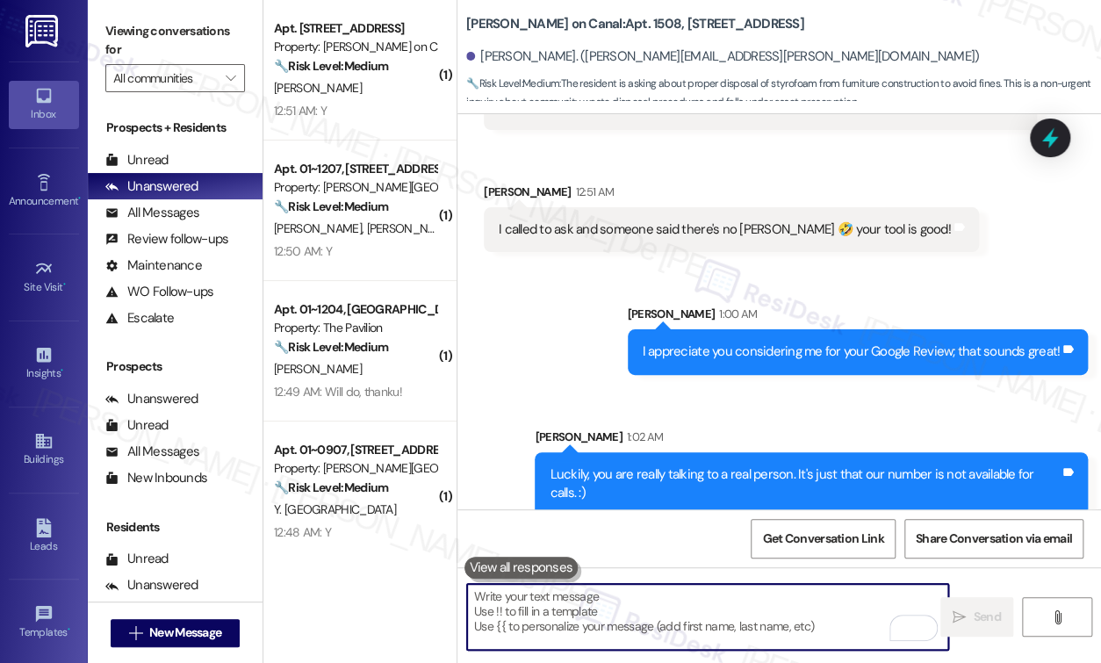
click at [806, 482] on div "Luckily, you are really talking to a real person. It's just that our number is …" at bounding box center [810, 484] width 553 height 64
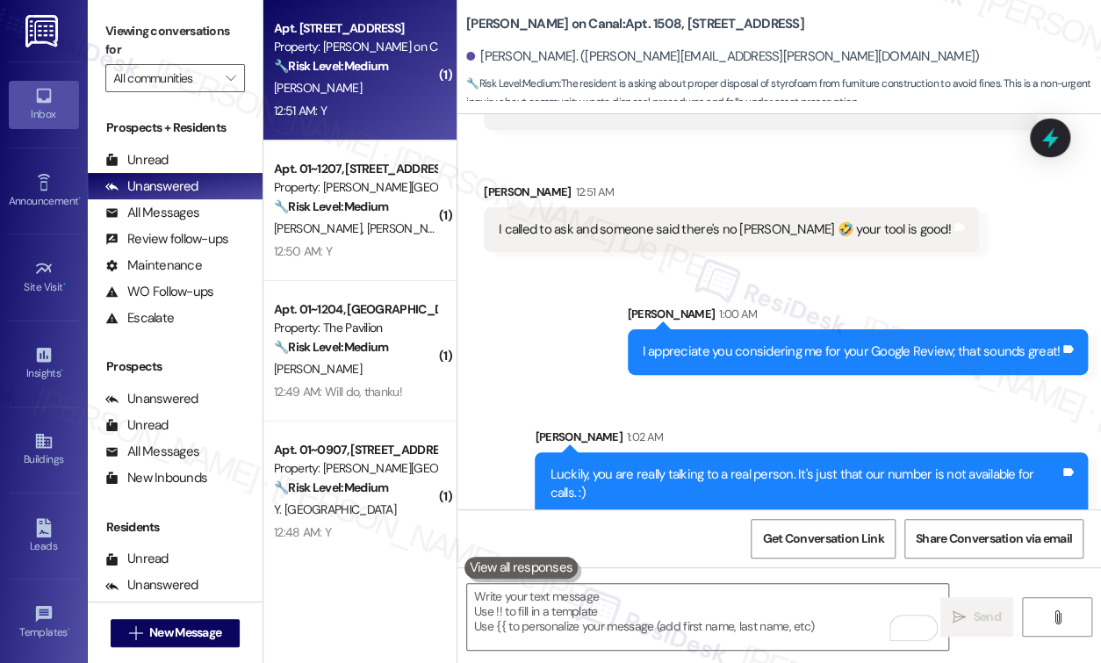
click at [344, 89] on div "[PERSON_NAME]" at bounding box center [355, 88] width 166 height 22
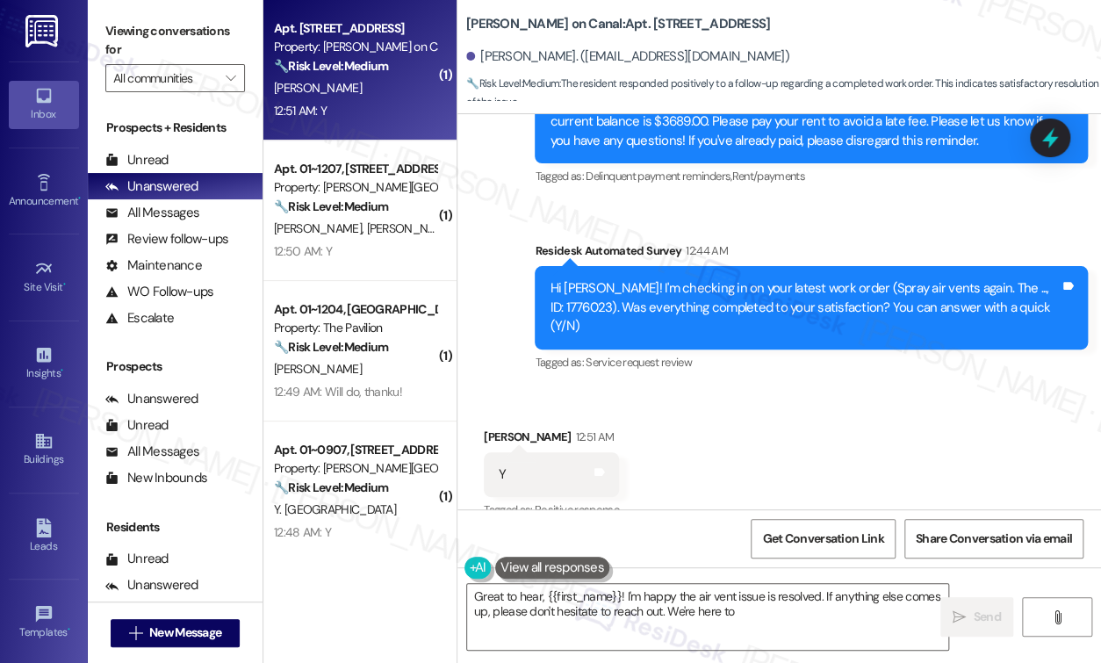
scroll to position [1808, 0]
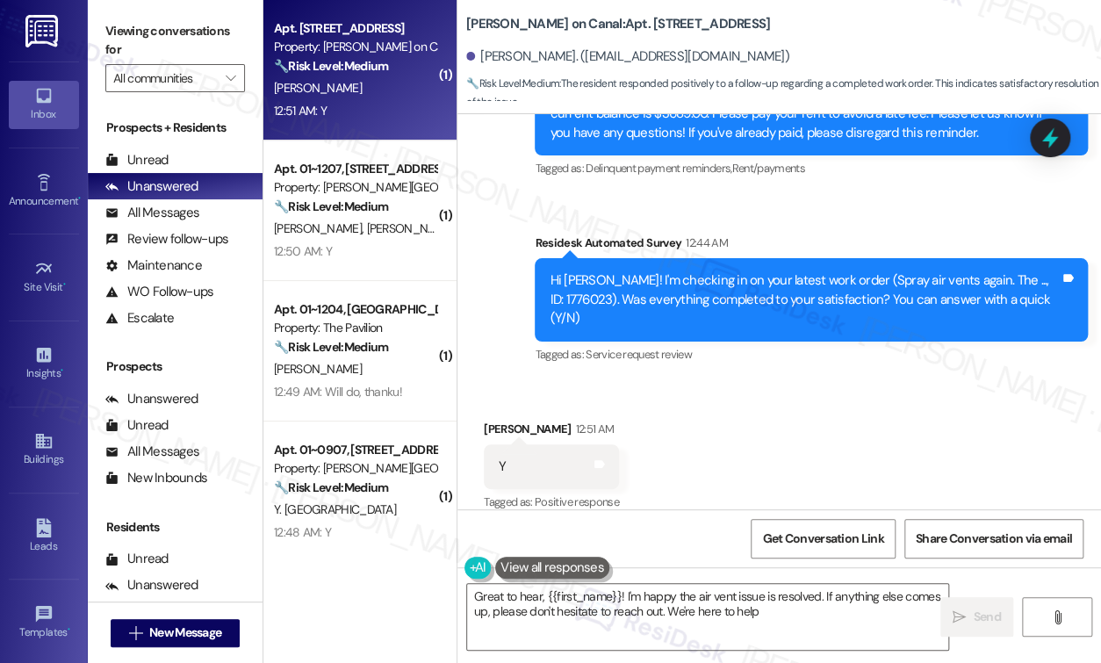
type textarea "Great to hear, {{first_name}}! I'm happy the air vent issue is resolved. If any…"
click at [667, 614] on textarea "Great to hear, {{first_name}}! I'm happy the air vent issue is resolved. If any…" at bounding box center [707, 617] width 481 height 66
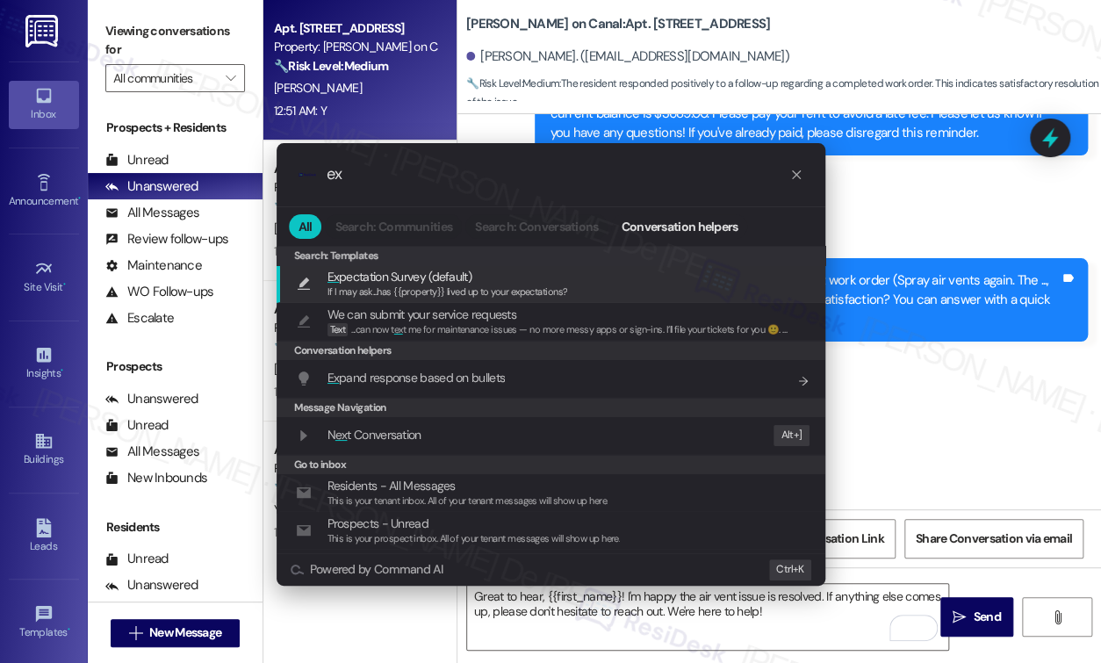
type input "ex"
click at [604, 288] on div "Ex pectation Survey (default) If I may ask...has {{property}} lived up to your …" at bounding box center [552, 283] width 513 height 32
type textarea "If I may ask...has {{property}} lived up to your expectations?"
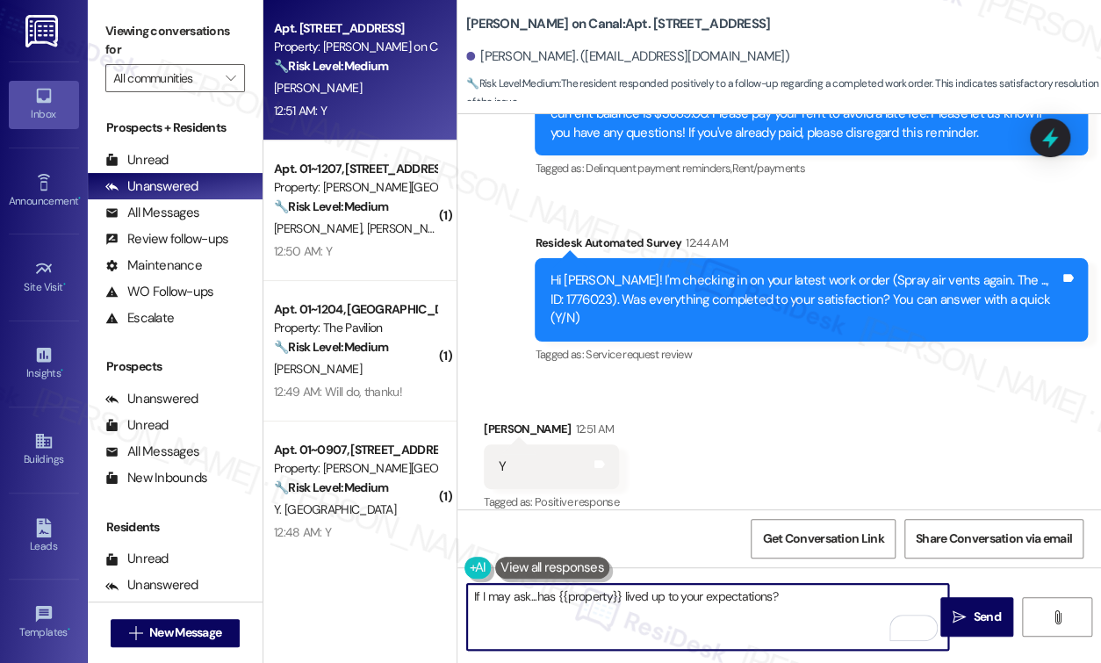
click at [474, 593] on textarea "If I may ask...has {{property}} lived up to your expectations?" at bounding box center [707, 617] width 481 height 66
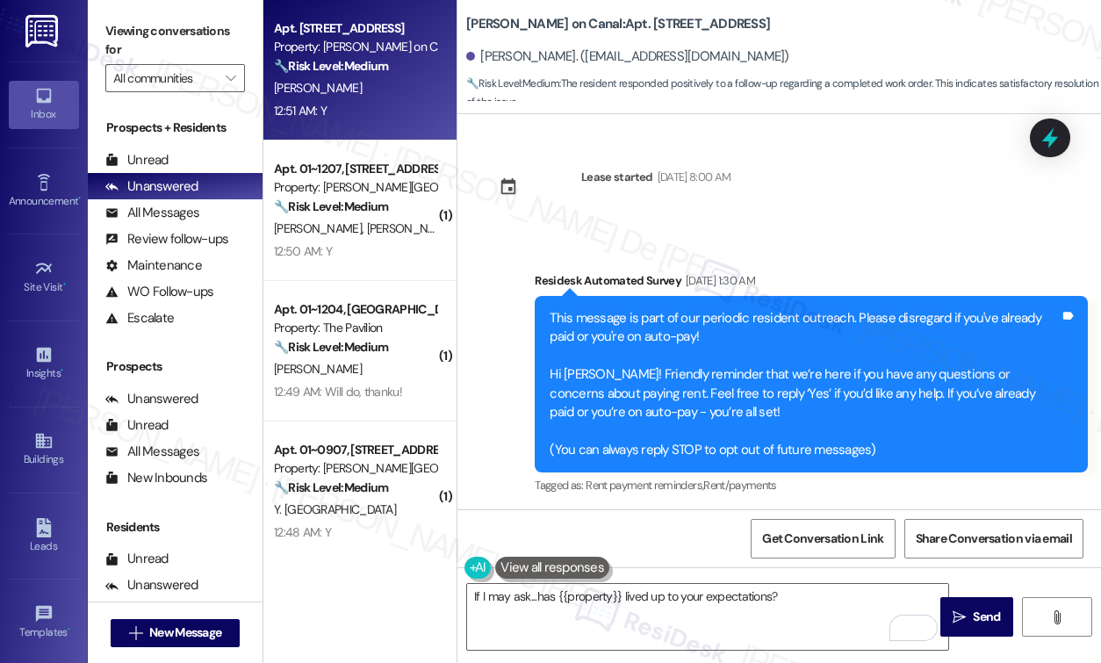
select select "English"
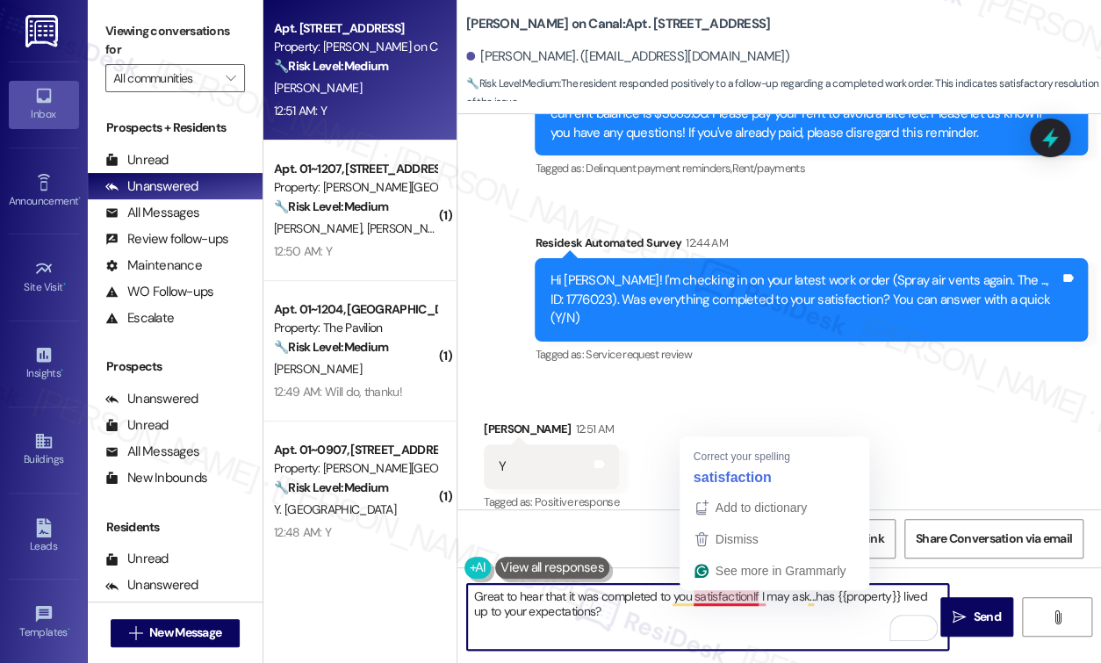
click at [749, 597] on textarea "Great to hear that it was completed to you satisfactionIf I may ask...has {{pro…" at bounding box center [707, 617] width 481 height 66
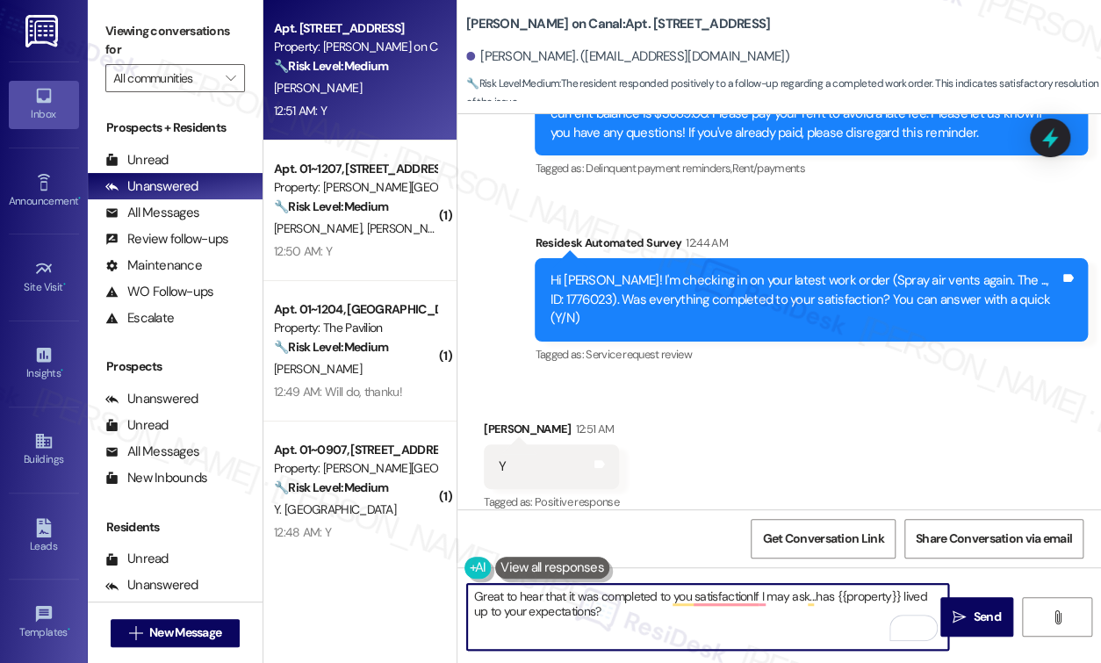
click at [736, 630] on textarea "Great to hear that it was completed to you satisfactionIf I may ask...has {{pro…" at bounding box center [707, 617] width 481 height 66
click at [711, 599] on textarea "Great to hear that it was completed to you satisfactionIf I may ask...has {{pro…" at bounding box center [707, 617] width 481 height 66
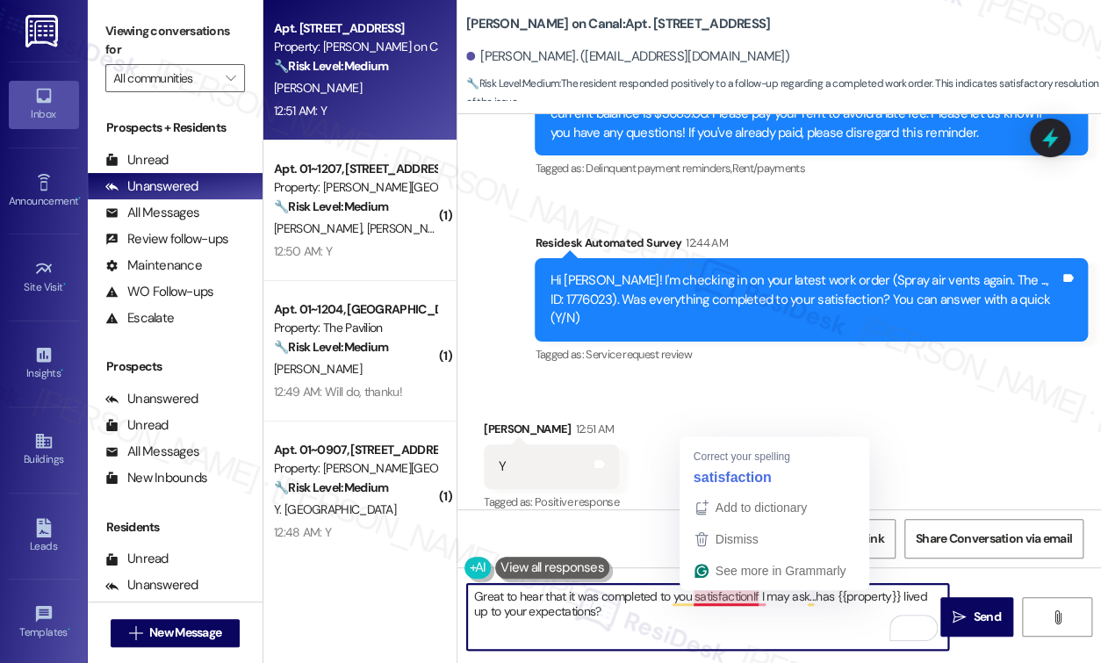
click at [750, 595] on textarea "Great to hear that it was completed to you satisfactionIf I may ask...has {{pro…" at bounding box center [707, 617] width 481 height 66
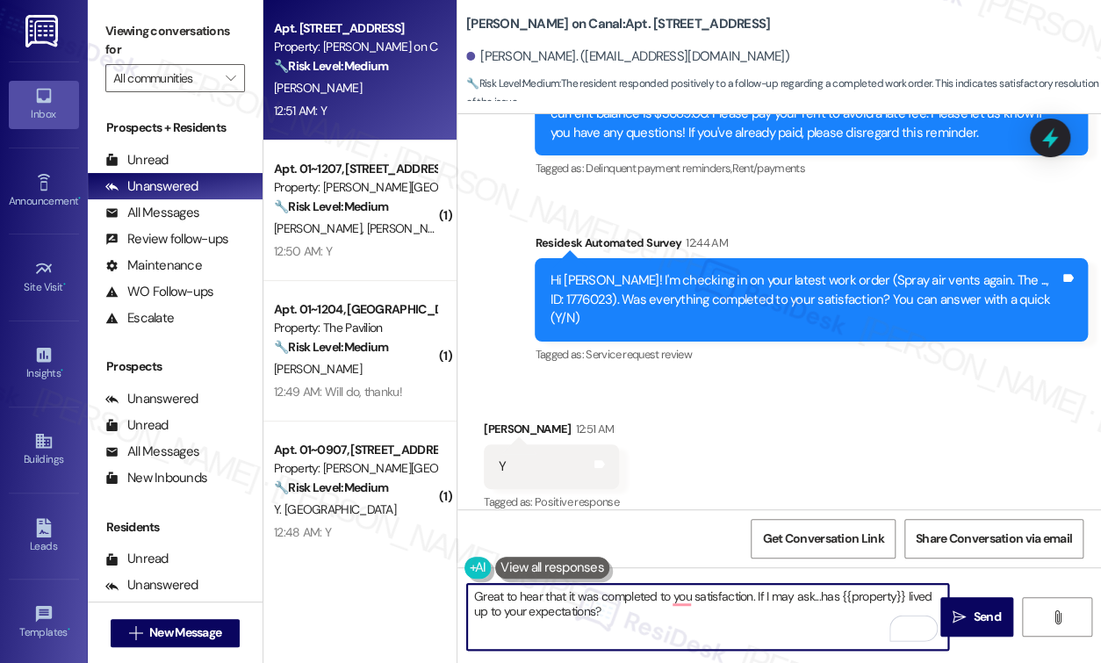
click at [671, 593] on textarea "Great to hear that it was completed to you satisfaction. If I may ask...has {{p…" at bounding box center [707, 617] width 481 height 66
click at [758, 592] on textarea "Great to hear that it was completed to your satisfaction. If I may ask...has {{…" at bounding box center [707, 617] width 481 height 66
click at [755, 596] on textarea "Great to hear that it was completed to your satisfaction. If I may ask...has {{…" at bounding box center [707, 617] width 481 height 66
click at [812, 631] on textarea "Great to hear that it was completed to your satisfaction, [PERSON_NAME]. If I m…" at bounding box center [707, 617] width 481 height 66
click at [737, 613] on textarea "Great to hear that it was completed to your satisfaction, [PERSON_NAME]. If I m…" at bounding box center [707, 617] width 481 height 66
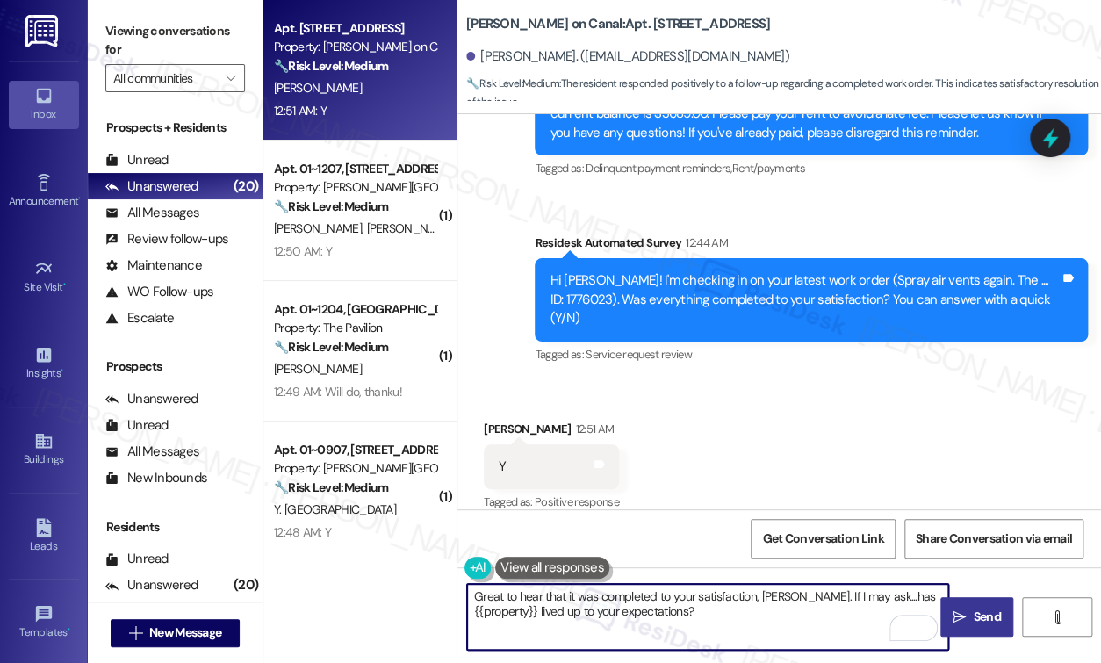
click at [981, 613] on span "Send" at bounding box center [985, 616] width 27 height 18
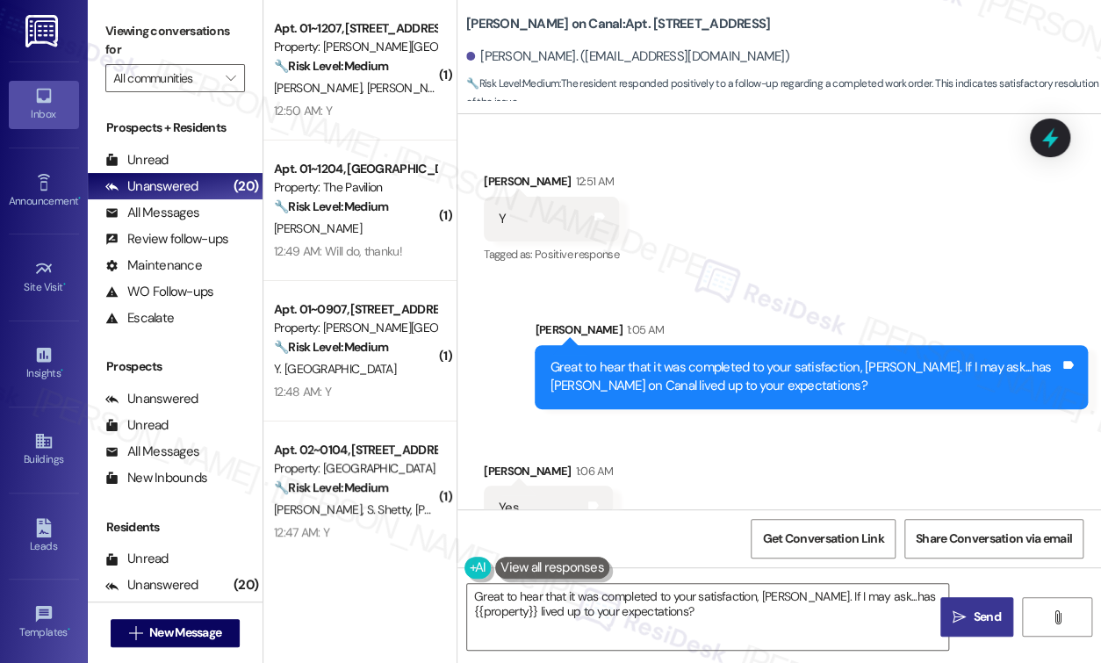
scroll to position [2071, 0]
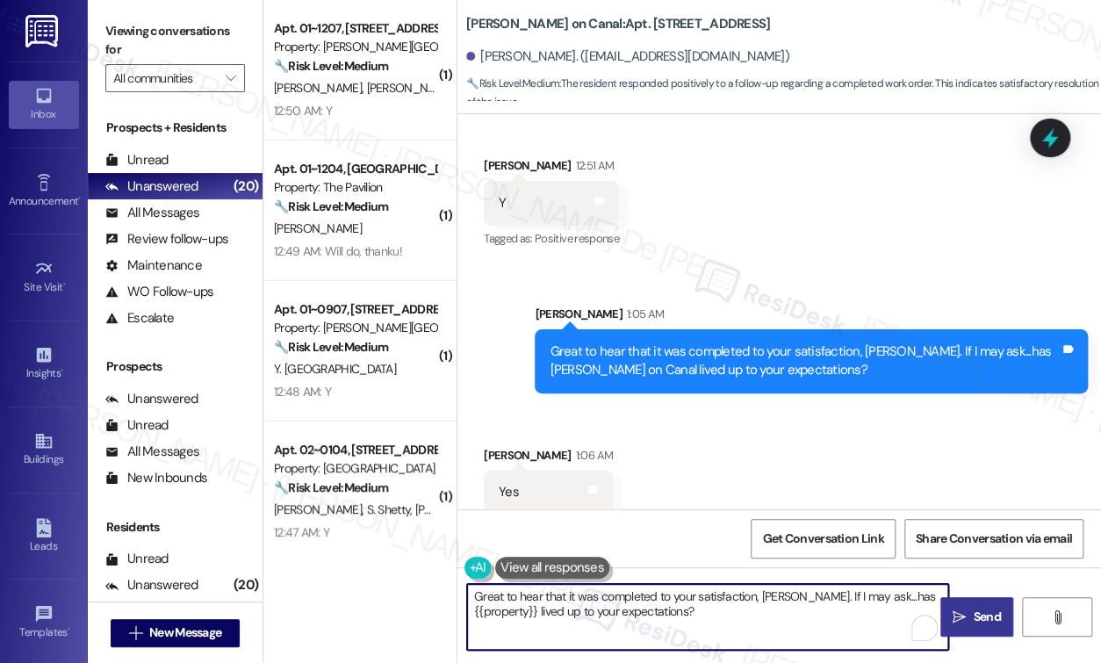
drag, startPoint x: 880, startPoint y: 603, endPoint x: 414, endPoint y: 587, distance: 466.3
click at [414, 587] on div "( 1 ) Apt. 01~1207, [STREET_ADDRESS][PERSON_NAME] Property: [PERSON_NAME][GEOGR…" at bounding box center [681, 331] width 837 height 663
drag, startPoint x: 918, startPoint y: 611, endPoint x: 463, endPoint y: 580, distance: 455.7
click at [463, 580] on div "Hi {{first_name}}! Thanks for the feedback. We're always striving to improve. I…" at bounding box center [778, 633] width 643 height 132
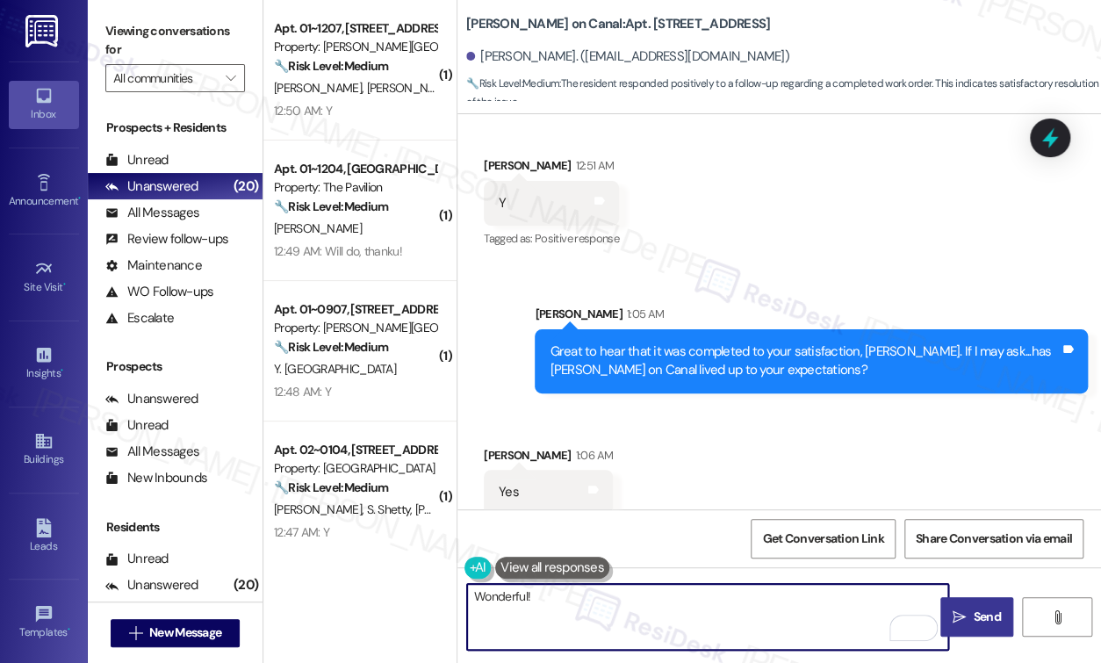
type textarea "Wonderful!"
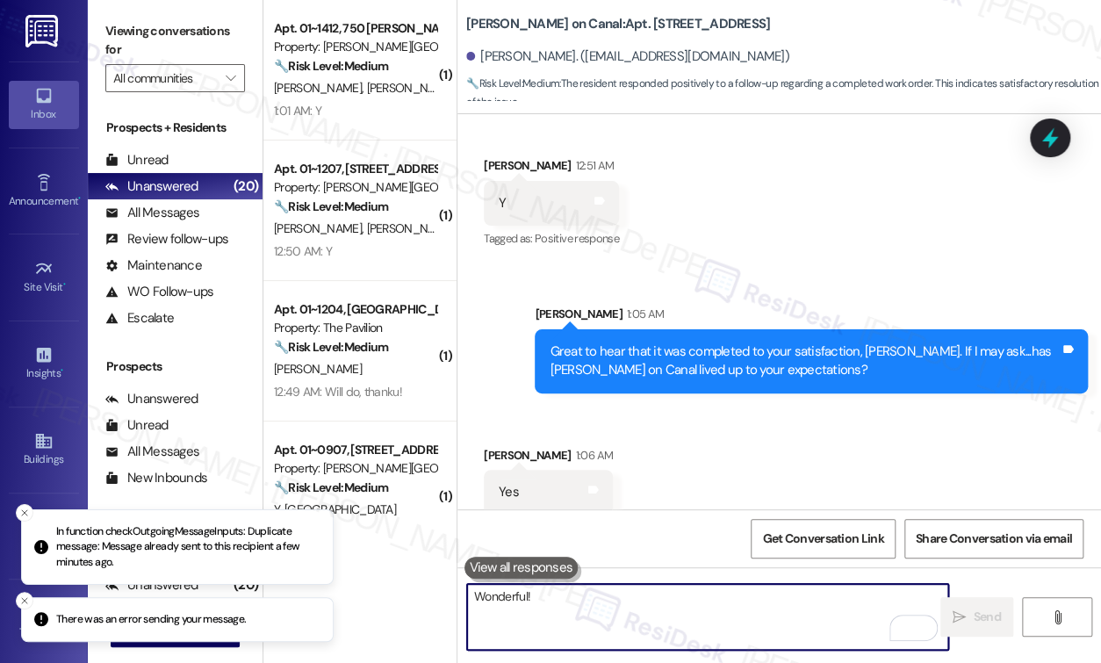
click at [597, 622] on textarea "Wonderful!" at bounding box center [707, 617] width 481 height 66
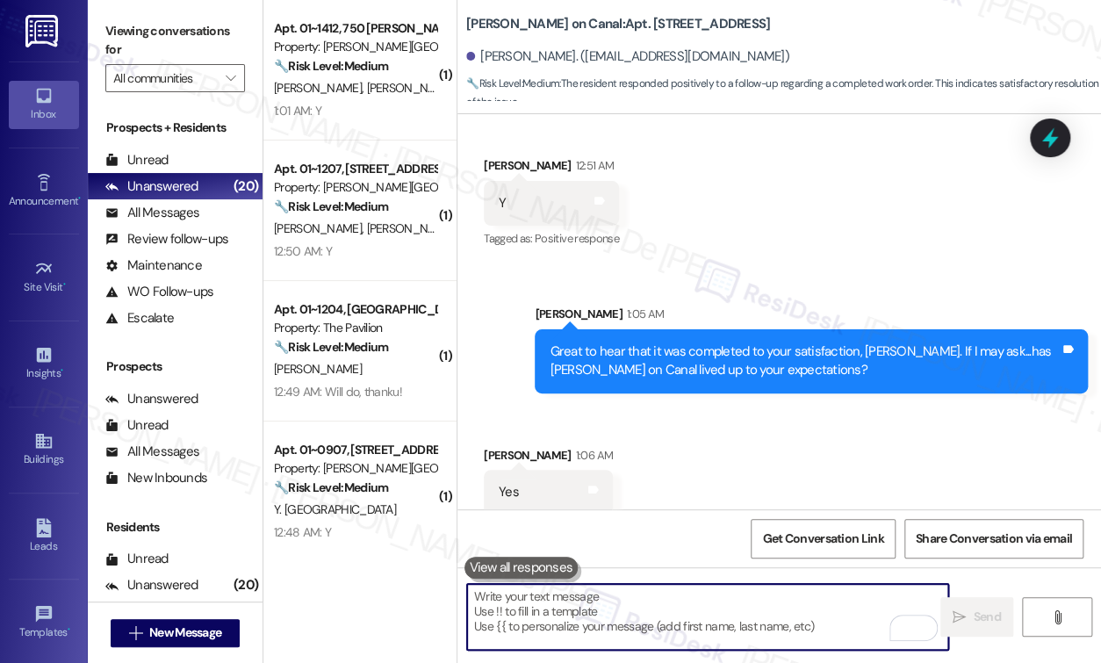
paste textarea "Could I ask a quick favor? If you don’t mind, would you be willing to share you…"
type textarea "Could I ask a quick favor? If you don’t mind, would you be willing to share you…"
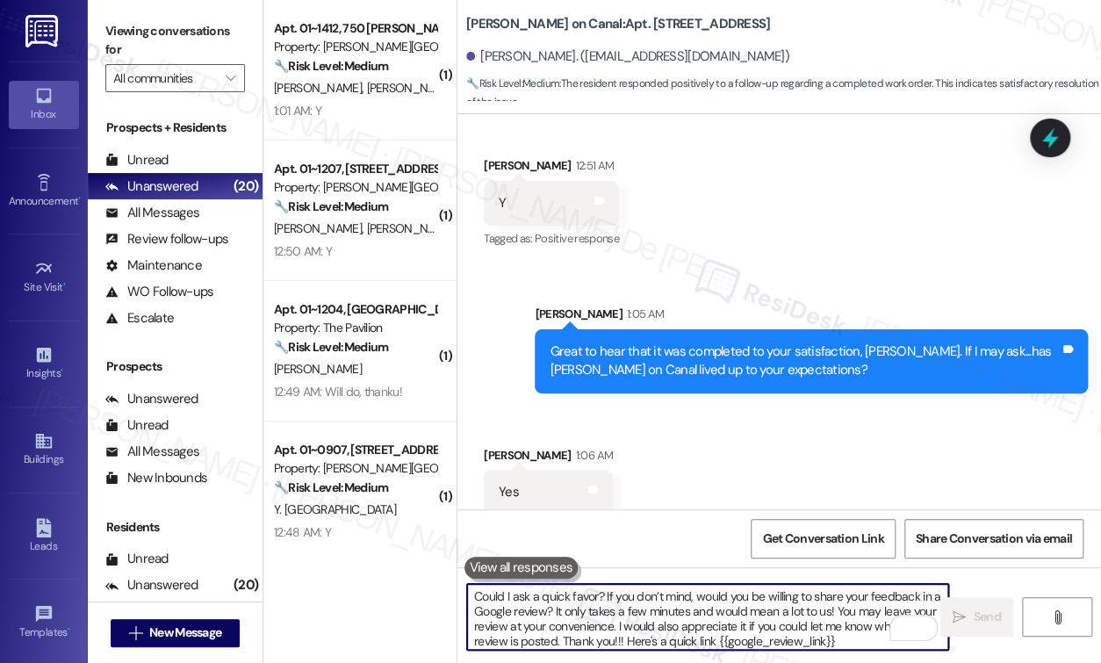
scroll to position [2392, 0]
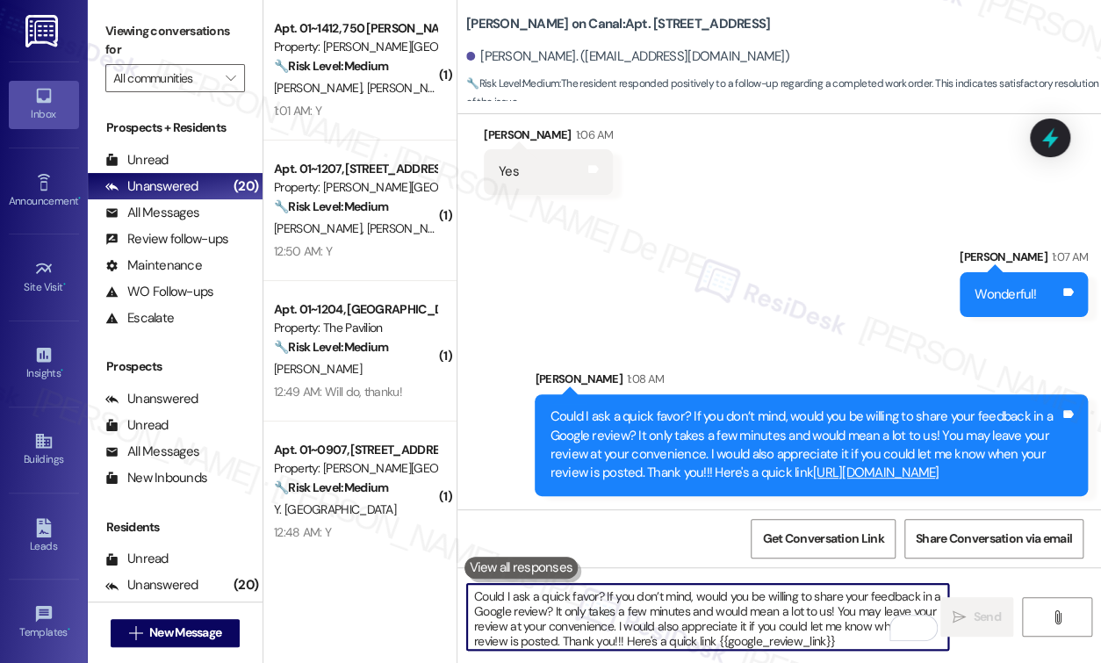
click at [676, 457] on div "Could I ask a quick favor? If you don’t mind, would you be willing to share you…" at bounding box center [804, 444] width 510 height 75
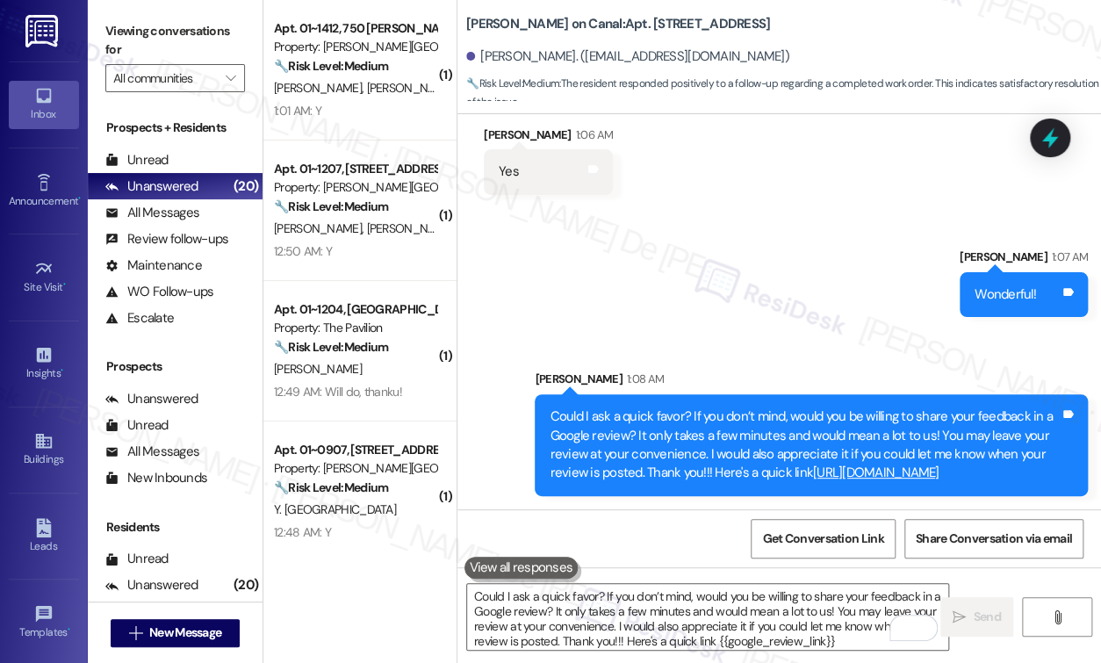
click at [641, 520] on div "Get Conversation Link Share Conversation via email" at bounding box center [778, 538] width 643 height 58
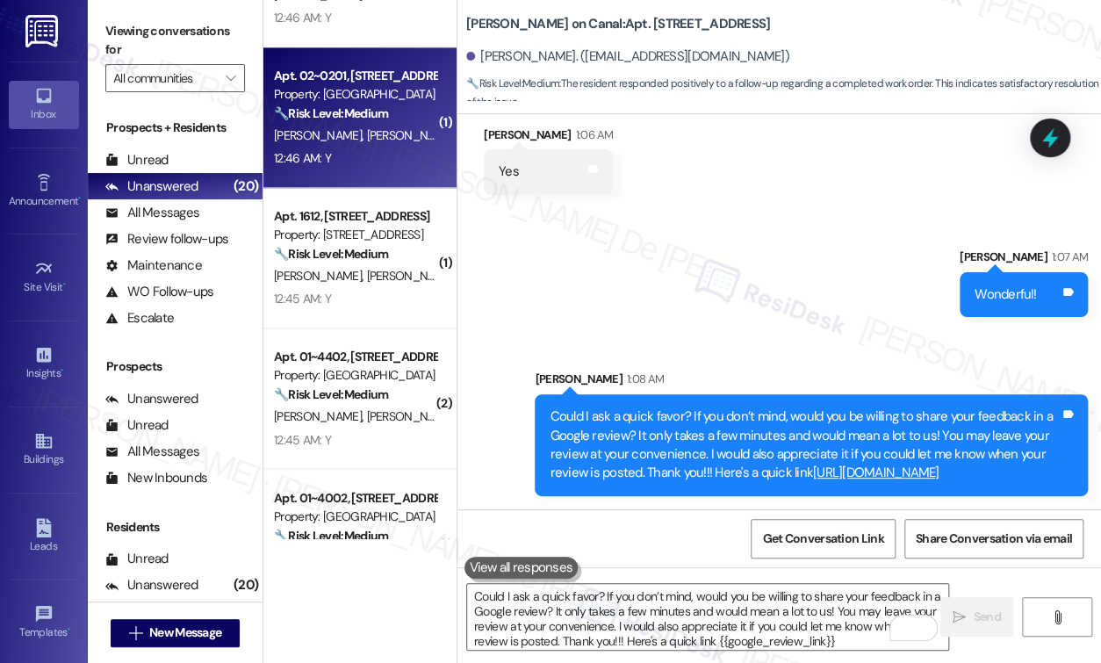
click at [367, 131] on span "[PERSON_NAME]" at bounding box center [411, 135] width 88 height 16
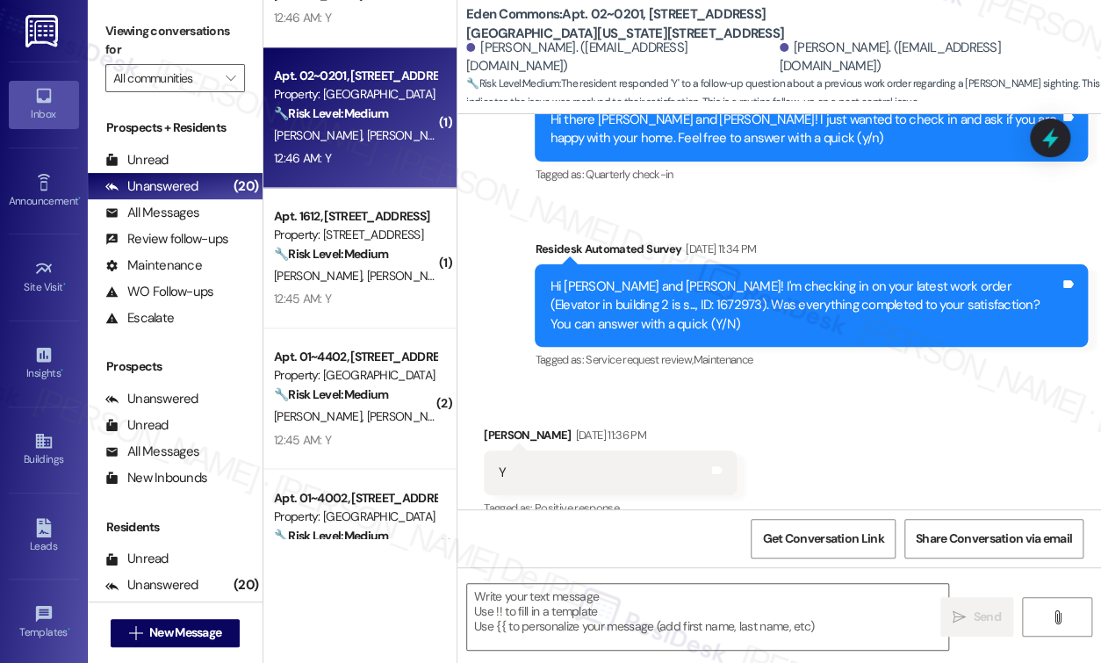
type textarea "Fetching suggested responses. Please feel free to read through the conversation…"
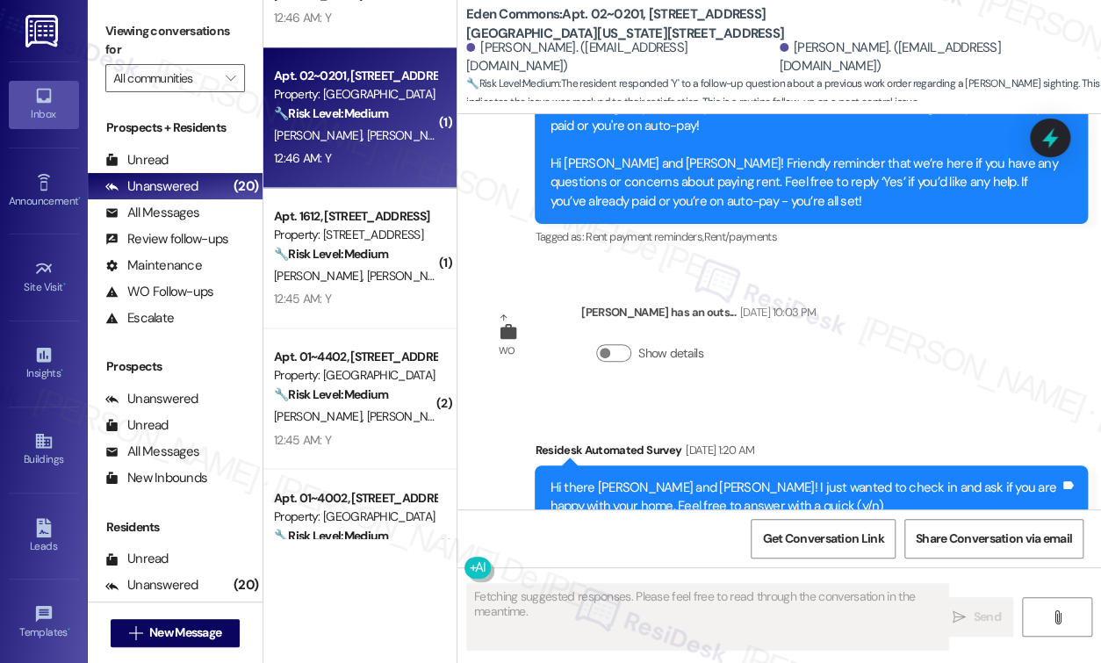
scroll to position [3983, 0]
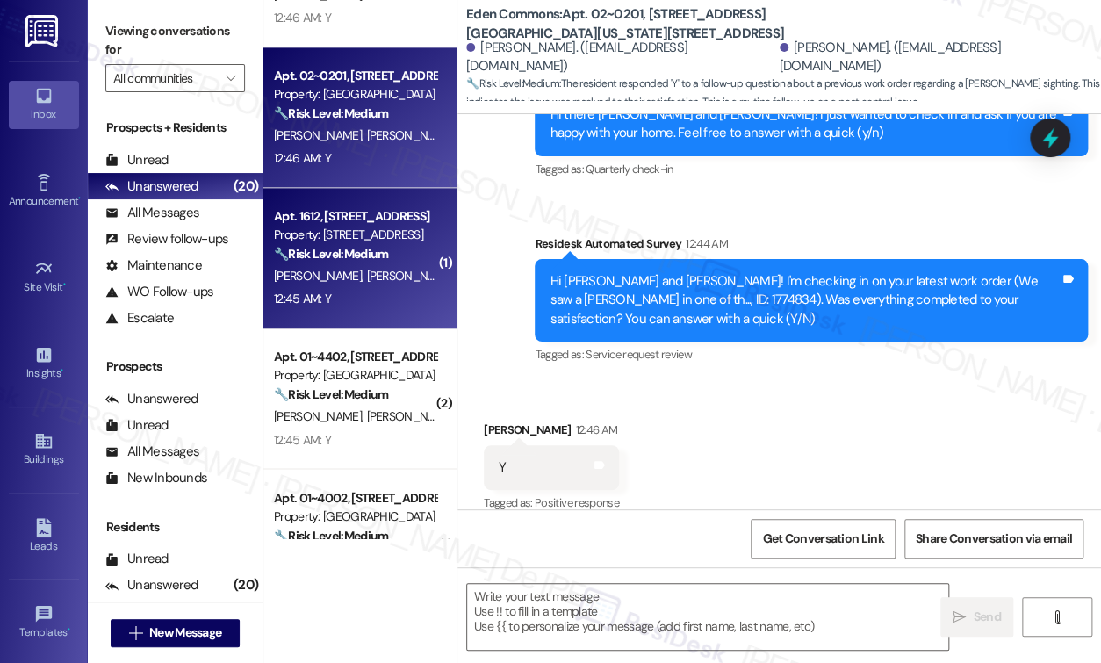
click at [388, 253] on strong "🔧 Risk Level: Medium" at bounding box center [331, 254] width 114 height 16
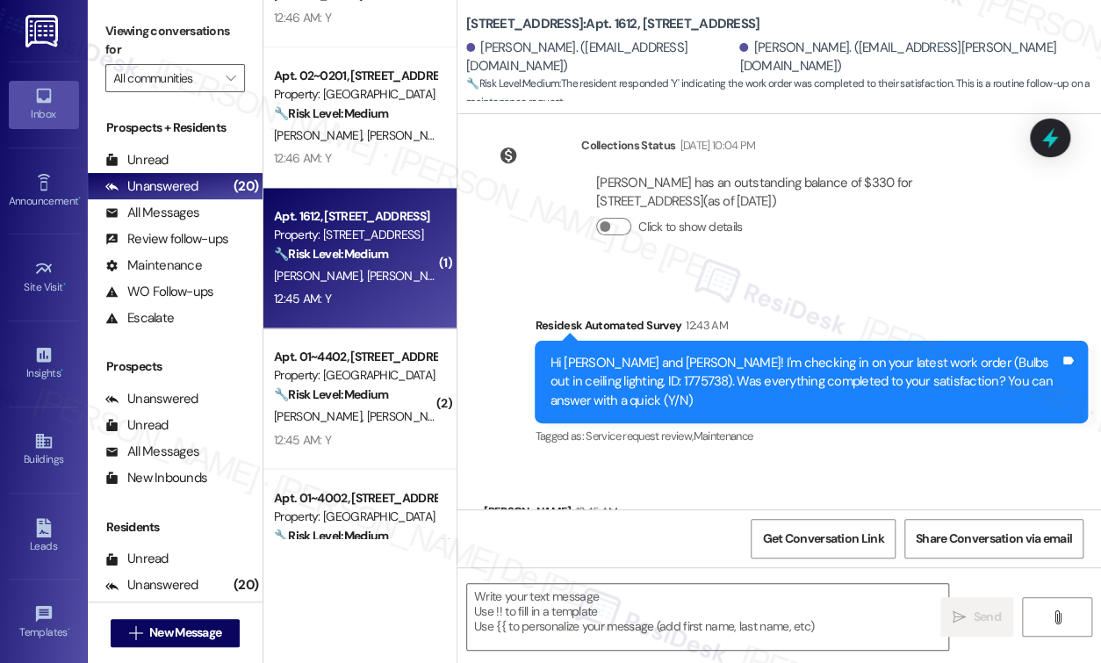
scroll to position [421, 0]
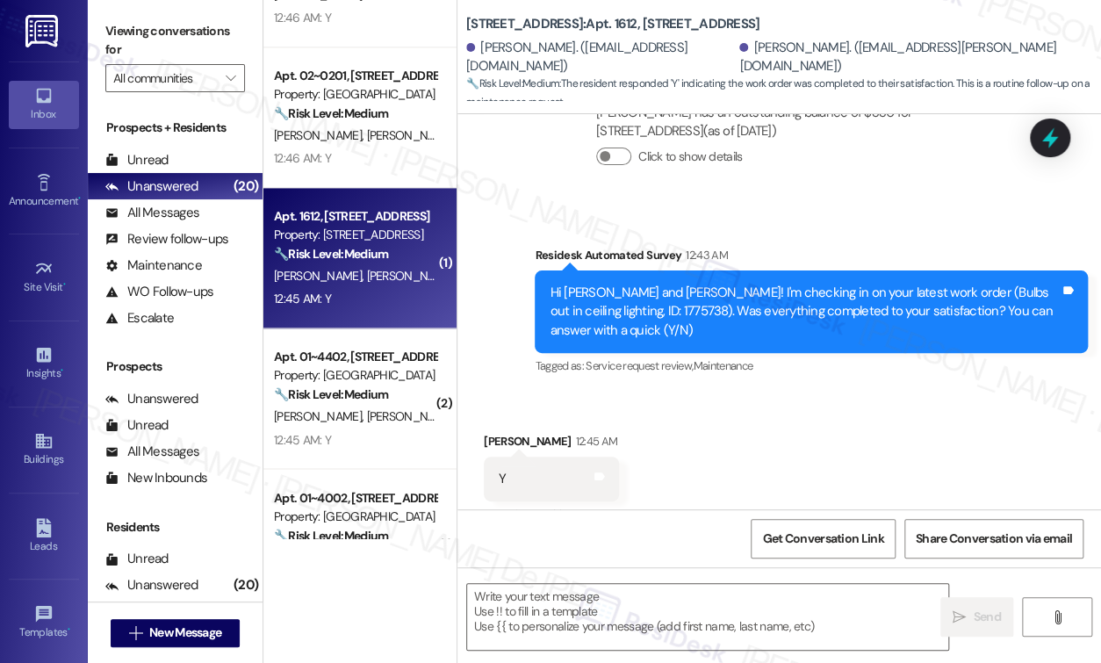
type textarea "Fetching suggested responses. Please feel free to read through the conversation…"
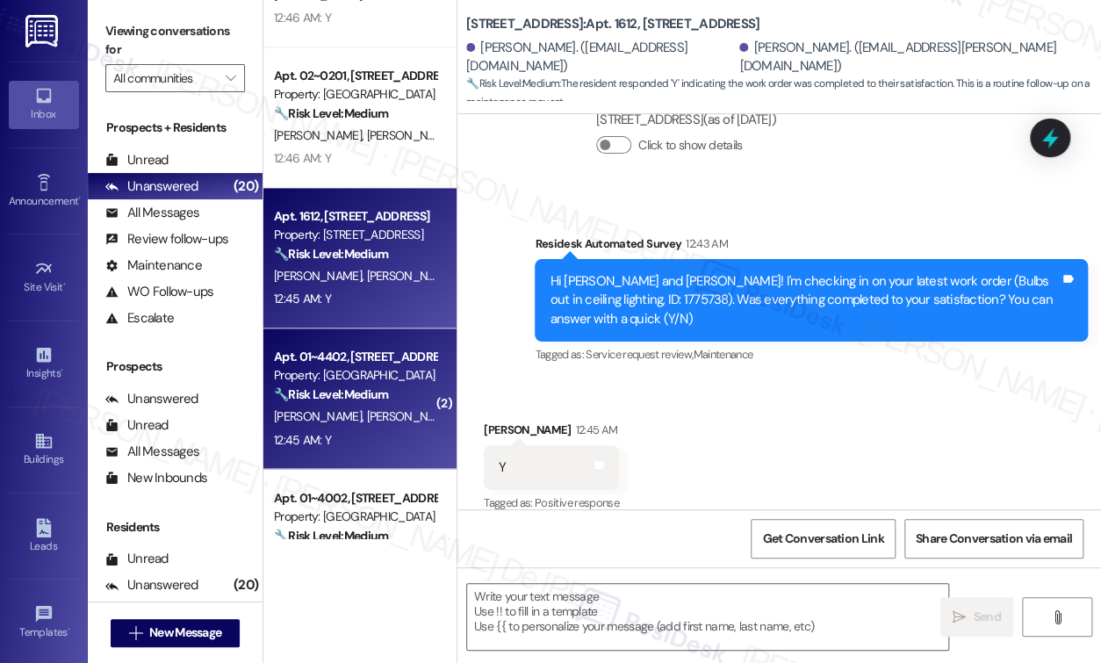
click at [364, 374] on div "Property: [GEOGRAPHIC_DATA]" at bounding box center [355, 375] width 162 height 18
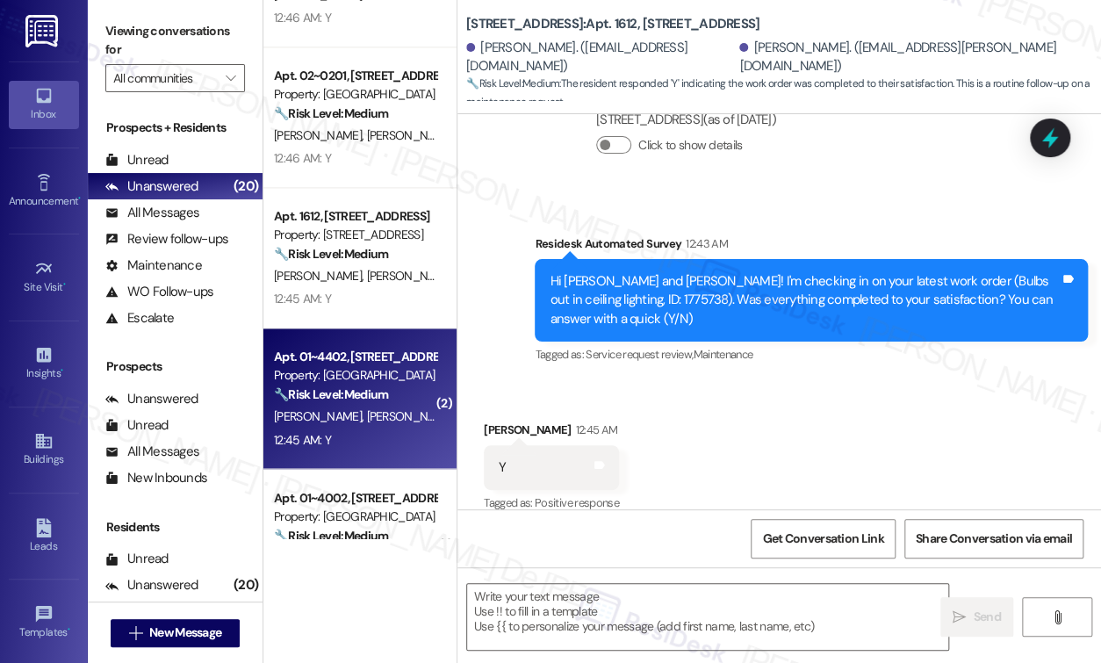
type textarea "Fetching suggested responses. Please feel free to read through the conversation…"
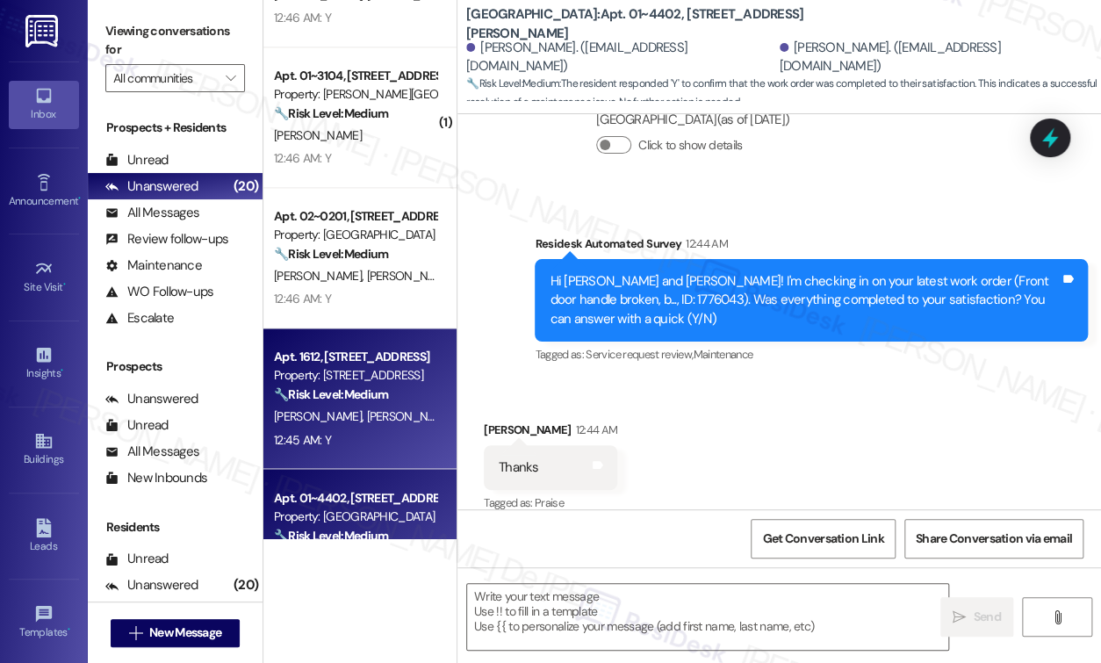
click at [306, 379] on div "Property: [STREET_ADDRESS]" at bounding box center [355, 375] width 162 height 18
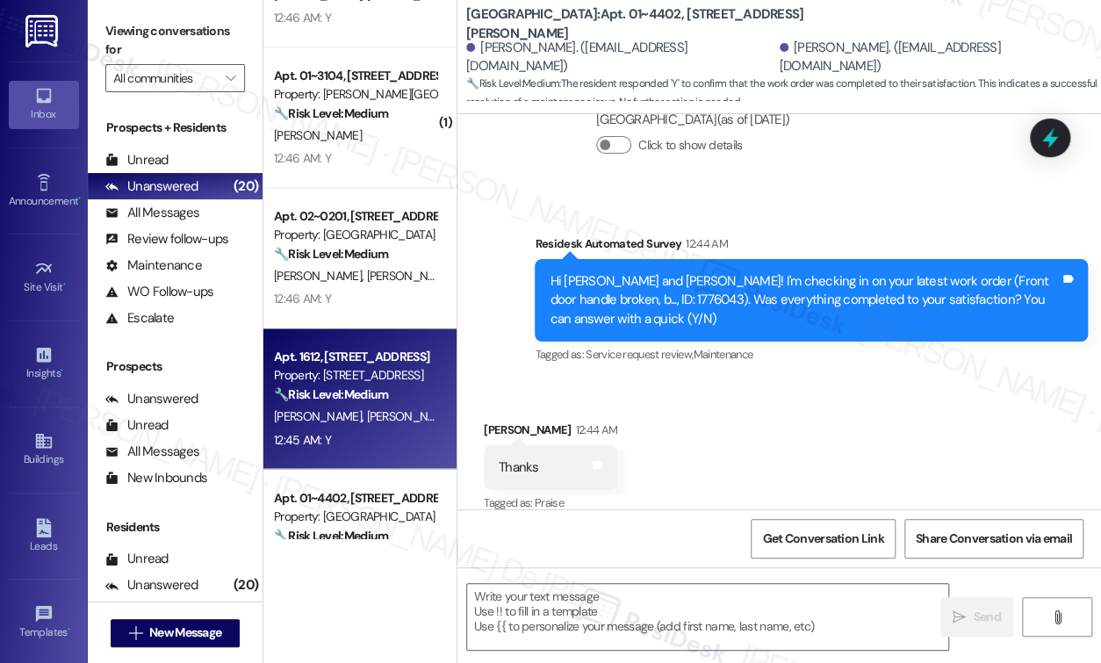
type textarea "Fetching suggested responses. Please feel free to read through the conversation…"
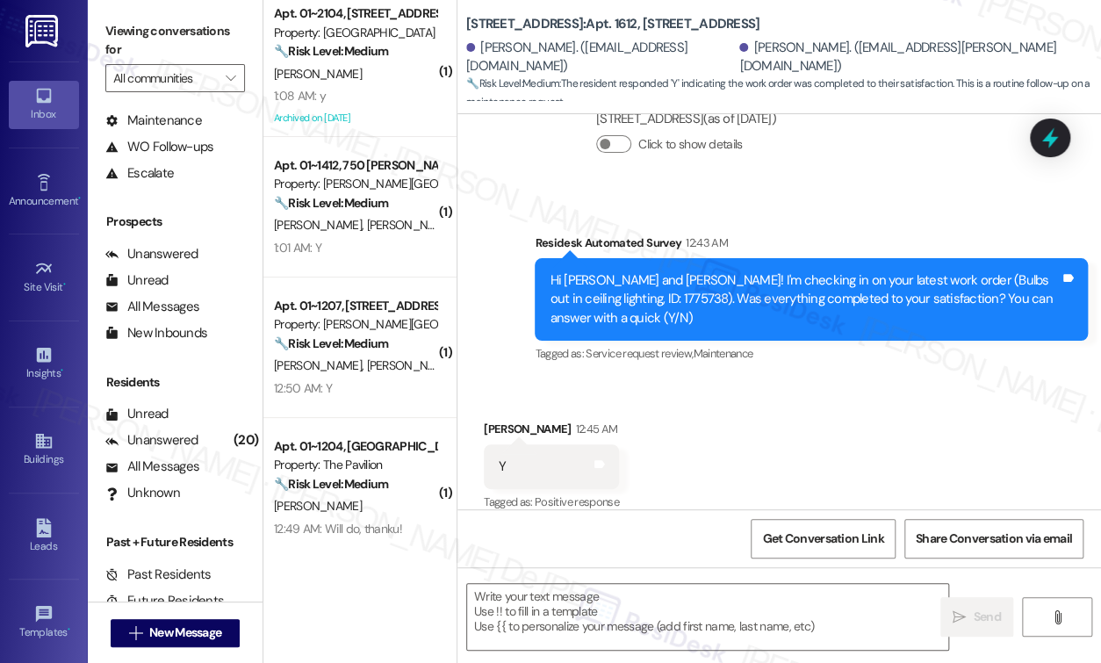
scroll to position [0, 0]
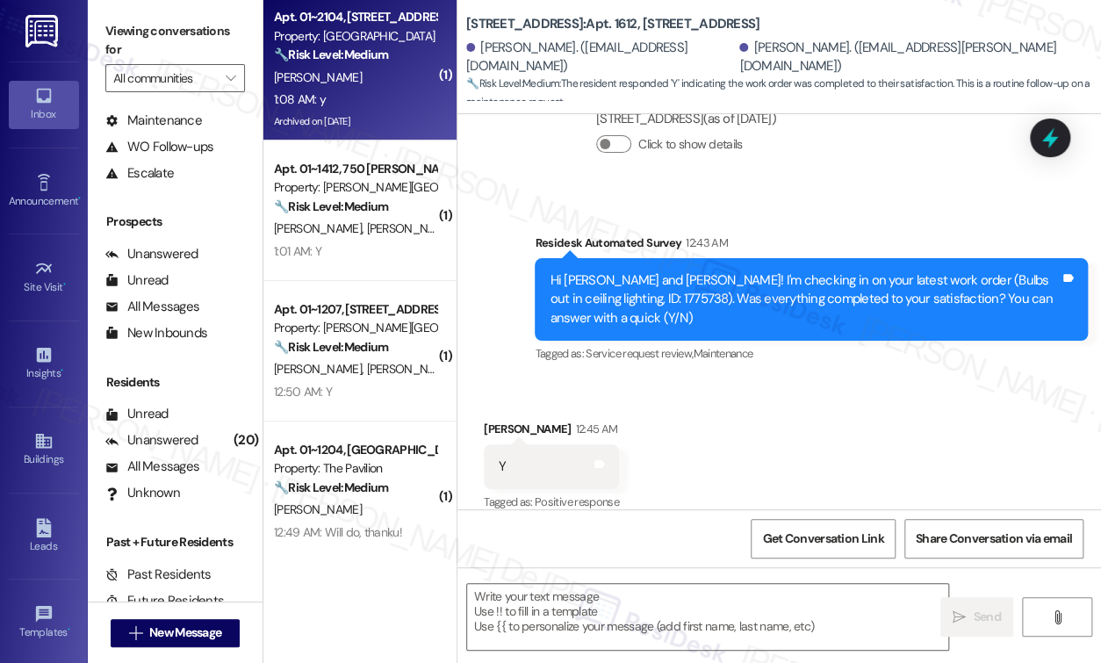
click at [357, 108] on div "1:08 AM: y 1:08 AM: y" at bounding box center [355, 100] width 166 height 22
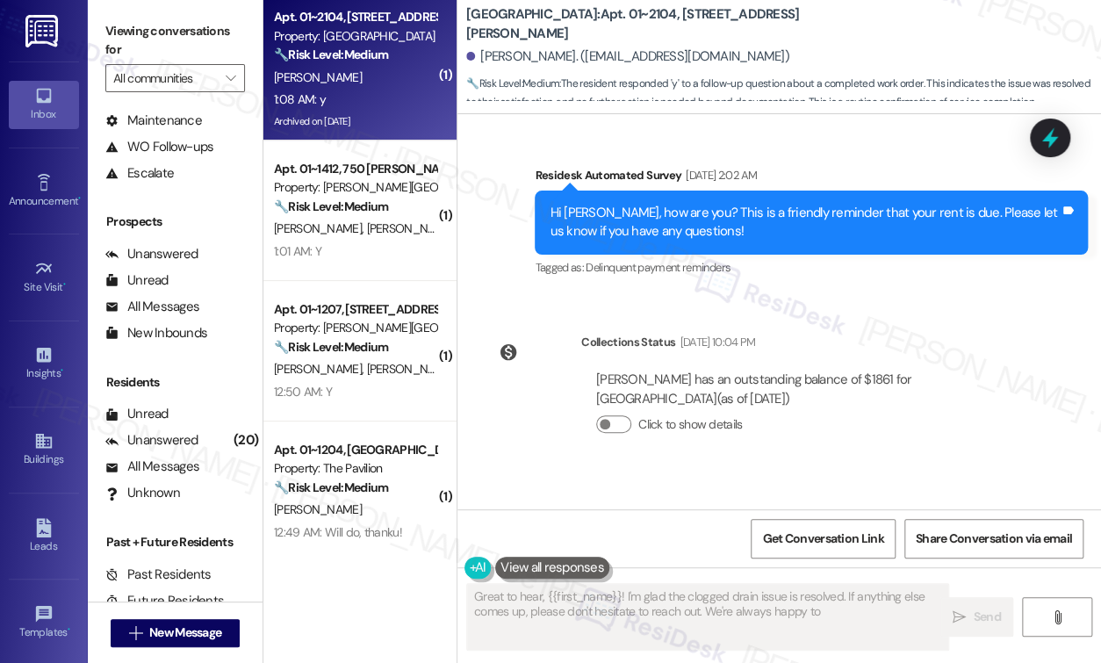
scroll to position [4104, 0]
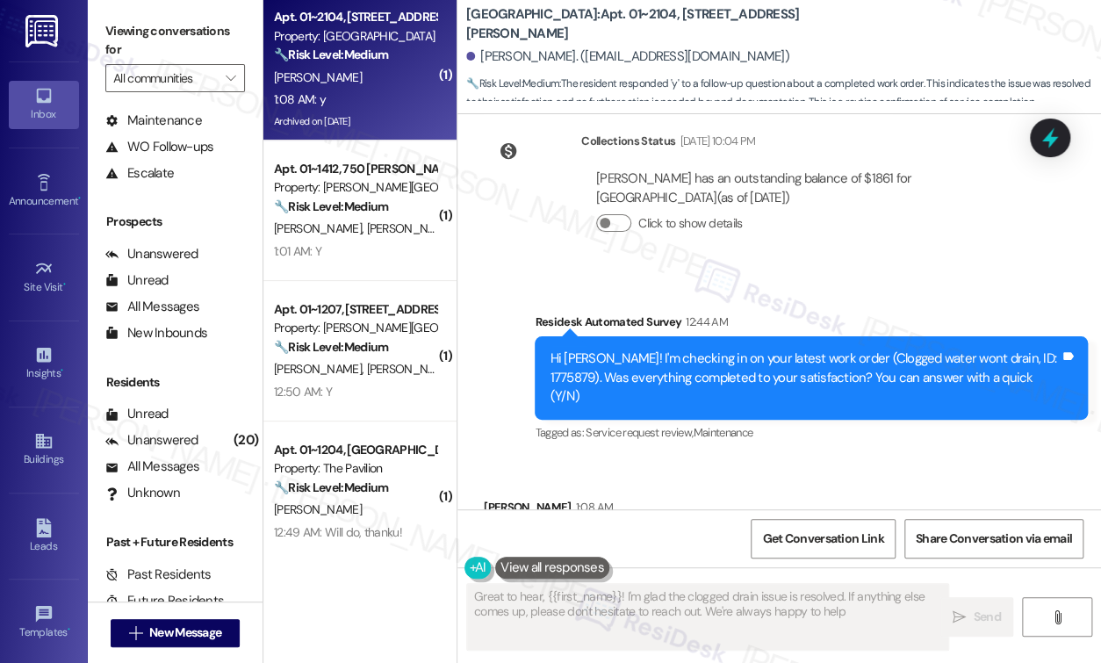
type textarea "Great to hear, {{first_name}}! I'm glad the clogged drain issue is resolved. If…"
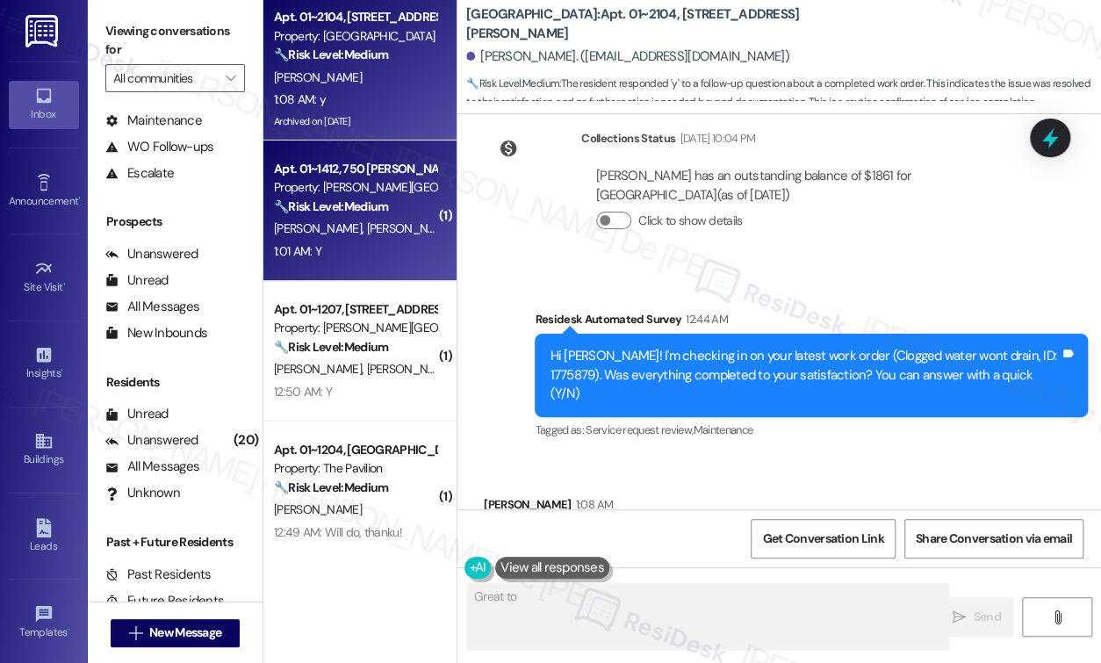
click at [362, 254] on div "1:01 AM: Y 1:01 AM: Y" at bounding box center [355, 251] width 166 height 22
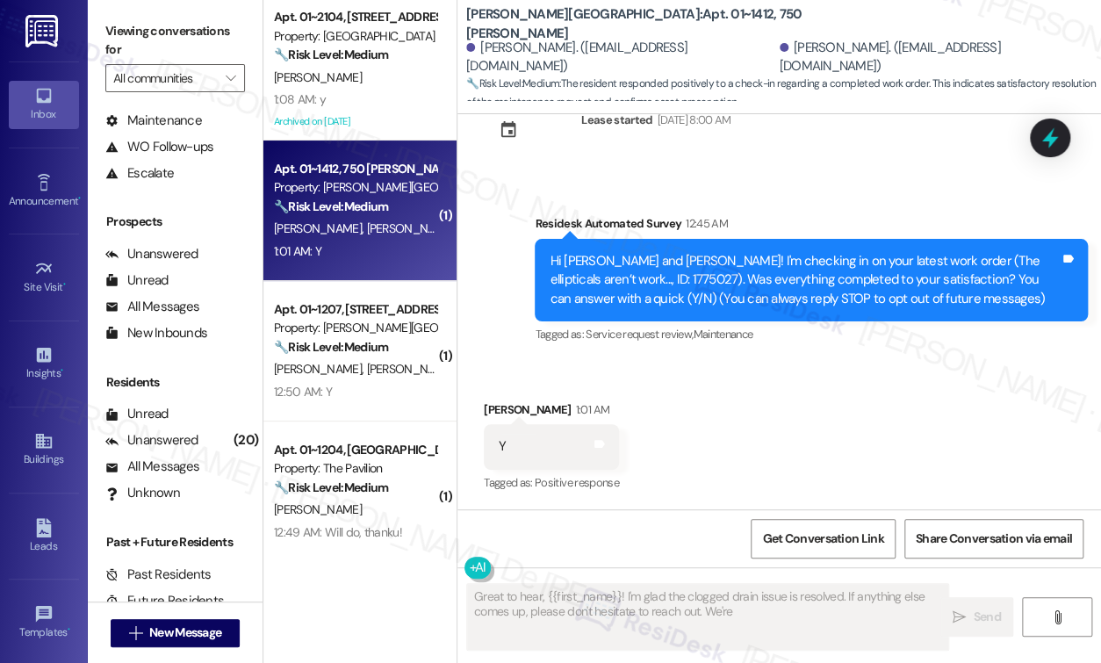
scroll to position [56, 0]
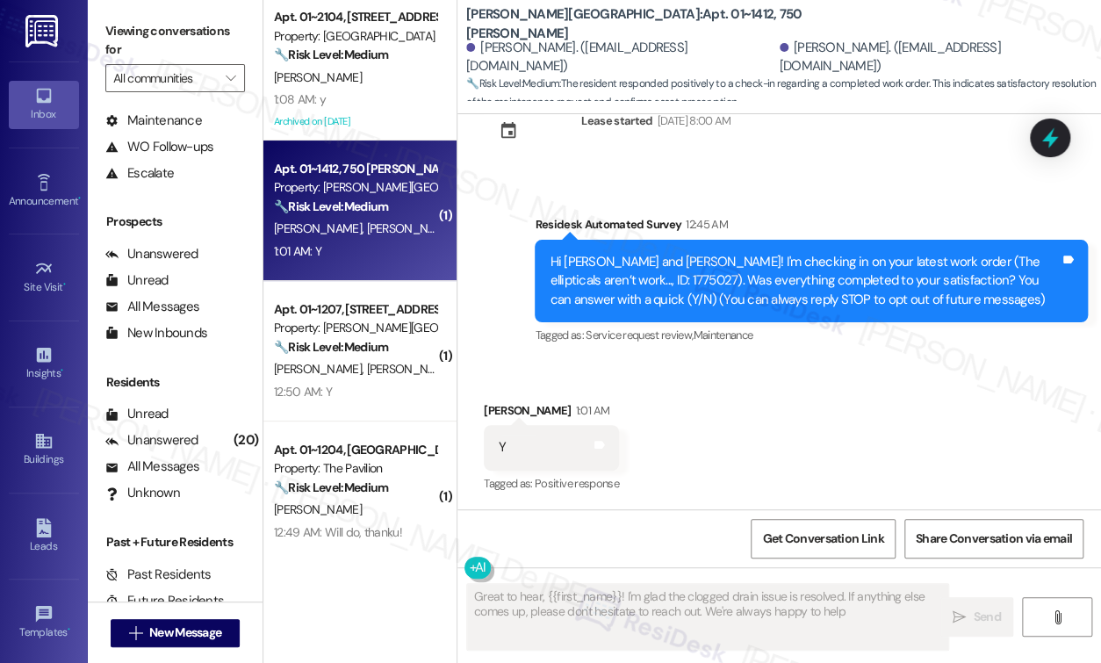
type textarea "Great to hear, {{first_name}}! I'm glad the clogged drain issue is resolved. If…"
